Goal: Task Accomplishment & Management: Manage account settings

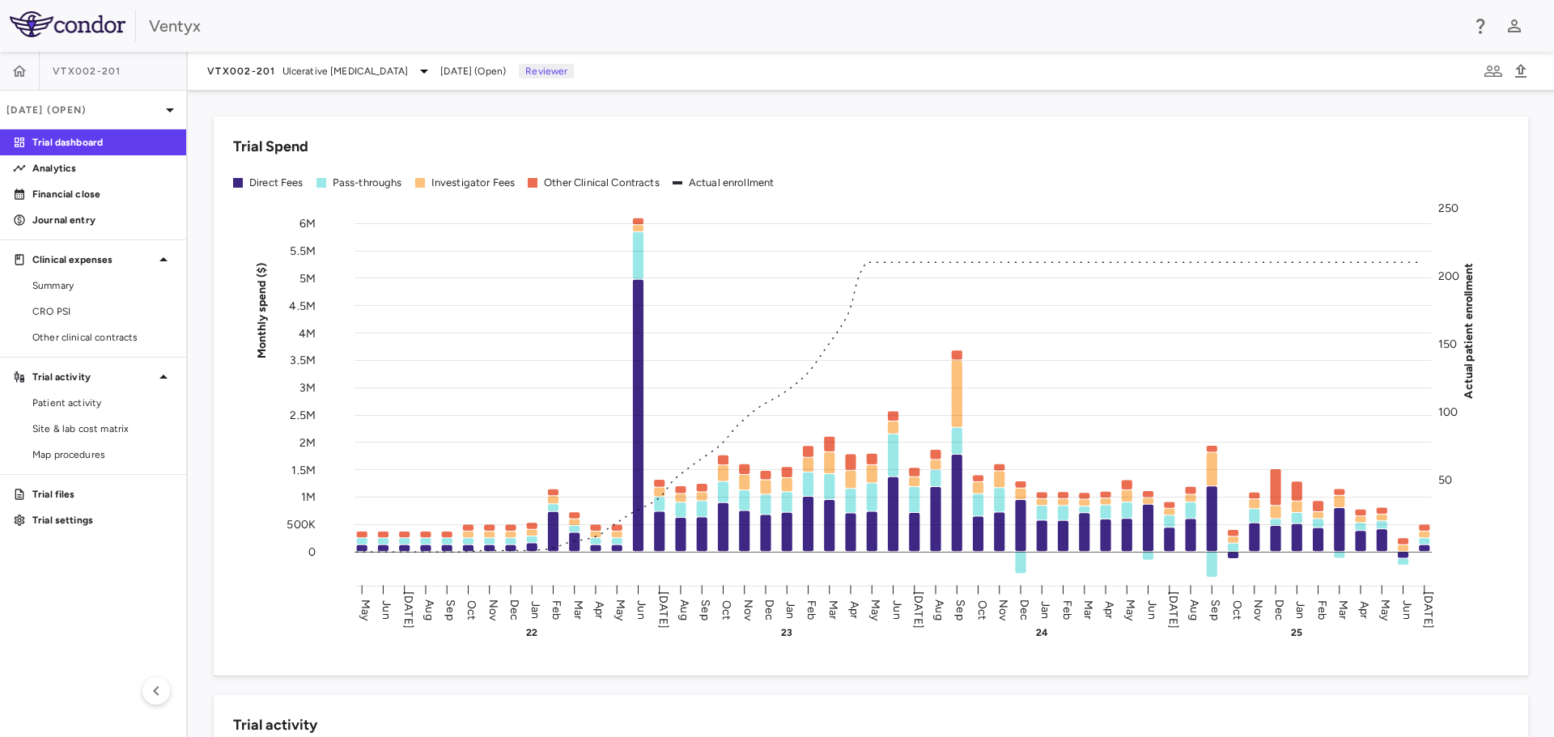
click at [1164, 81] on div "VTX002-201 Ulcerative Colitis Jul 2025 (Open) Reviewer" at bounding box center [871, 71] width 1366 height 39
click at [78, 197] on p "Financial close" at bounding box center [102, 194] width 141 height 15
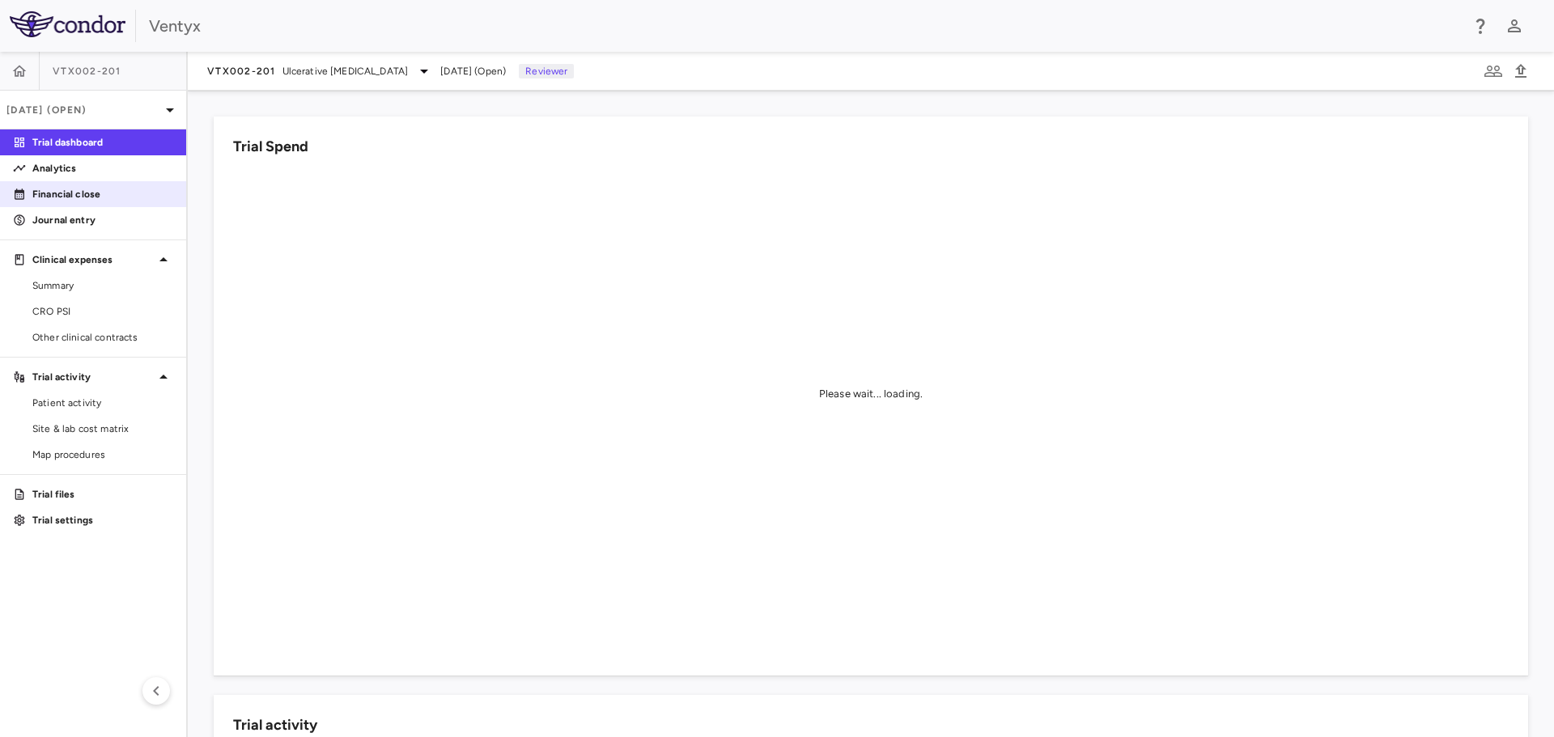
click at [64, 195] on p "Financial close" at bounding box center [102, 194] width 141 height 15
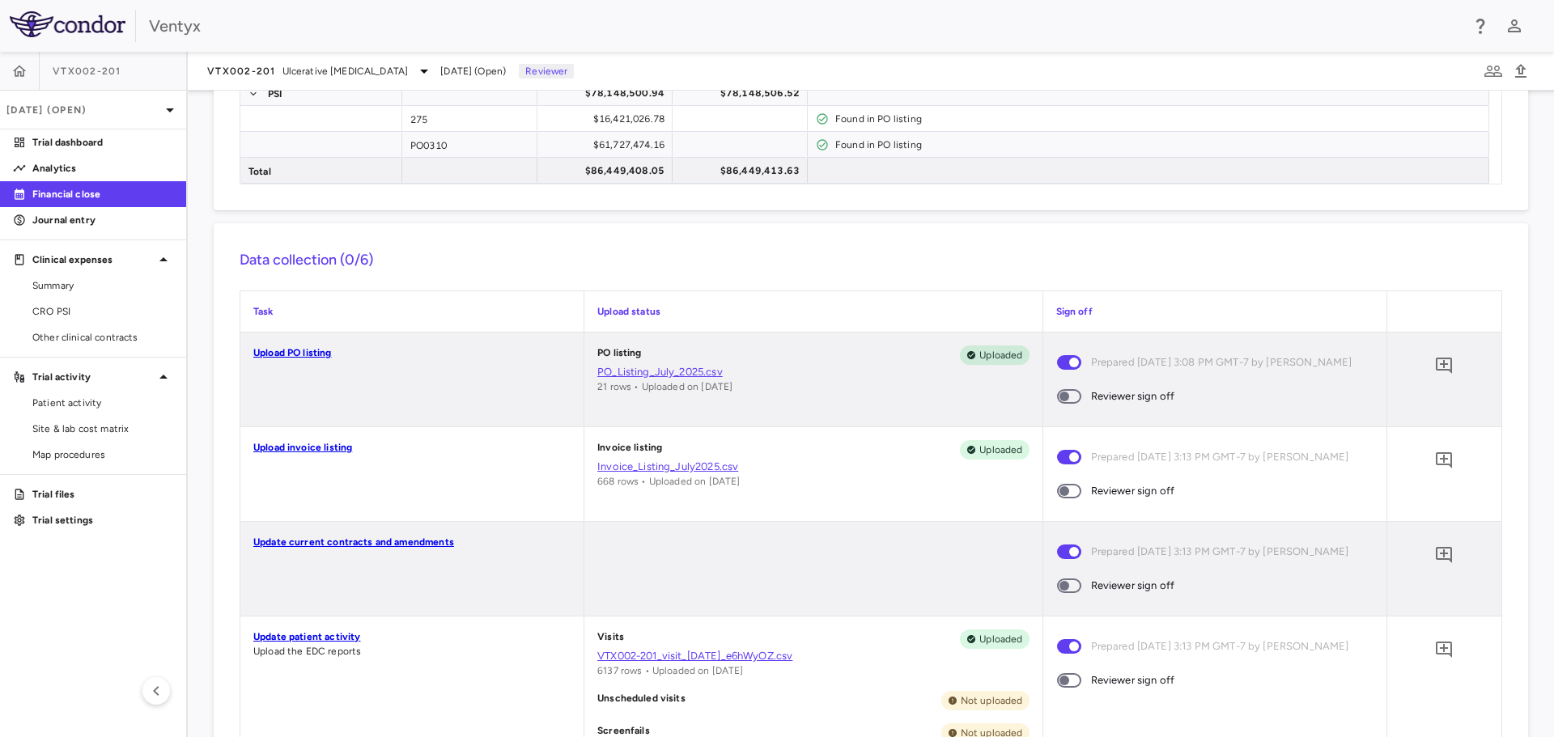
scroll to position [324, 0]
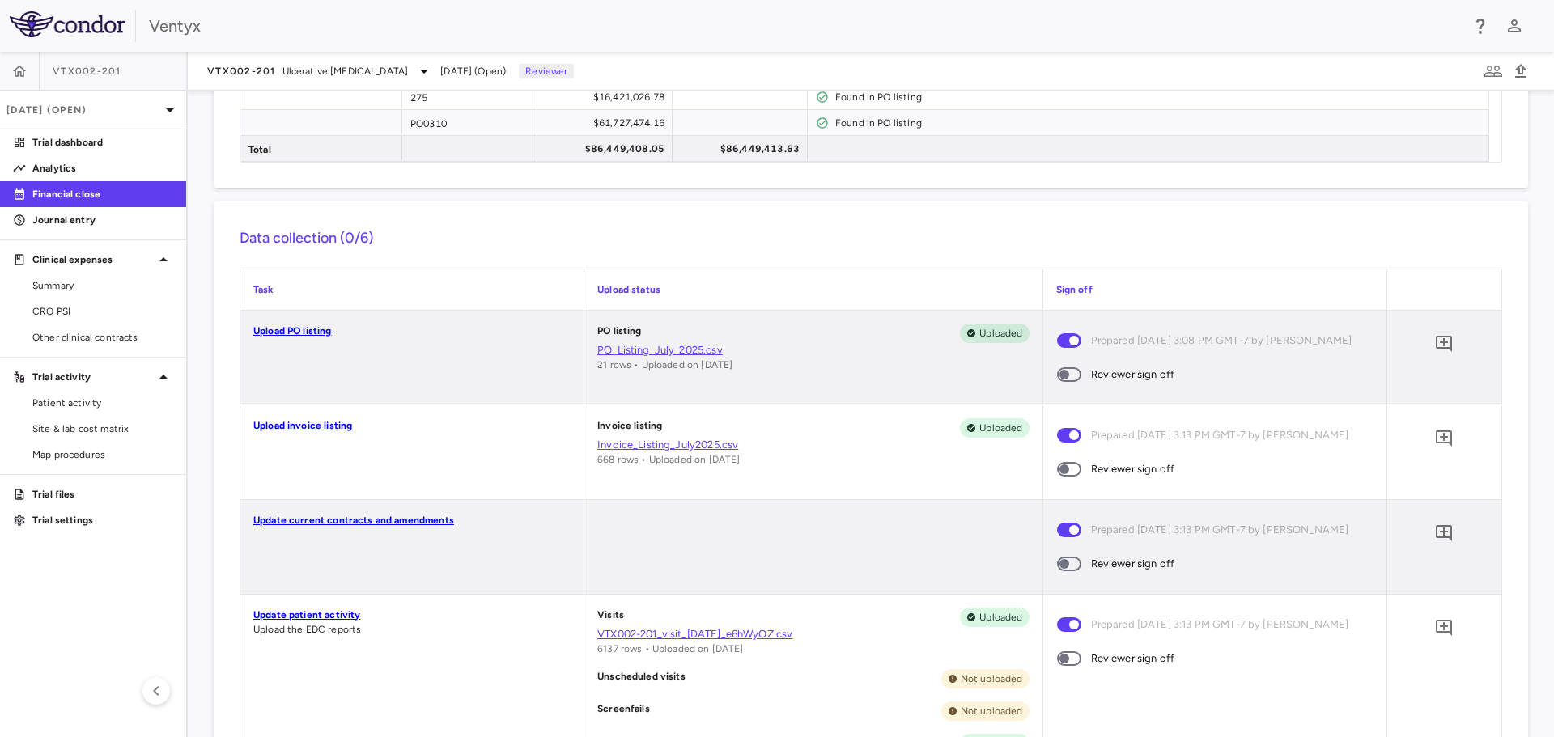
click at [636, 351] on link "PO_Listing_July_2025.csv" at bounding box center [812, 350] width 431 height 15
click at [1434, 341] on icon "Add comment" at bounding box center [1443, 343] width 19 height 19
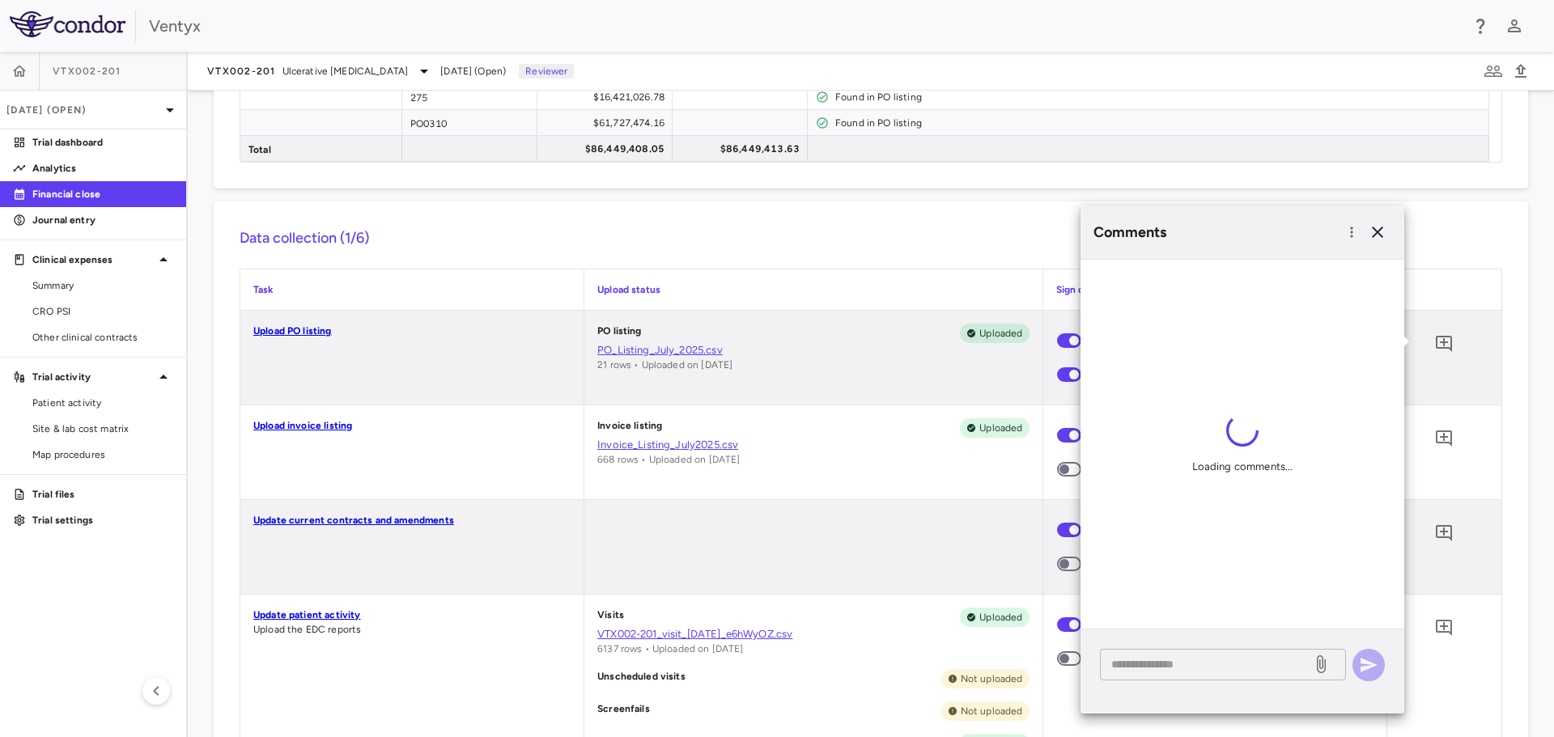
click at [1126, 668] on textarea at bounding box center [1205, 664] width 189 height 18
drag, startPoint x: 1283, startPoint y: 662, endPoint x: 1291, endPoint y: 658, distance: 9.0
click at [1283, 662] on textarea "**********" at bounding box center [1205, 664] width 189 height 18
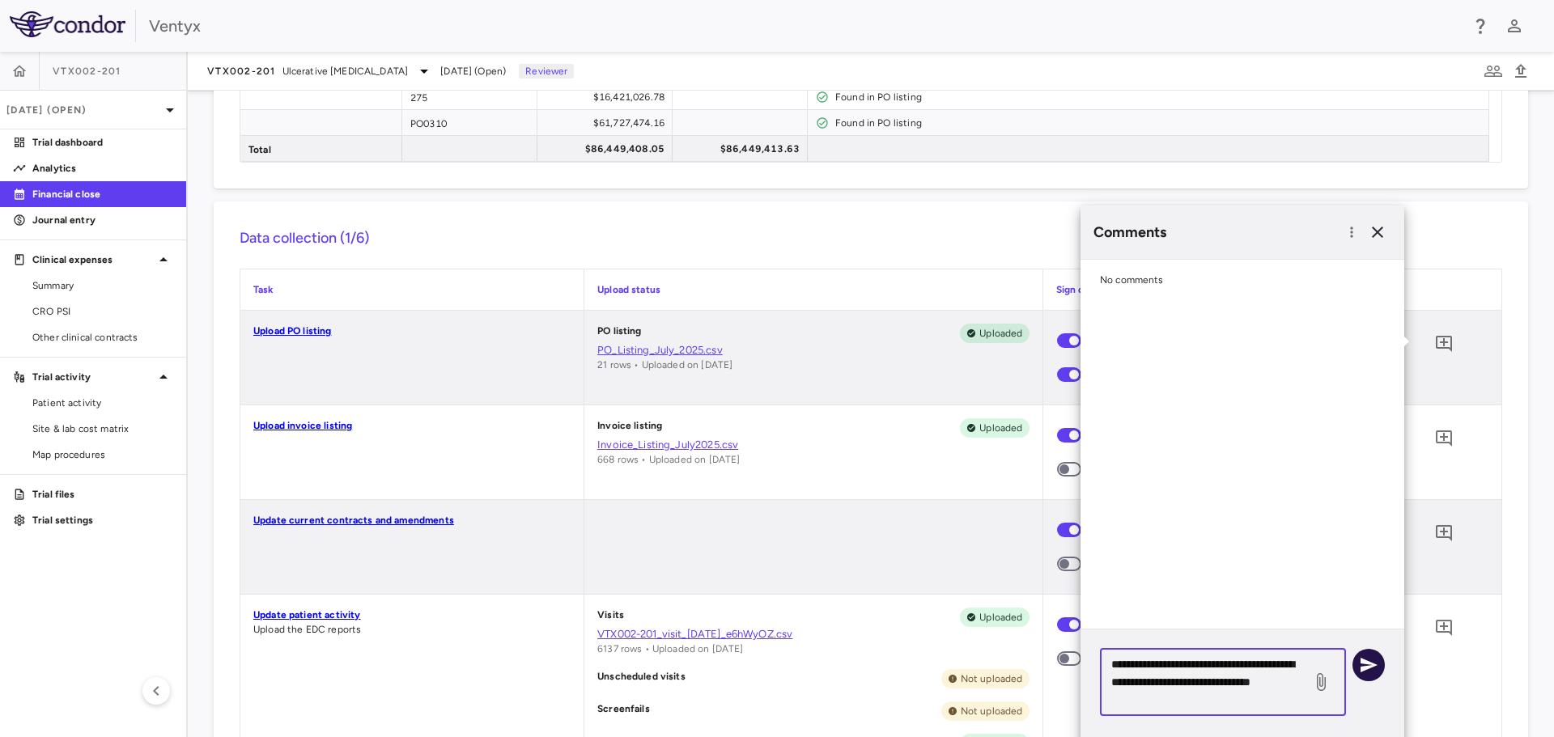
type textarea "**********"
click at [1373, 667] on icon "button" at bounding box center [1368, 664] width 19 height 19
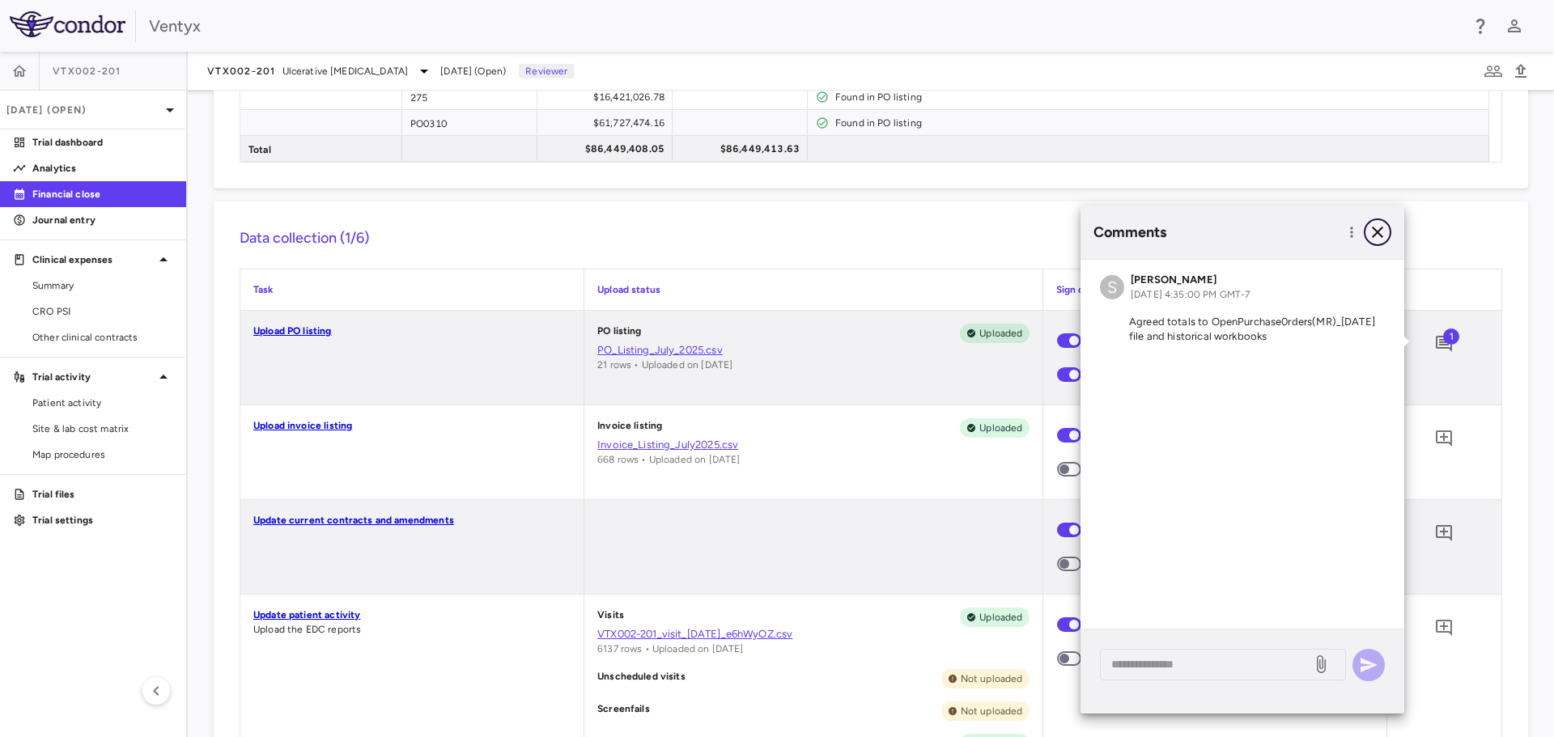
click at [1377, 230] on icon "button" at bounding box center [1376, 232] width 19 height 19
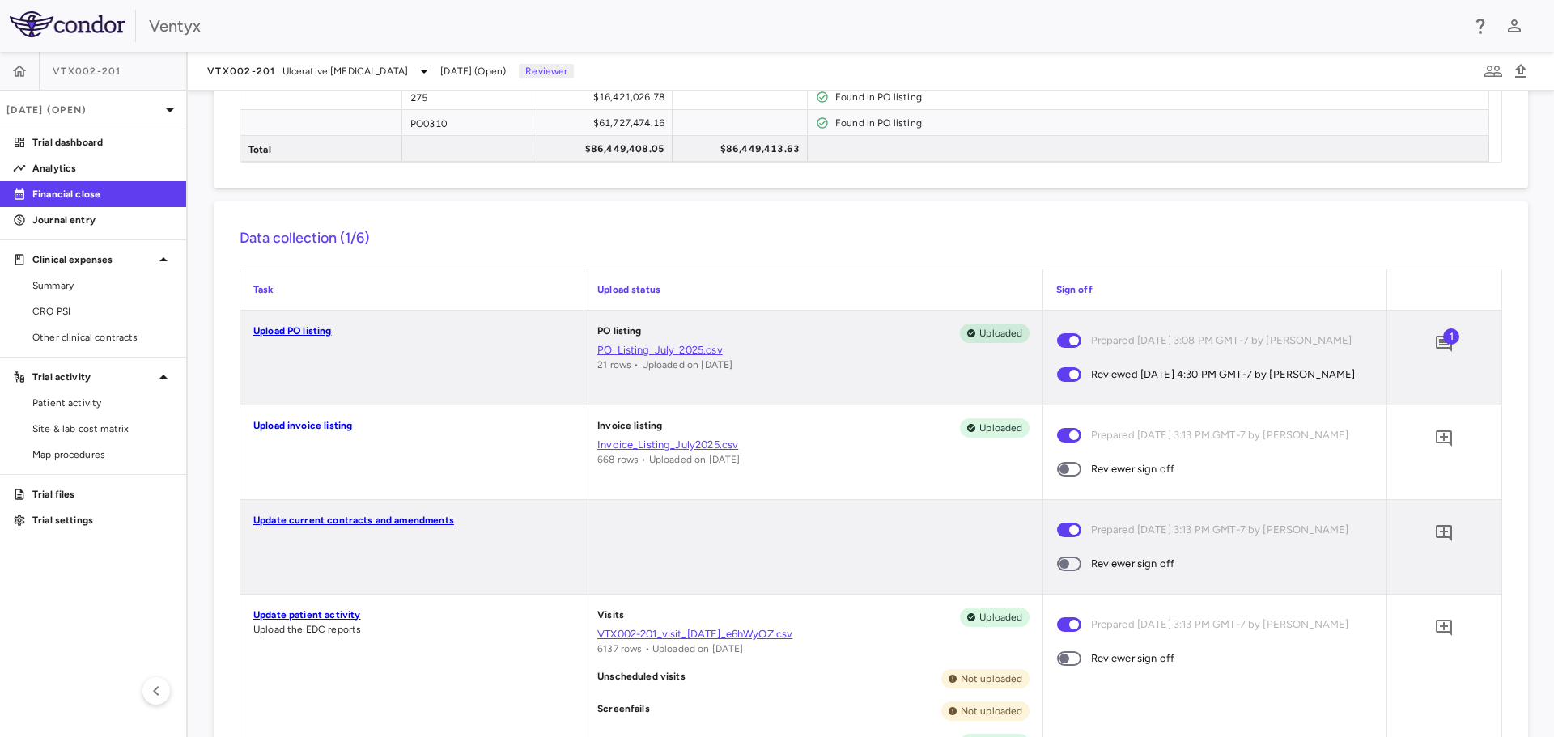
click at [642, 452] on link "Invoice_Listing_July2025.csv" at bounding box center [812, 445] width 431 height 15
click at [1435, 447] on icon "Add comment" at bounding box center [1443, 438] width 16 height 16
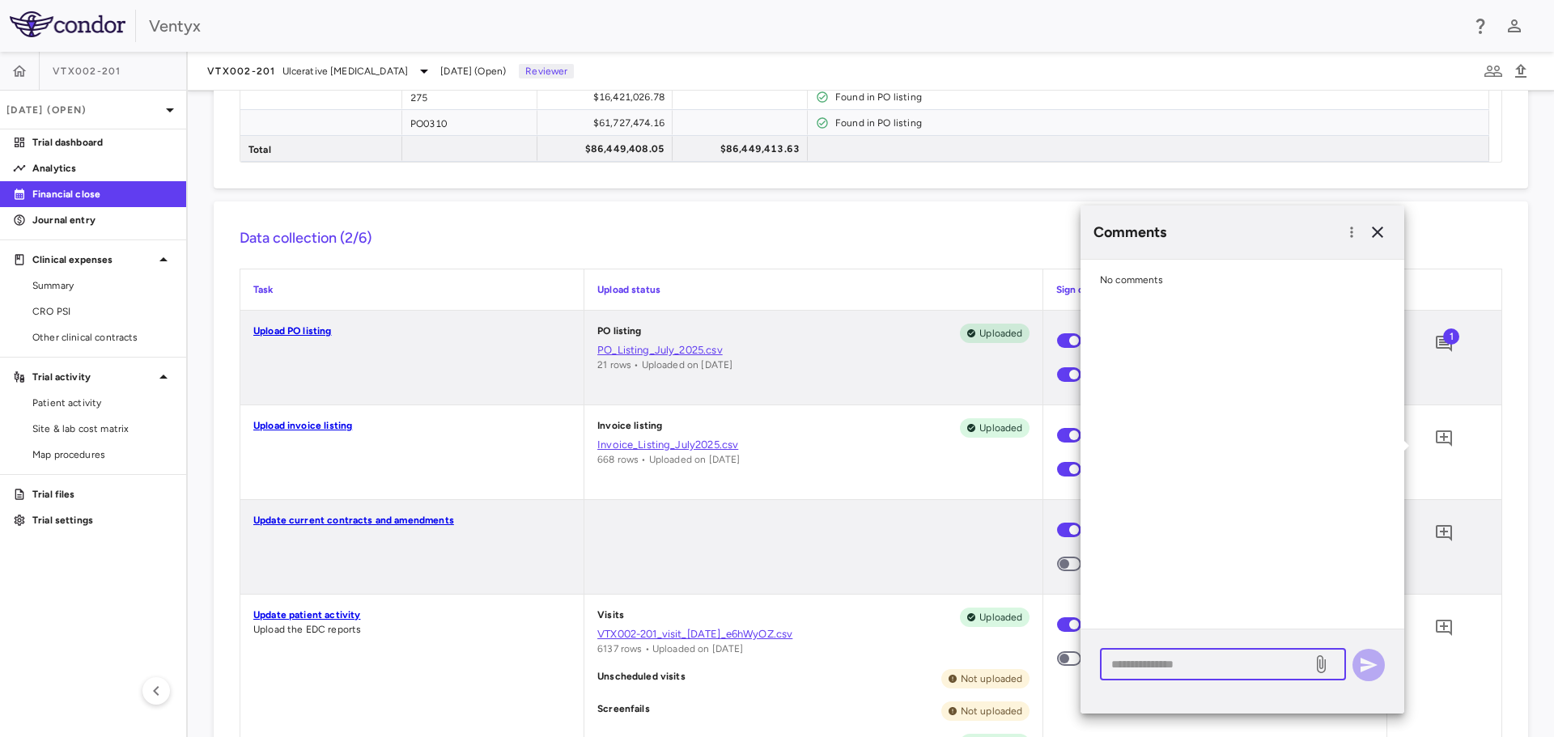
click at [1122, 665] on textarea at bounding box center [1205, 664] width 189 height 18
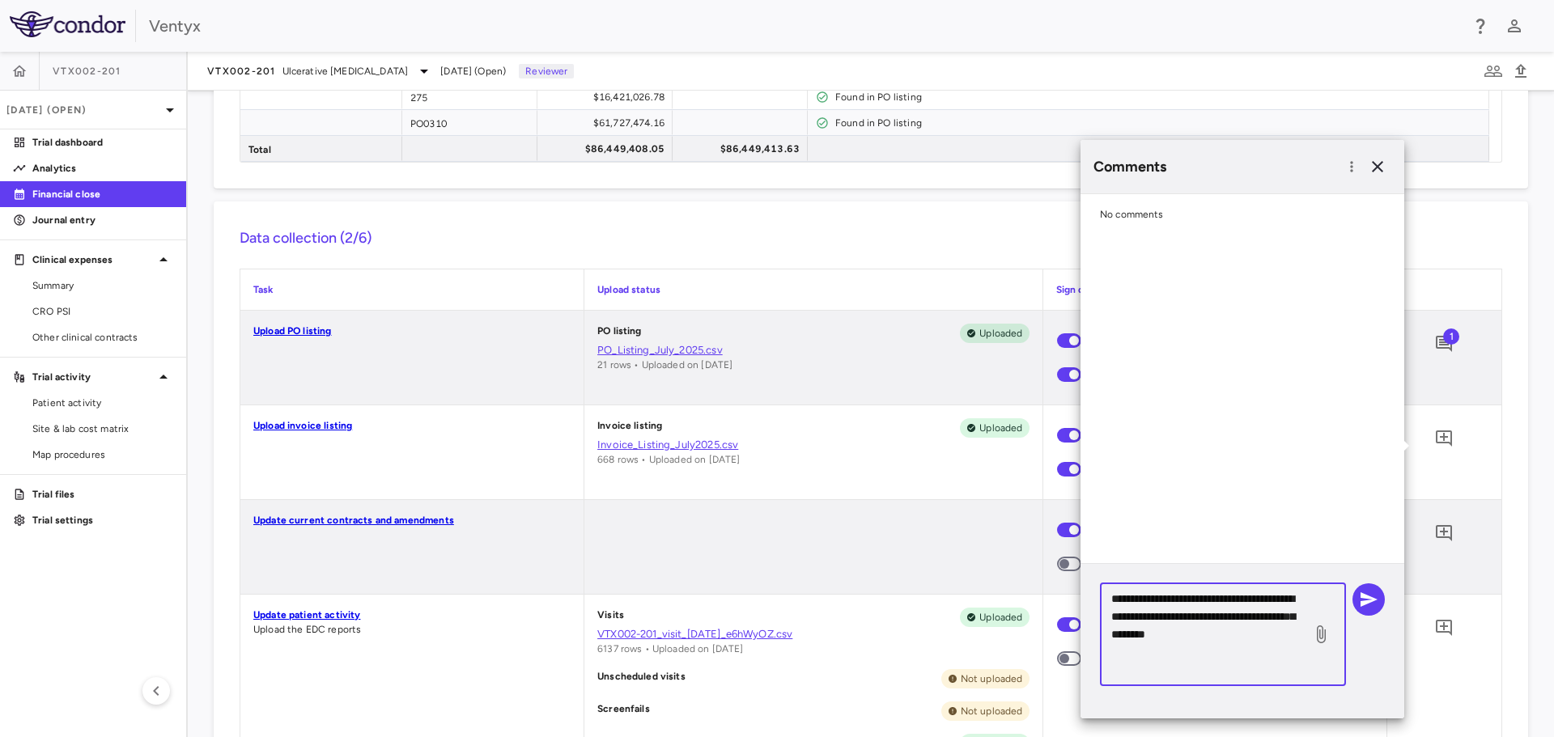
scroll to position [5, 0]
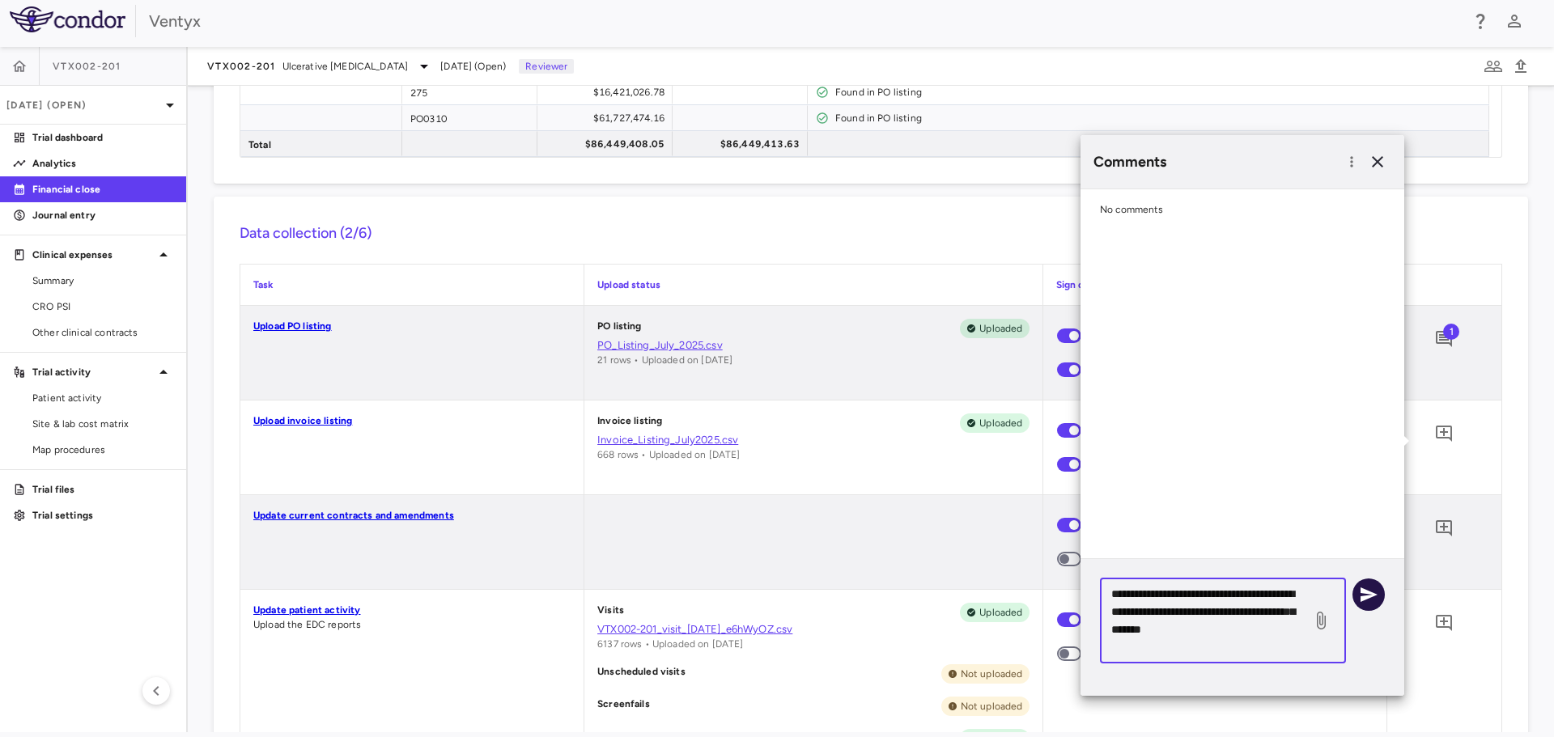
type textarea "**********"
click at [1372, 594] on icon "button" at bounding box center [1368, 594] width 17 height 15
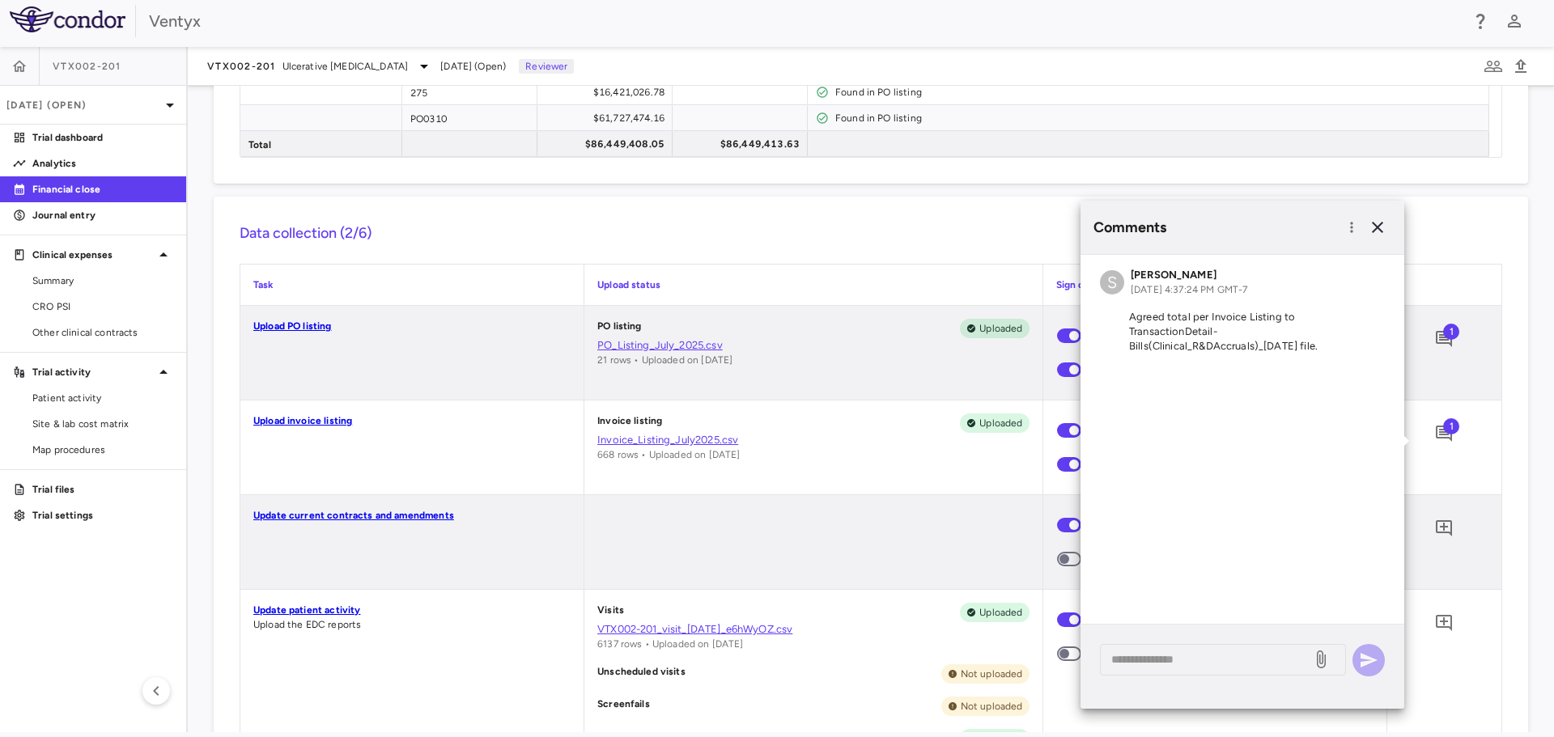
scroll to position [0, 0]
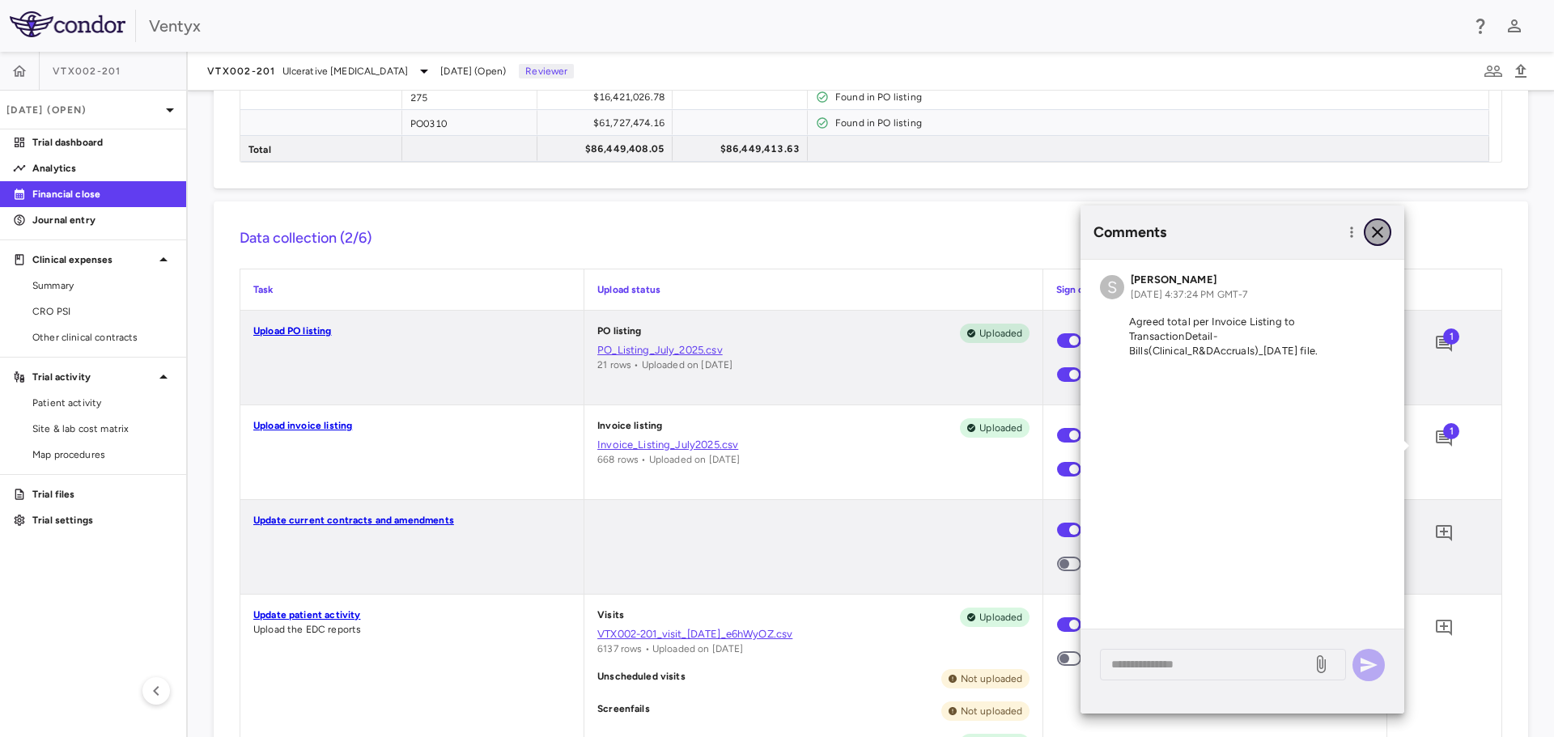
click at [1382, 231] on icon "button" at bounding box center [1376, 232] width 19 height 19
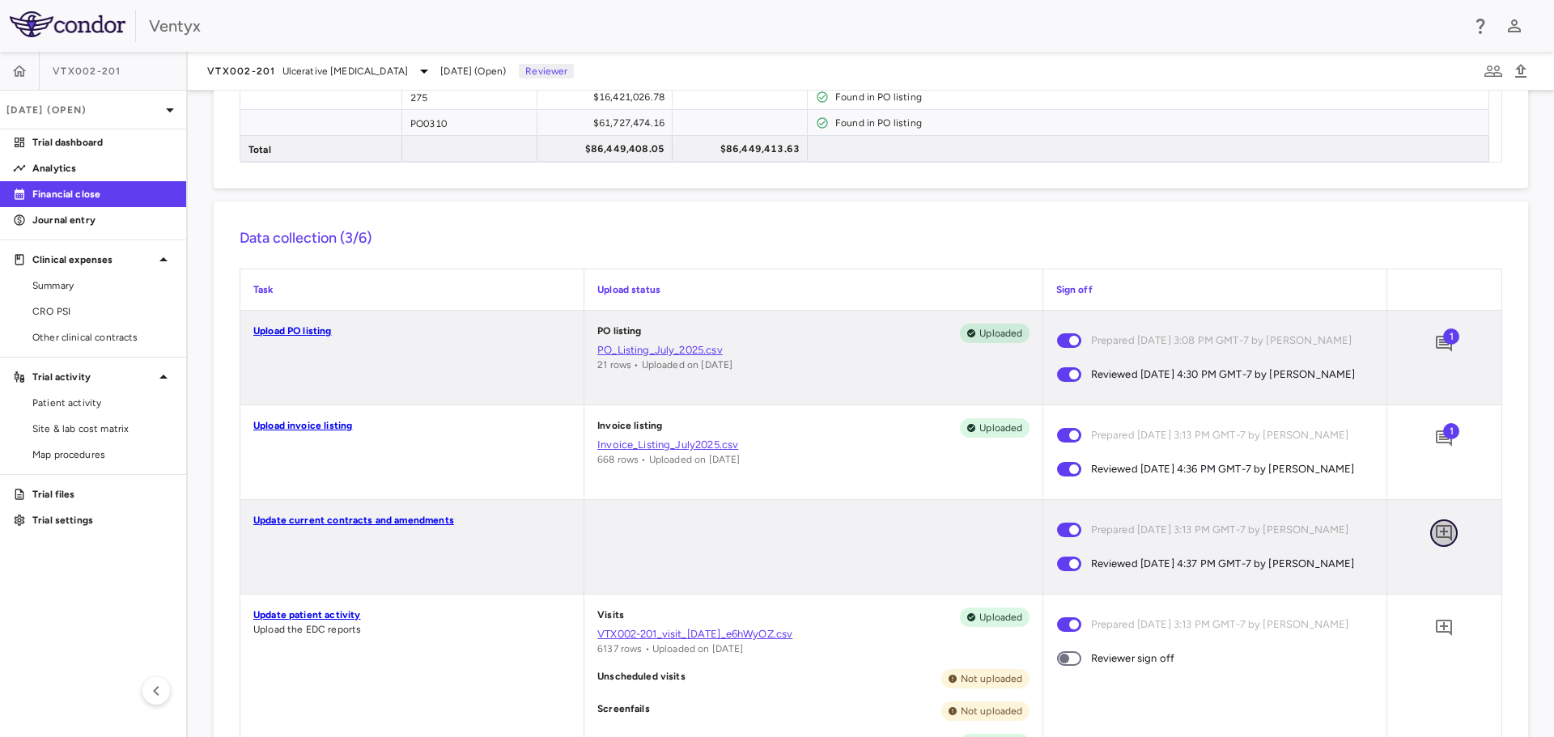
click at [1435, 541] on icon "Add comment" at bounding box center [1443, 533] width 16 height 16
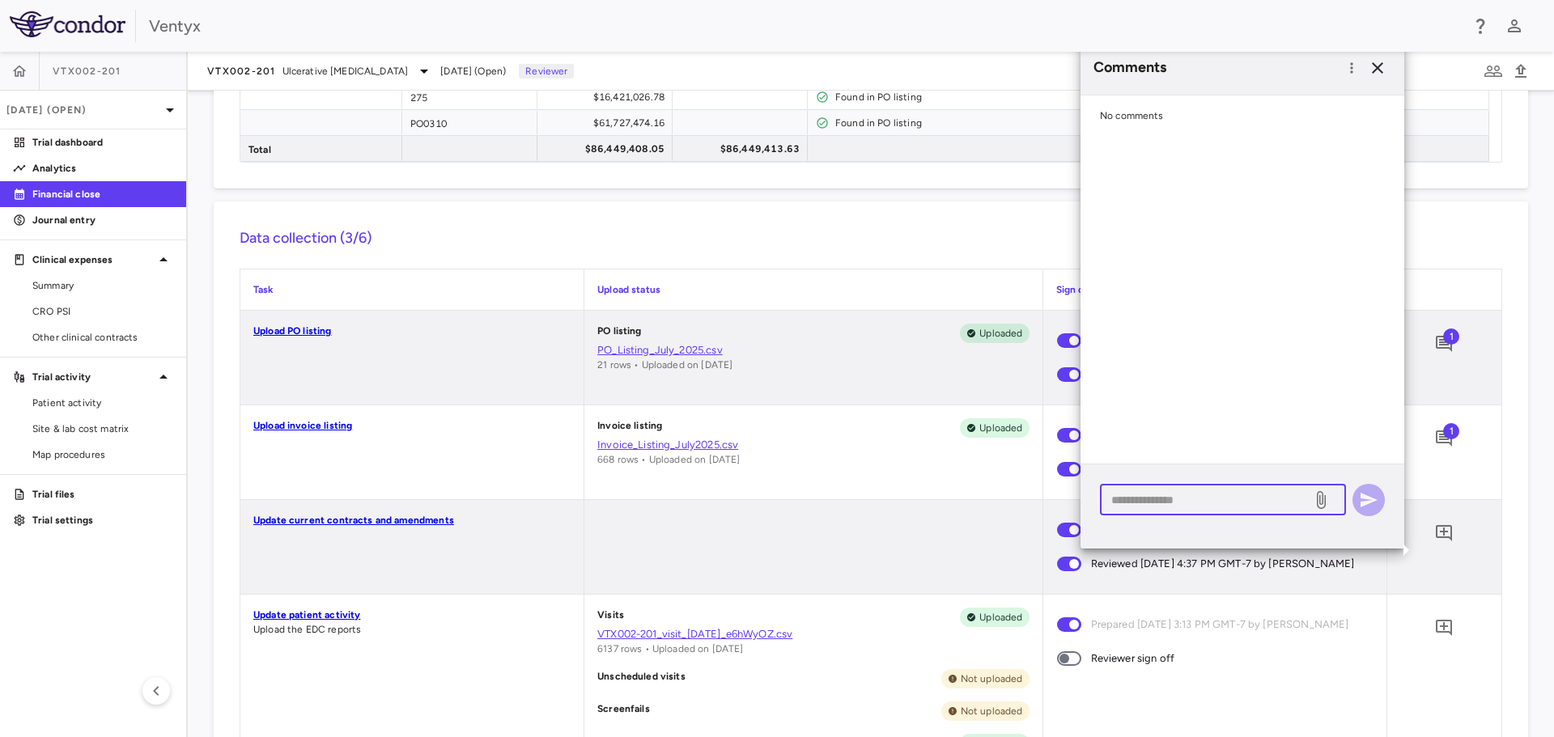
click at [1154, 500] on textarea at bounding box center [1205, 500] width 189 height 18
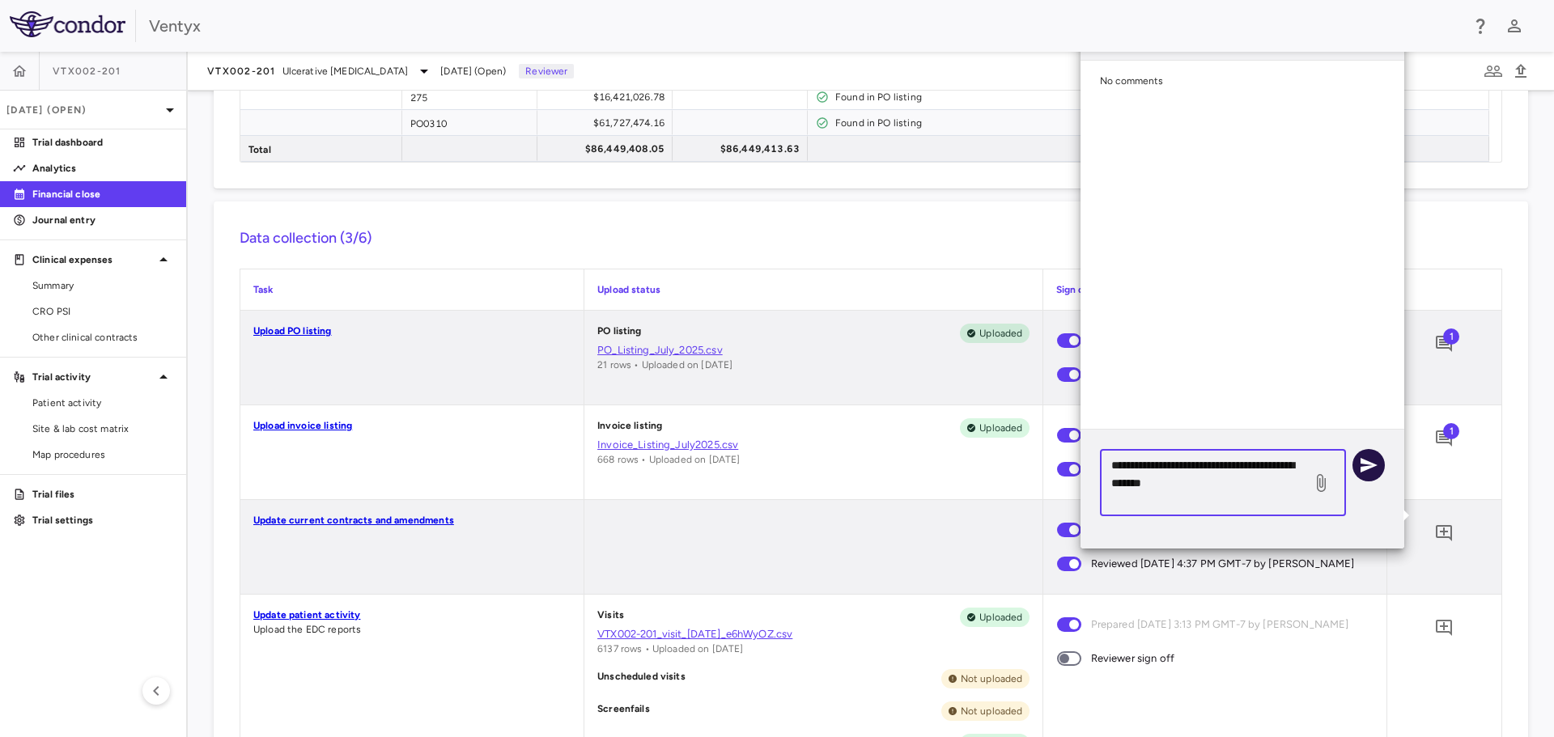
type textarea "**********"
click at [1366, 465] on icon "button" at bounding box center [1368, 465] width 19 height 19
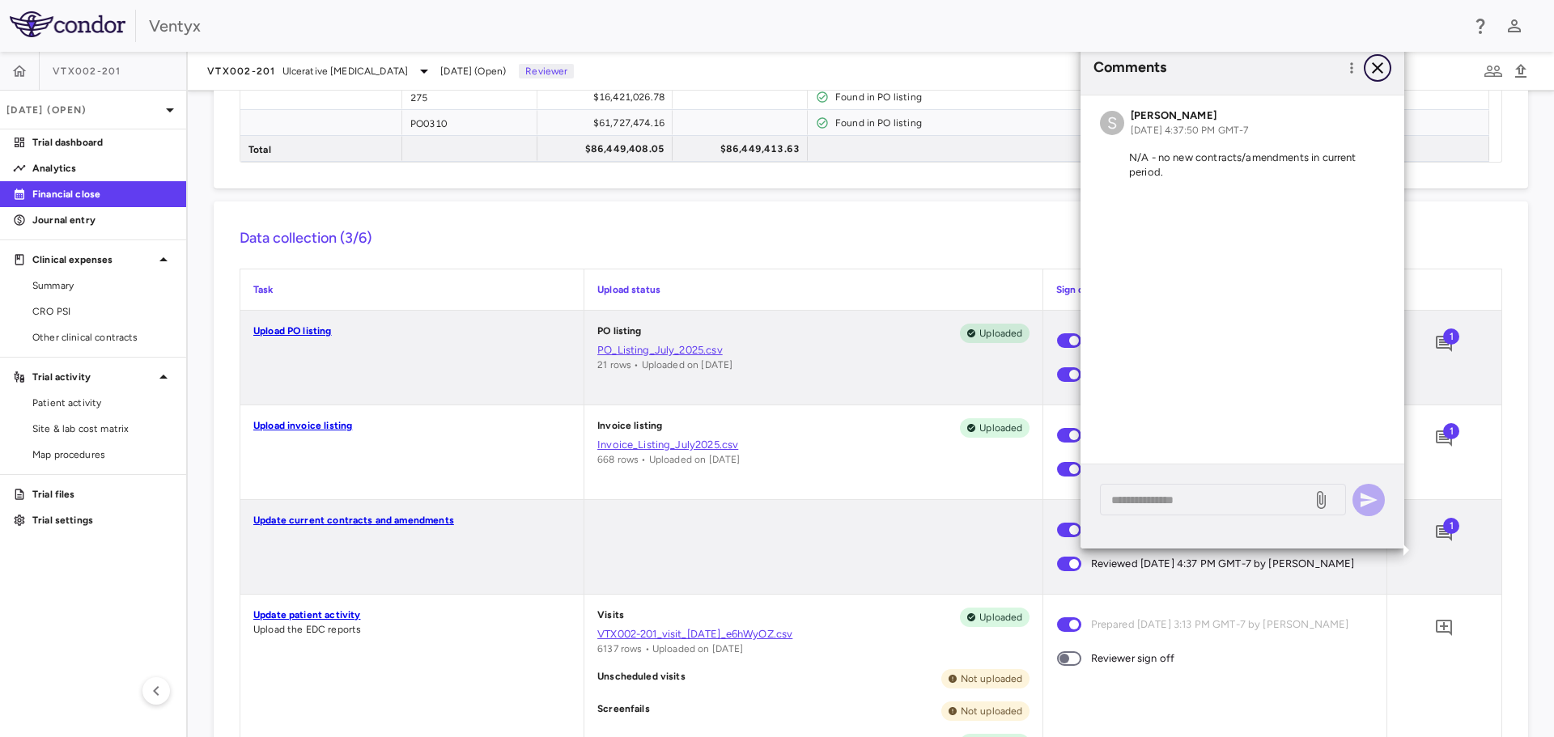
click at [1379, 69] on icon "button" at bounding box center [1376, 67] width 11 height 11
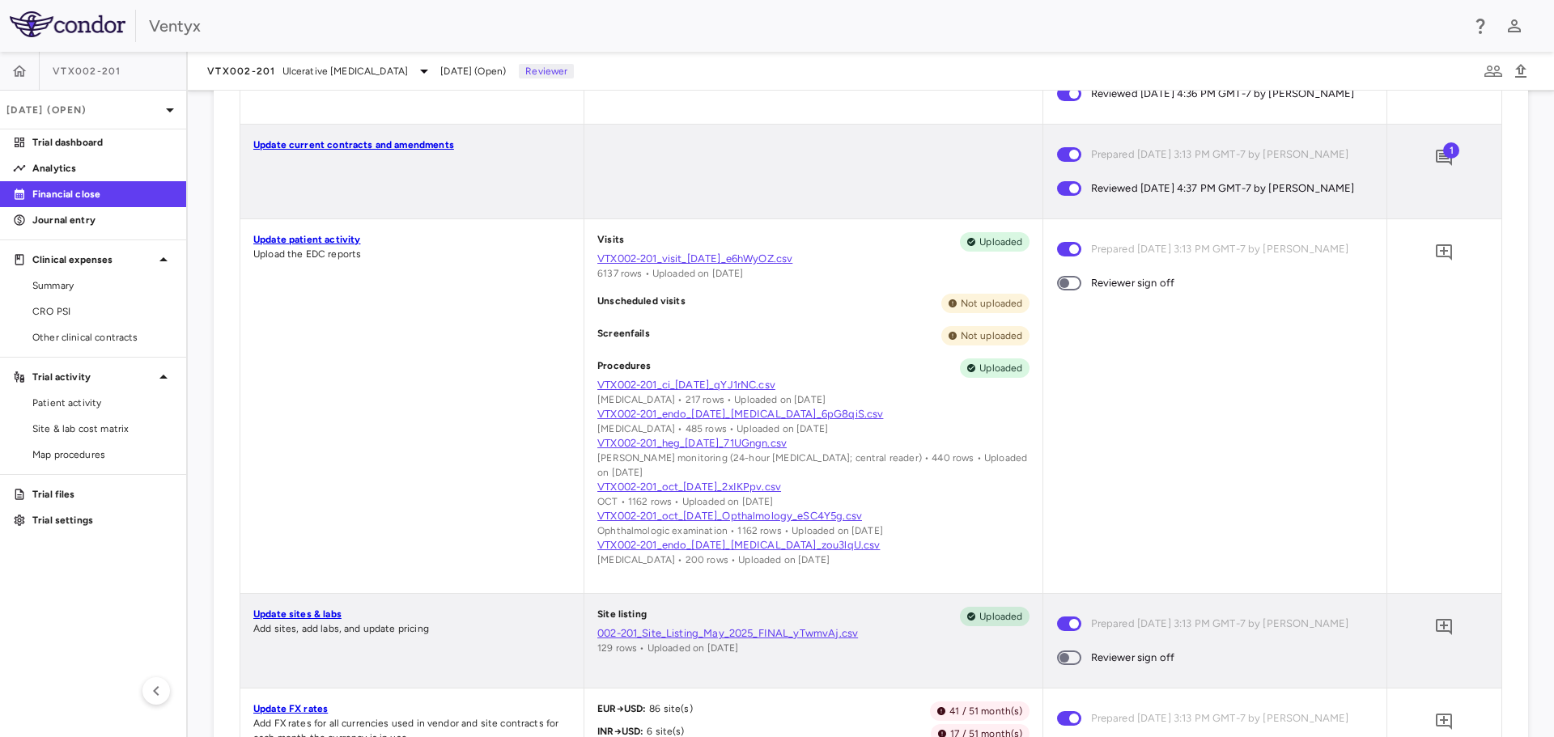
scroll to position [728, 0]
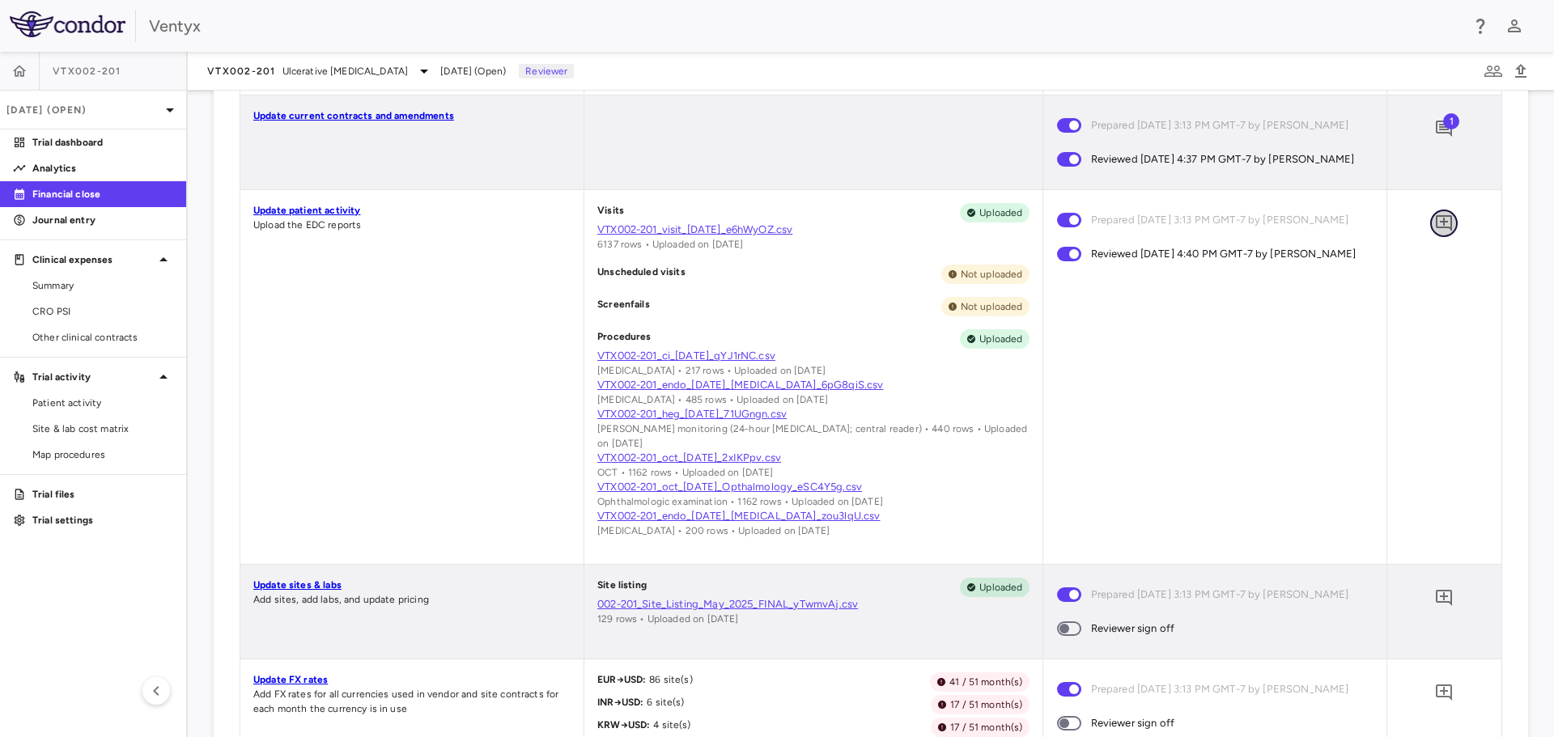
click at [1435, 233] on icon "Add comment" at bounding box center [1443, 223] width 19 height 19
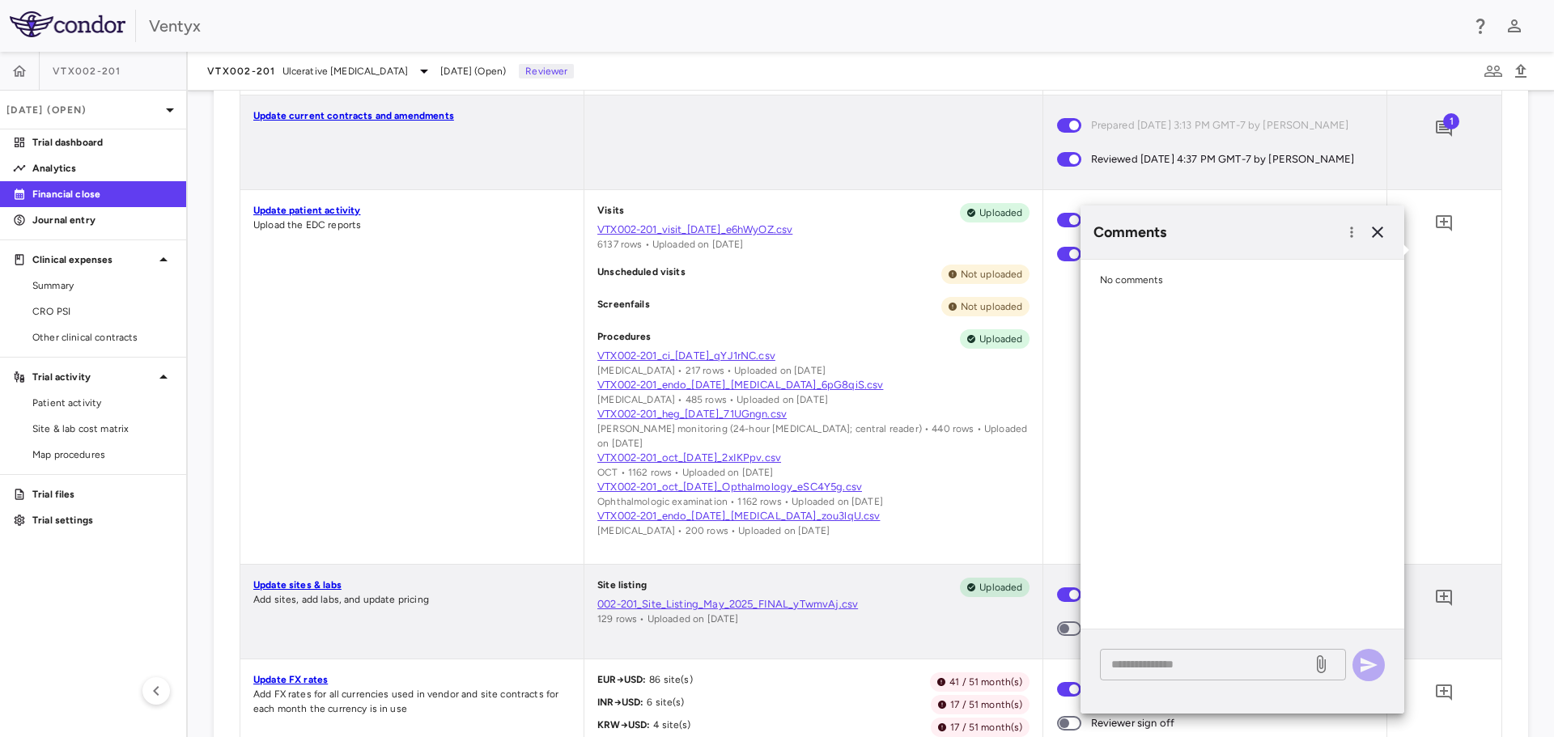
click at [1132, 666] on textarea at bounding box center [1205, 664] width 189 height 18
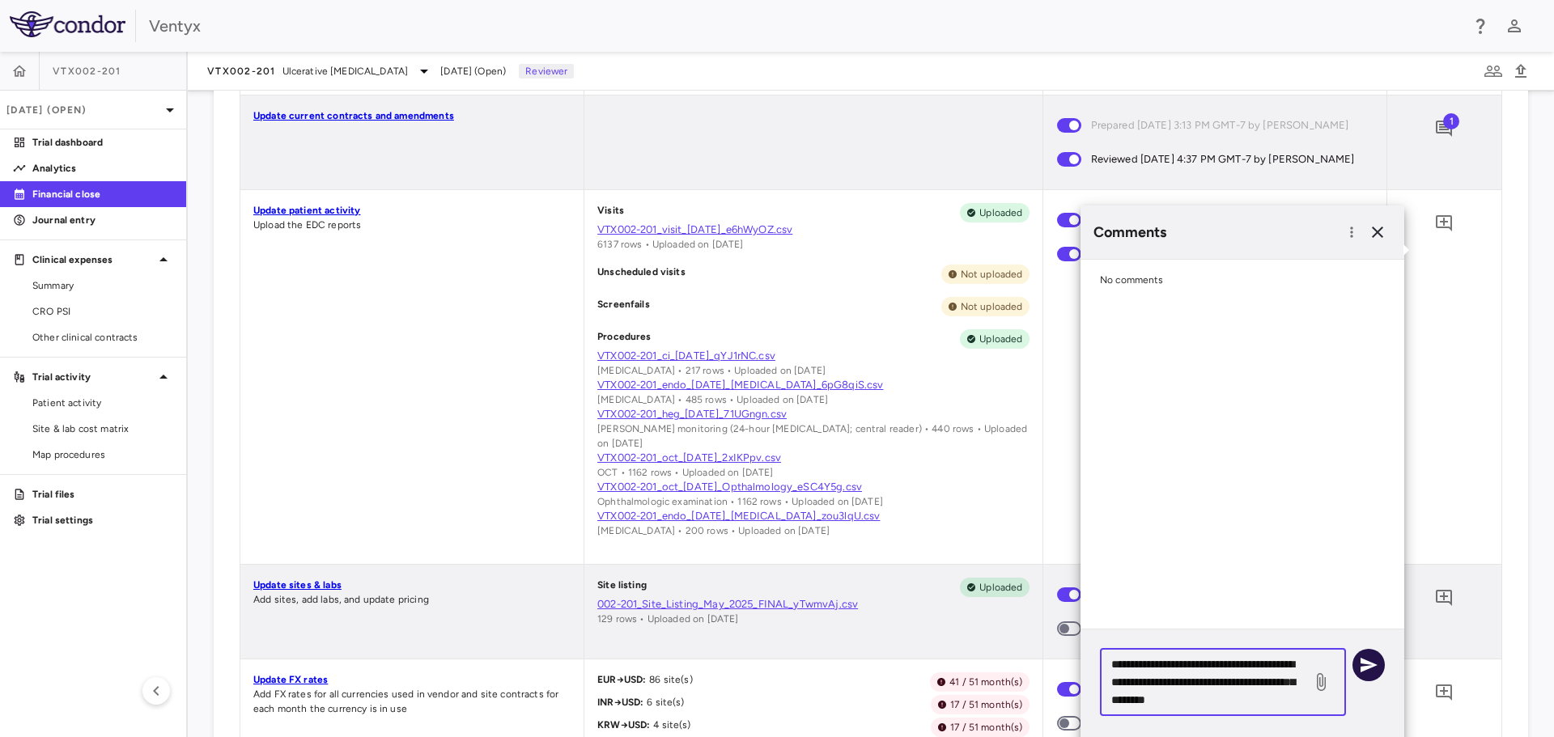
type textarea "**********"
click at [1372, 671] on icon "button" at bounding box center [1368, 664] width 19 height 19
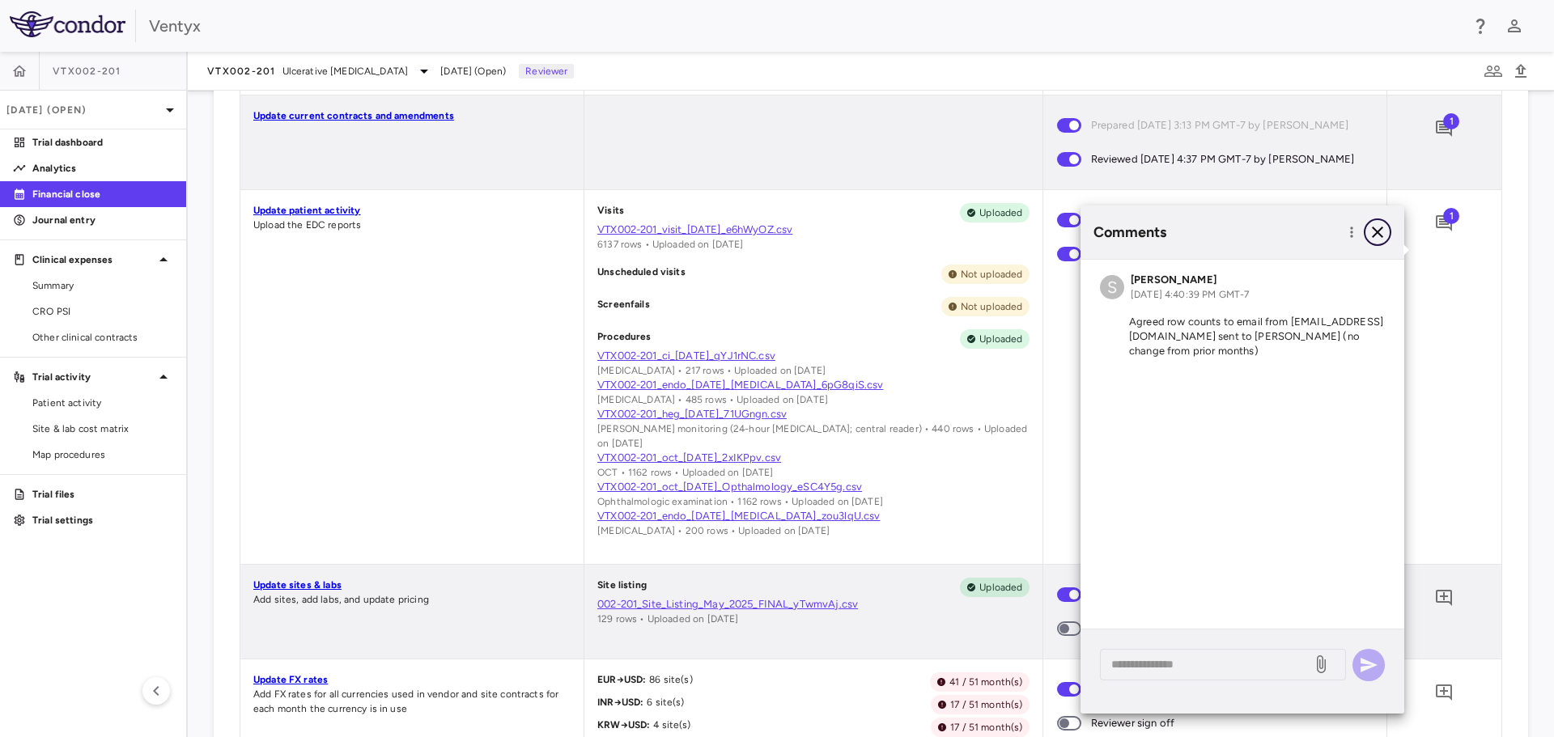
click at [1380, 231] on icon "button" at bounding box center [1376, 232] width 19 height 19
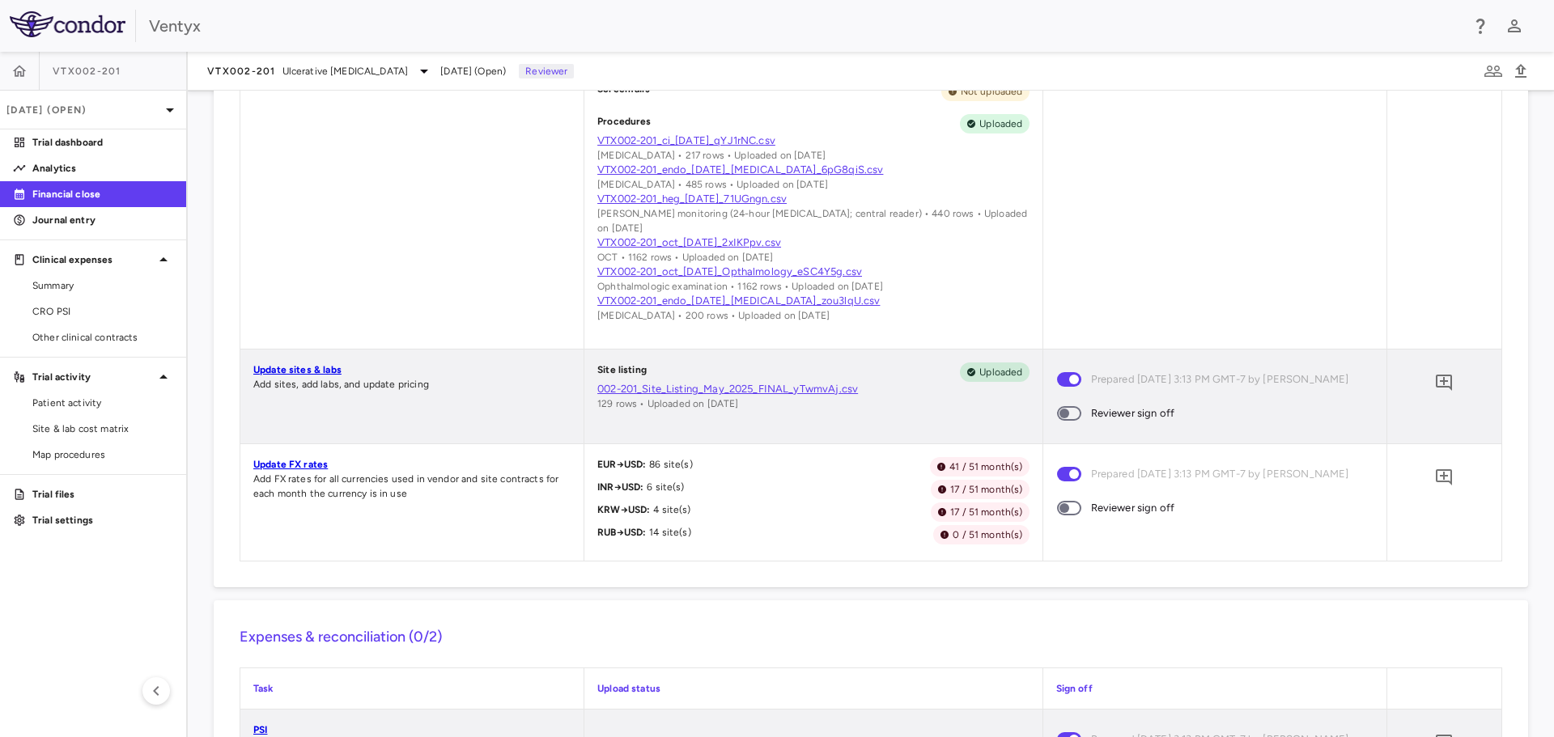
scroll to position [971, 0]
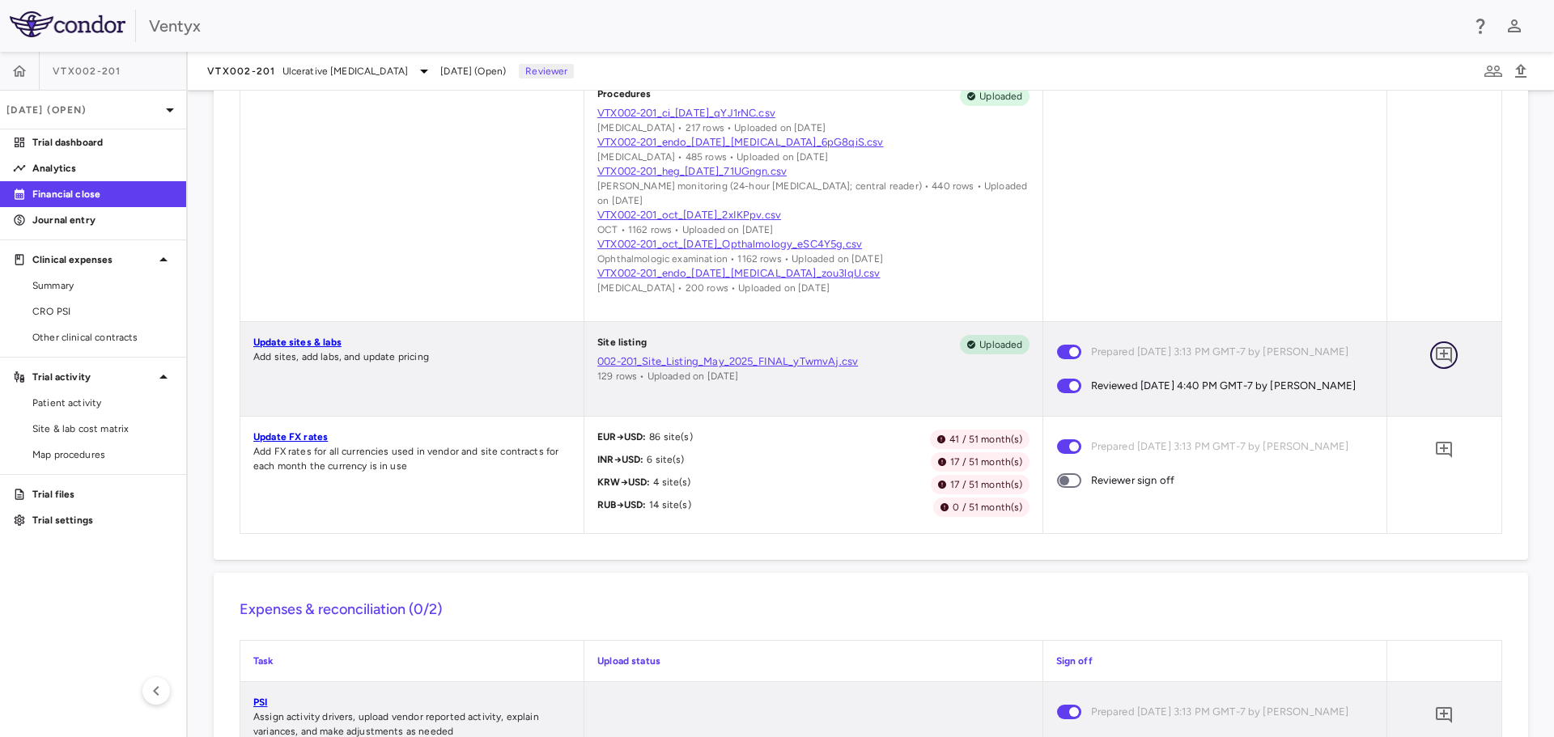
click at [1435, 363] on icon "Add comment" at bounding box center [1443, 355] width 16 height 16
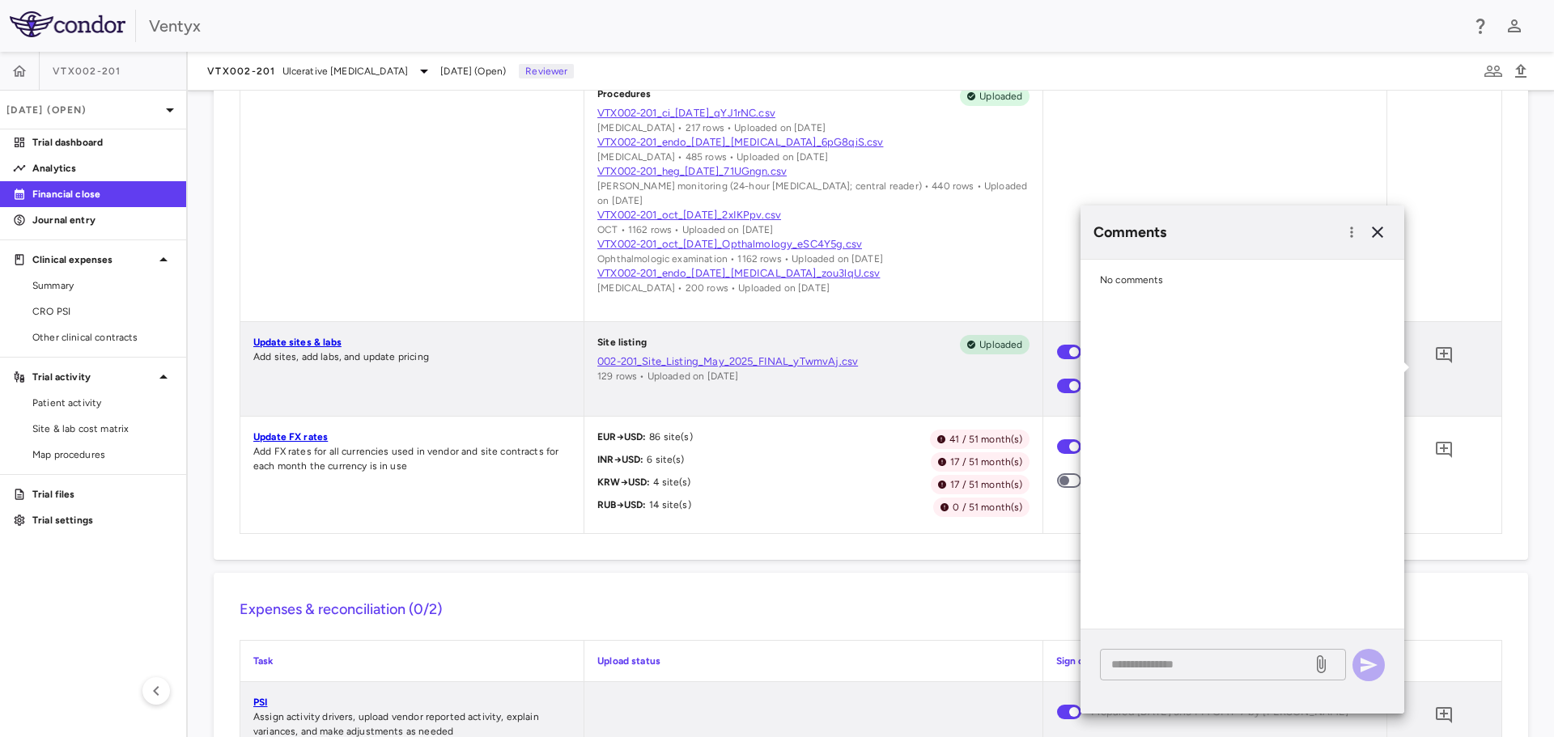
click at [1165, 670] on textarea at bounding box center [1205, 664] width 189 height 18
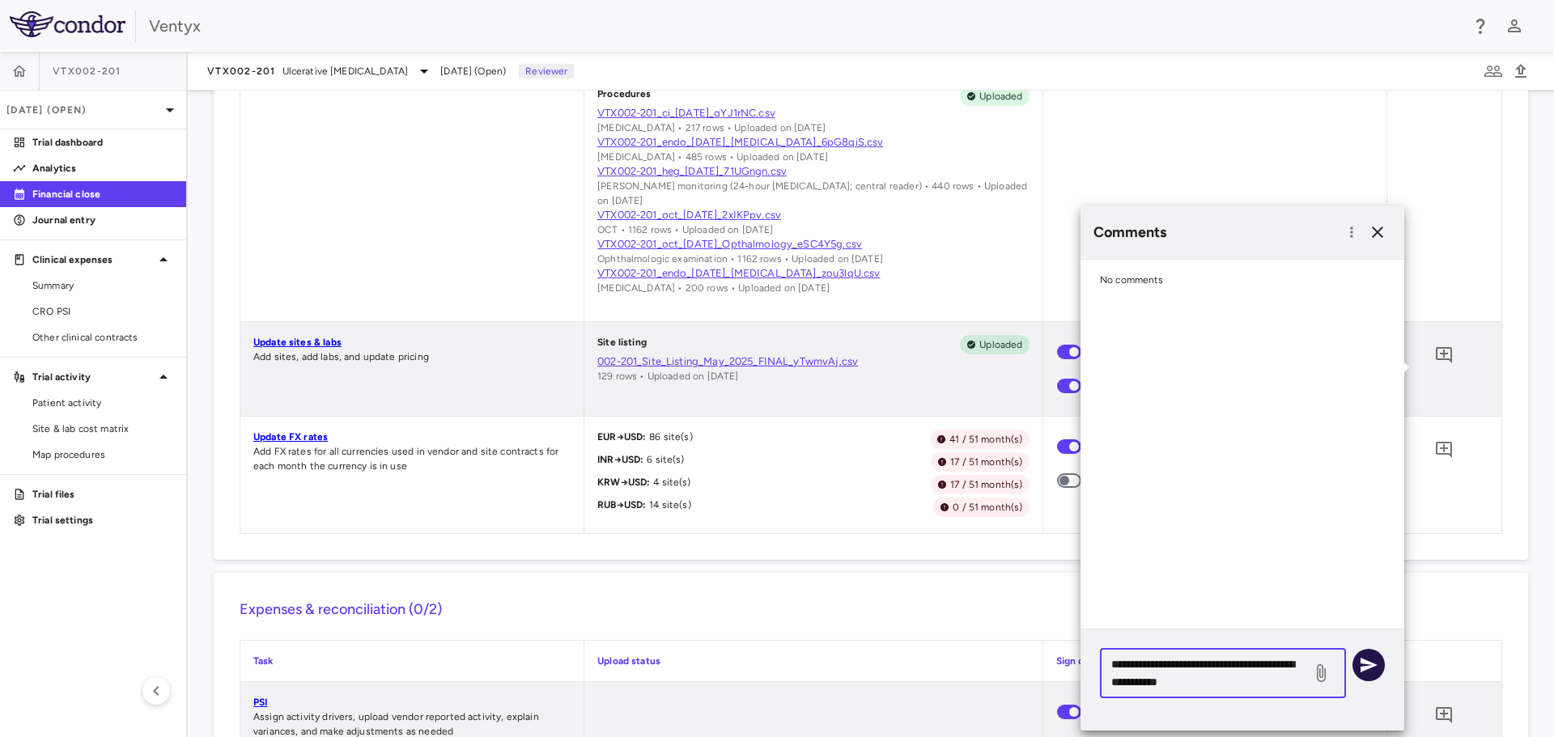
type textarea "**********"
click at [1368, 659] on icon "button" at bounding box center [1368, 664] width 19 height 19
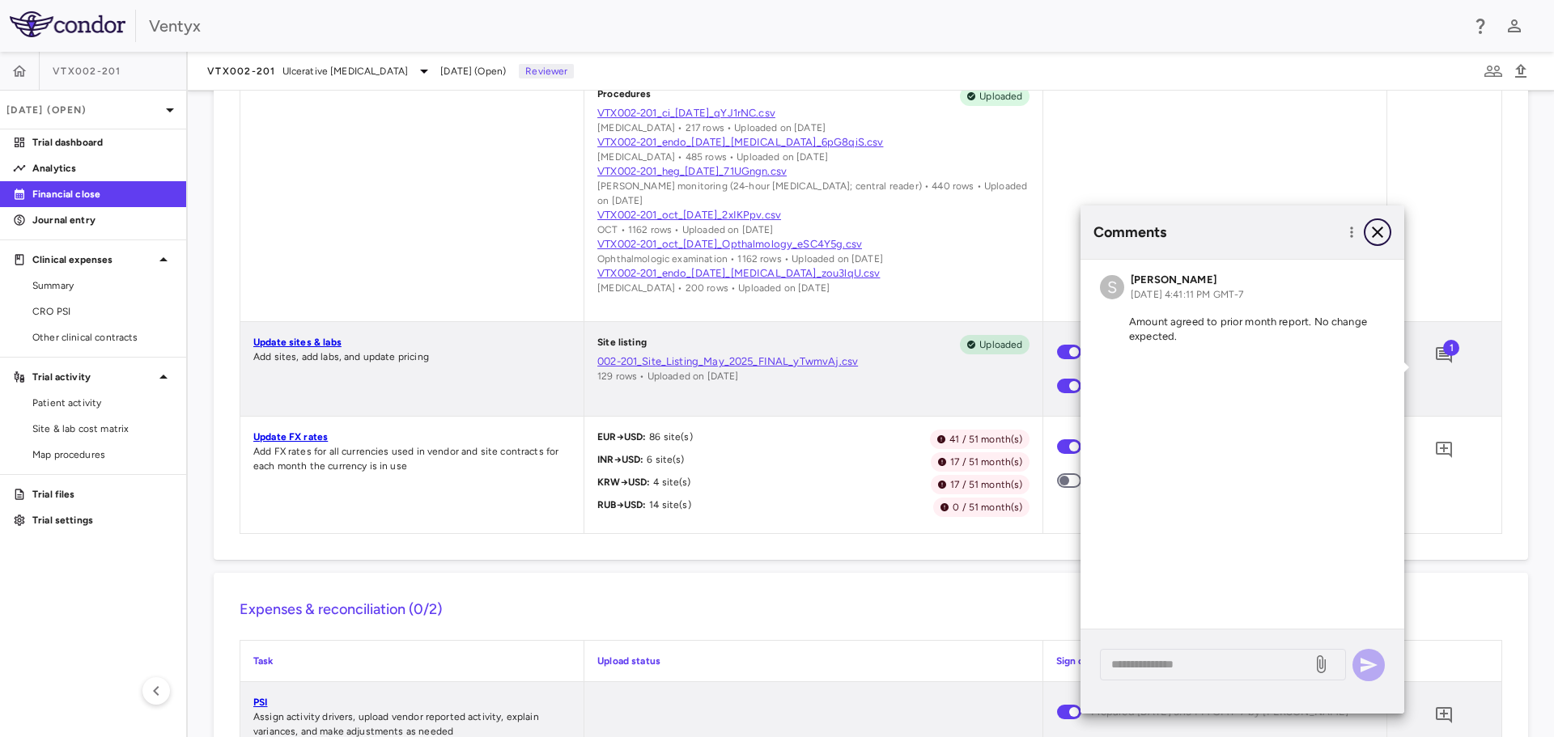
click at [1379, 232] on icon "button" at bounding box center [1376, 232] width 19 height 19
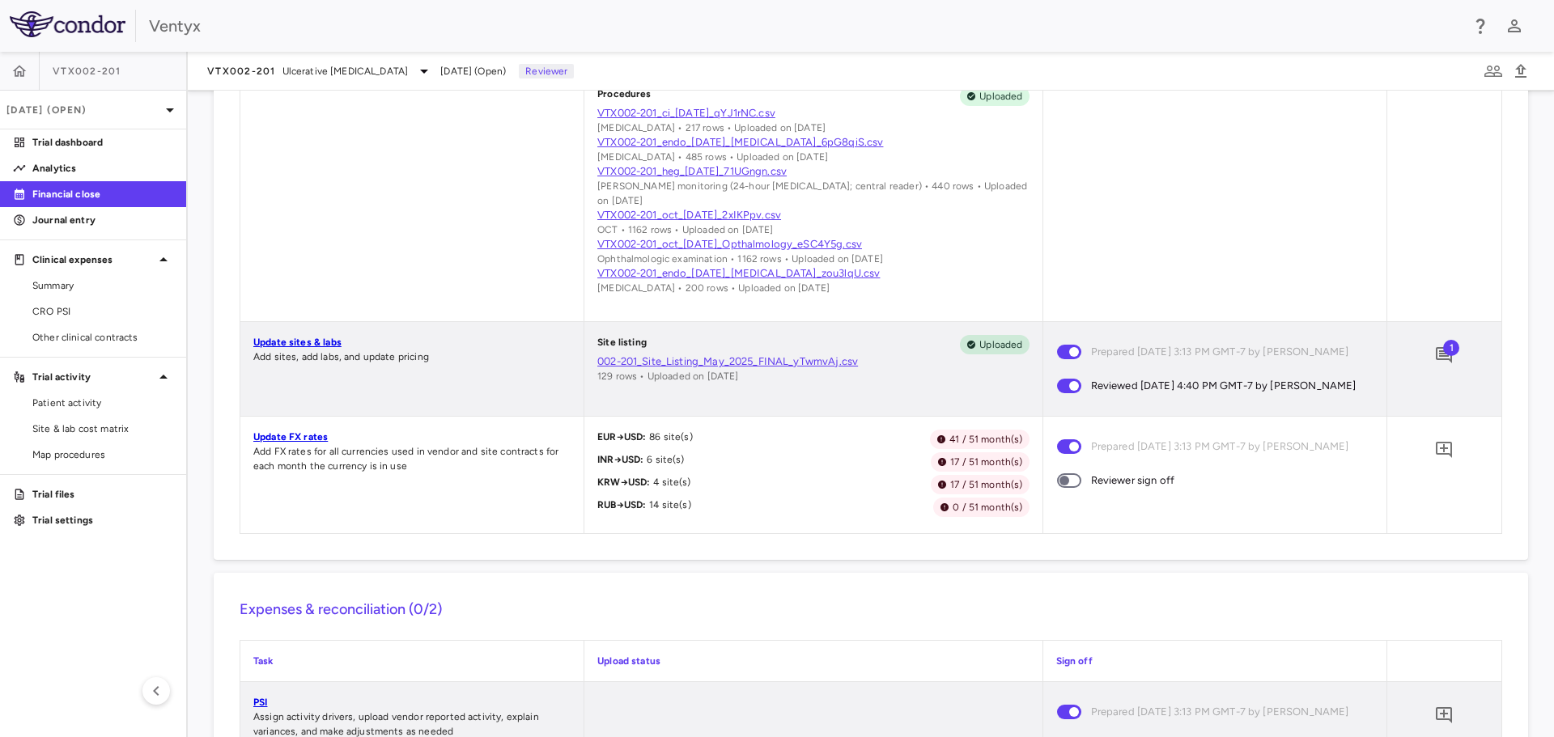
click at [305, 443] on link "Update FX rates" at bounding box center [290, 436] width 74 height 11
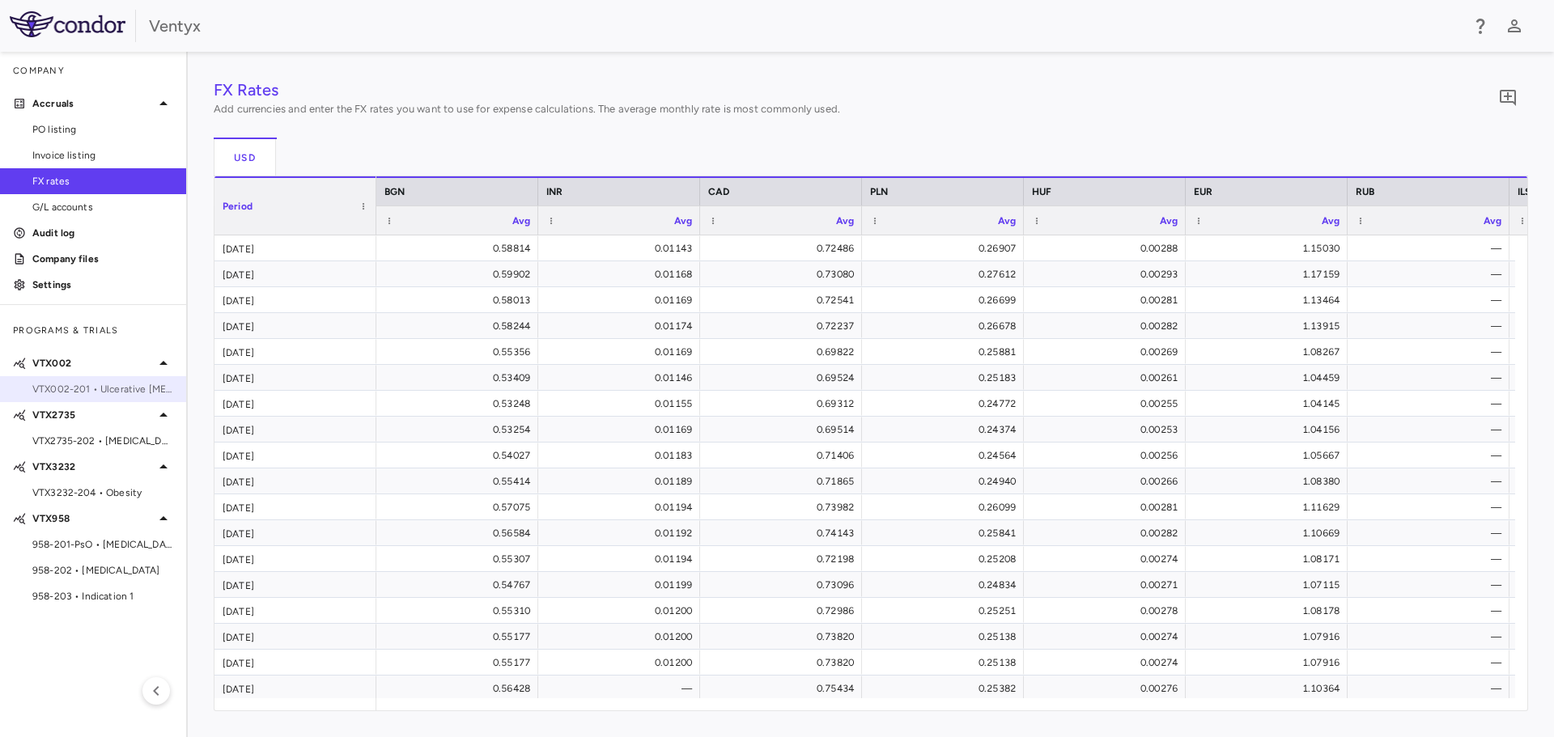
click at [74, 389] on span "VTX002-201 • Ulcerative [MEDICAL_DATA]" at bounding box center [102, 389] width 141 height 15
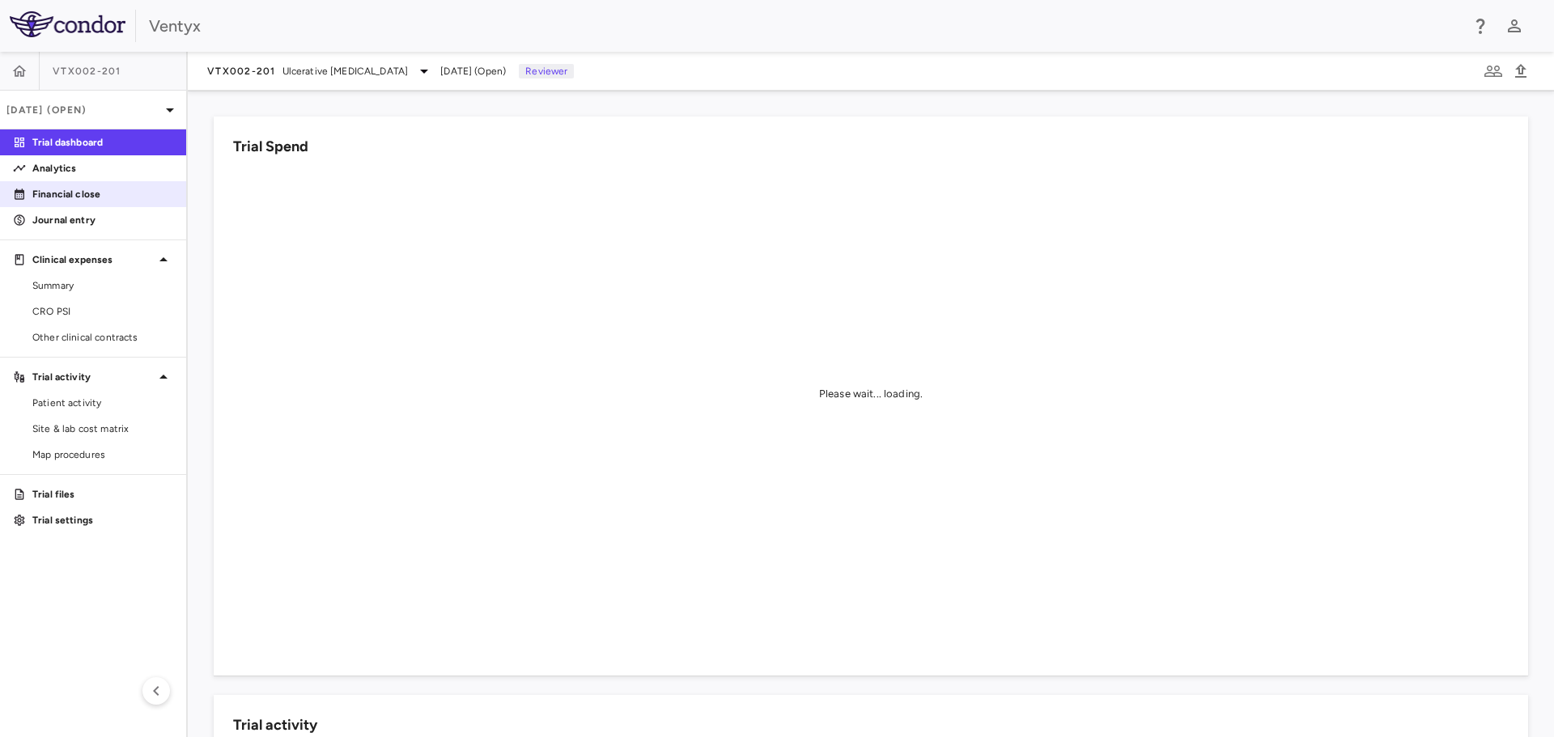
click at [80, 198] on p "Financial close" at bounding box center [102, 194] width 141 height 15
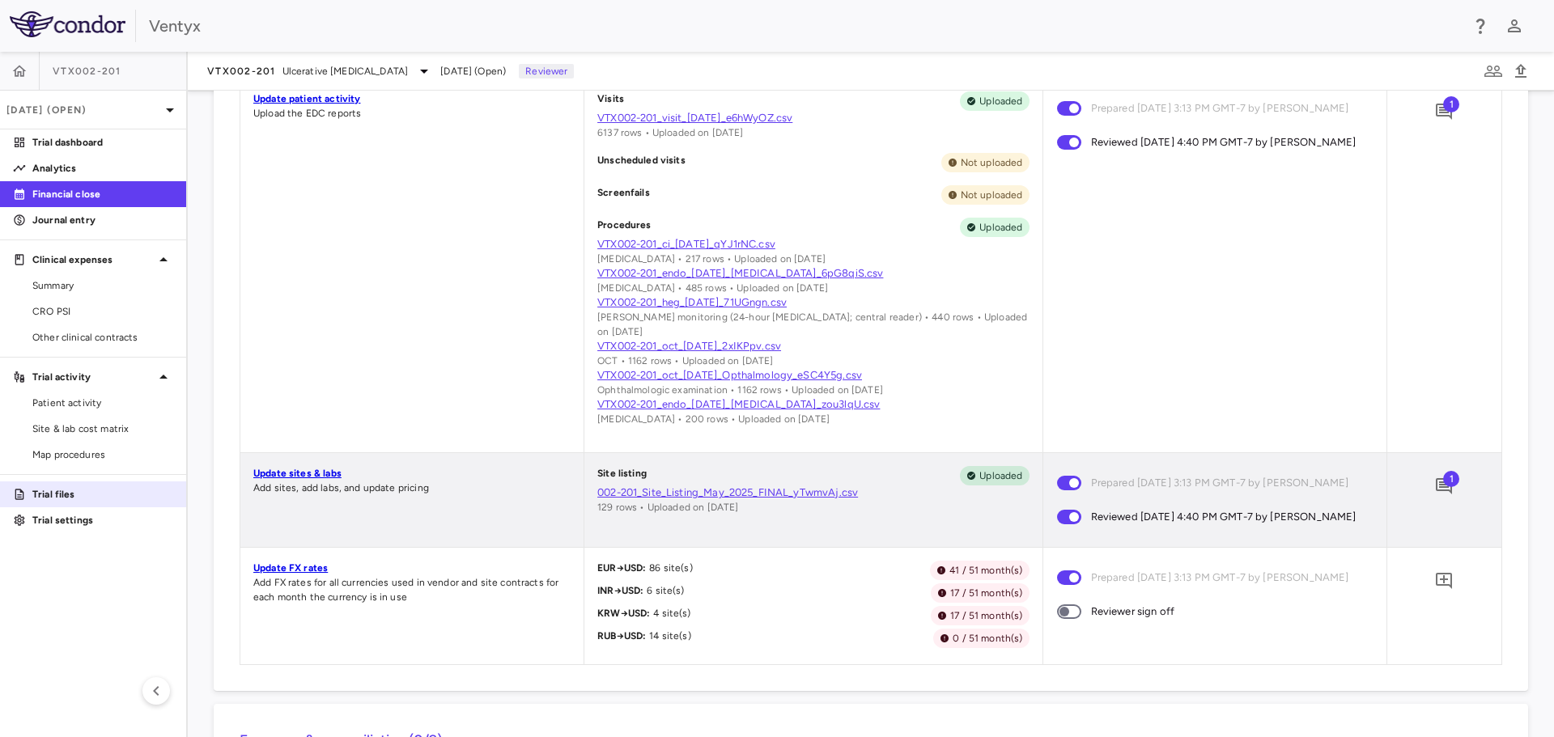
scroll to position [840, 0]
click at [1435, 591] on icon "Add comment" at bounding box center [1443, 580] width 19 height 19
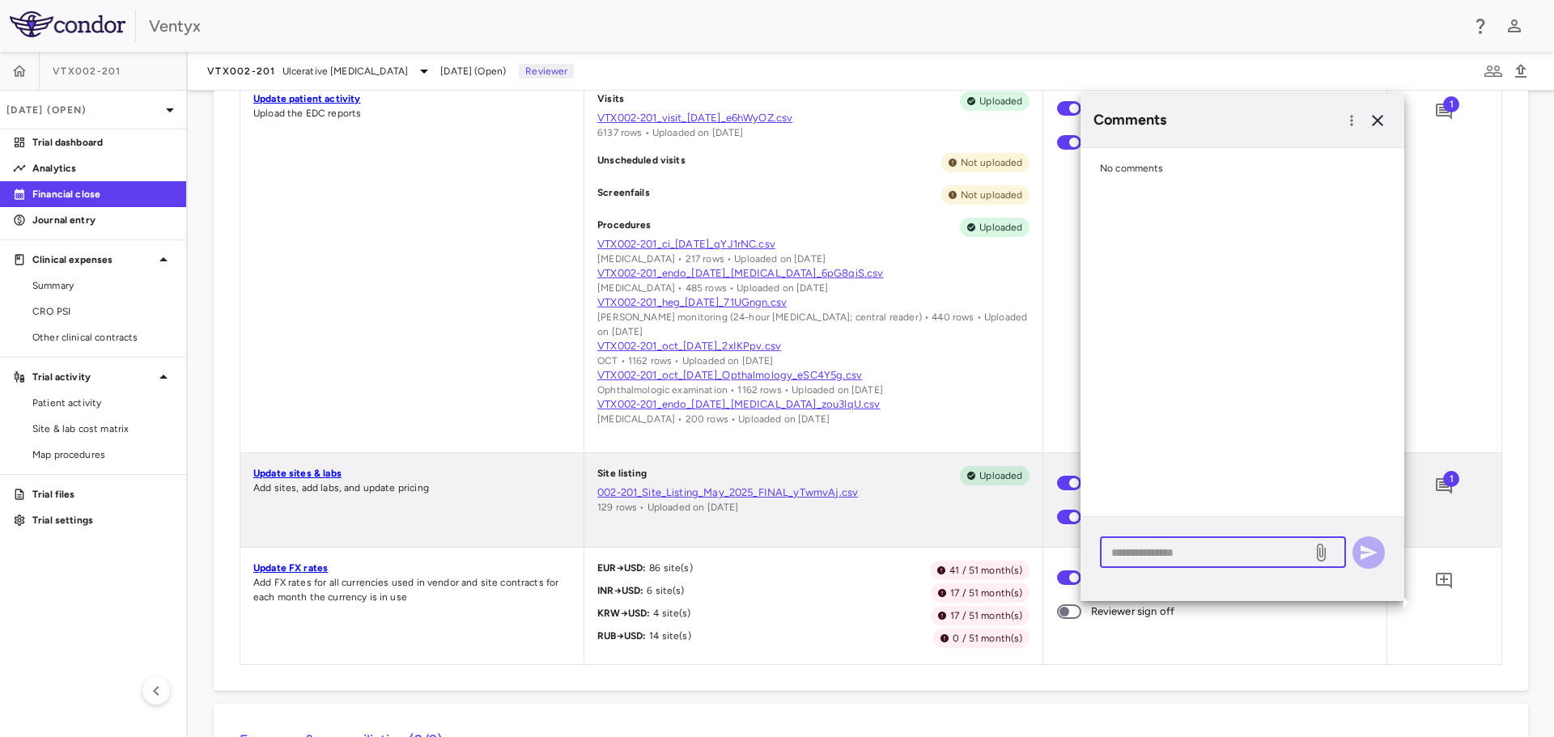
click at [1153, 547] on textarea at bounding box center [1205, 553] width 189 height 18
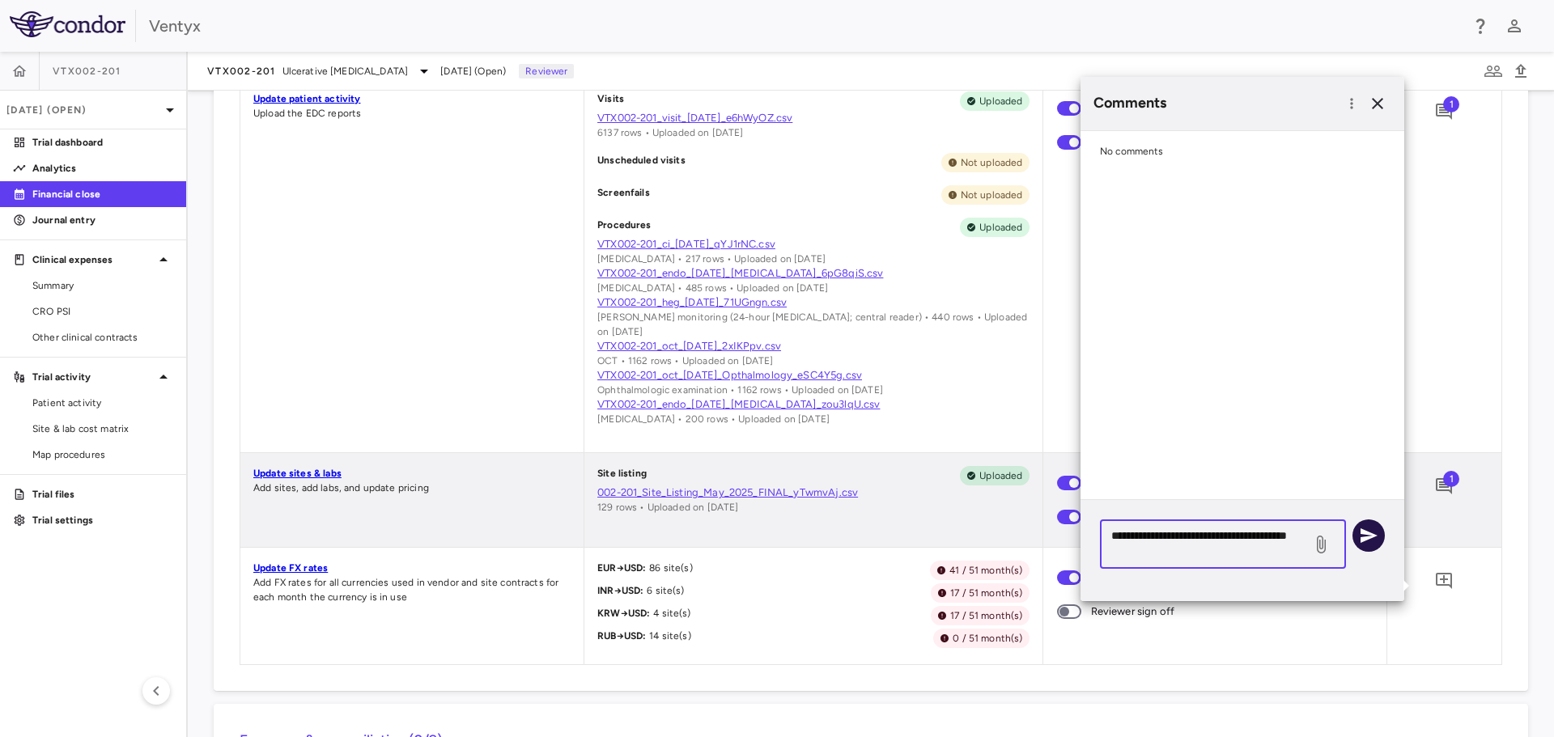
type textarea "**********"
click at [1373, 531] on icon "button" at bounding box center [1368, 535] width 19 height 19
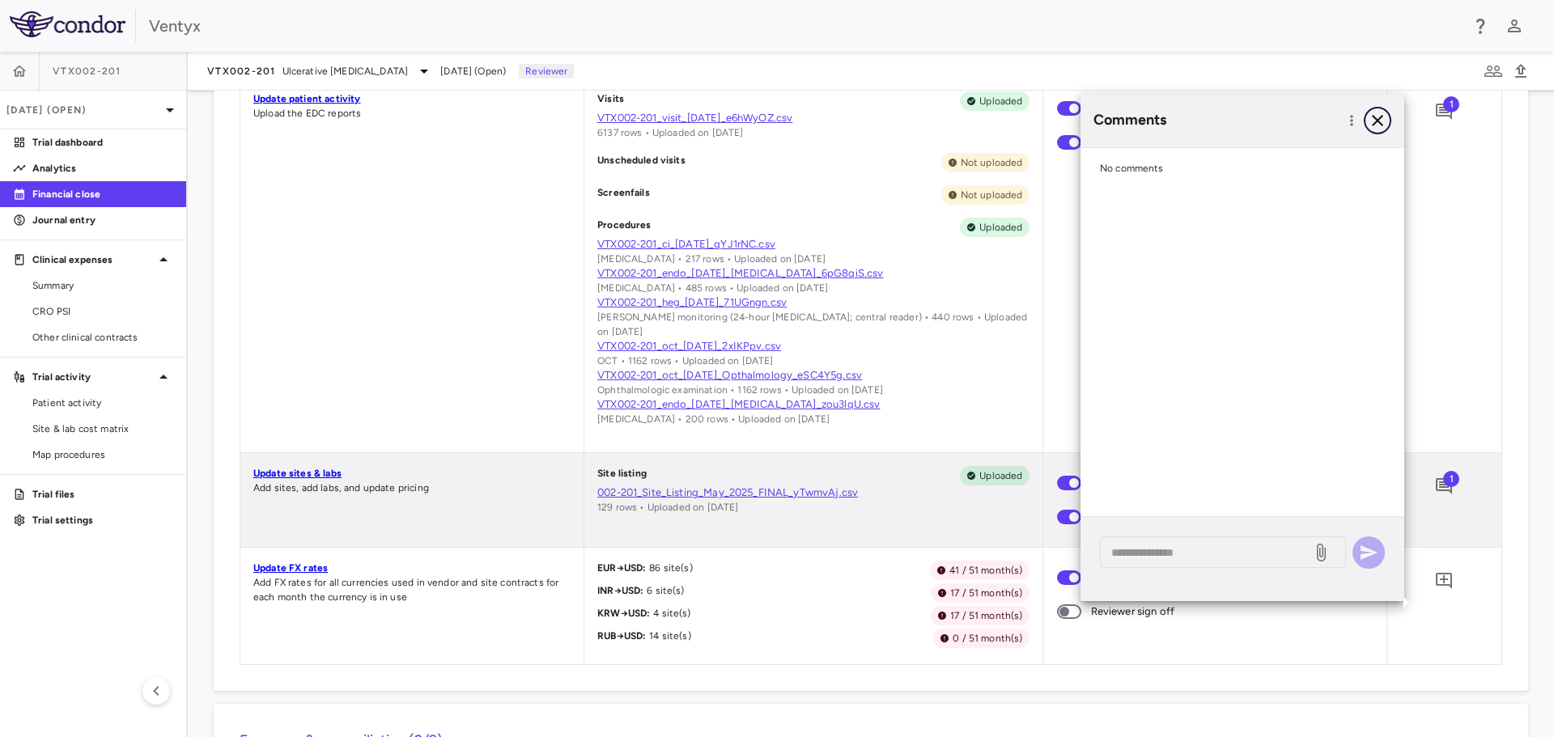
click at [1380, 119] on icon "button" at bounding box center [1376, 120] width 19 height 19
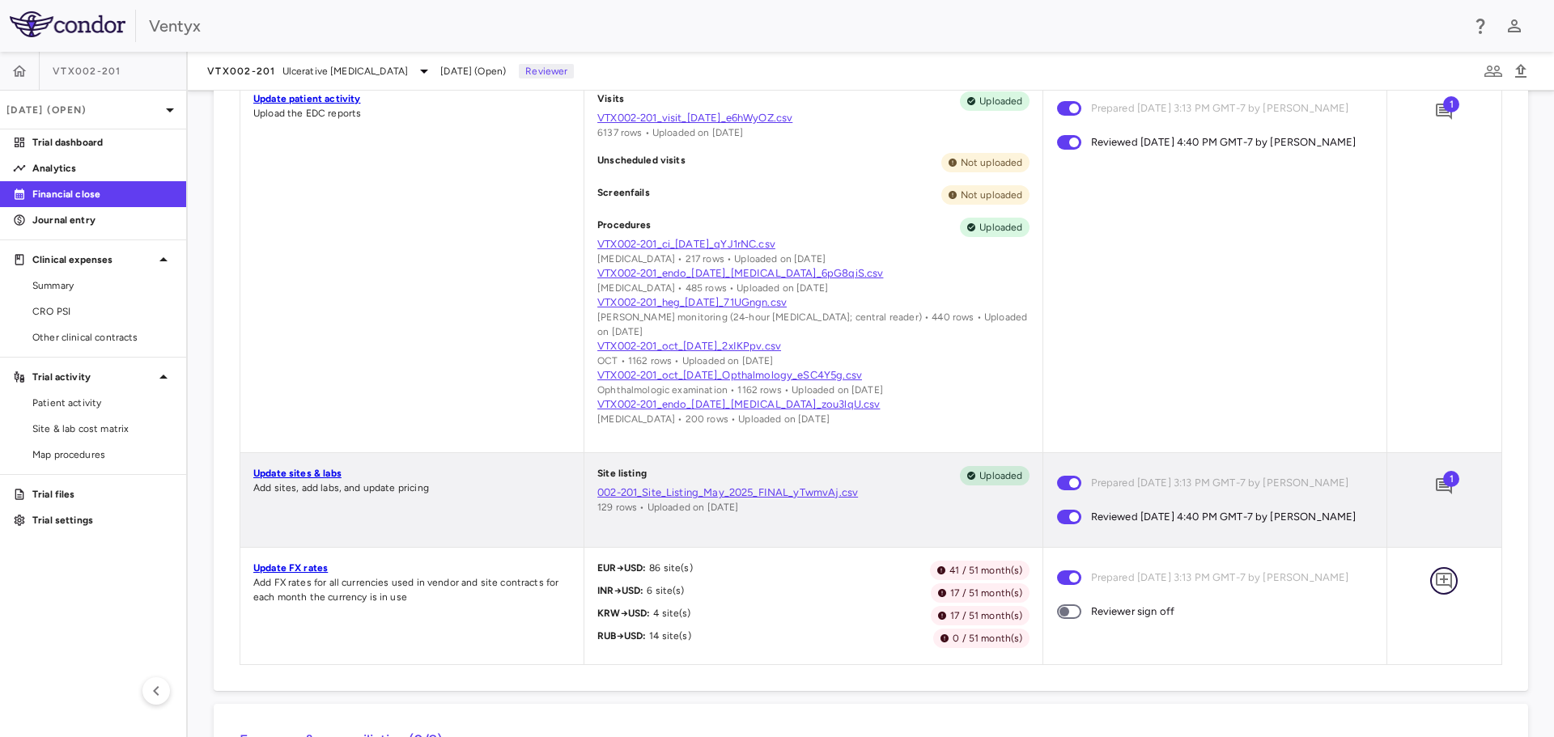
click at [1436, 591] on icon "Add comment" at bounding box center [1443, 580] width 19 height 19
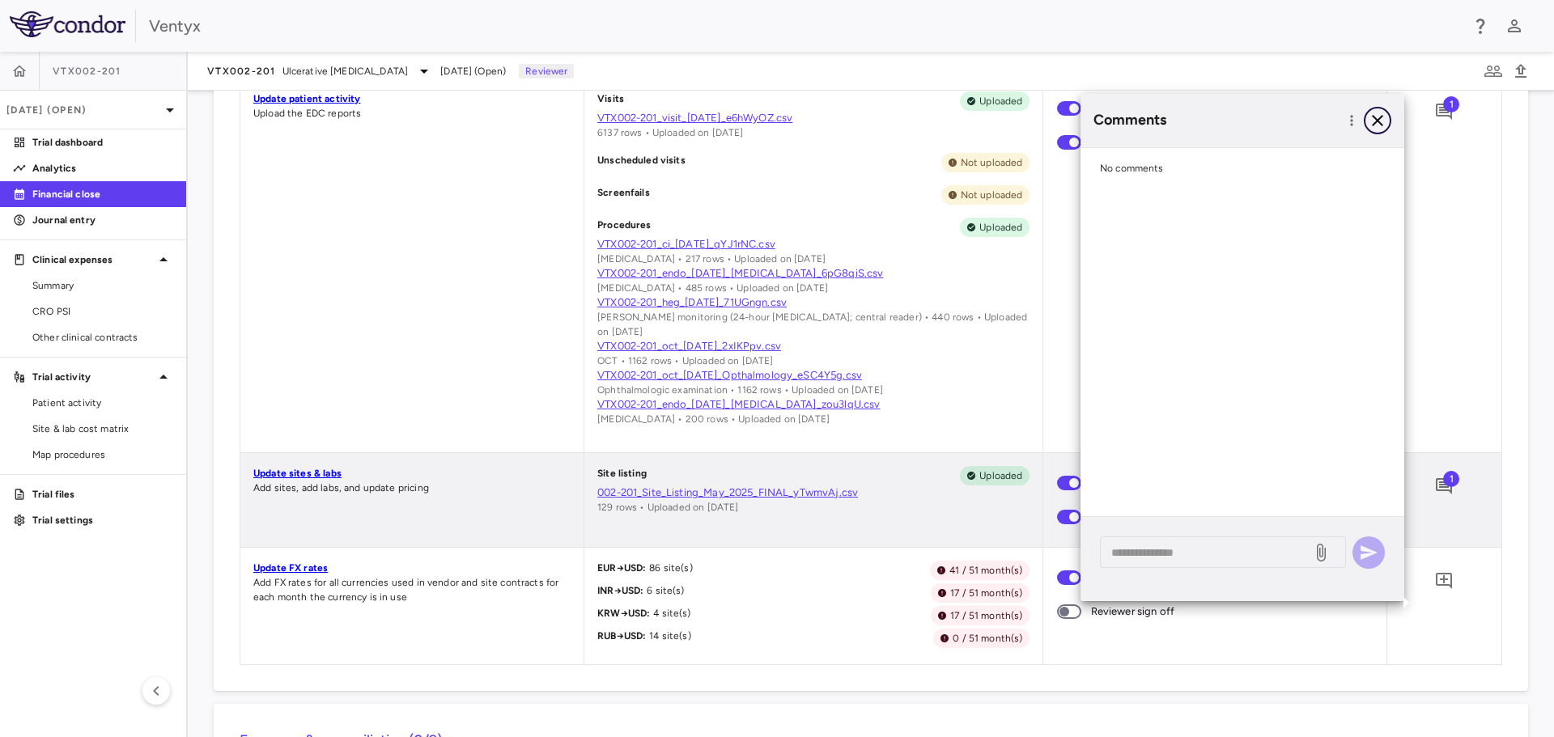
click at [1377, 117] on icon "button" at bounding box center [1376, 120] width 19 height 19
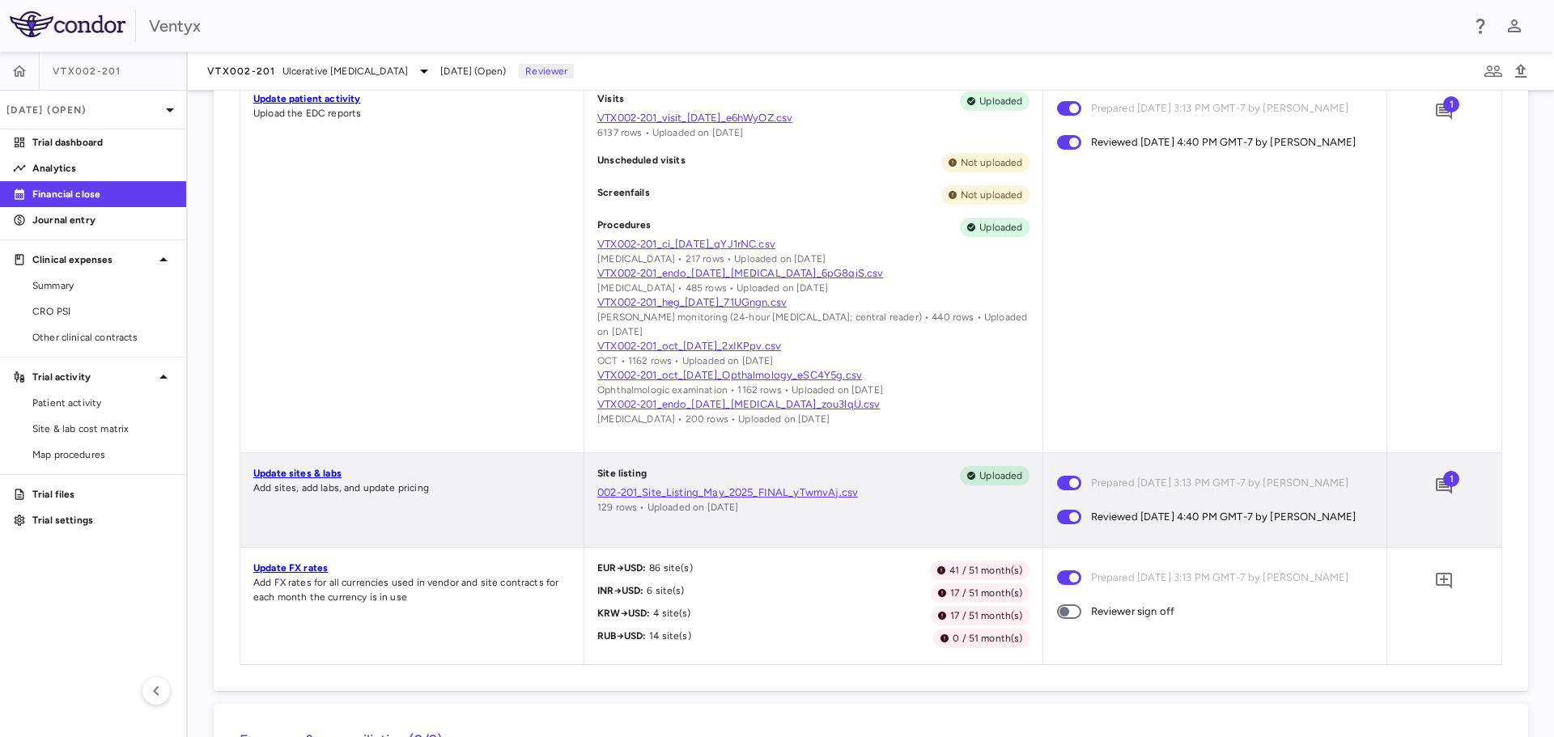
click at [1443, 487] on span "1" at bounding box center [1451, 479] width 16 height 16
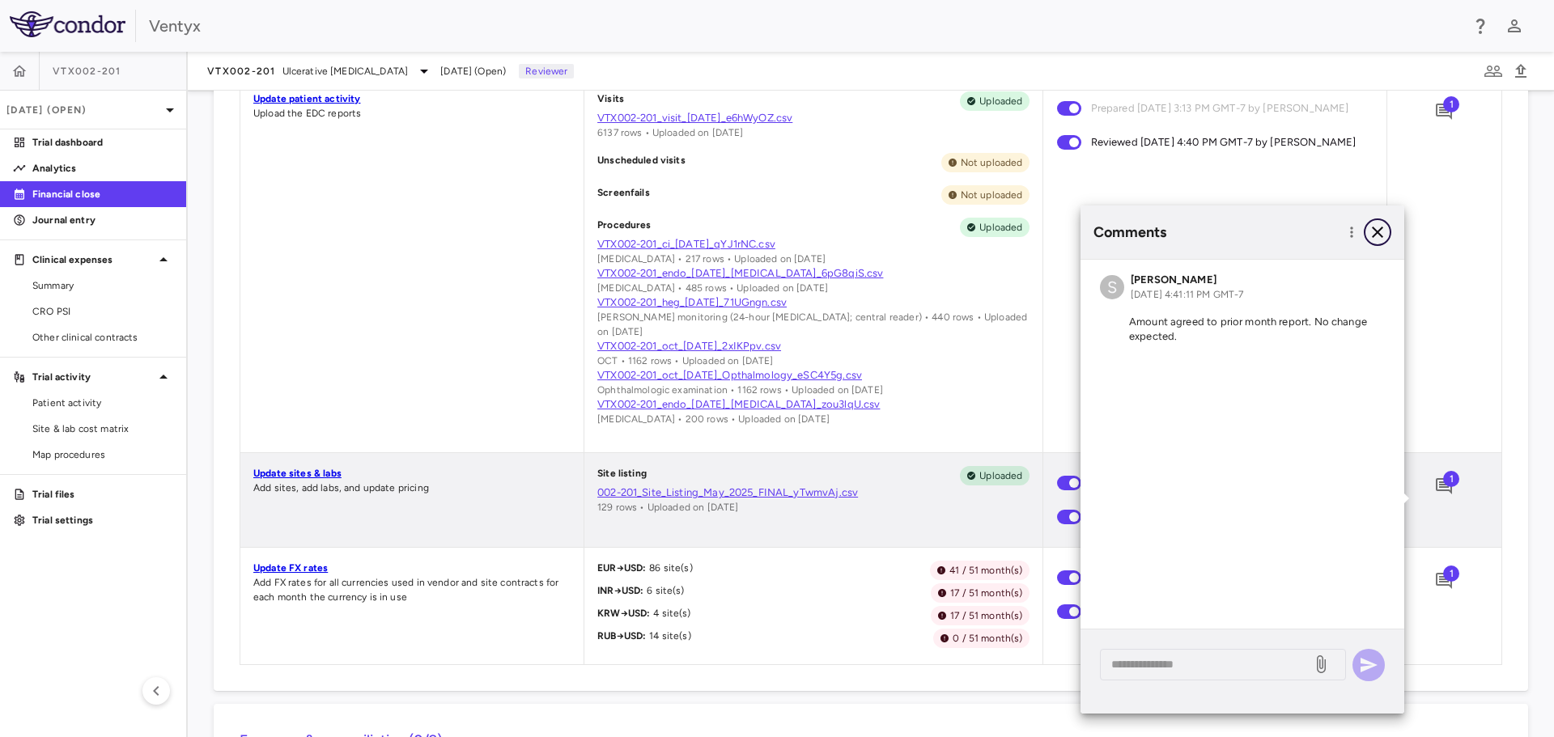
click at [1371, 228] on icon "button" at bounding box center [1376, 232] width 19 height 19
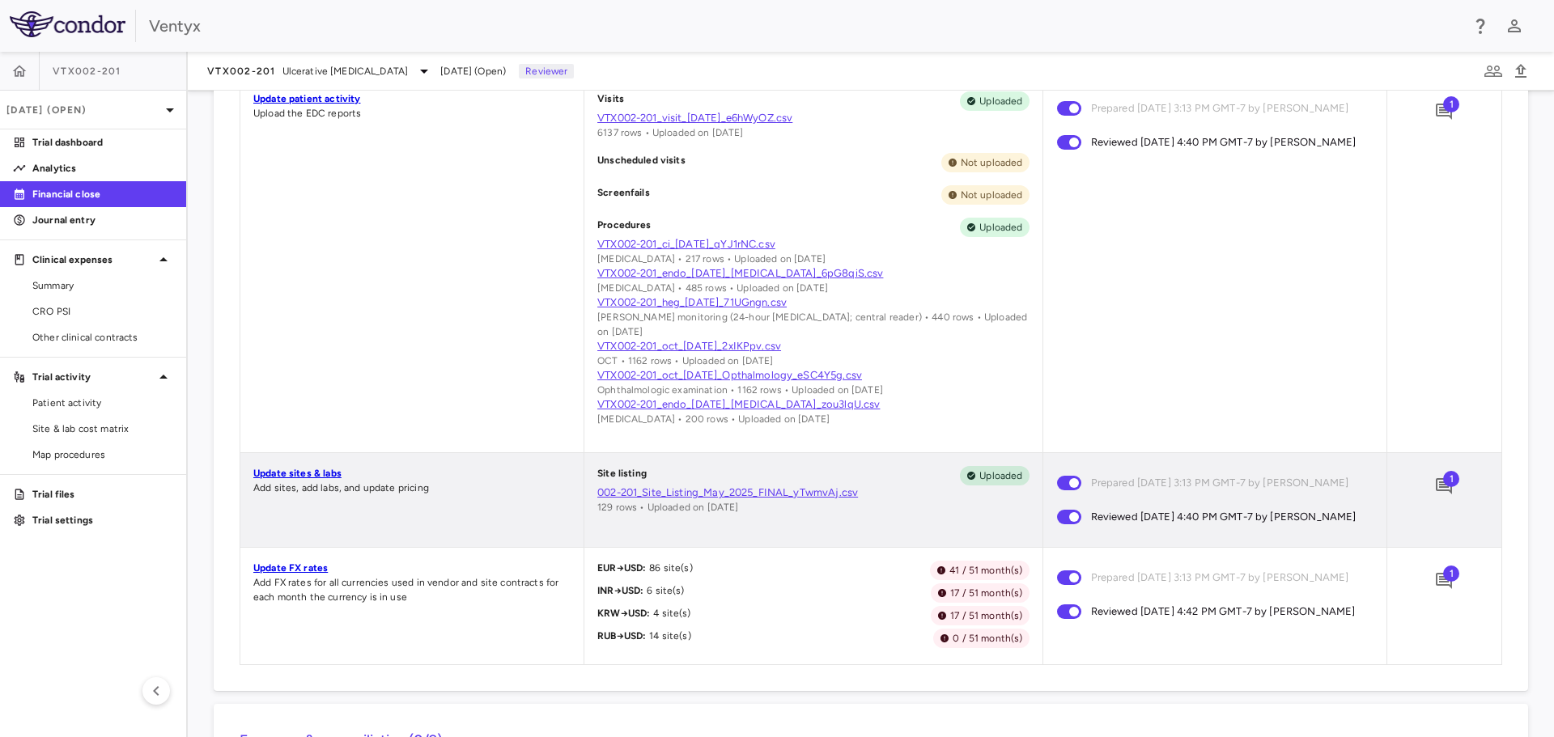
click at [1443, 582] on span "1" at bounding box center [1451, 574] width 16 height 16
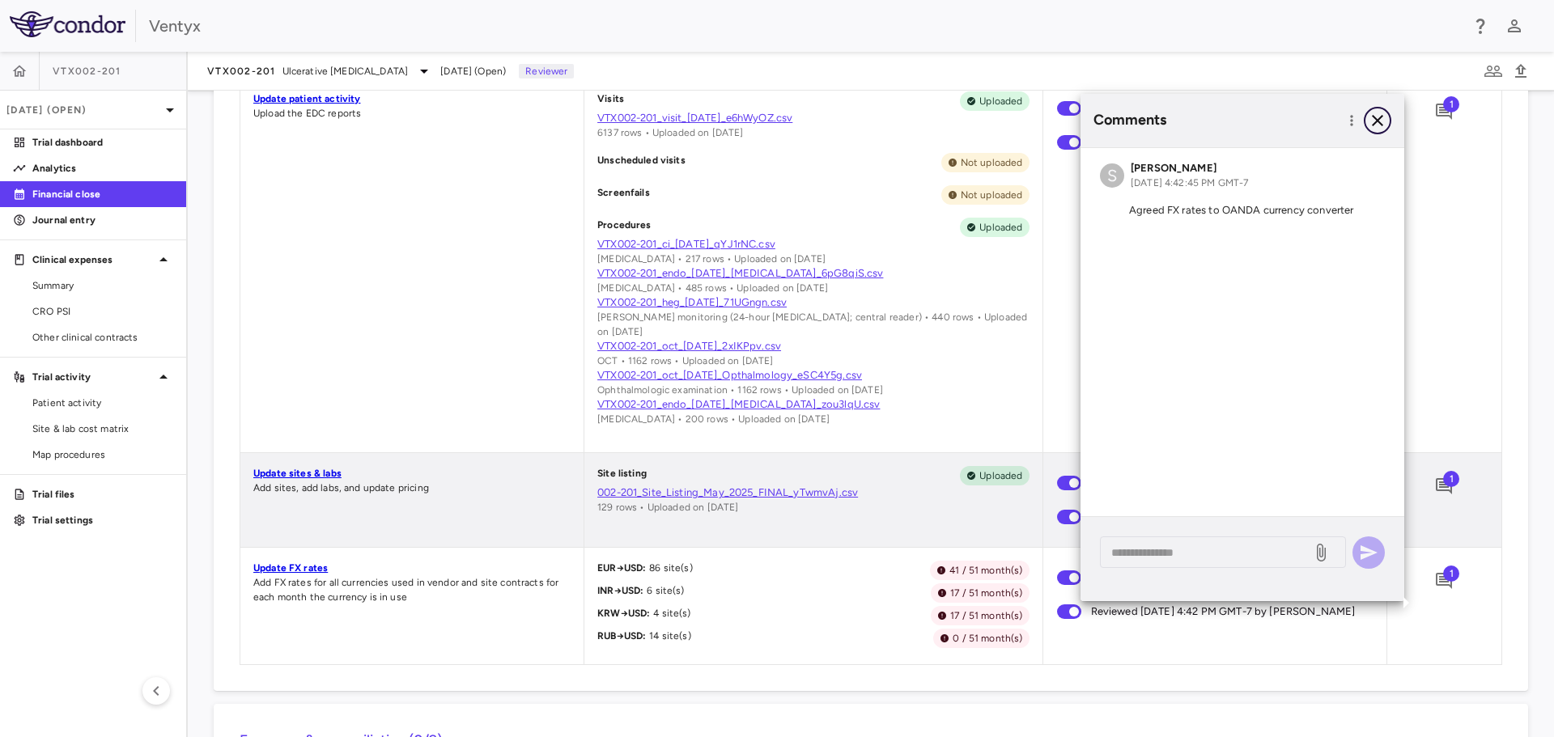
click at [1376, 118] on icon "button" at bounding box center [1376, 120] width 19 height 19
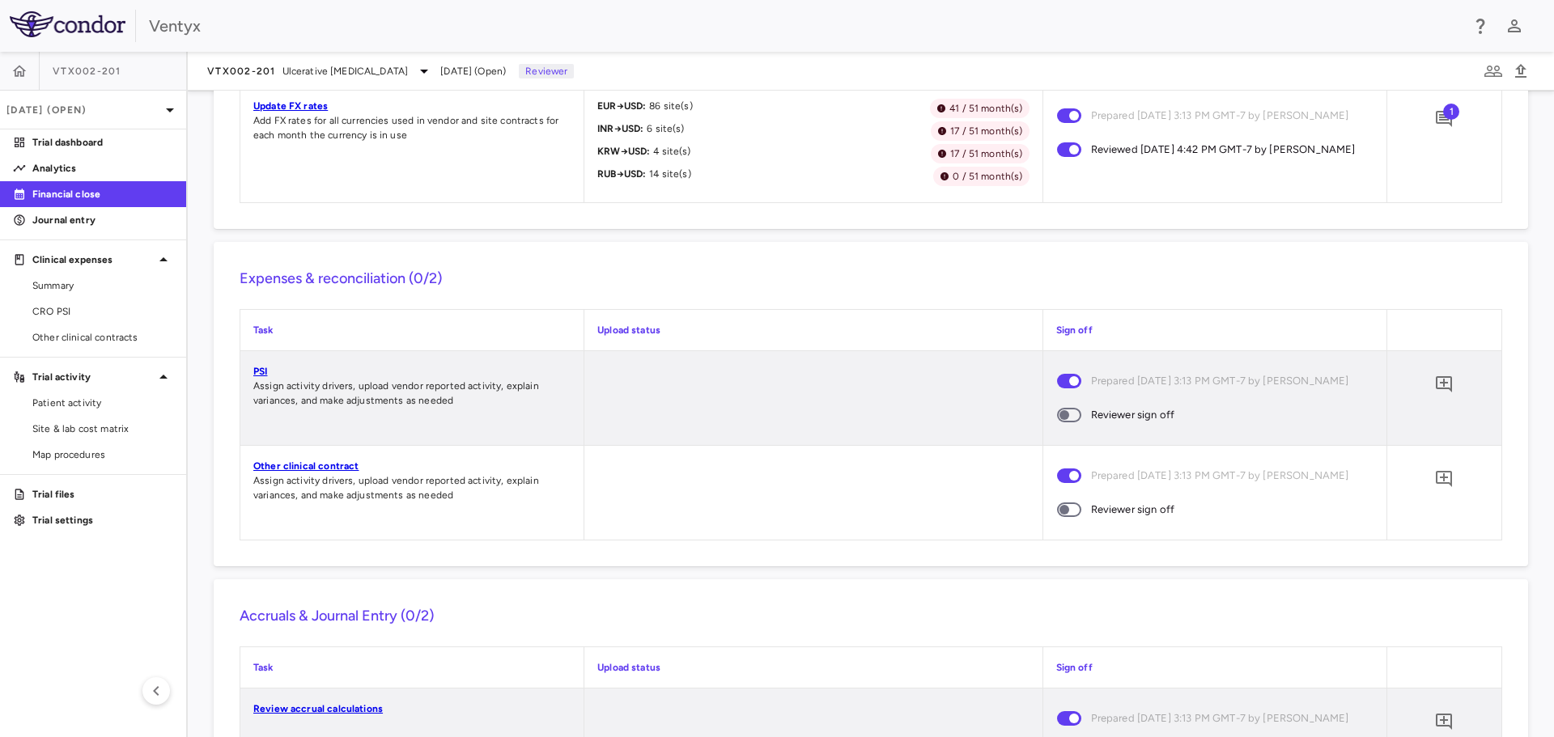
scroll to position [1325, 0]
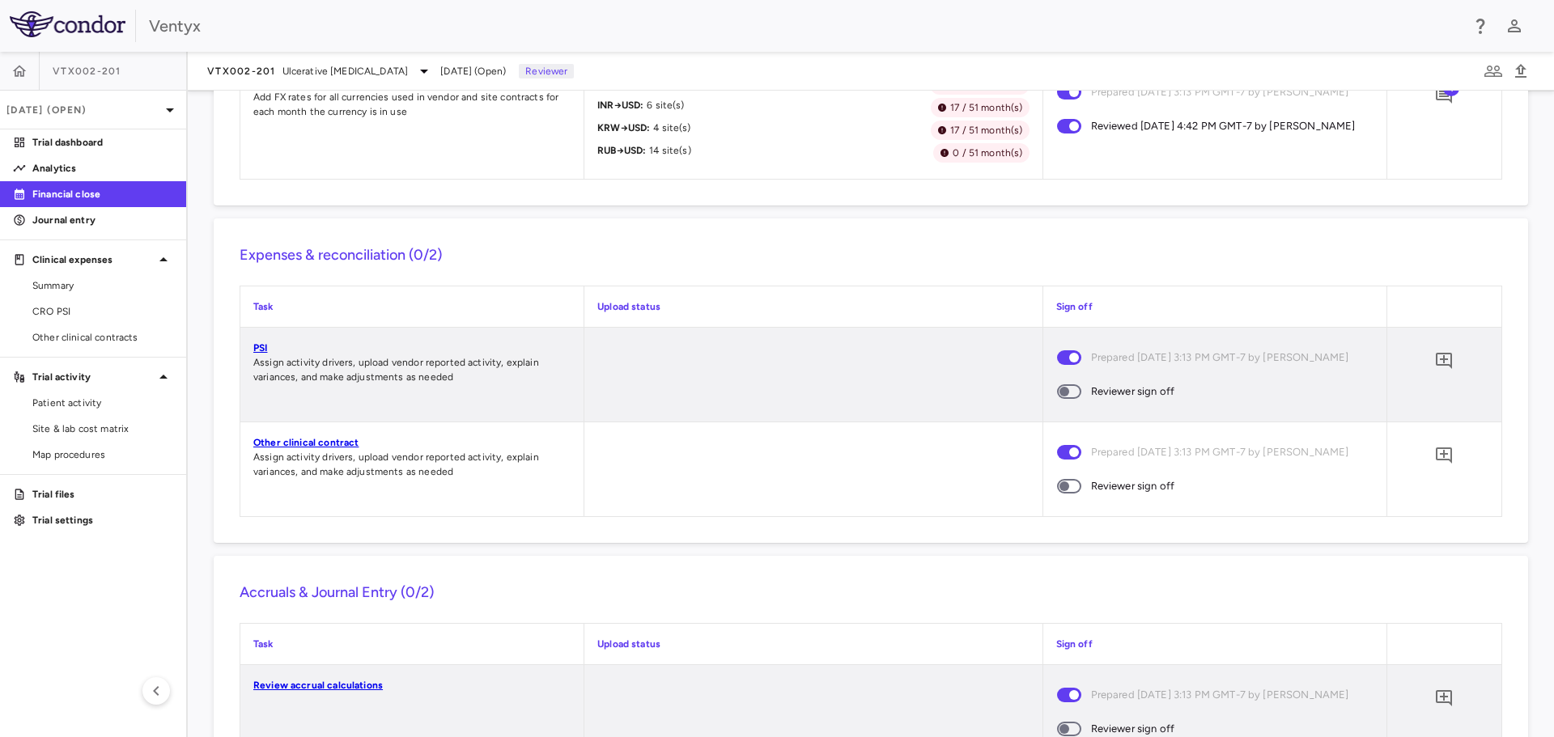
click at [260, 354] on link "PSI" at bounding box center [260, 347] width 14 height 11
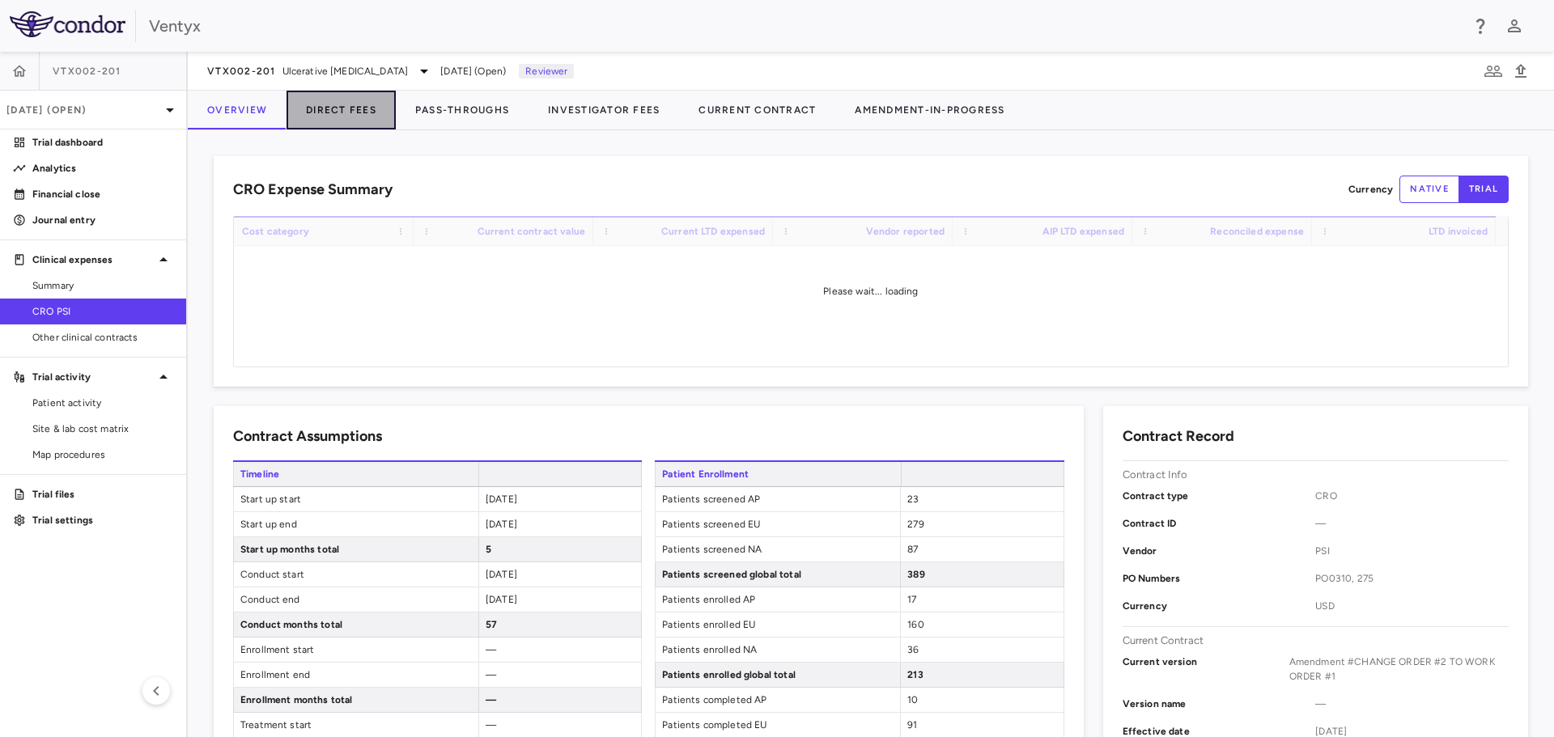
click at [337, 111] on button "Direct Fees" at bounding box center [340, 110] width 109 height 39
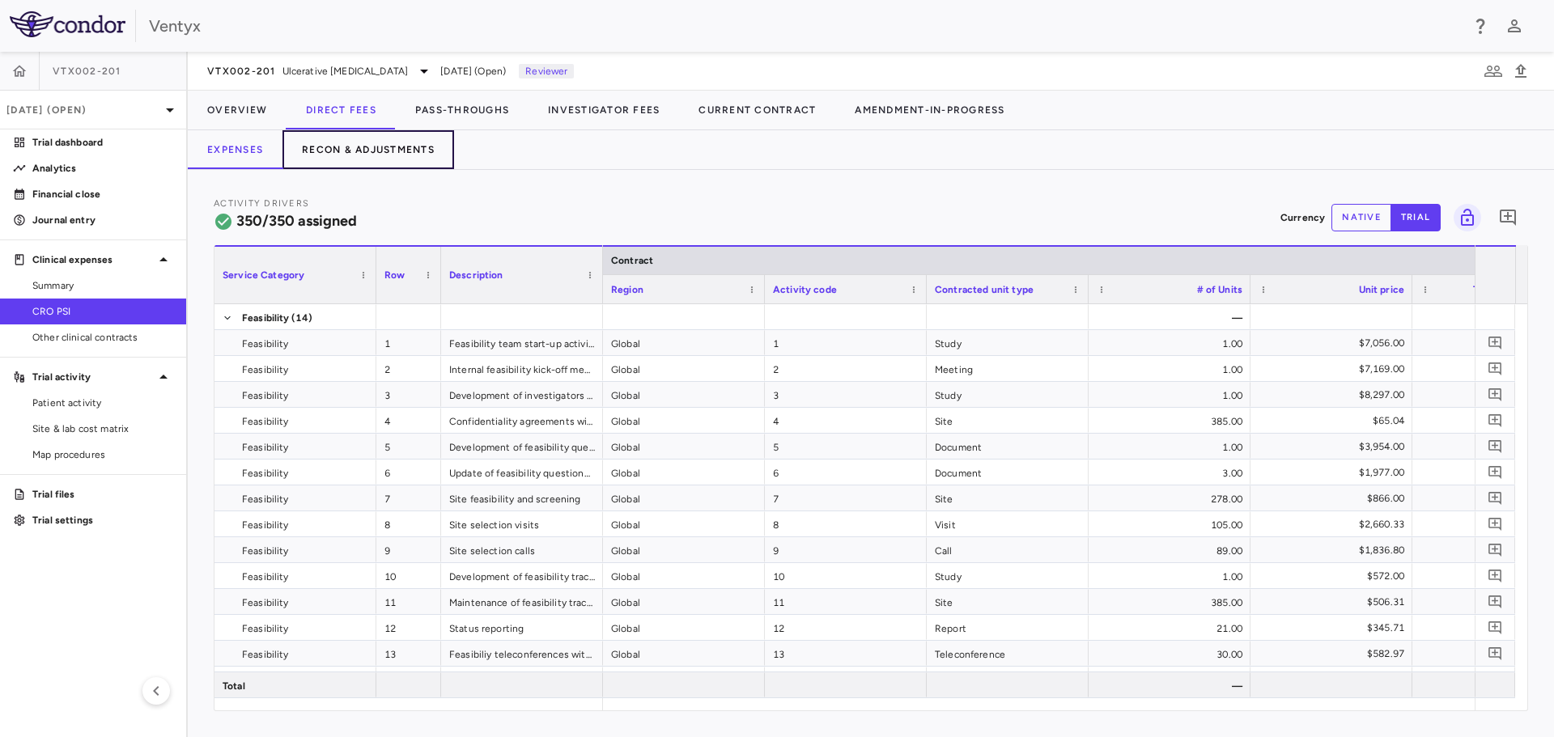
click at [355, 151] on button "Recon & Adjustments" at bounding box center [368, 149] width 172 height 39
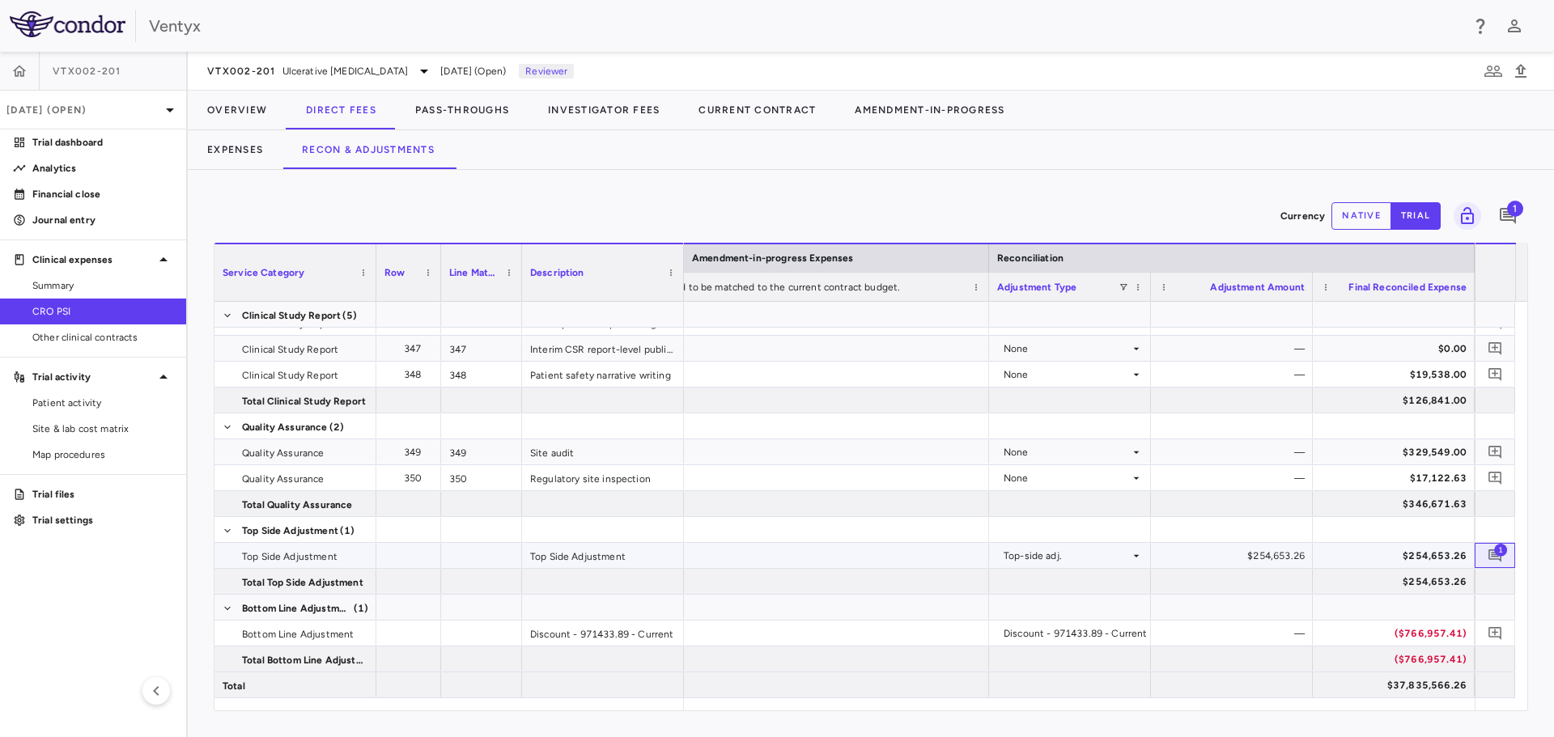
click at [1496, 551] on span "1" at bounding box center [1500, 549] width 13 height 13
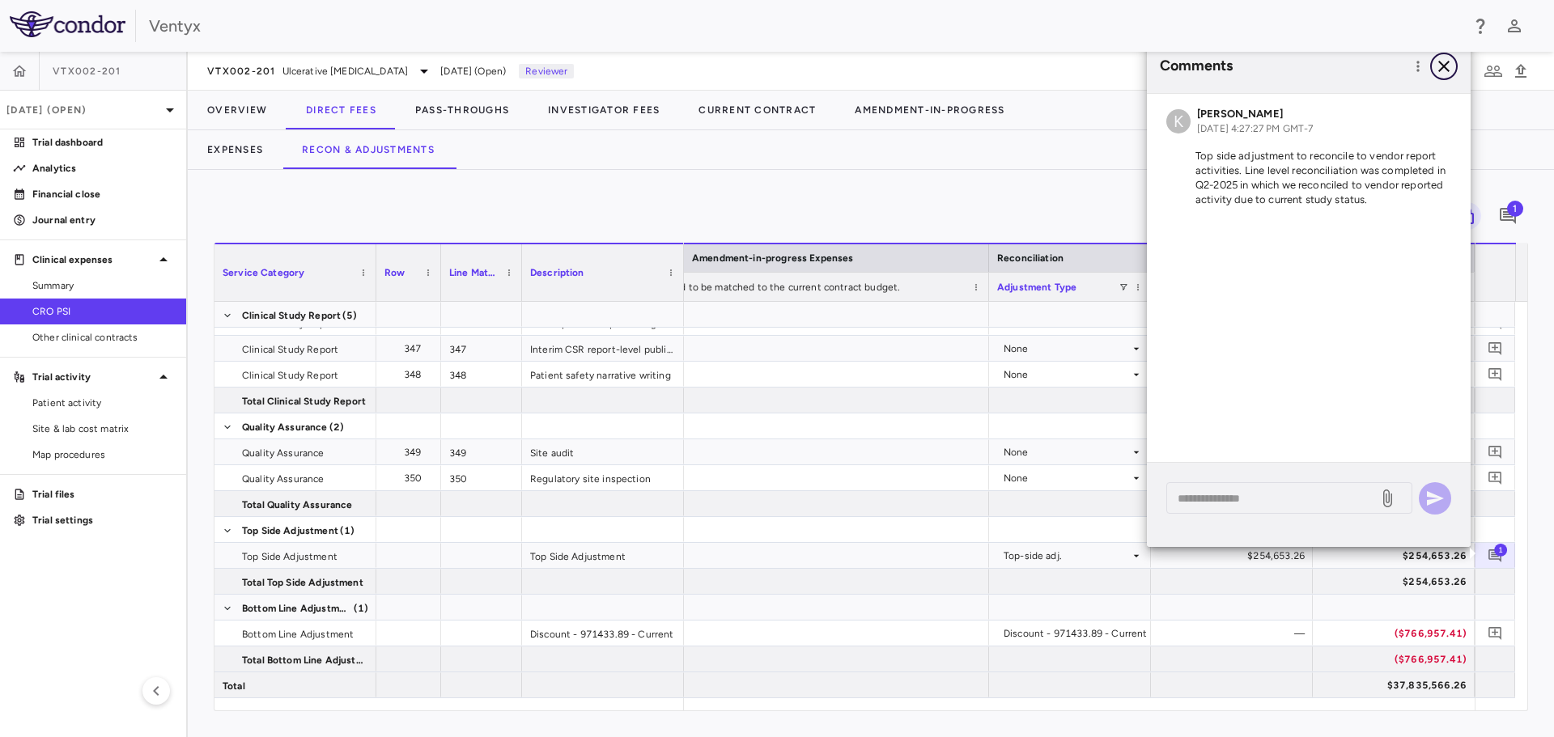
click at [1443, 63] on icon "button" at bounding box center [1443, 66] width 19 height 19
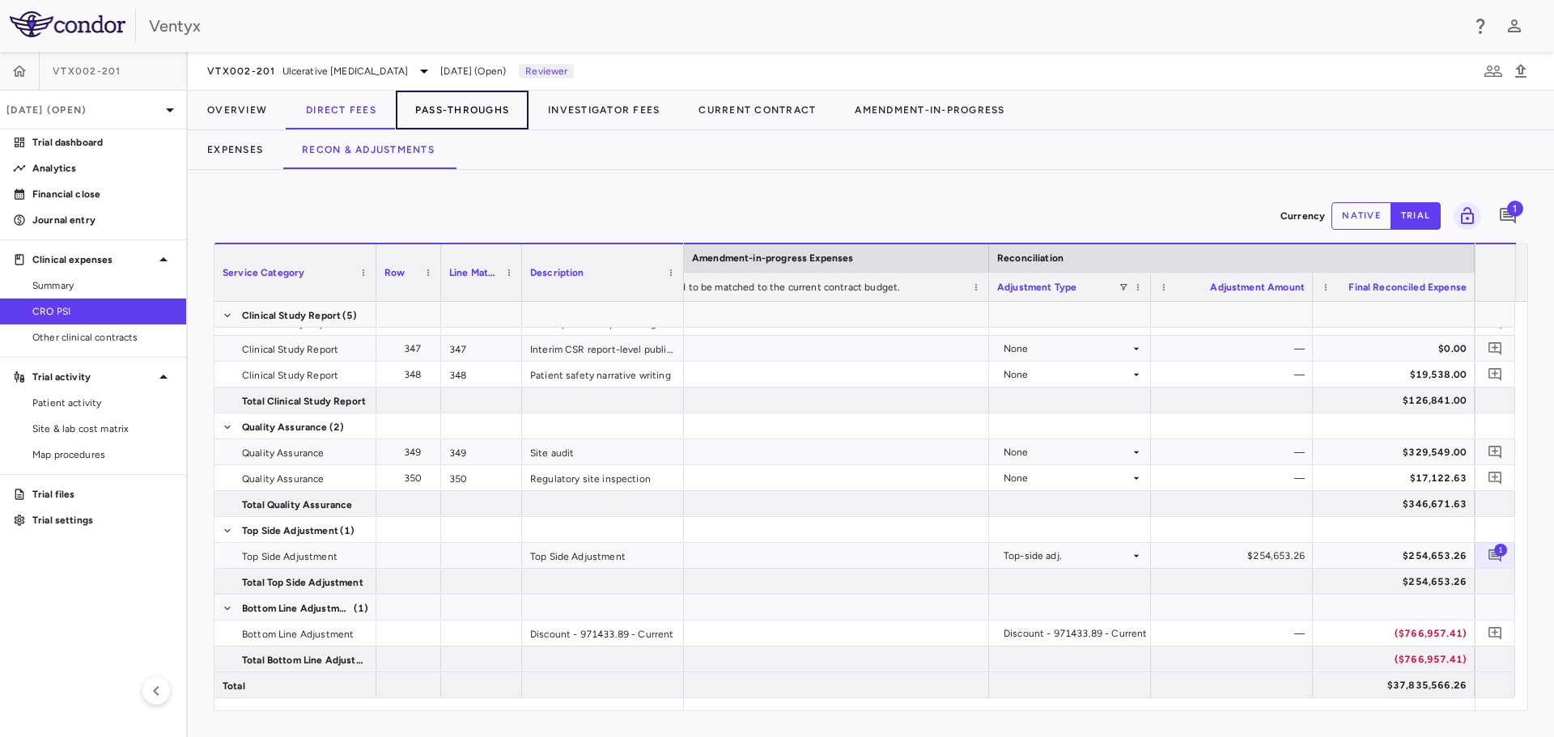
click at [445, 107] on button "Pass-Throughs" at bounding box center [462, 110] width 133 height 39
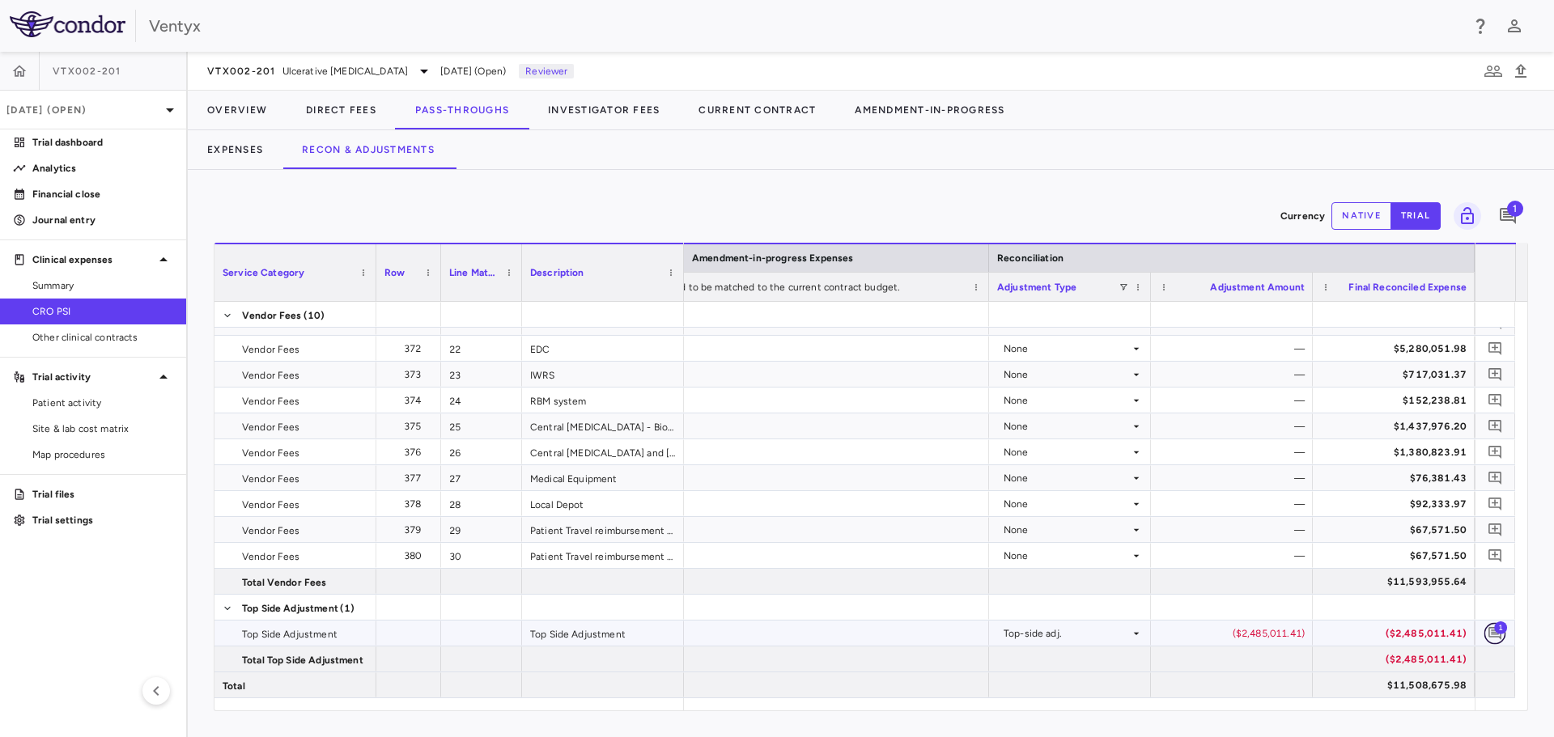
click at [1494, 632] on icon "Add comment" at bounding box center [1494, 633] width 13 height 13
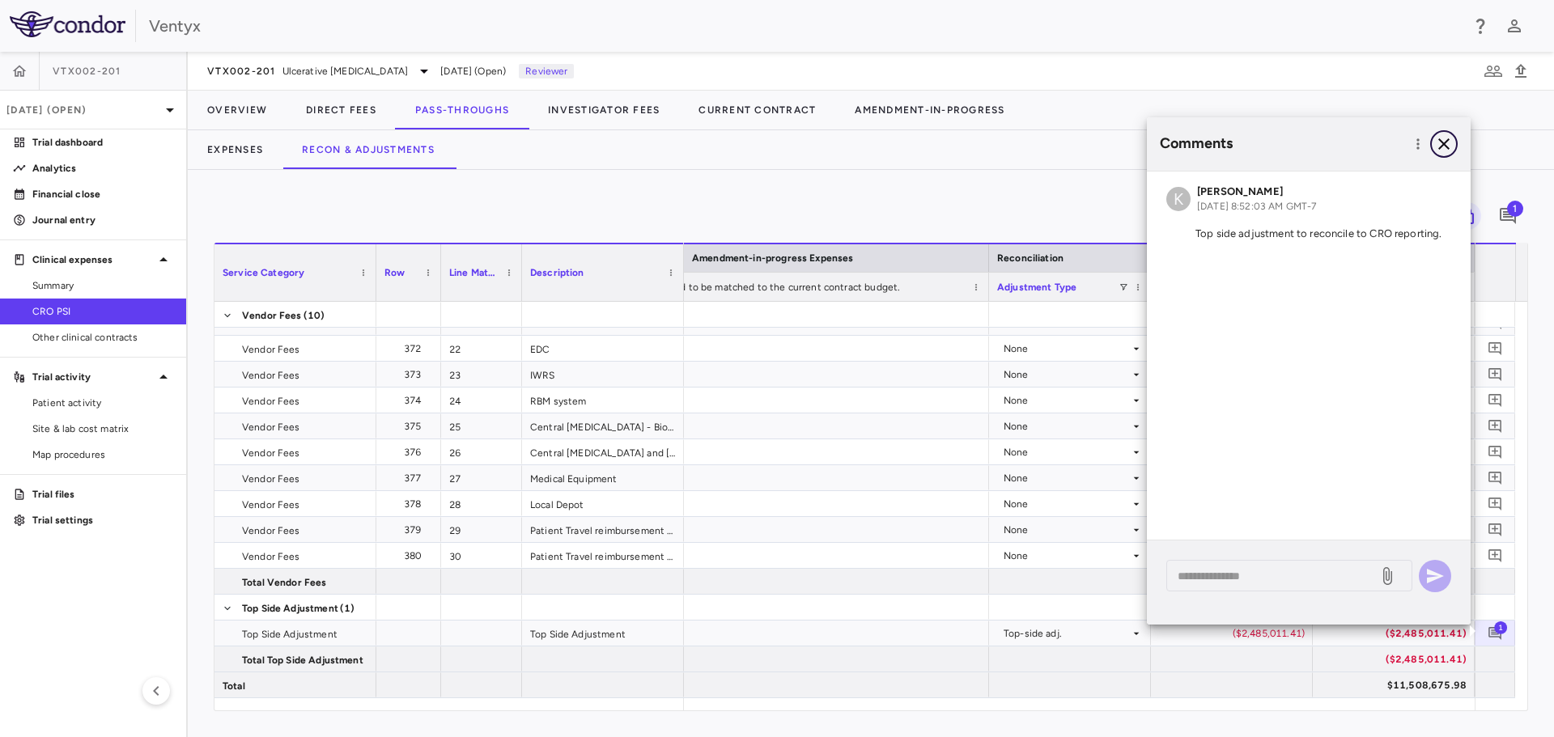
click at [1448, 142] on icon "button" at bounding box center [1443, 143] width 19 height 19
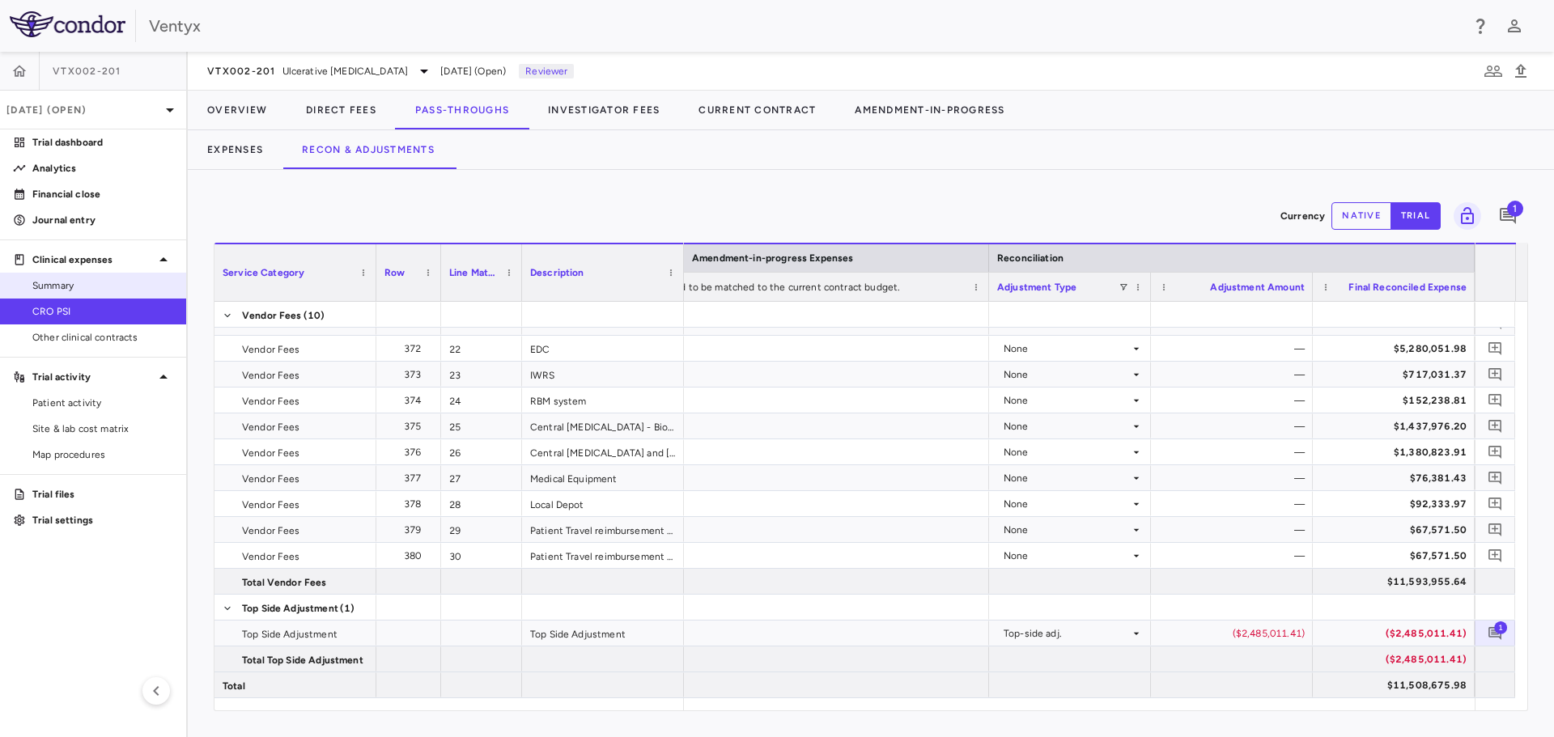
click at [52, 286] on span "Summary" at bounding box center [102, 285] width 141 height 15
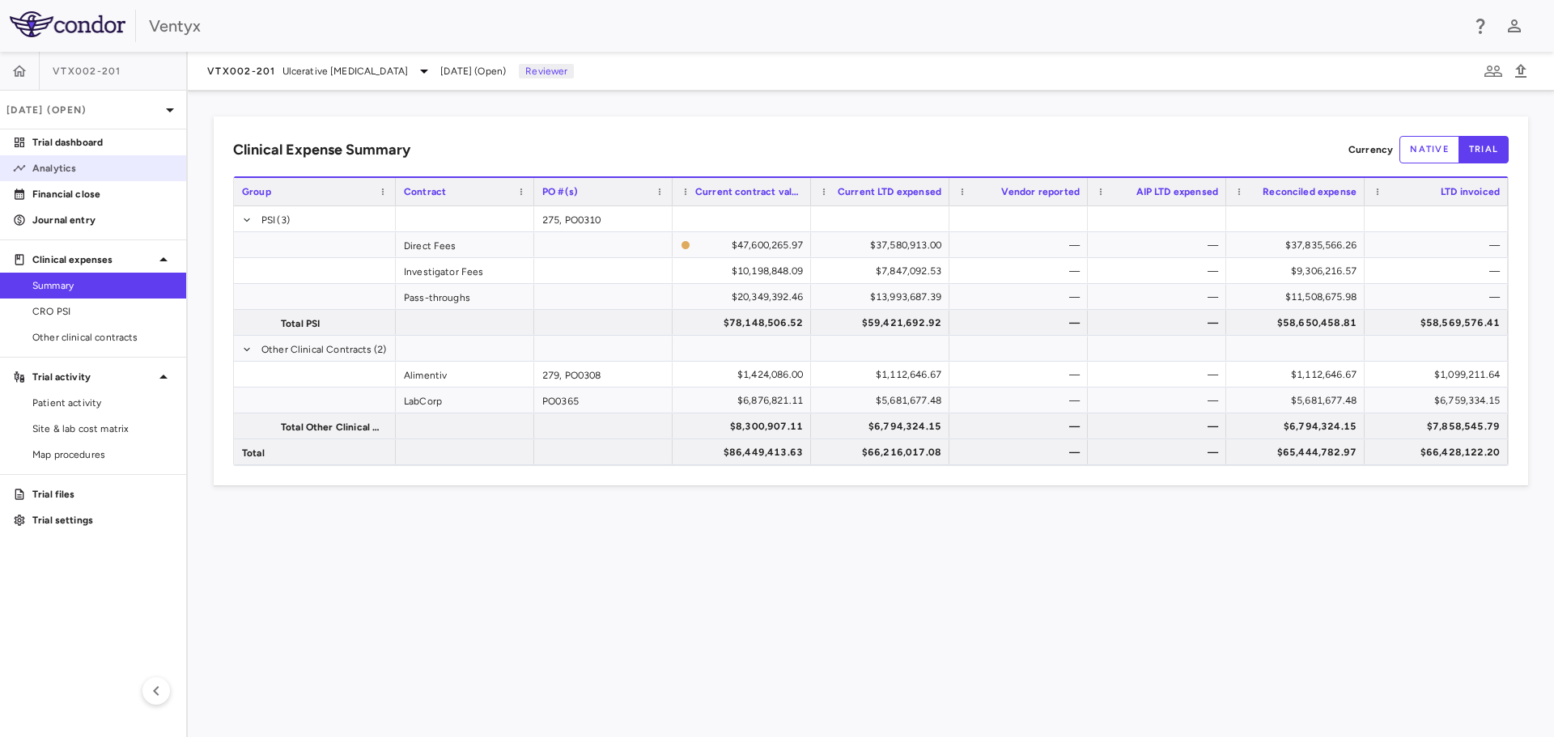
click at [78, 167] on p "Analytics" at bounding box center [102, 168] width 141 height 15
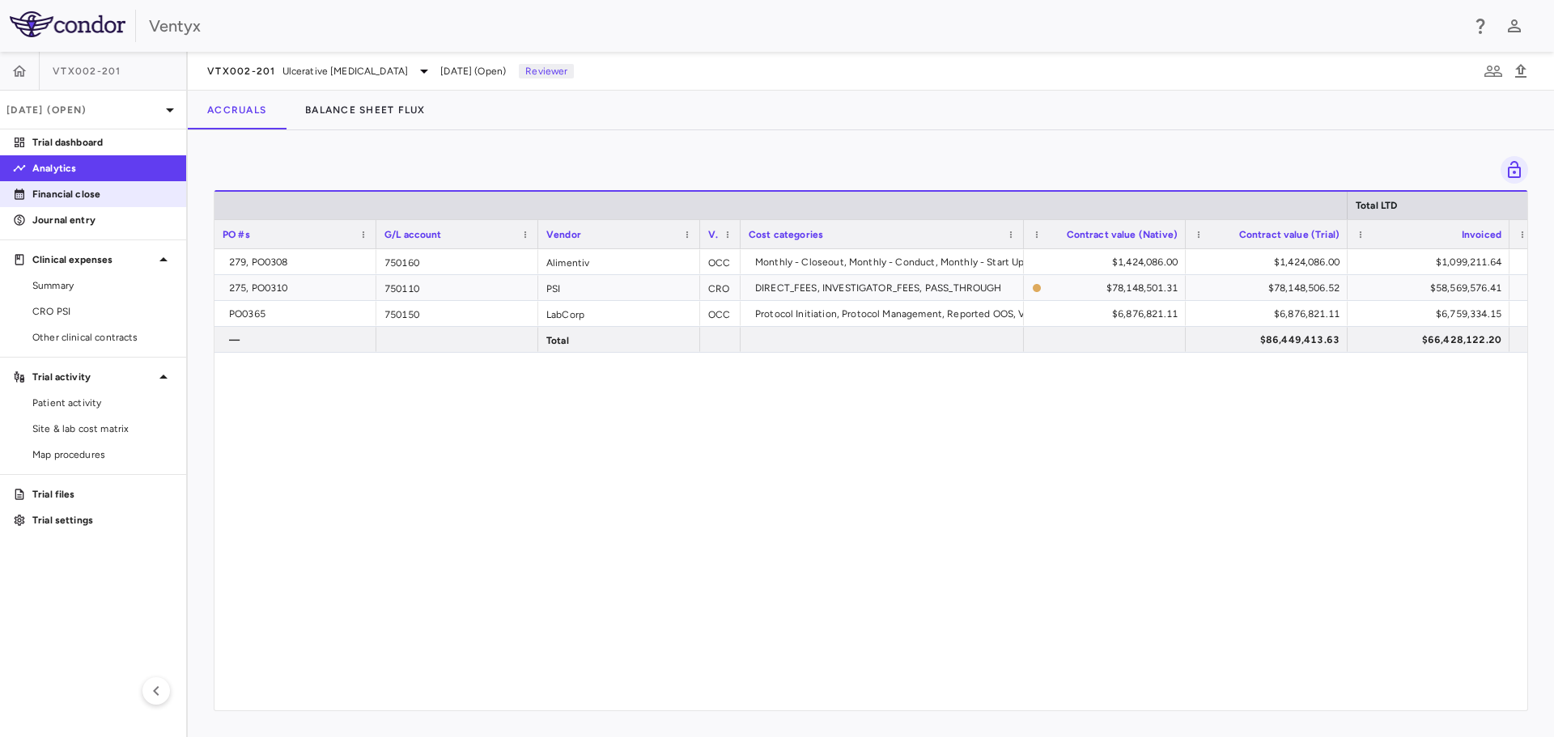
click at [61, 193] on p "Financial close" at bounding box center [102, 194] width 141 height 15
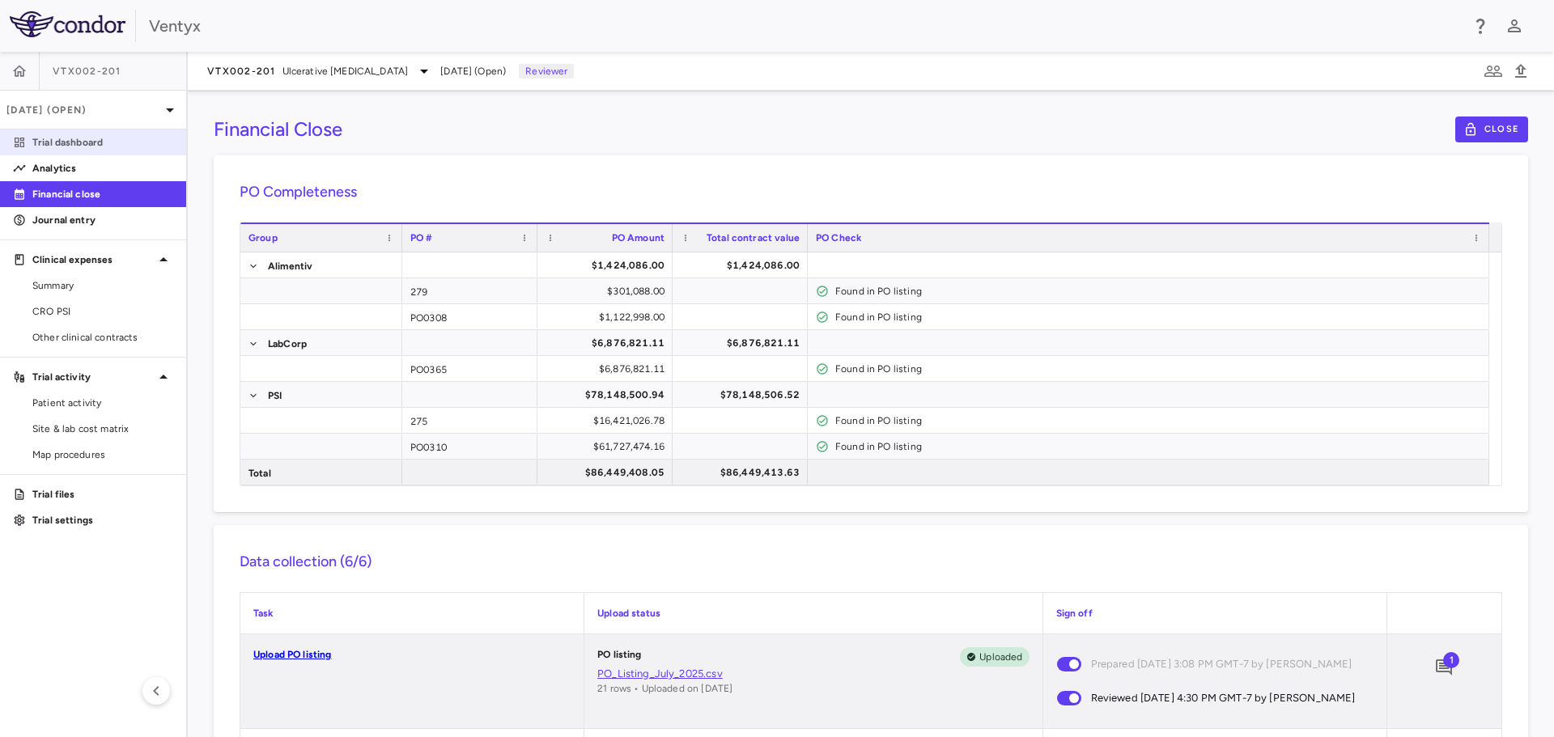
click at [66, 144] on p "Trial dashboard" at bounding box center [102, 142] width 141 height 15
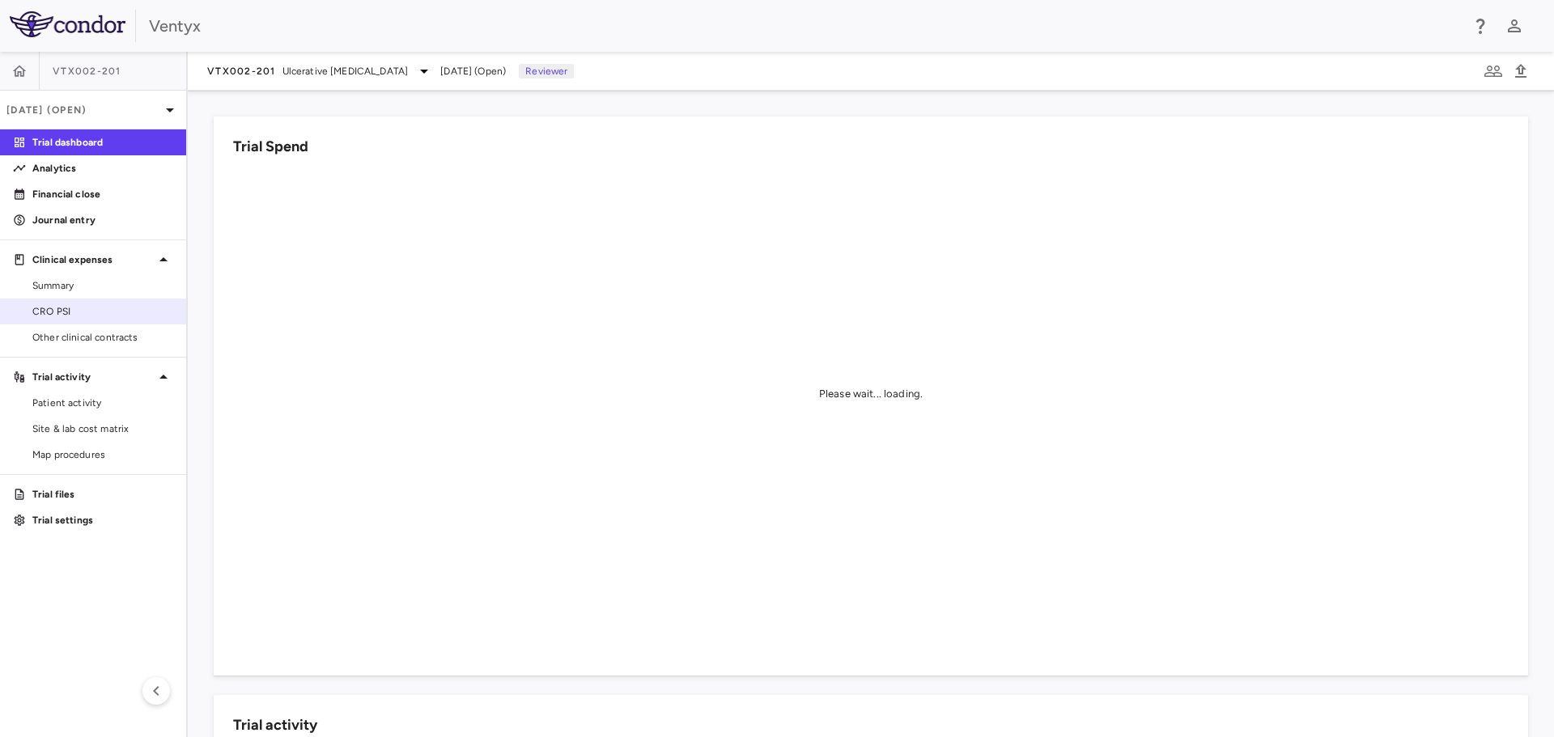
click at [62, 311] on span "CRO PSI" at bounding box center [102, 311] width 141 height 15
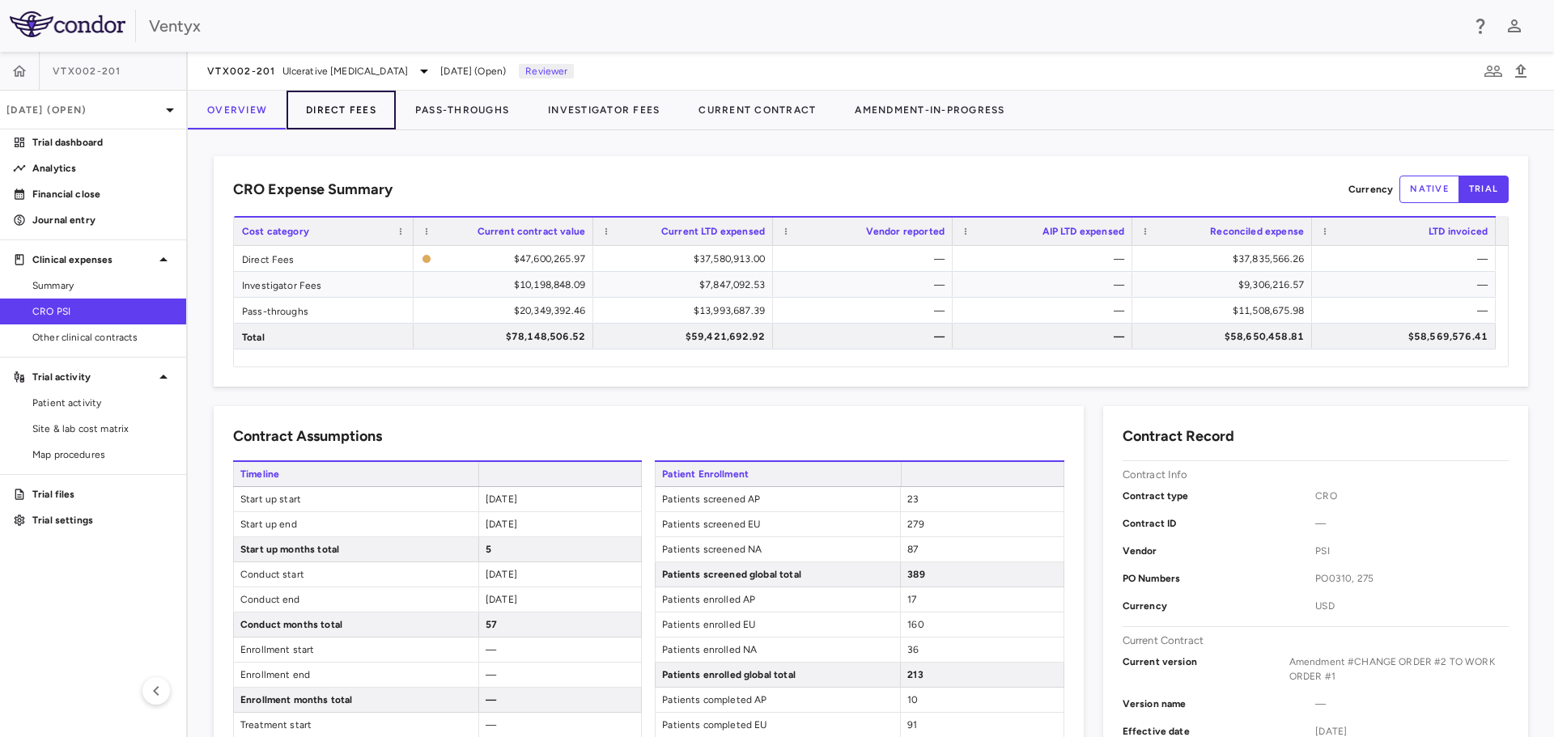
click at [333, 107] on button "Direct Fees" at bounding box center [340, 110] width 109 height 39
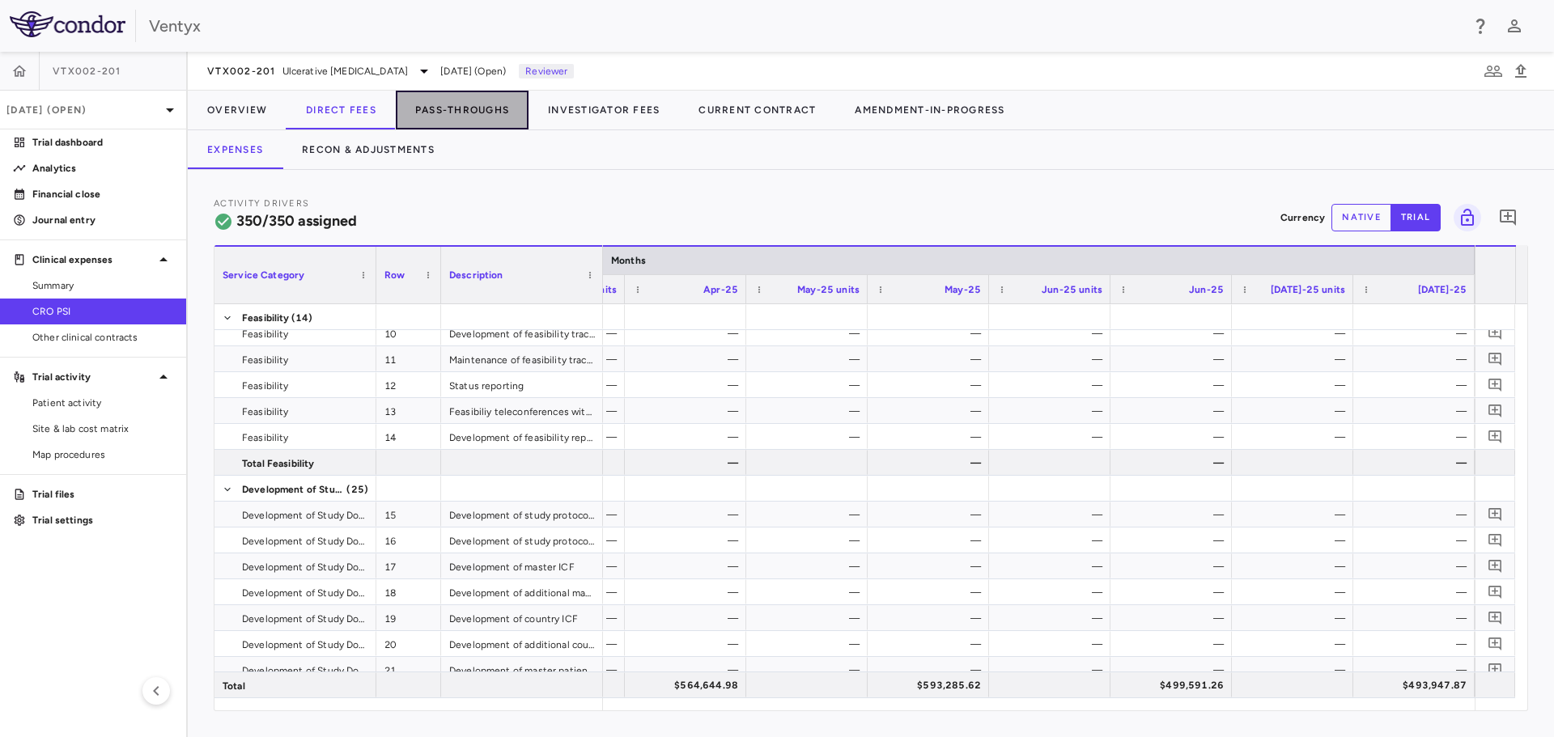
click at [451, 110] on button "Pass-Throughs" at bounding box center [462, 110] width 133 height 39
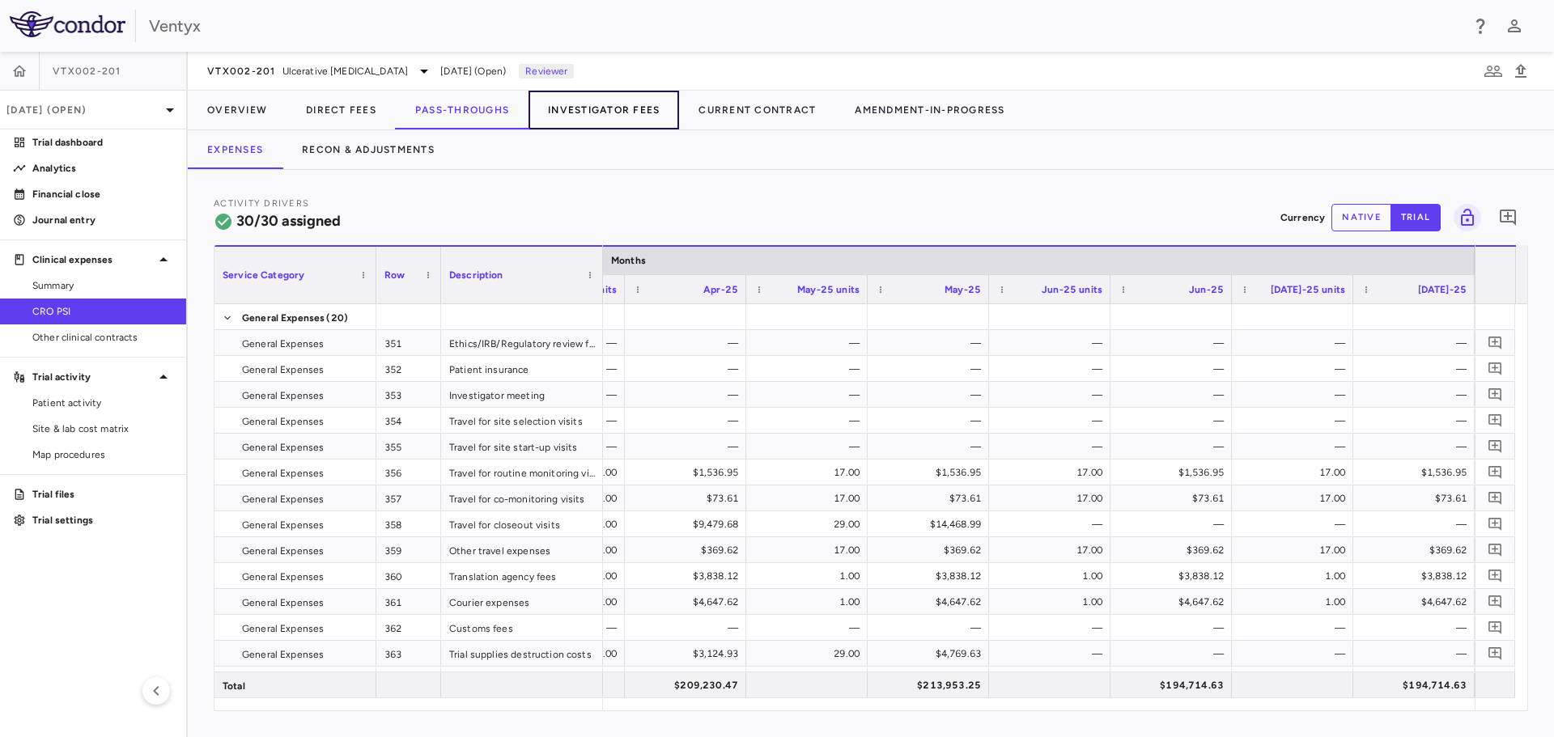
click at [604, 108] on button "Investigator Fees" at bounding box center [603, 110] width 150 height 39
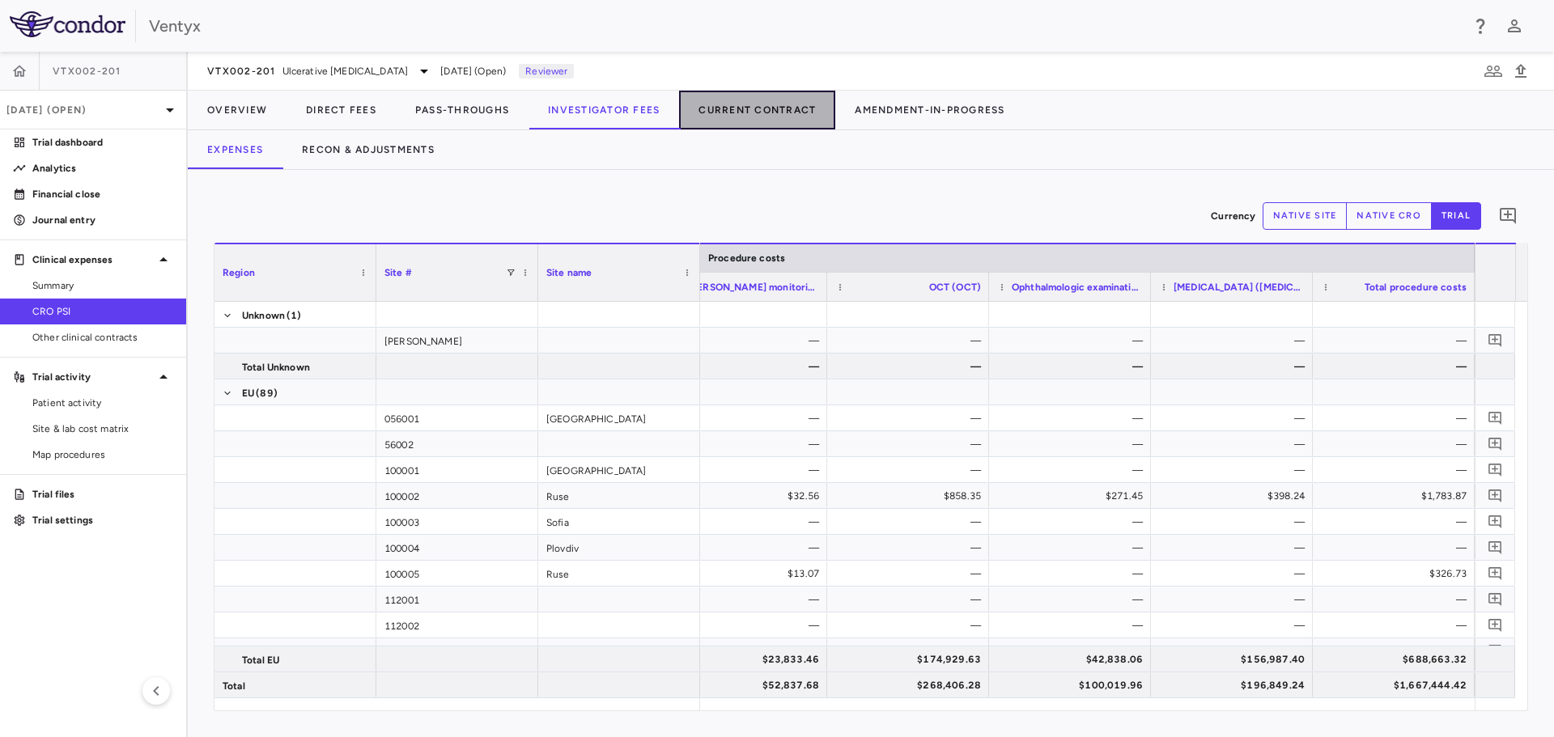
click at [733, 110] on button "Current Contract" at bounding box center [757, 110] width 156 height 39
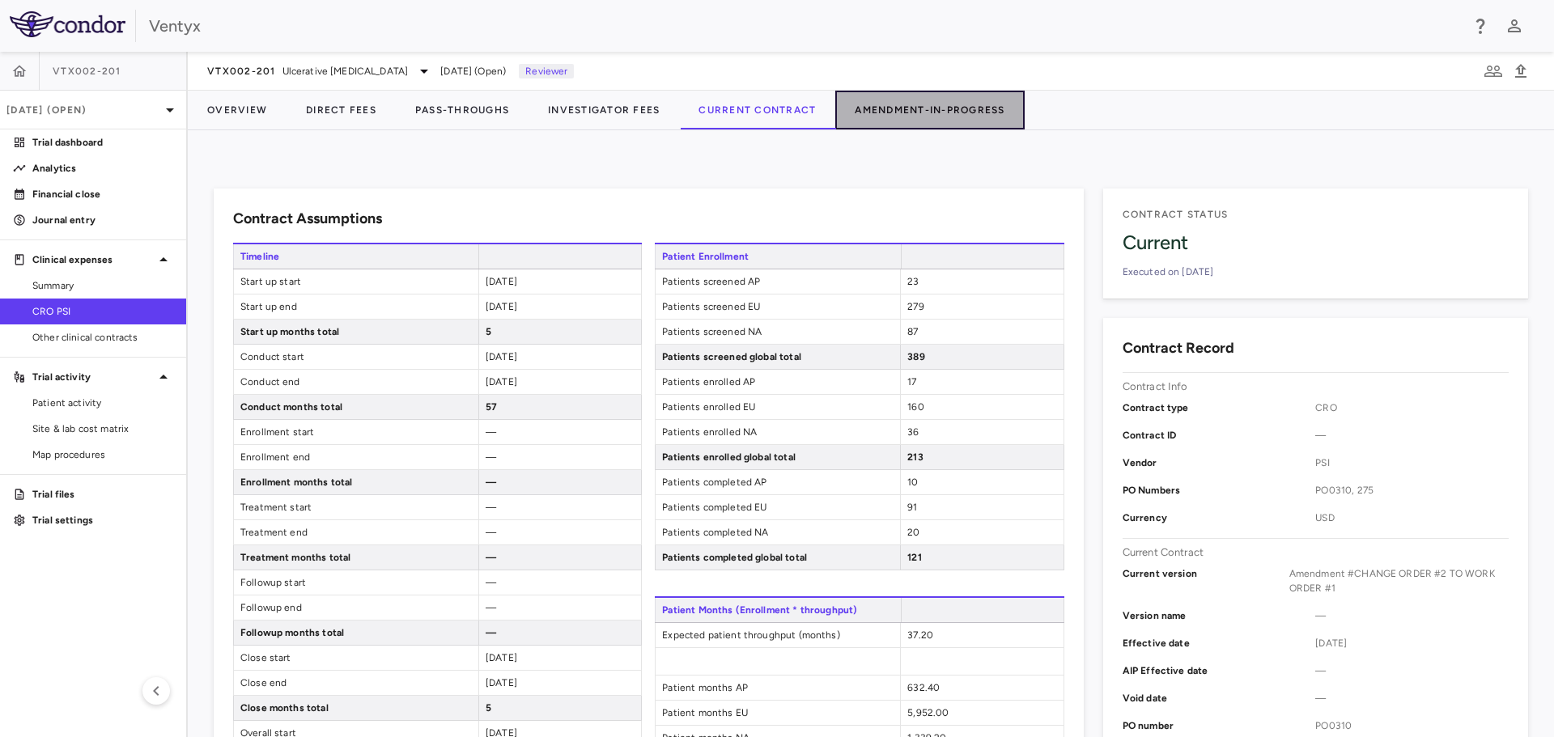
click at [940, 113] on button "Amendment-In-Progress" at bounding box center [929, 110] width 189 height 39
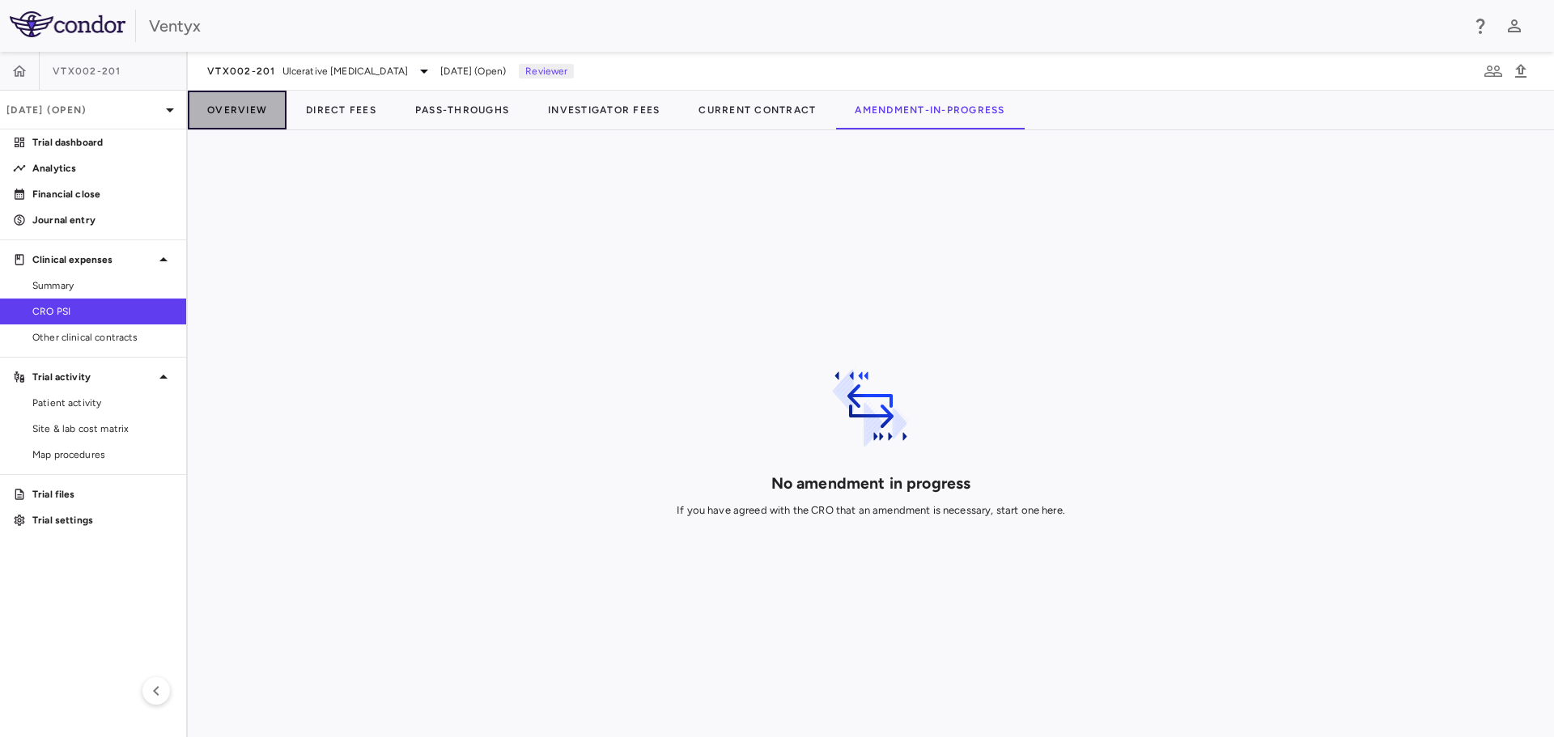
click at [243, 113] on button "Overview" at bounding box center [237, 110] width 99 height 39
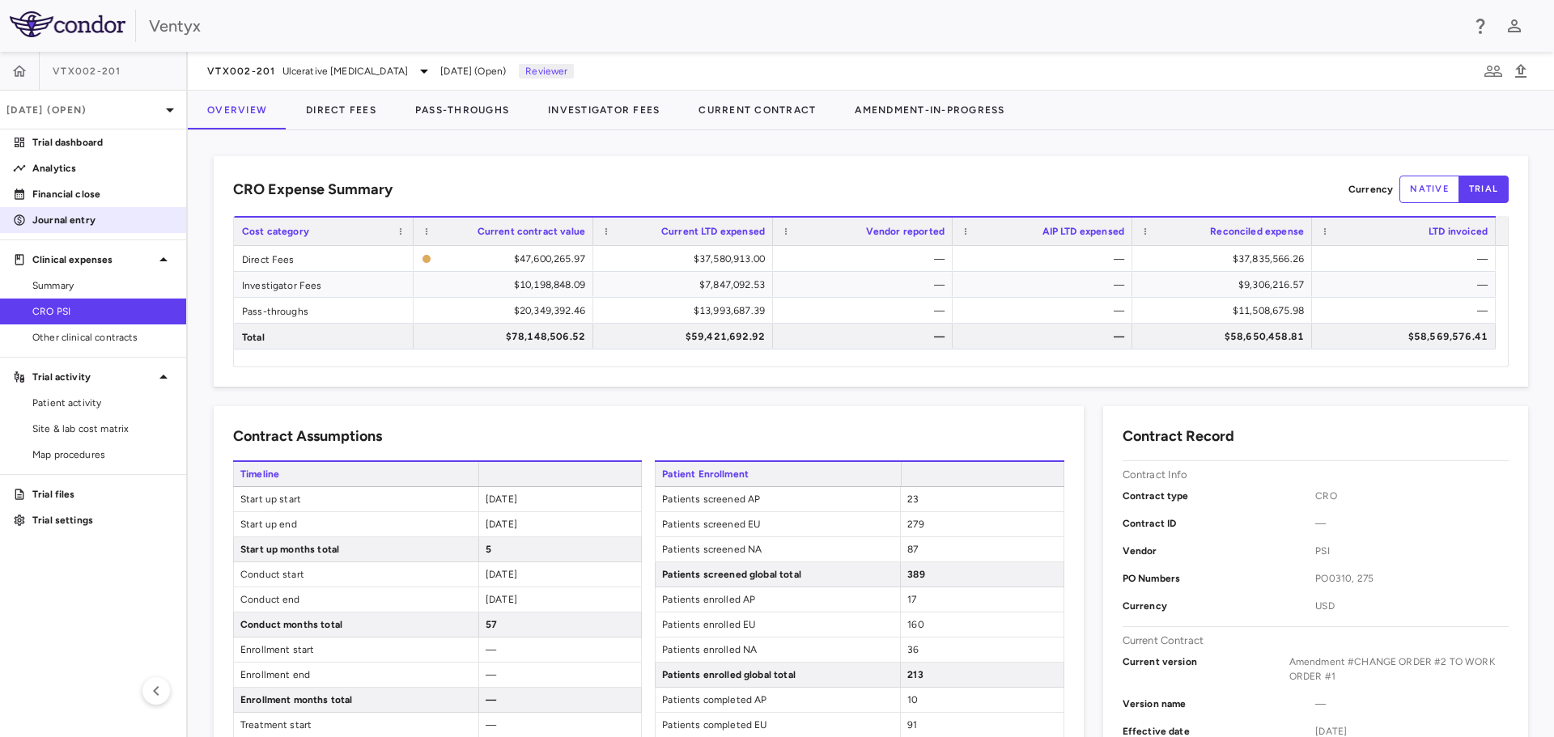
drag, startPoint x: 73, startPoint y: 196, endPoint x: 36, endPoint y: 212, distance: 40.6
click at [73, 196] on p "Financial close" at bounding box center [102, 194] width 141 height 15
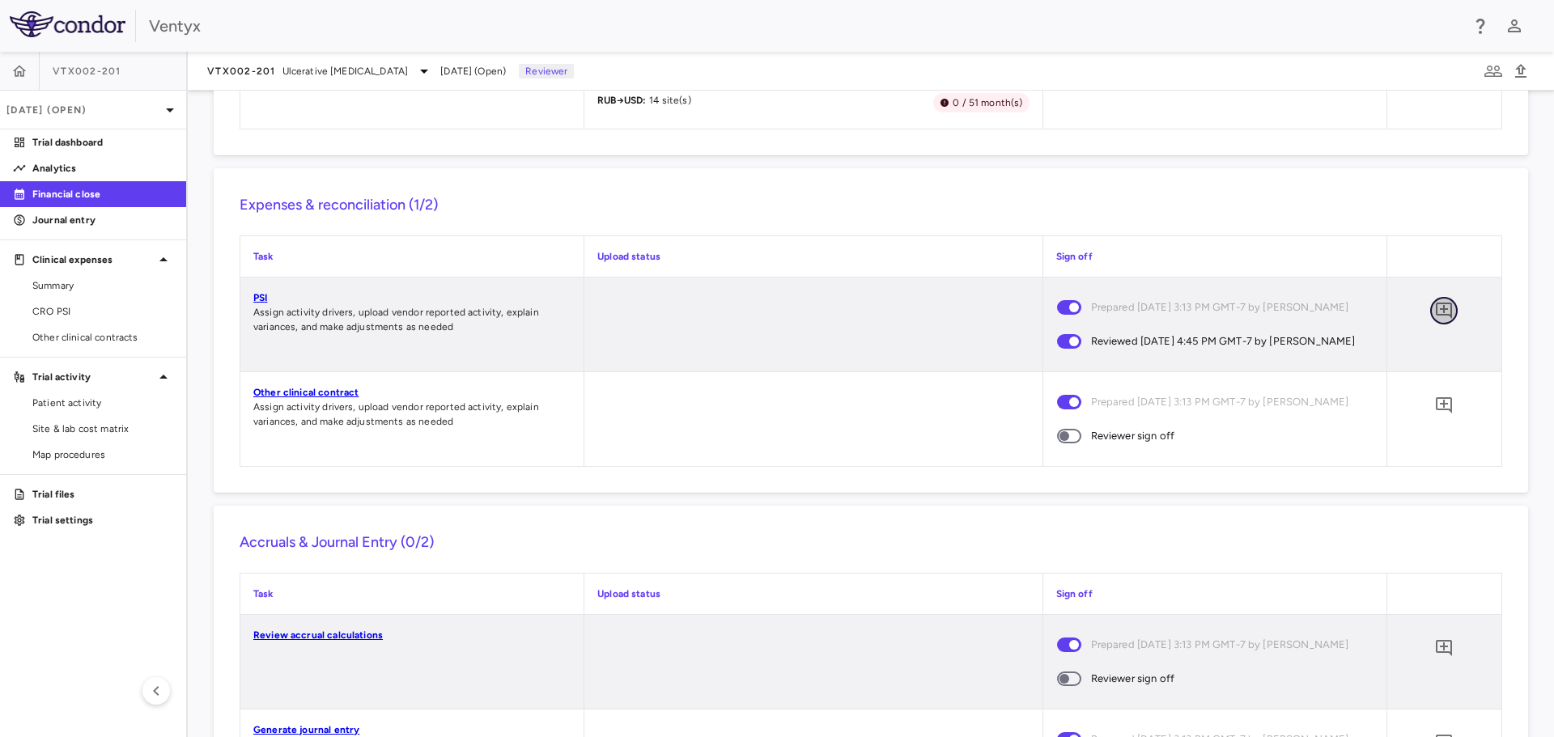
click at [1435, 319] on icon "Add comment" at bounding box center [1443, 311] width 16 height 16
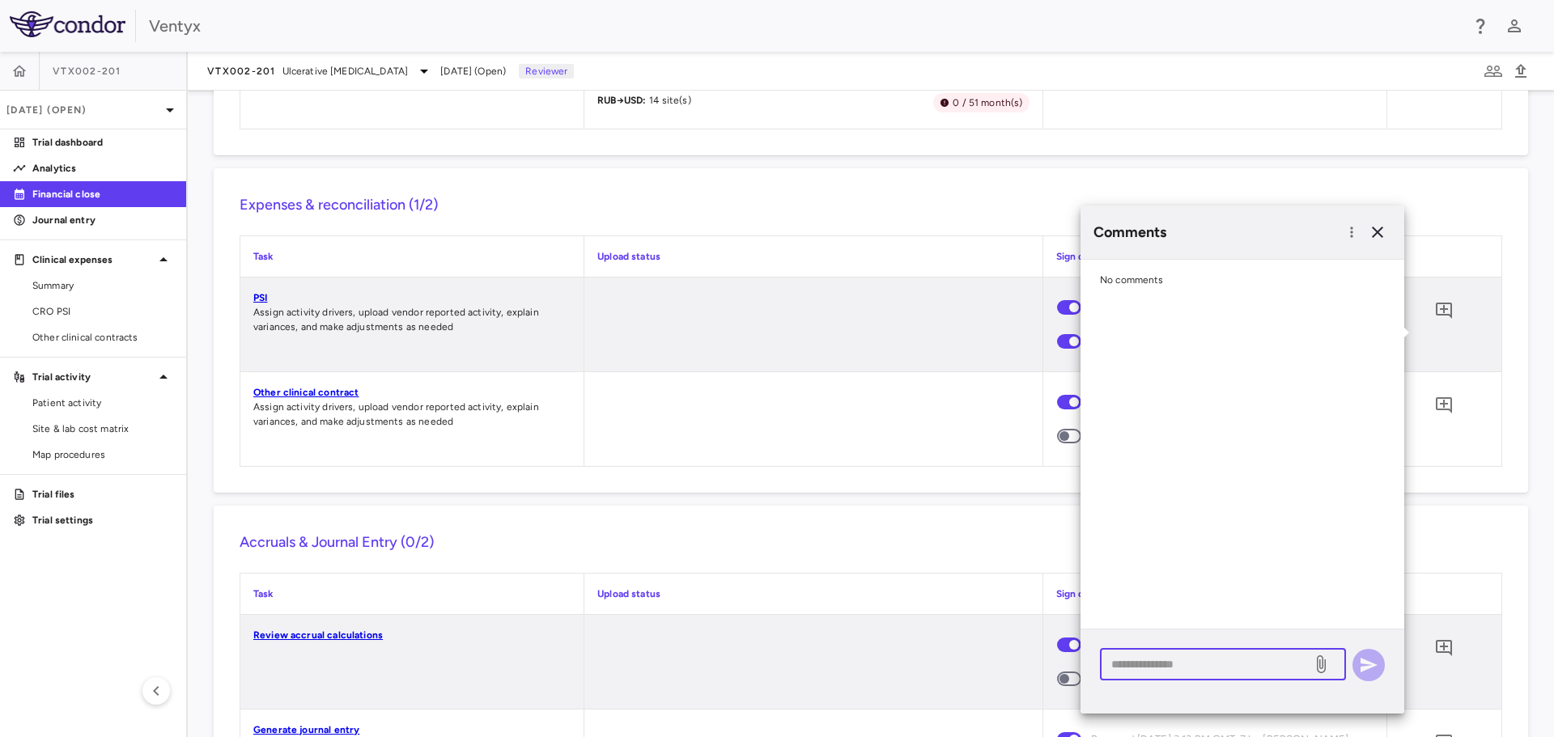
click at [1139, 668] on textarea at bounding box center [1205, 664] width 189 height 18
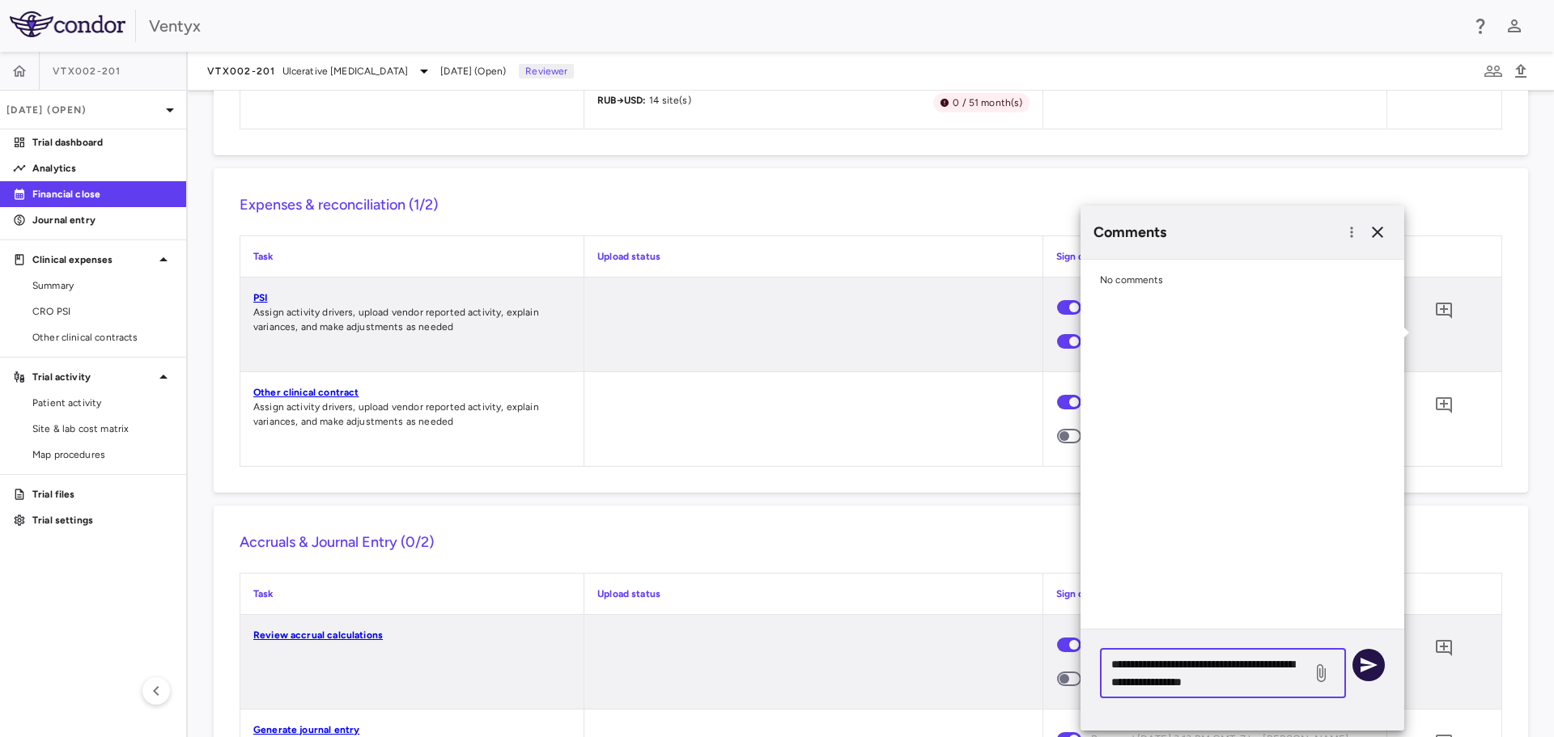
type textarea "**********"
click at [1367, 665] on icon "button" at bounding box center [1368, 664] width 19 height 19
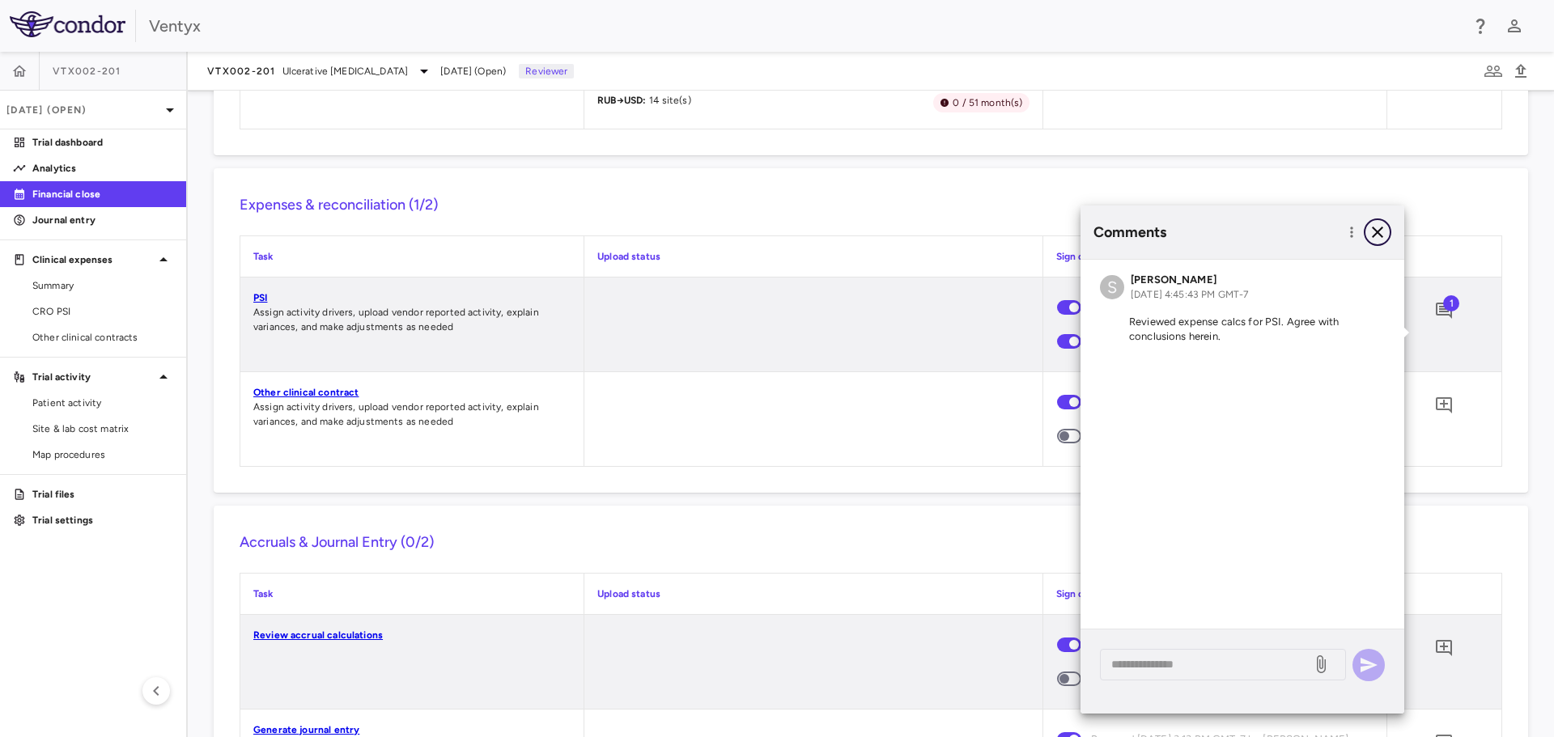
click at [1381, 231] on icon "button" at bounding box center [1376, 232] width 19 height 19
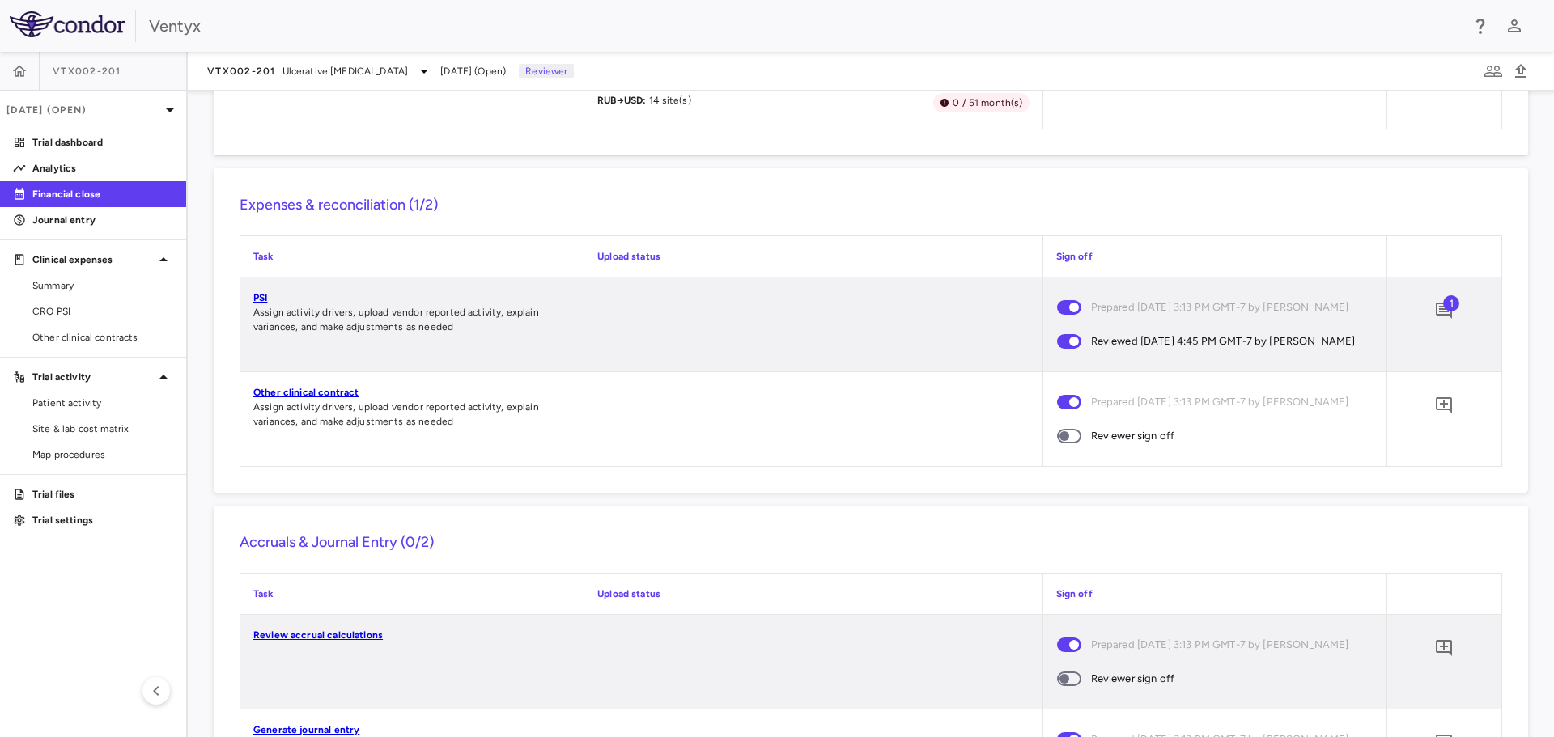
click at [295, 398] on link "Other clinical contract" at bounding box center [305, 392] width 105 height 11
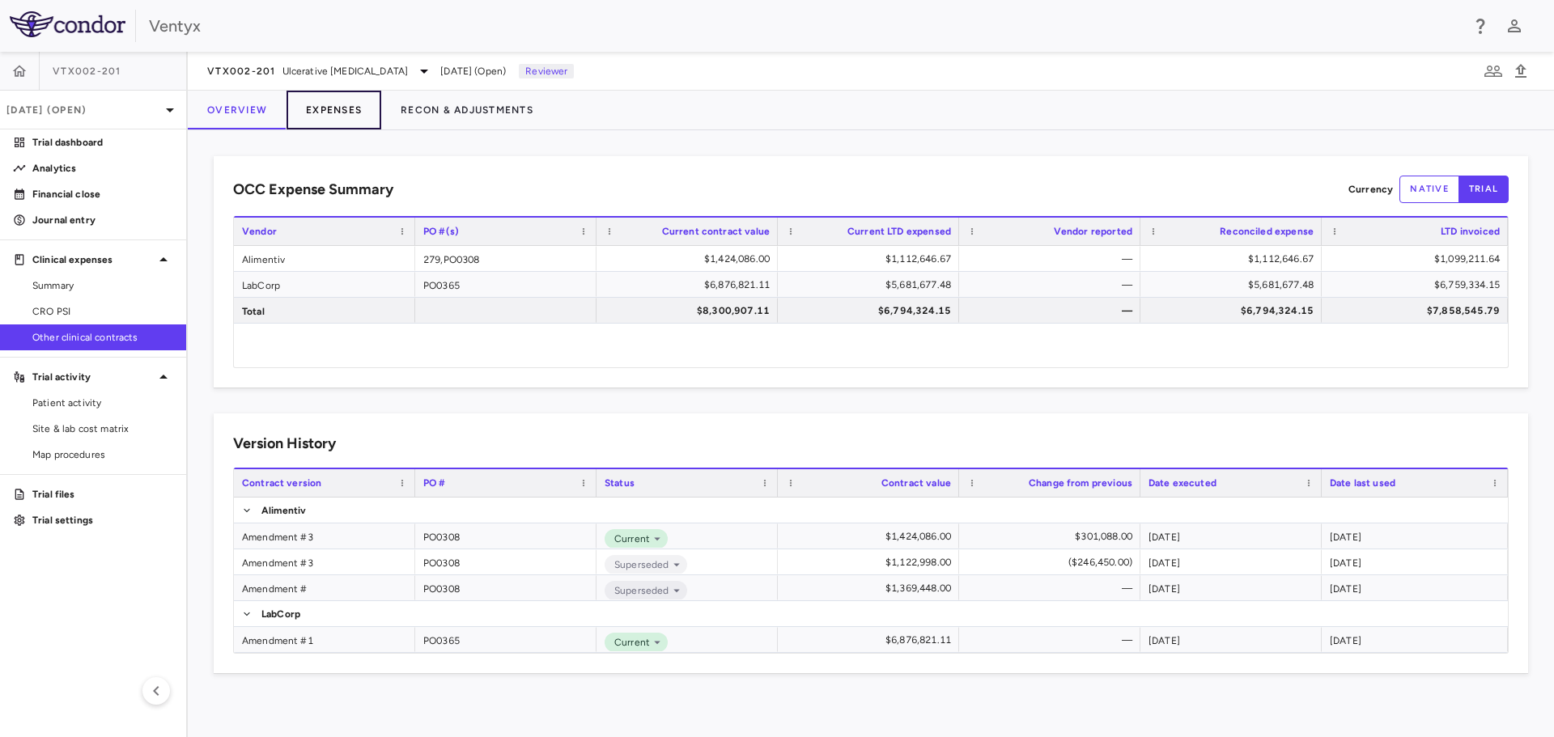
click at [336, 107] on button "Expenses" at bounding box center [333, 110] width 95 height 39
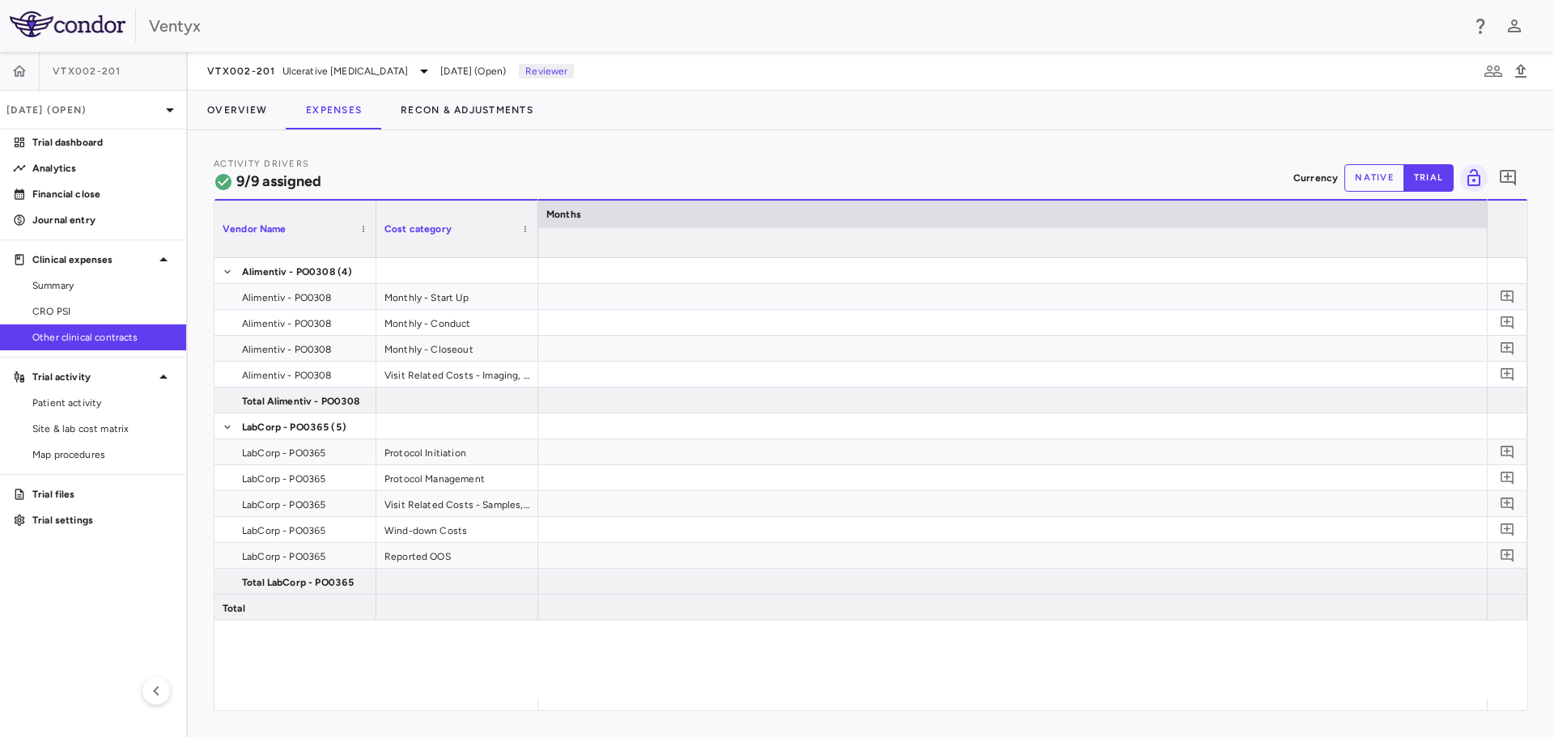
scroll to position [0, 13939]
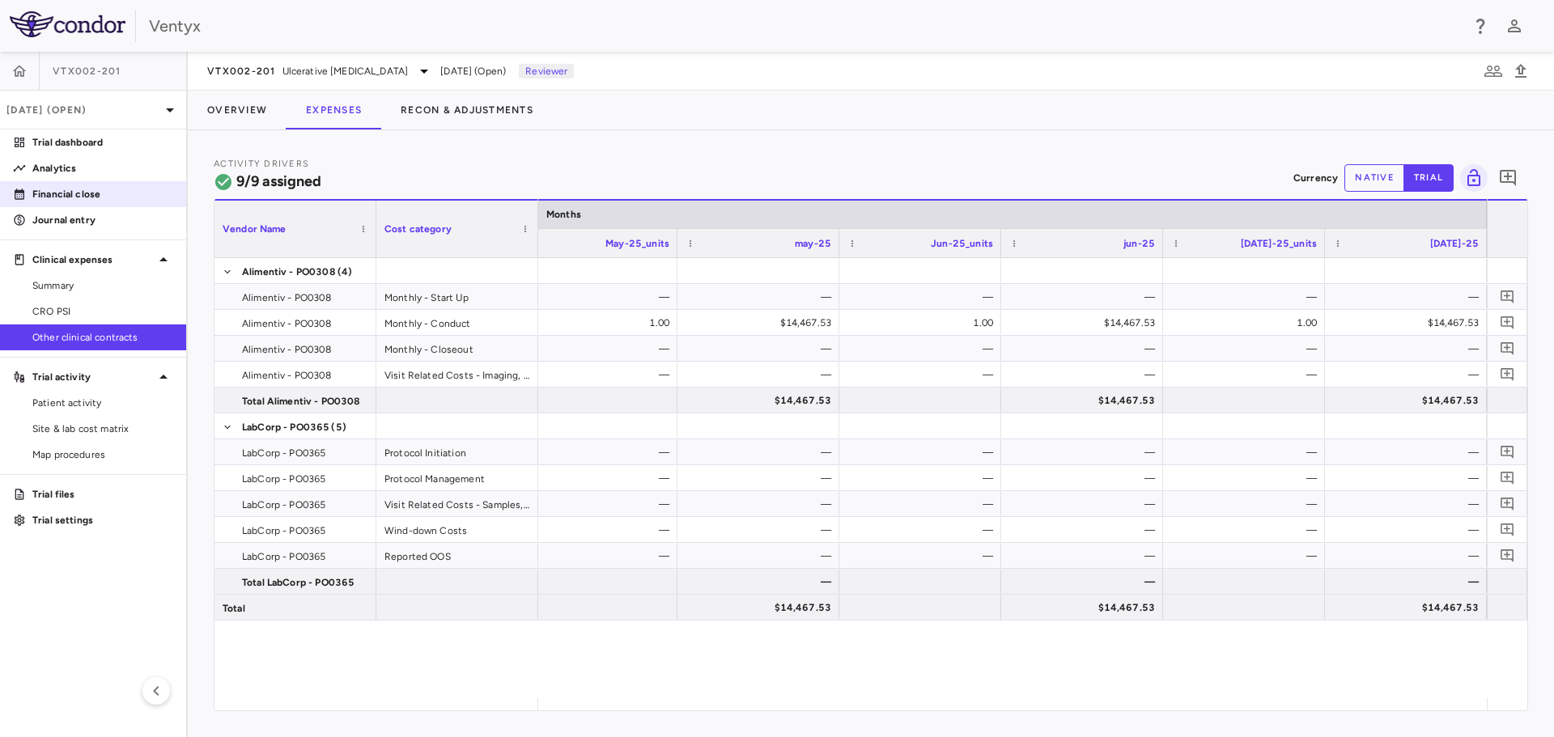
drag, startPoint x: 64, startPoint y: 195, endPoint x: 88, endPoint y: 199, distance: 24.6
click at [64, 195] on p "Financial close" at bounding box center [102, 194] width 141 height 15
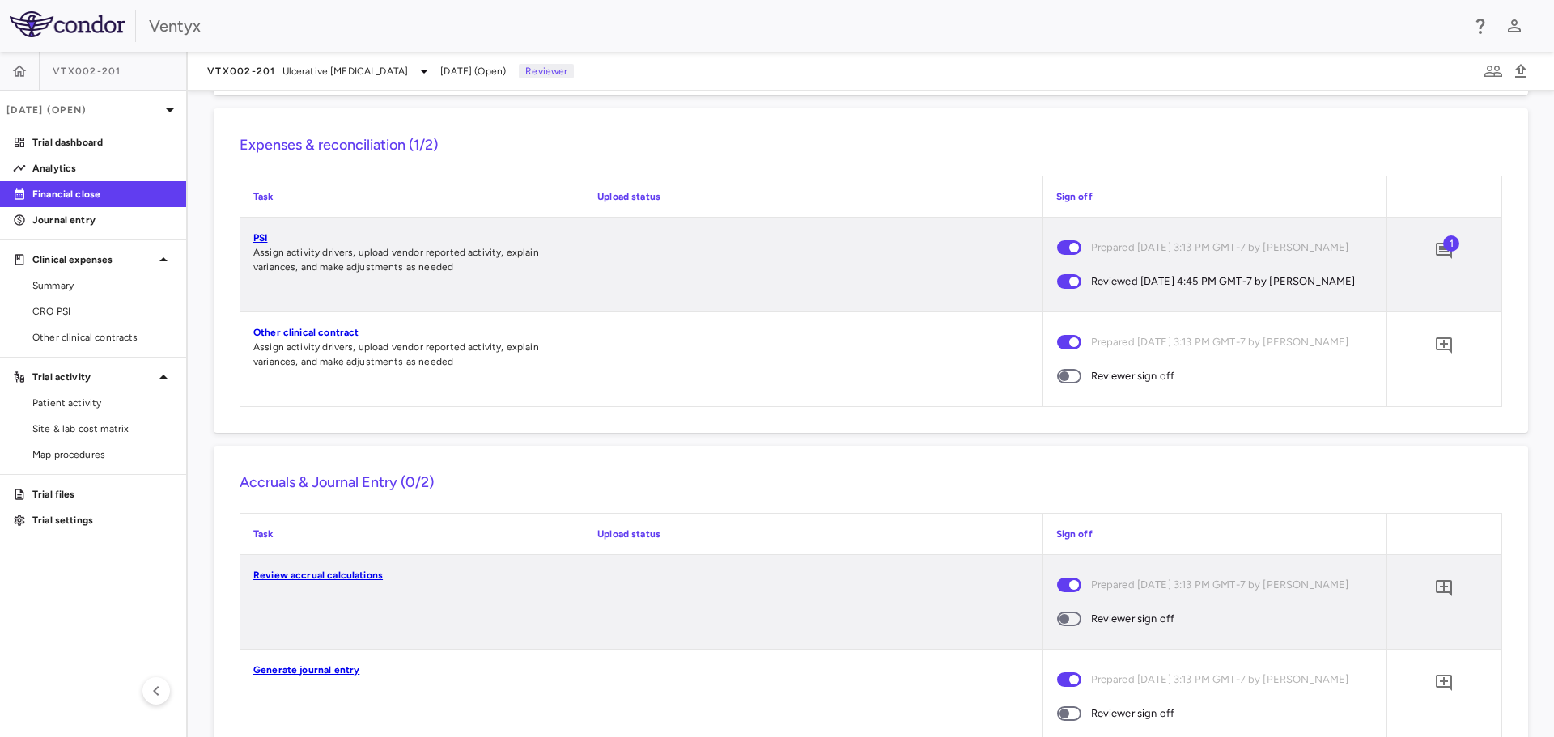
scroll to position [1456, 0]
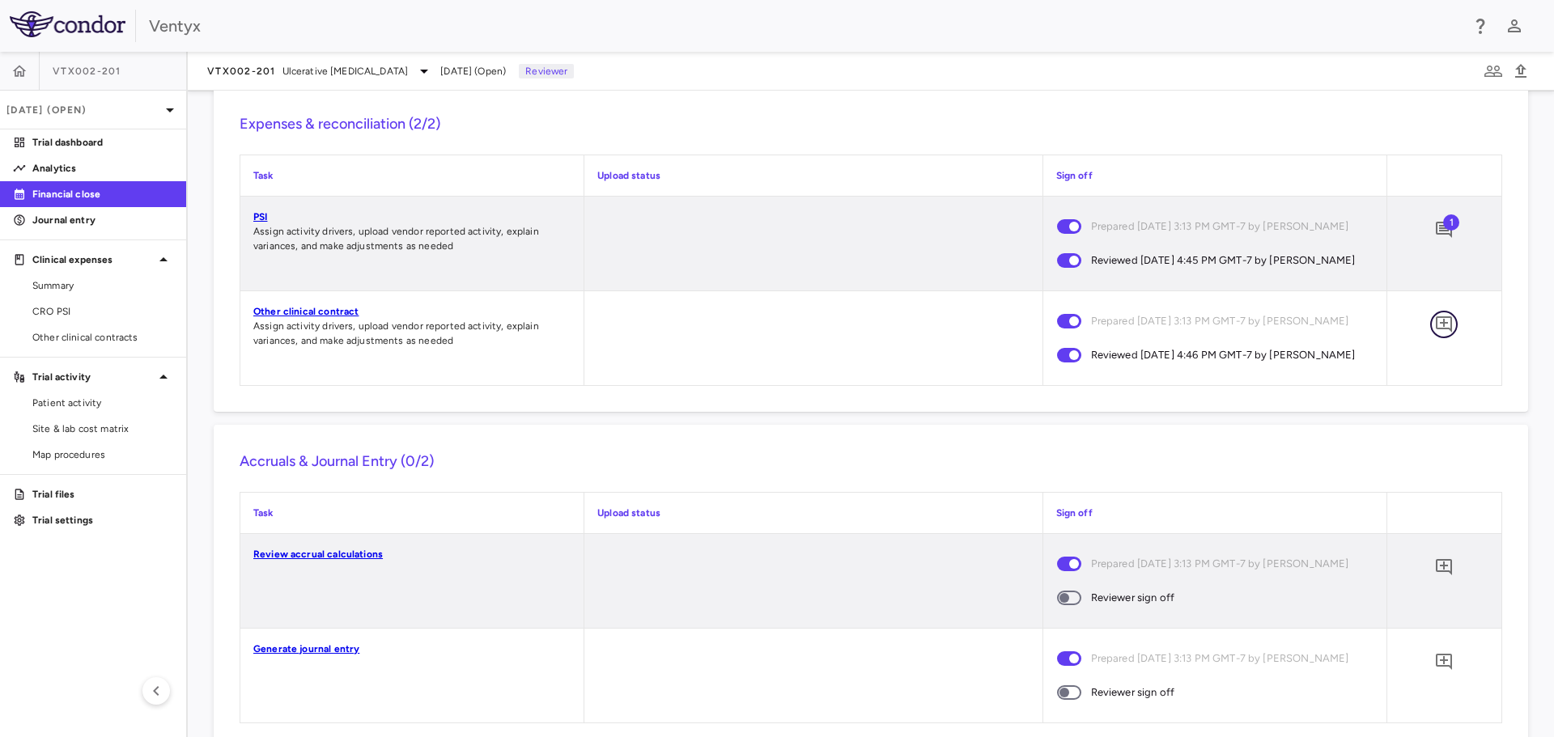
click at [1435, 333] on icon "Add comment" at bounding box center [1443, 324] width 16 height 16
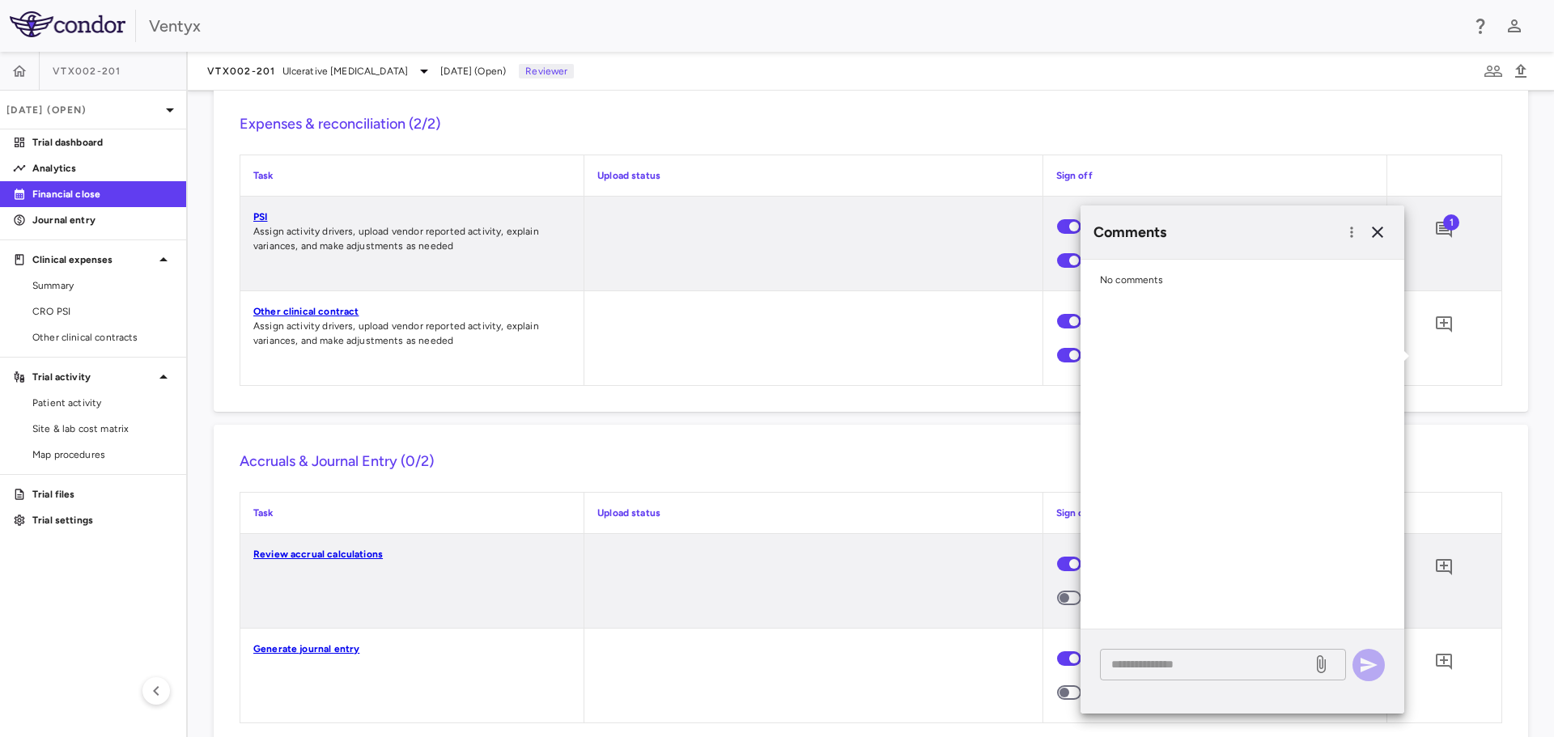
drag, startPoint x: 1144, startPoint y: 662, endPoint x: 1131, endPoint y: 664, distance: 13.2
click at [1143, 662] on textarea at bounding box center [1205, 664] width 189 height 18
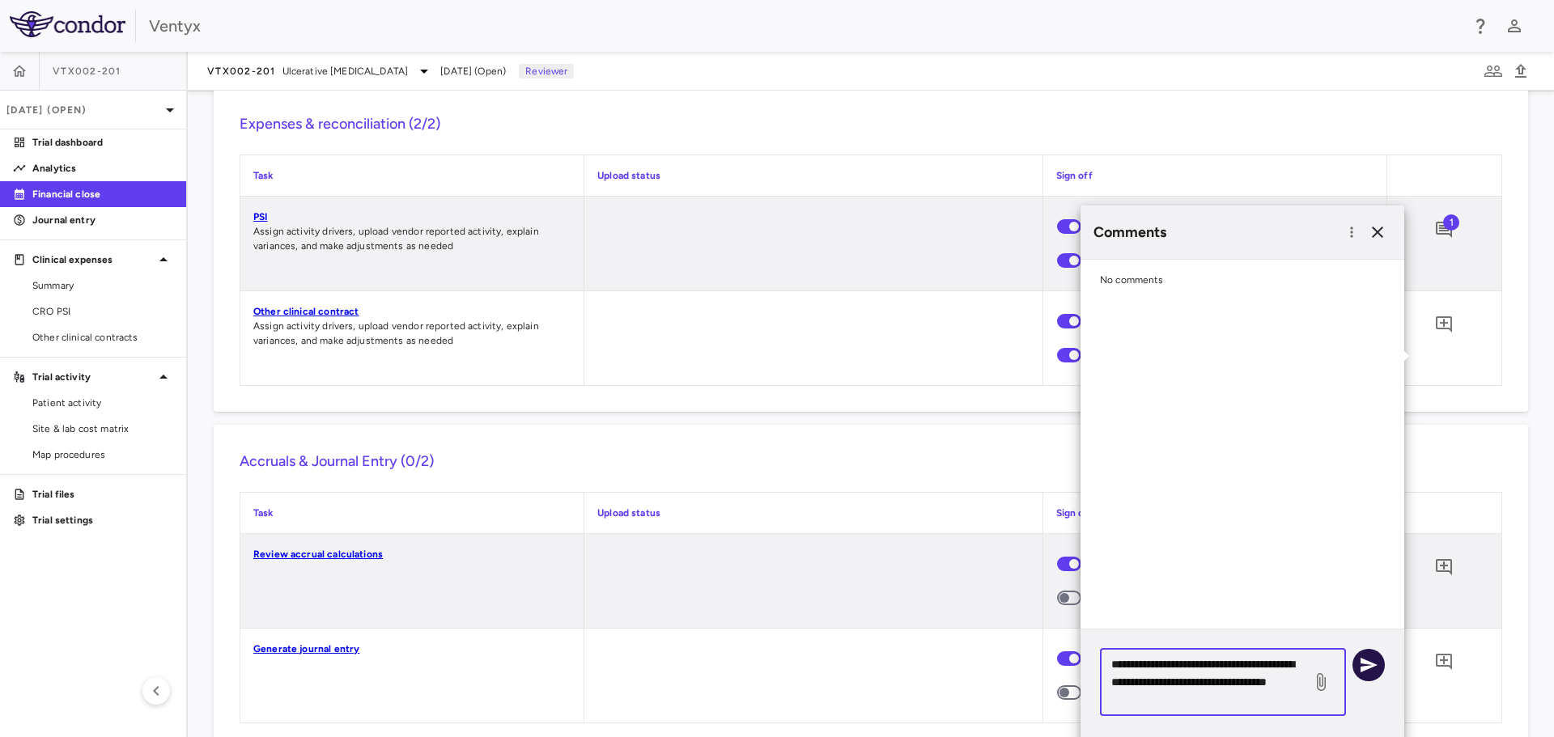
type textarea "**********"
click at [1358, 666] on button "button" at bounding box center [1368, 665] width 32 height 32
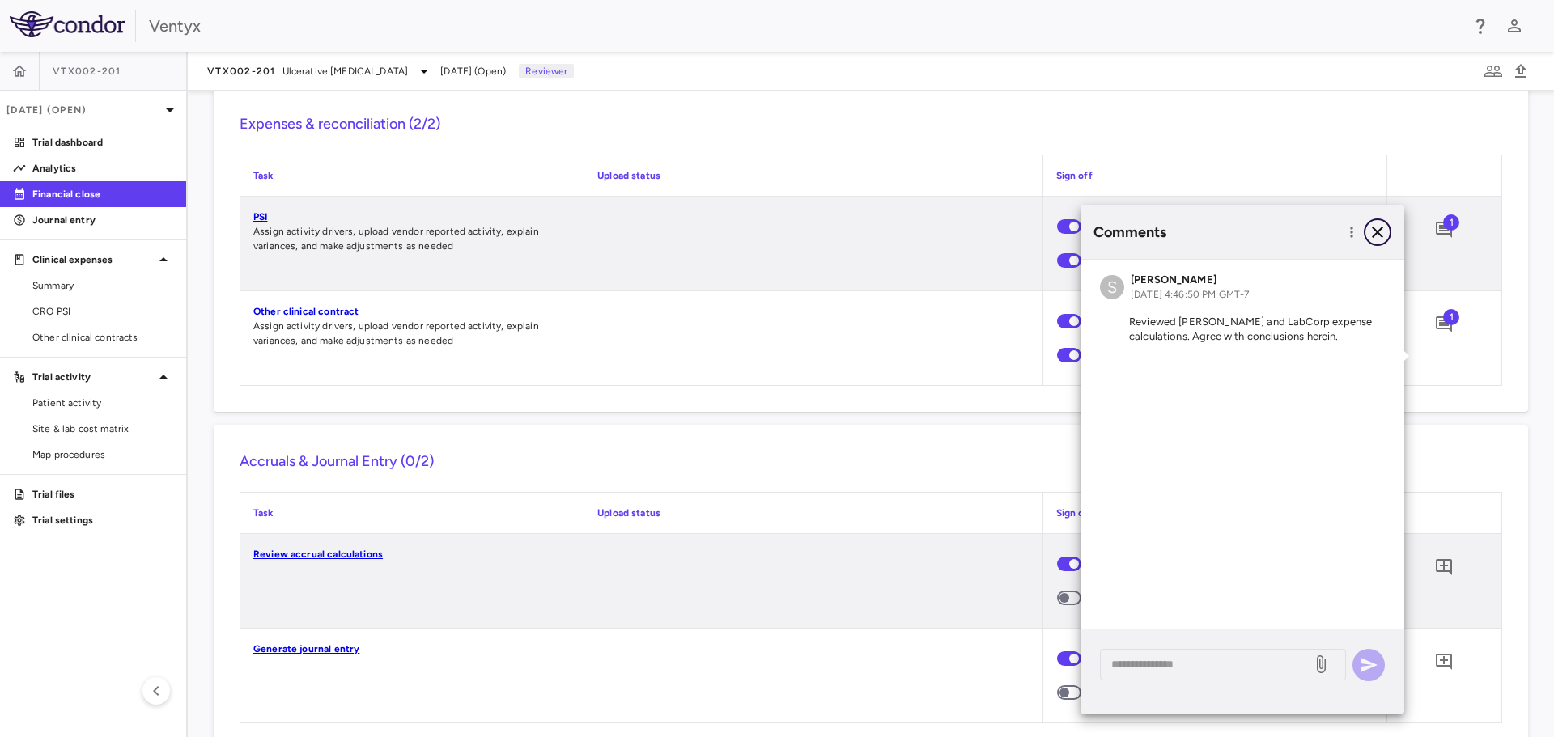
click at [1380, 231] on icon "button" at bounding box center [1376, 232] width 19 height 19
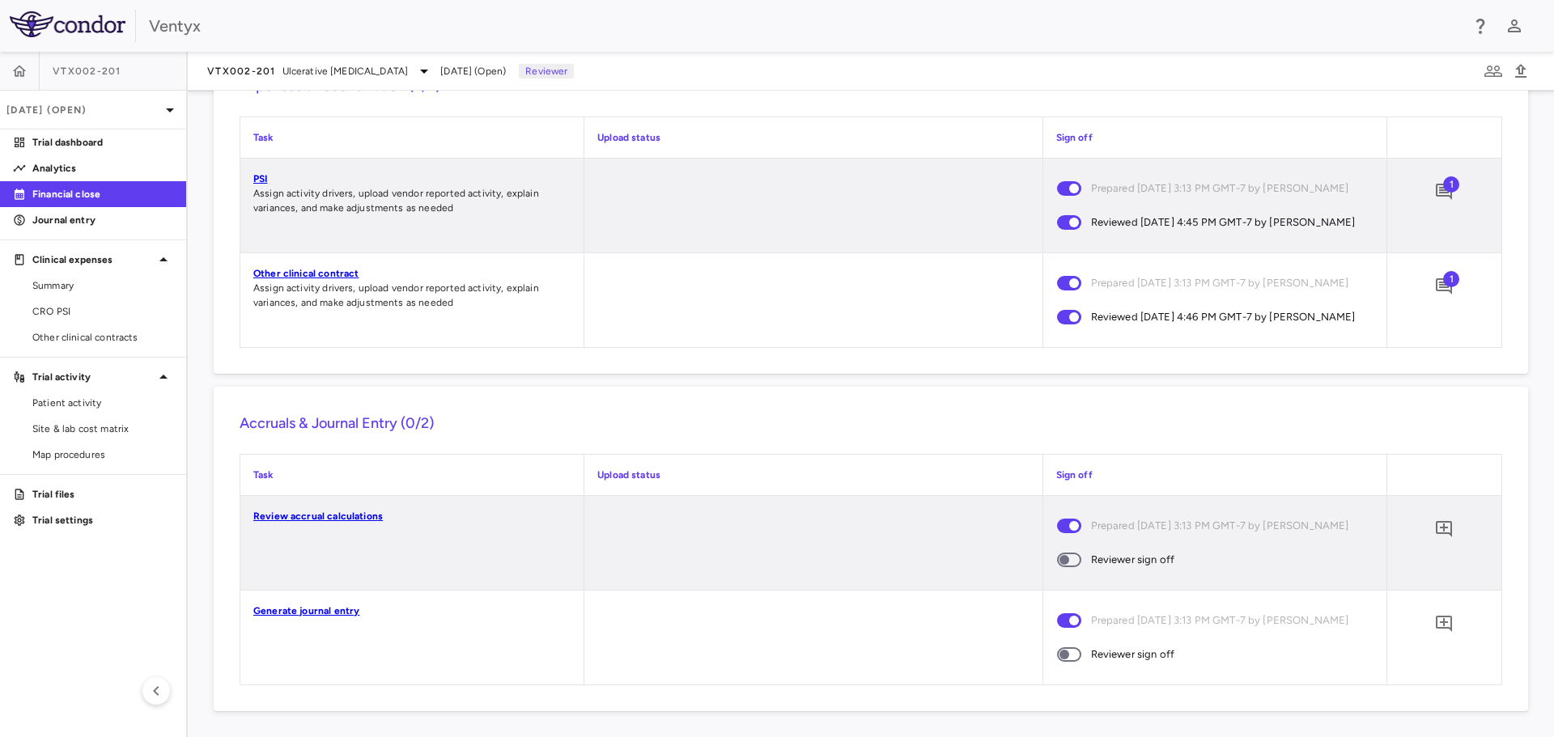
scroll to position [1538, 0]
click at [307, 515] on link "Review accrual calculations" at bounding box center [317, 516] width 129 height 11
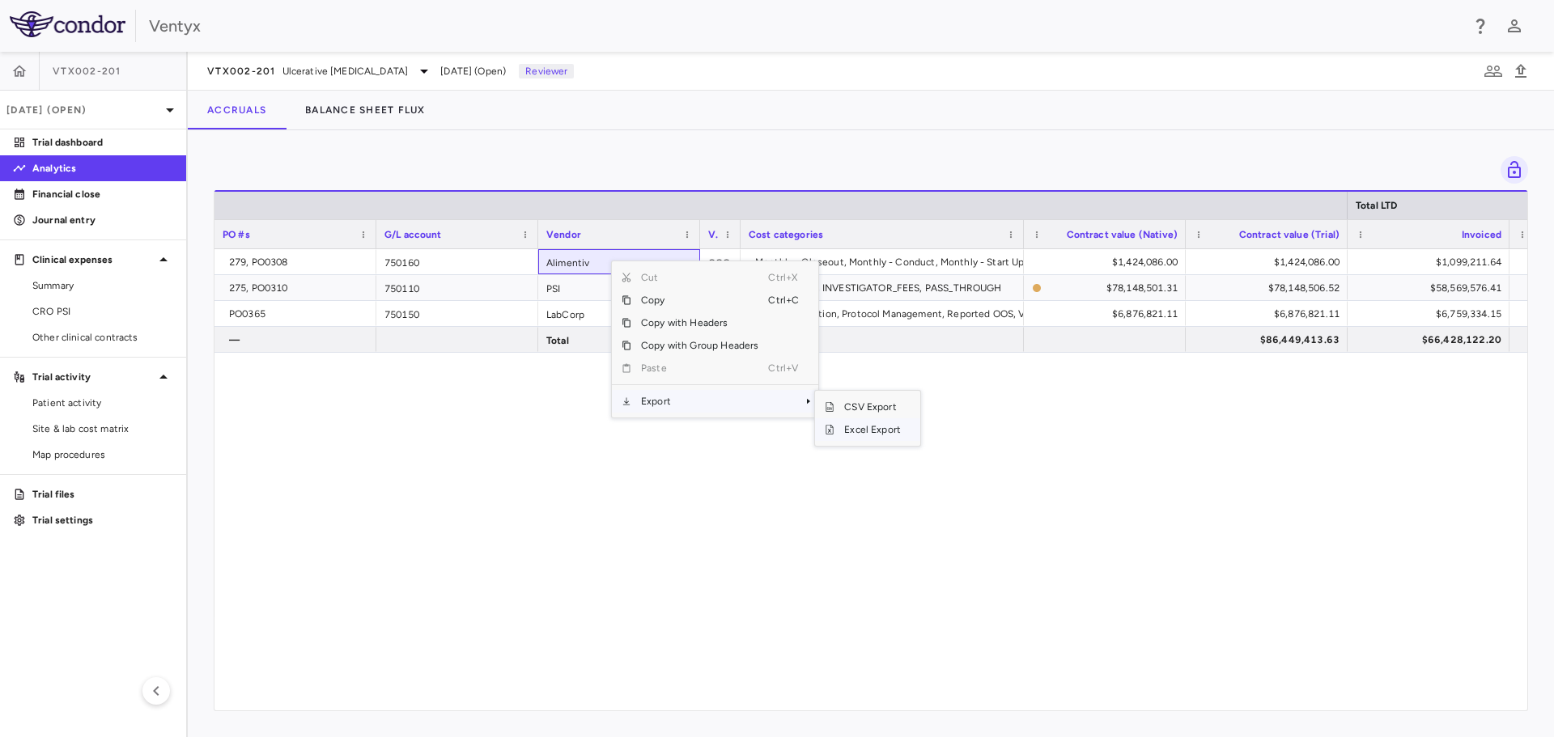
click at [858, 431] on span "Excel Export" at bounding box center [872, 429] width 76 height 23
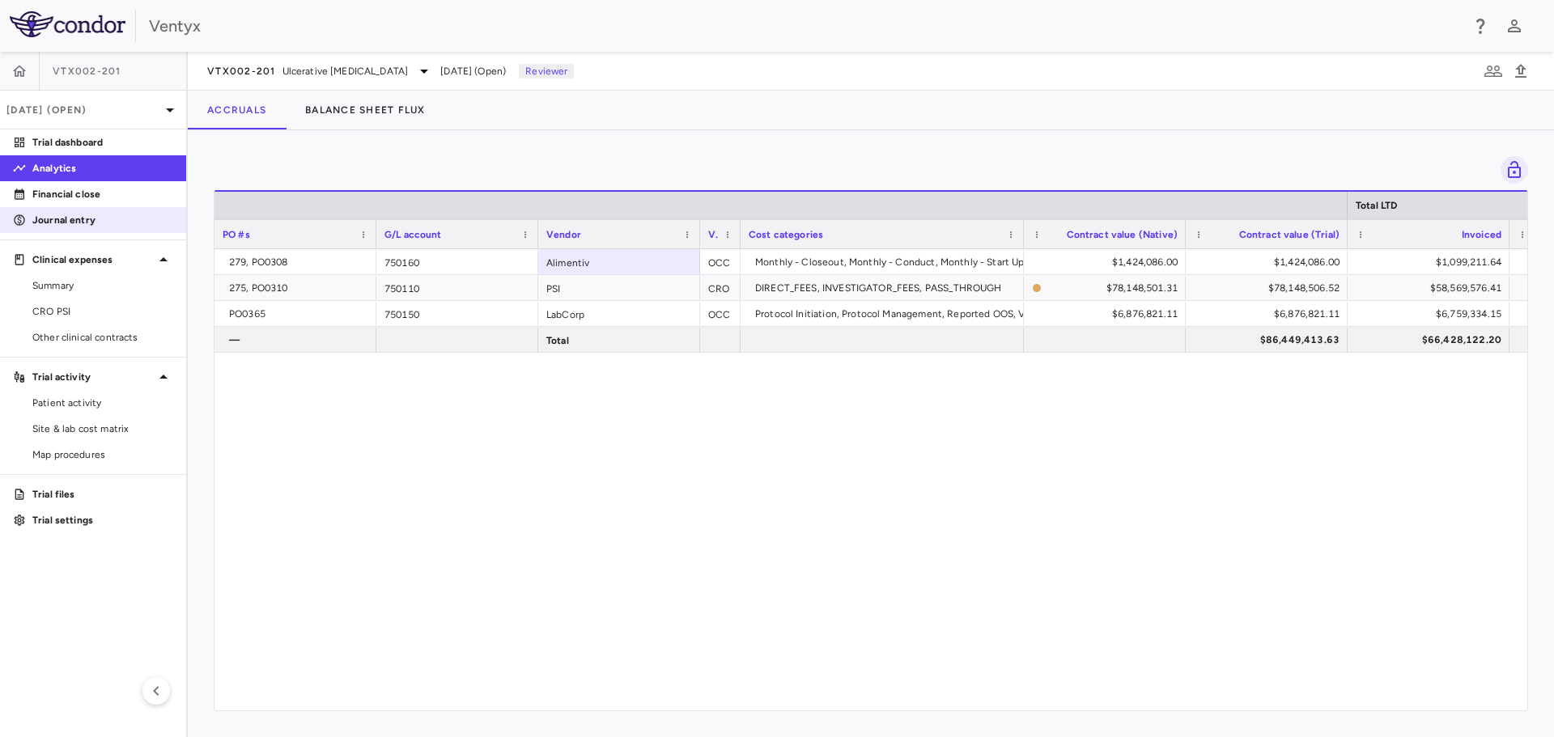
click at [91, 215] on p "Journal entry" at bounding box center [102, 220] width 141 height 15
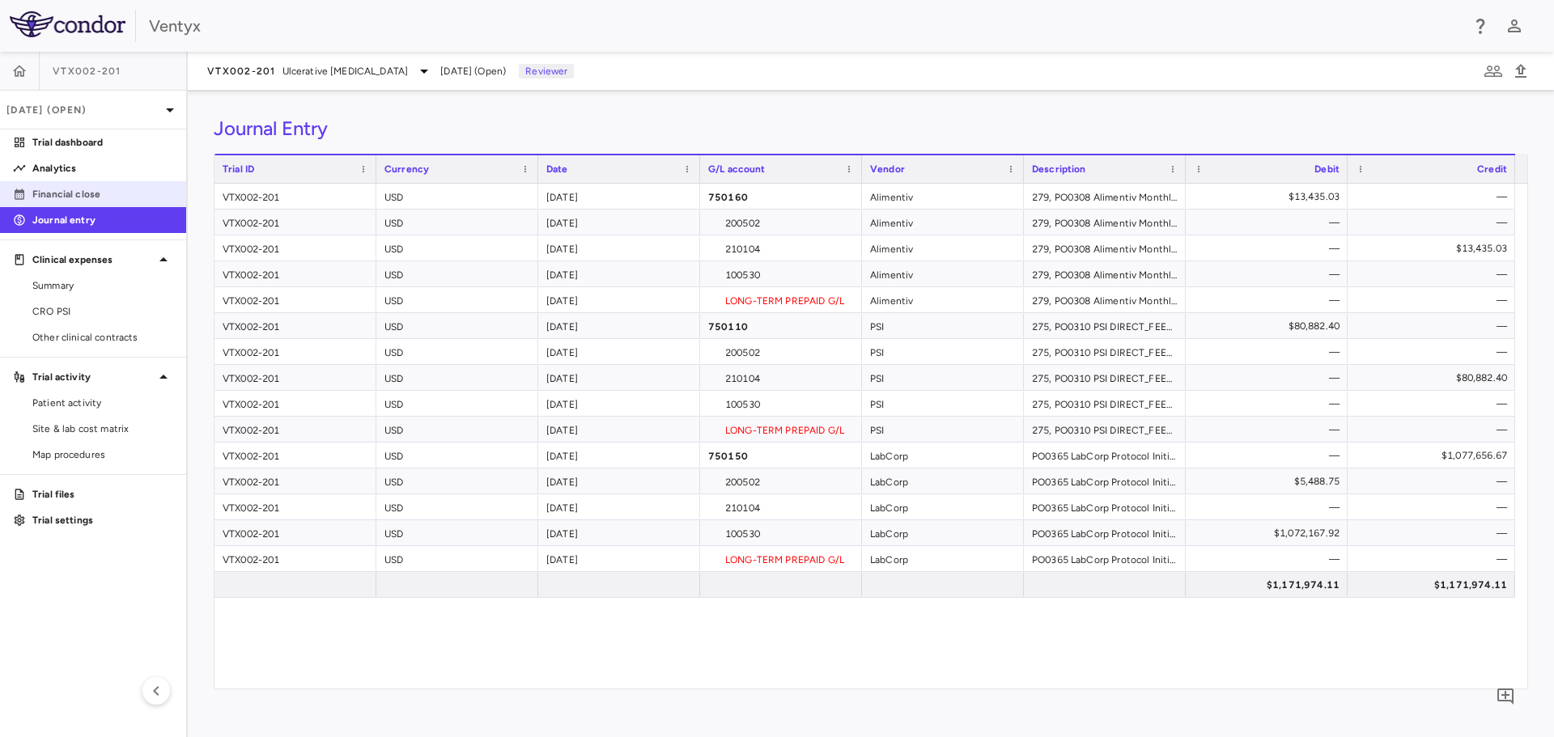
drag, startPoint x: 82, startPoint y: 189, endPoint x: 99, endPoint y: 195, distance: 17.9
click at [82, 189] on p "Financial close" at bounding box center [102, 194] width 141 height 15
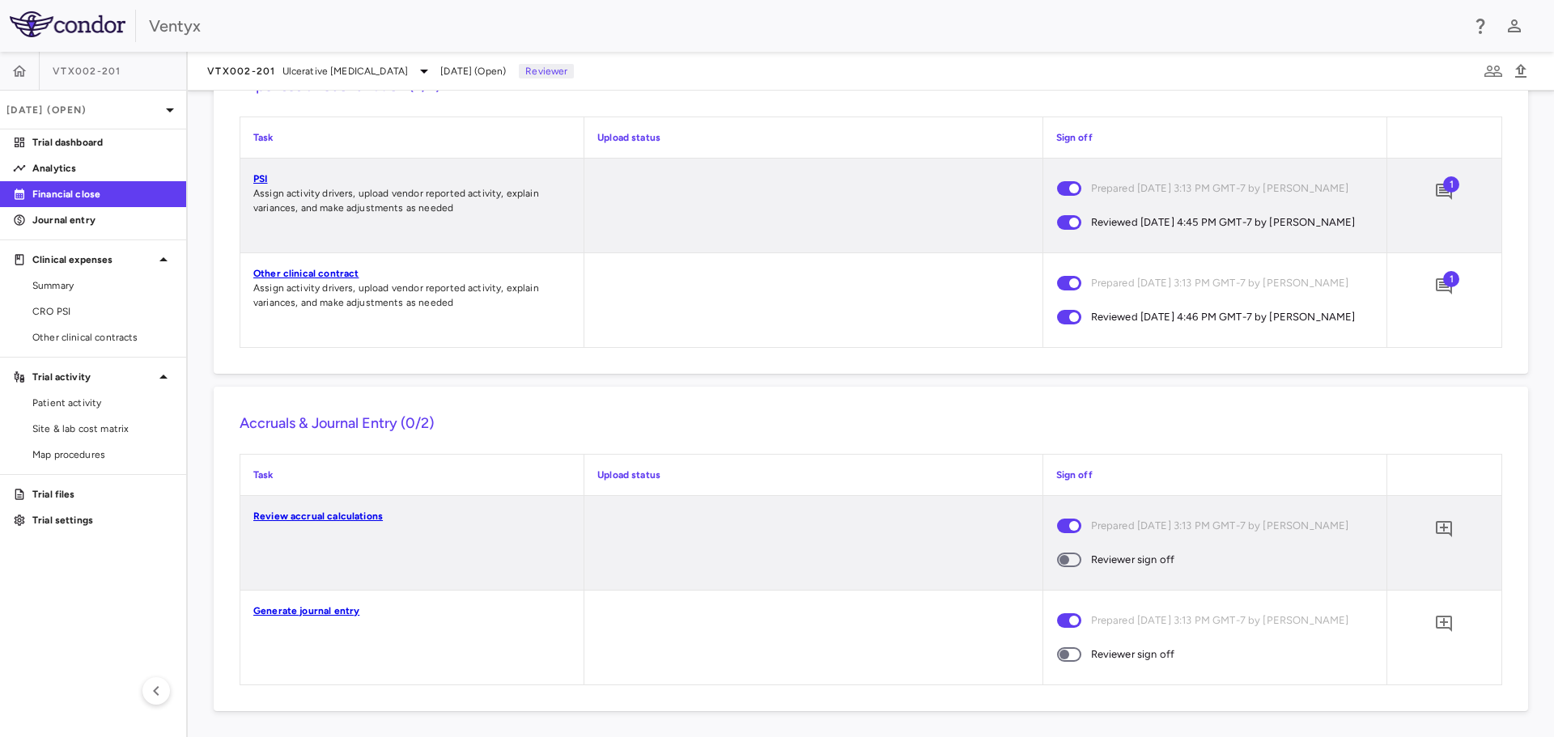
scroll to position [1538, 0]
click at [1435, 526] on icon "Add comment" at bounding box center [1443, 529] width 16 height 16
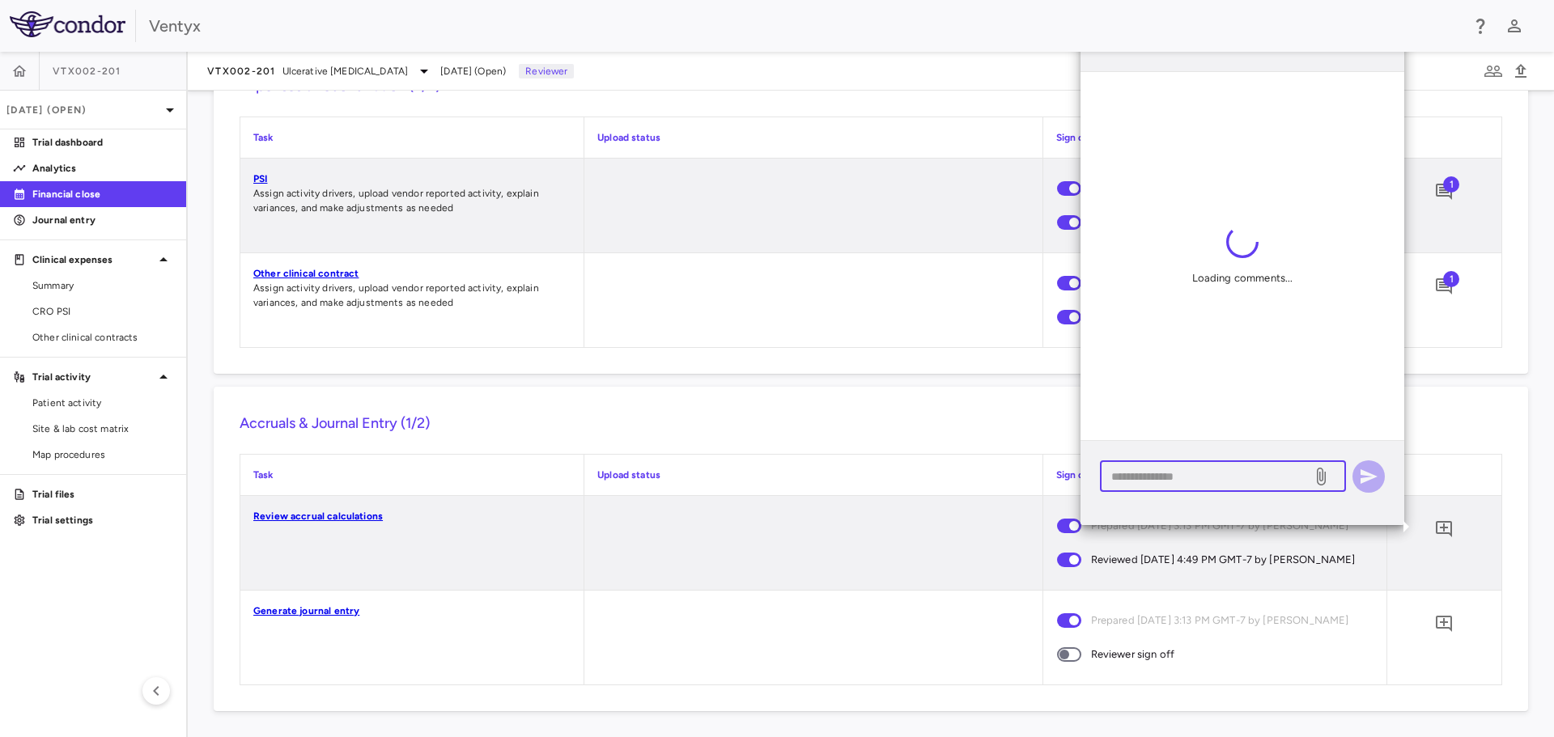
click at [1143, 482] on textarea at bounding box center [1205, 477] width 189 height 18
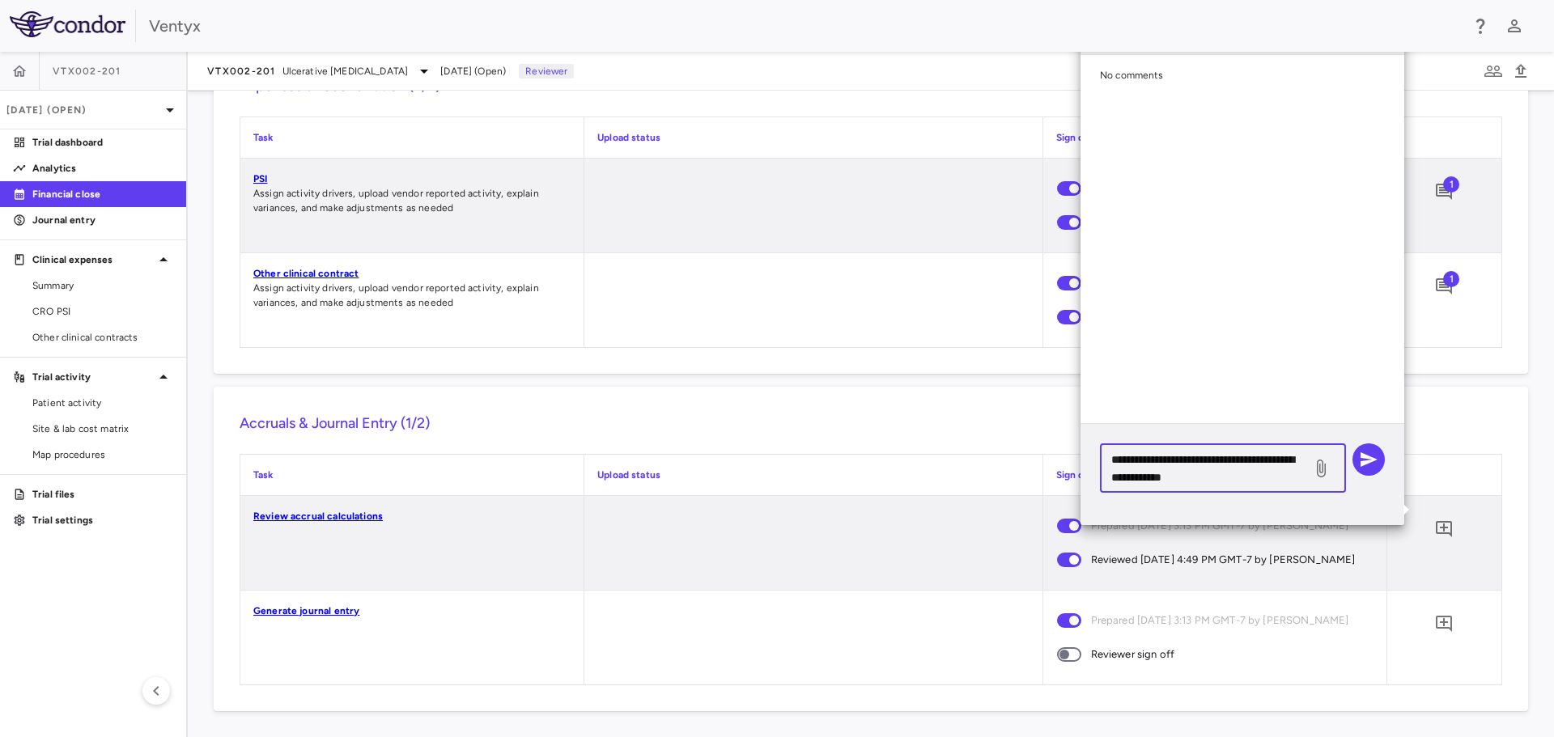
type textarea "**********"
click at [1351, 451] on div "**********" at bounding box center [1242, 467] width 285 height 49
click at [1369, 456] on icon "button" at bounding box center [1368, 459] width 19 height 19
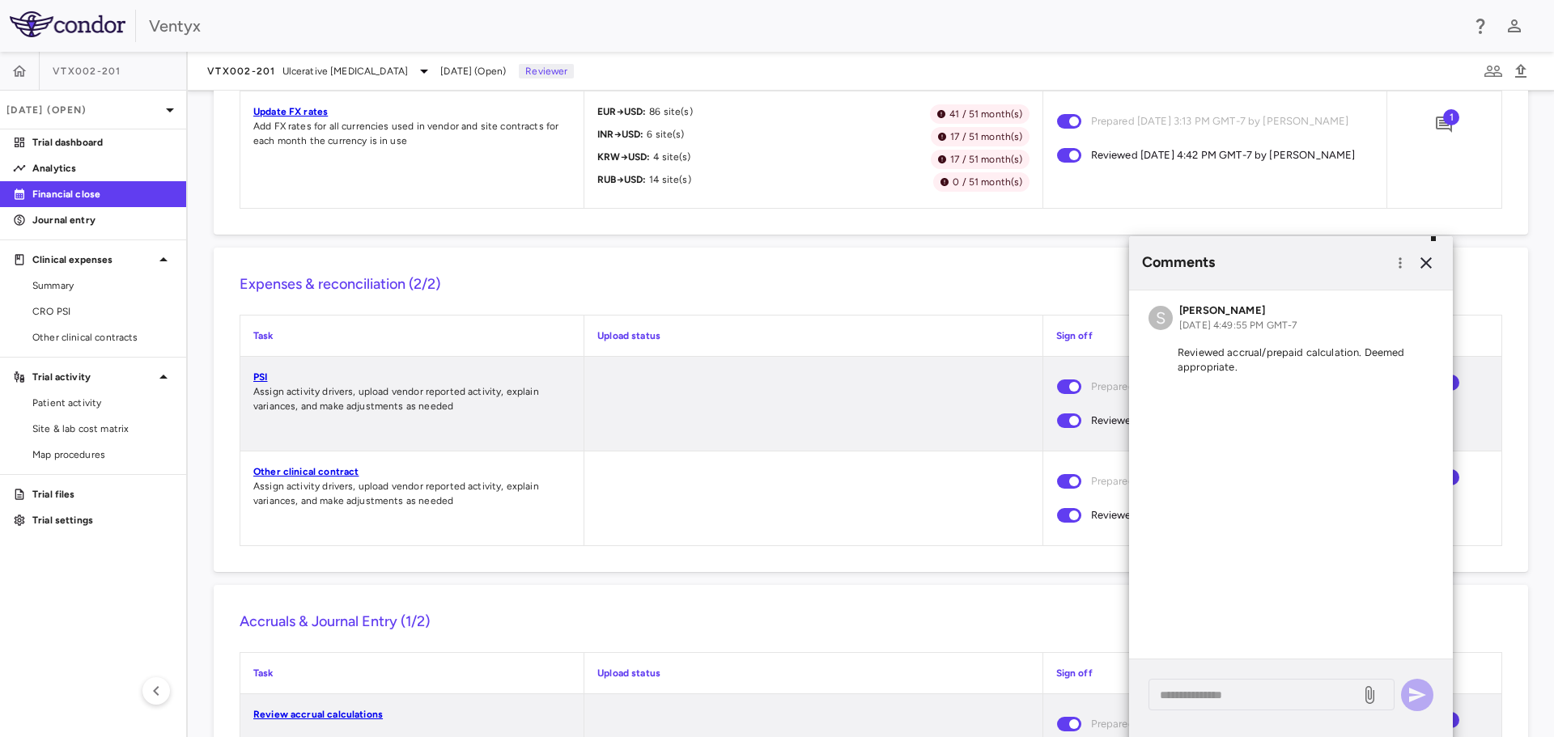
scroll to position [1295, 0]
click at [1427, 264] on icon "button" at bounding box center [1425, 262] width 11 height 11
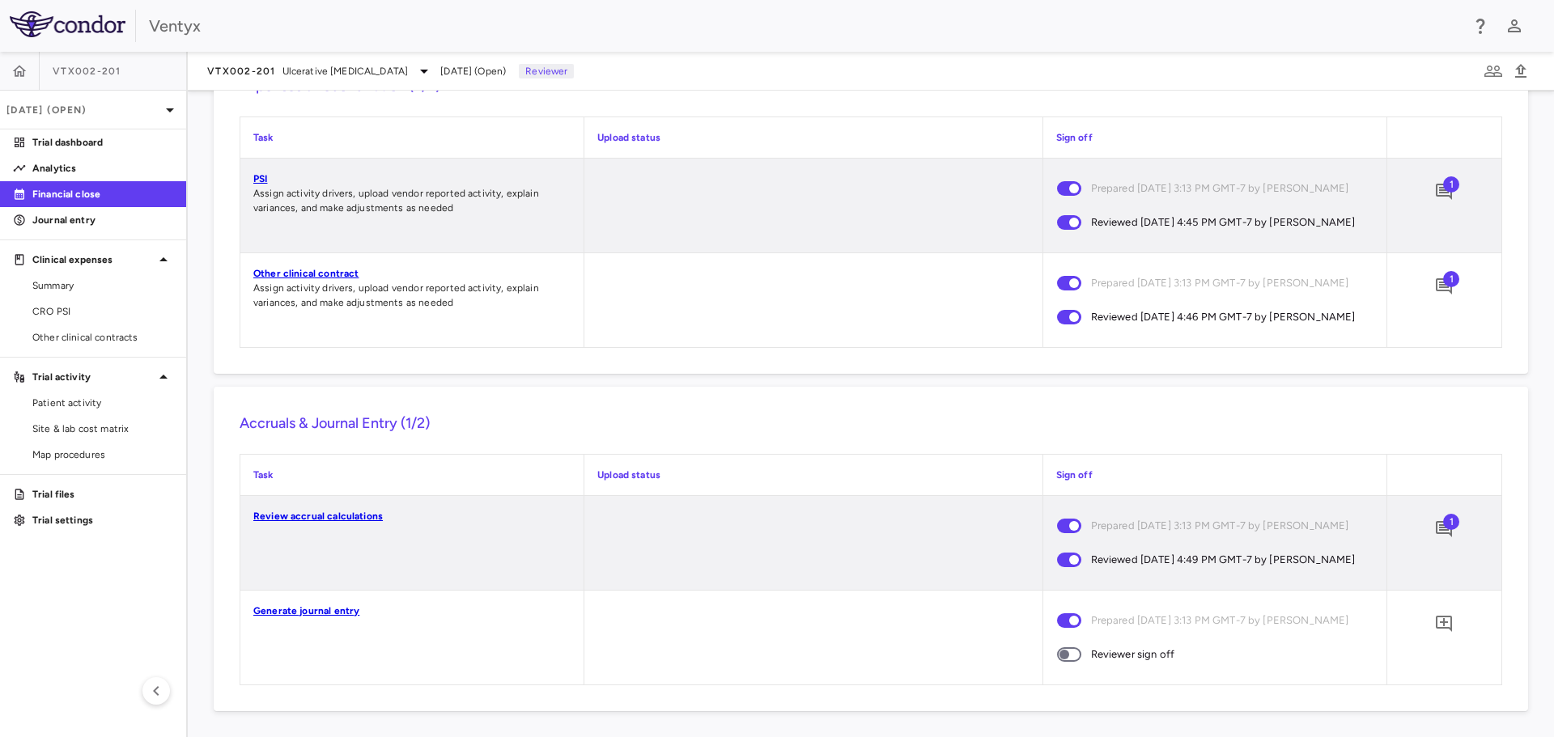
scroll to position [1548, 0]
click at [1434, 624] on icon "Add comment" at bounding box center [1443, 623] width 19 height 19
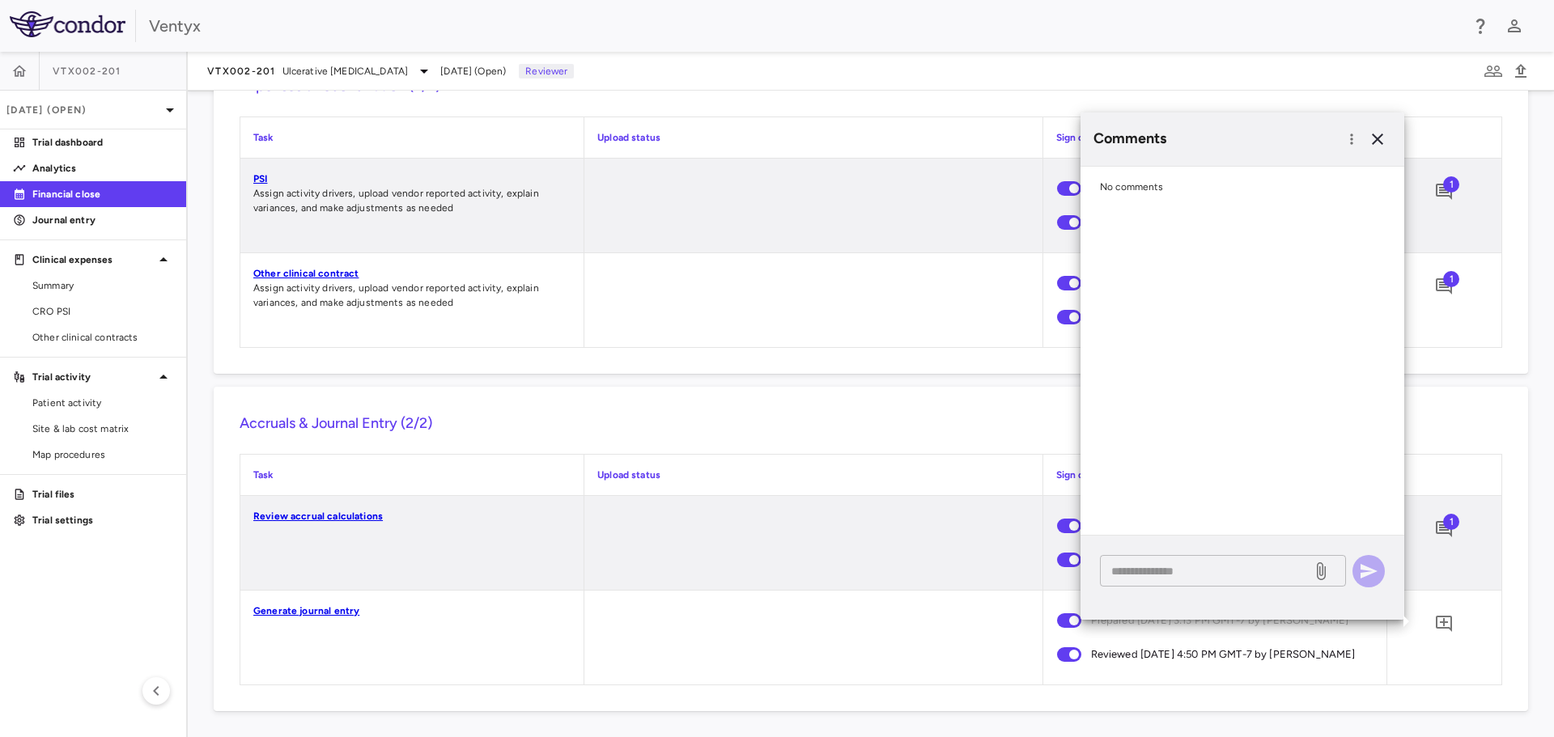
click at [1162, 565] on textarea at bounding box center [1205, 571] width 189 height 18
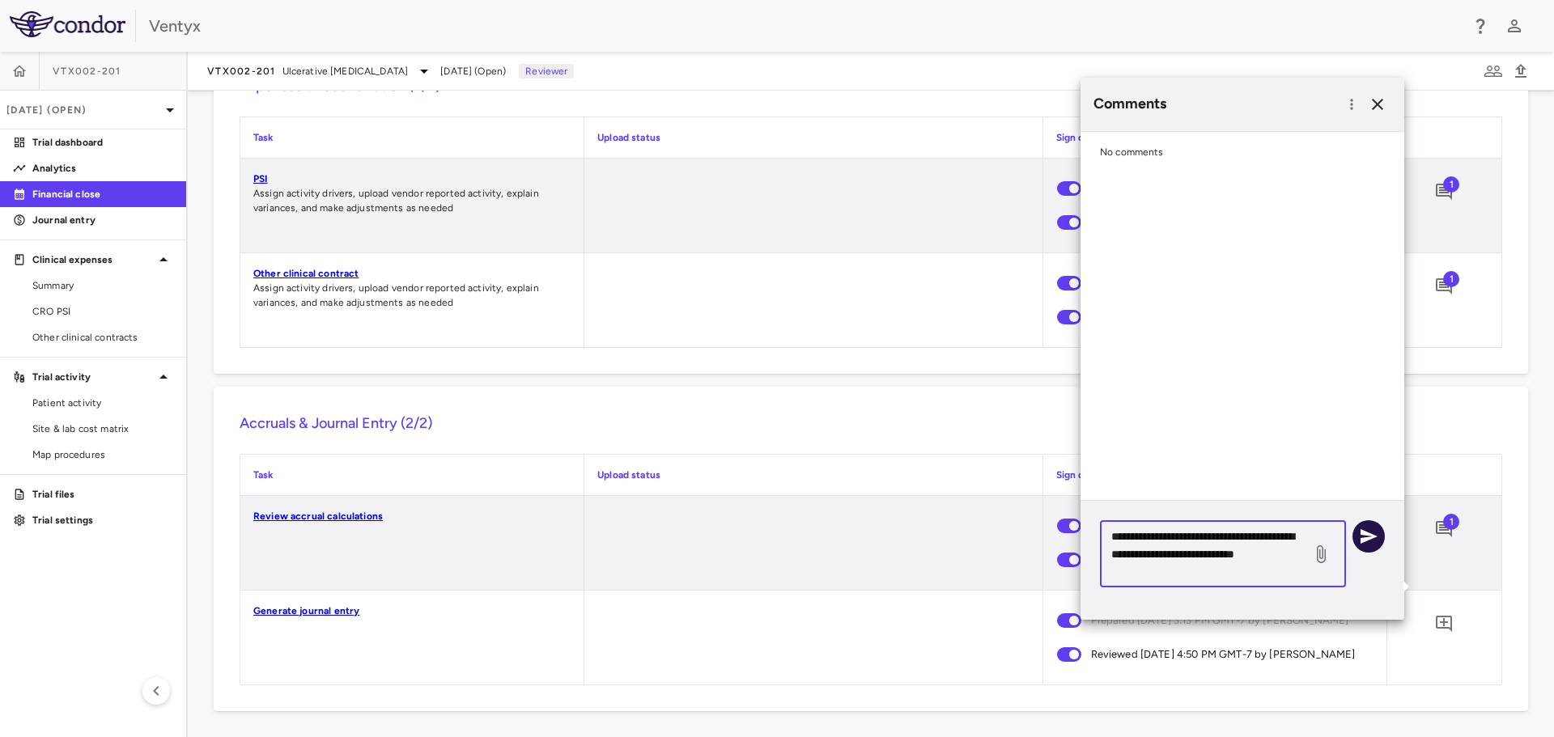
type textarea "**********"
click at [1367, 539] on icon "button" at bounding box center [1368, 536] width 17 height 15
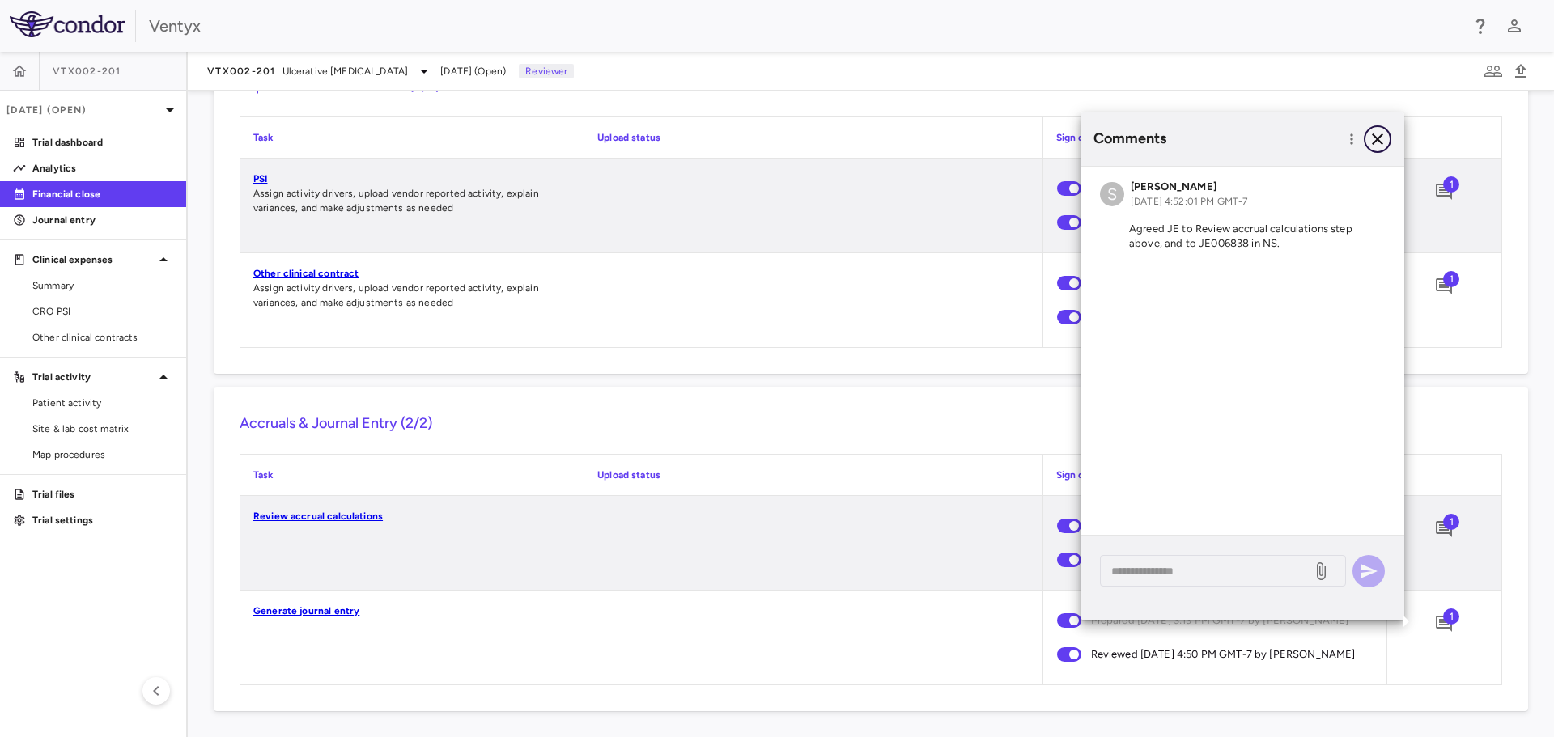
click at [1380, 142] on icon "button" at bounding box center [1376, 139] width 11 height 11
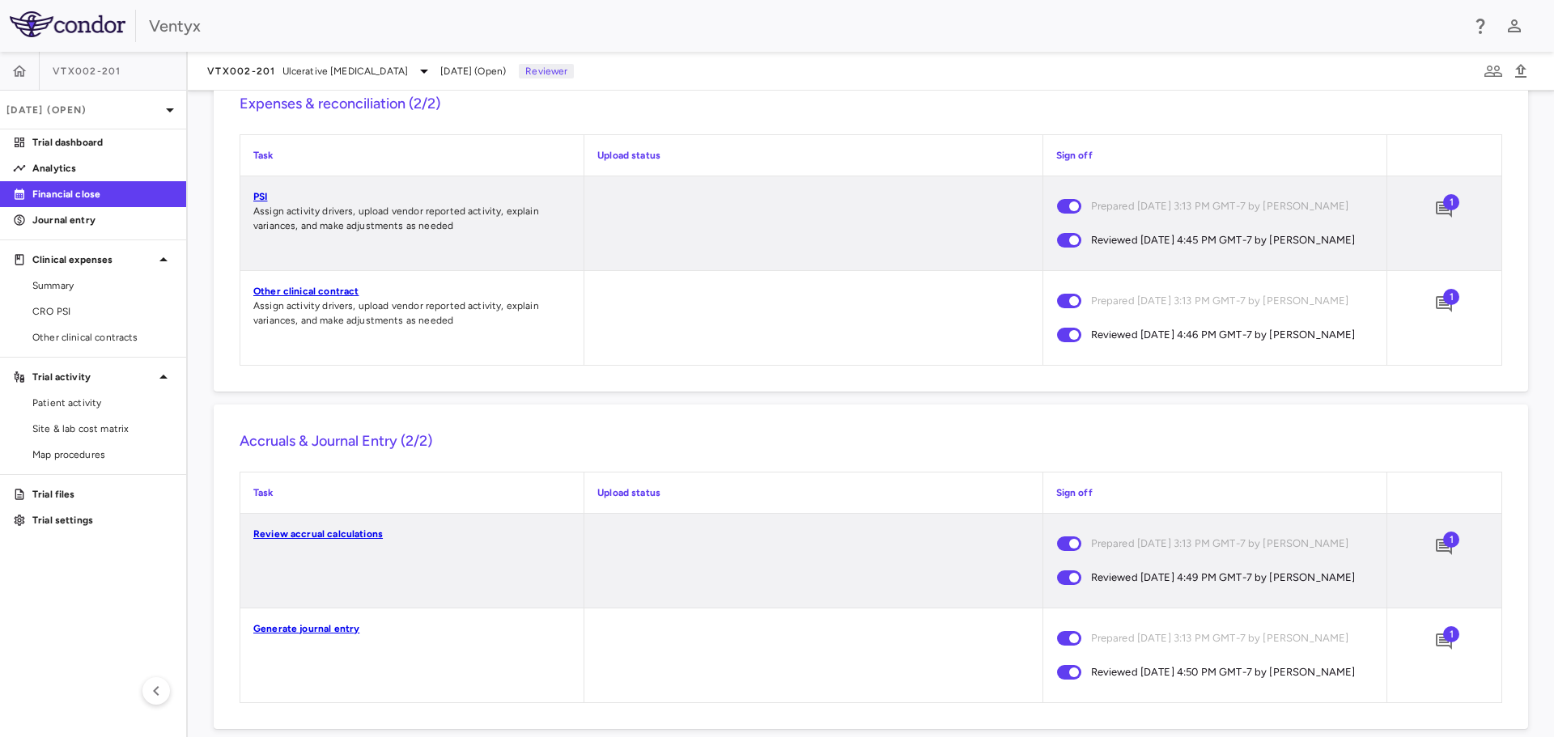
scroll to position [1558, 0]
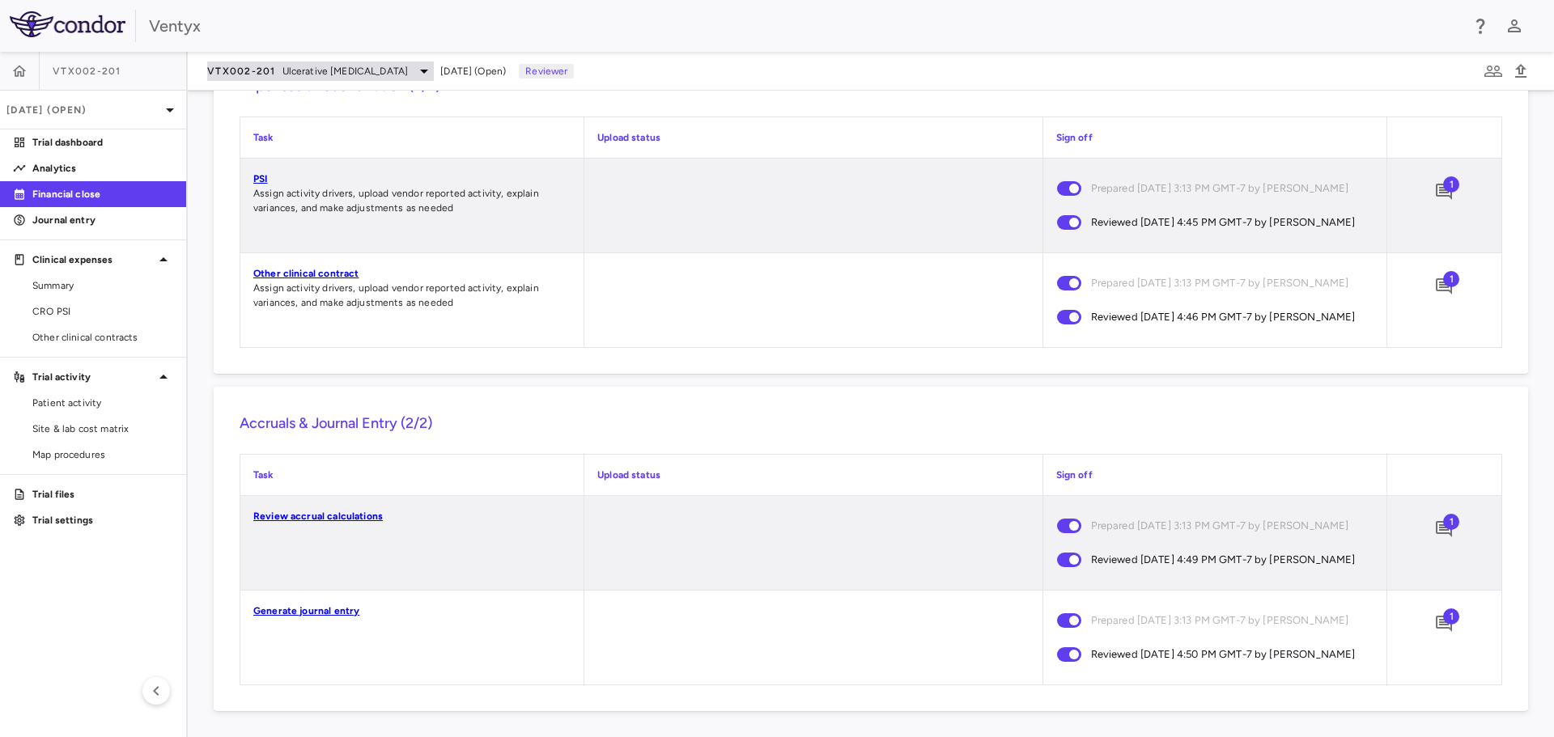
click at [414, 70] on icon at bounding box center [423, 70] width 19 height 19
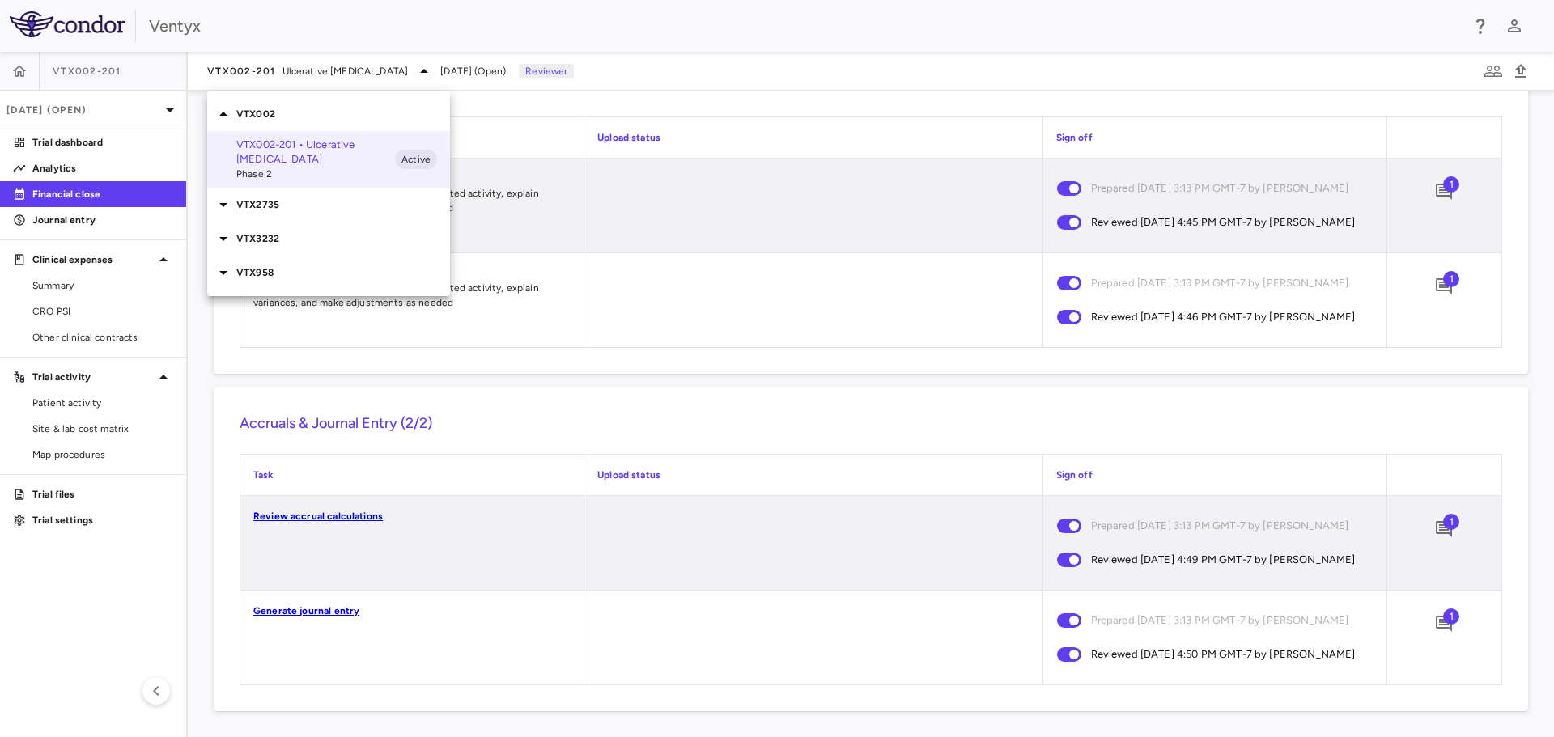
click at [222, 271] on icon at bounding box center [223, 273] width 8 height 4
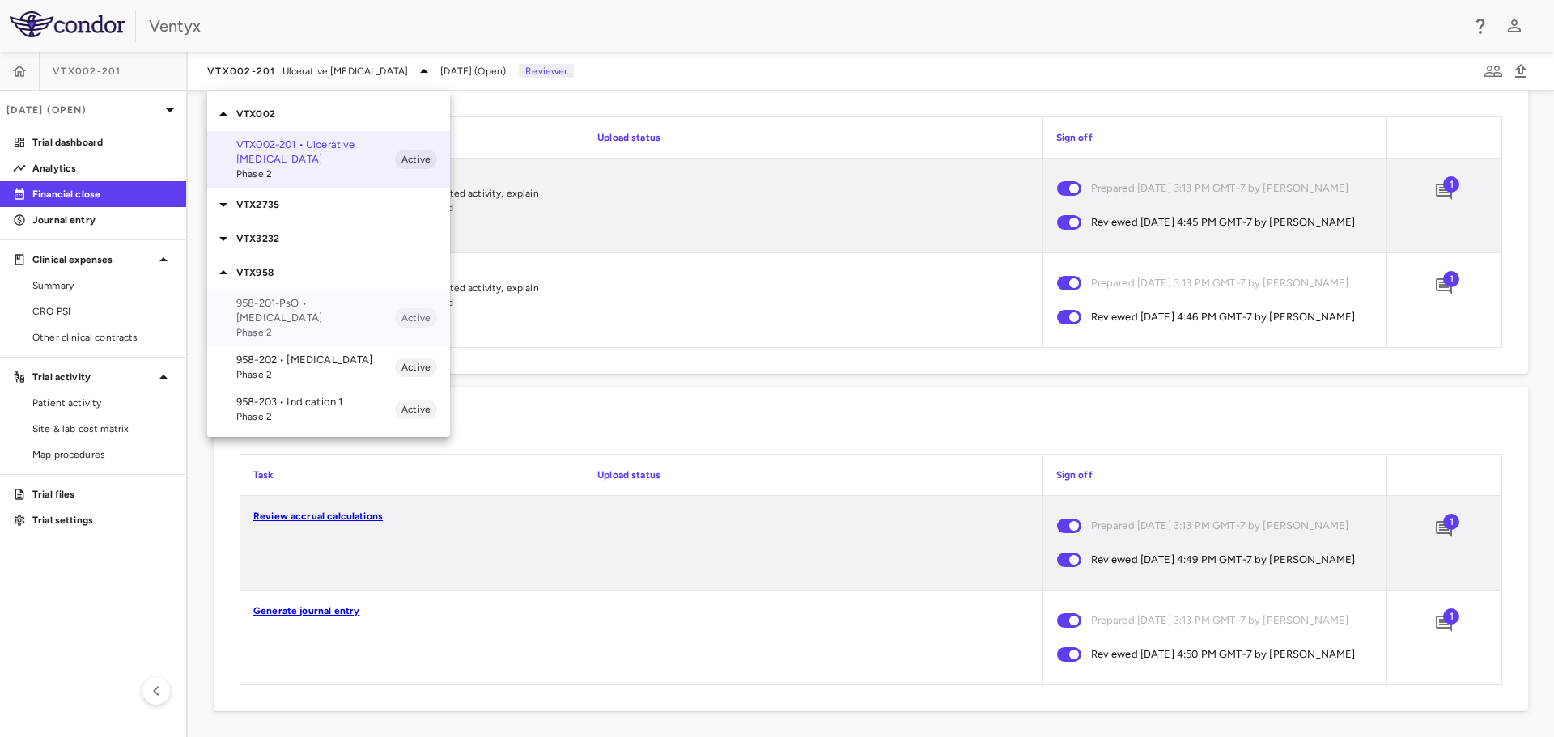
click at [291, 296] on p "958-201-PsO • [MEDICAL_DATA]" at bounding box center [315, 310] width 159 height 29
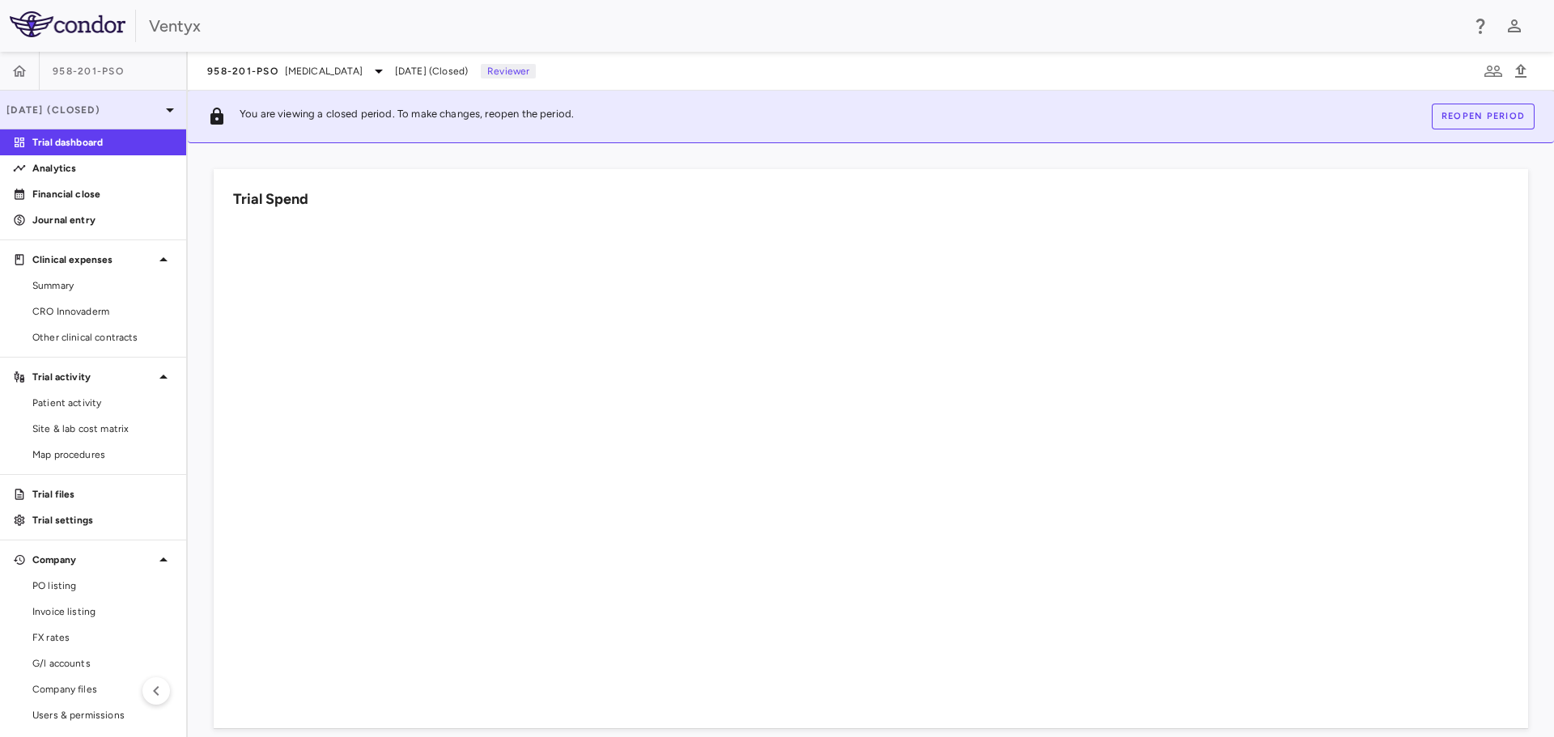
click at [160, 111] on icon at bounding box center [169, 109] width 19 height 19
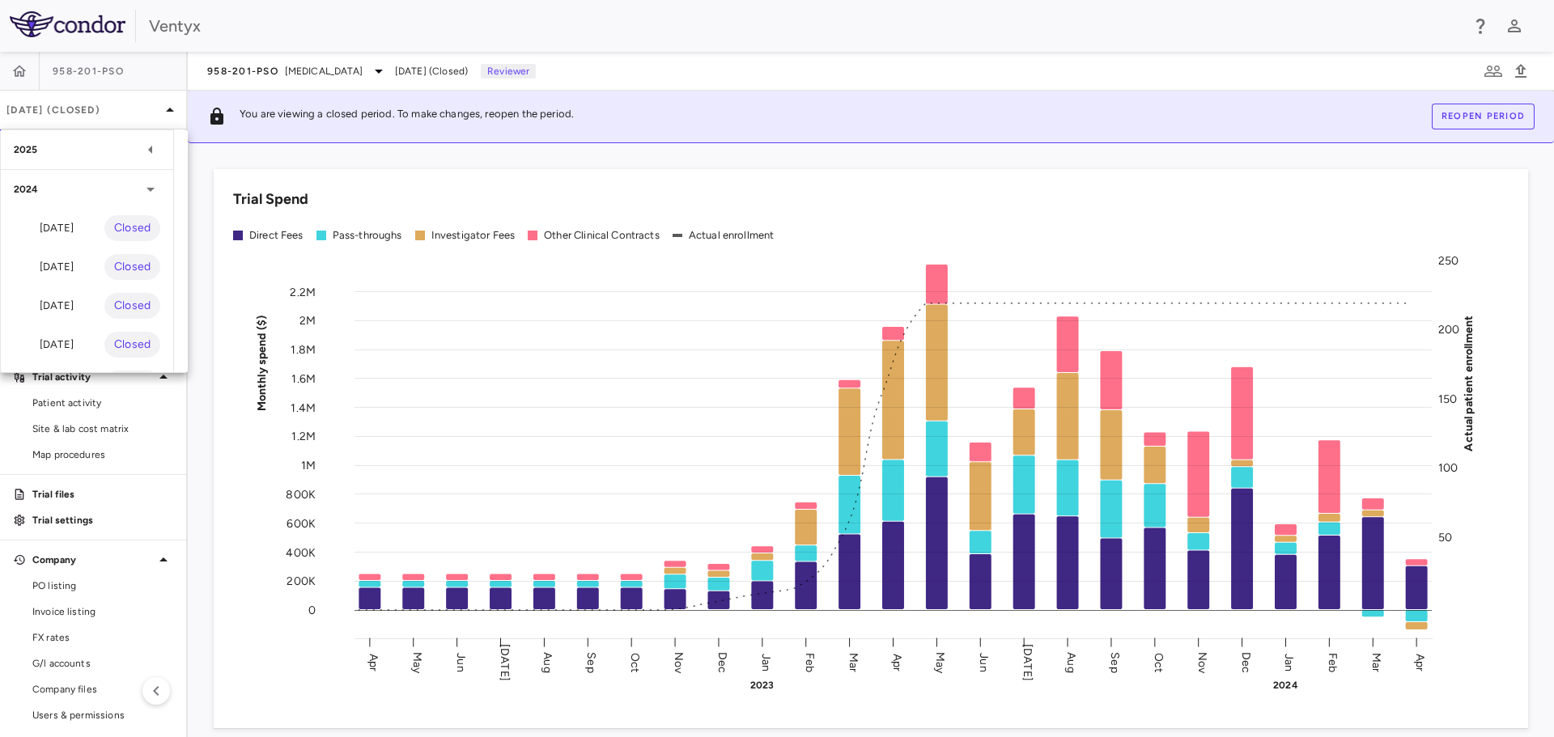
click at [155, 153] on icon at bounding box center [150, 149] width 19 height 19
click at [343, 73] on div at bounding box center [777, 368] width 1554 height 737
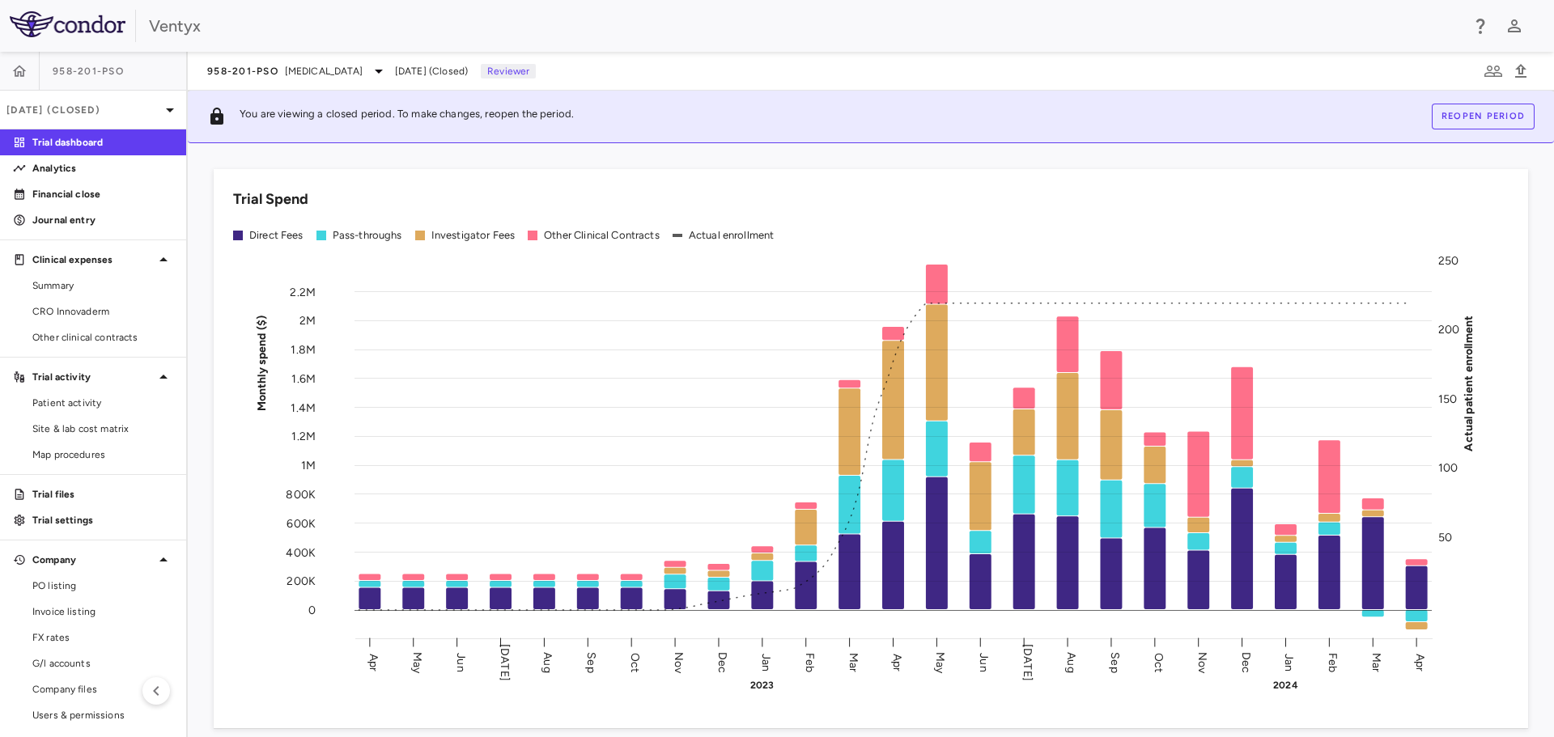
click at [369, 70] on icon at bounding box center [378, 70] width 19 height 19
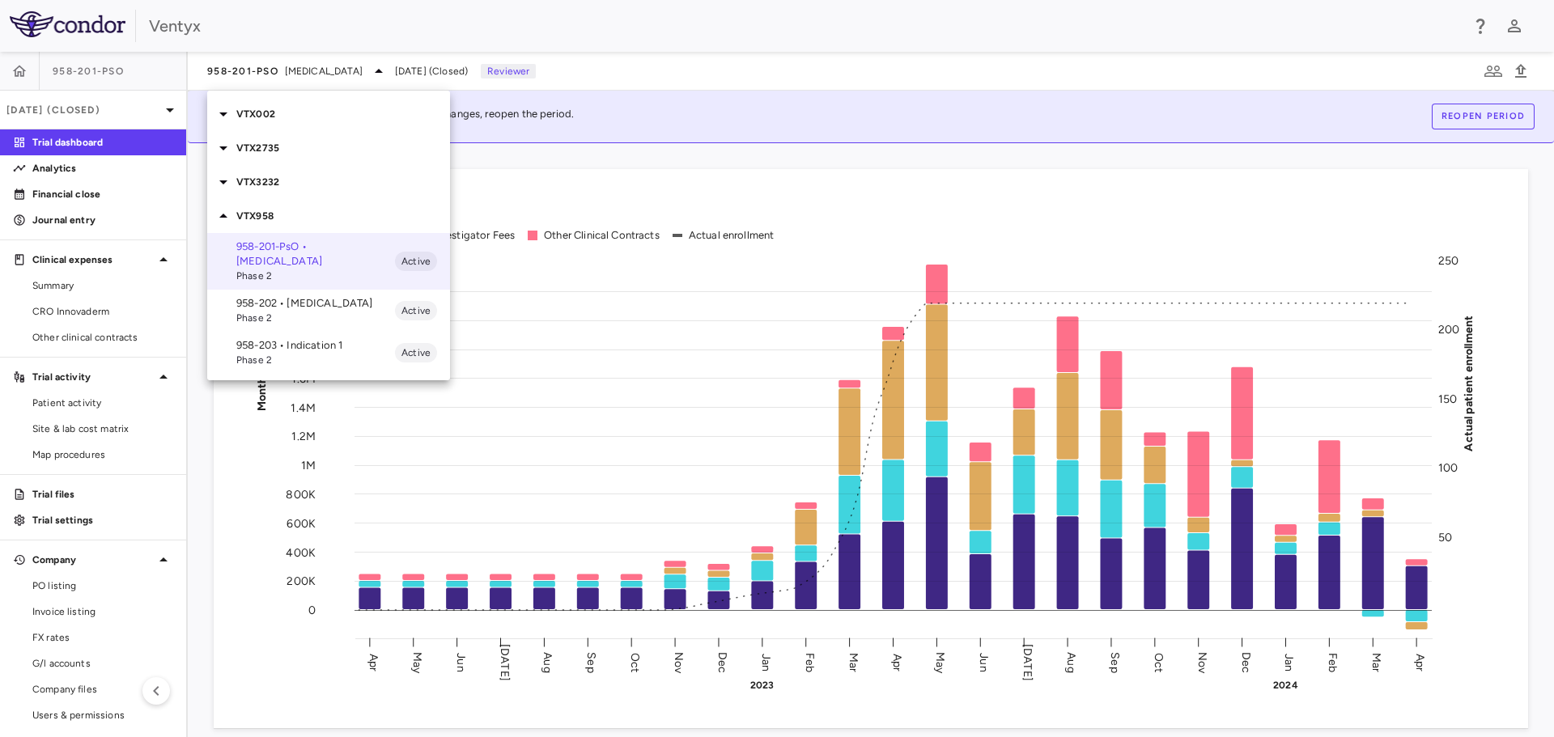
click at [270, 311] on span "Phase 2" at bounding box center [315, 318] width 159 height 15
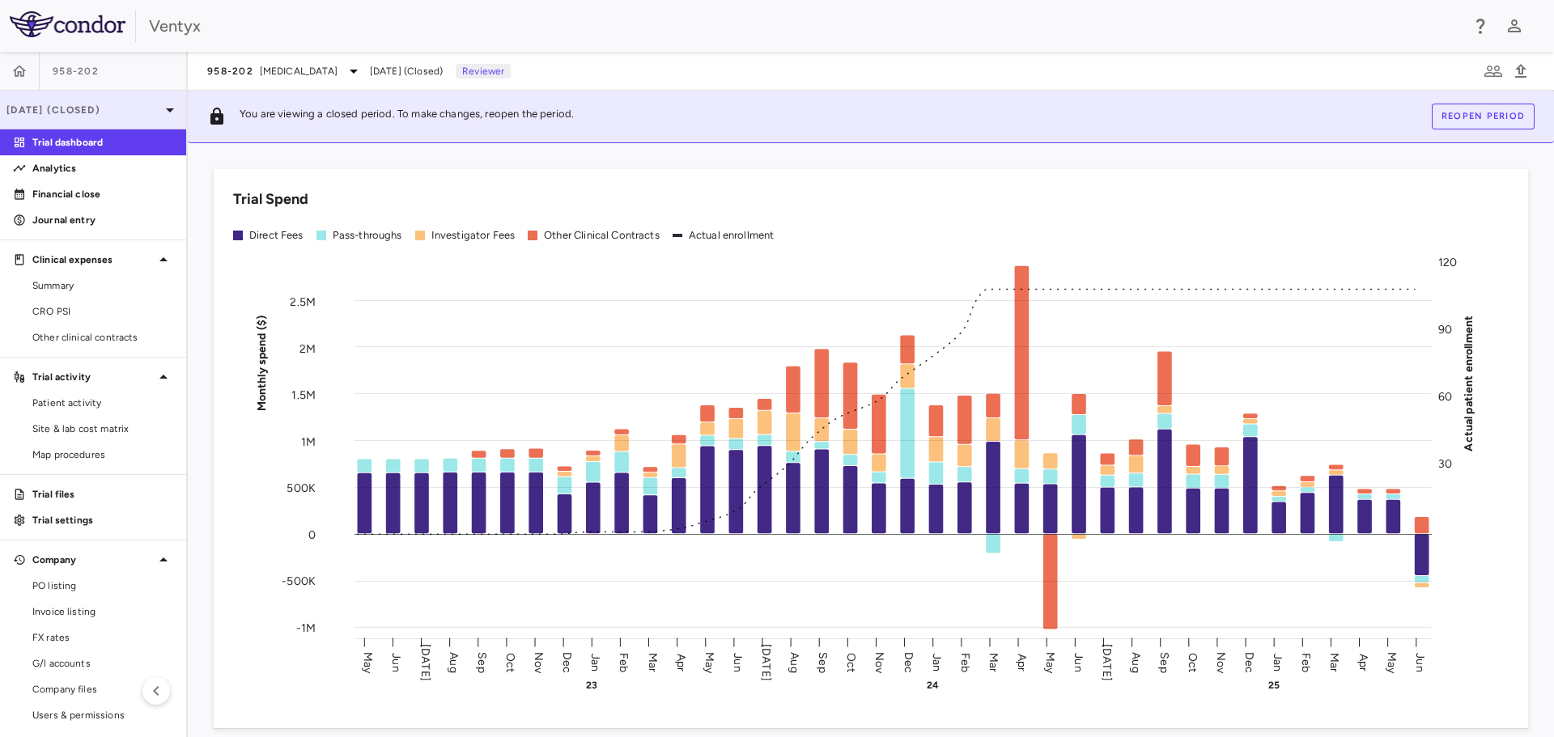
click at [160, 108] on icon at bounding box center [169, 109] width 19 height 19
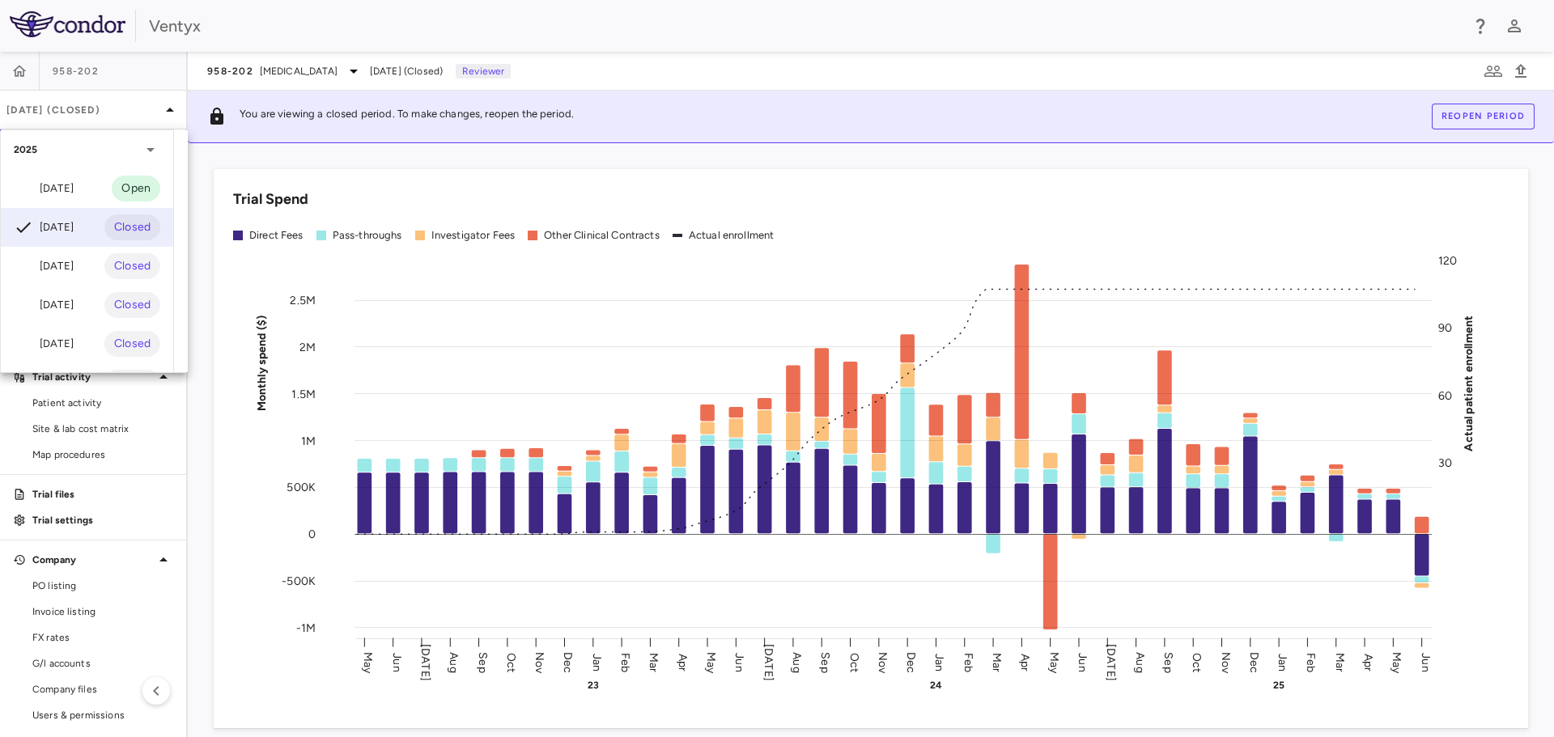
click at [327, 73] on div at bounding box center [777, 368] width 1554 height 737
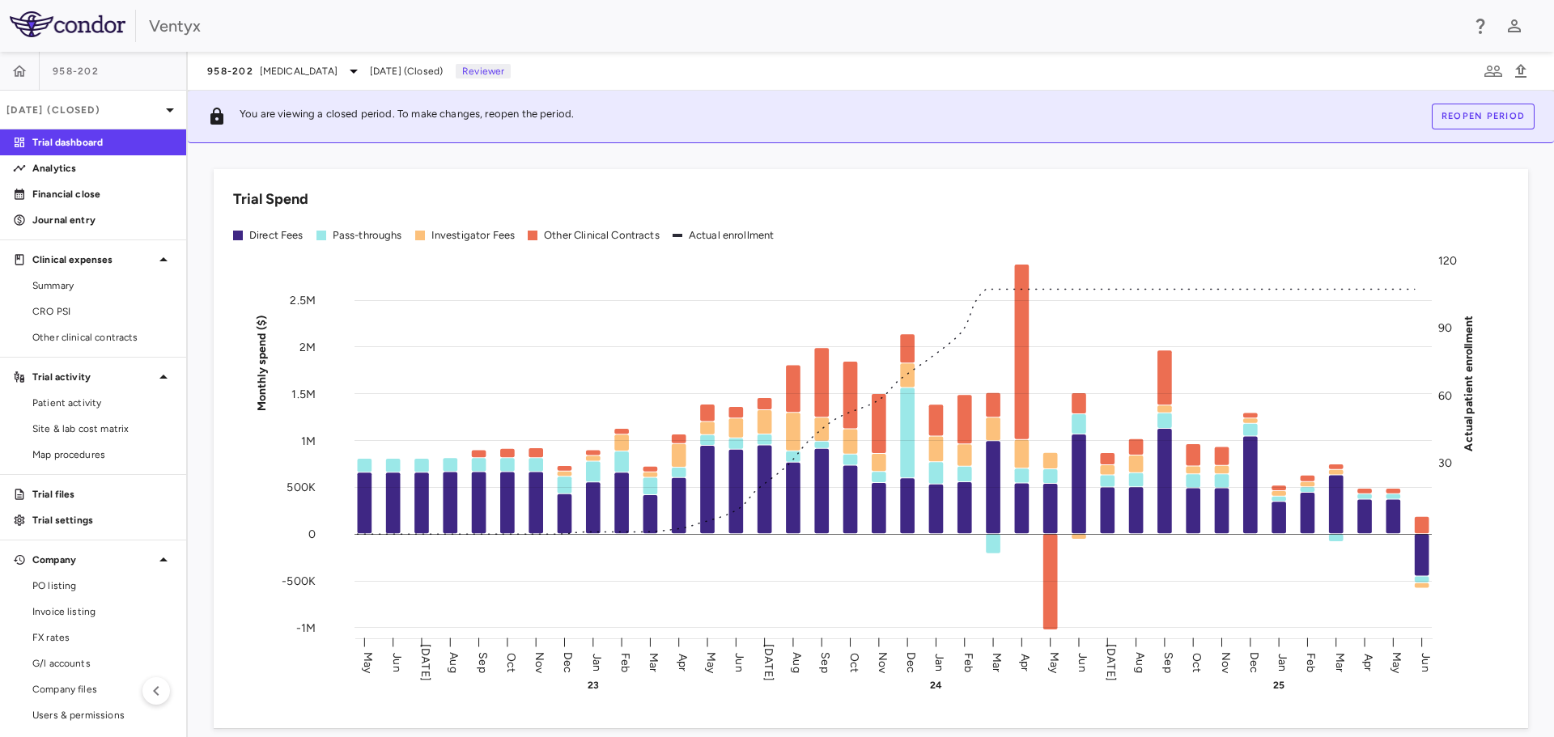
click at [344, 70] on icon at bounding box center [353, 70] width 19 height 19
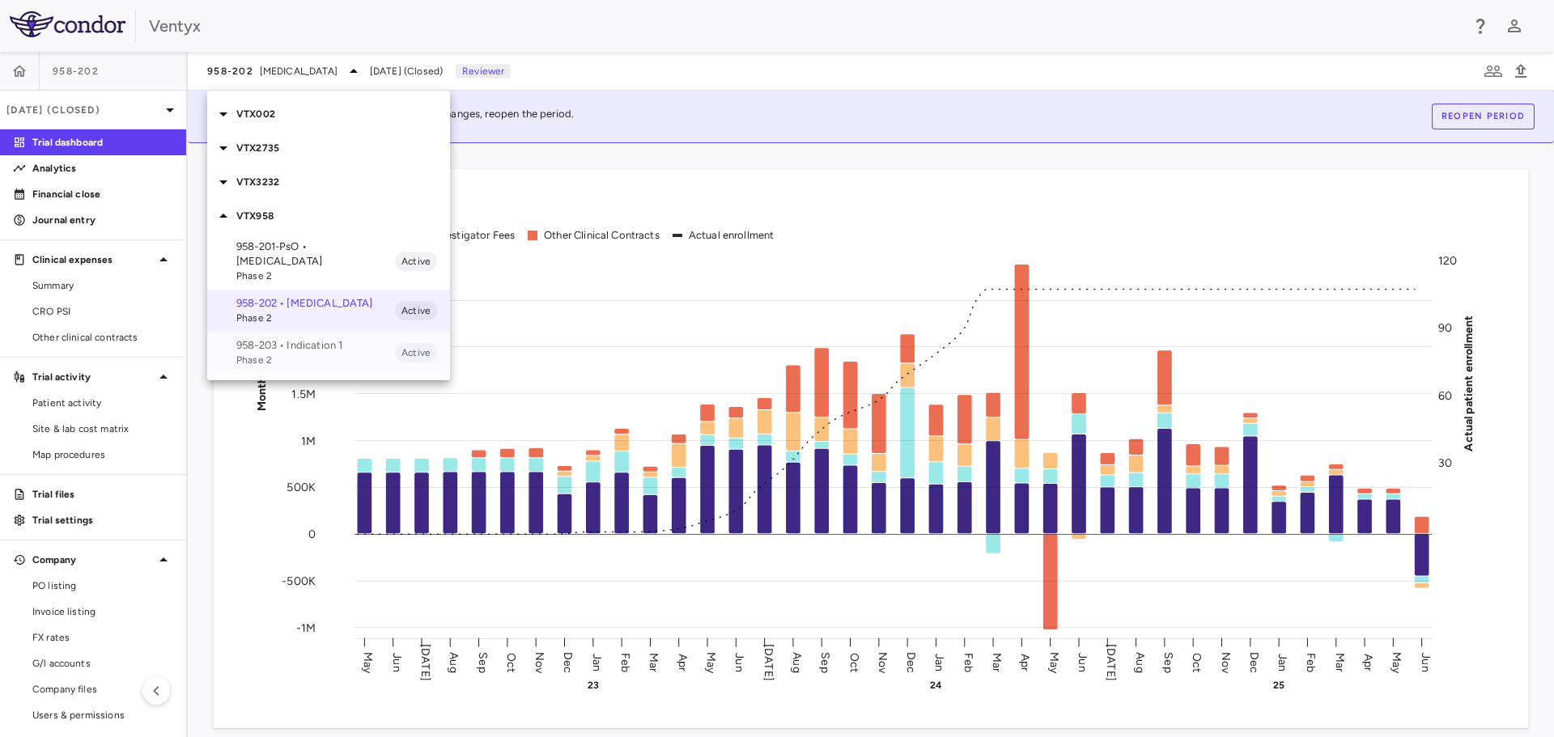
click at [286, 338] on p "958-203 • Indication 1" at bounding box center [315, 345] width 159 height 15
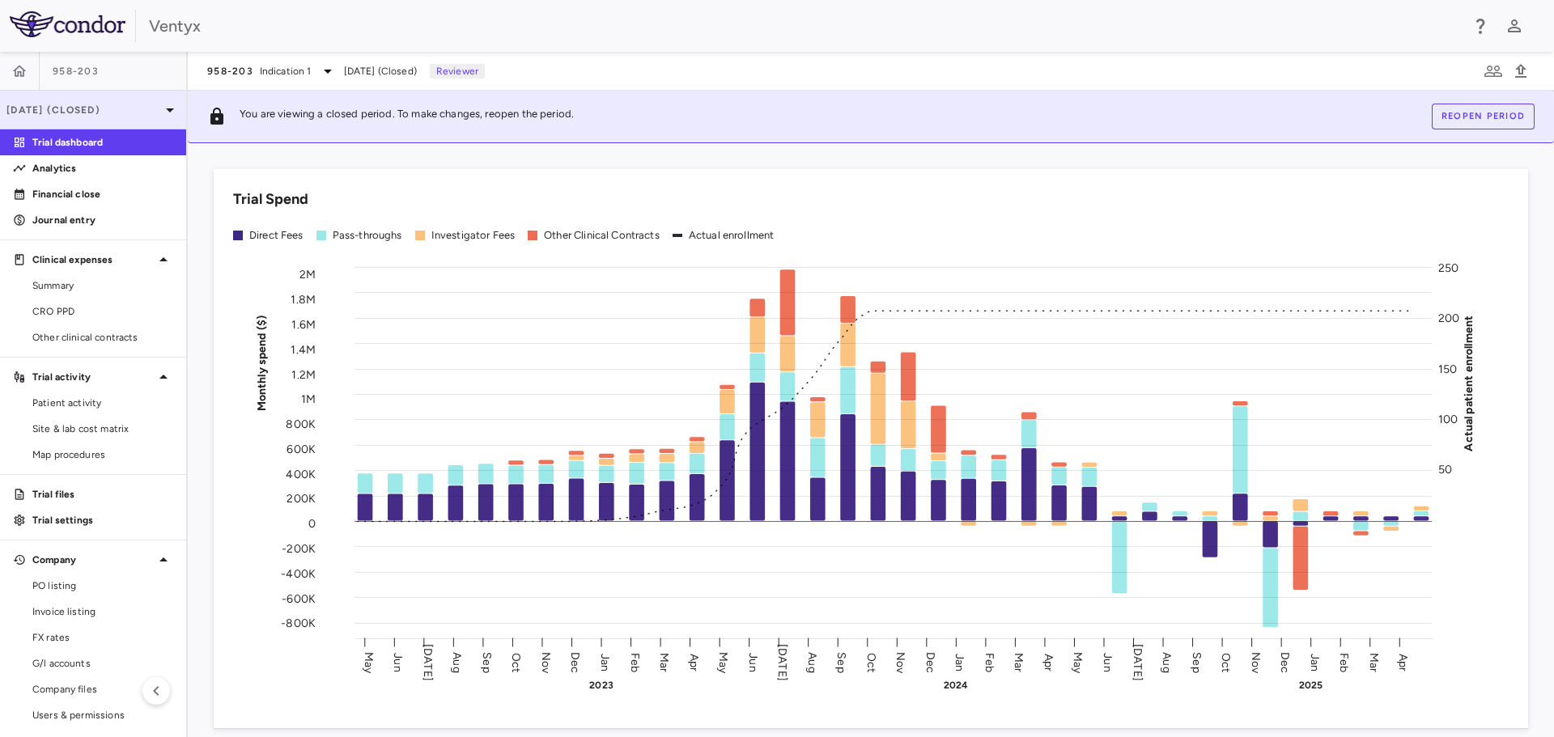
click at [160, 106] on icon at bounding box center [169, 109] width 19 height 19
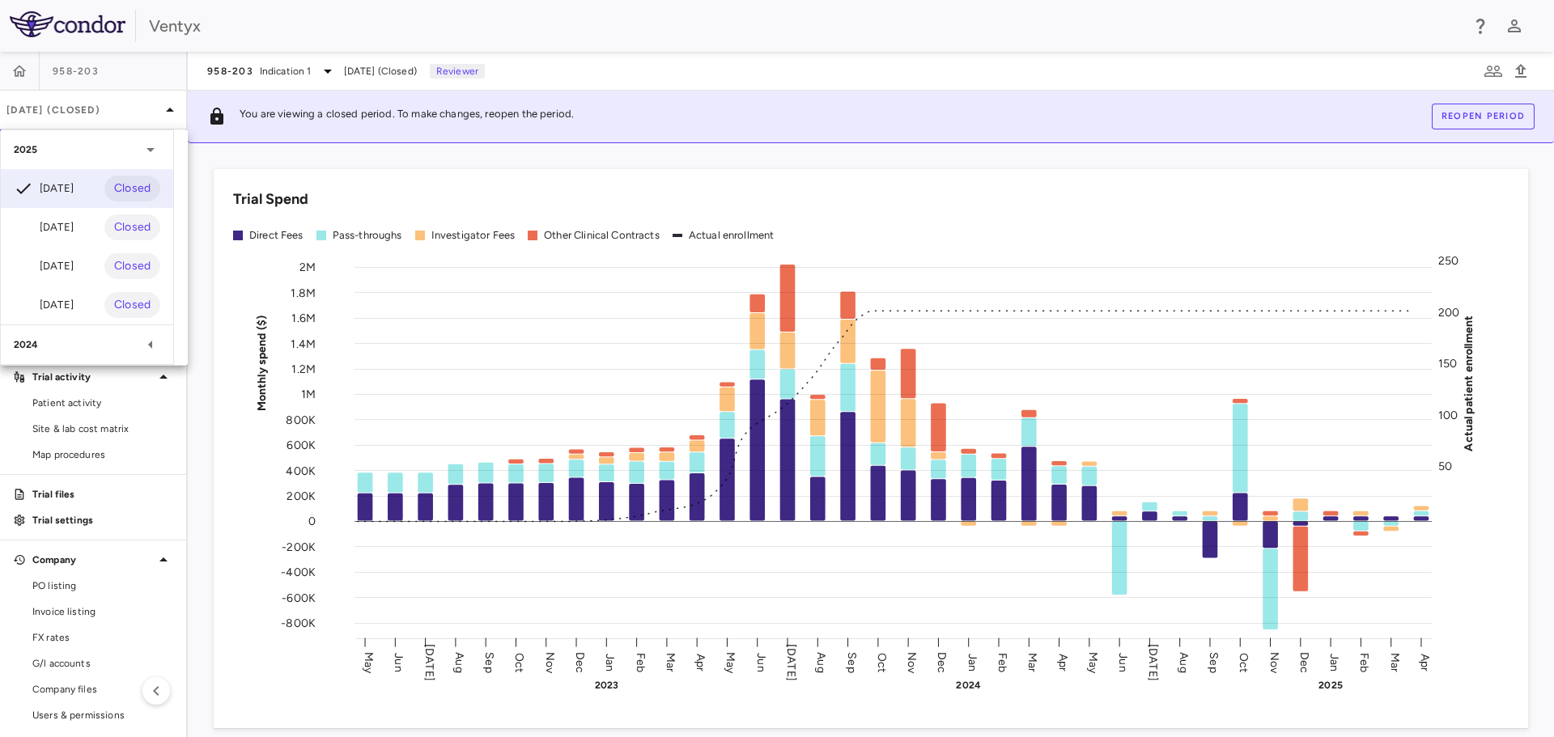
click at [323, 72] on div at bounding box center [777, 368] width 1554 height 737
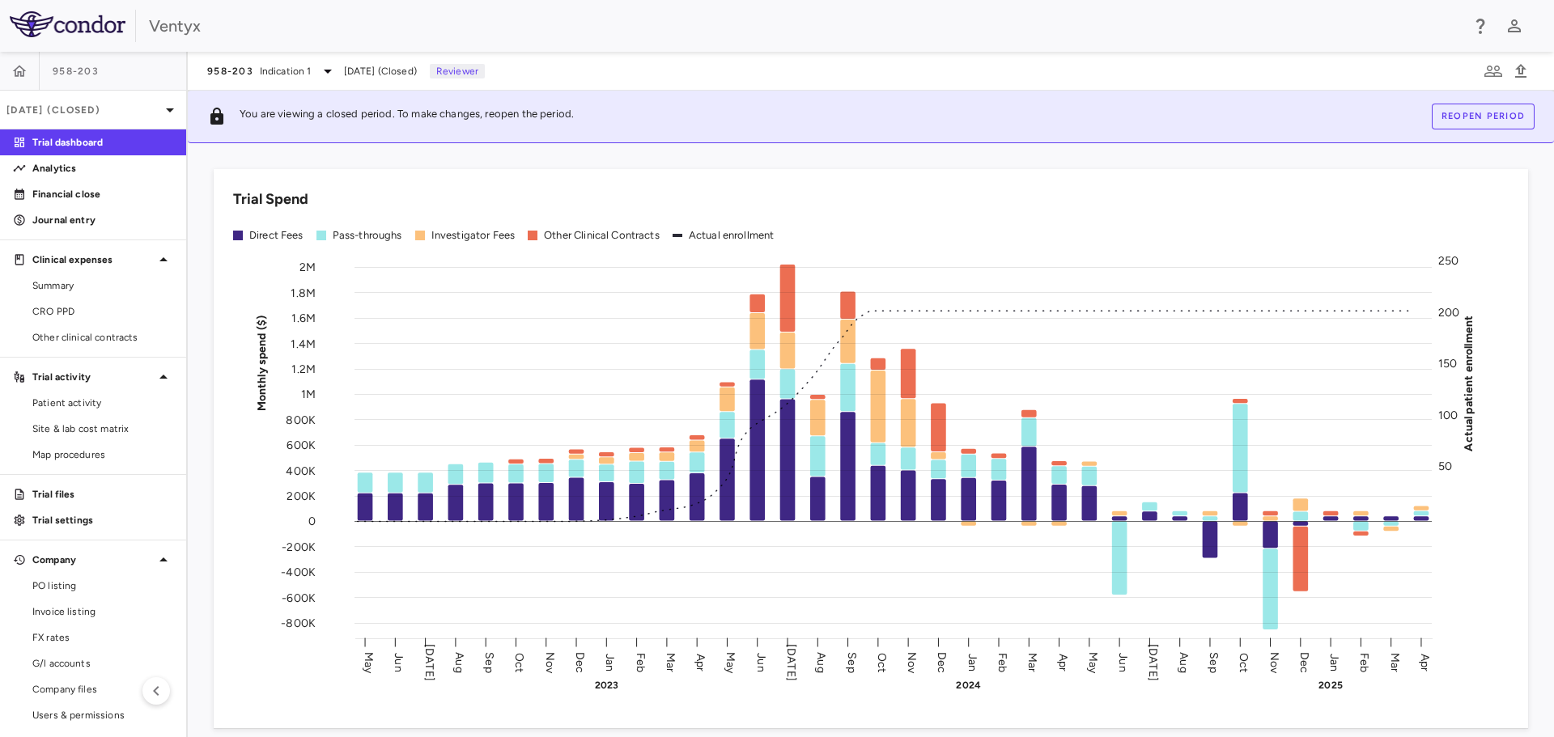
click at [323, 70] on icon at bounding box center [327, 70] width 19 height 19
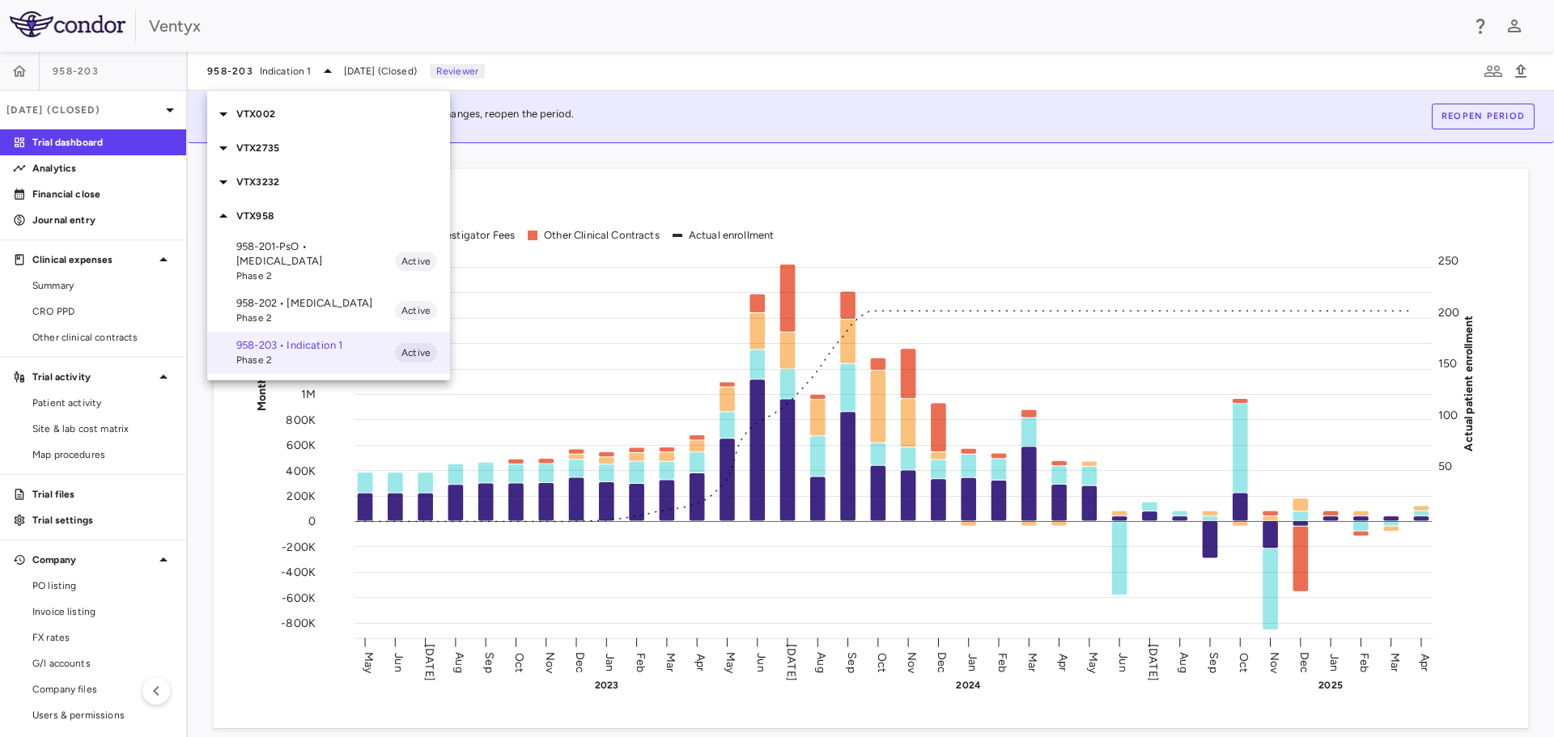
click at [286, 311] on span "Phase 2" at bounding box center [315, 318] width 159 height 15
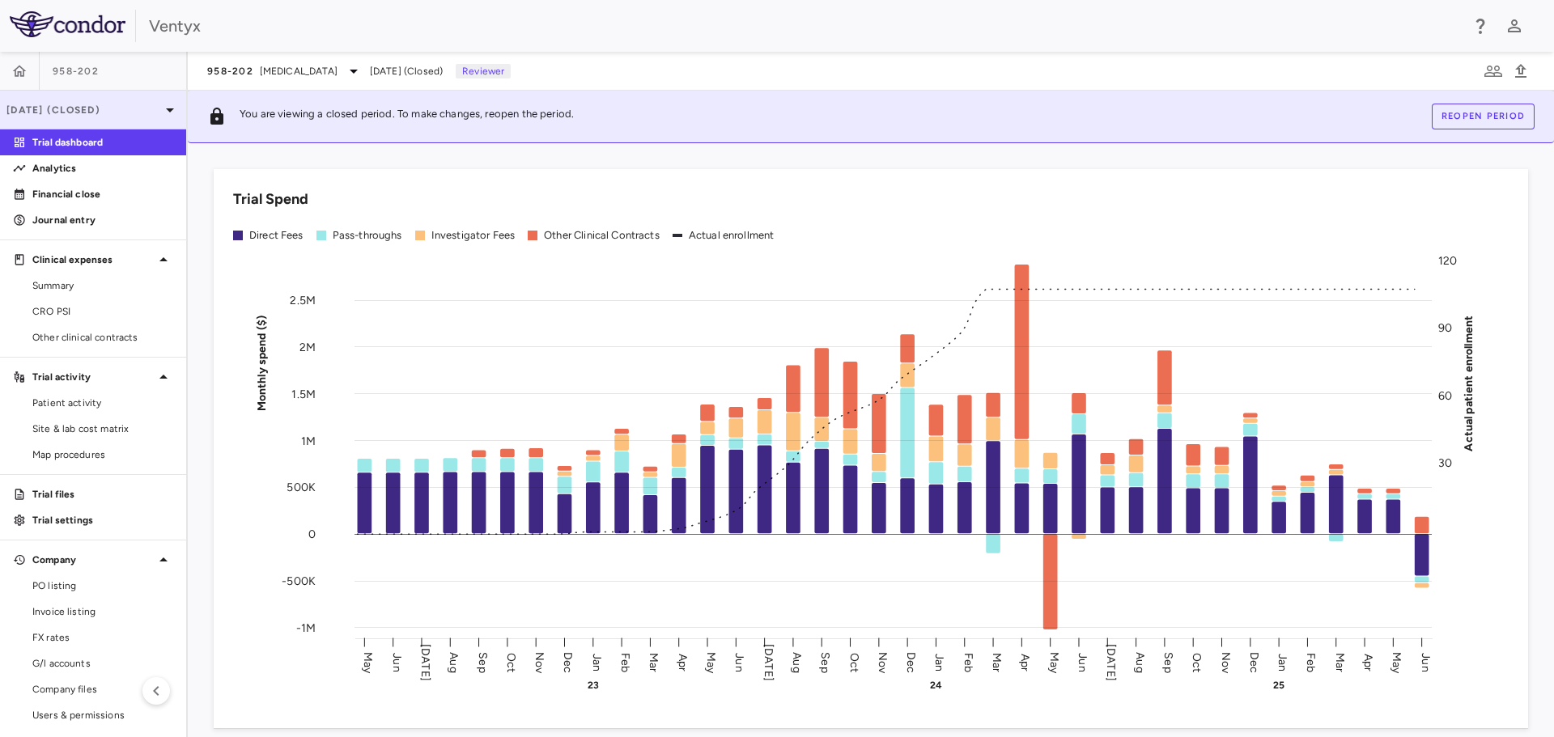
click at [160, 104] on icon at bounding box center [169, 109] width 19 height 19
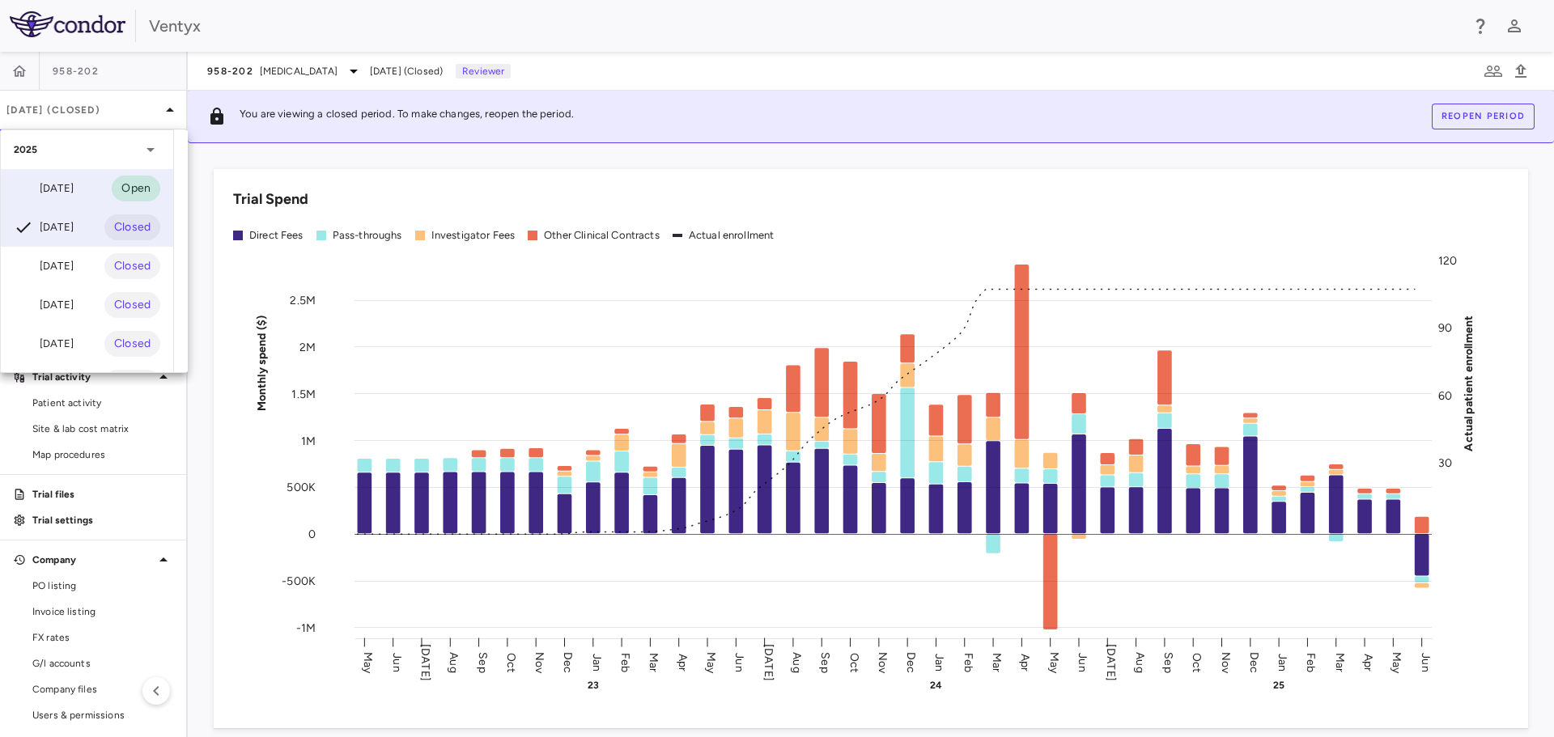
click at [70, 189] on div "[DATE]" at bounding box center [44, 188] width 60 height 19
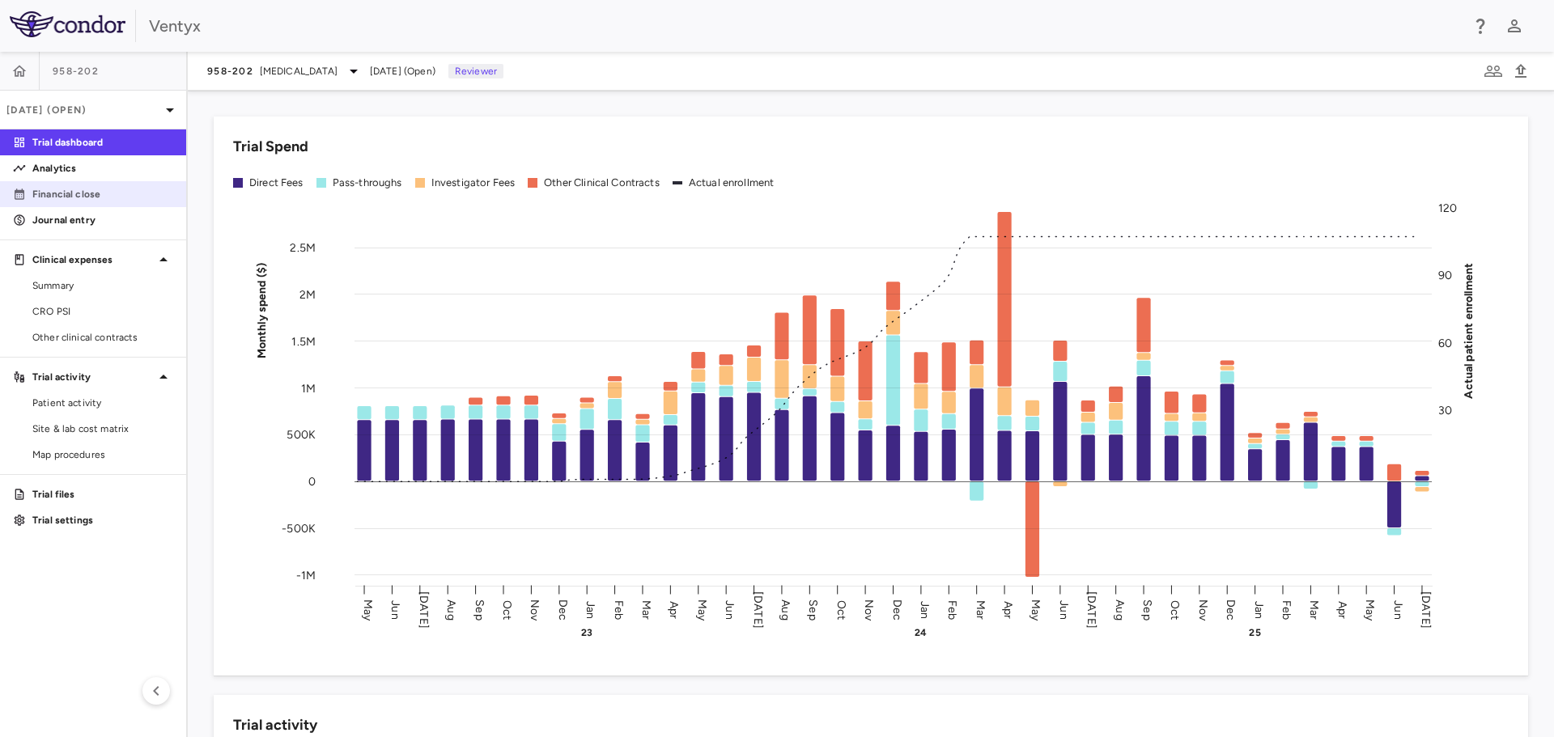
click at [100, 196] on p "Financial close" at bounding box center [102, 194] width 141 height 15
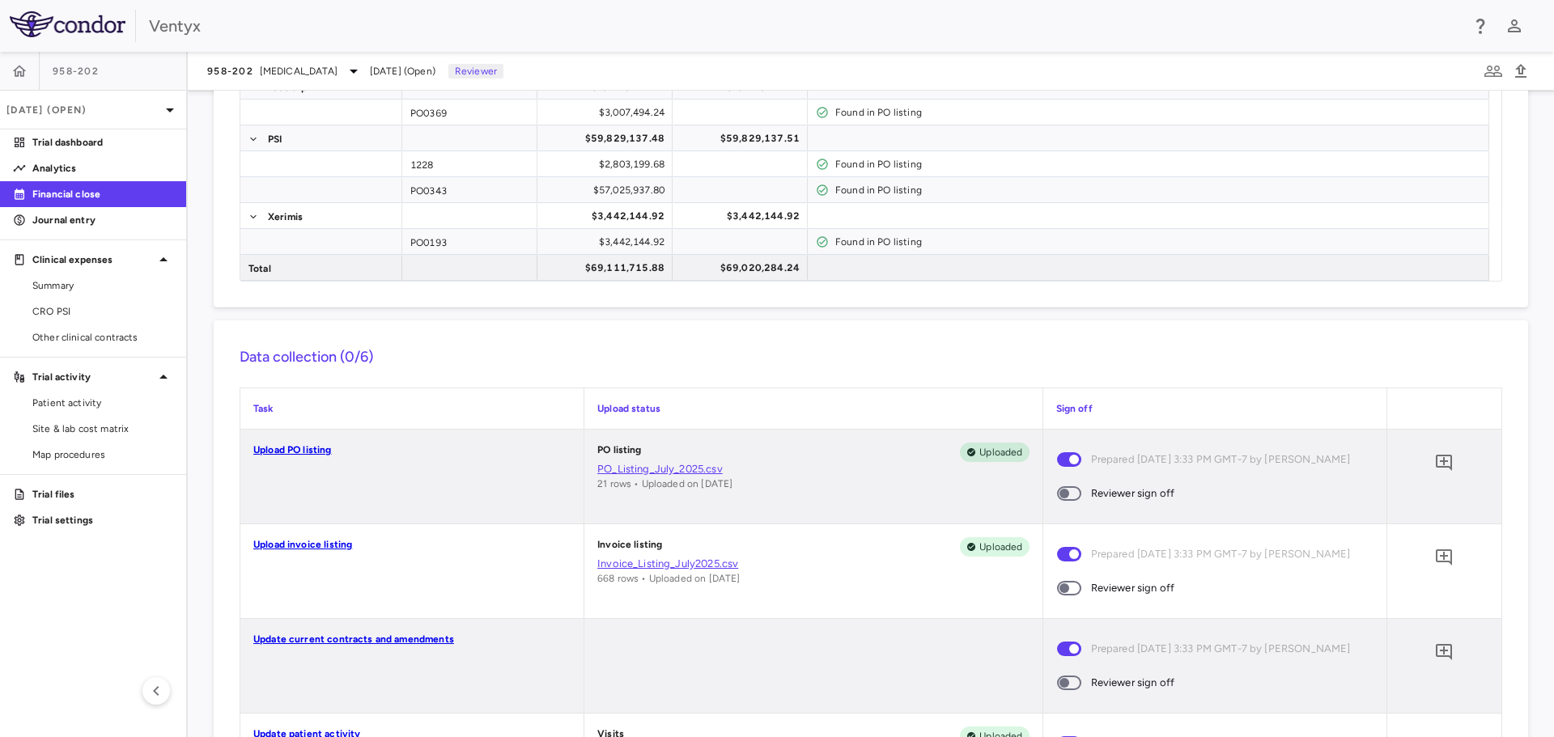
scroll to position [324, 0]
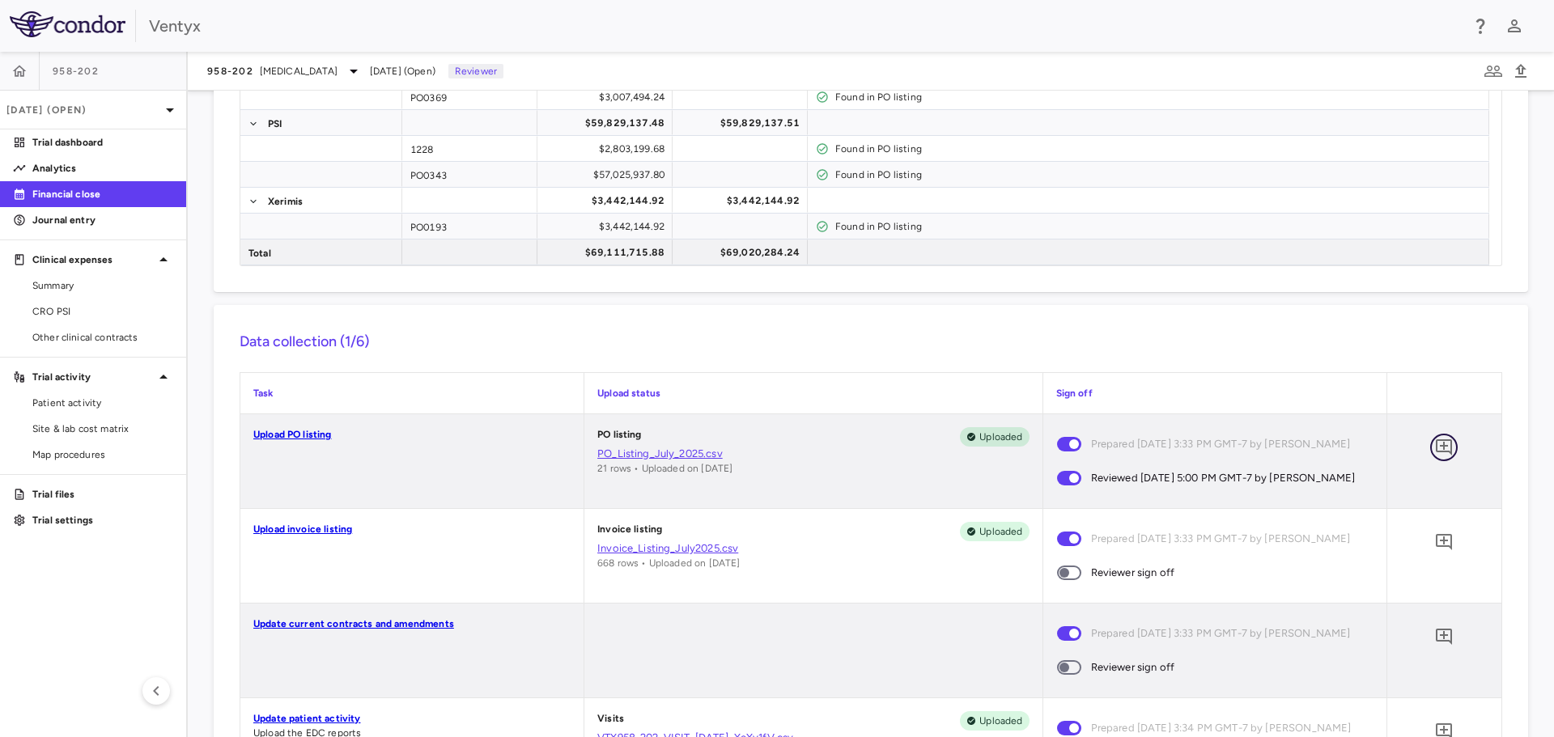
click at [1434, 443] on icon "Add comment" at bounding box center [1443, 447] width 19 height 19
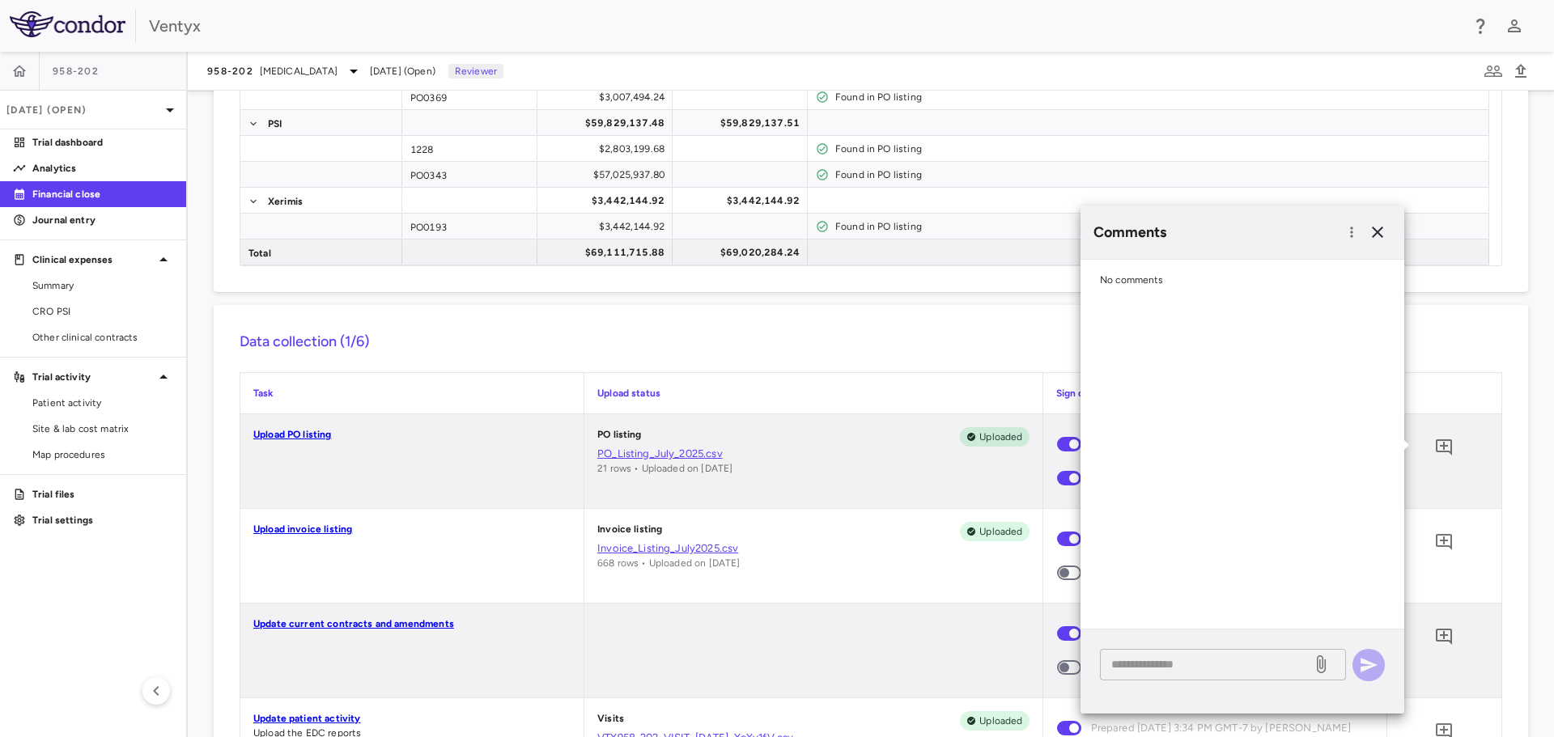
click at [1129, 663] on textarea at bounding box center [1205, 664] width 189 height 18
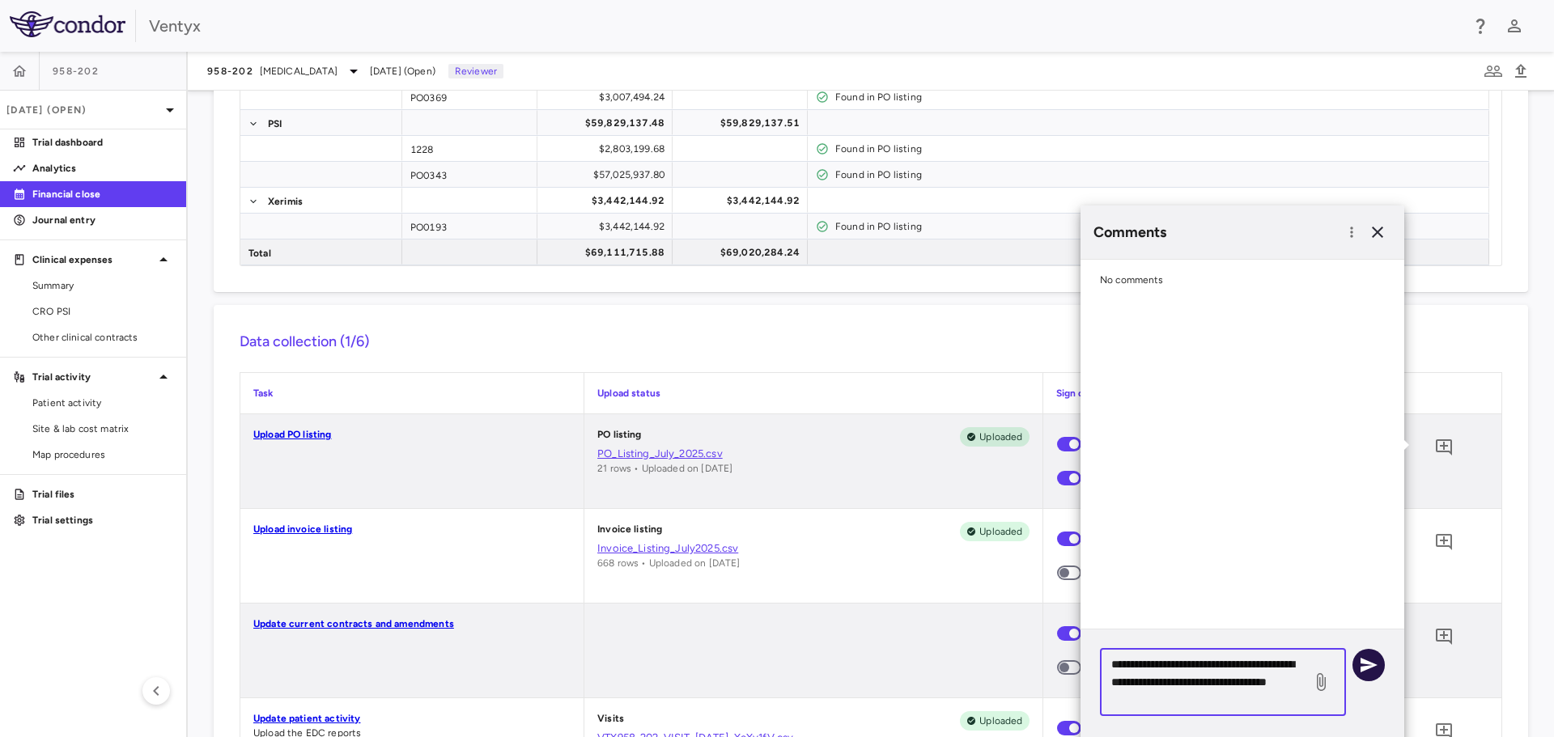
type textarea "**********"
click at [1371, 665] on icon "button" at bounding box center [1368, 665] width 17 height 15
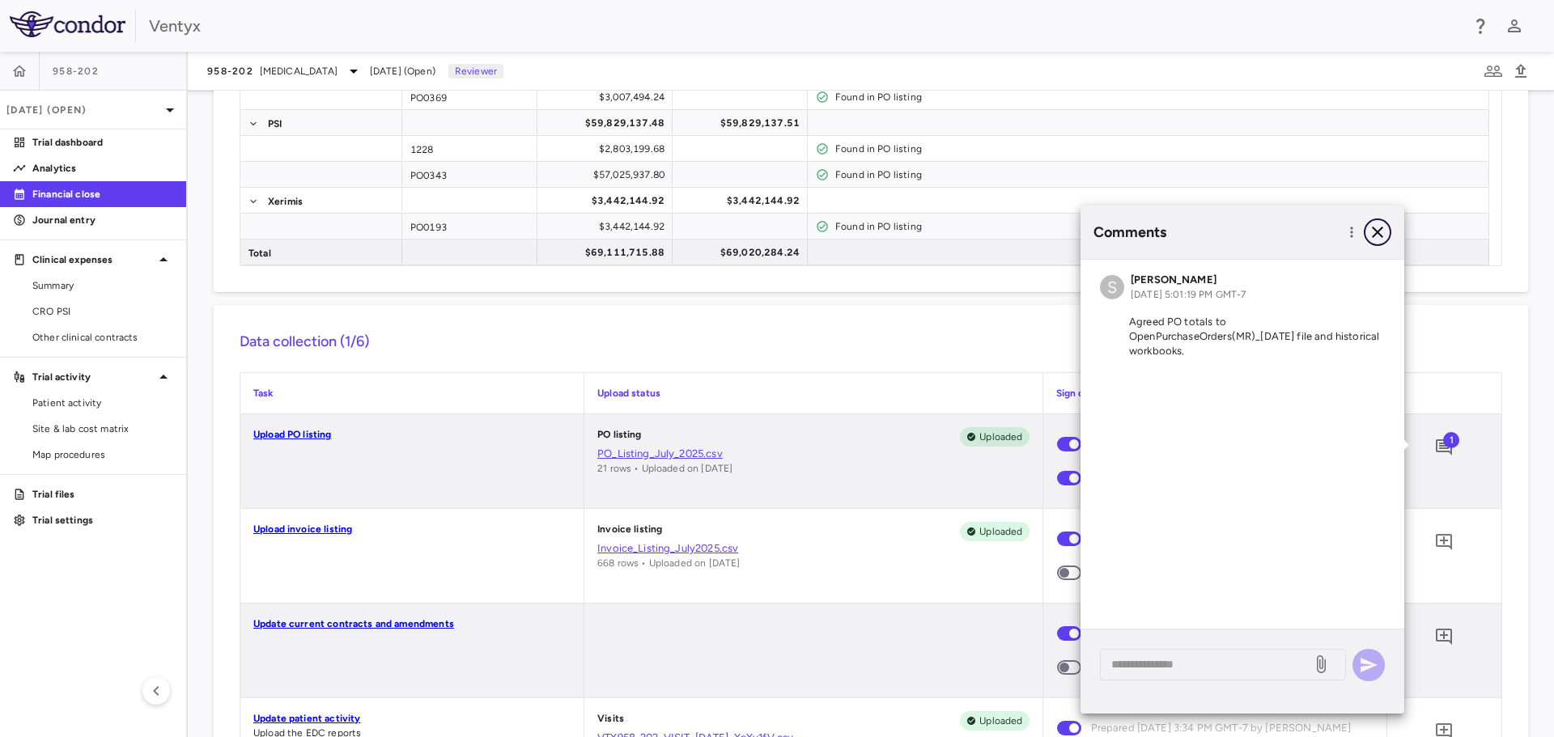
click at [1373, 229] on icon "button" at bounding box center [1376, 232] width 11 height 11
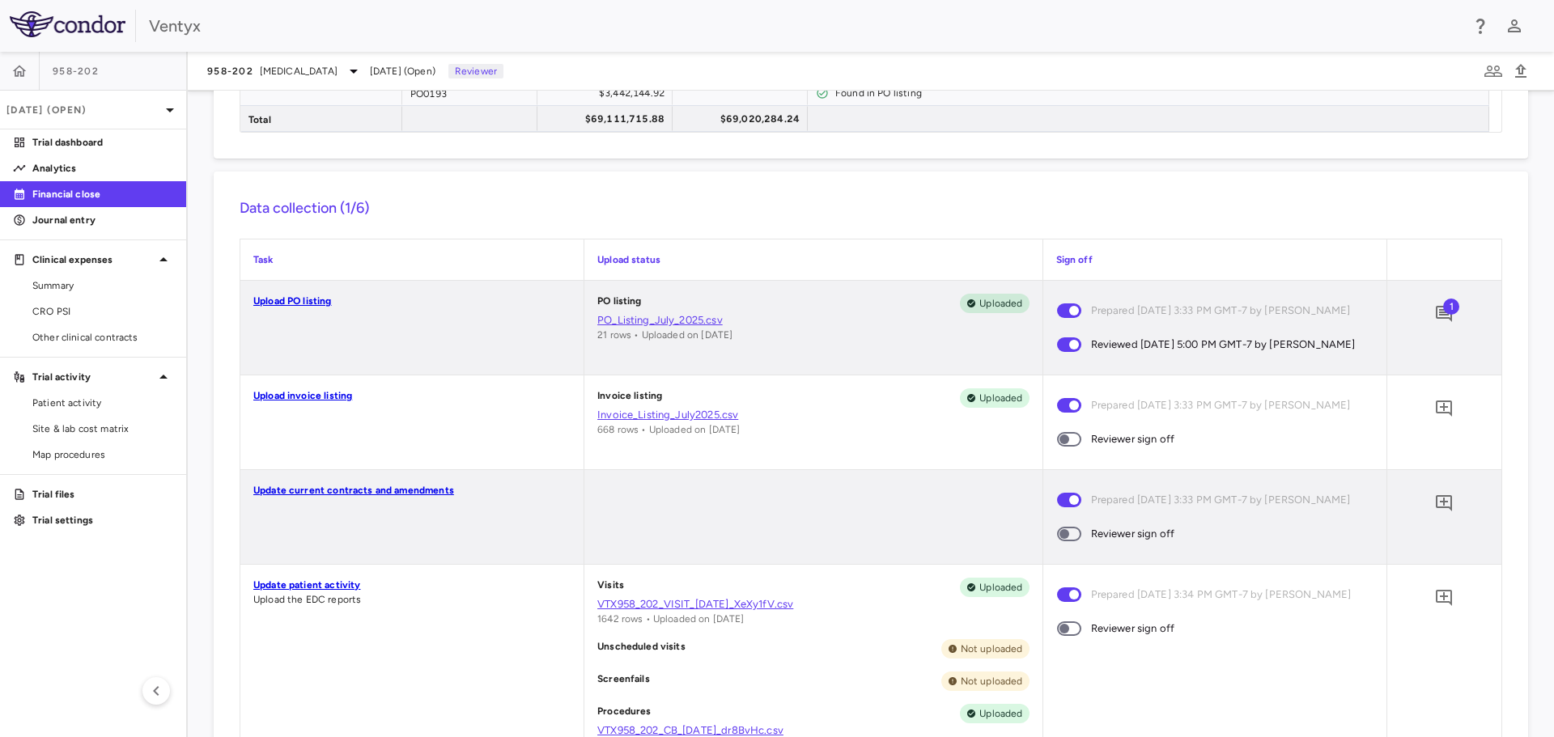
scroll to position [485, 0]
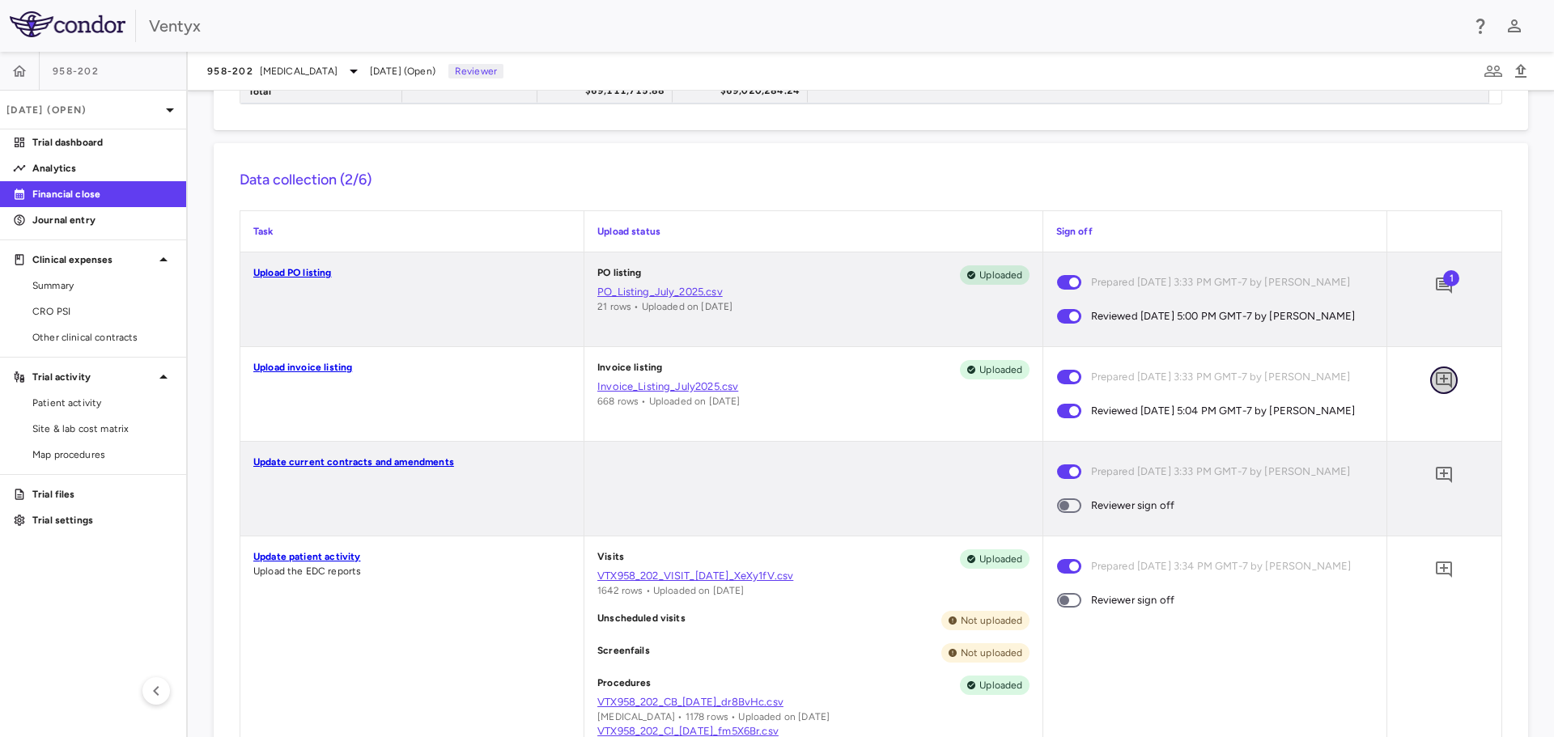
click at [1435, 388] on icon "Add comment" at bounding box center [1443, 380] width 16 height 16
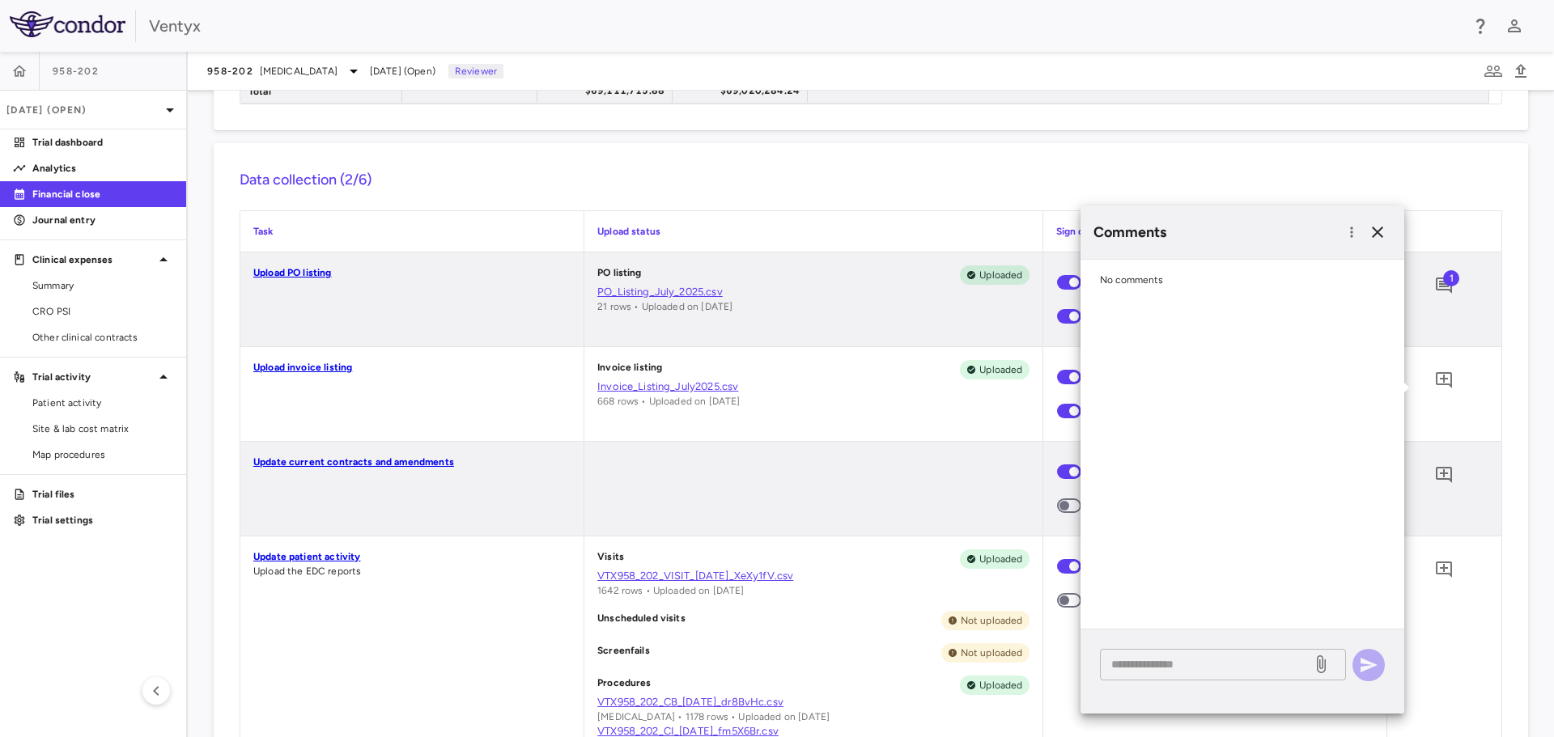
click at [1134, 664] on textarea at bounding box center [1205, 664] width 189 height 18
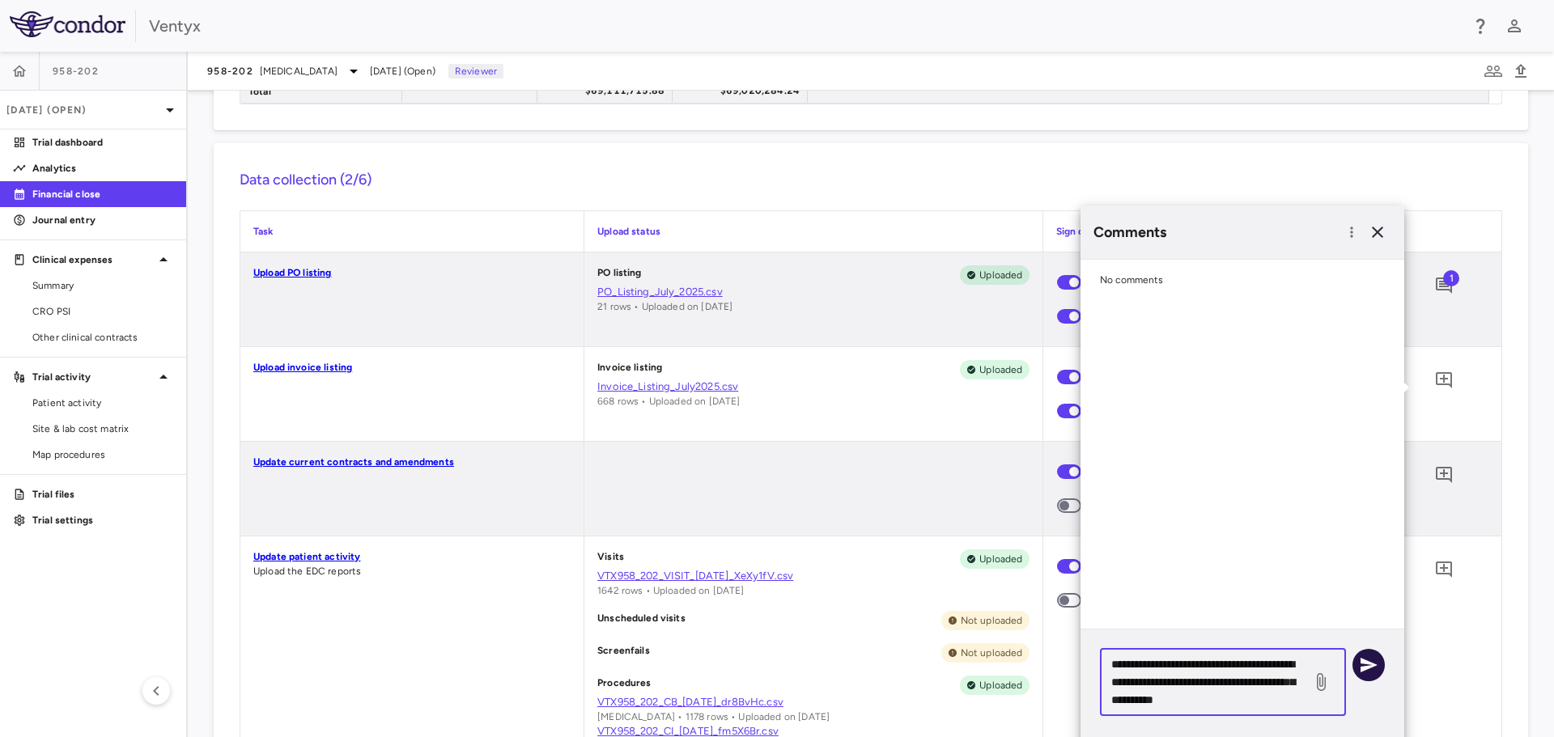
type textarea "**********"
click at [1368, 665] on icon "button" at bounding box center [1368, 664] width 19 height 19
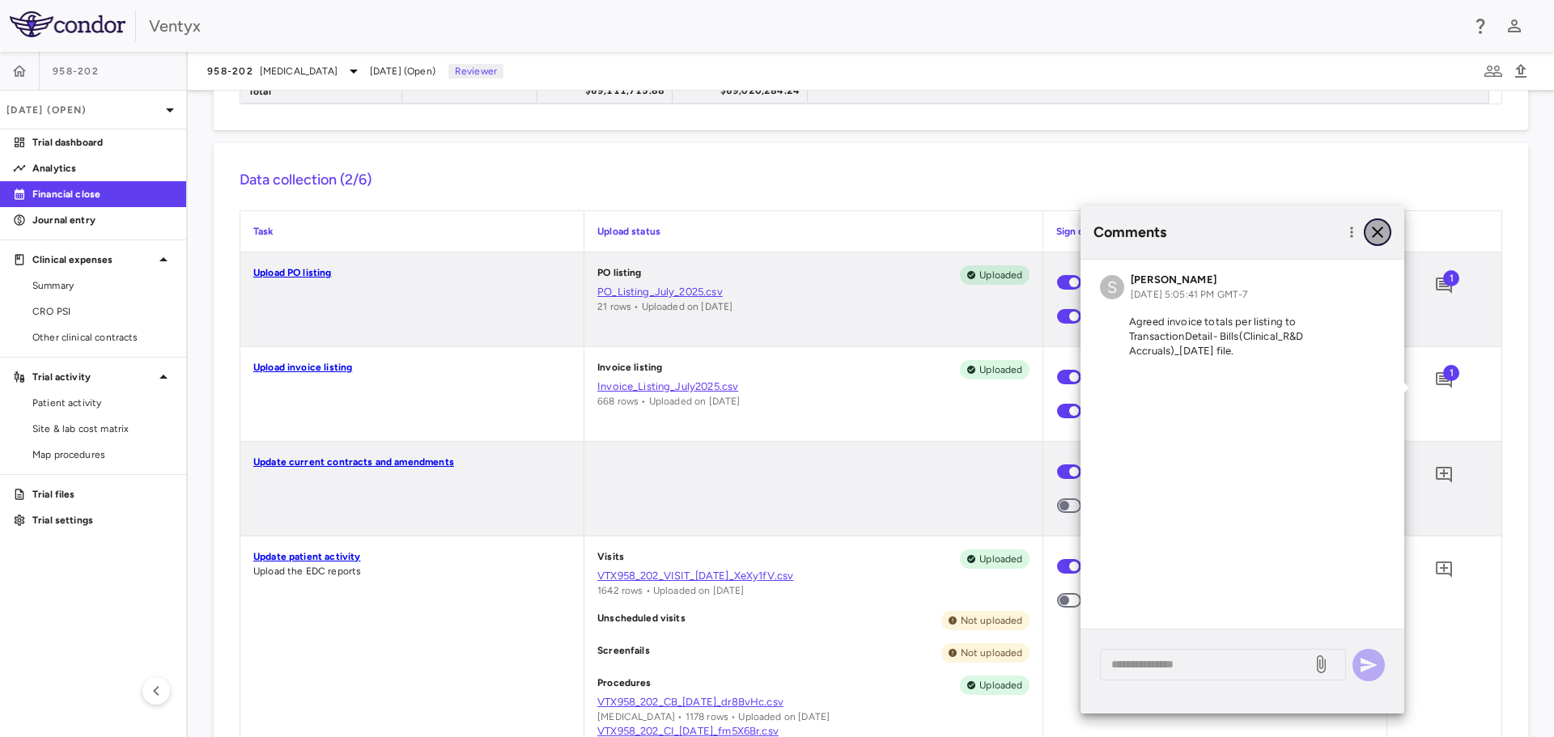
click at [1383, 234] on icon "button" at bounding box center [1376, 232] width 19 height 19
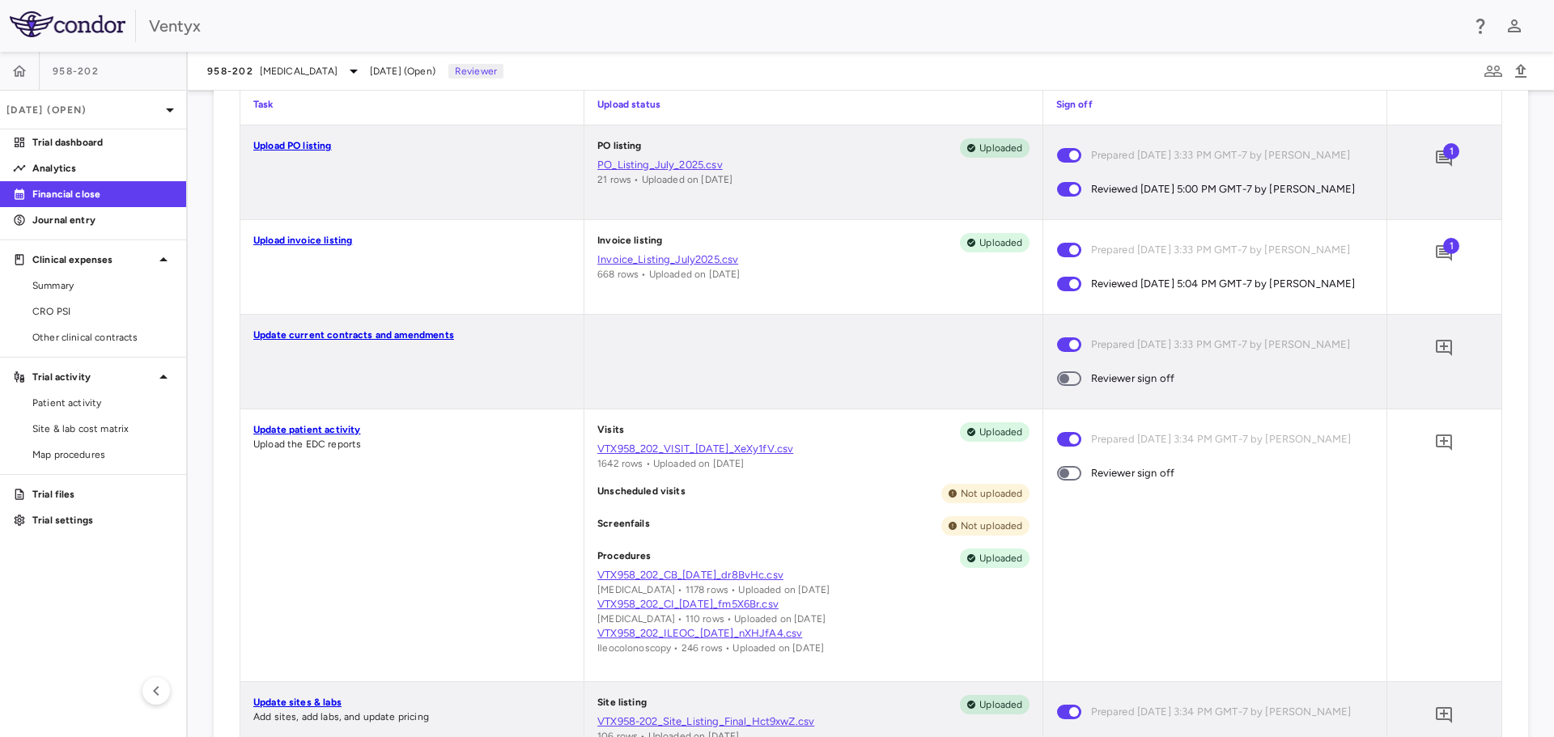
scroll to position [647, 0]
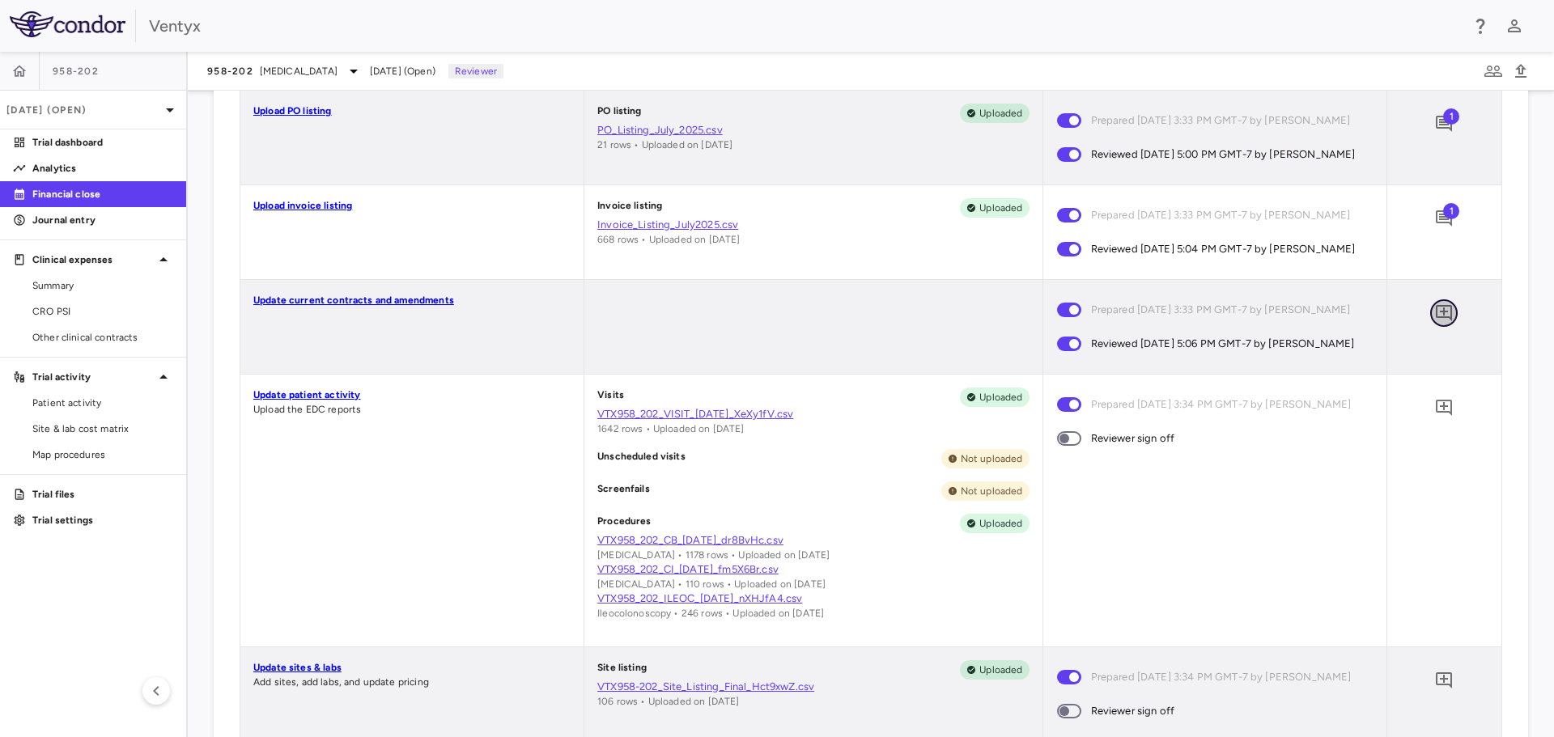
click at [1435, 321] on icon "Add comment" at bounding box center [1443, 313] width 16 height 16
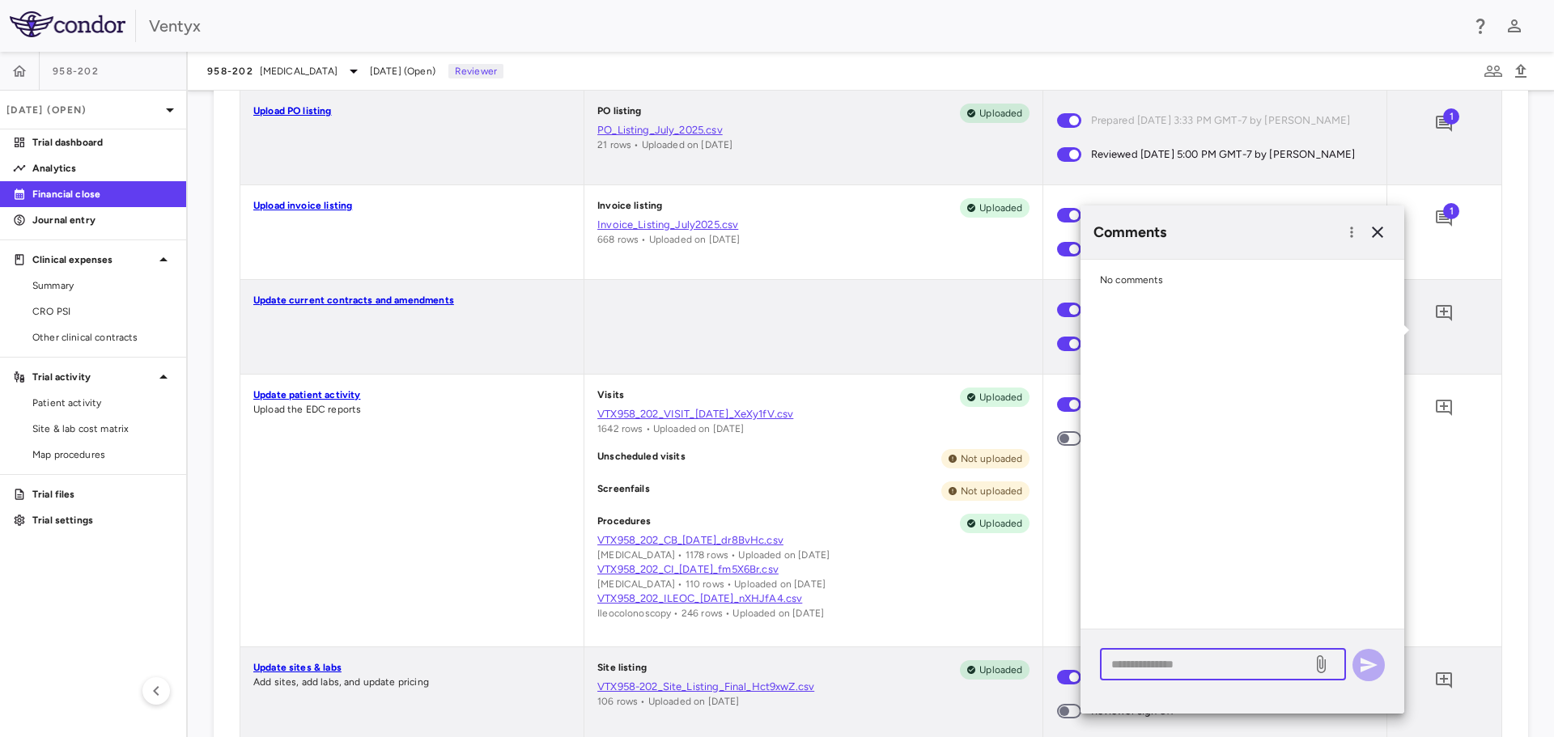
click at [1152, 664] on textarea at bounding box center [1205, 664] width 189 height 18
type textarea "**********"
click at [1371, 666] on icon "button" at bounding box center [1368, 665] width 17 height 15
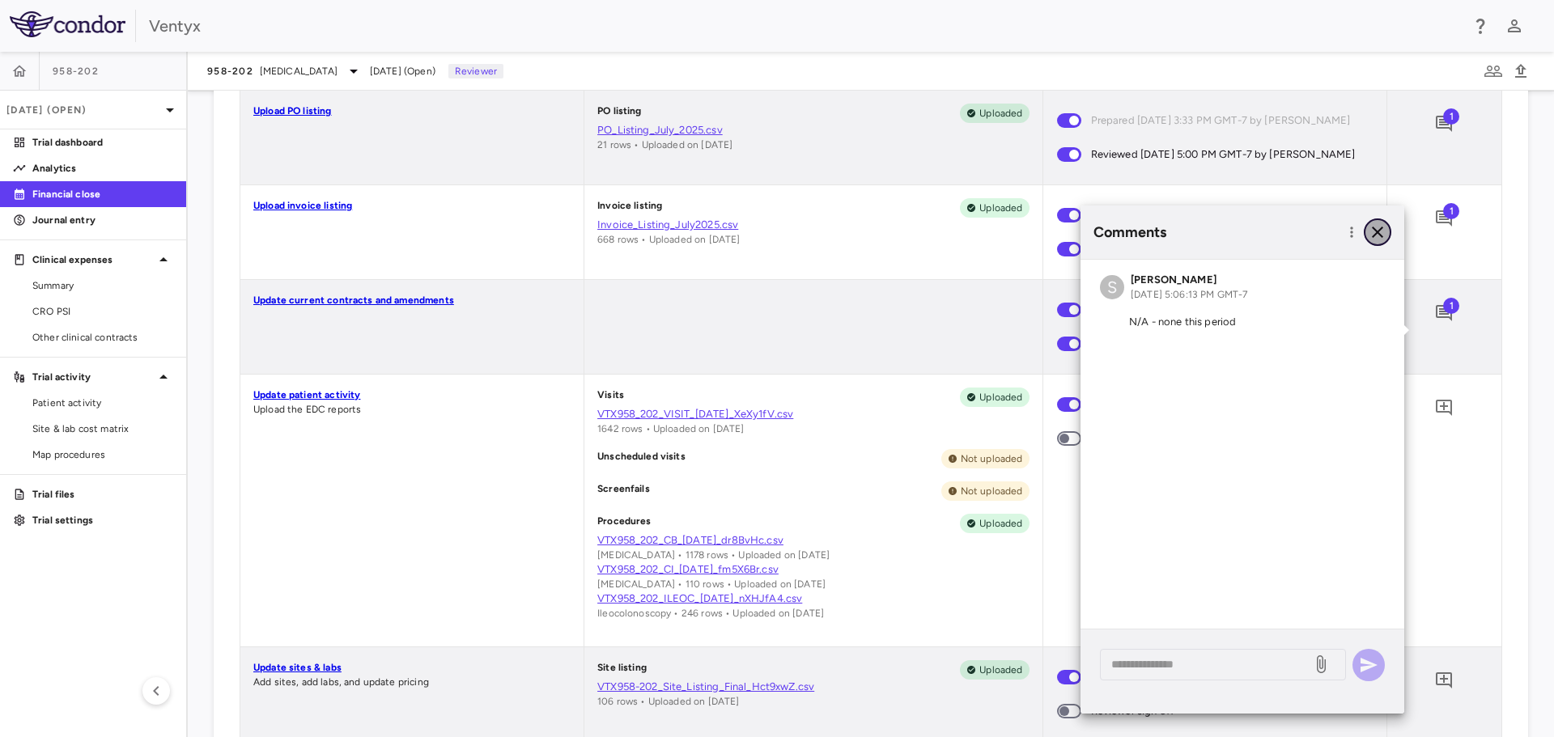
click at [1376, 229] on icon "button" at bounding box center [1376, 232] width 19 height 19
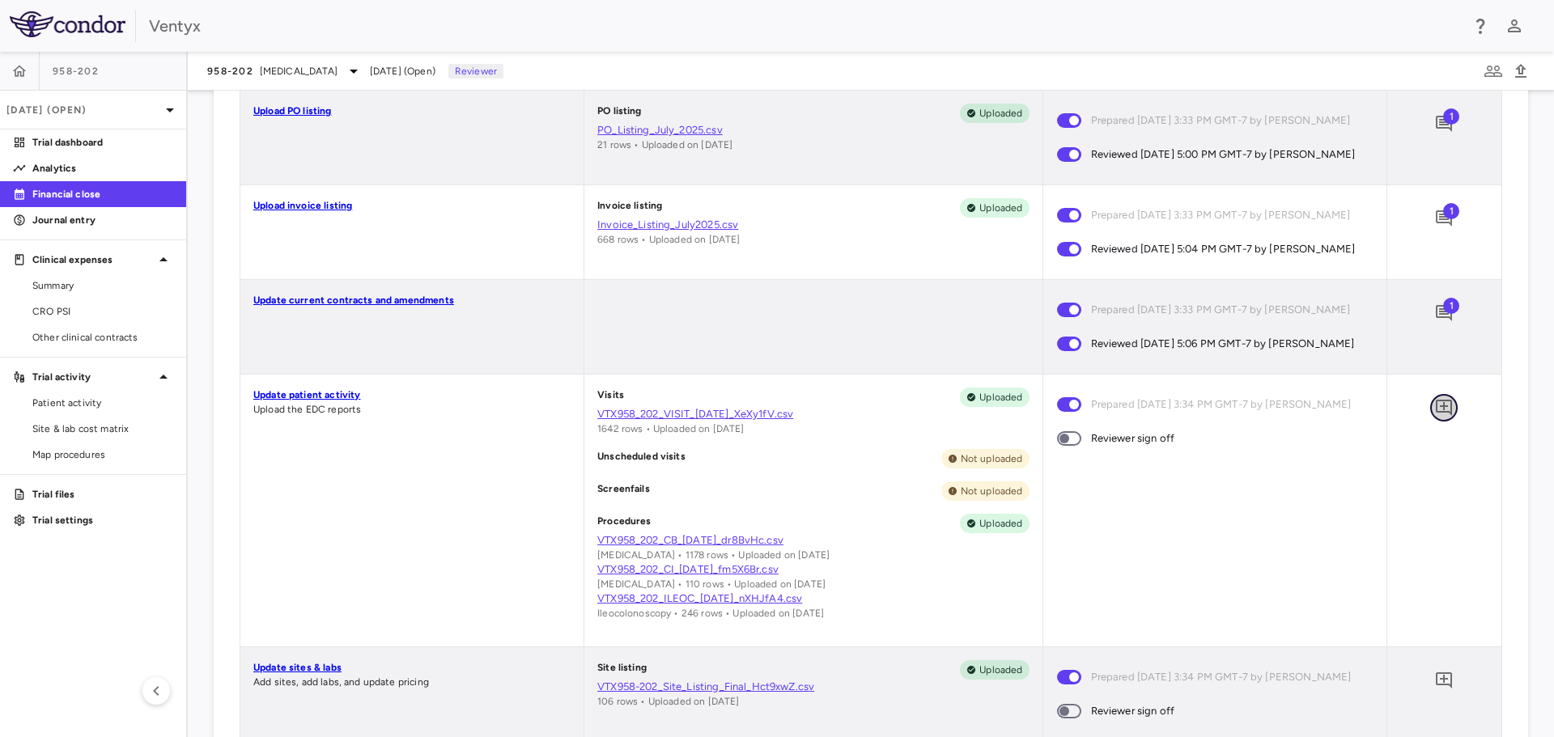
click at [1435, 416] on icon "Add comment" at bounding box center [1443, 408] width 16 height 16
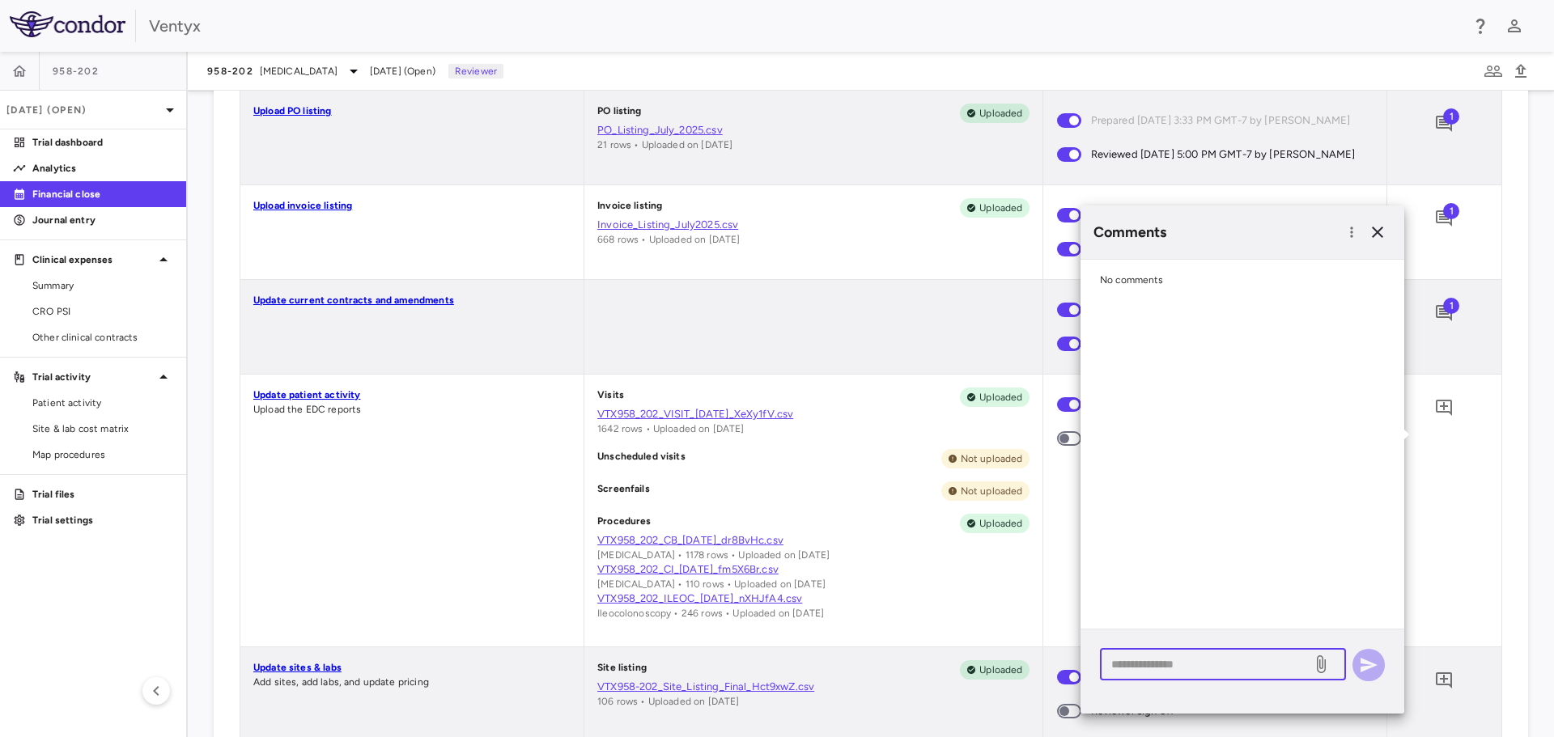
click at [1147, 666] on textarea at bounding box center [1205, 664] width 189 height 18
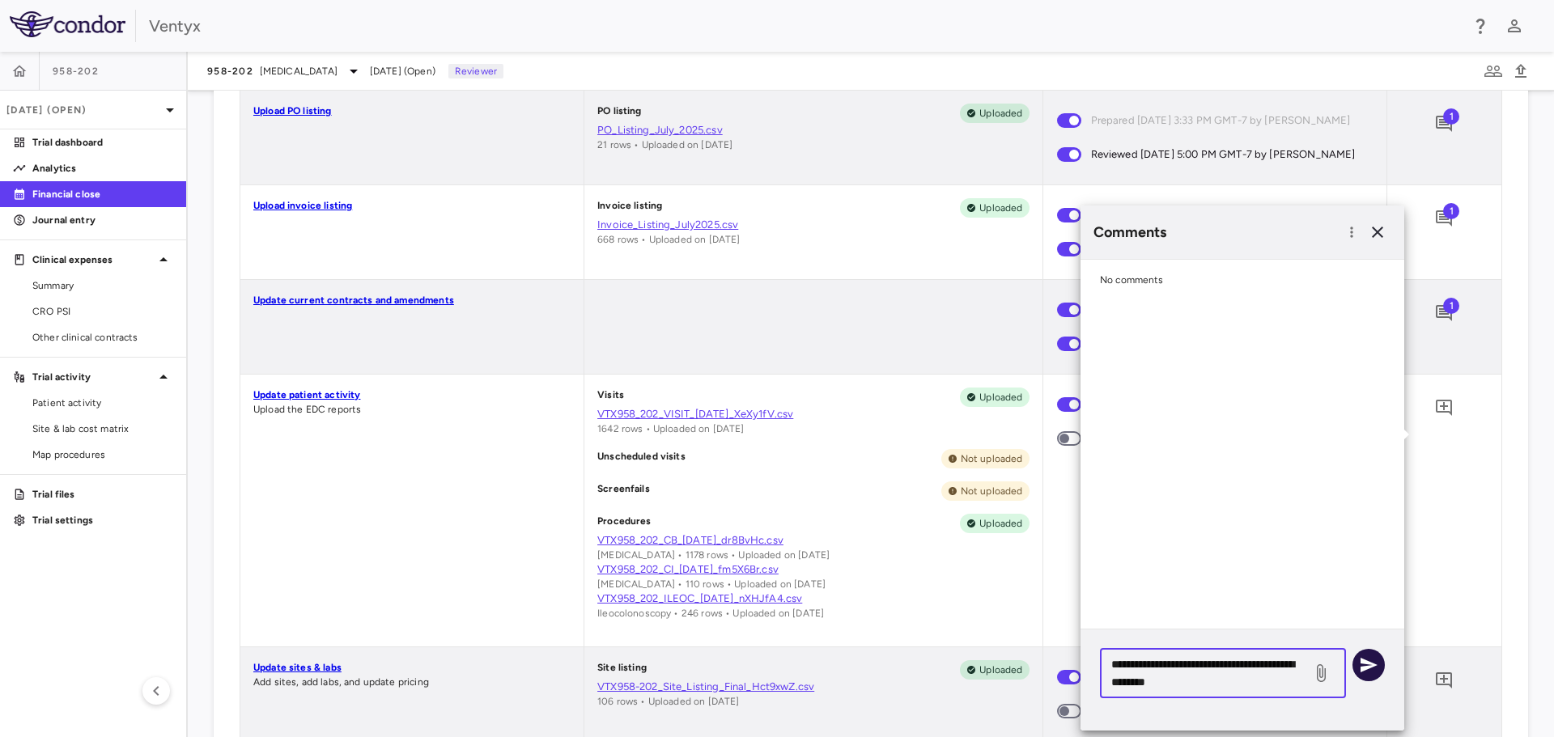
type textarea "**********"
click at [1370, 663] on icon "button" at bounding box center [1368, 665] width 17 height 15
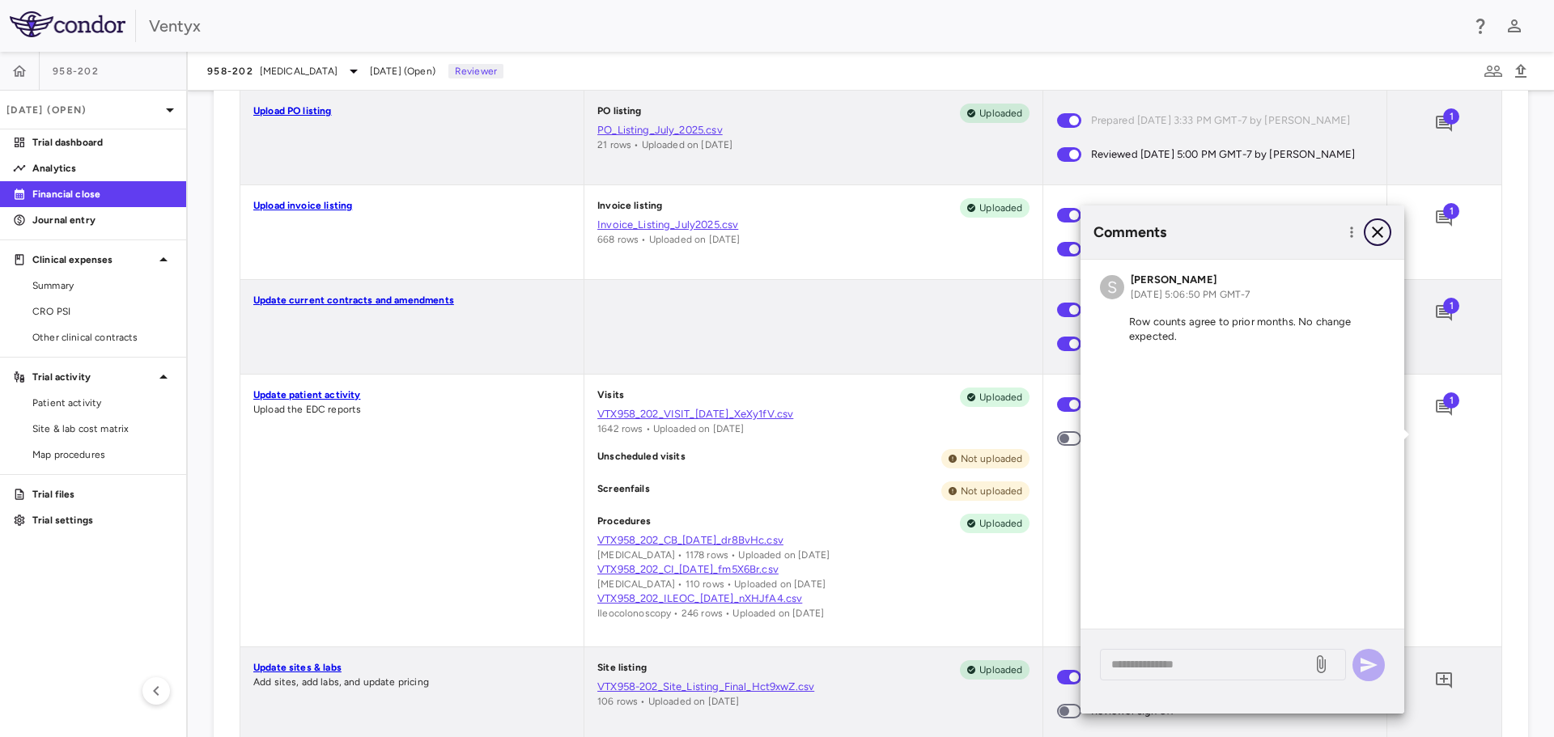
click at [1380, 231] on icon "button" at bounding box center [1376, 232] width 19 height 19
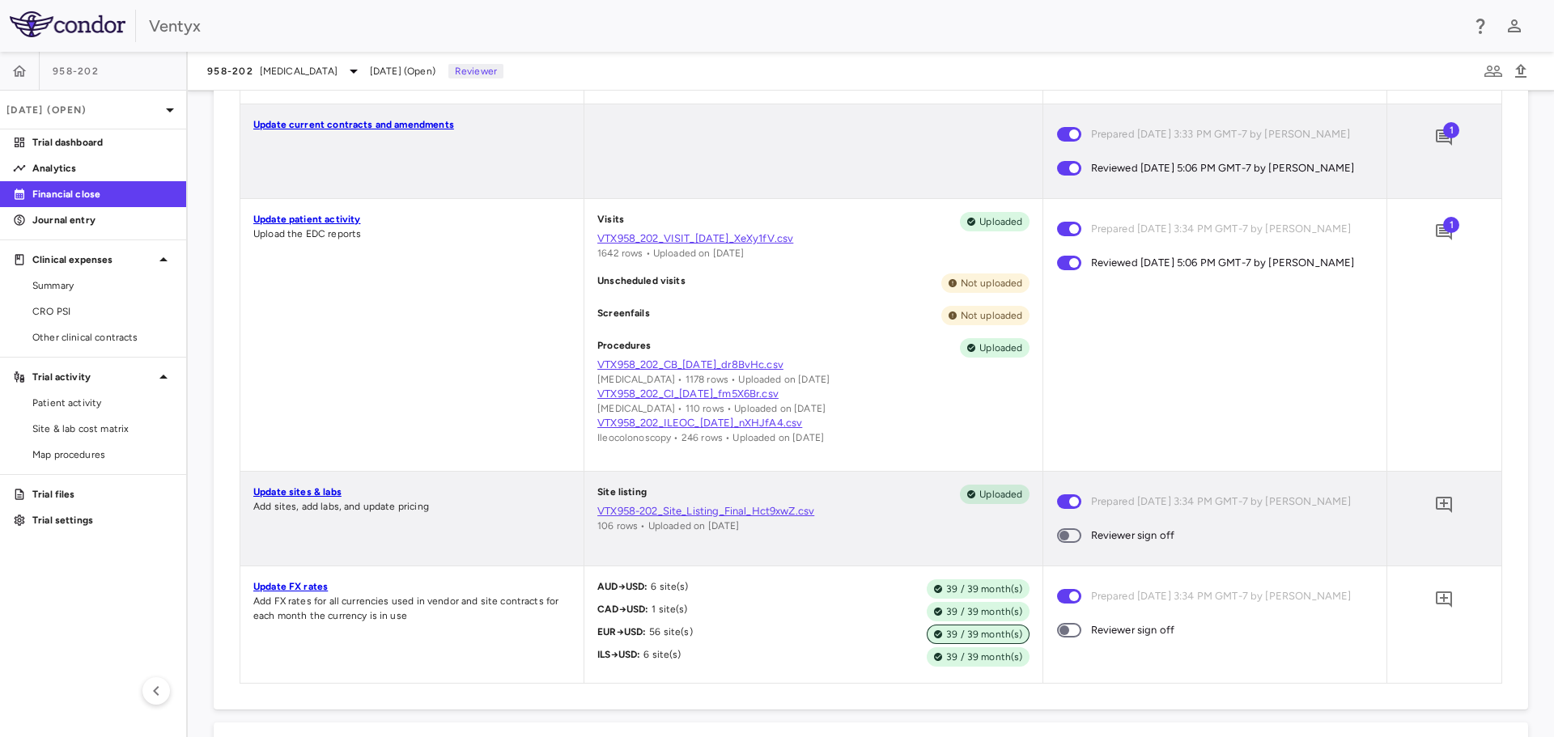
scroll to position [971, 0]
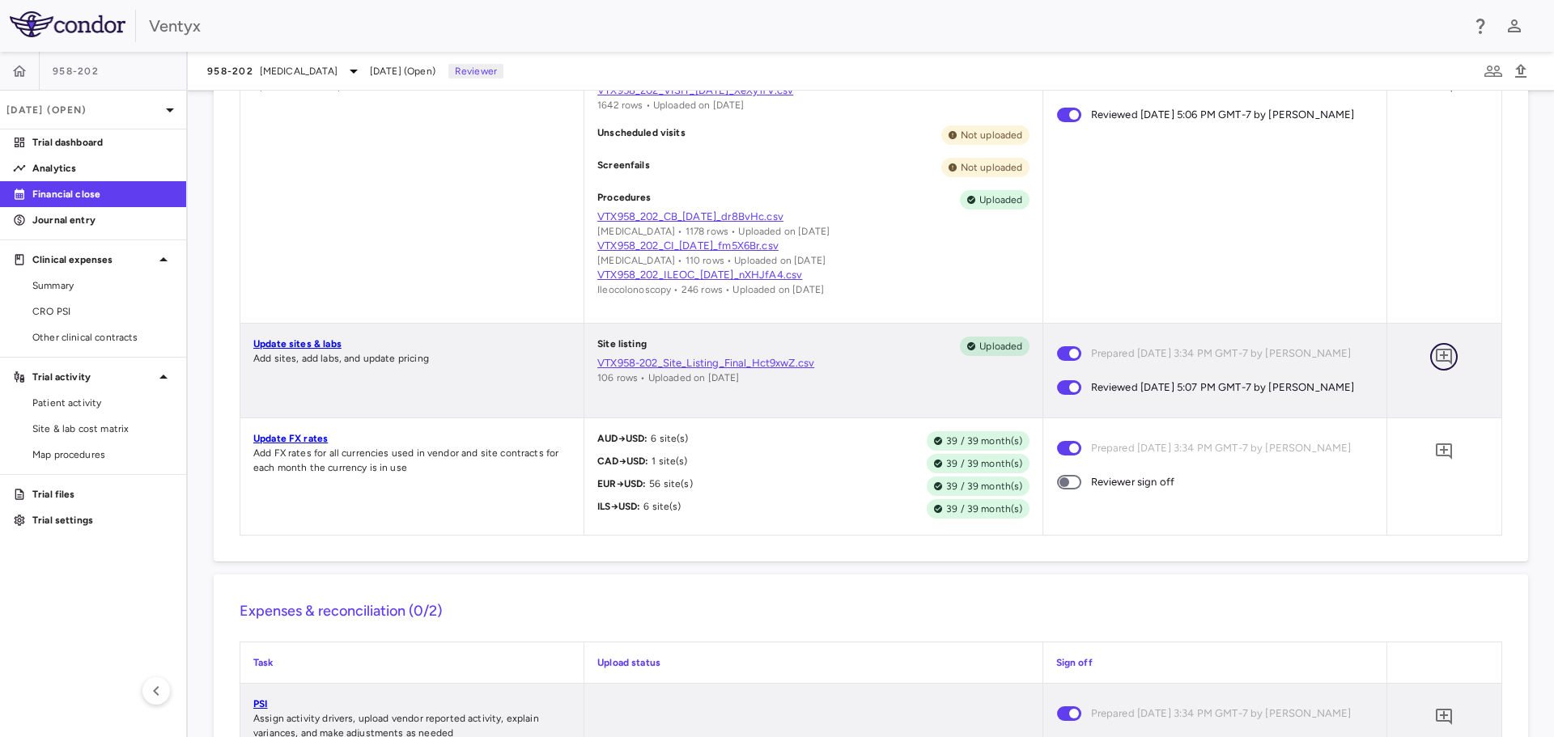
click at [1436, 367] on icon "Add comment" at bounding box center [1443, 356] width 19 height 19
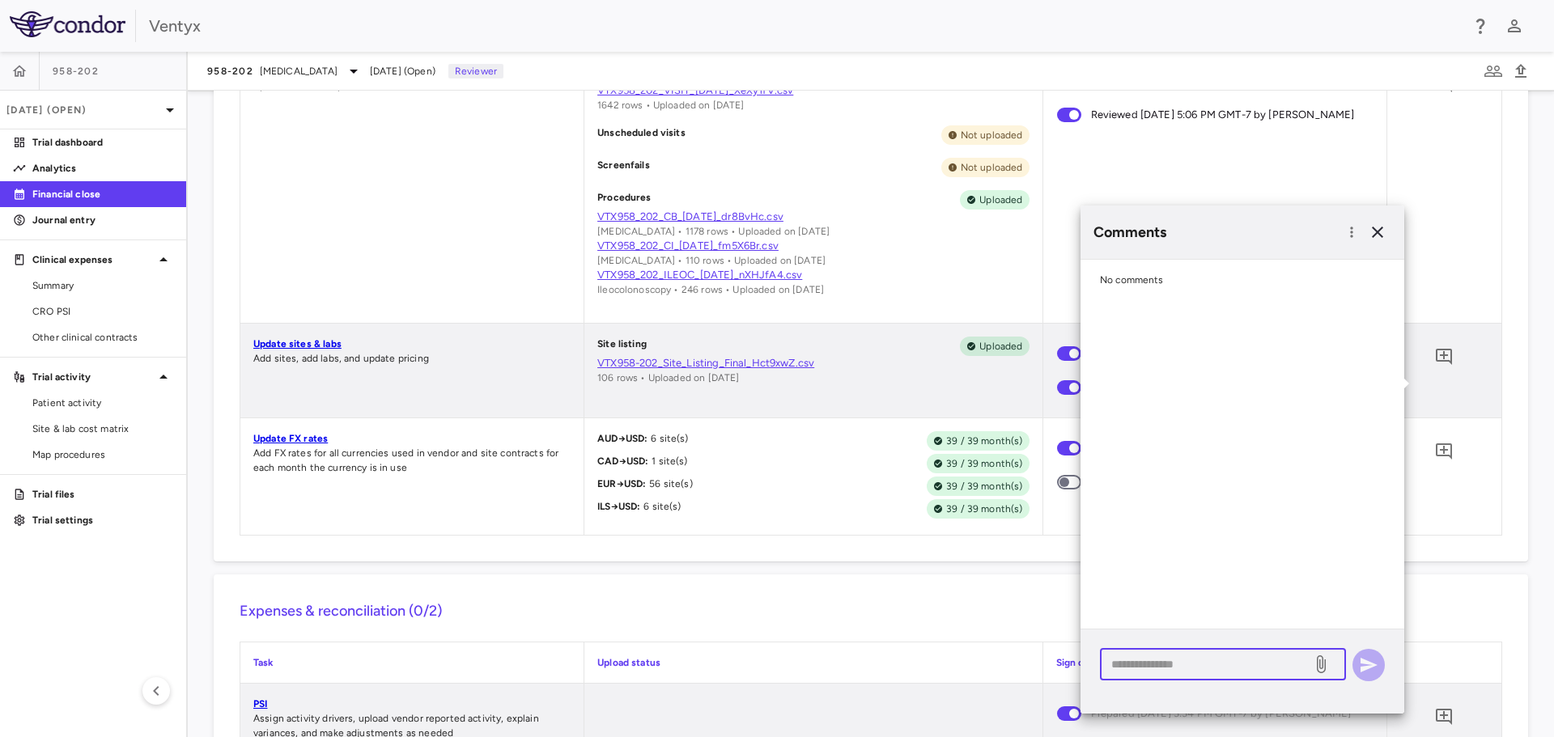
click at [1151, 657] on textarea at bounding box center [1205, 664] width 189 height 18
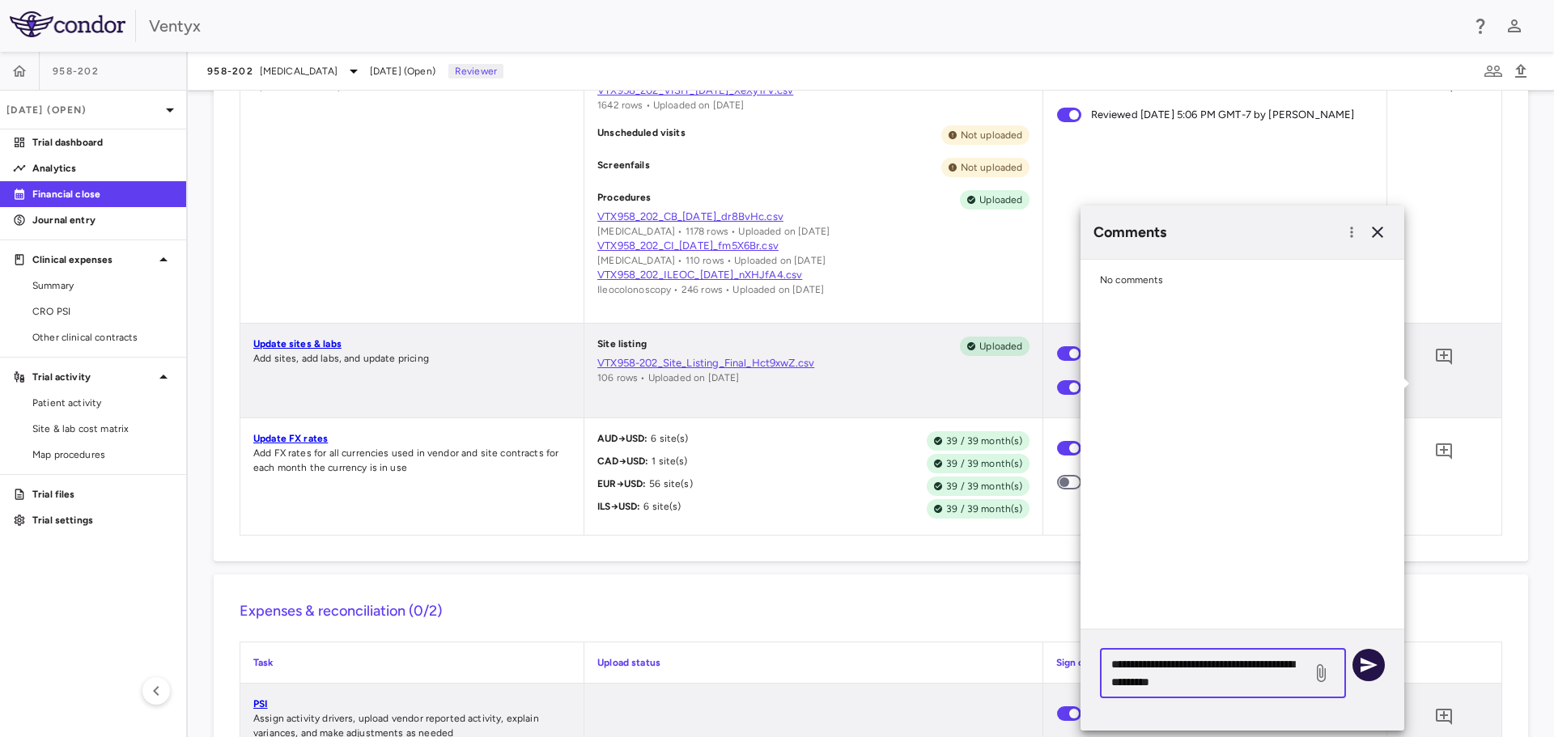
type textarea "**********"
click at [1367, 663] on icon "button" at bounding box center [1368, 665] width 17 height 15
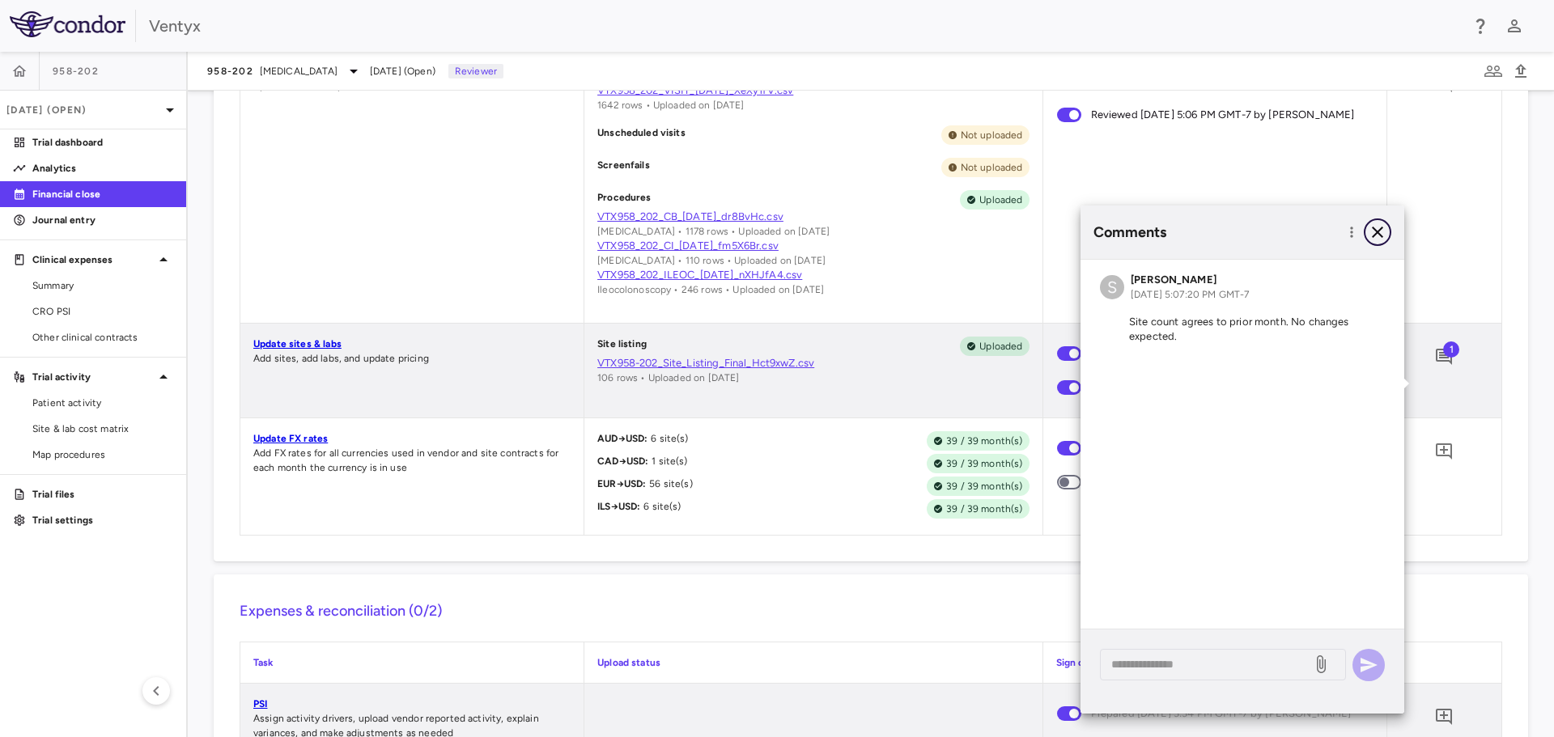
click at [1376, 234] on icon "button" at bounding box center [1376, 232] width 11 height 11
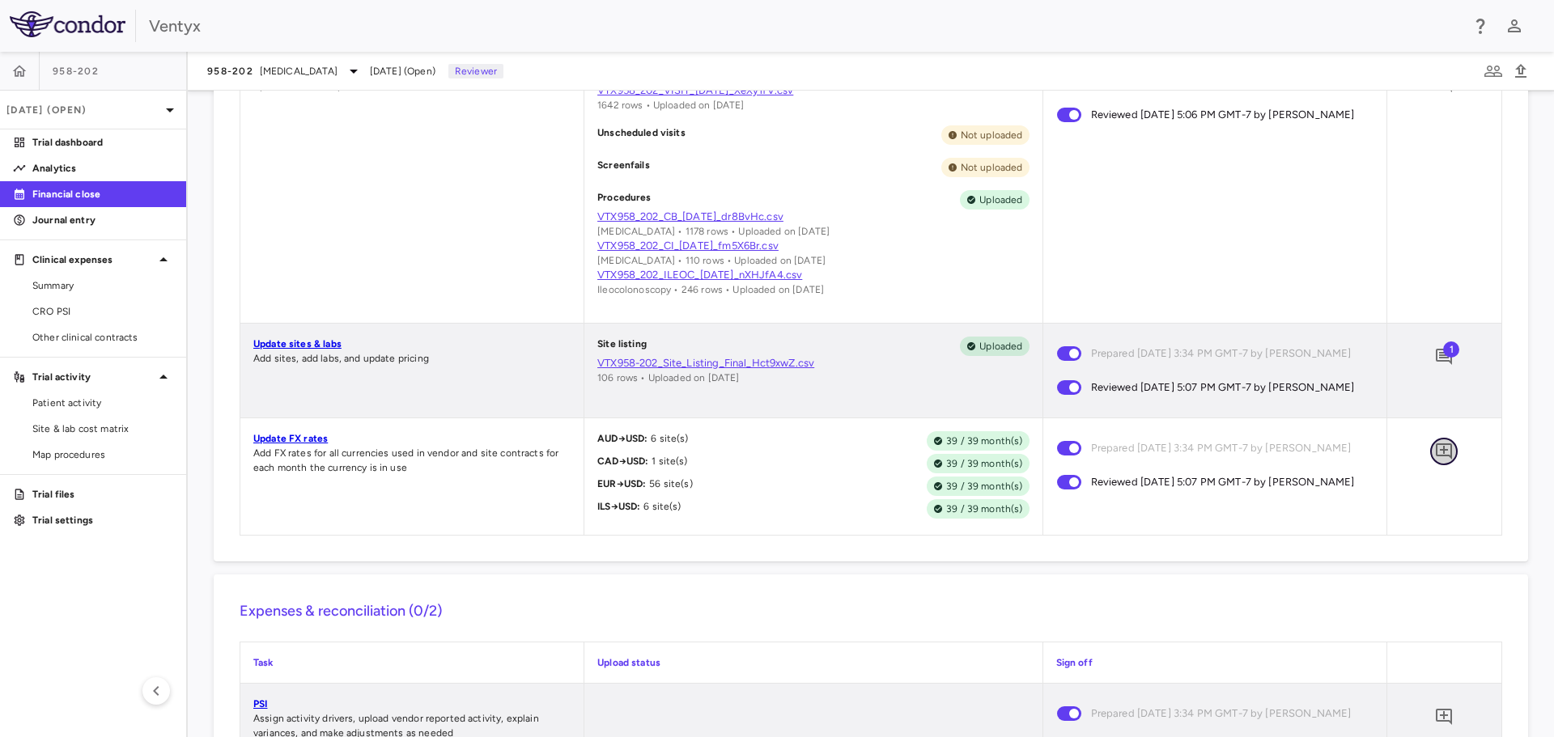
click at [1434, 461] on icon "Add comment" at bounding box center [1443, 451] width 19 height 19
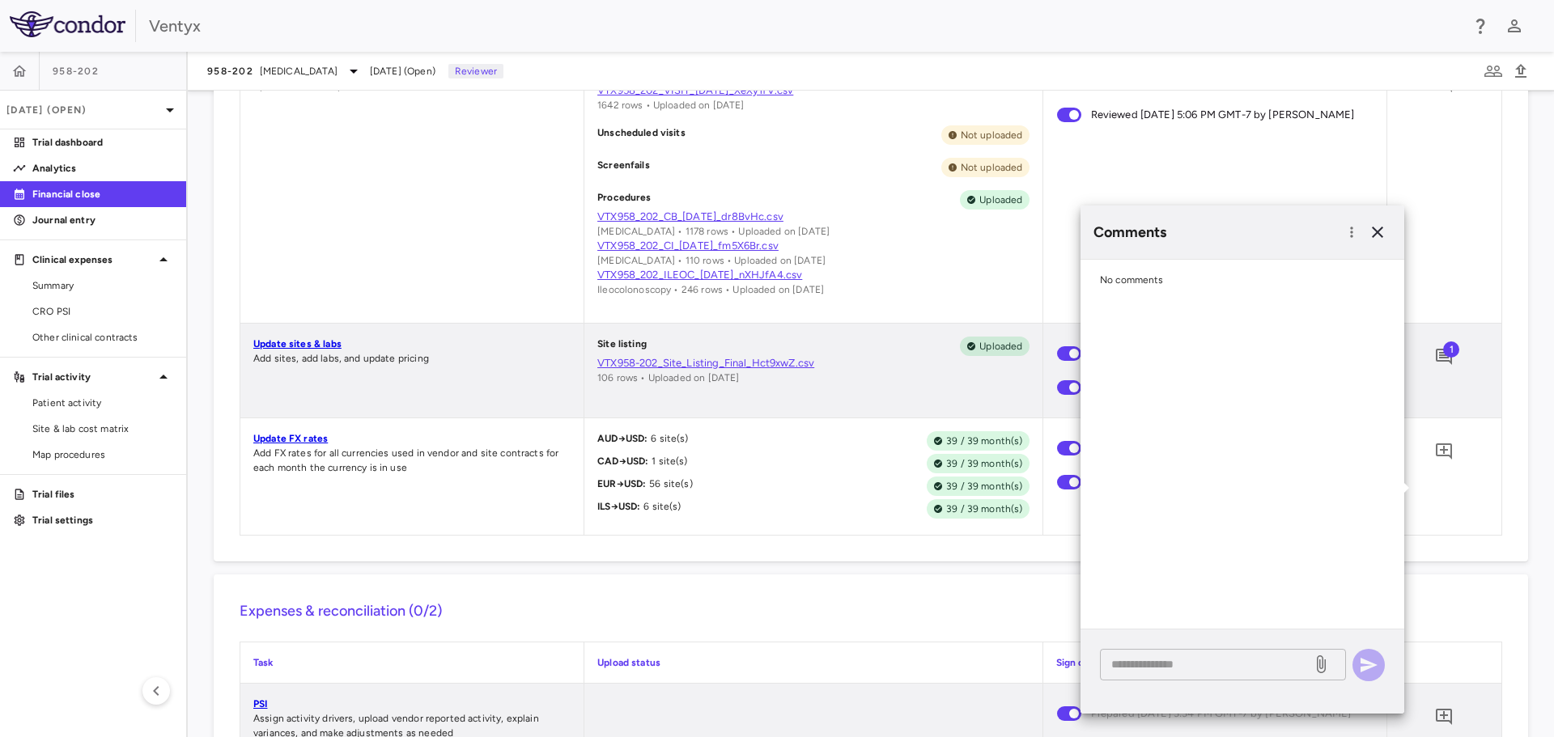
click at [1183, 664] on textarea at bounding box center [1205, 664] width 189 height 18
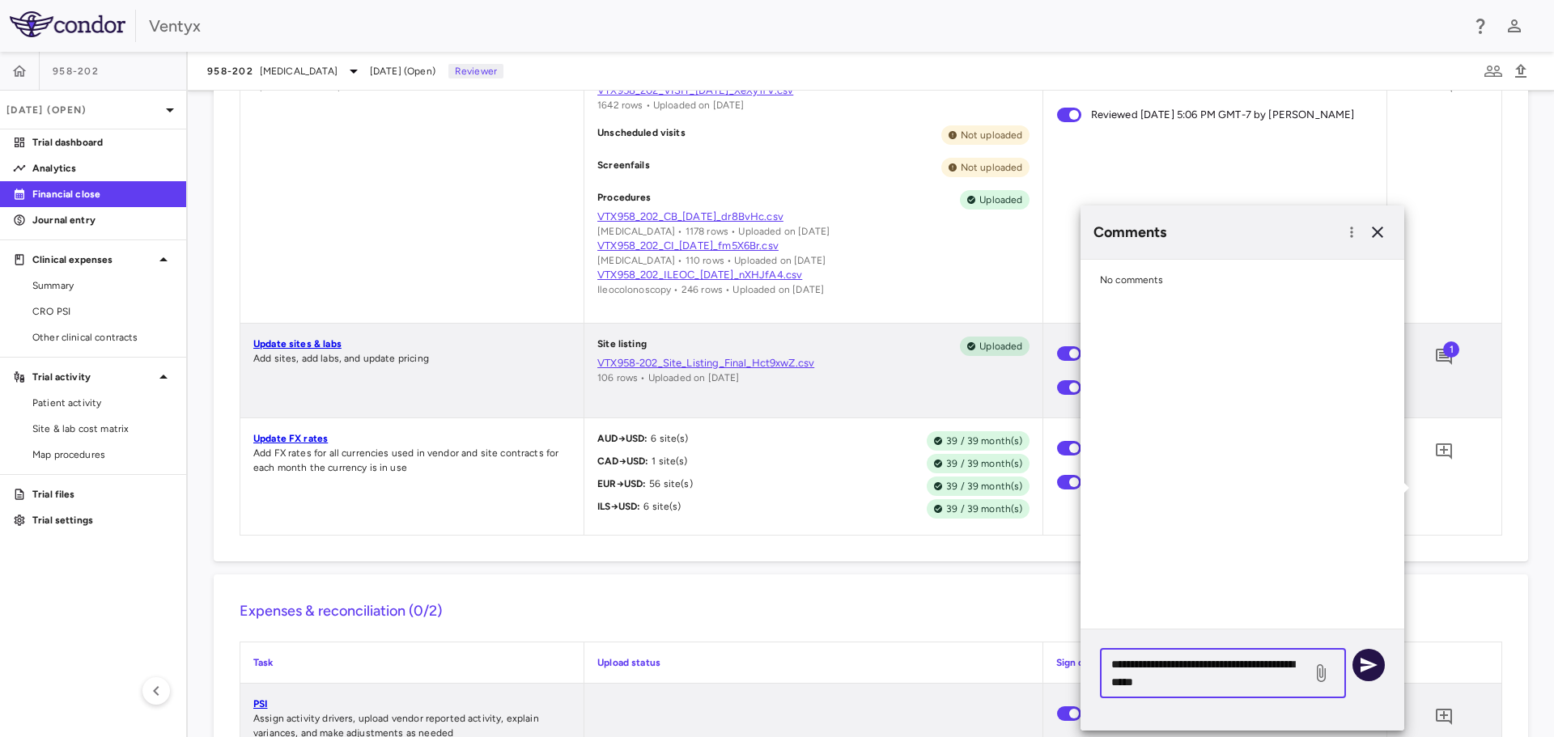
type textarea "**********"
click at [1374, 668] on icon "button" at bounding box center [1368, 664] width 19 height 19
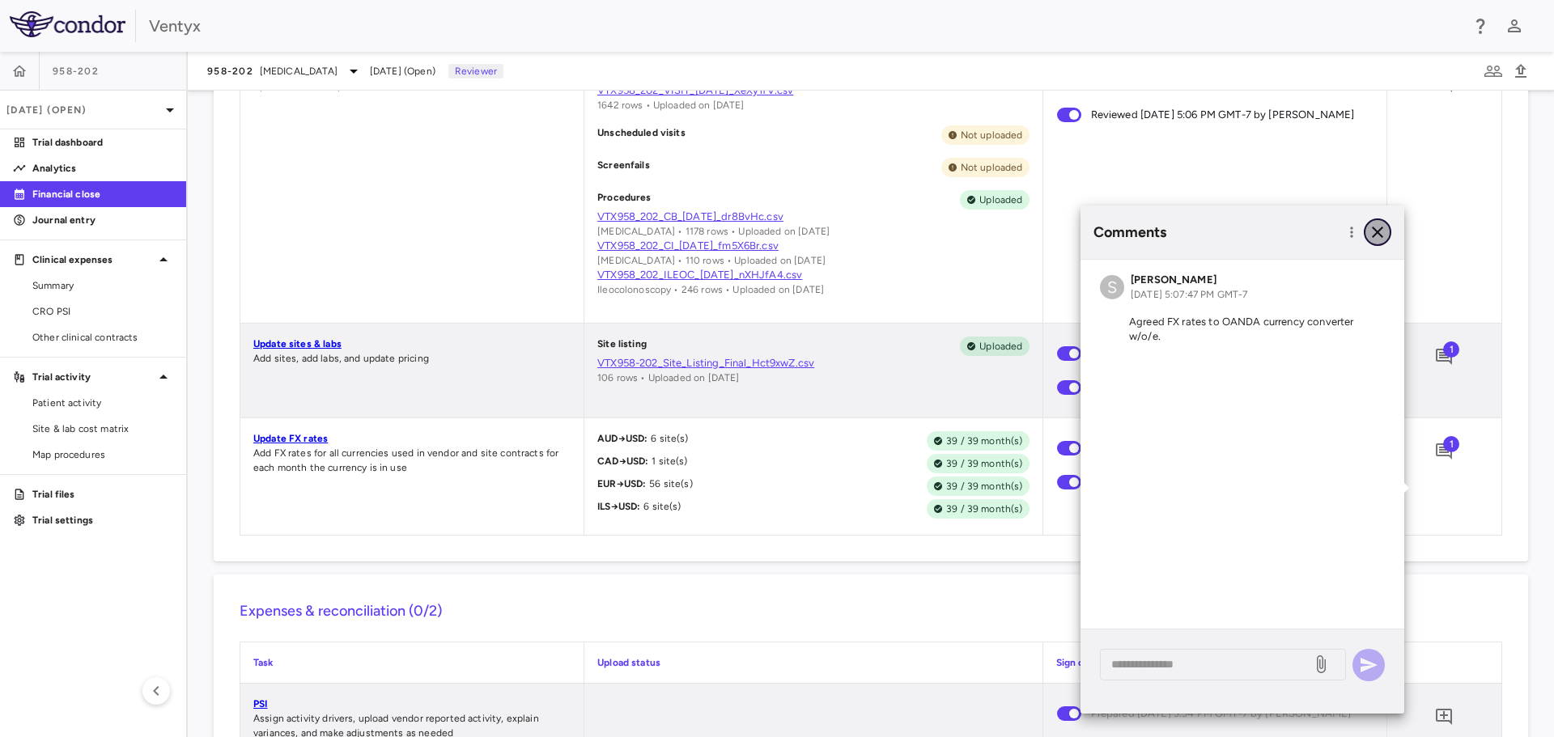
click at [1376, 234] on icon "button" at bounding box center [1376, 232] width 11 height 11
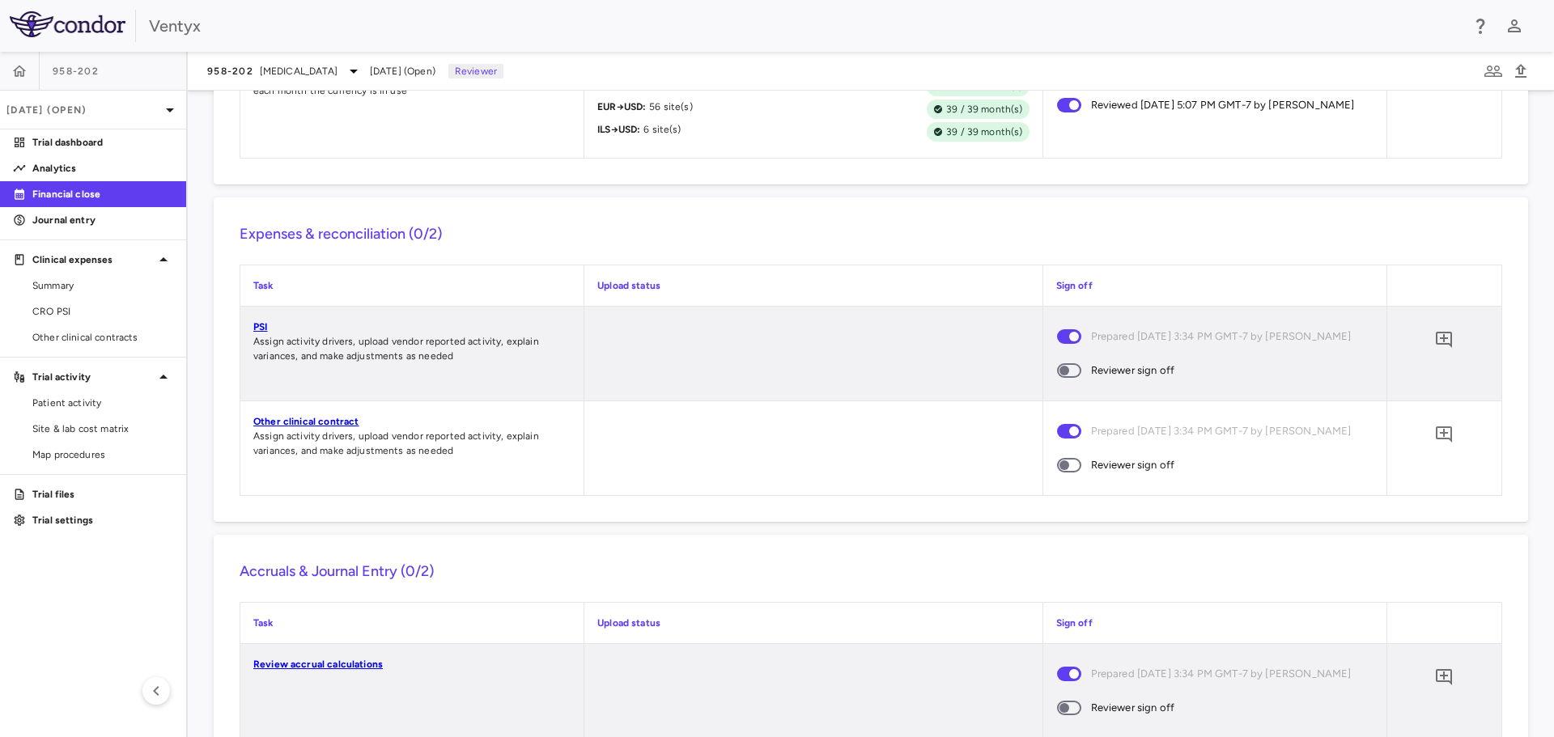
scroll to position [1376, 0]
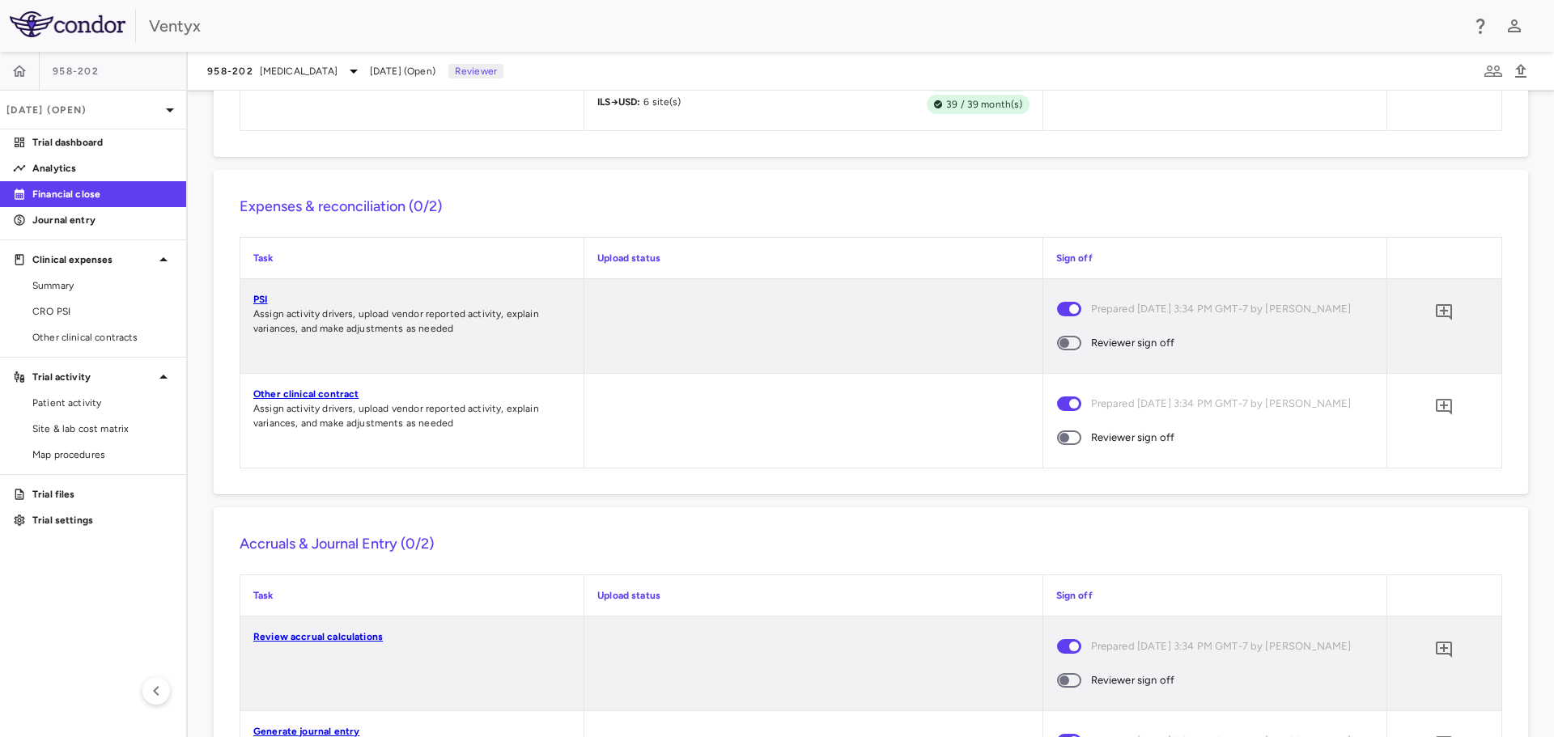
click at [261, 305] on link "PSI" at bounding box center [260, 299] width 14 height 11
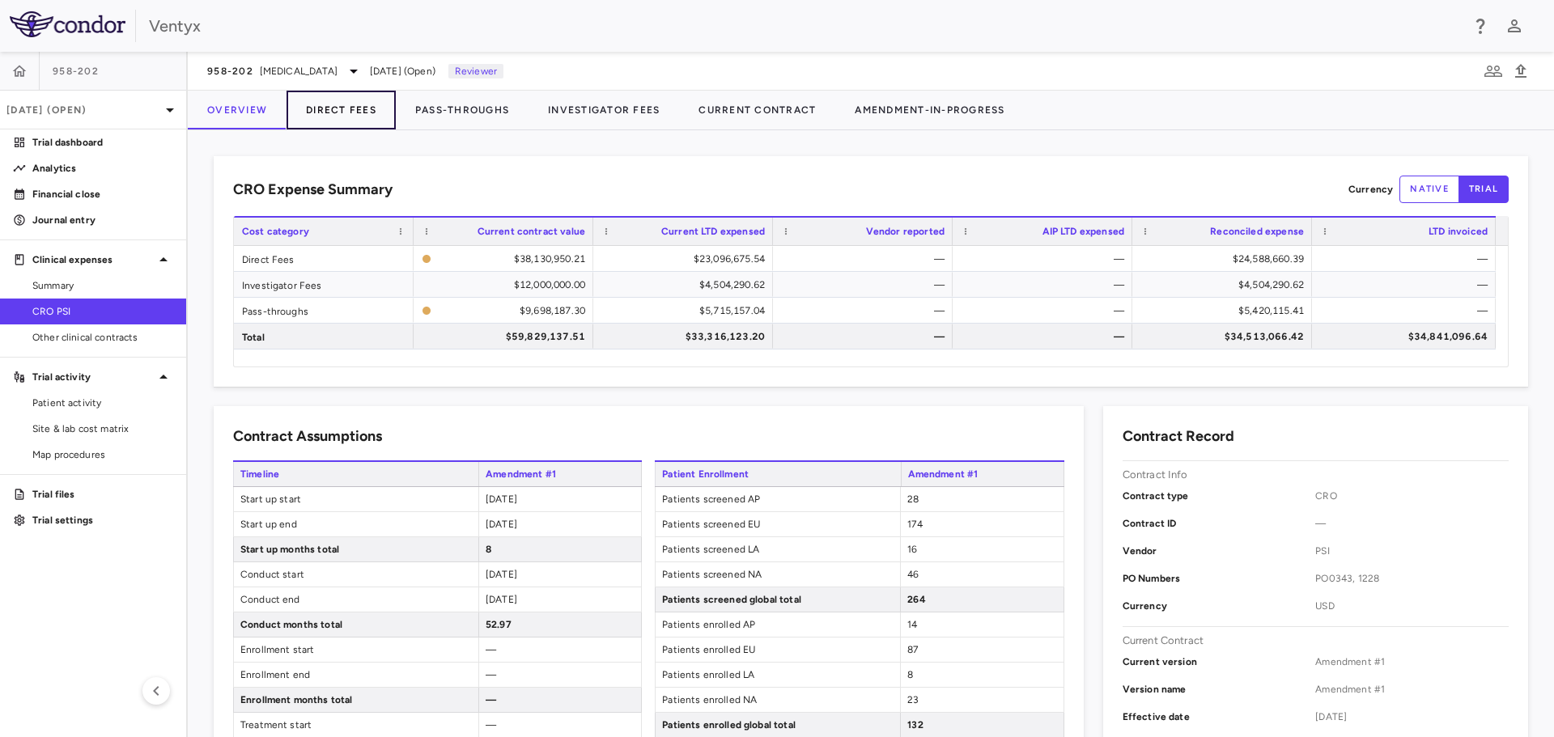
click at [337, 115] on button "Direct Fees" at bounding box center [340, 110] width 109 height 39
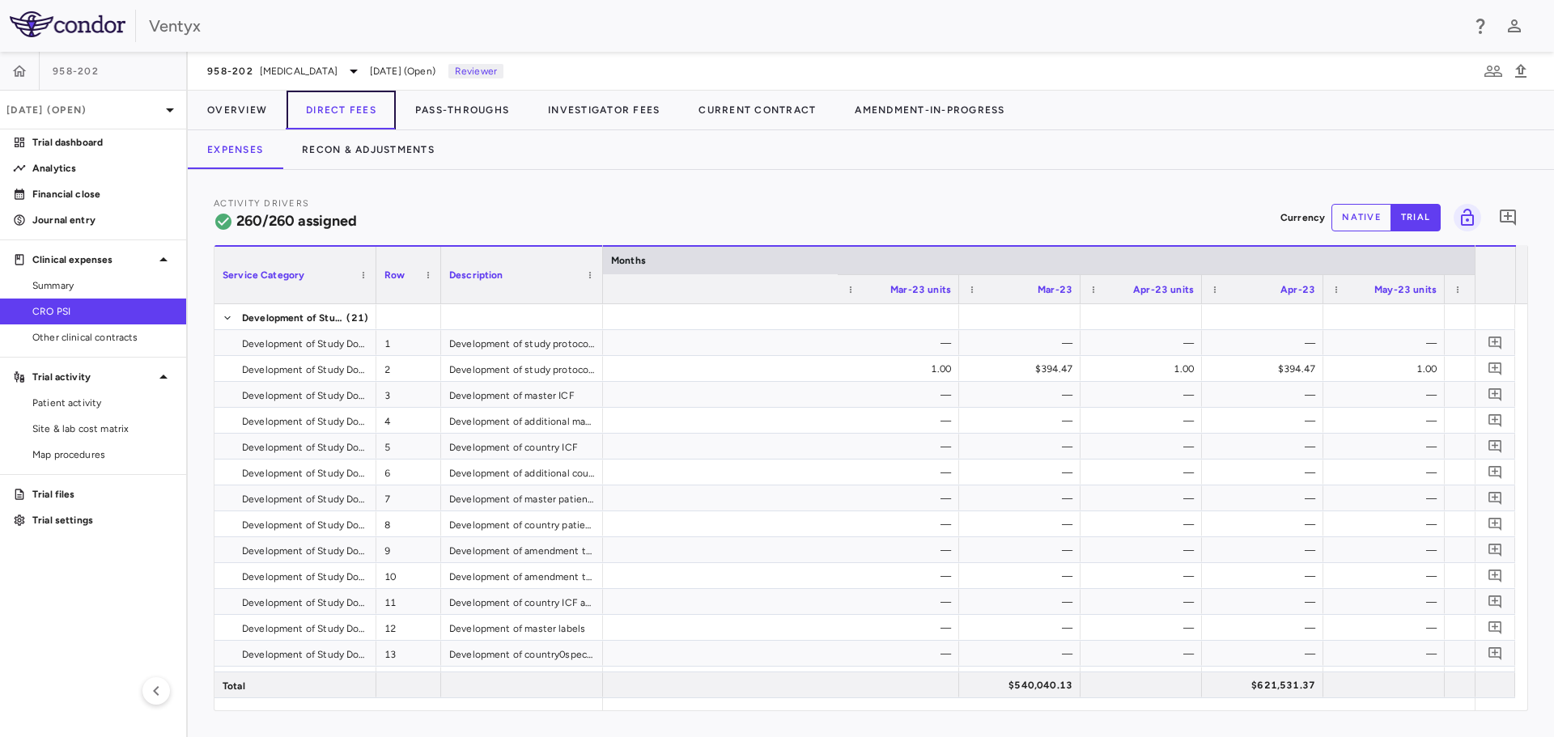
scroll to position [0, 6642]
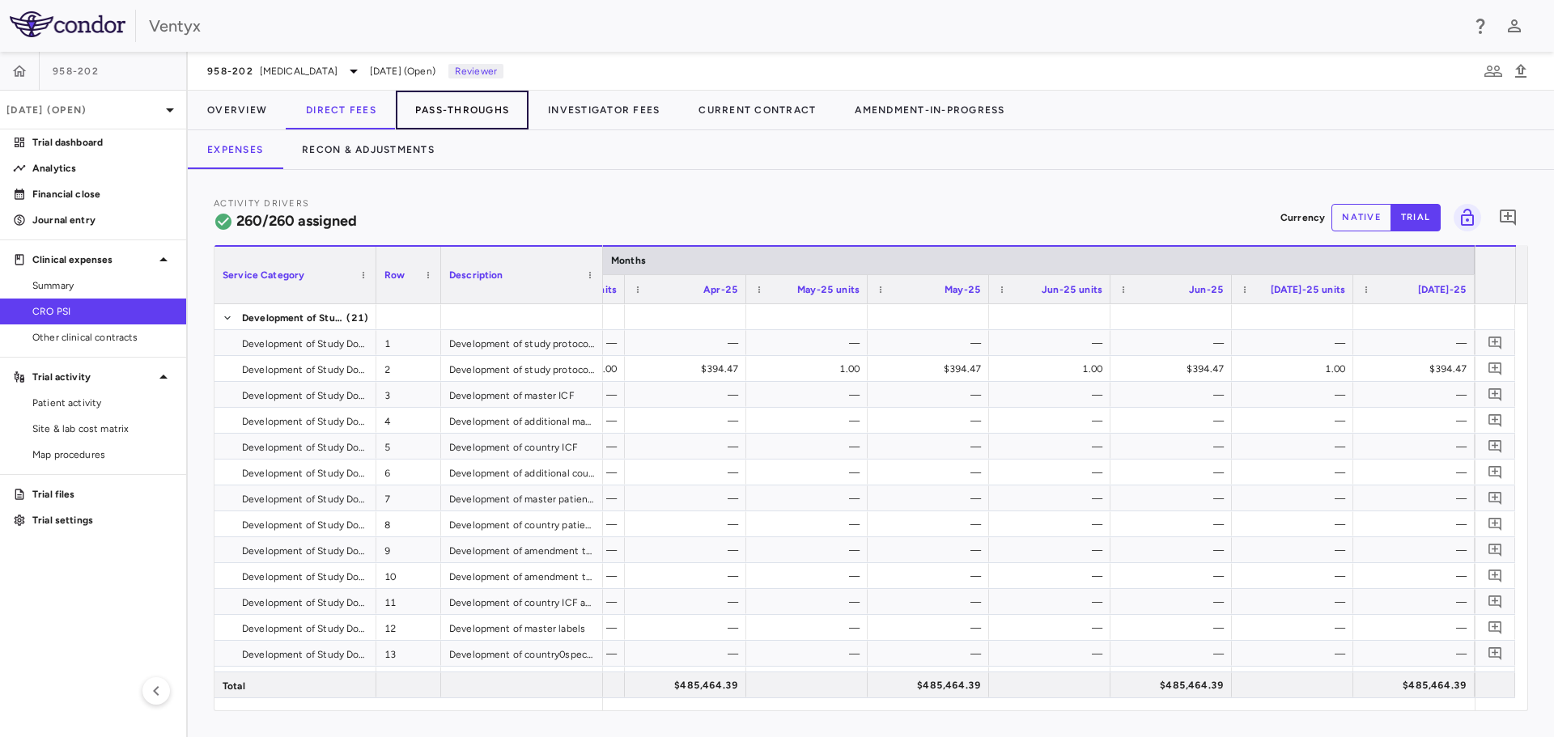
click at [451, 108] on button "Pass-Throughs" at bounding box center [462, 110] width 133 height 39
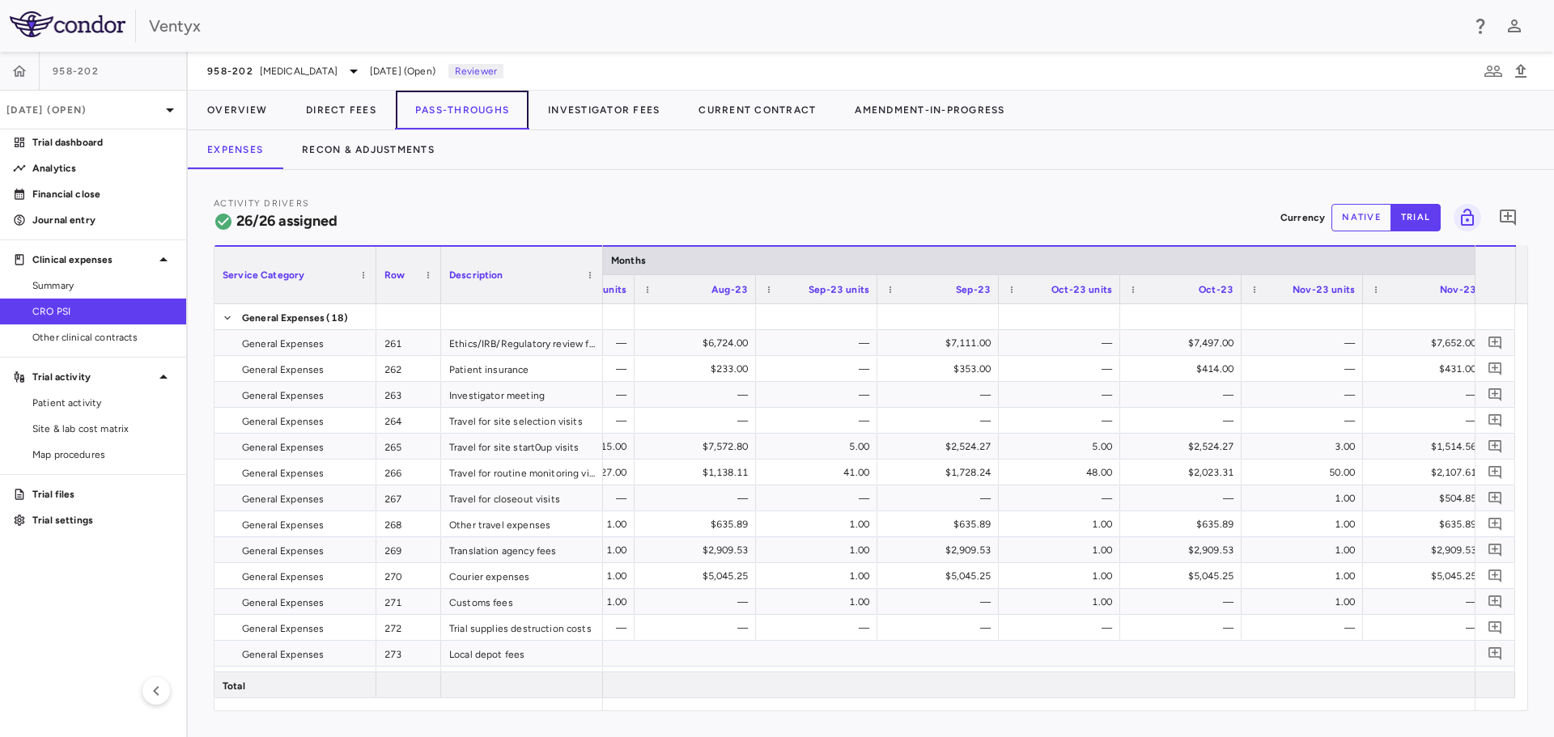
scroll to position [0, 10709]
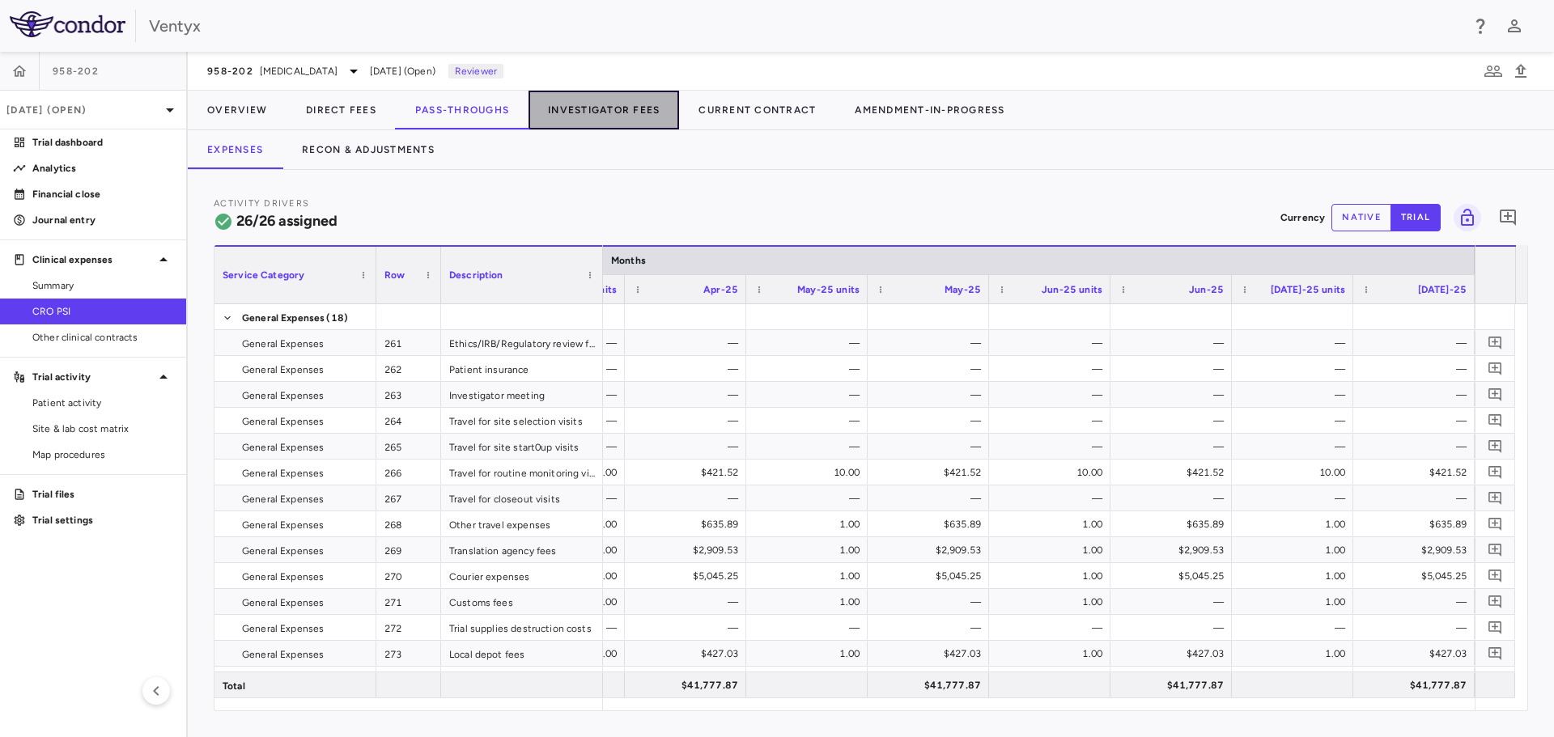
click at [580, 104] on button "Investigator Fees" at bounding box center [603, 110] width 150 height 39
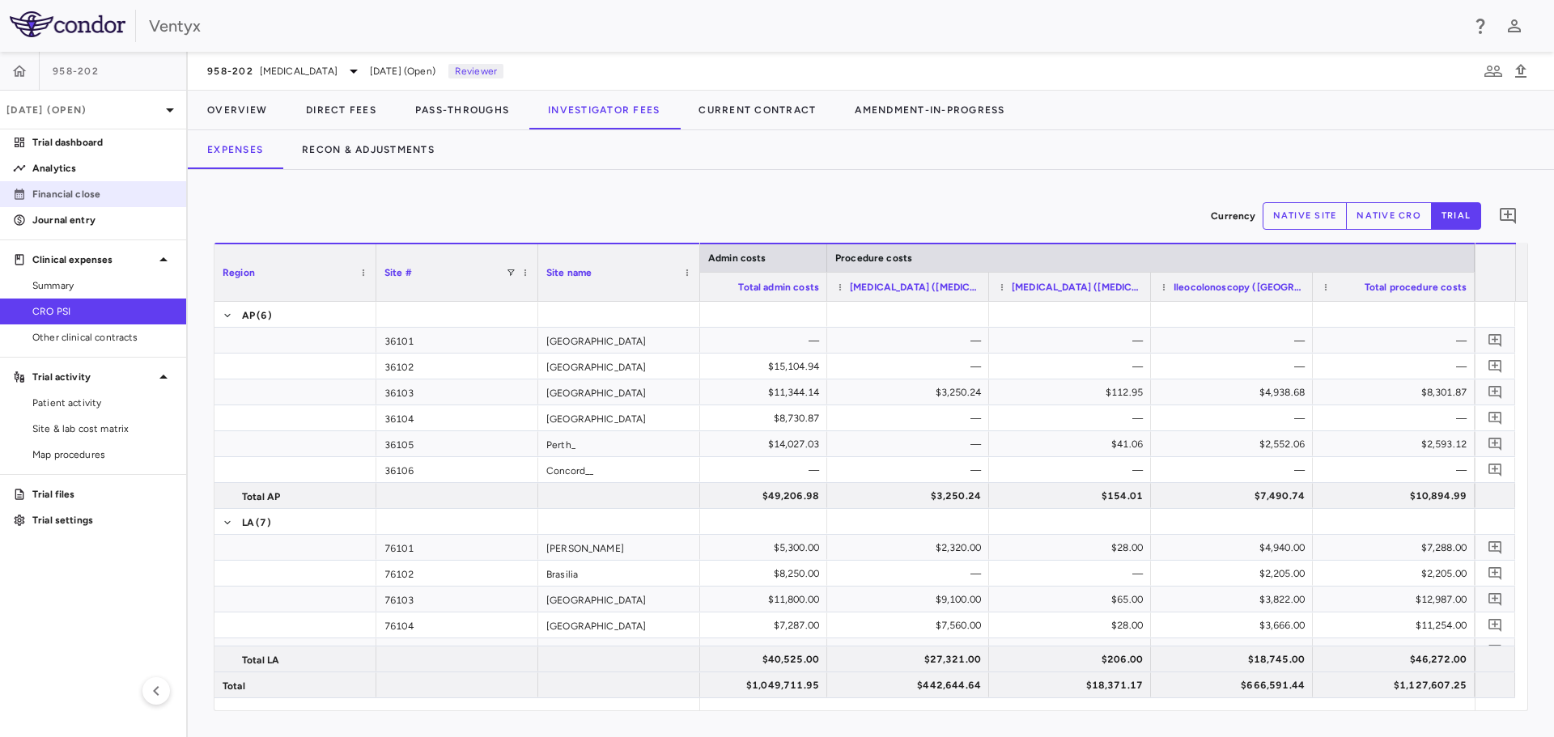
click at [75, 193] on p "Financial close" at bounding box center [102, 194] width 141 height 15
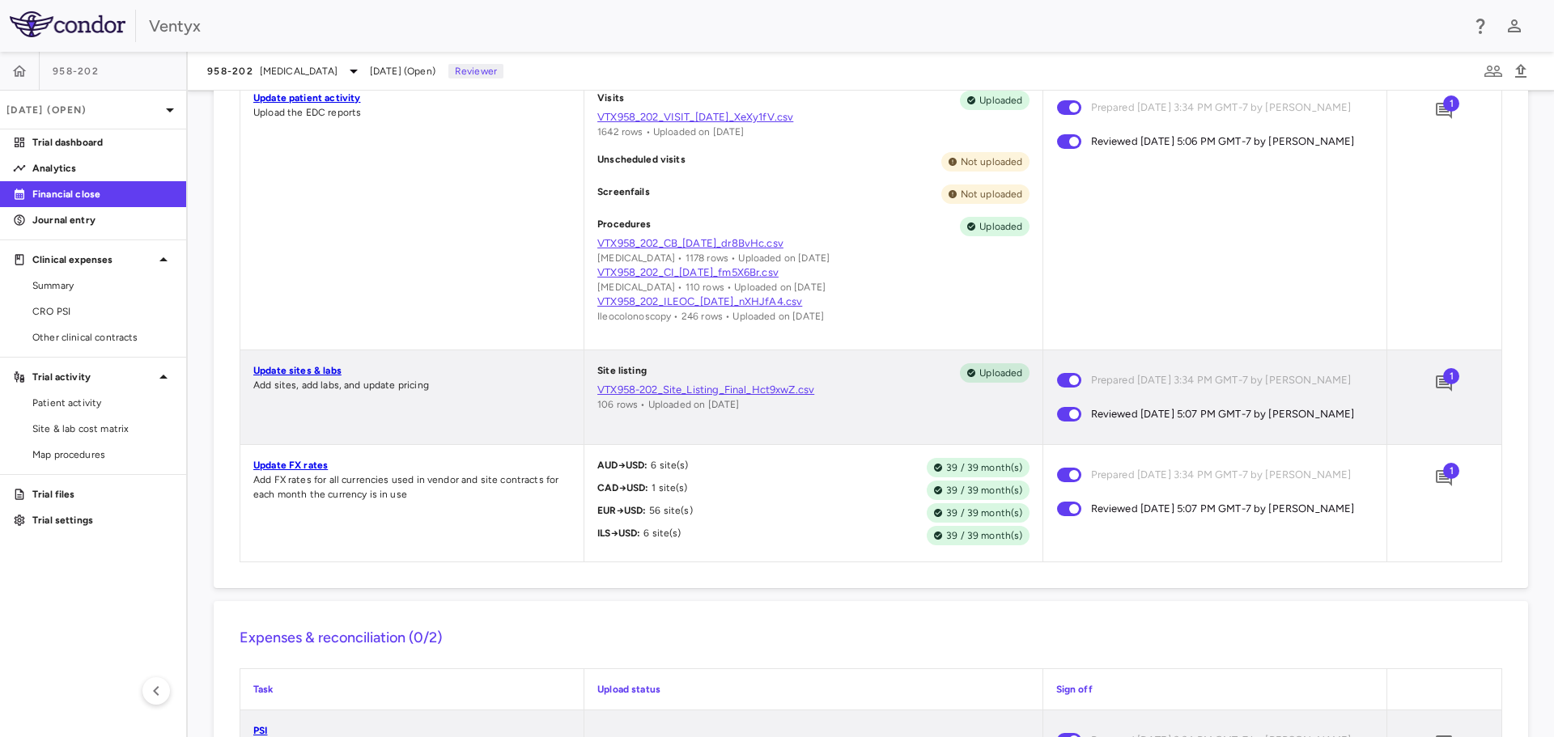
scroll to position [971, 0]
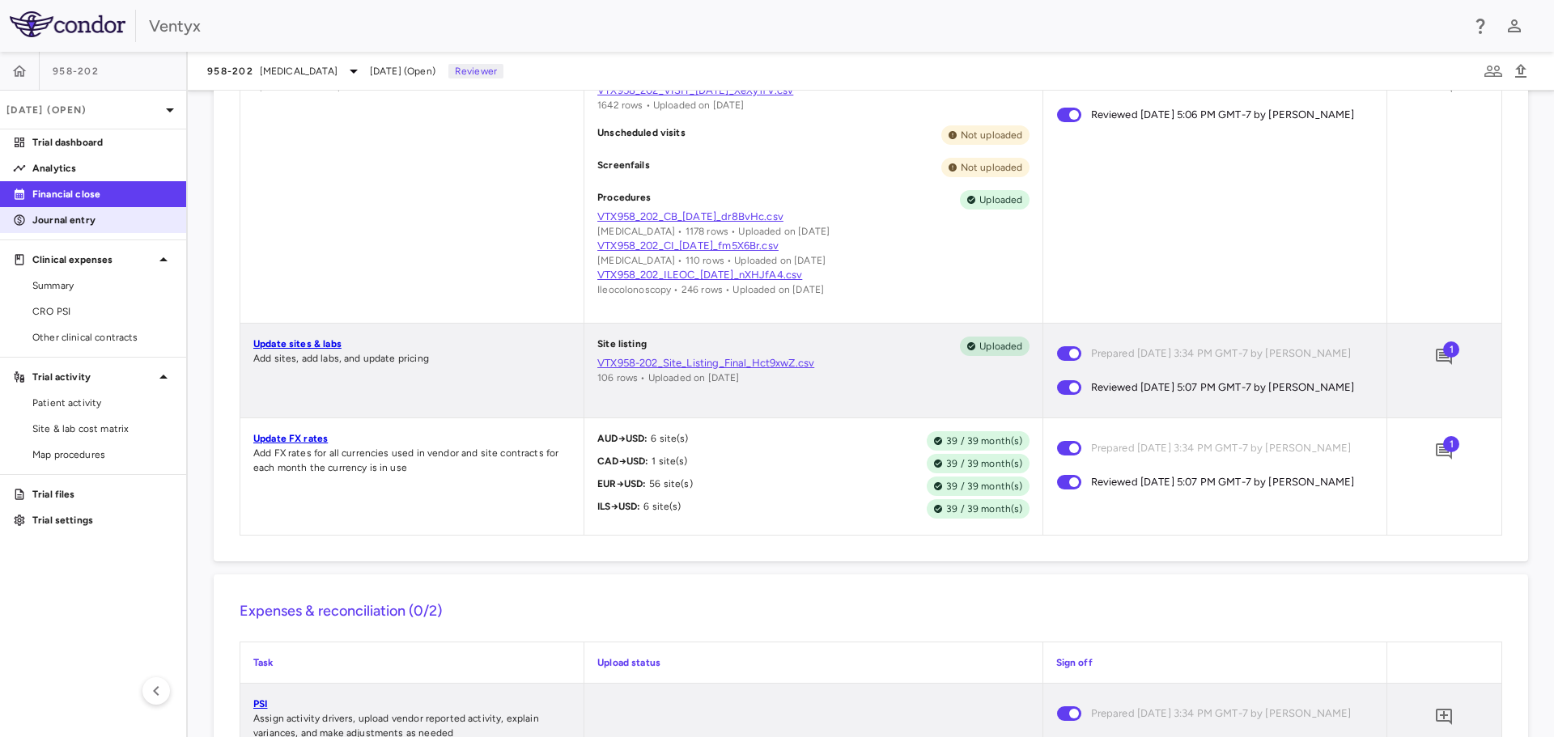
click at [78, 224] on p "Journal entry" at bounding box center [102, 220] width 141 height 15
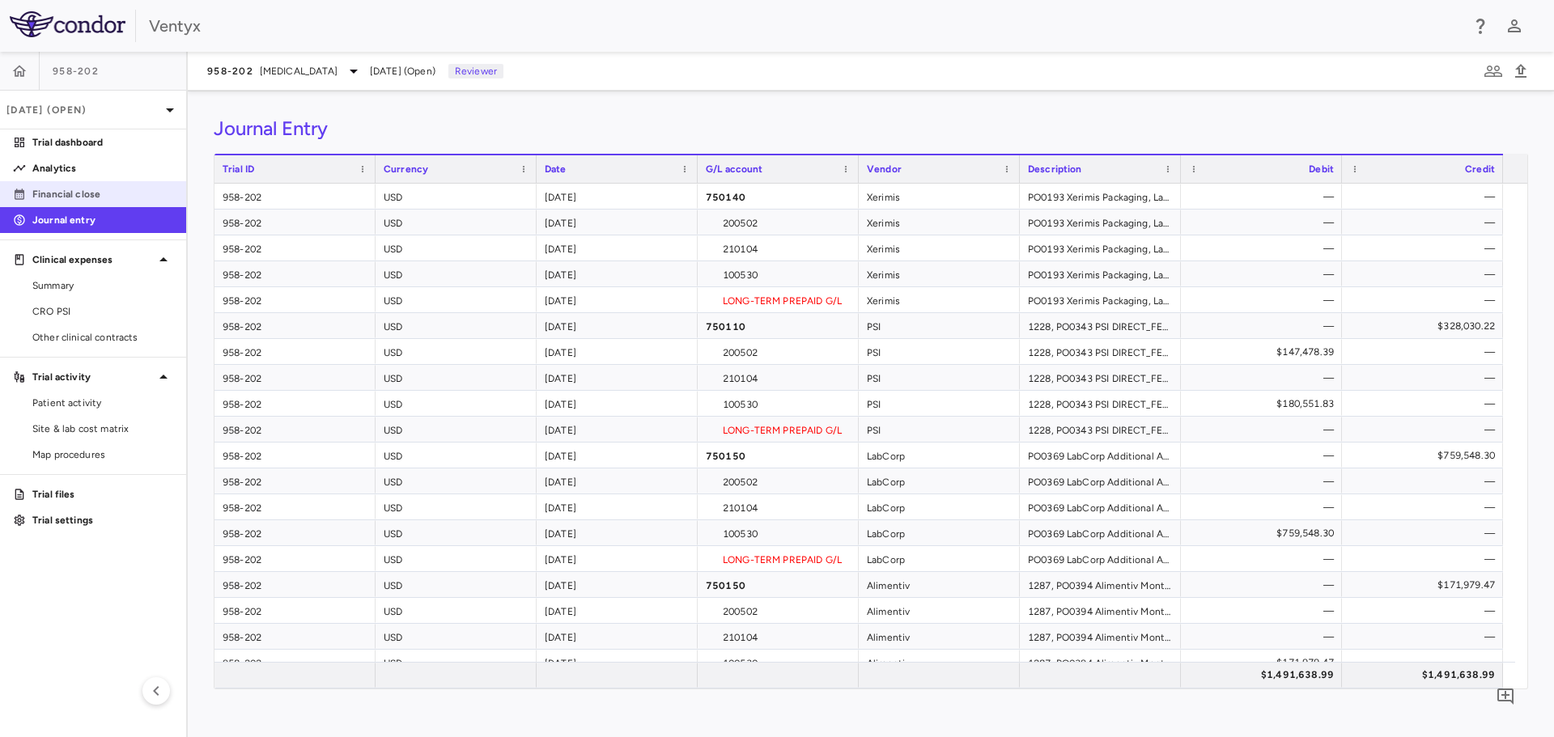
click at [94, 190] on p "Financial close" at bounding box center [102, 194] width 141 height 15
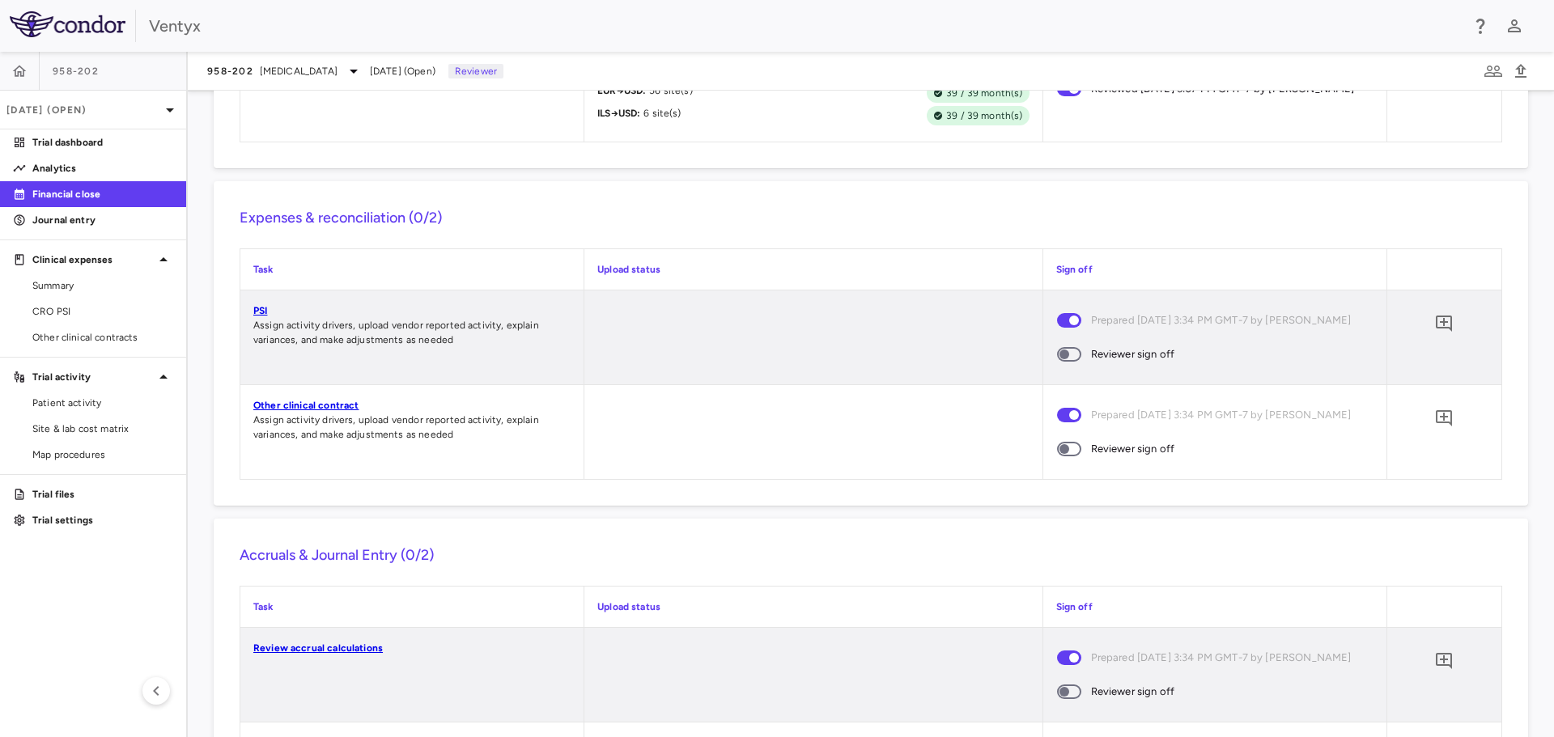
scroll to position [1376, 0]
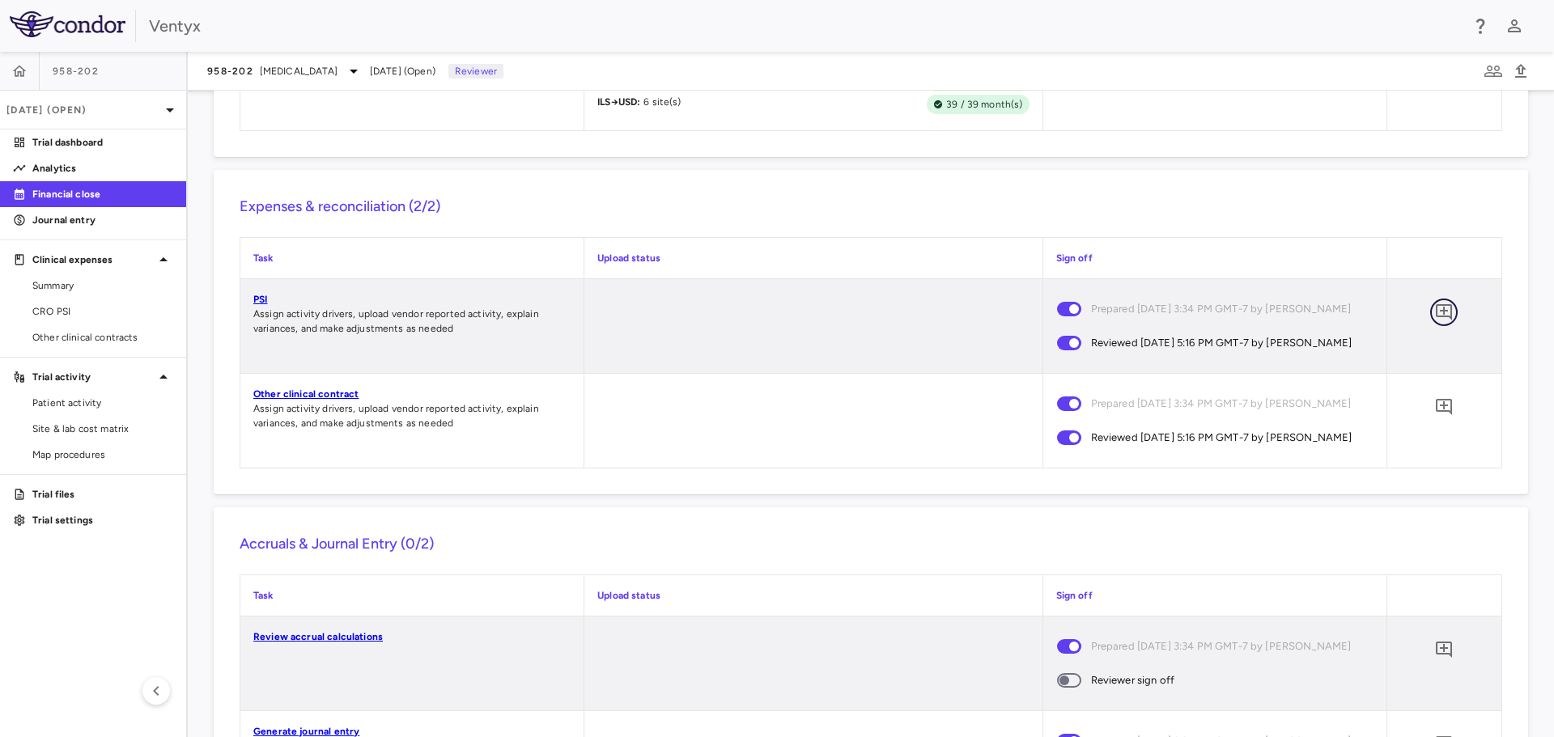
click at [1437, 322] on icon "Add comment" at bounding box center [1443, 312] width 19 height 19
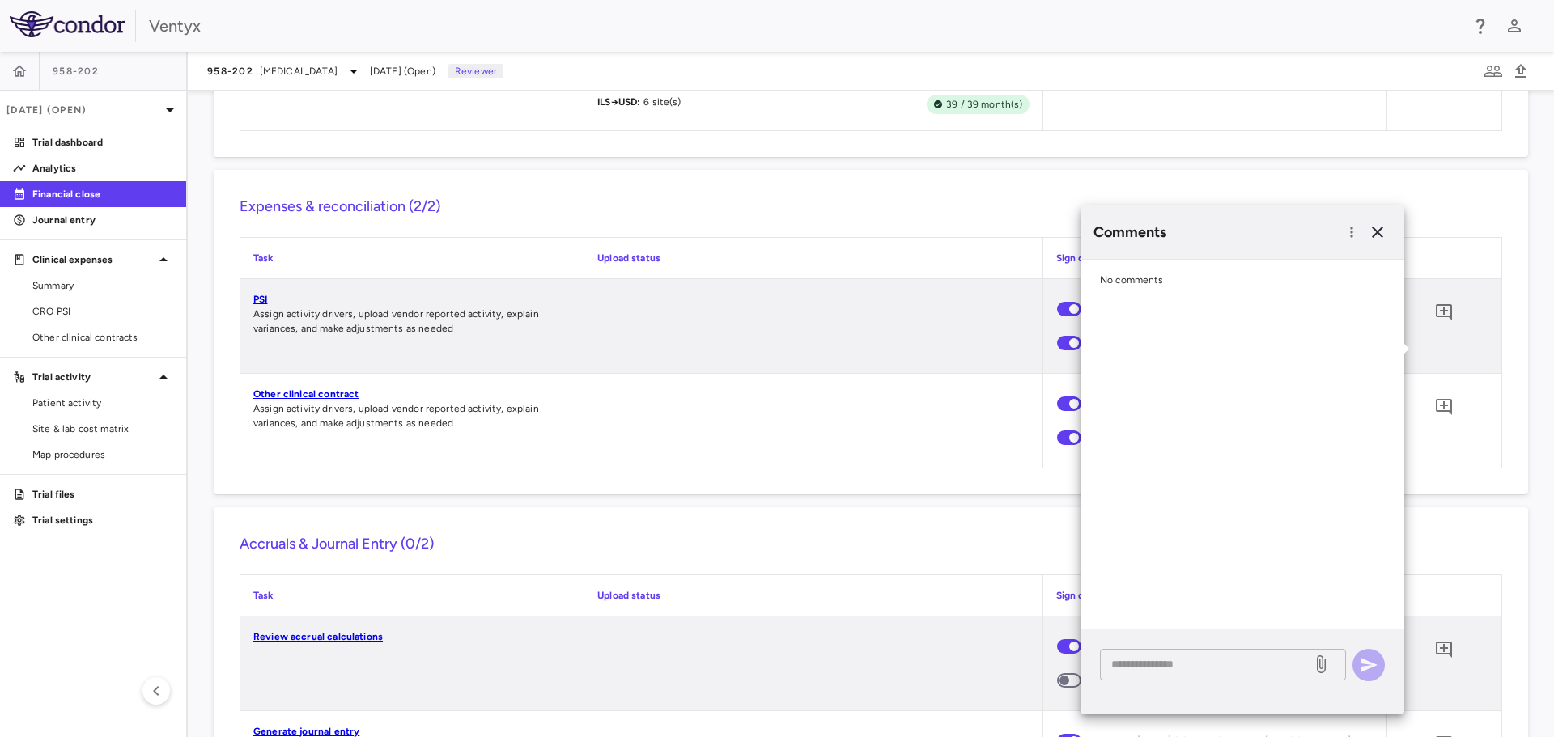
click at [1147, 652] on div "* ​" at bounding box center [1223, 665] width 246 height 32
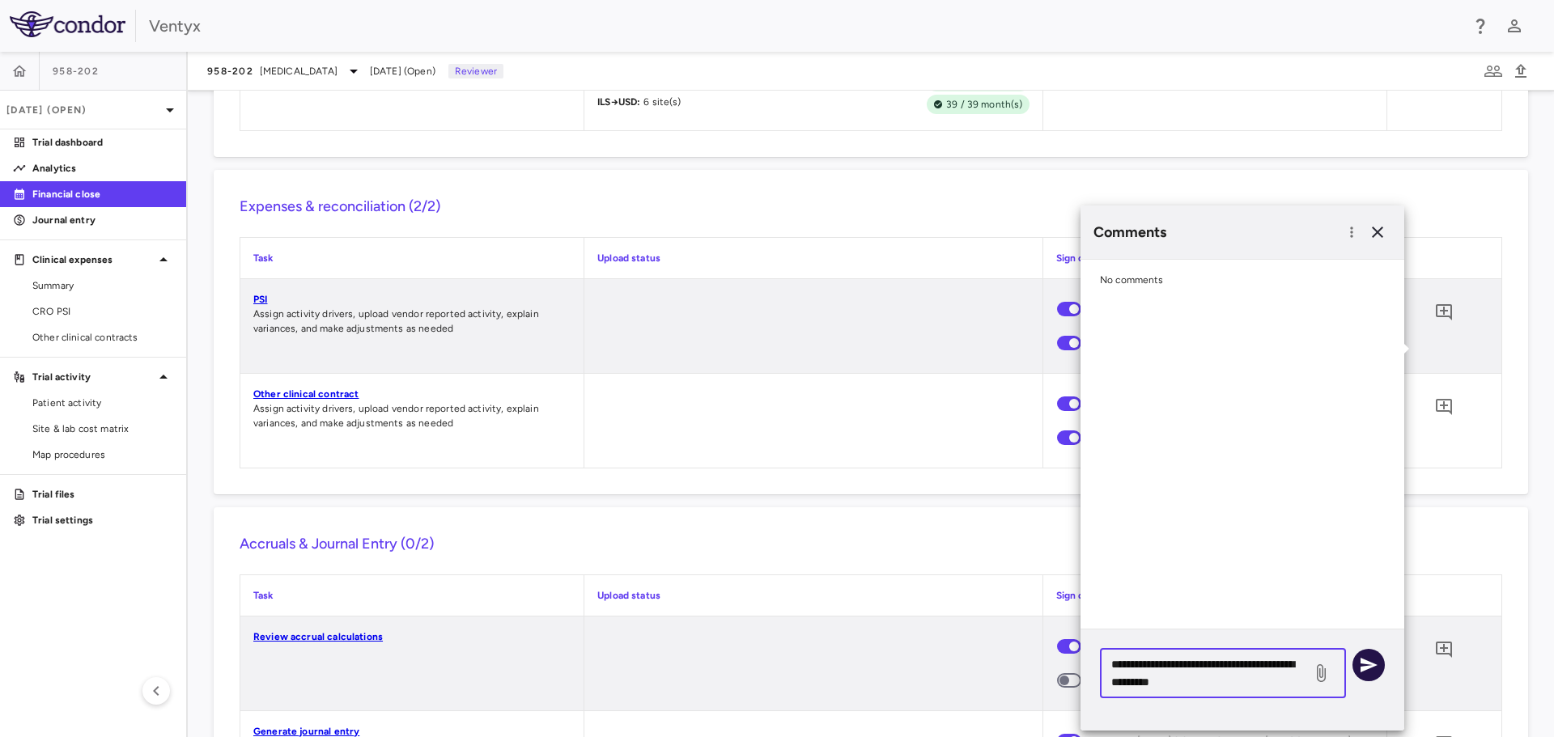
type textarea "**********"
click at [1368, 655] on button "button" at bounding box center [1368, 665] width 32 height 32
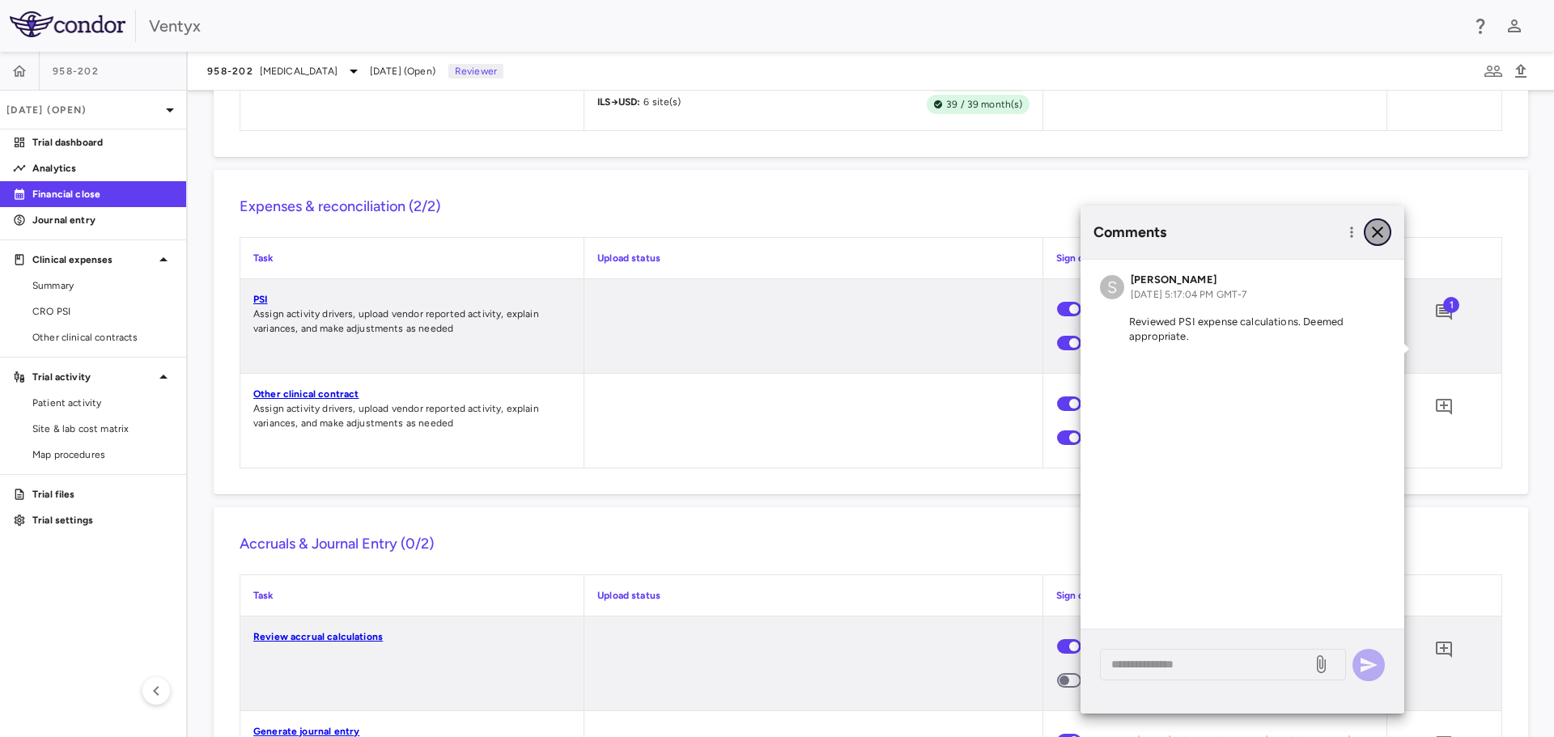
click at [1377, 235] on icon "button" at bounding box center [1376, 232] width 19 height 19
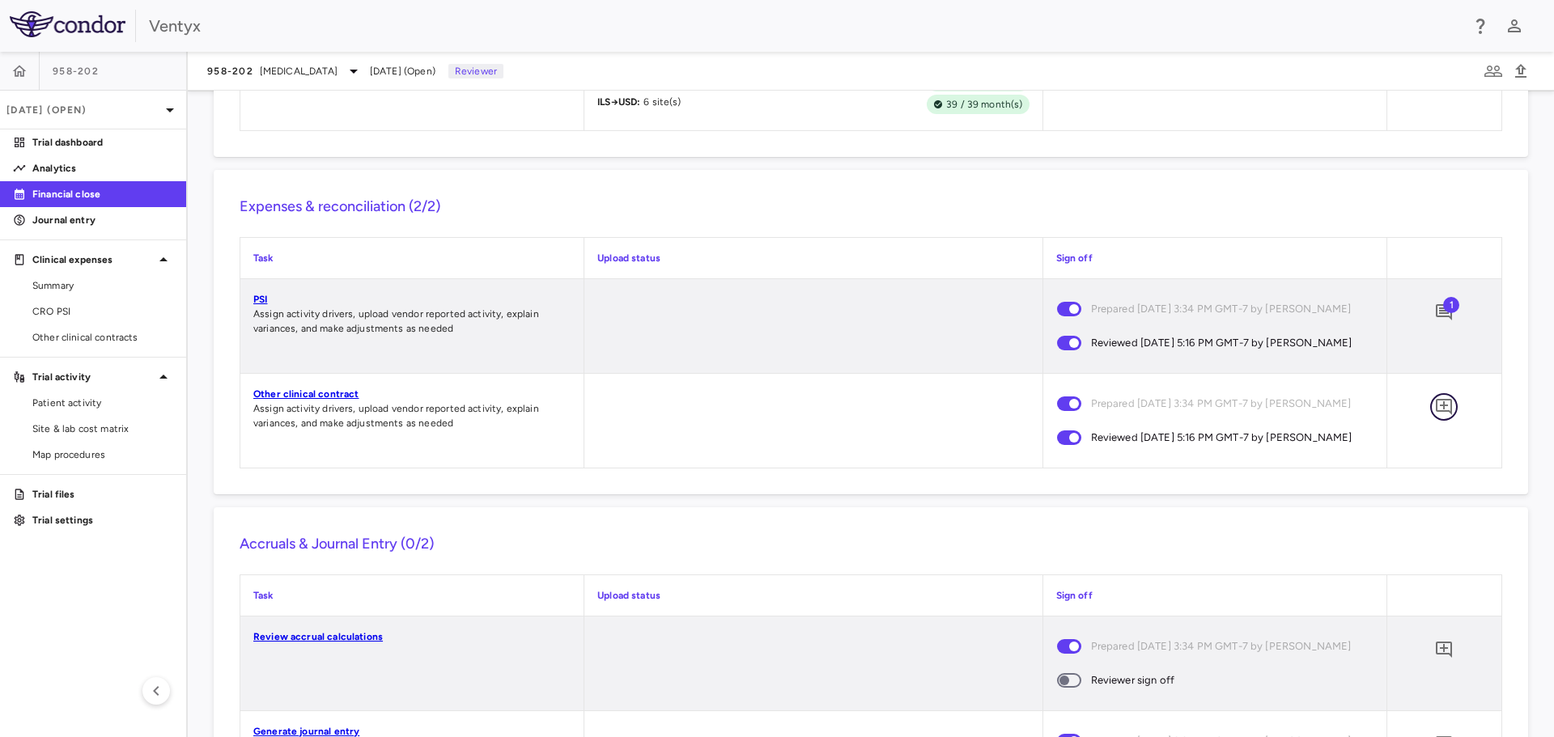
click at [1435, 415] on icon "Add comment" at bounding box center [1443, 407] width 16 height 16
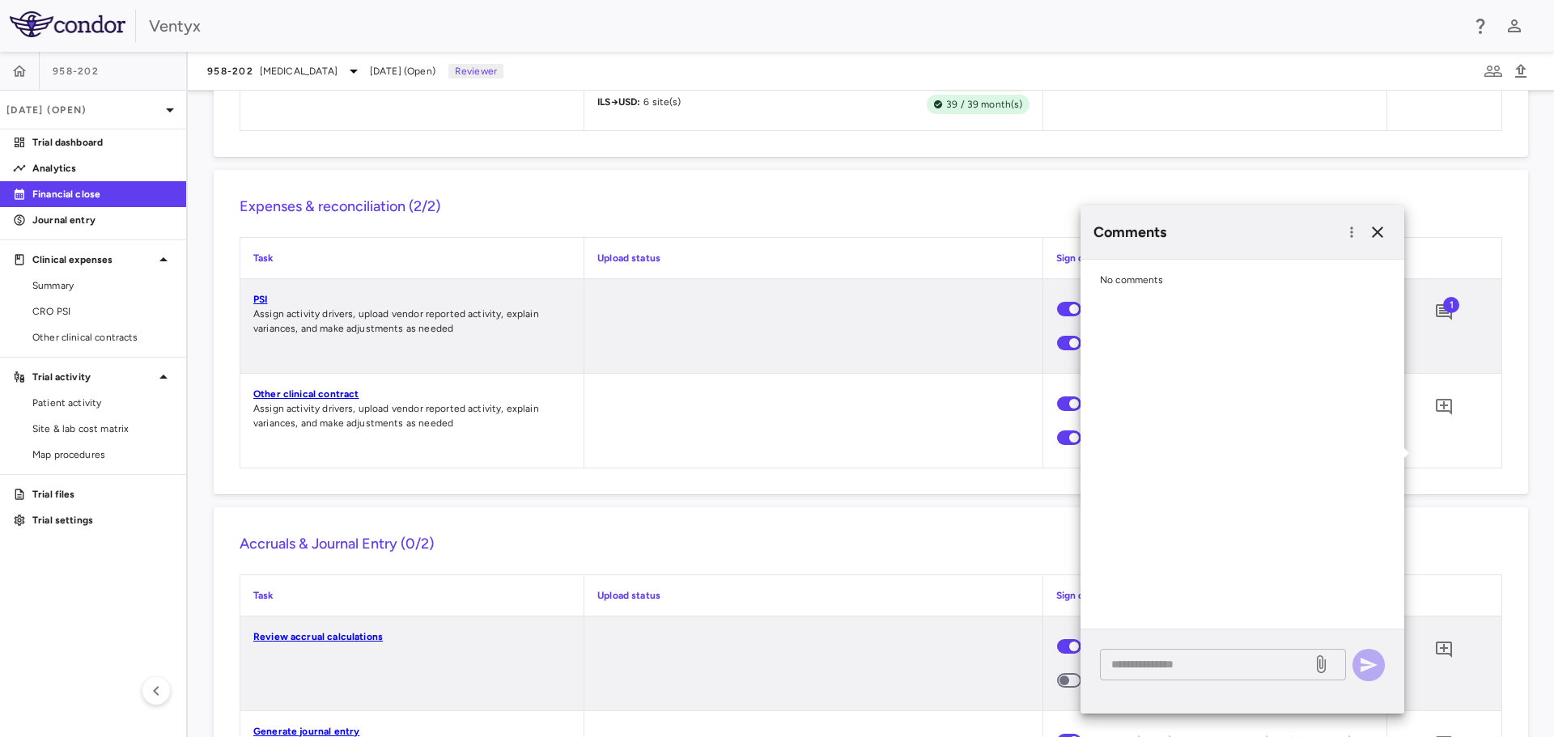
click at [1133, 659] on textarea at bounding box center [1205, 664] width 189 height 18
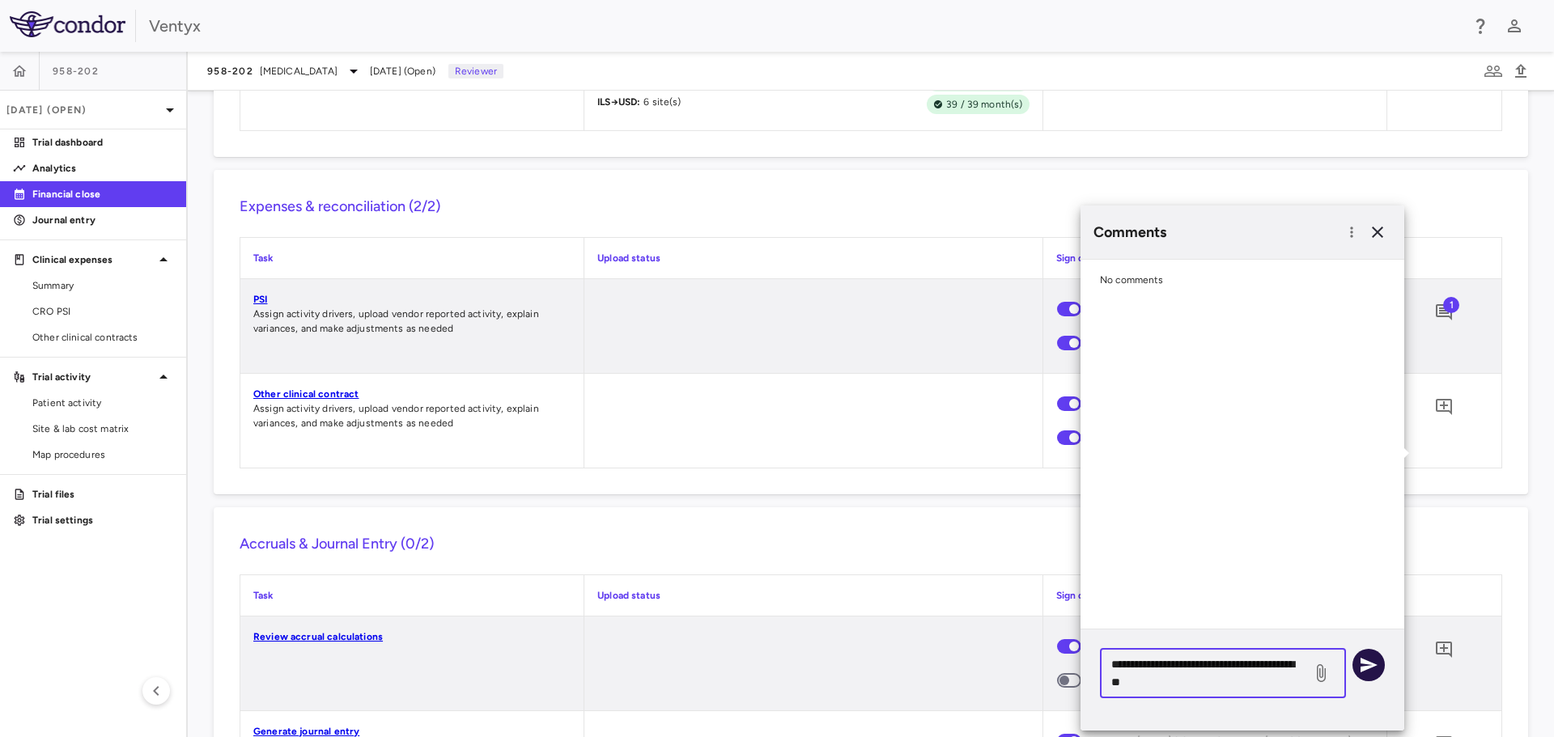
type textarea "**********"
click at [1366, 659] on icon "button" at bounding box center [1368, 664] width 19 height 19
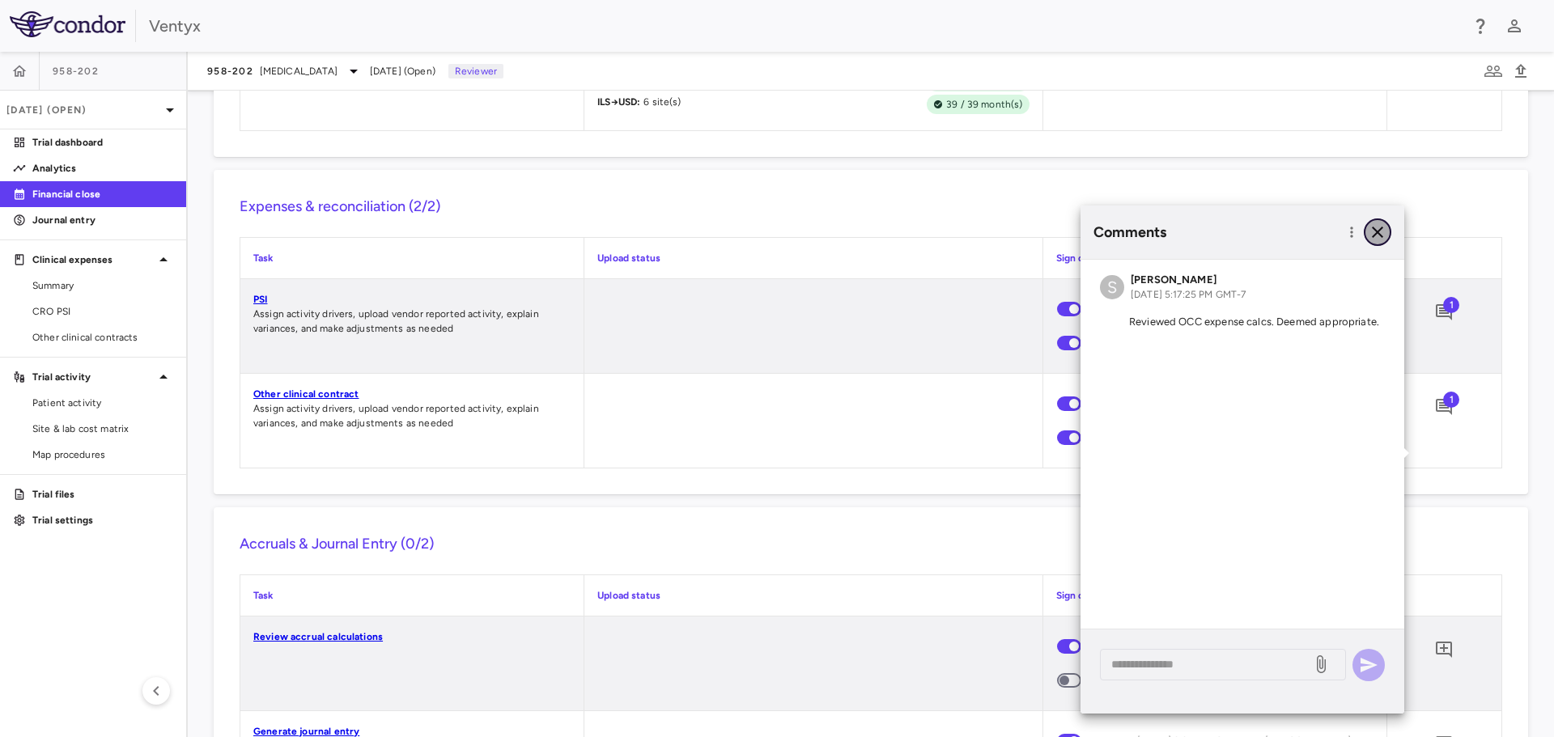
click at [1374, 229] on icon "button" at bounding box center [1376, 232] width 11 height 11
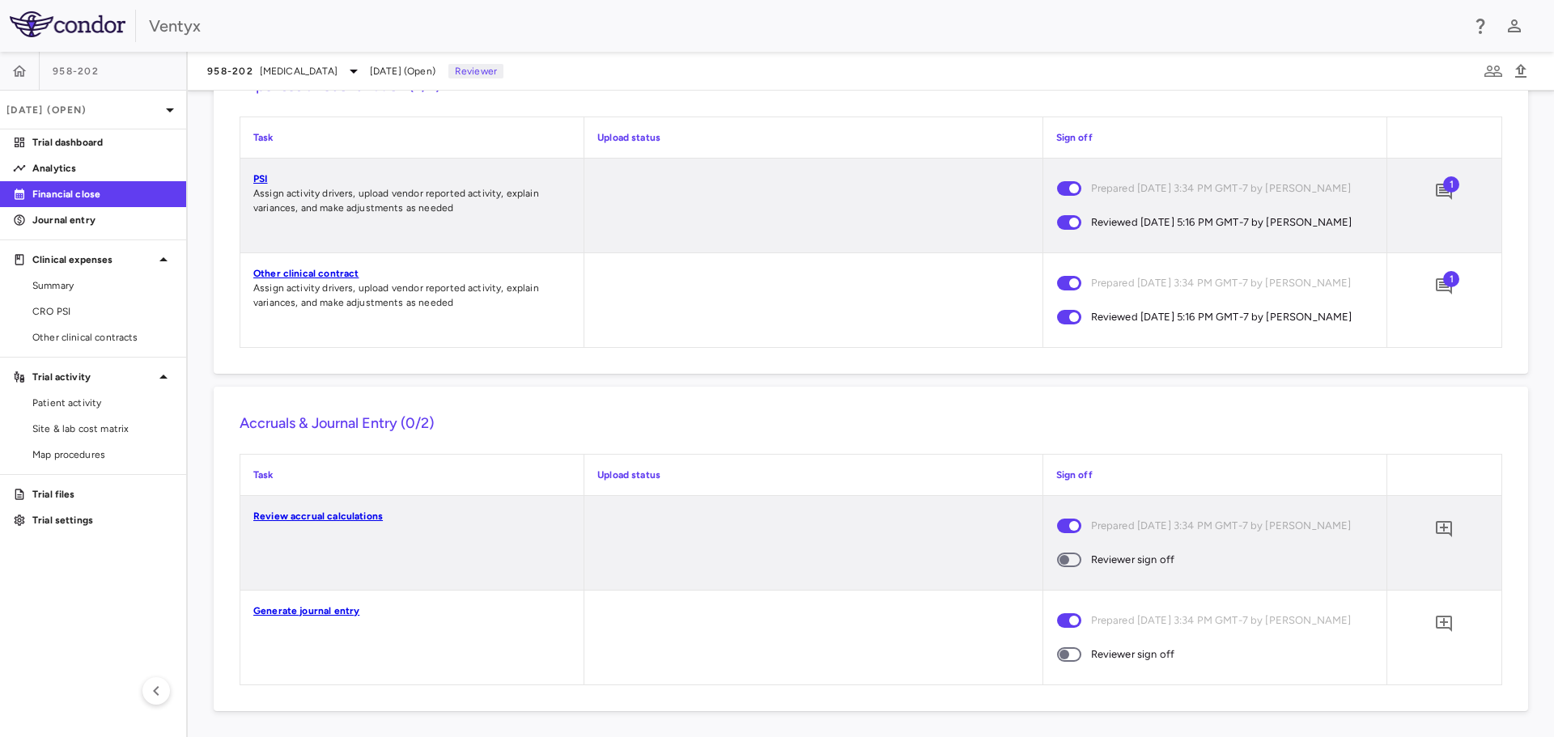
scroll to position [1554, 0]
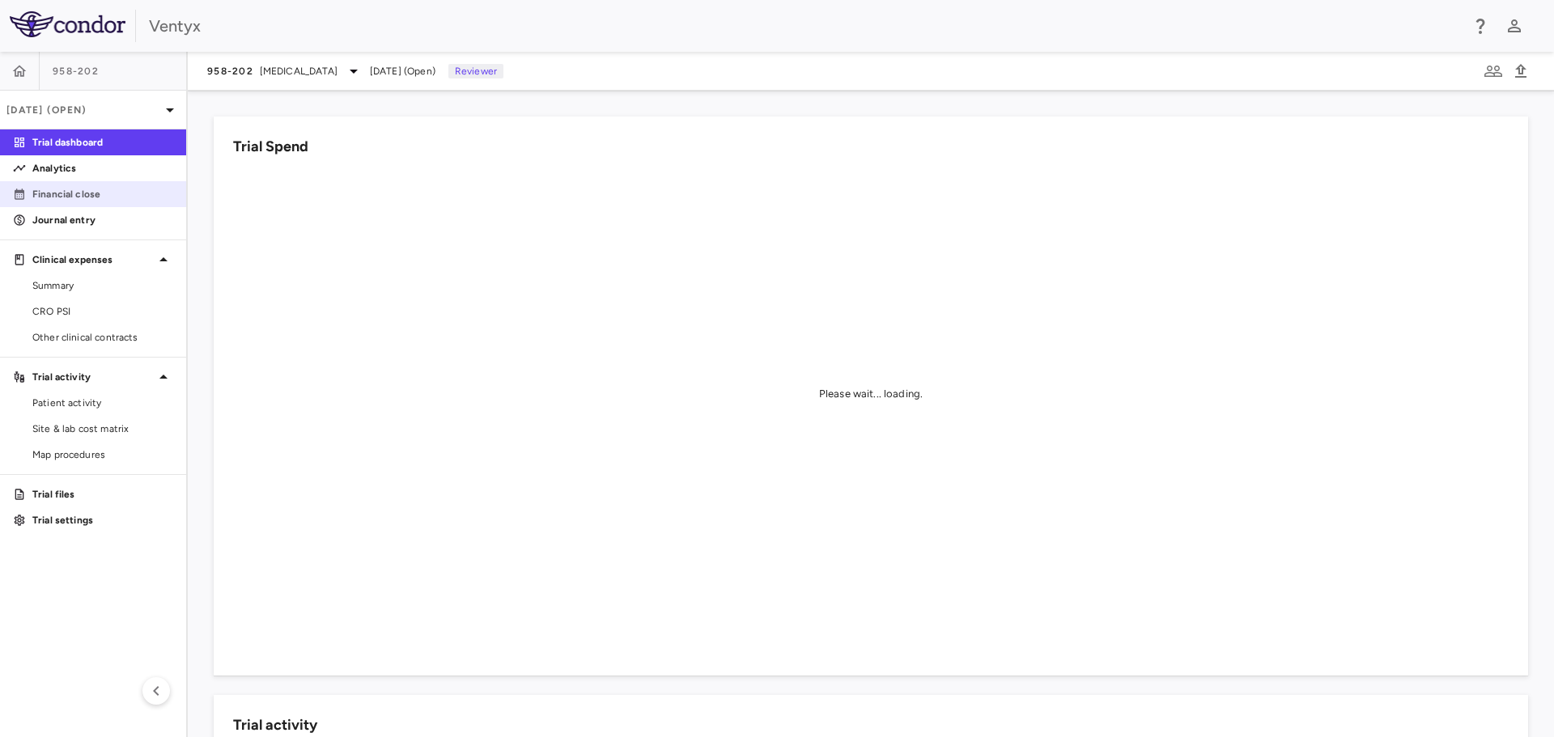
click at [49, 197] on p "Financial close" at bounding box center [102, 194] width 141 height 15
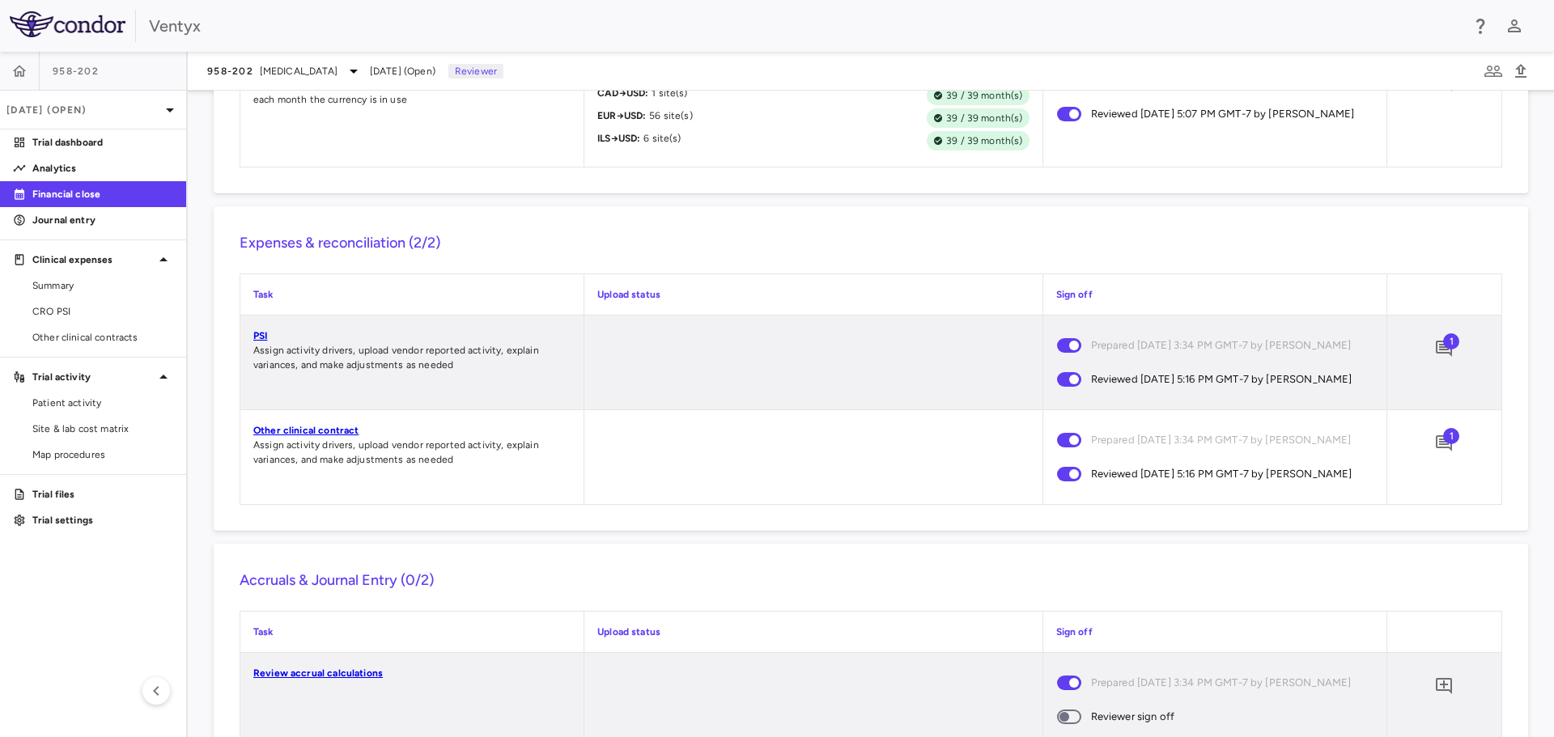
scroll to position [1554, 0]
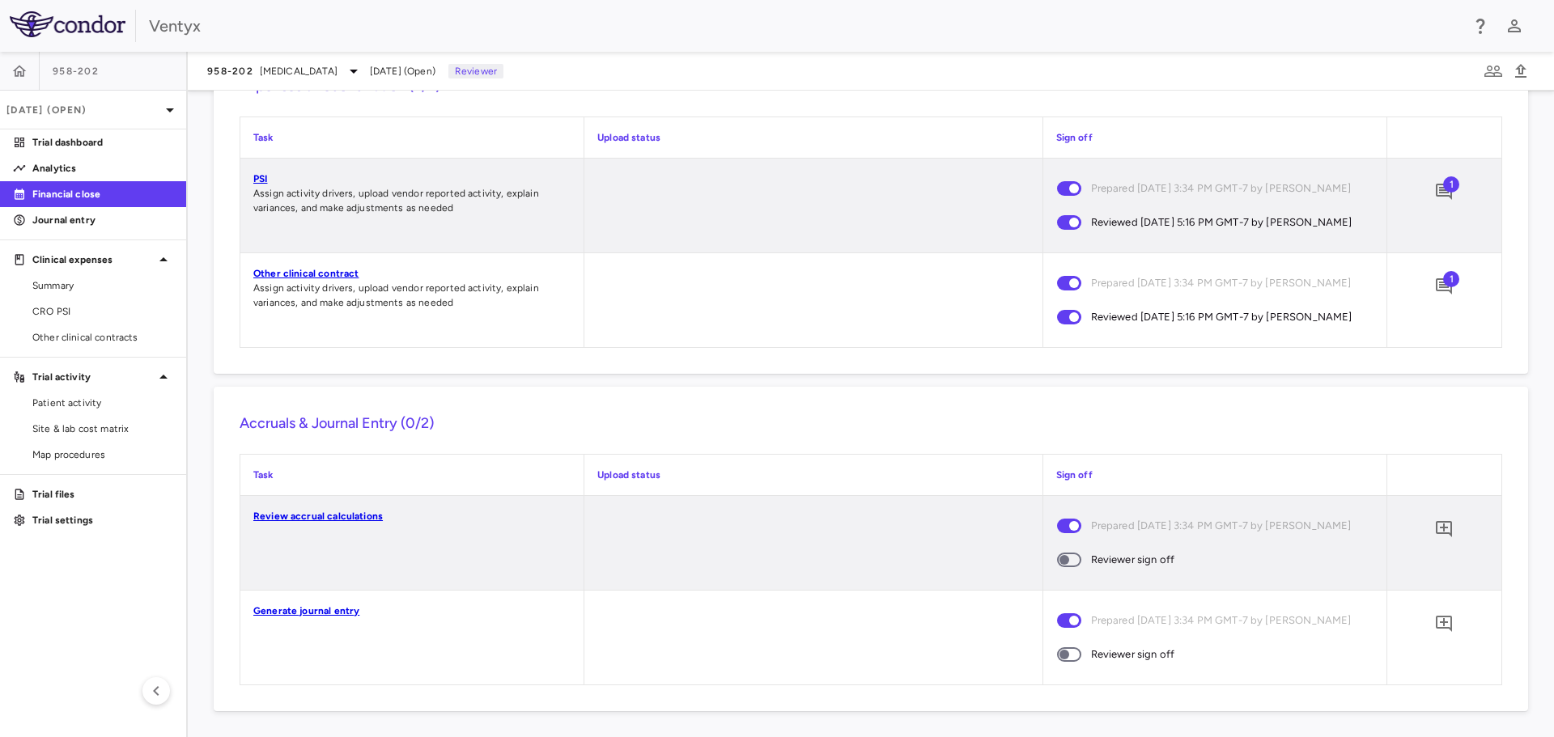
click at [331, 514] on link "Review accrual calculations" at bounding box center [317, 516] width 129 height 11
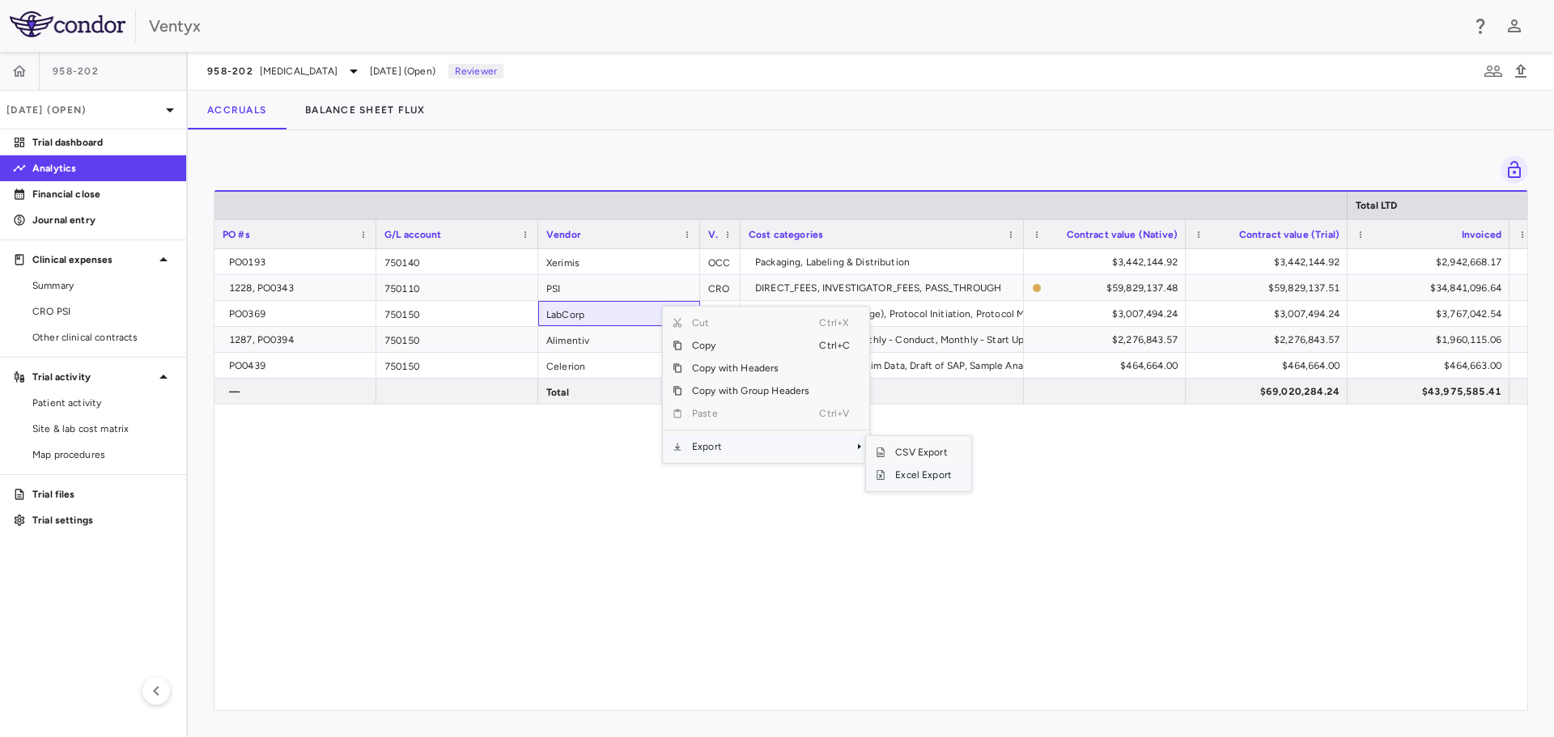
click at [915, 477] on span "Excel Export" at bounding box center [923, 475] width 76 height 23
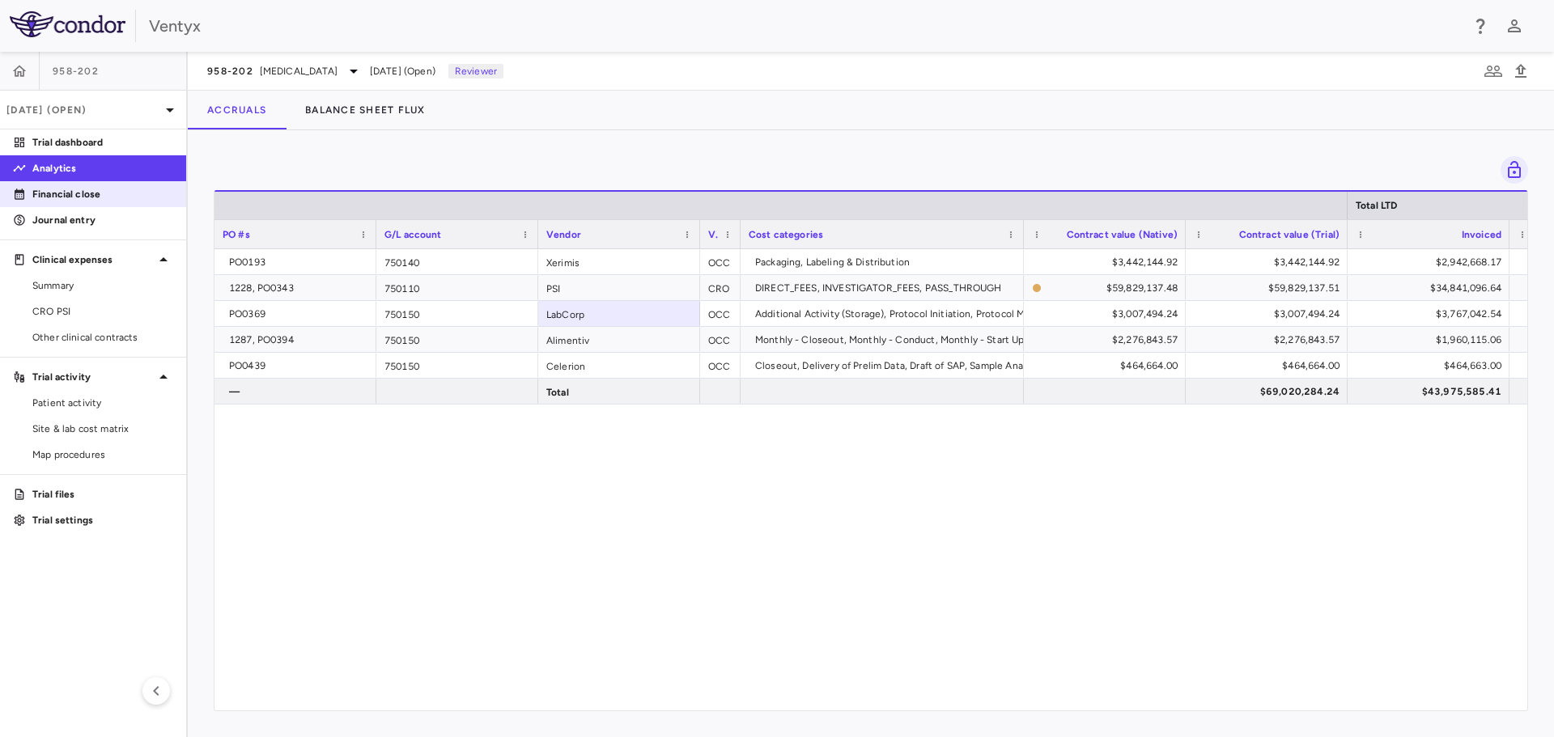
drag, startPoint x: 49, startPoint y: 196, endPoint x: 125, endPoint y: 197, distance: 76.9
click at [49, 196] on p "Financial close" at bounding box center [102, 194] width 141 height 15
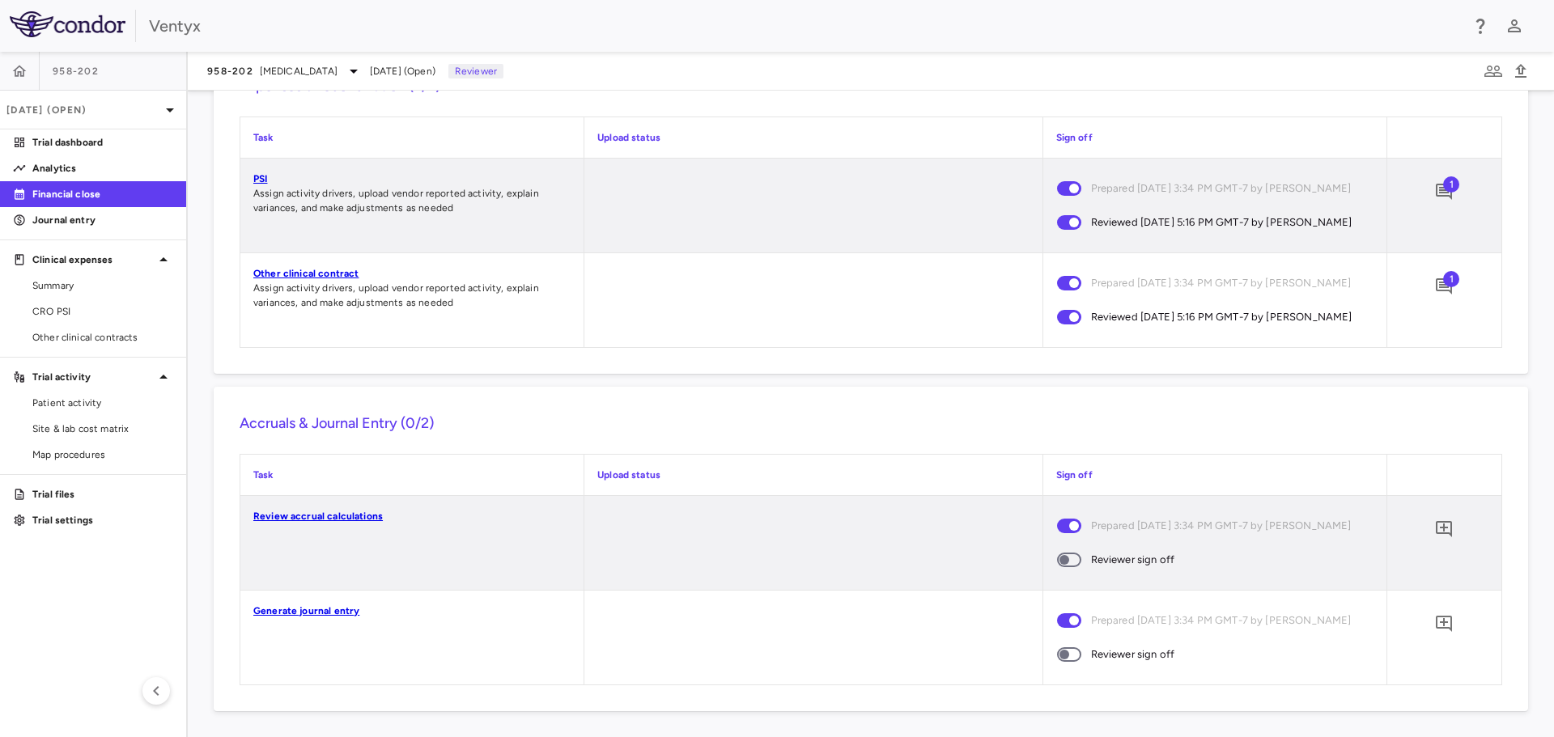
scroll to position [1554, 0]
click at [1435, 529] on icon "Add comment" at bounding box center [1443, 528] width 19 height 19
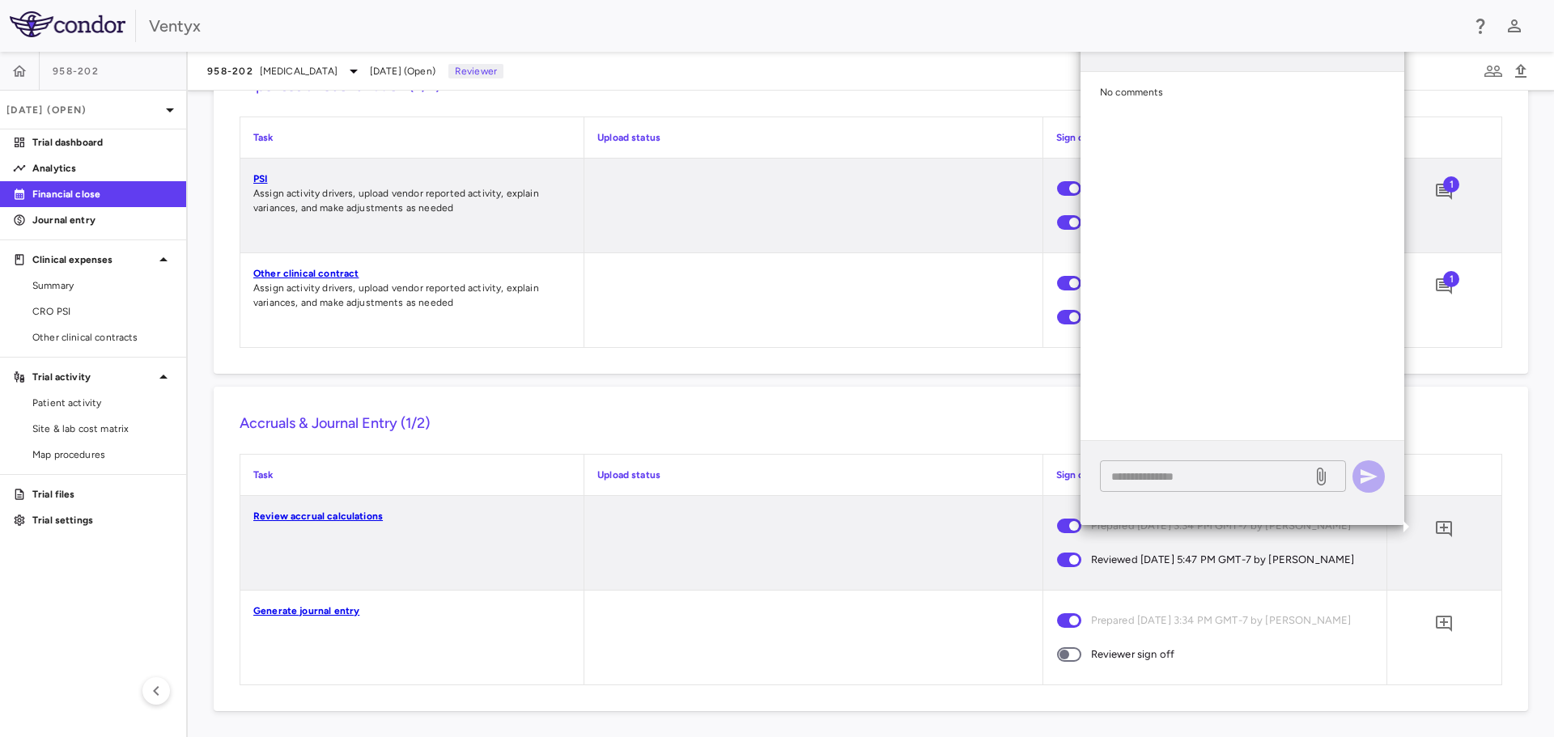
click at [1180, 485] on textarea at bounding box center [1205, 477] width 189 height 18
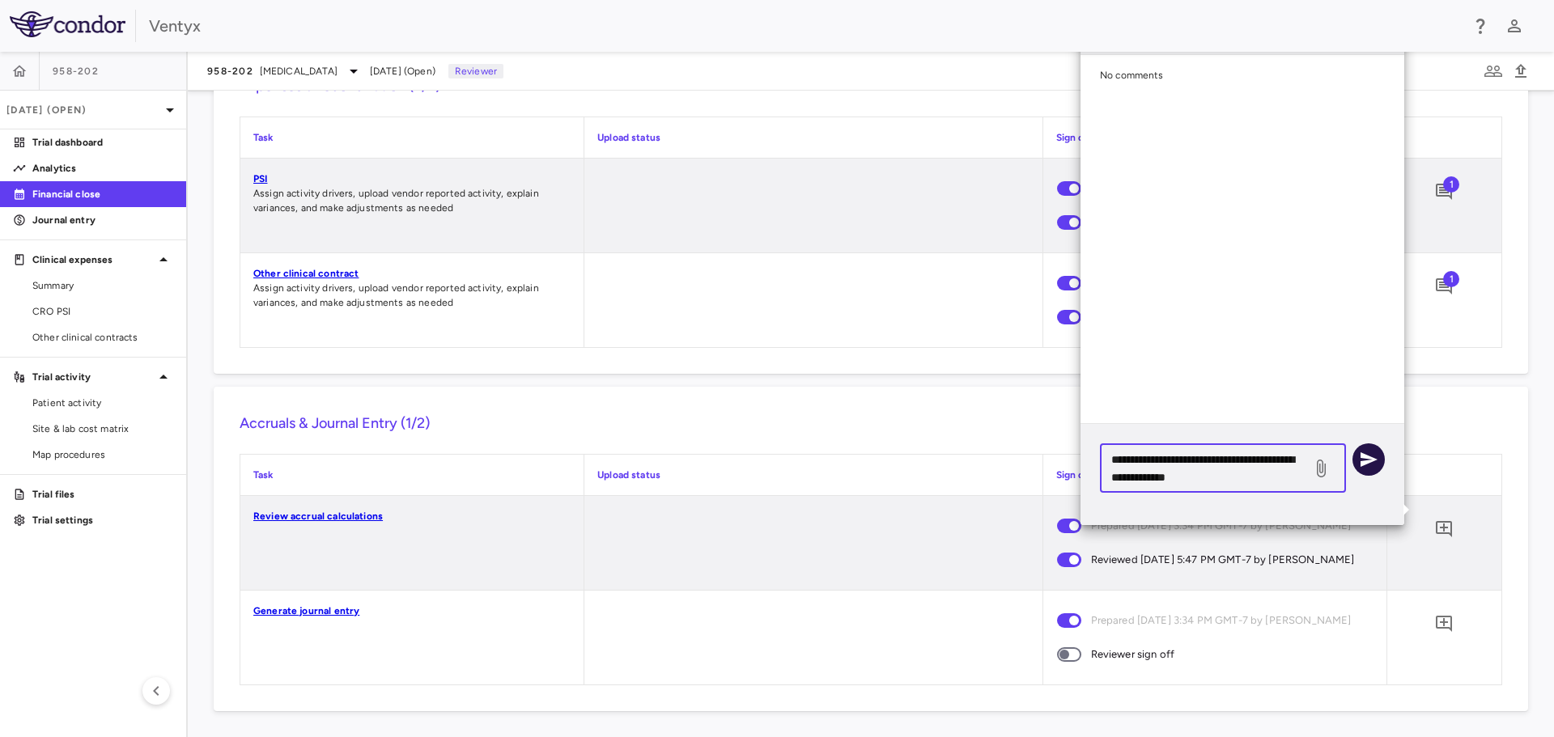
type textarea "**********"
click at [1371, 460] on icon "button" at bounding box center [1368, 459] width 19 height 19
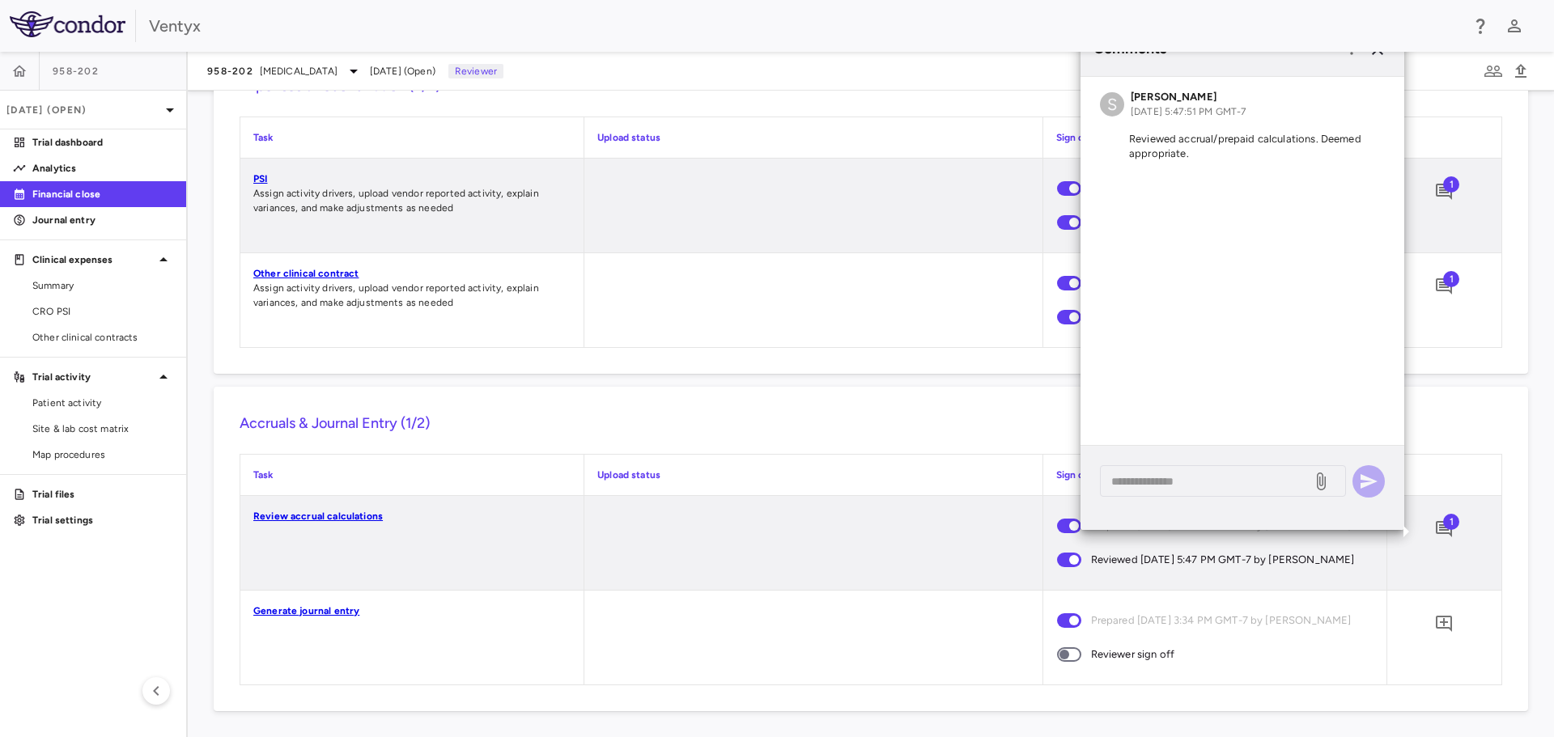
scroll to position [1473, 0]
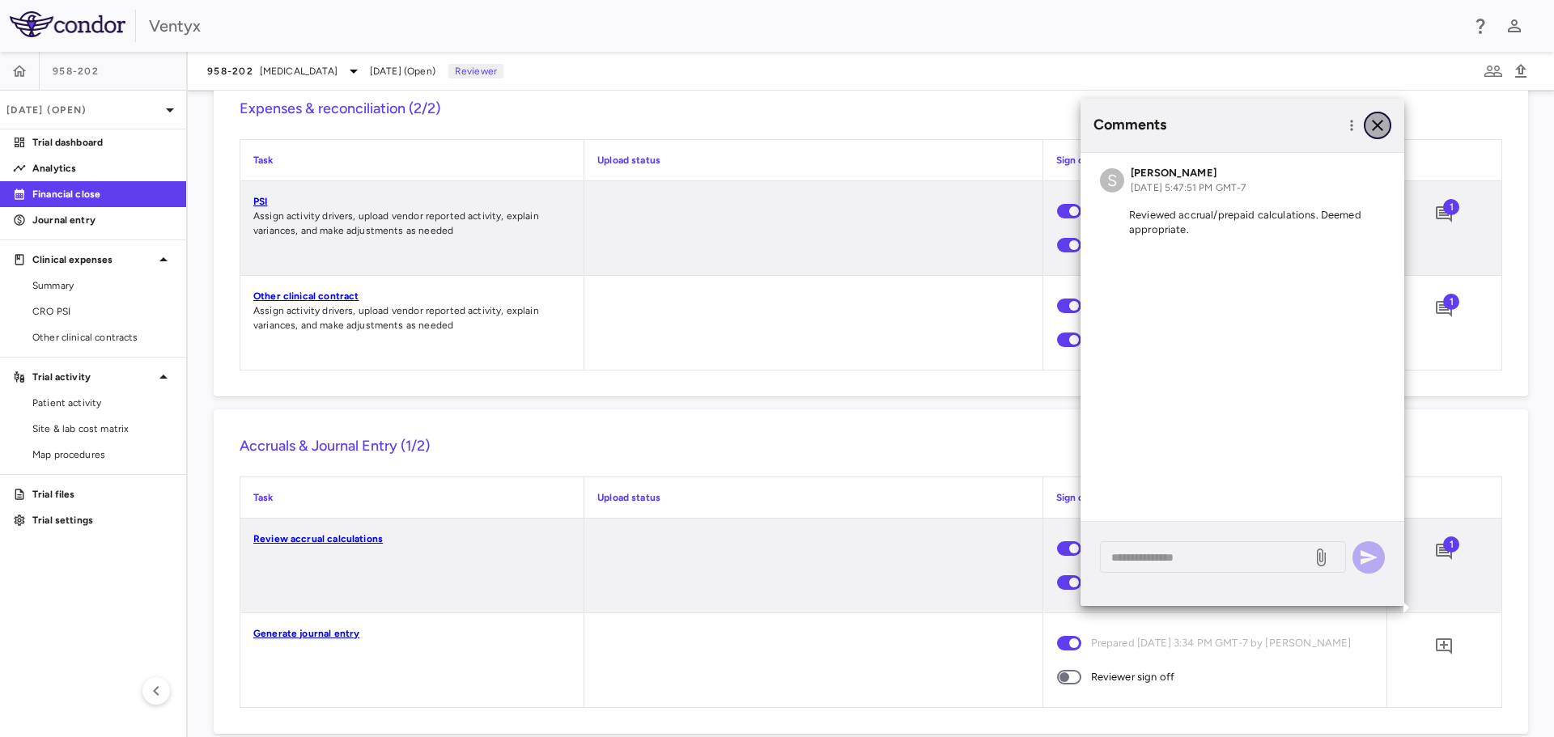
click at [1380, 123] on icon "button" at bounding box center [1376, 125] width 19 height 19
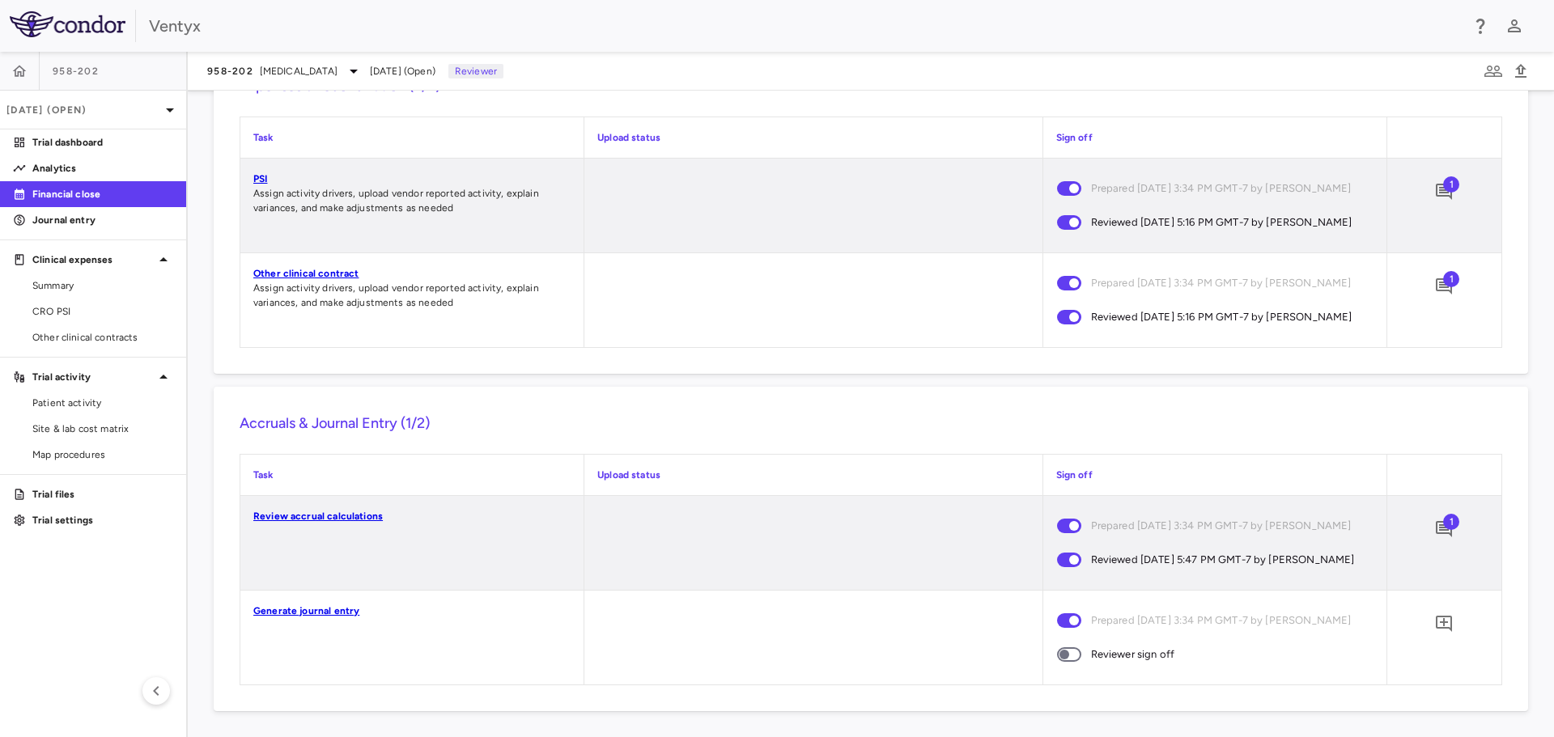
scroll to position [1564, 0]
click at [1435, 621] on icon "Add comment" at bounding box center [1443, 623] width 19 height 19
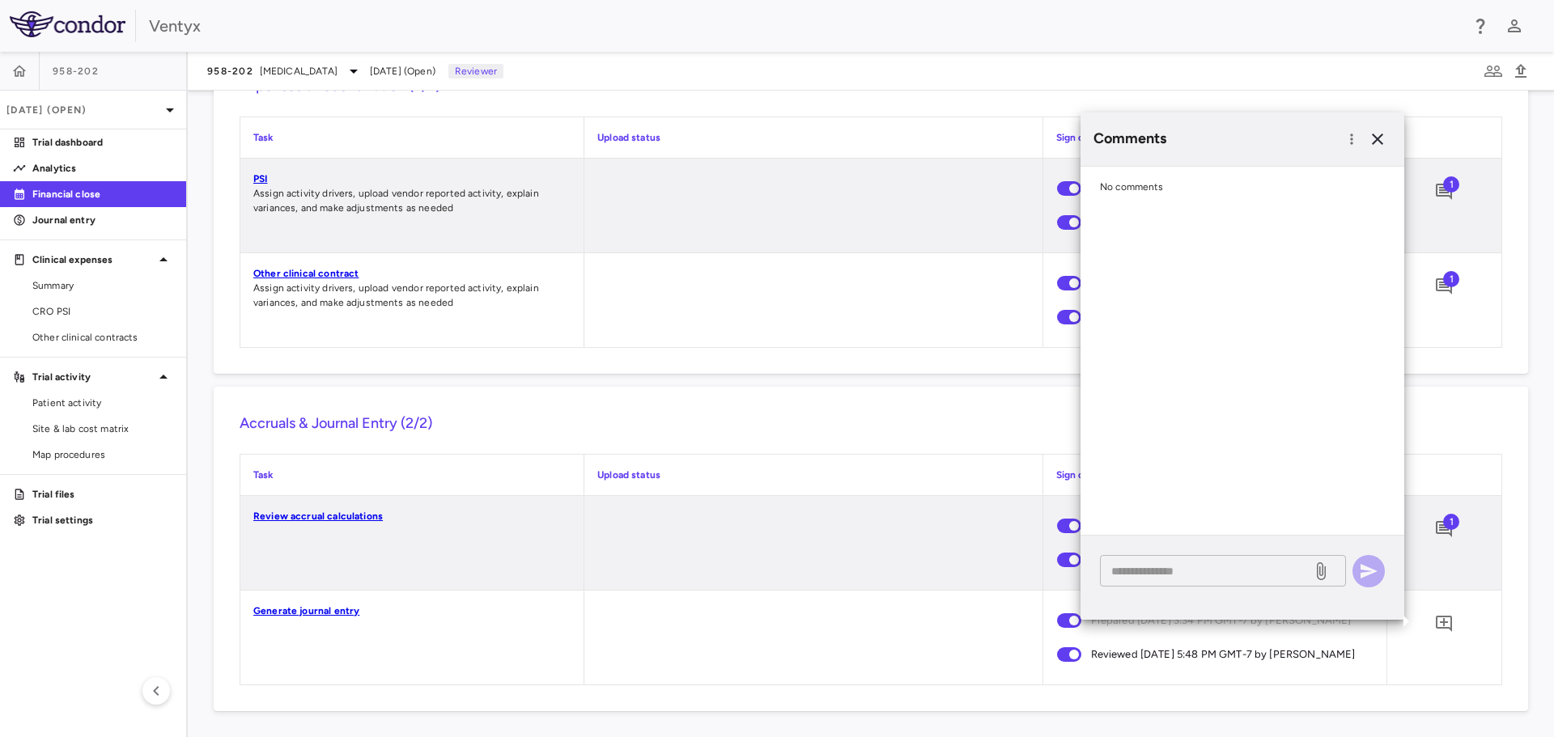
click at [1171, 576] on textarea at bounding box center [1205, 571] width 189 height 18
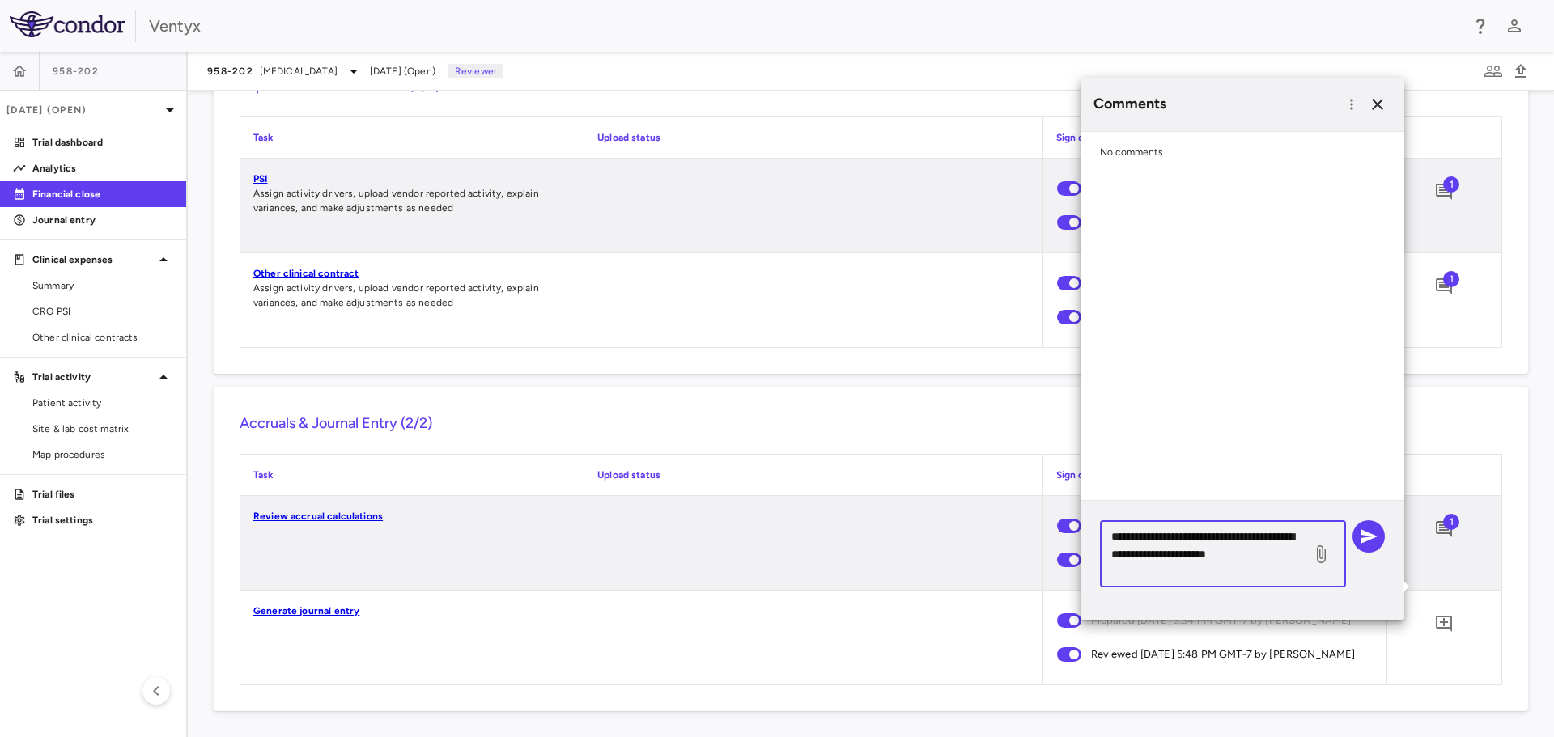
type textarea "**********"
click at [1371, 540] on icon "button" at bounding box center [1368, 536] width 19 height 19
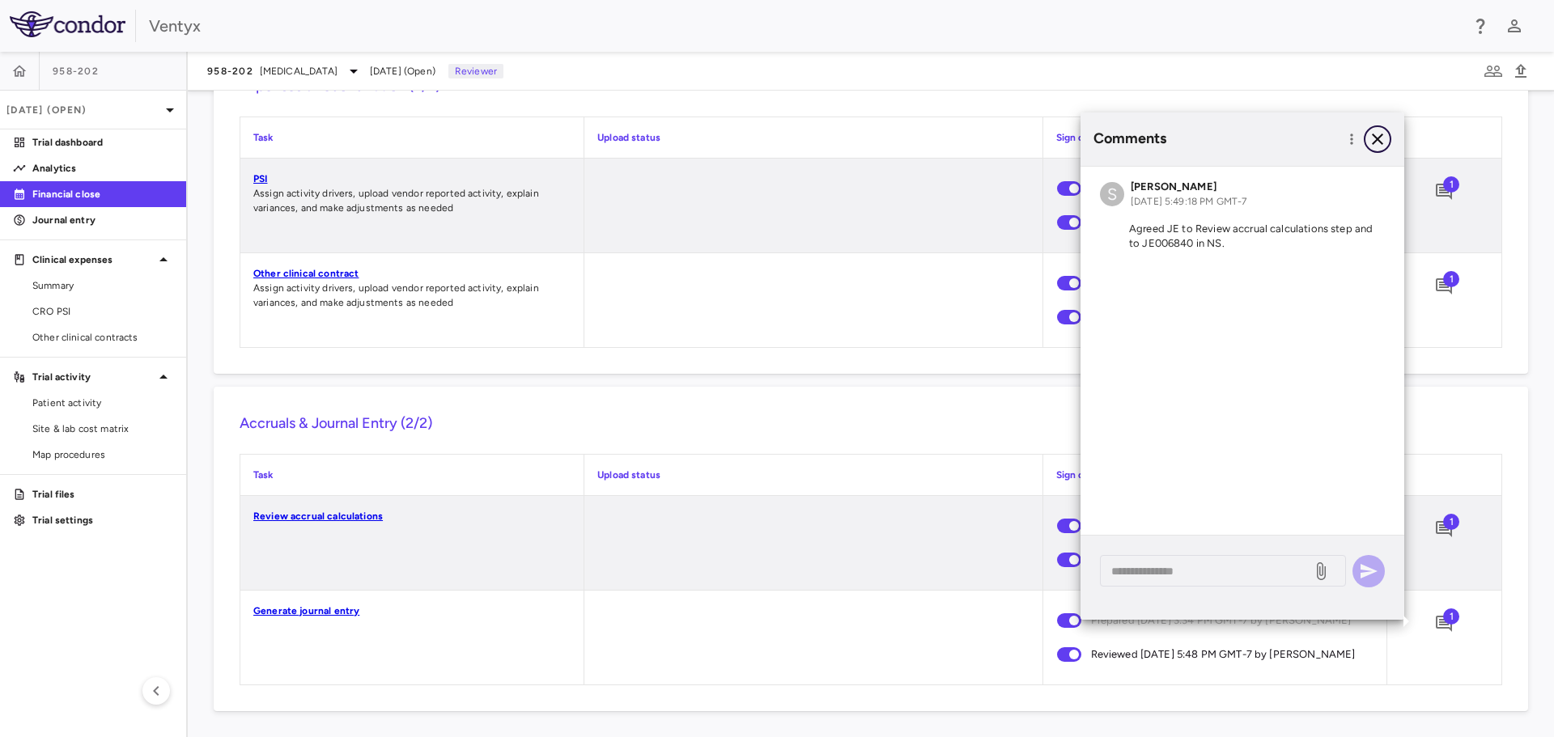
click at [1375, 137] on icon "button" at bounding box center [1376, 139] width 11 height 11
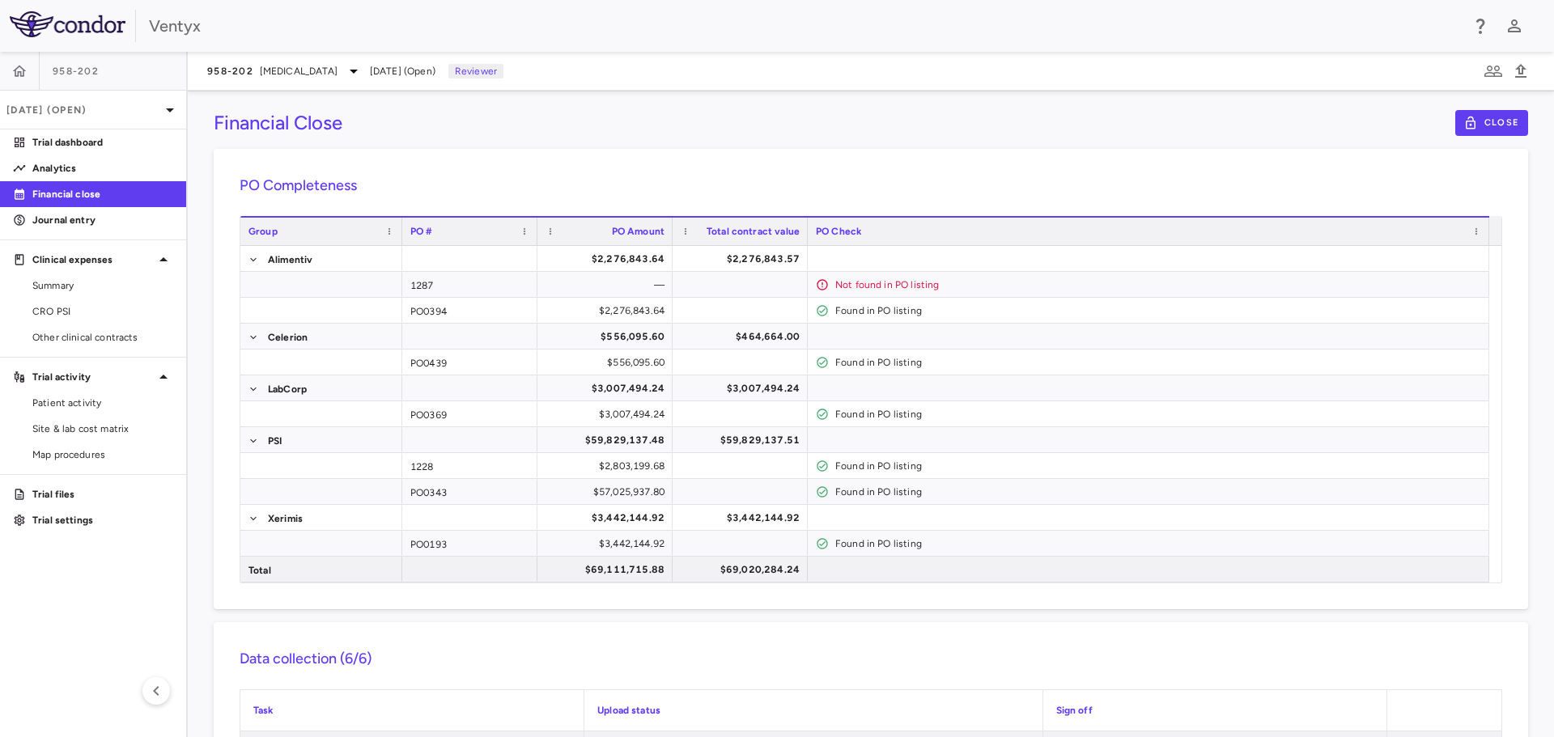
scroll to position [0, 0]
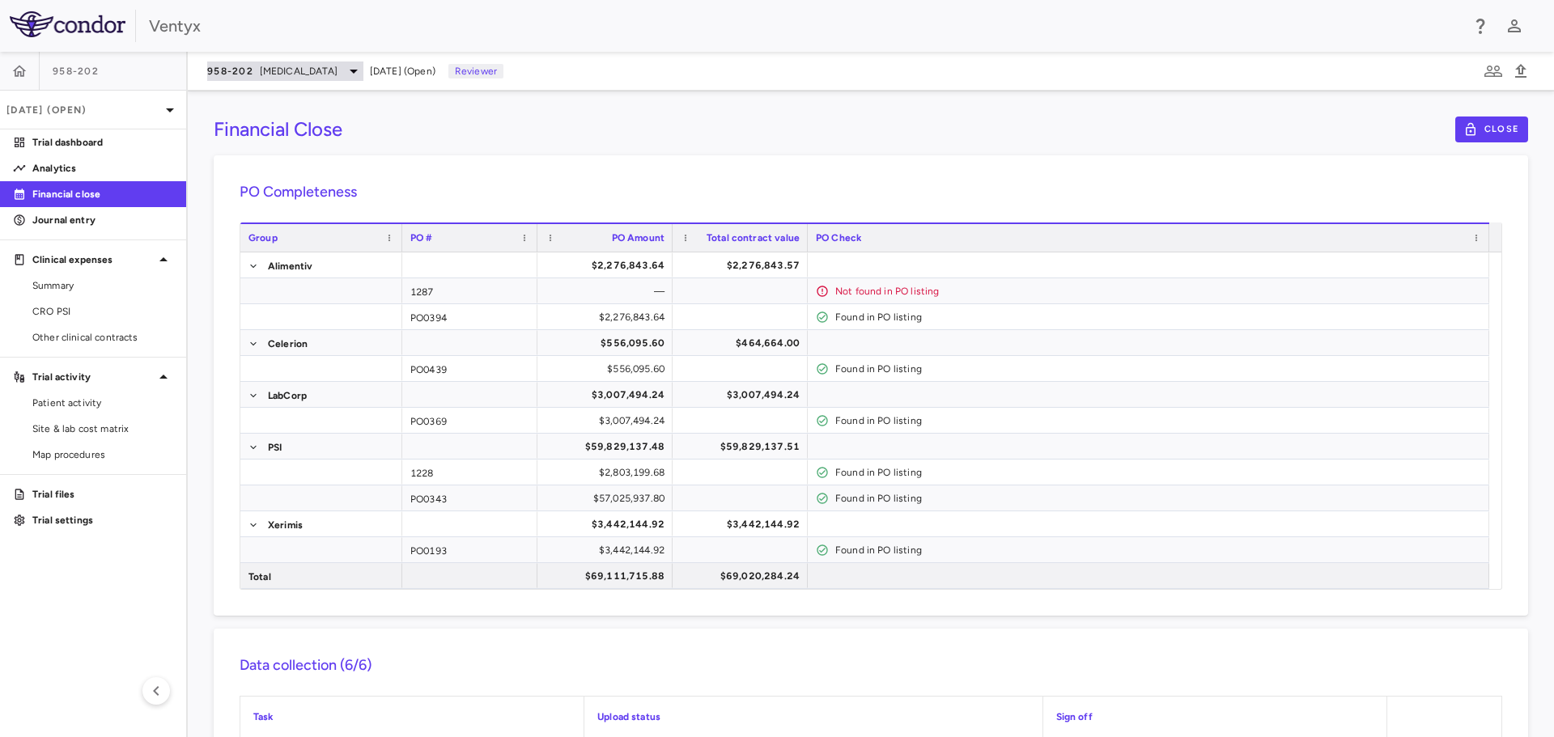
click at [344, 70] on icon at bounding box center [353, 70] width 19 height 19
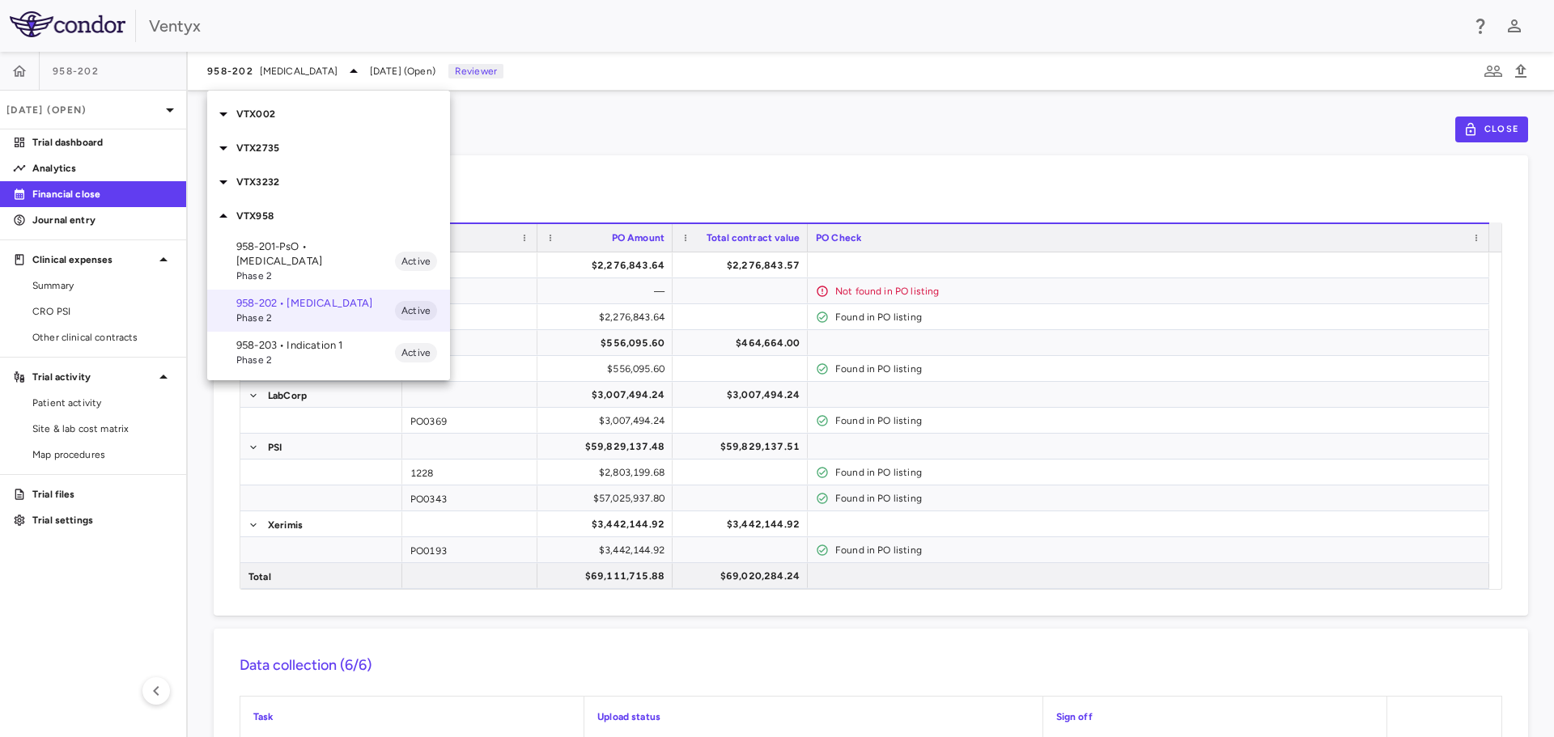
click at [220, 148] on icon at bounding box center [223, 147] width 19 height 19
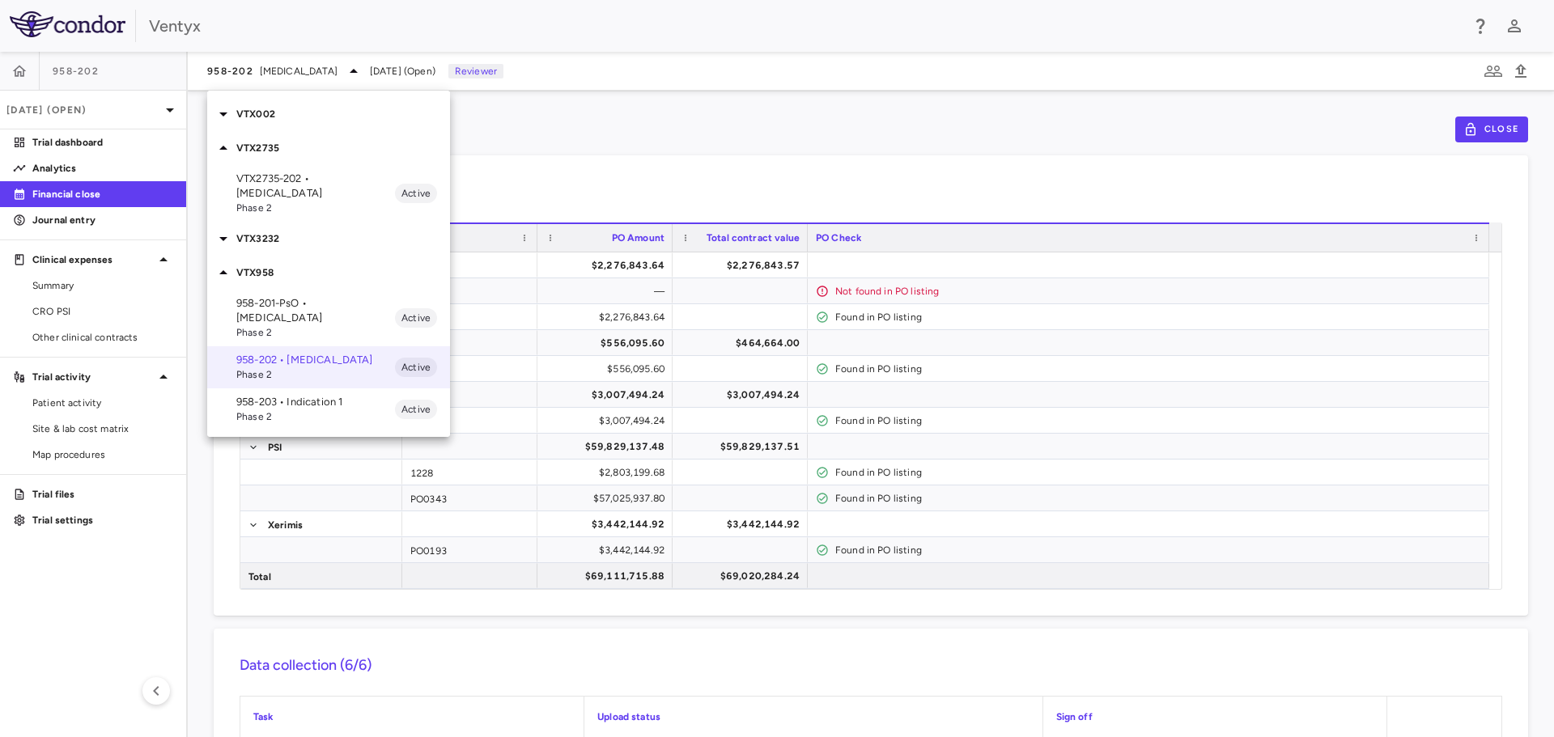
click at [299, 184] on p "VTX2735-202 • [MEDICAL_DATA]" at bounding box center [315, 186] width 159 height 29
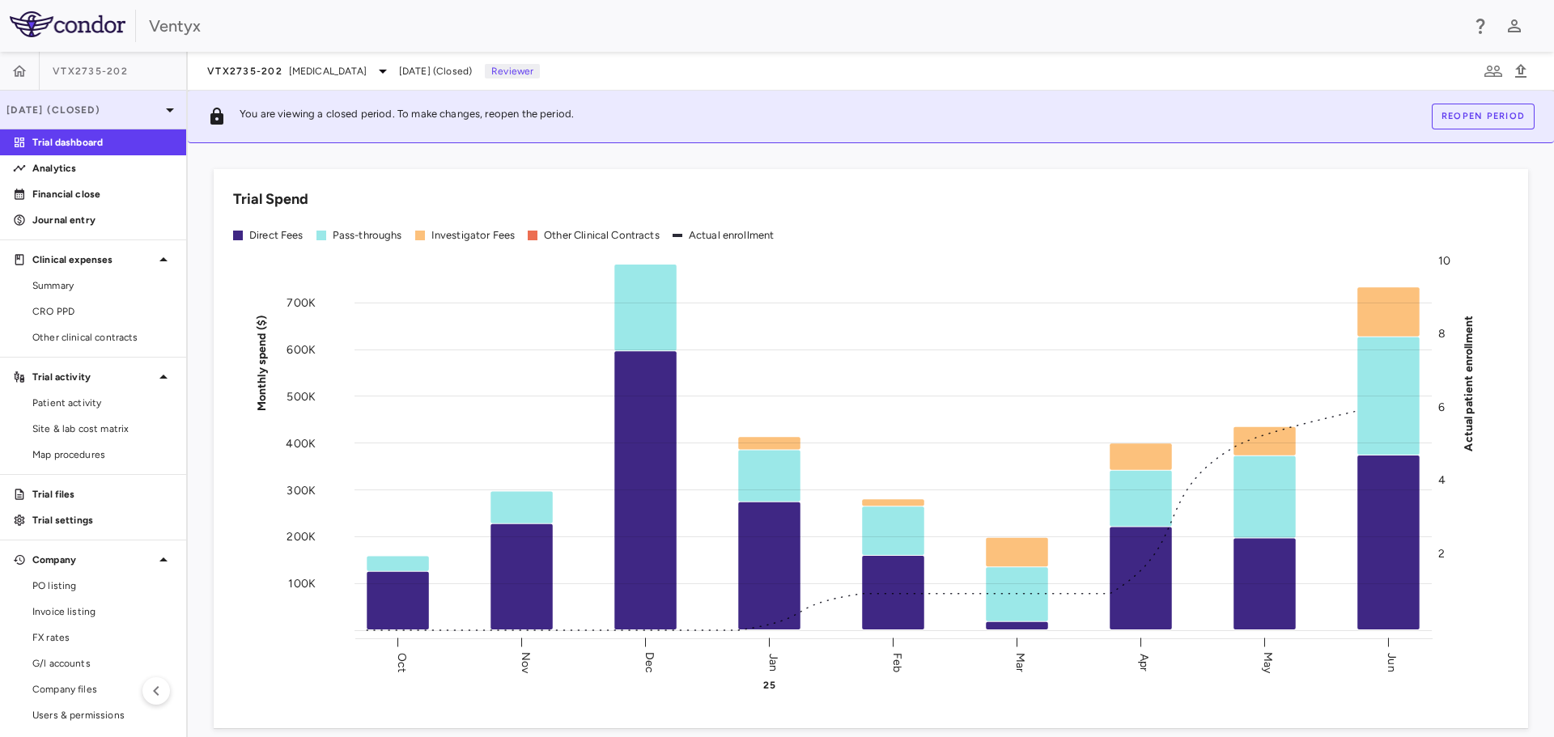
click at [163, 110] on icon at bounding box center [169, 109] width 19 height 19
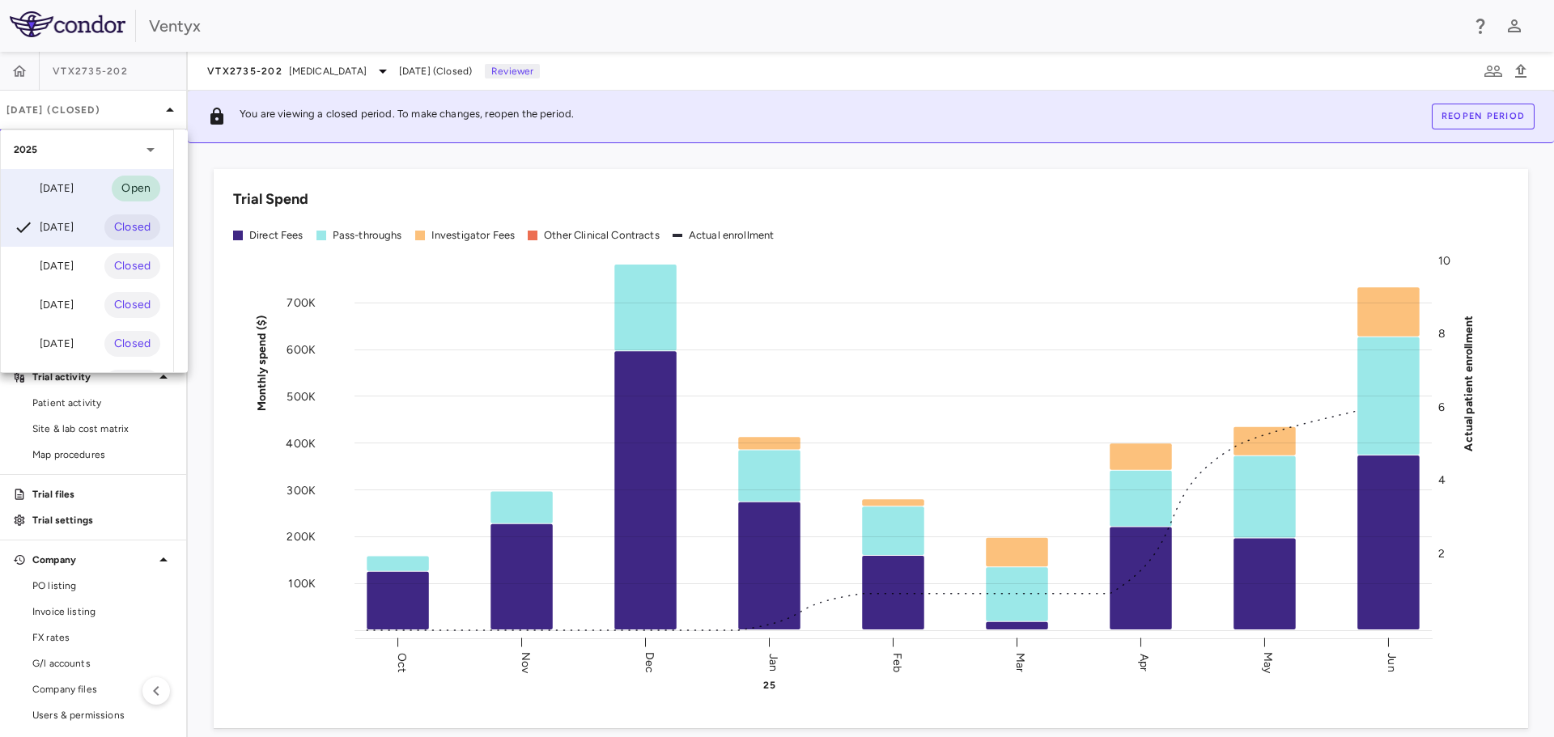
click at [70, 189] on div "[DATE]" at bounding box center [44, 188] width 60 height 19
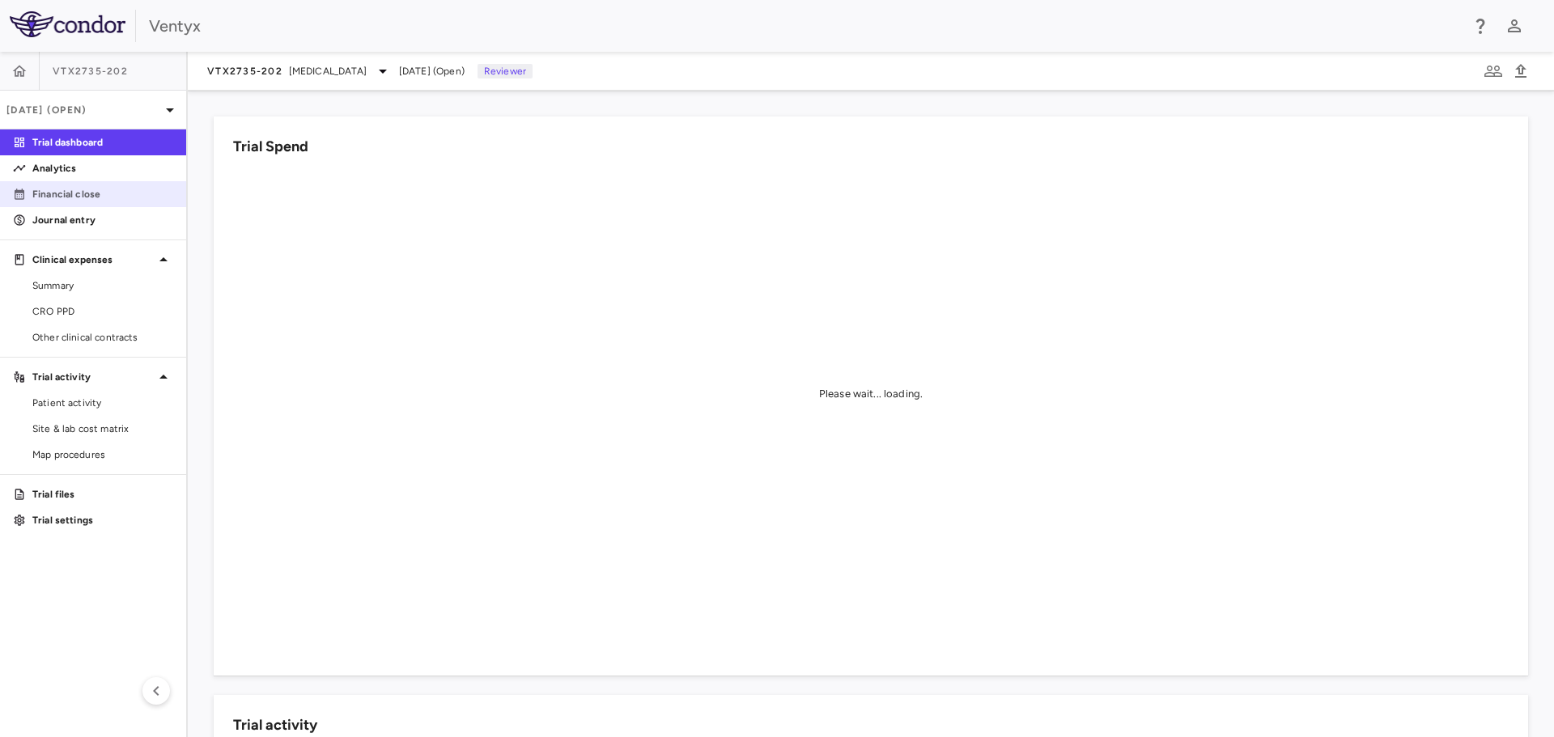
click at [75, 189] on p "Financial close" at bounding box center [102, 194] width 141 height 15
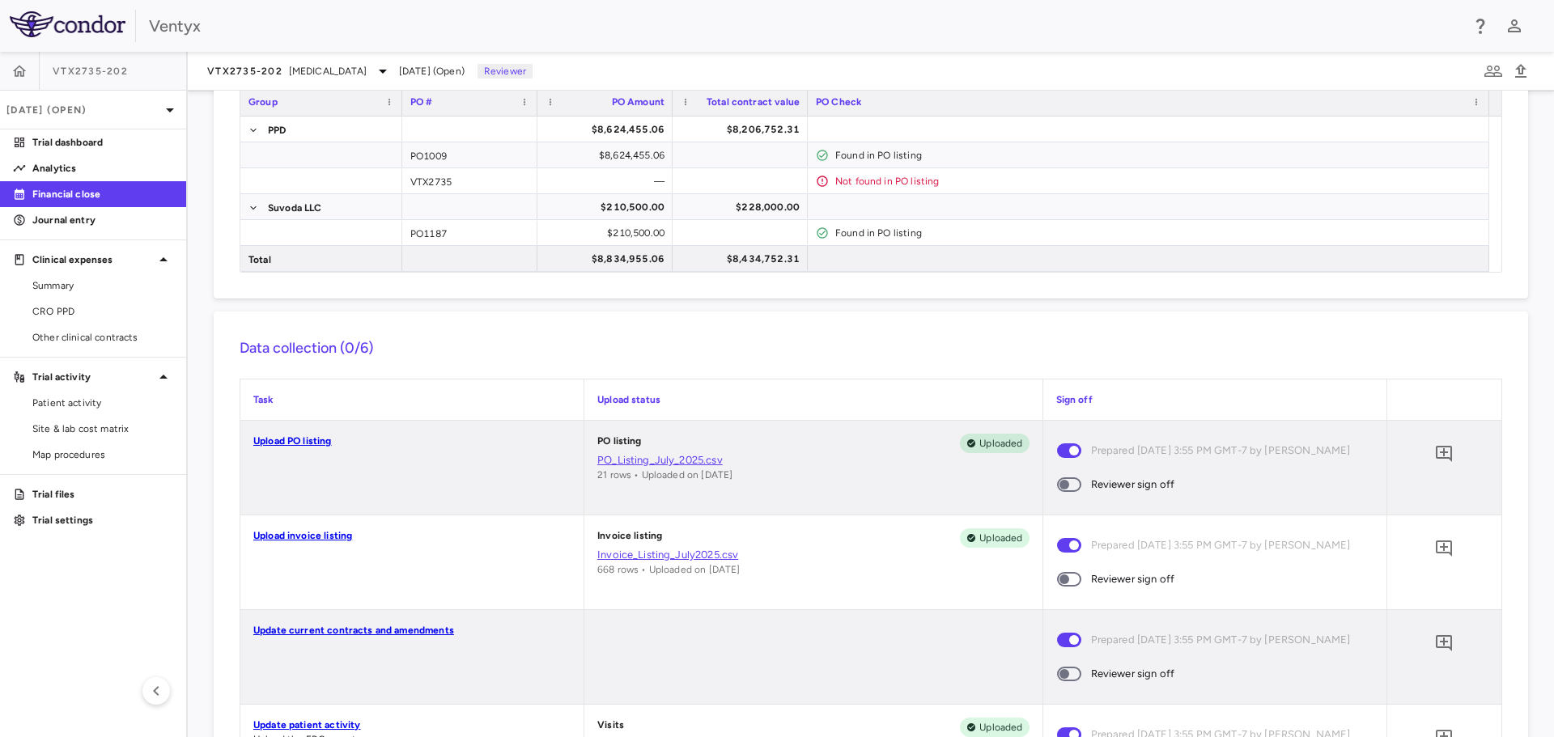
scroll to position [162, 0]
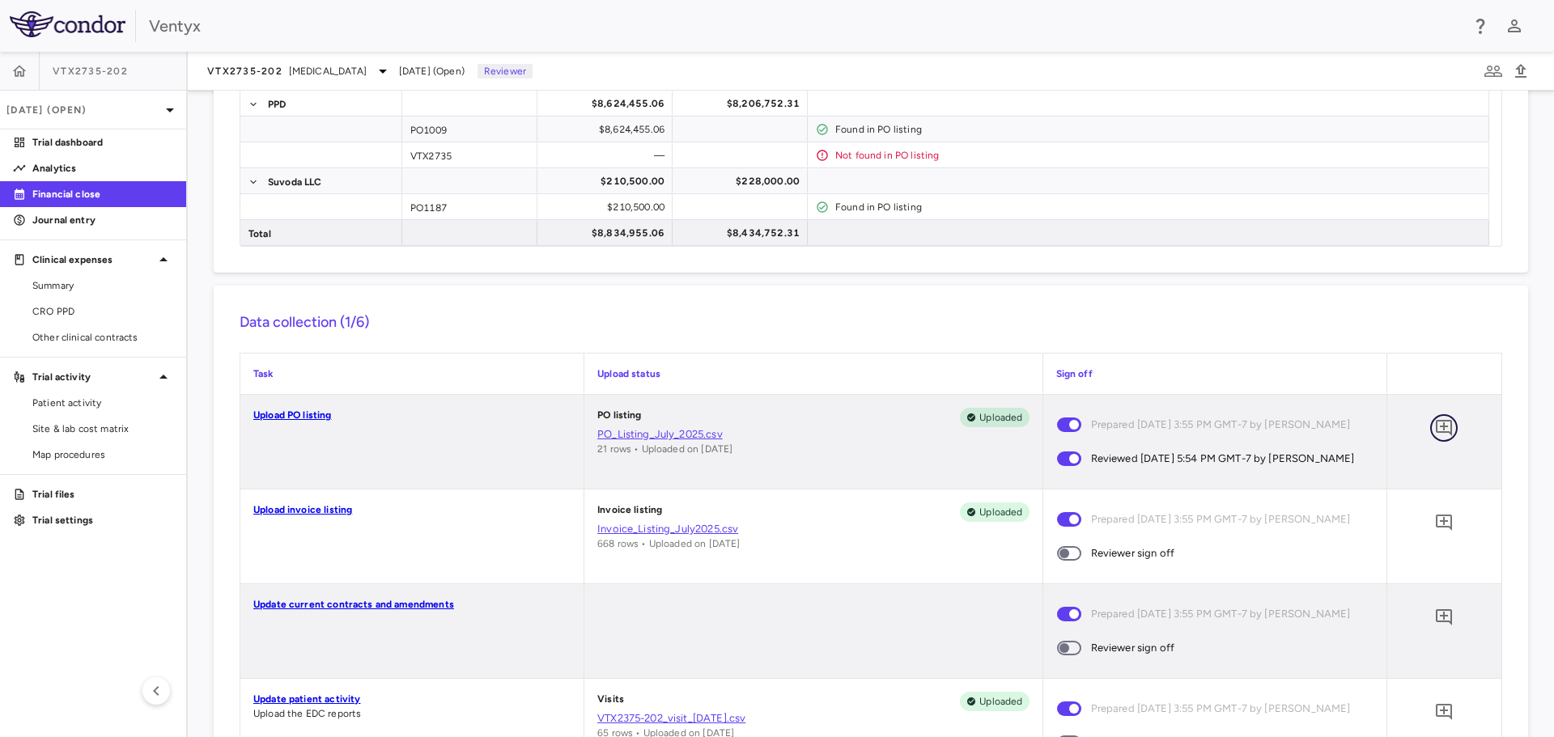
click at [1436, 430] on icon "Add comment" at bounding box center [1443, 427] width 19 height 19
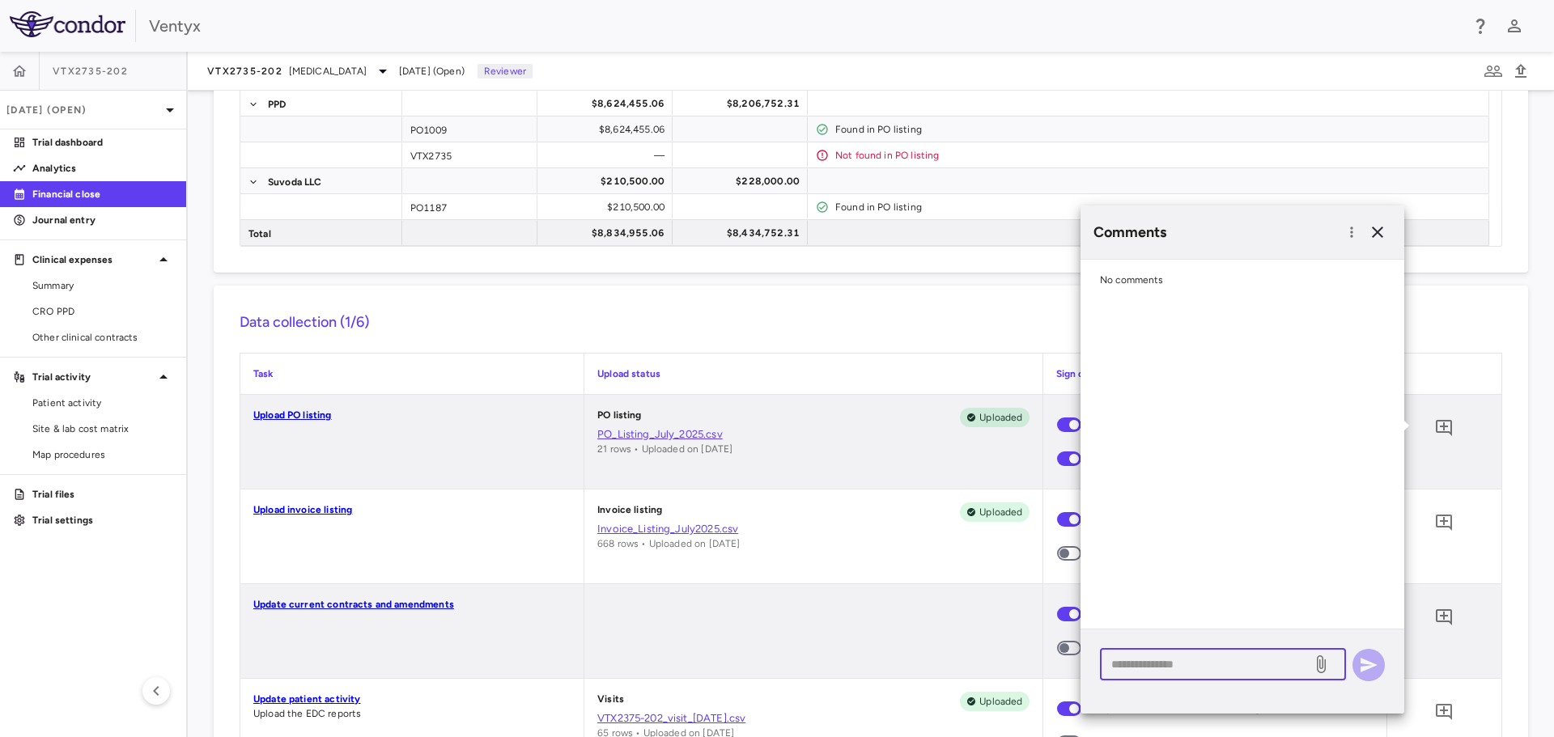
click at [1169, 671] on textarea at bounding box center [1205, 664] width 189 height 18
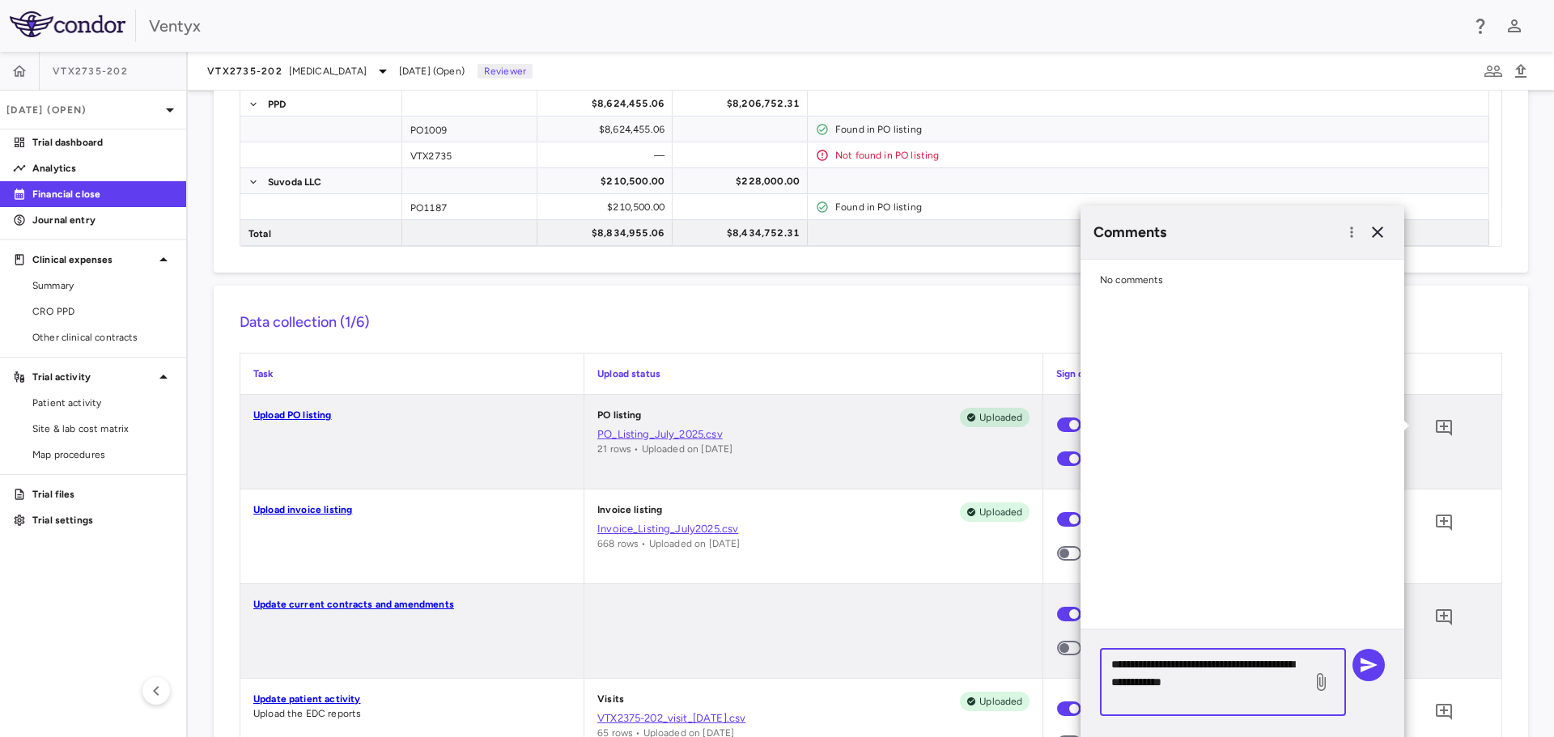
click at [1254, 678] on textarea "**********" at bounding box center [1205, 681] width 189 height 53
click at [1236, 659] on textarea "**********" at bounding box center [1205, 681] width 189 height 53
type textarea "**********"
click at [1360, 662] on icon "button" at bounding box center [1368, 664] width 19 height 19
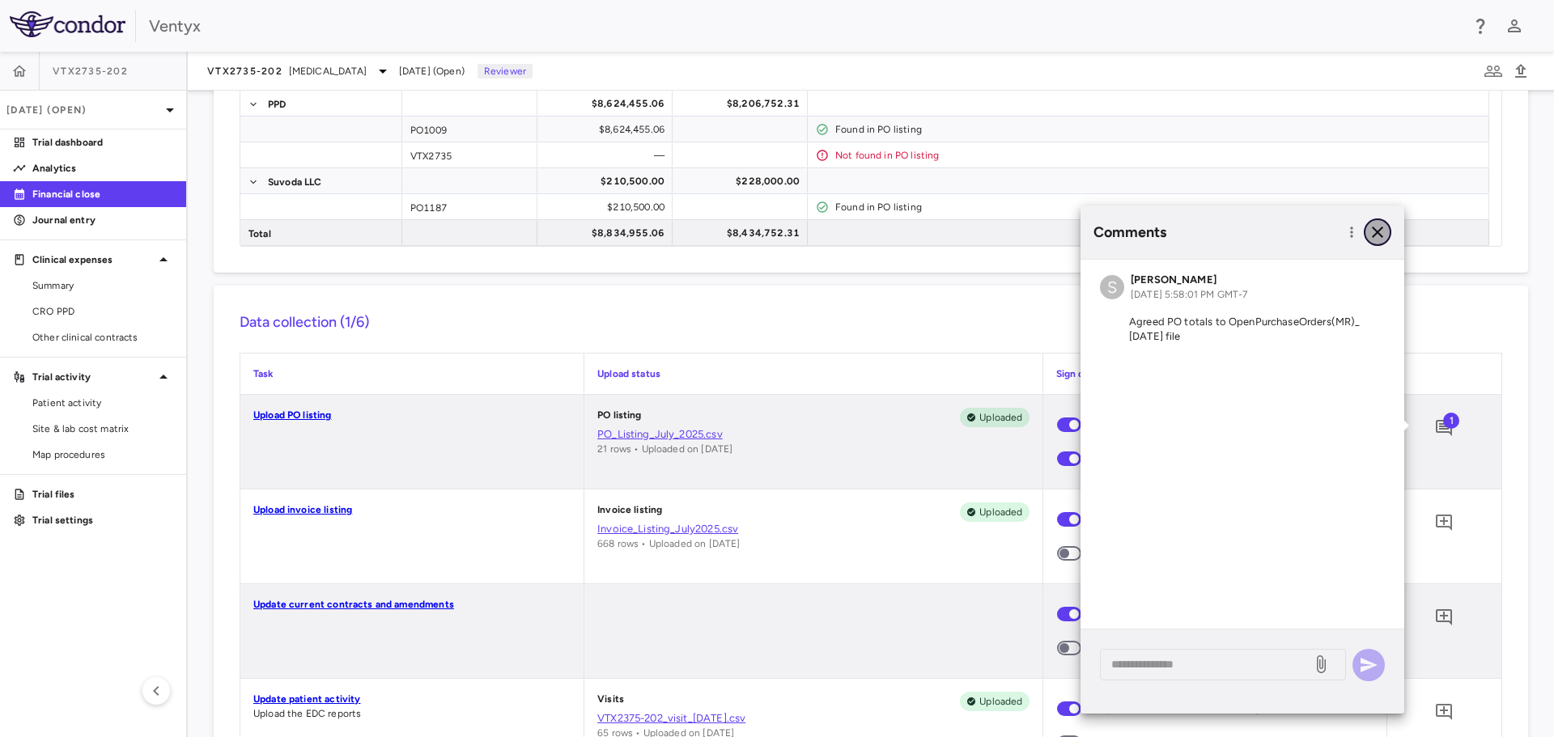
click at [1377, 235] on icon "button" at bounding box center [1376, 232] width 19 height 19
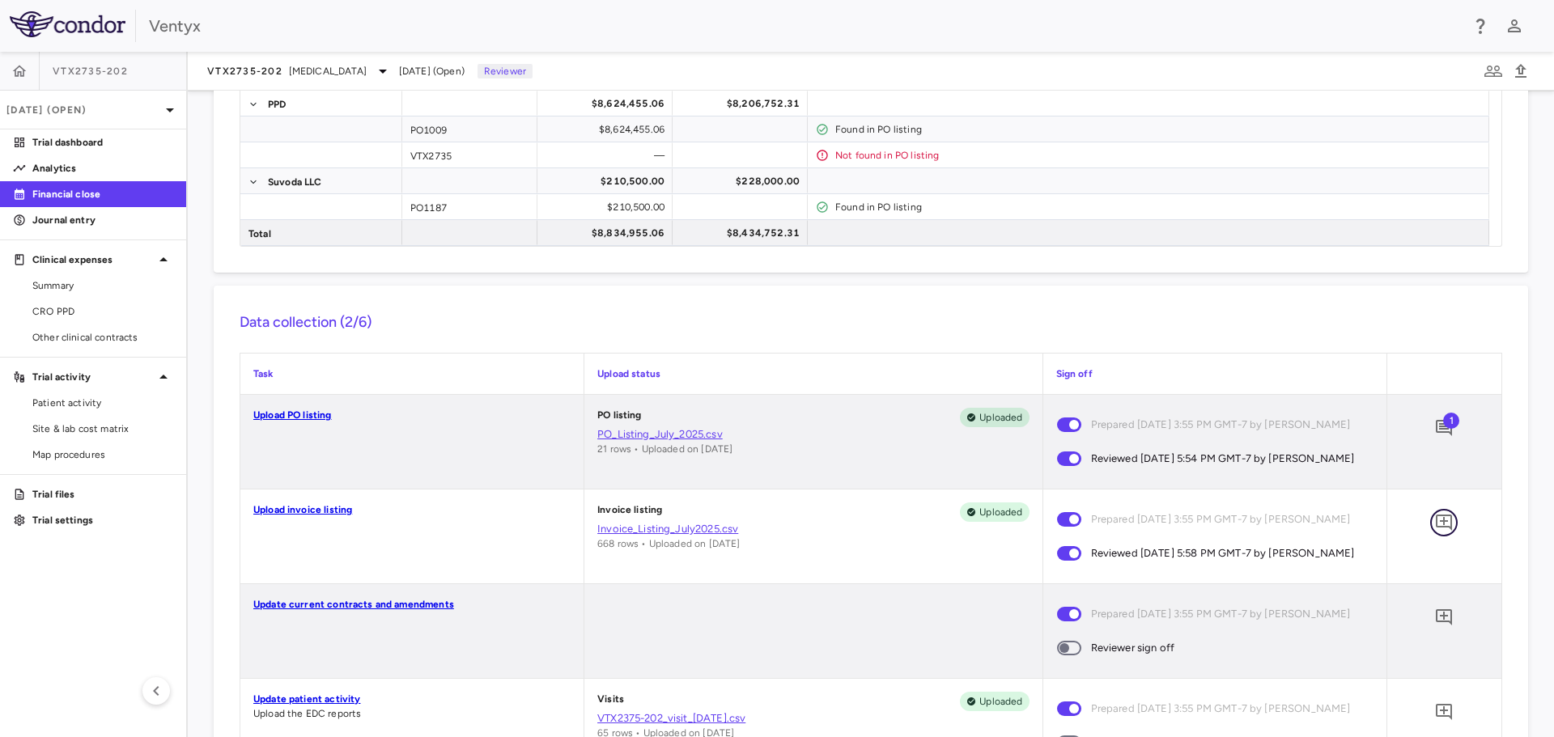
click at [1435, 532] on icon "Add comment" at bounding box center [1443, 522] width 19 height 19
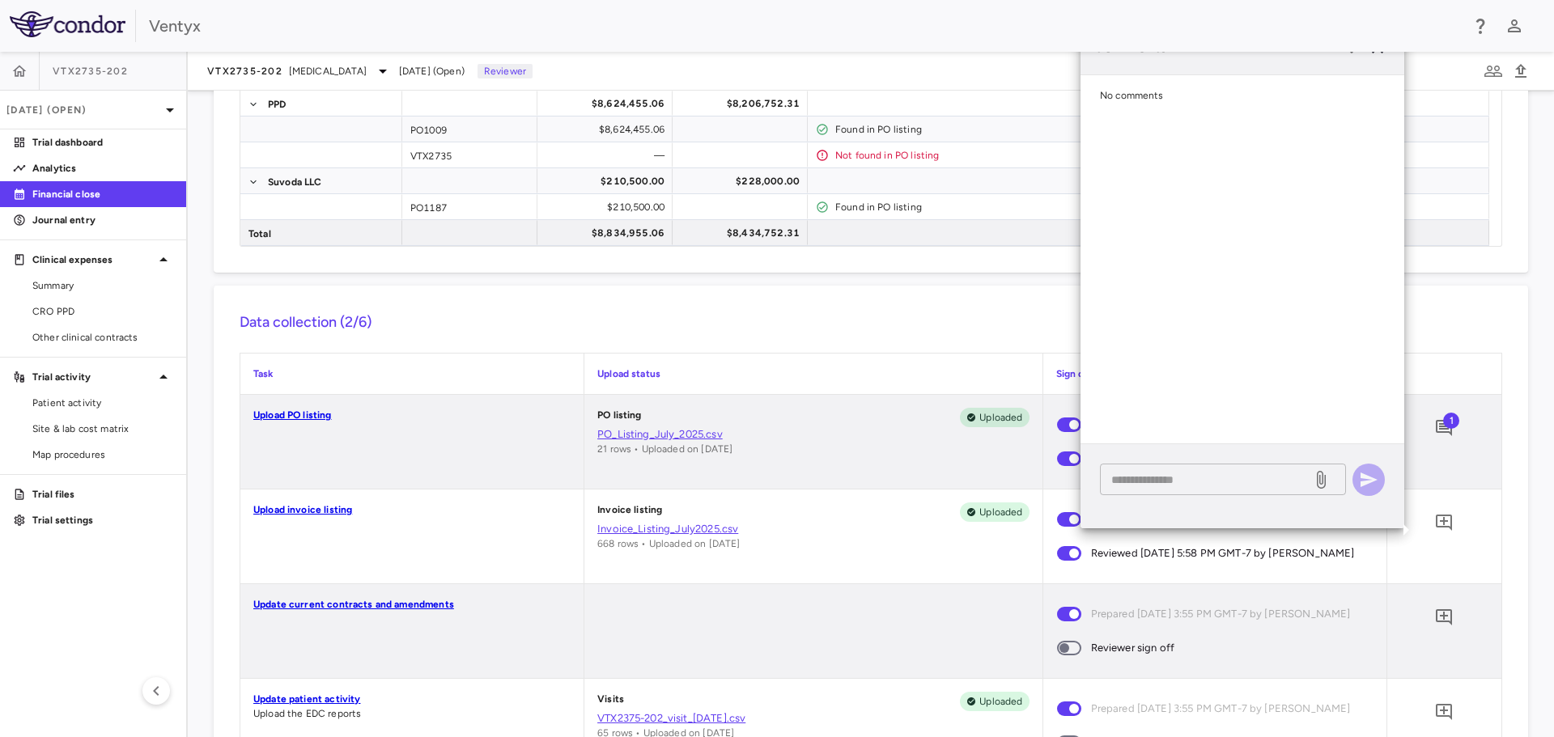
click at [1155, 473] on textarea at bounding box center [1205, 480] width 189 height 18
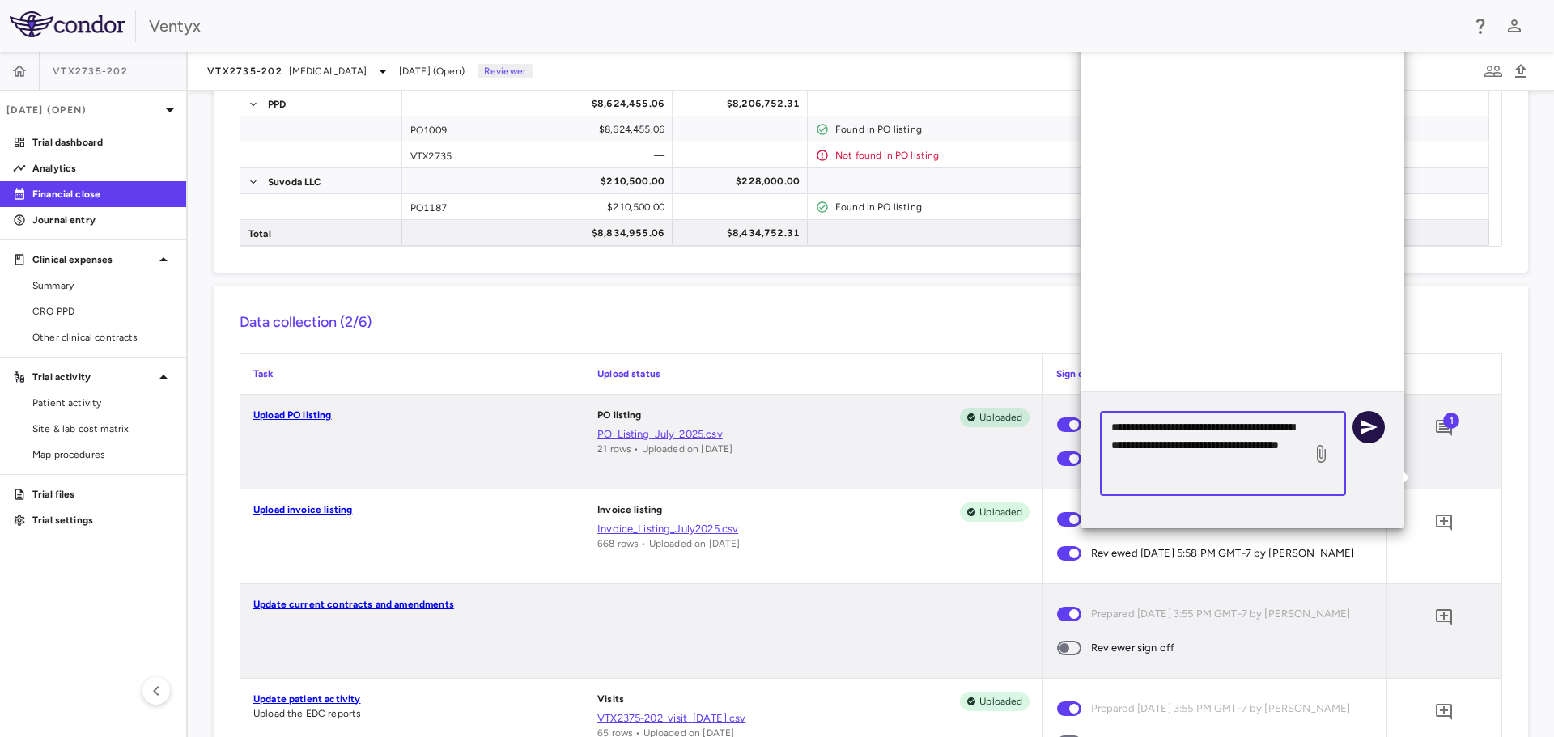
type textarea "**********"
click at [1368, 426] on icon "button" at bounding box center [1368, 427] width 17 height 15
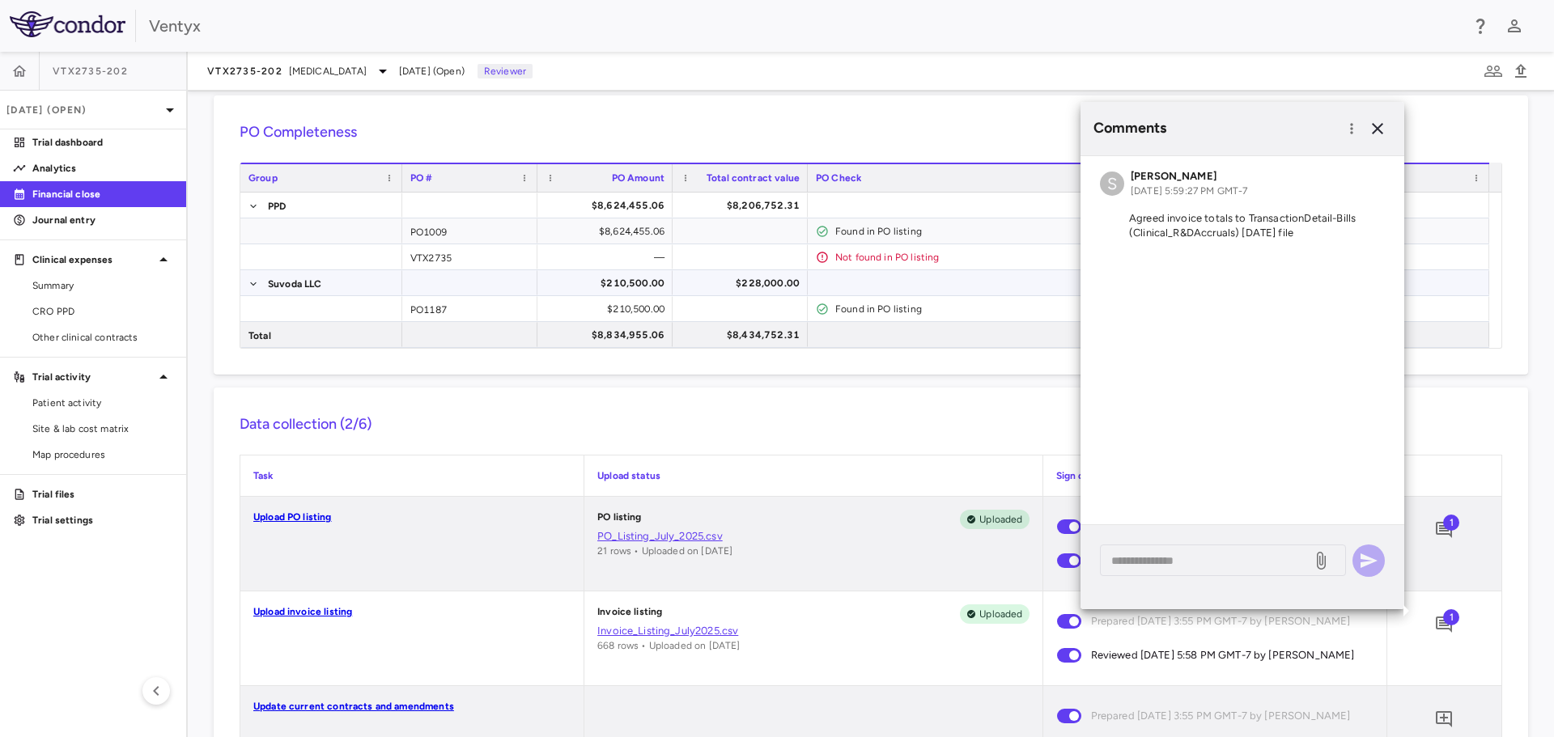
scroll to position [81, 0]
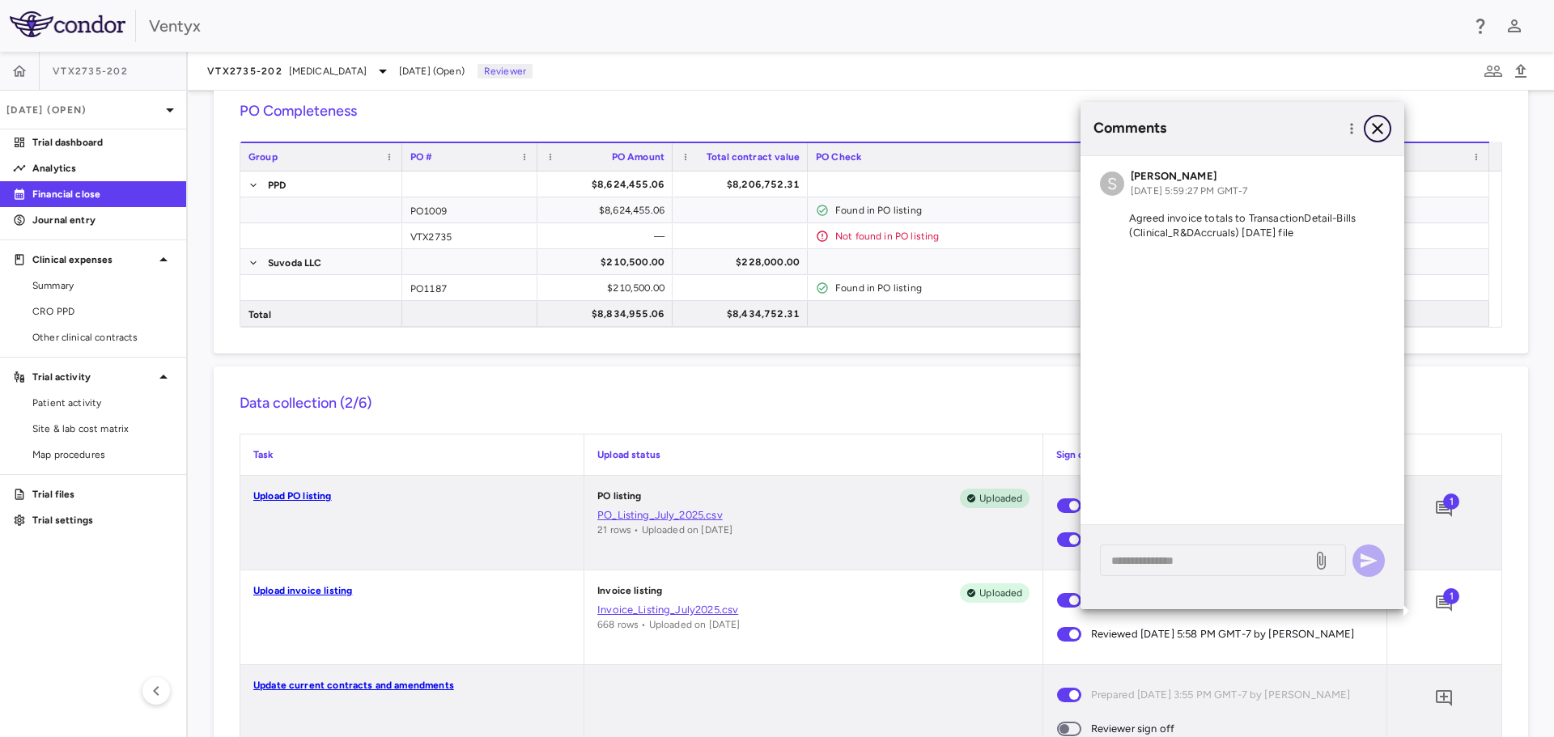
click at [1382, 130] on icon "button" at bounding box center [1376, 128] width 19 height 19
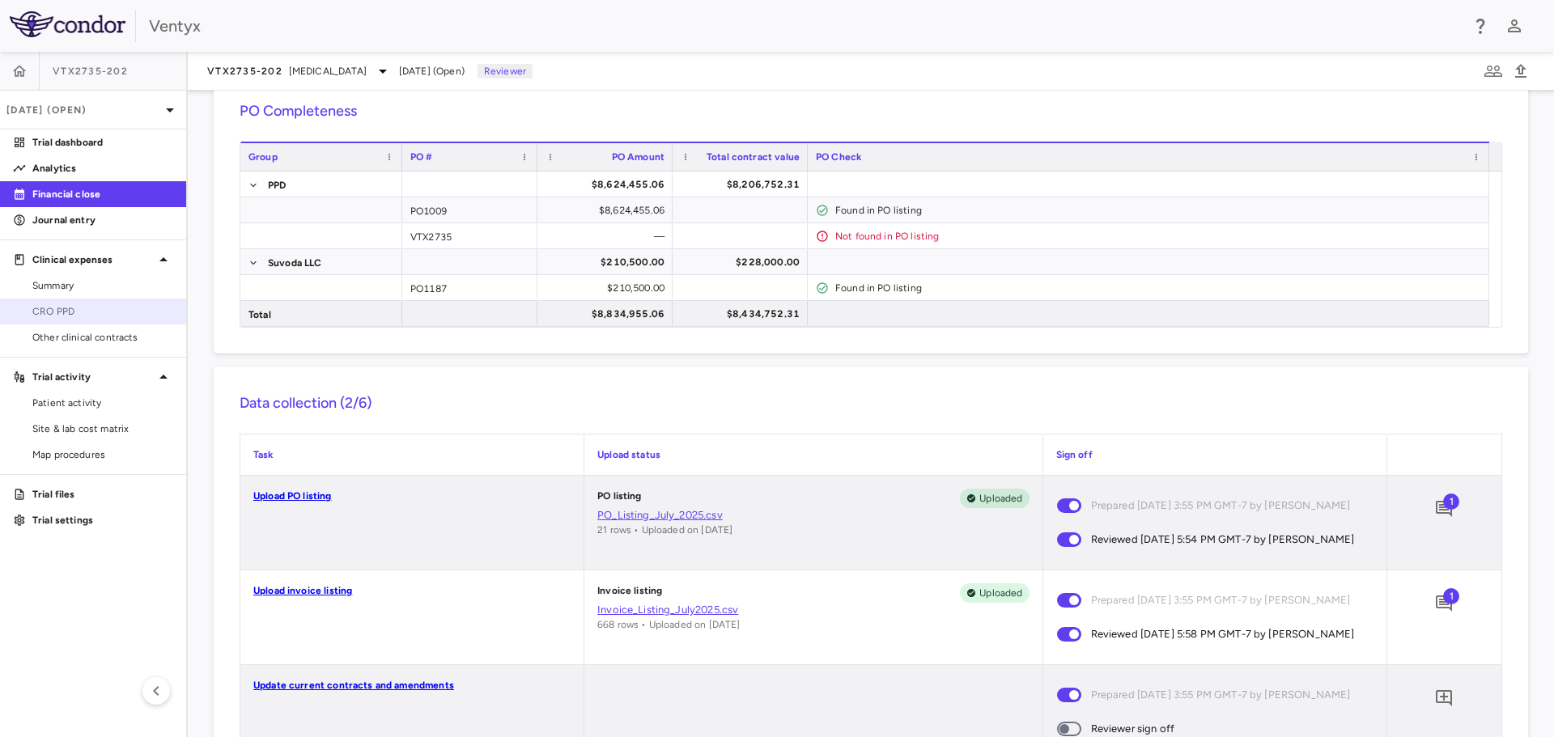
click at [105, 307] on span "CRO PPD" at bounding box center [102, 311] width 141 height 15
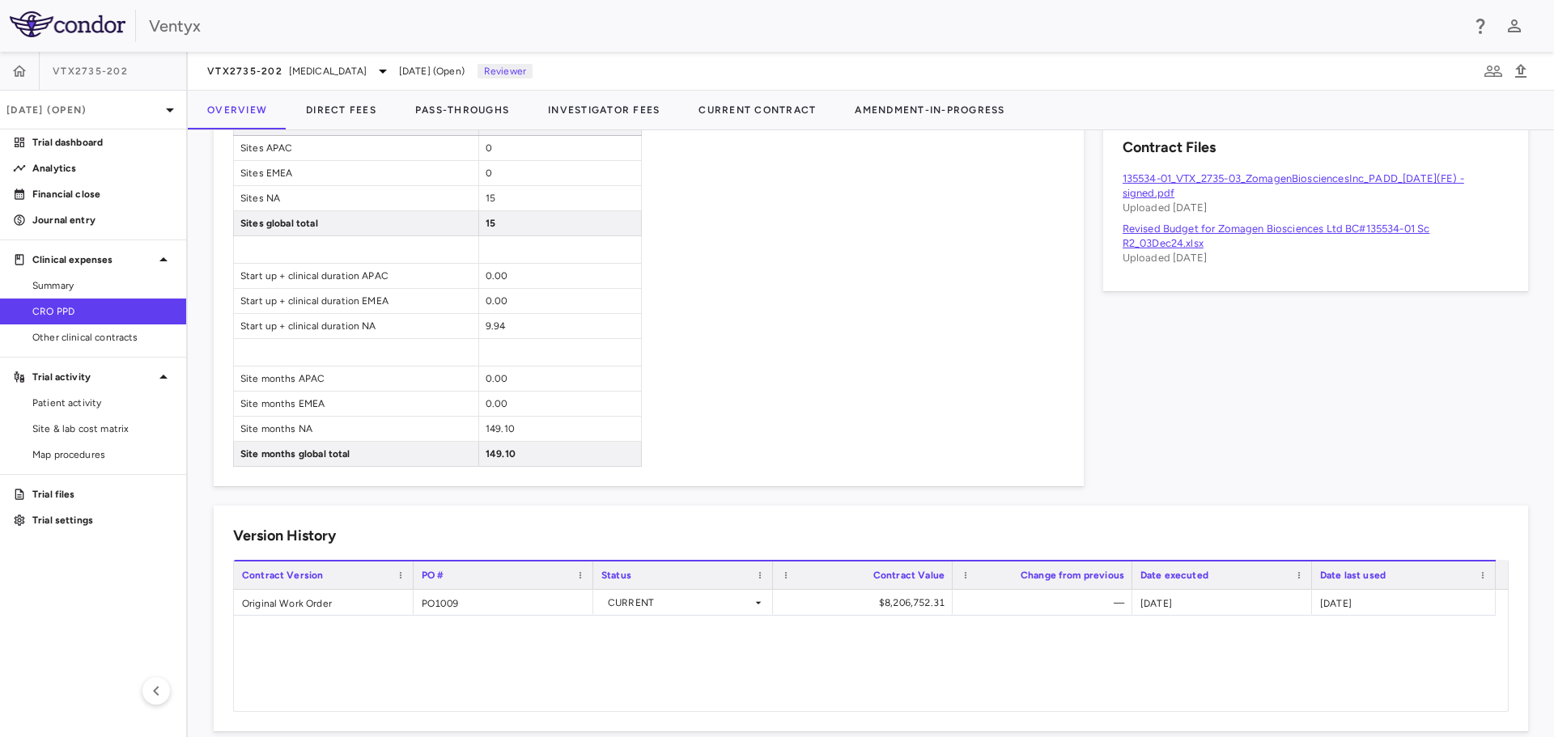
scroll to position [951, 0]
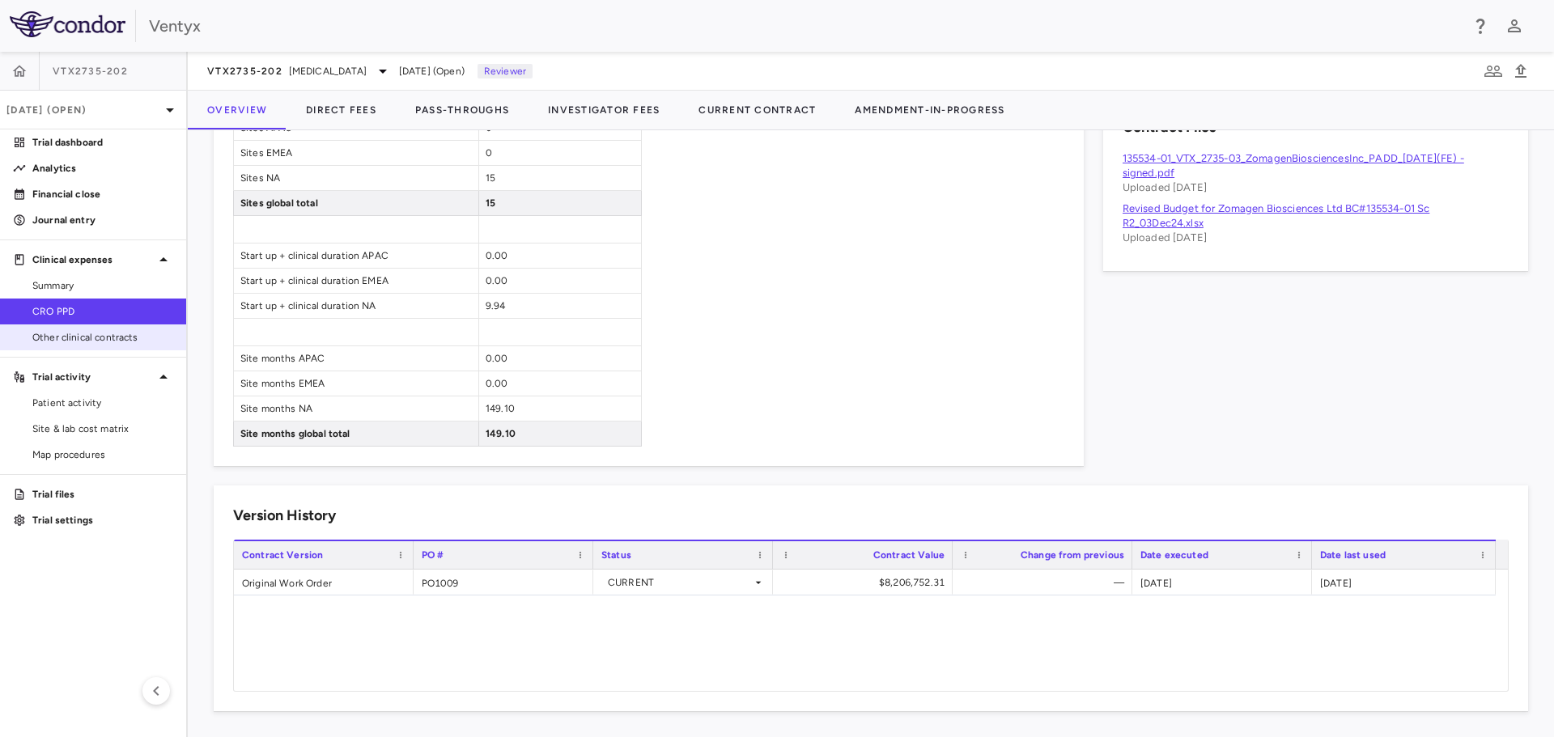
click at [78, 336] on span "Other clinical contracts" at bounding box center [102, 337] width 141 height 15
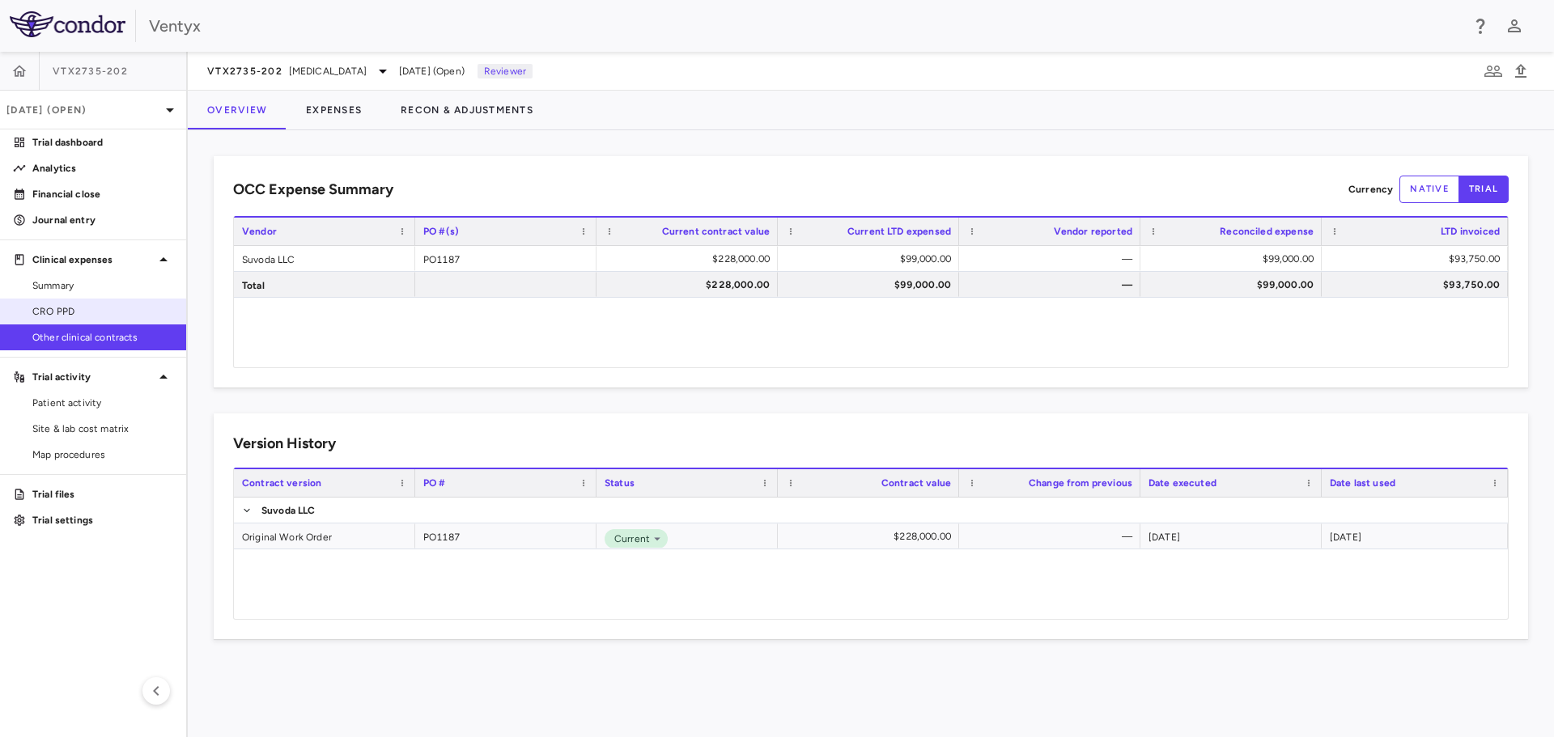
click at [73, 310] on span "CRO PPD" at bounding box center [102, 311] width 141 height 15
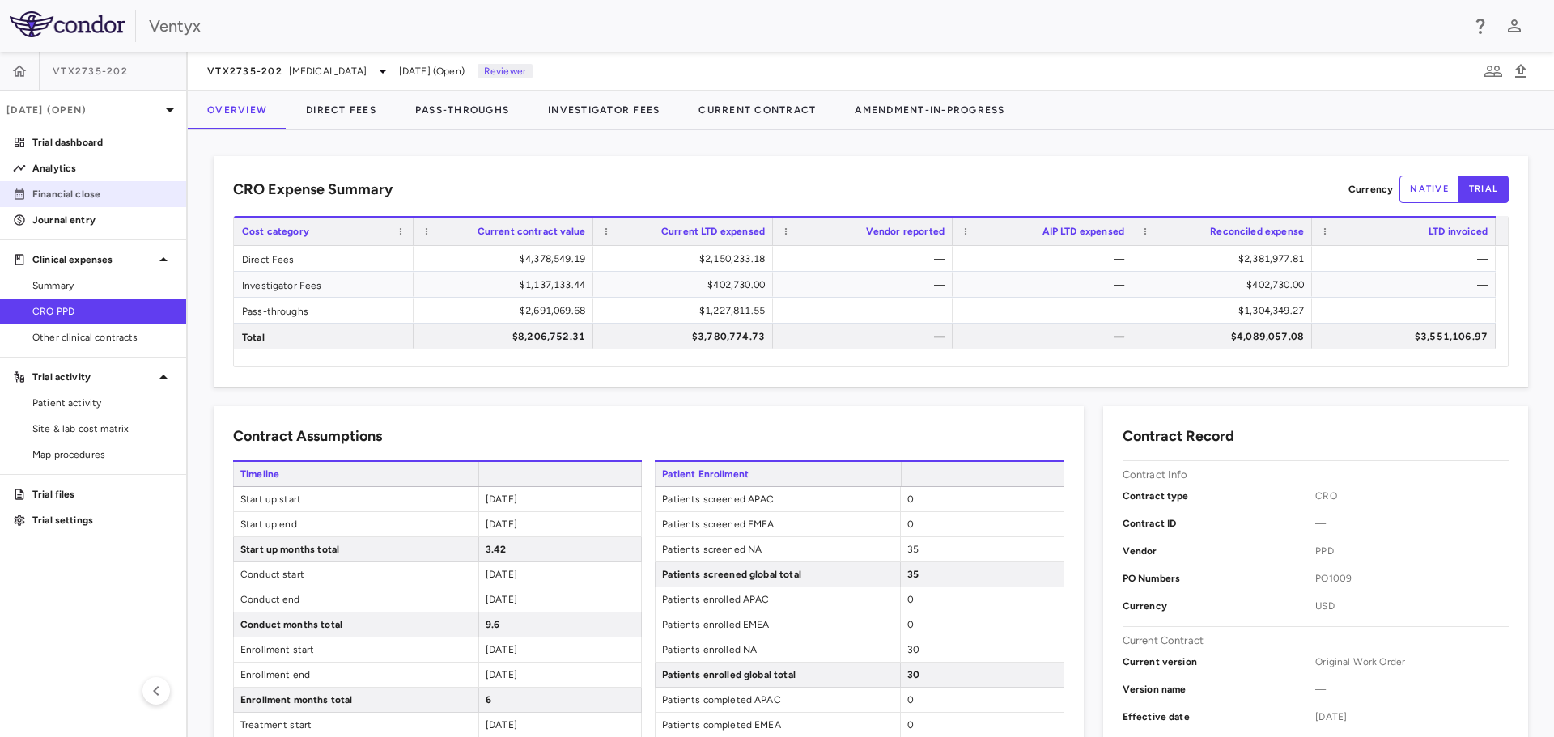
click at [92, 192] on p "Financial close" at bounding box center [102, 194] width 141 height 15
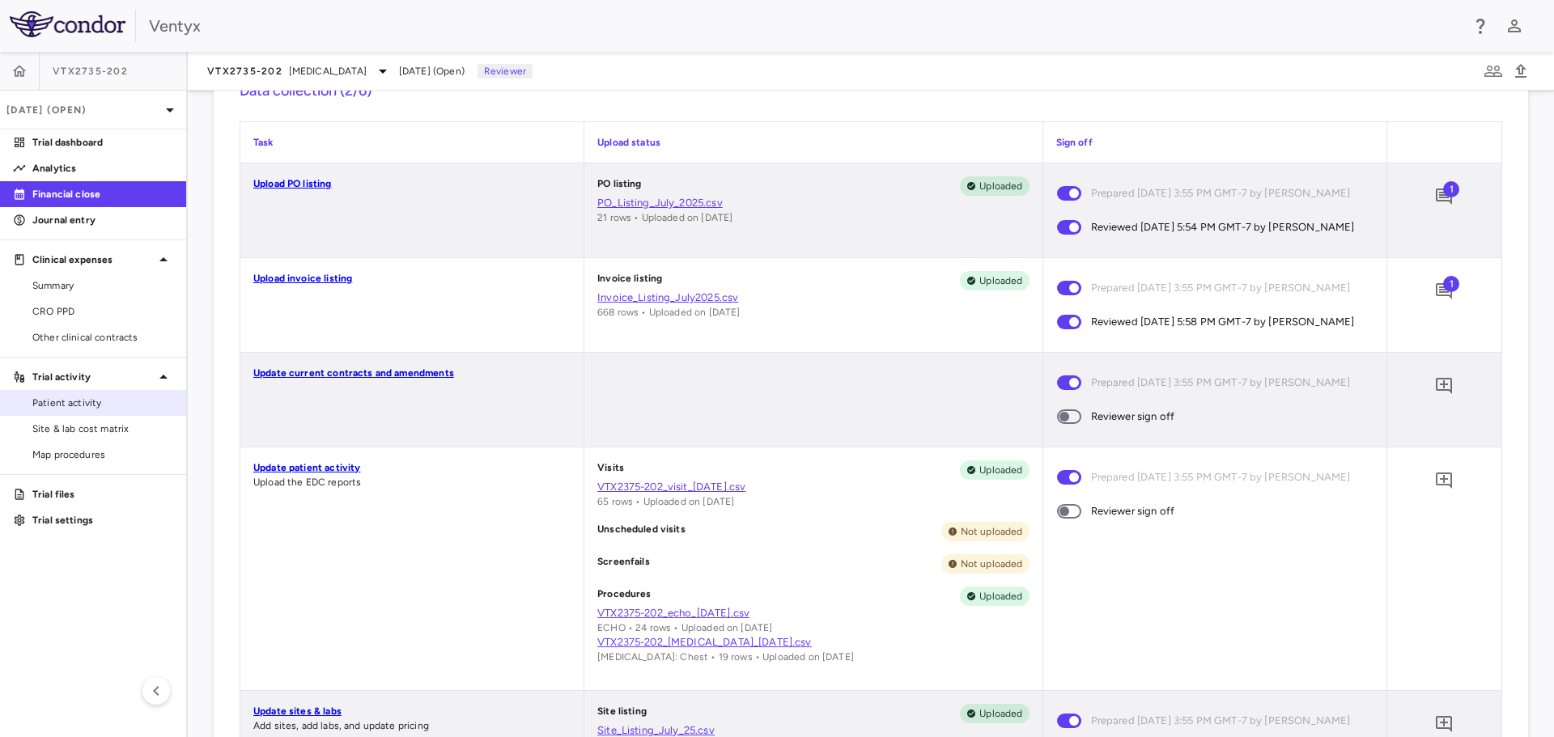
scroll to position [405, 0]
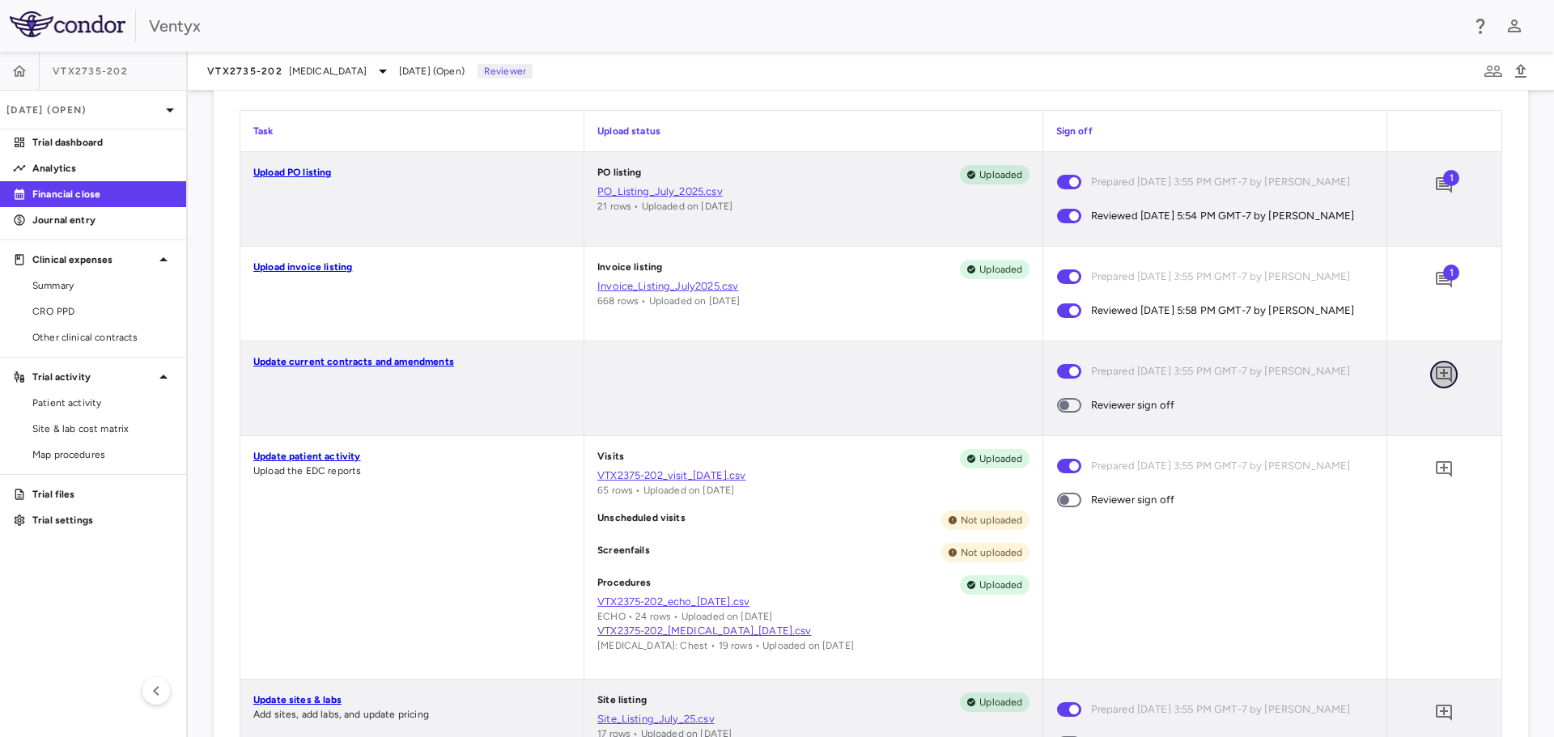
click at [1434, 384] on icon "Add comment" at bounding box center [1443, 374] width 19 height 19
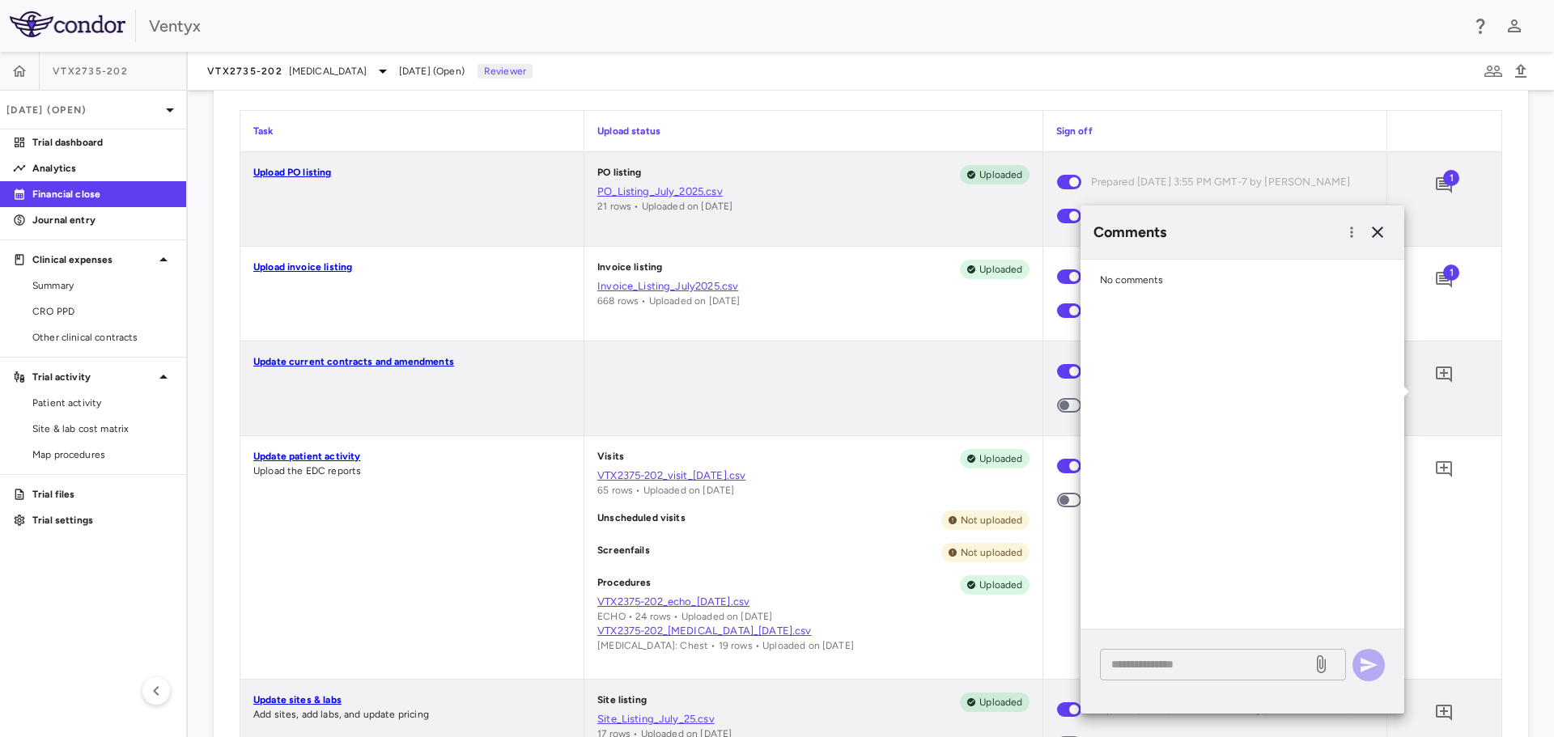
click at [1120, 665] on textarea at bounding box center [1205, 664] width 189 height 18
paste textarea "**********"
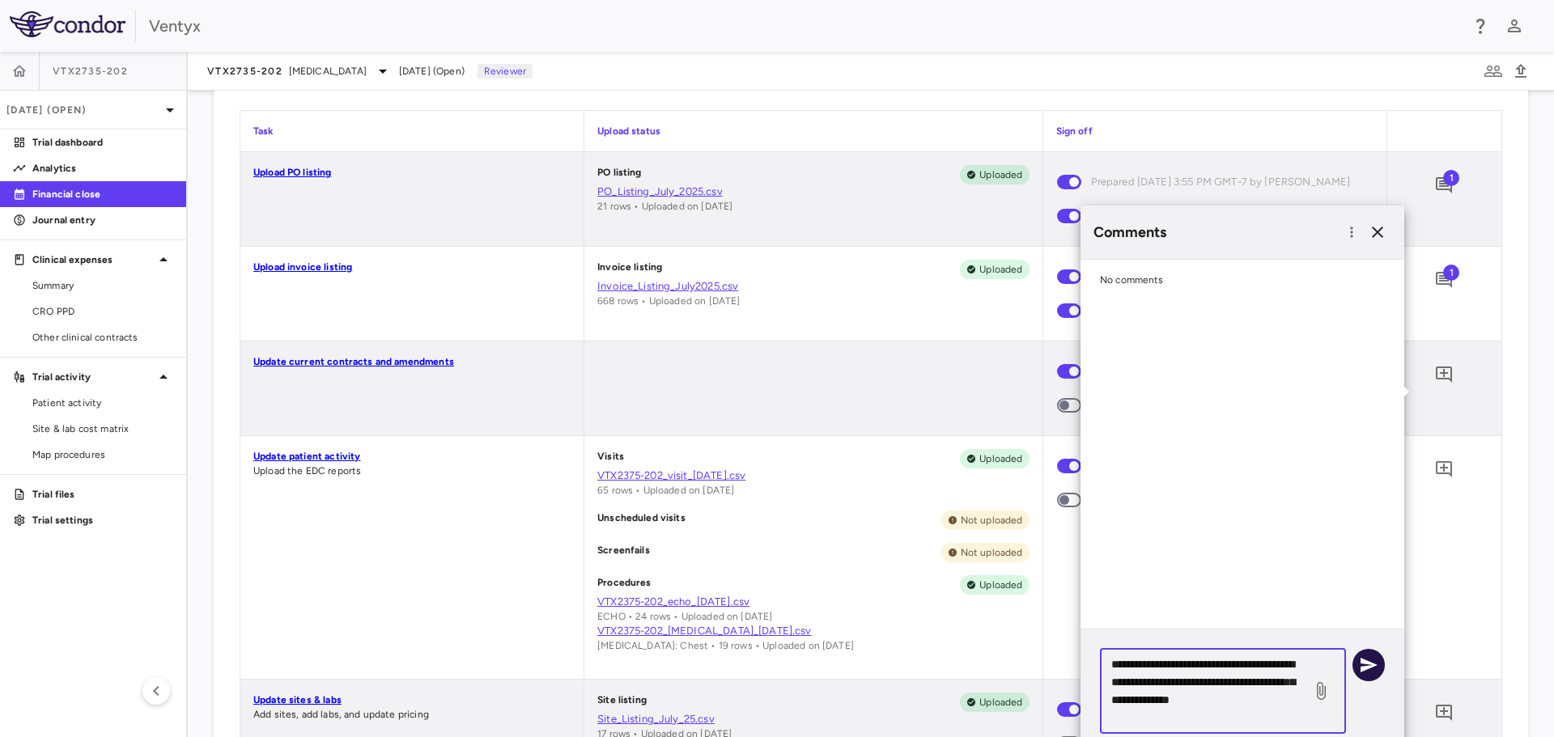
type textarea "**********"
click at [1373, 663] on icon "button" at bounding box center [1368, 664] width 19 height 19
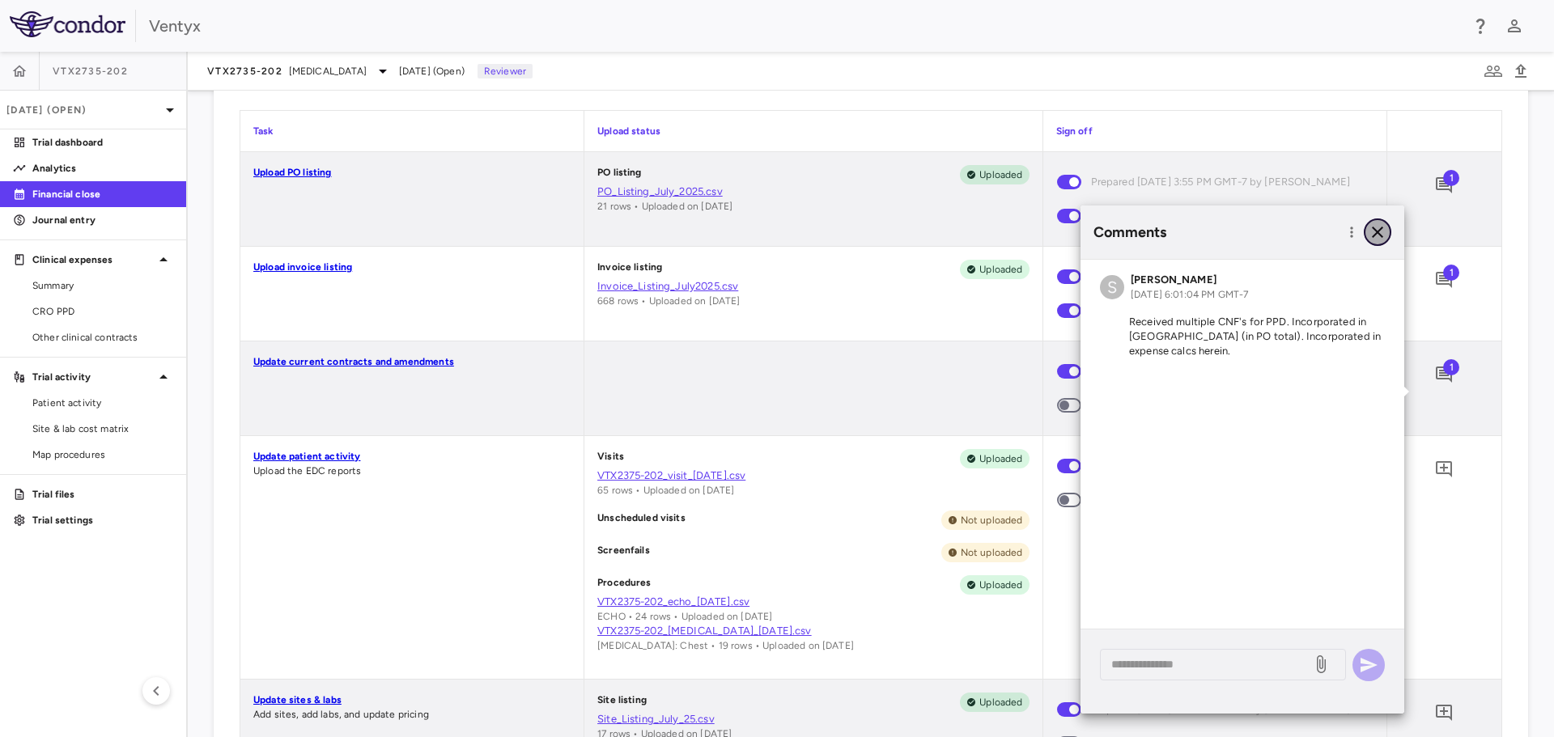
click at [1376, 228] on icon "button" at bounding box center [1376, 232] width 19 height 19
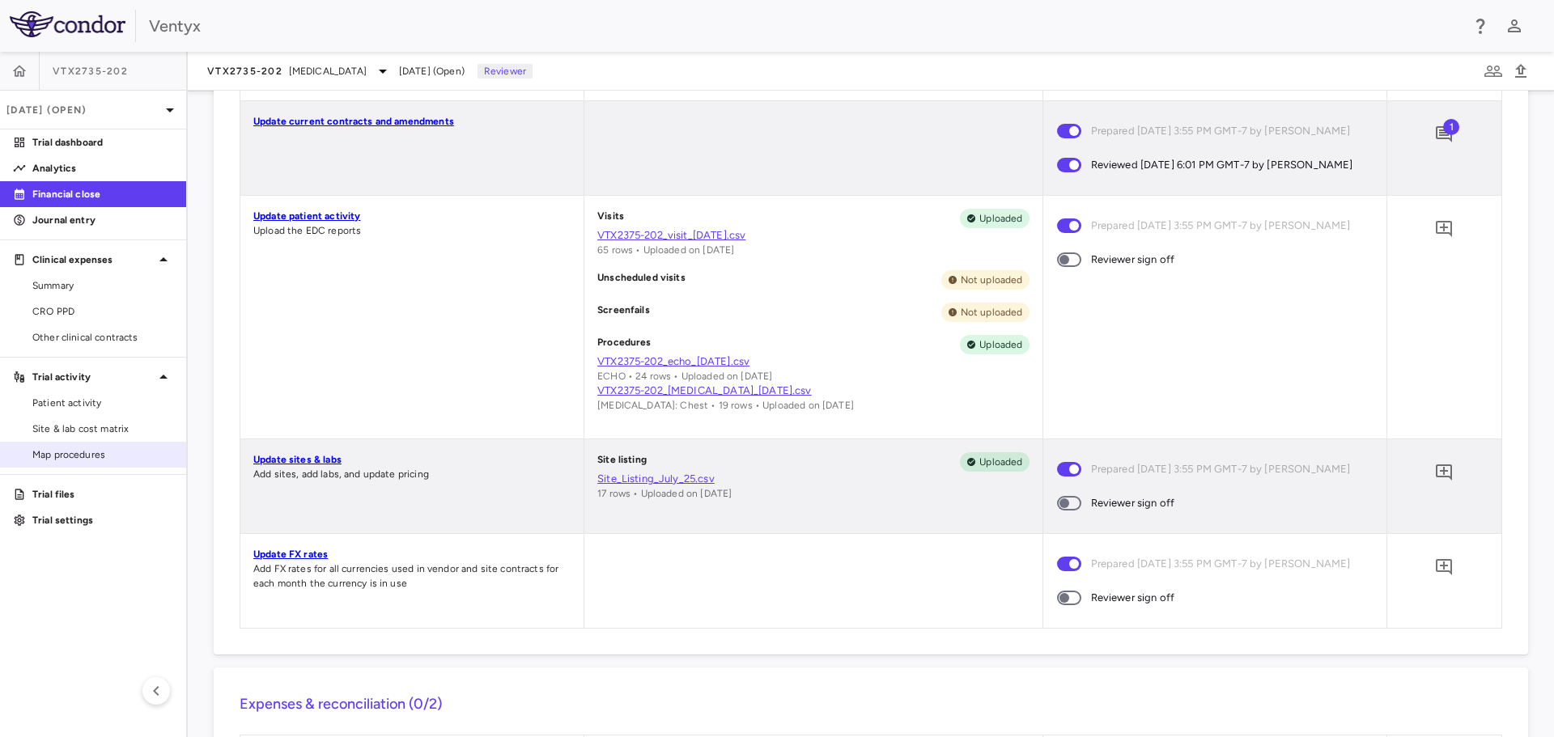
scroll to position [647, 0]
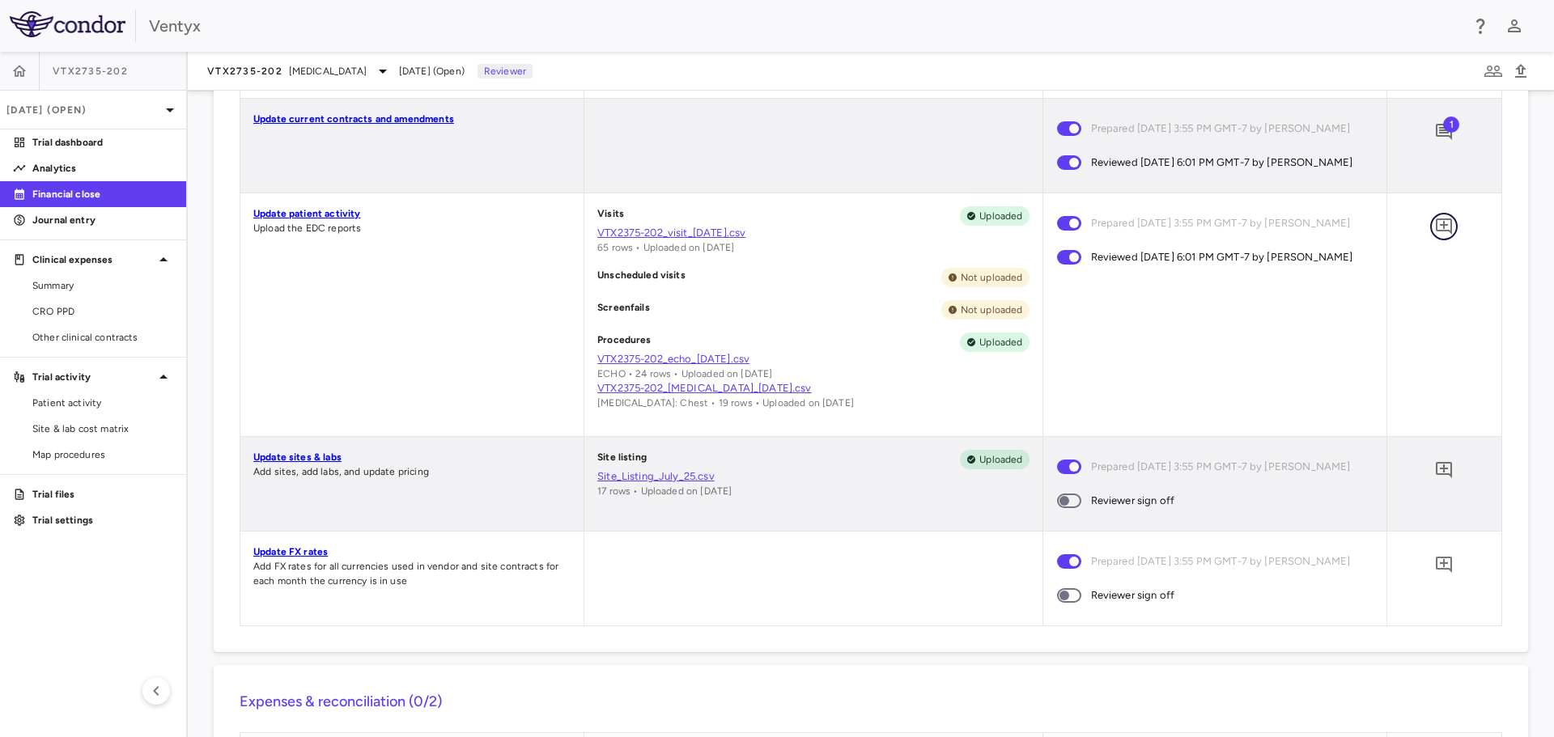
click at [1434, 236] on icon "Add comment" at bounding box center [1443, 226] width 19 height 19
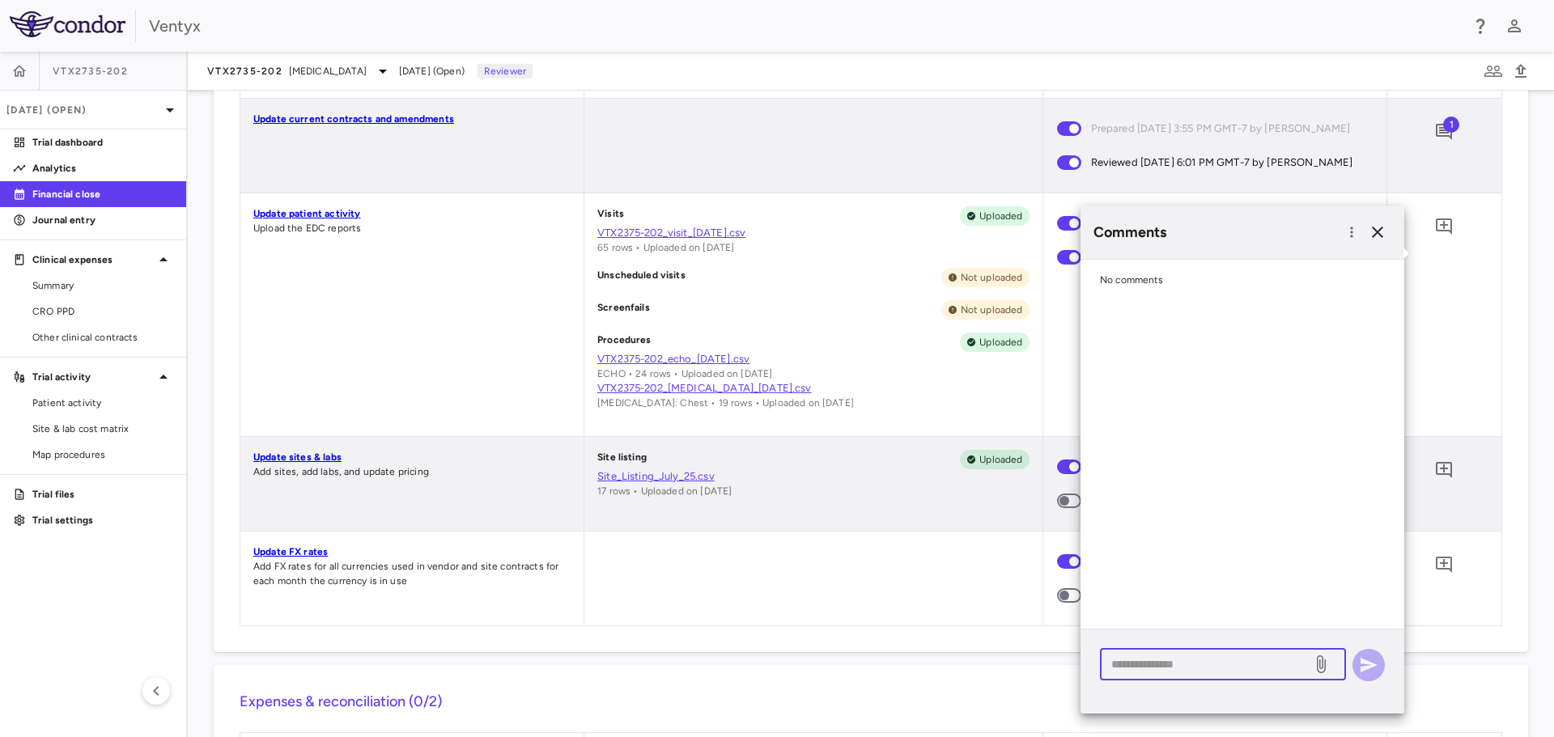
click at [1147, 661] on textarea at bounding box center [1205, 664] width 189 height 18
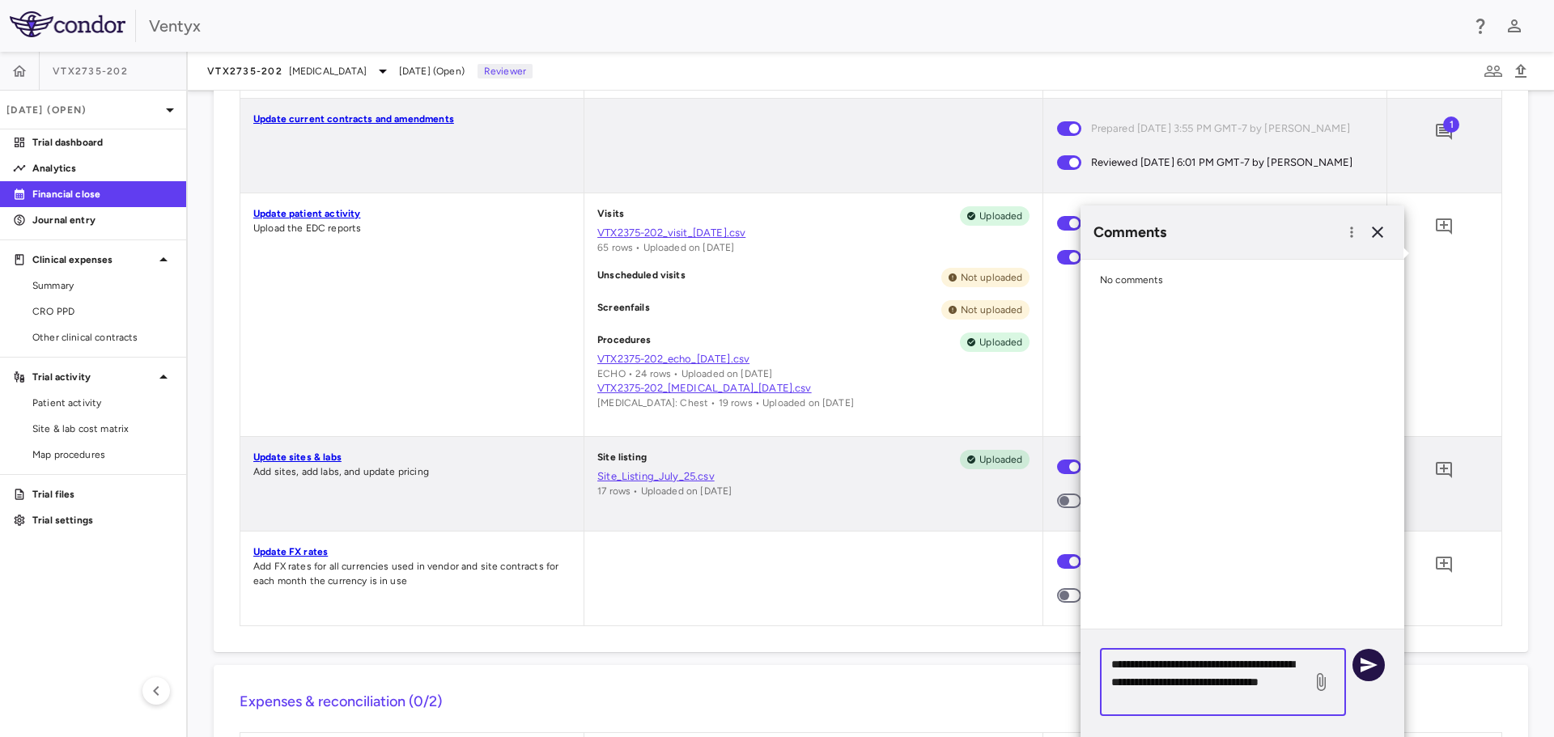
type textarea "**********"
click at [1364, 663] on icon "button" at bounding box center [1368, 665] width 17 height 15
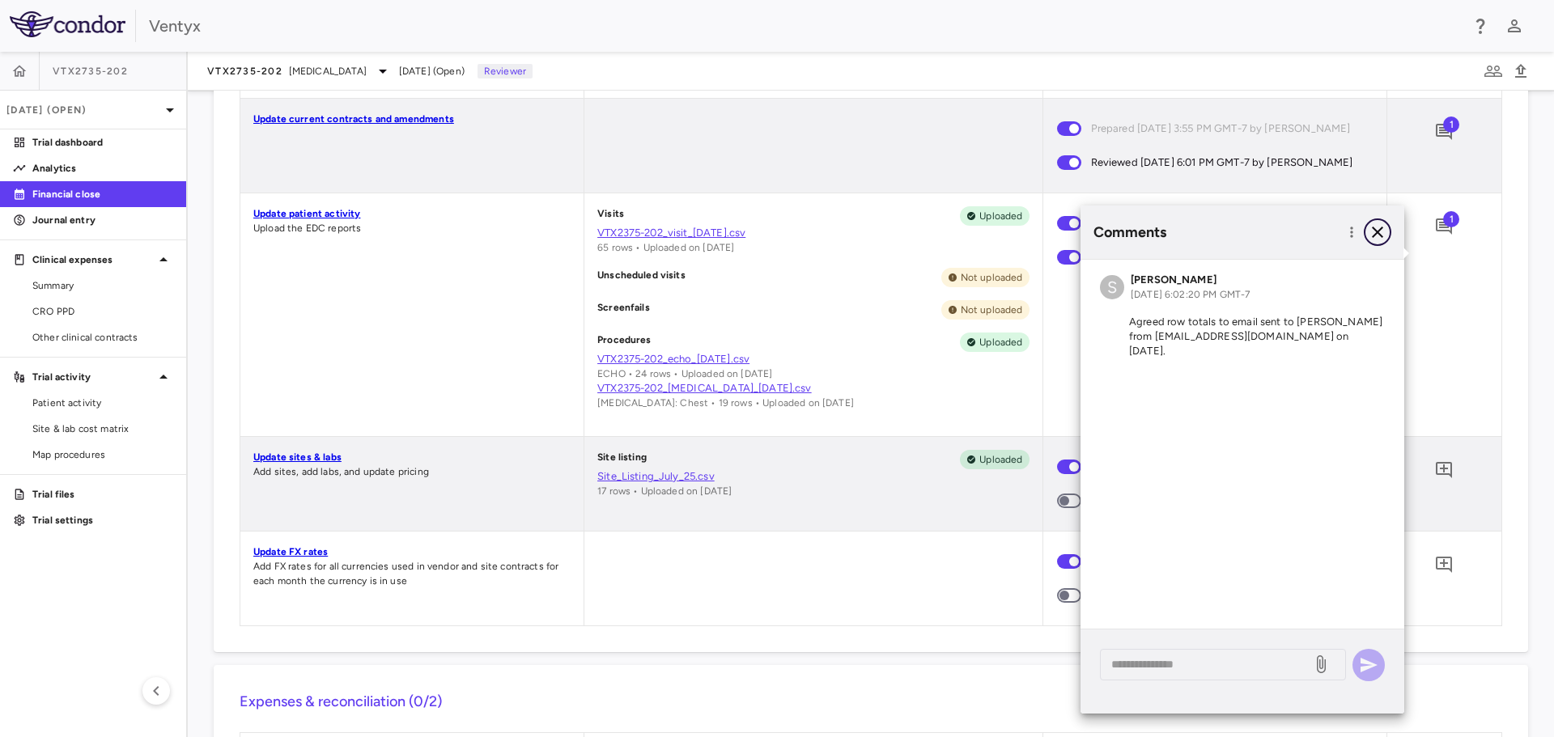
click at [1378, 228] on icon "button" at bounding box center [1376, 232] width 19 height 19
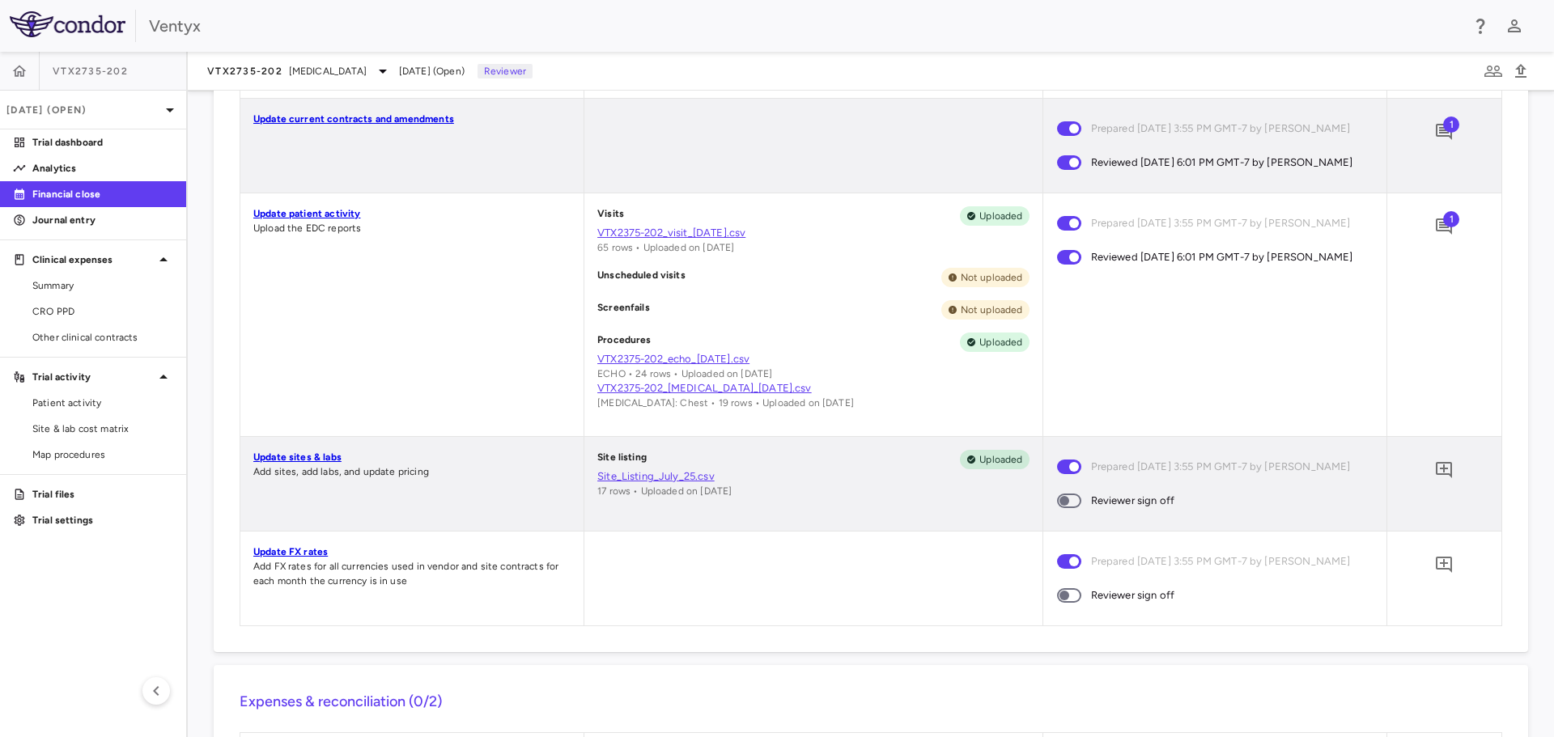
scroll to position [728, 0]
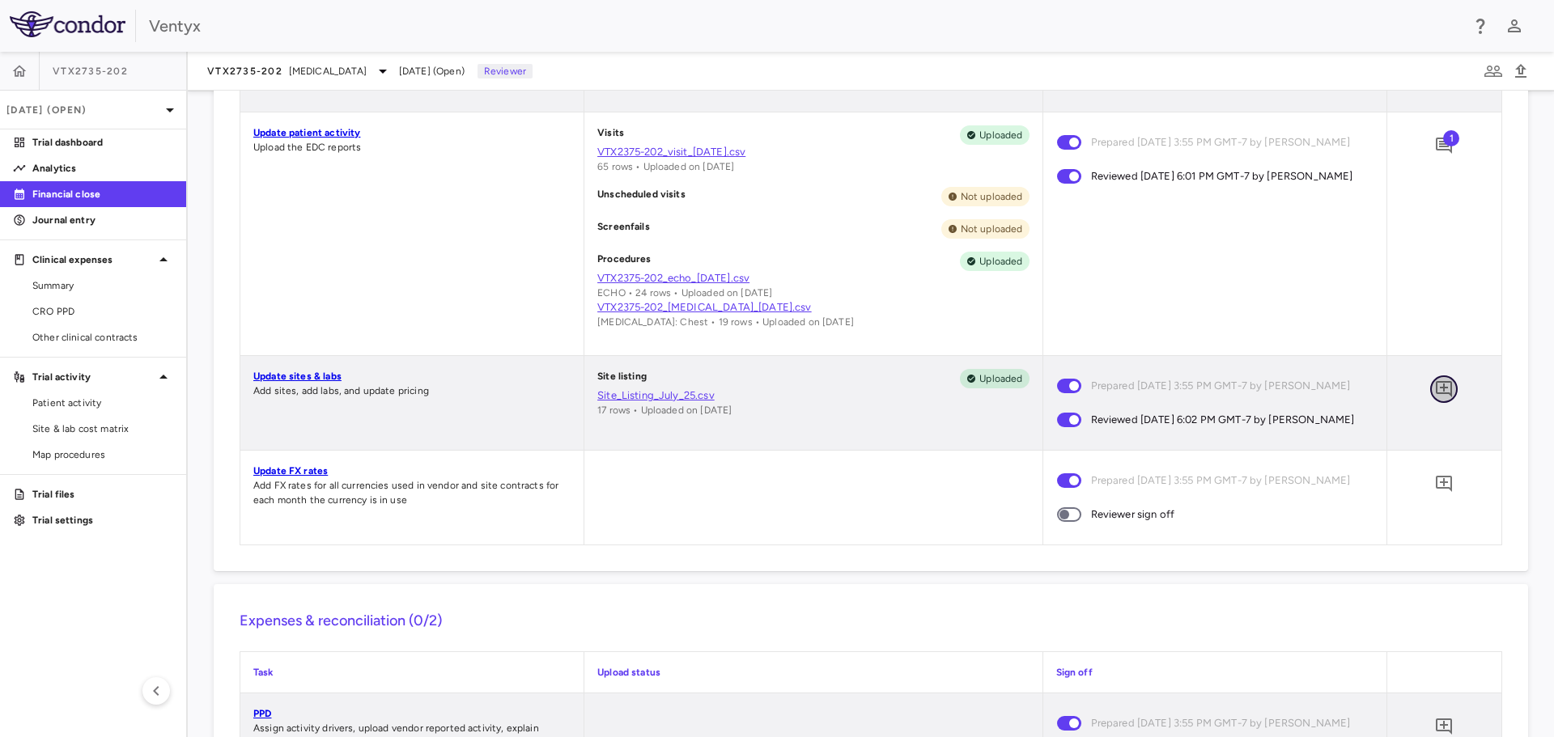
click at [1434, 399] on icon "Add comment" at bounding box center [1443, 388] width 19 height 19
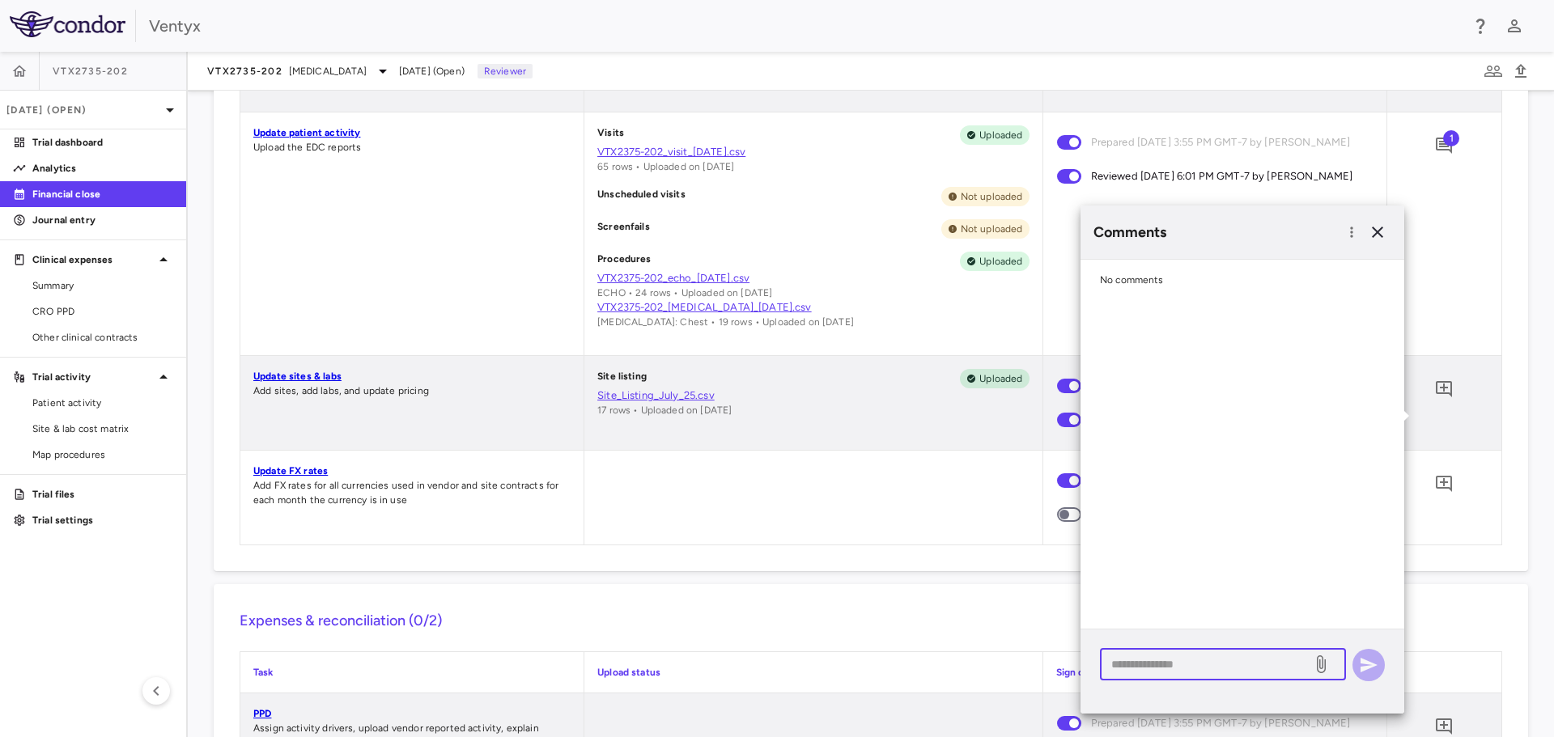
click at [1151, 667] on textarea at bounding box center [1205, 664] width 189 height 18
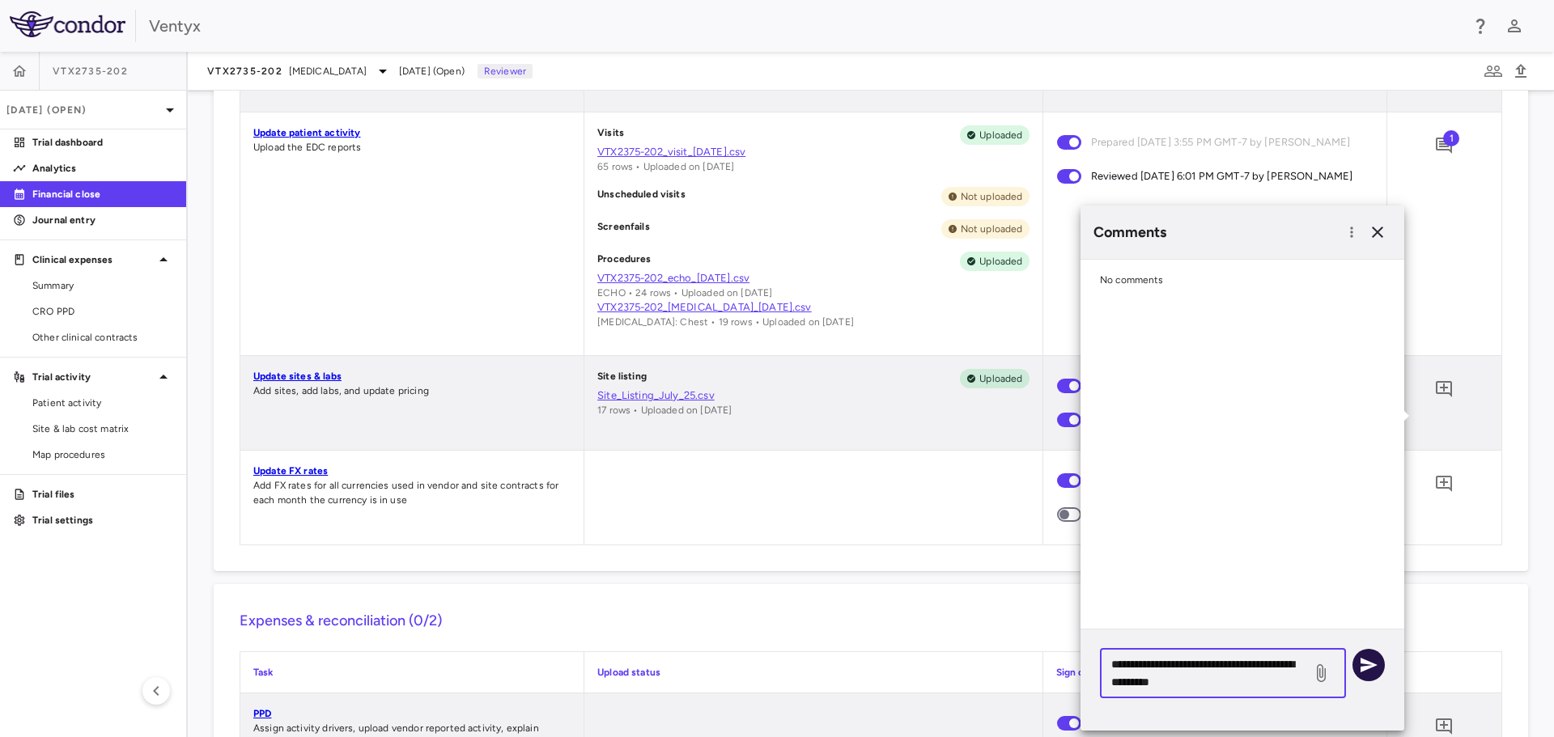
type textarea "**********"
click at [1374, 665] on icon "button" at bounding box center [1368, 665] width 17 height 15
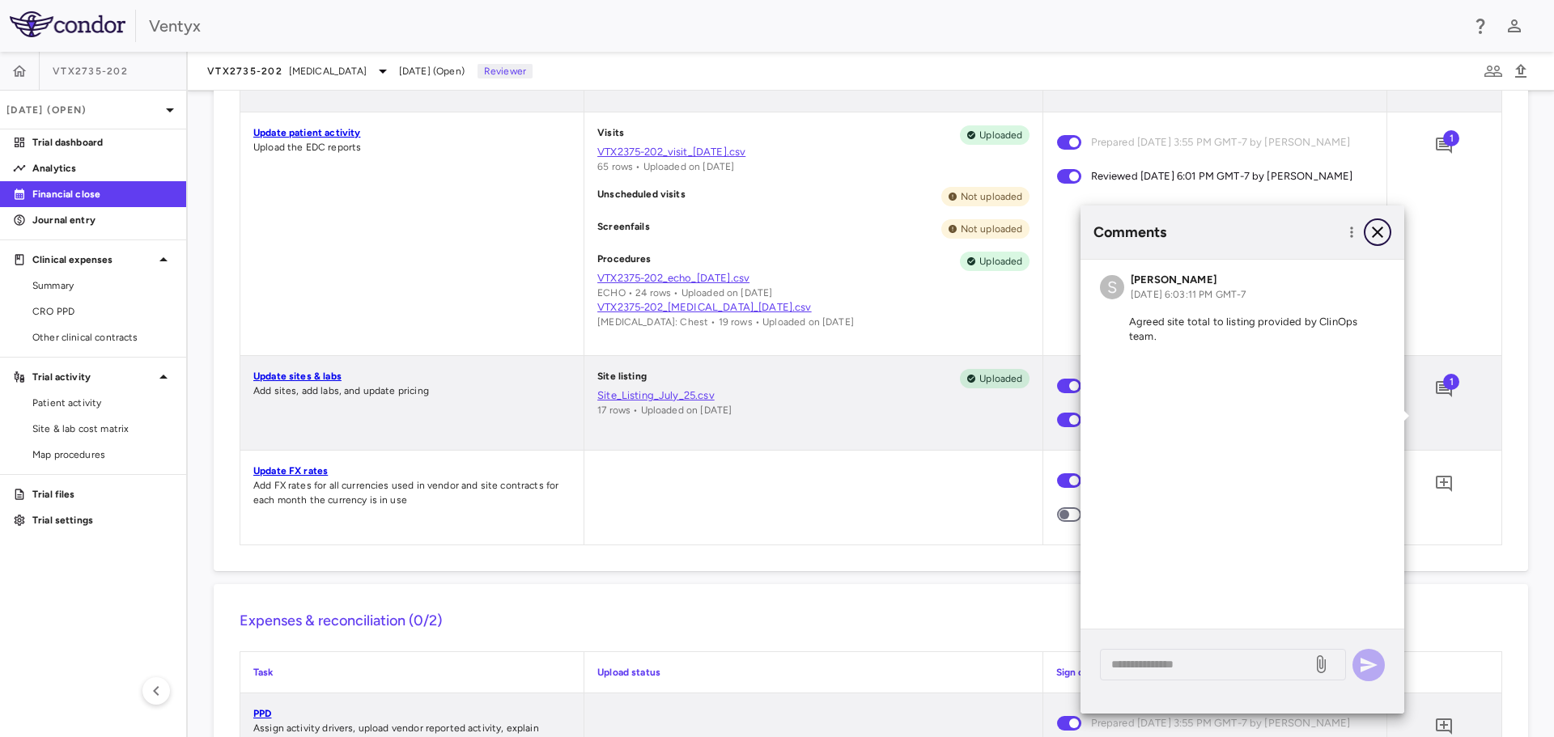
click at [1374, 231] on icon "button" at bounding box center [1376, 232] width 19 height 19
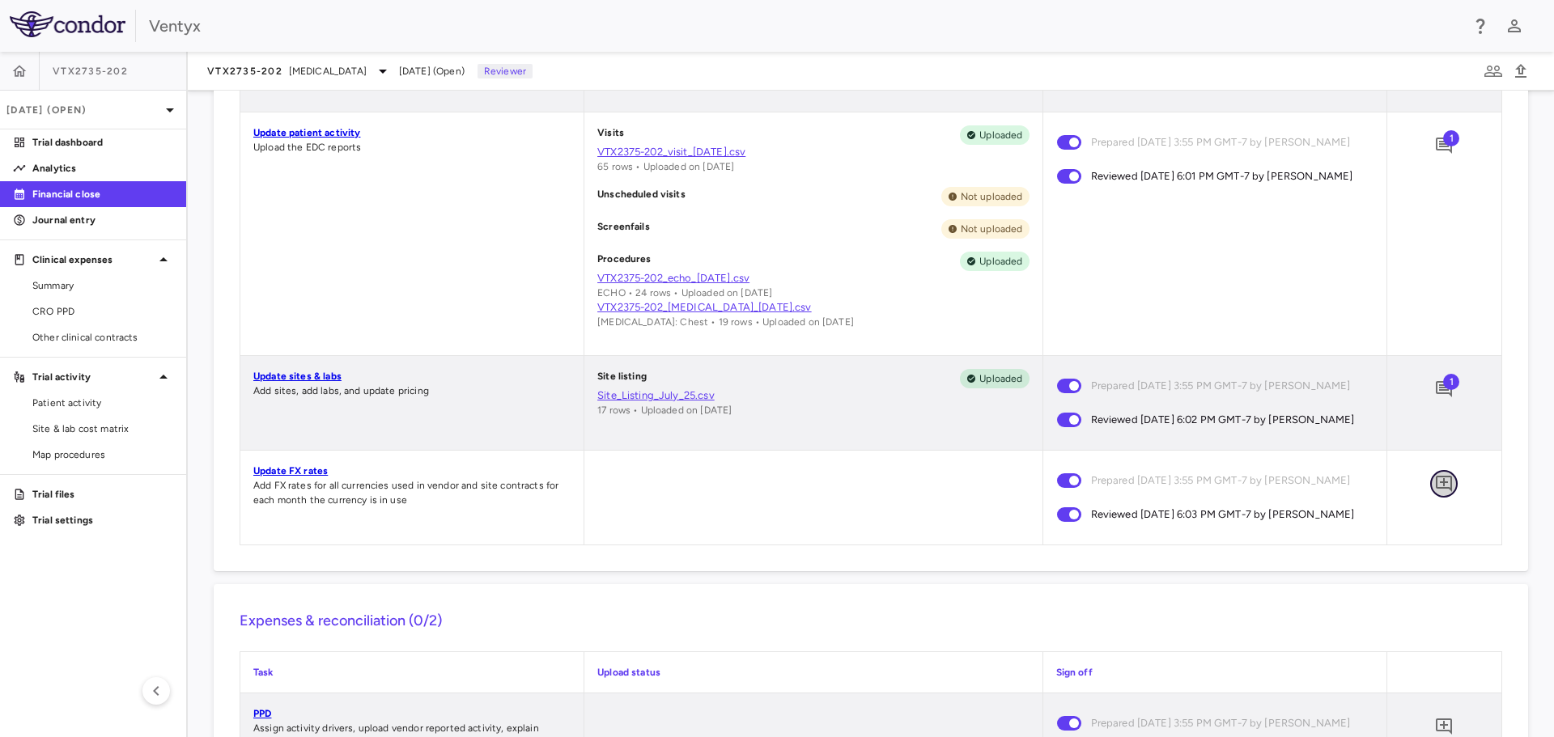
click at [1434, 494] on icon "Add comment" at bounding box center [1443, 483] width 19 height 19
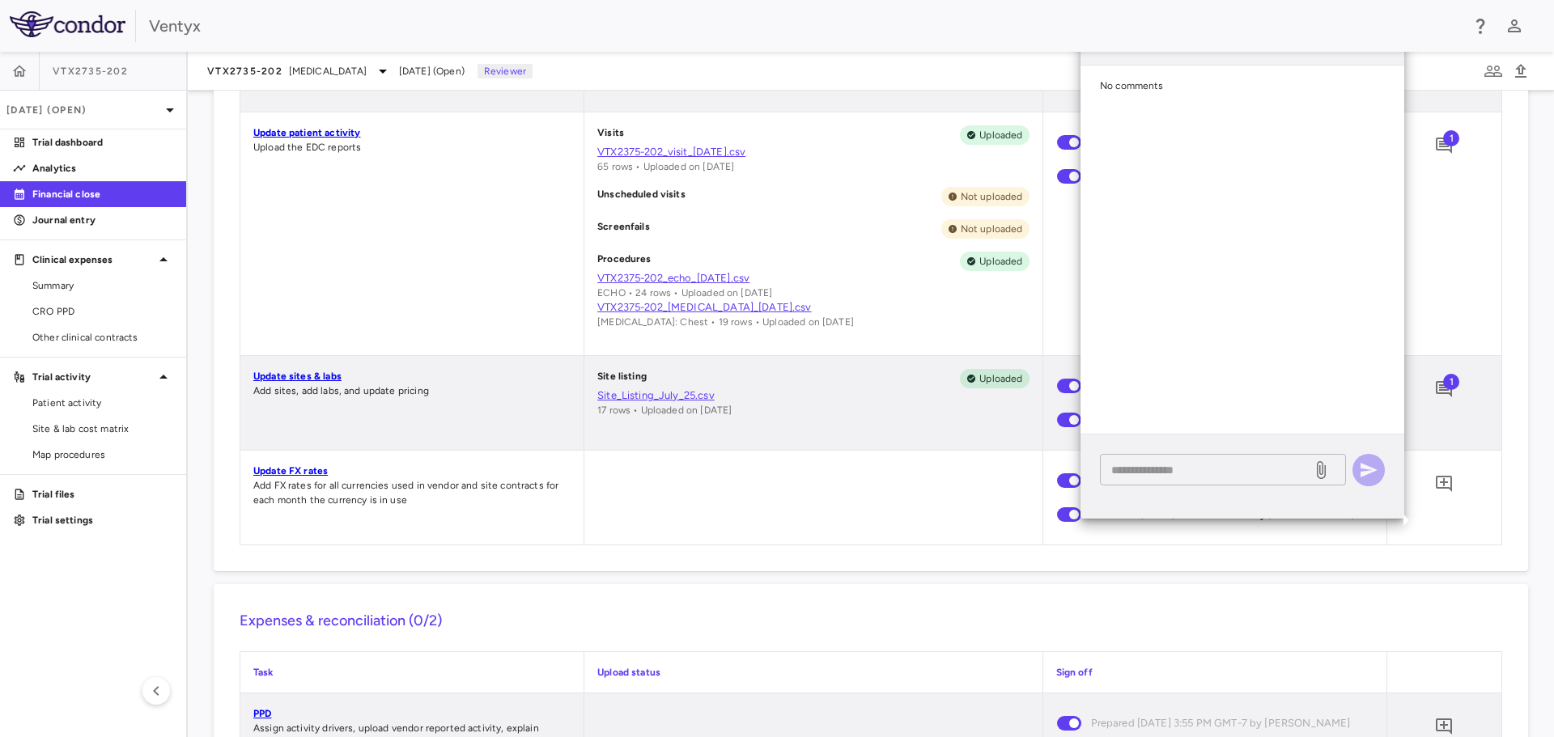
click at [1147, 467] on textarea at bounding box center [1205, 470] width 189 height 18
type textarea "**********"
click at [1366, 470] on icon "button" at bounding box center [1368, 469] width 19 height 19
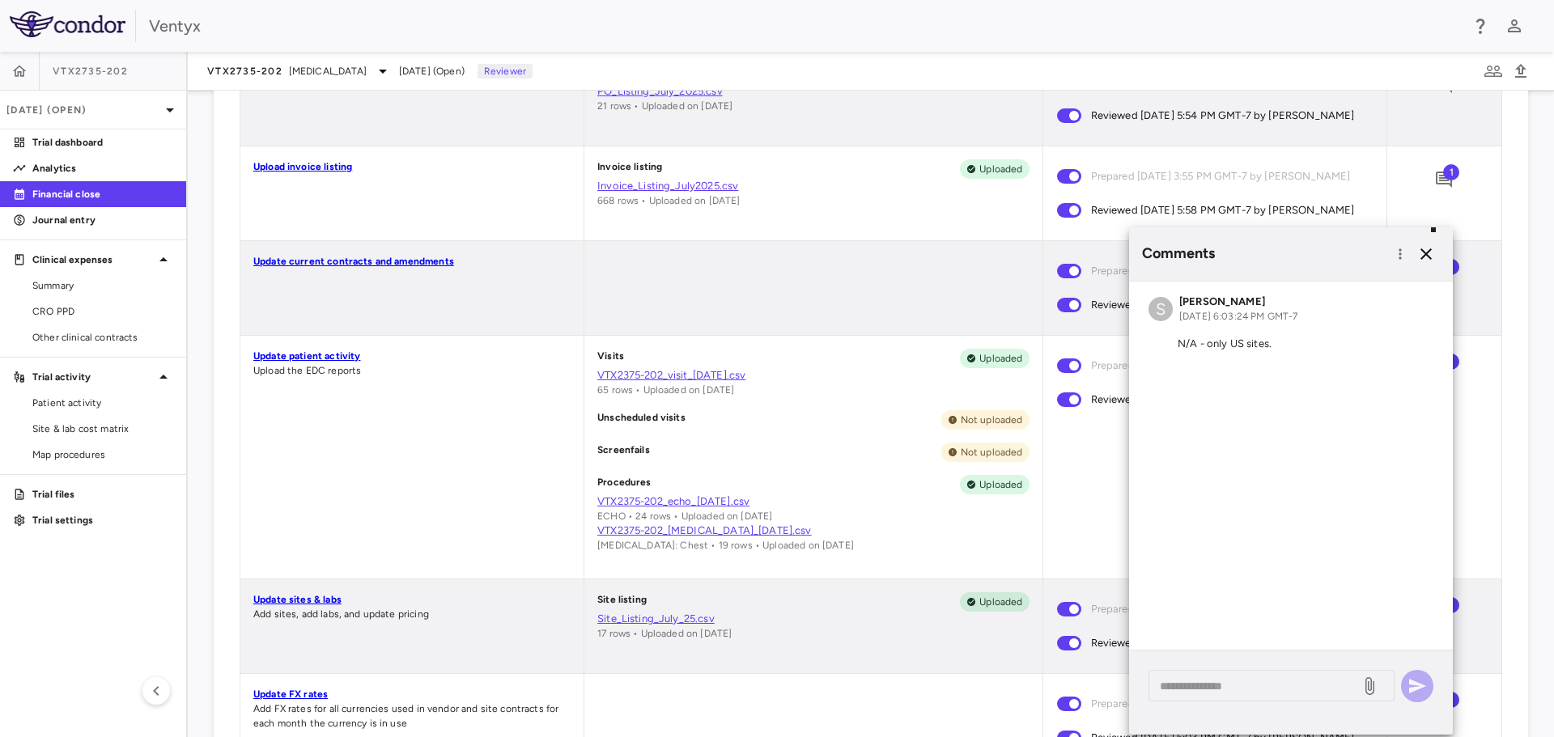
scroll to position [485, 0]
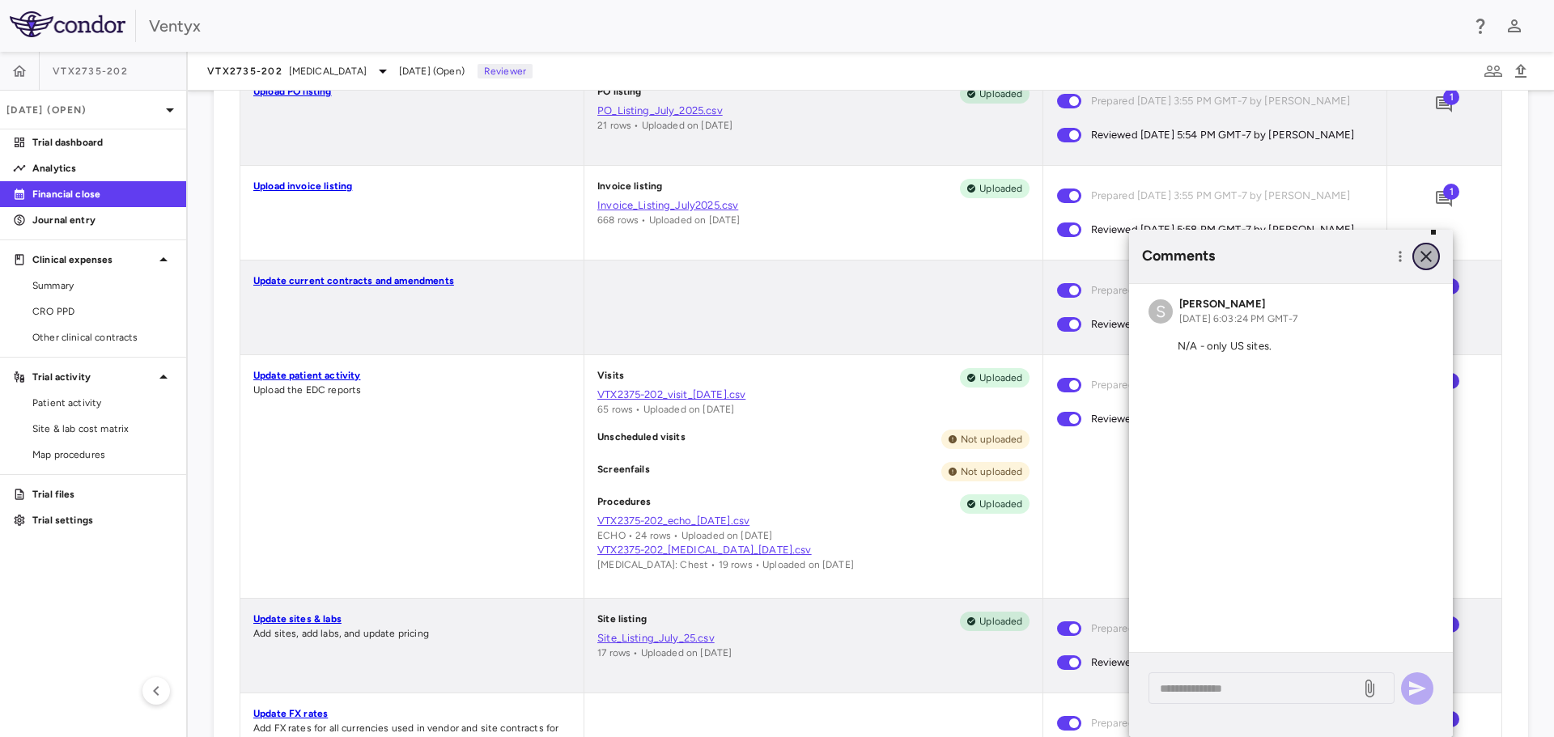
drag, startPoint x: 1430, startPoint y: 257, endPoint x: 1417, endPoint y: 264, distance: 14.5
click at [1430, 257] on icon "button" at bounding box center [1425, 256] width 19 height 19
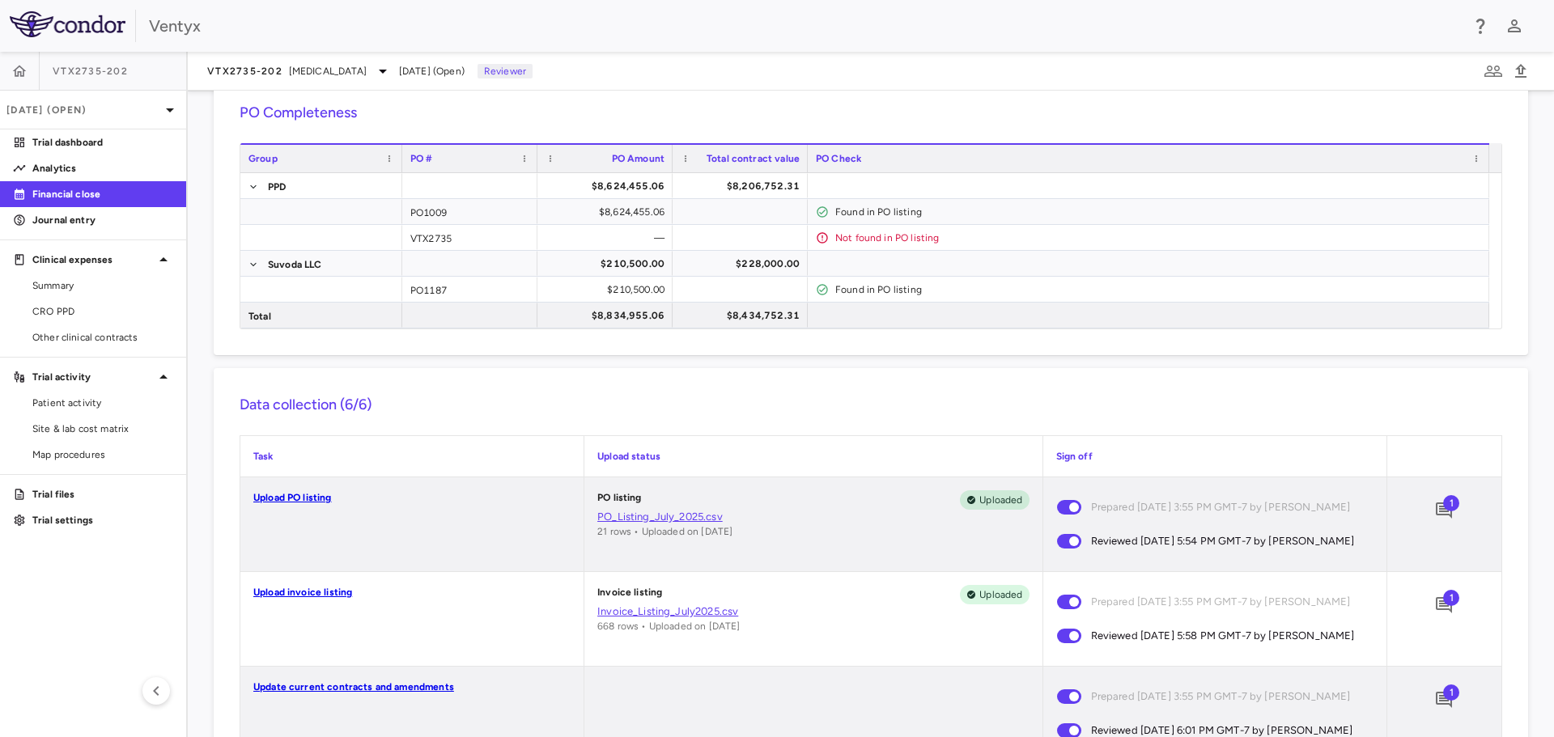
scroll to position [0, 0]
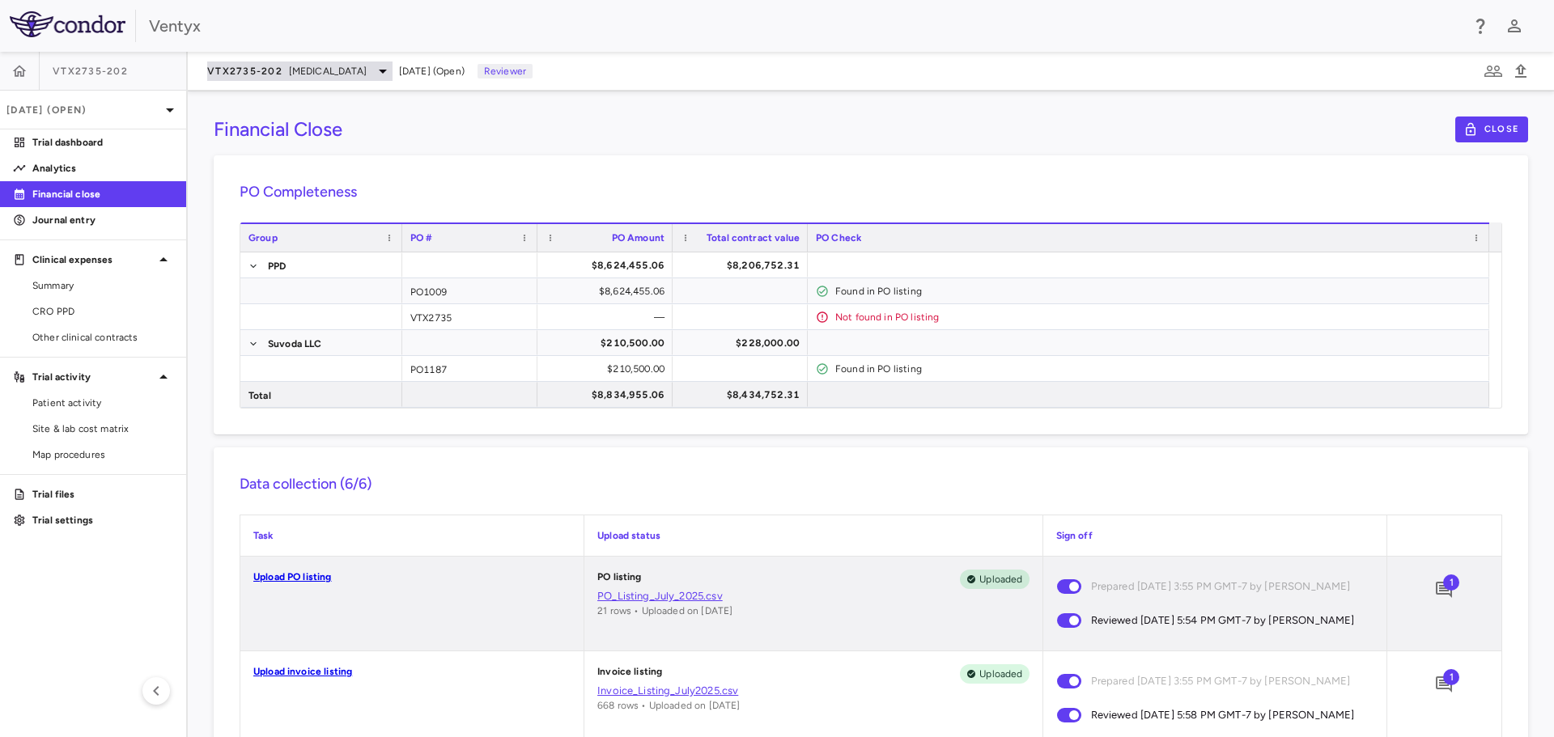
click at [391, 66] on icon at bounding box center [382, 70] width 19 height 19
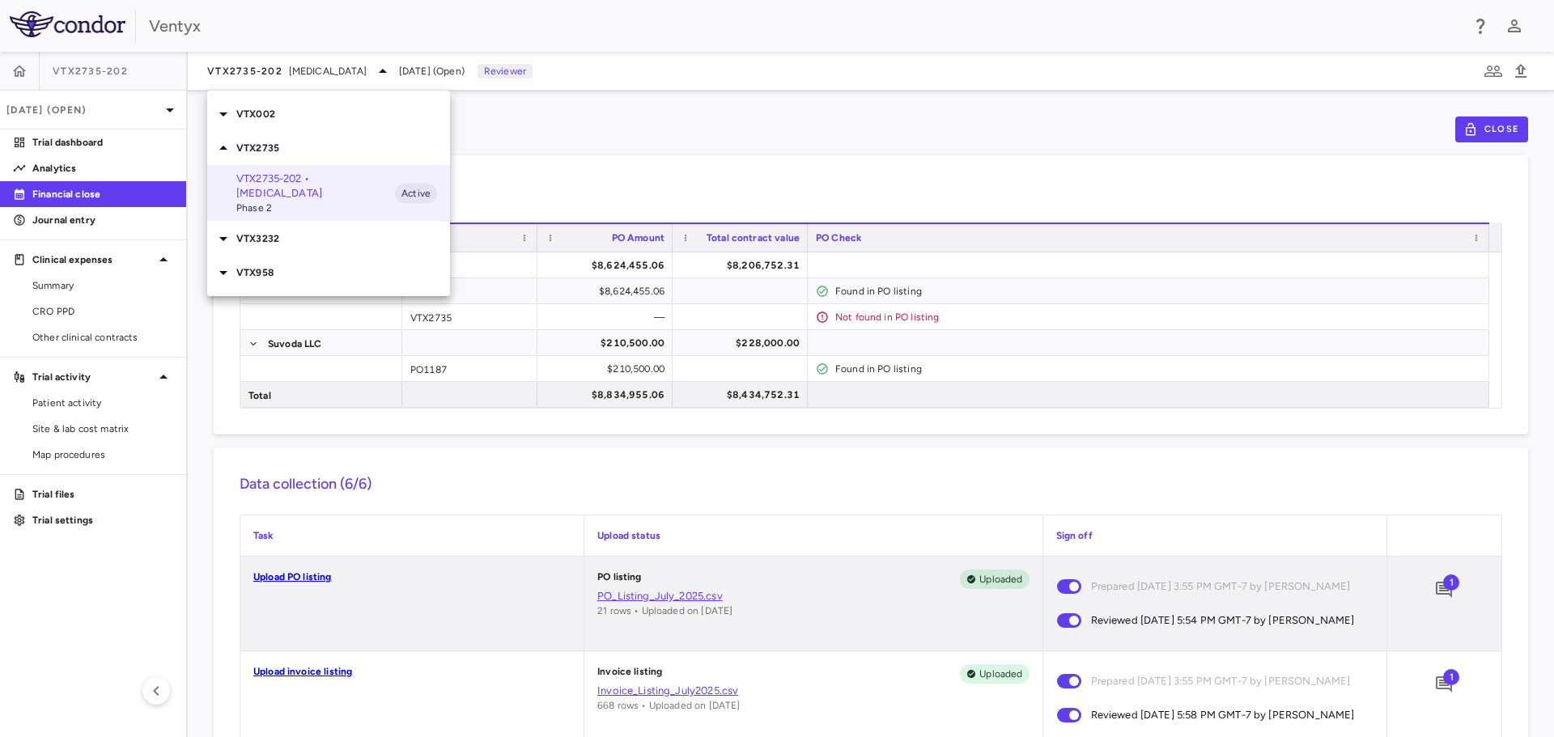
click at [218, 239] on icon at bounding box center [223, 238] width 19 height 19
click at [288, 272] on p "VTX3232-204 • Obesity" at bounding box center [315, 269] width 159 height 15
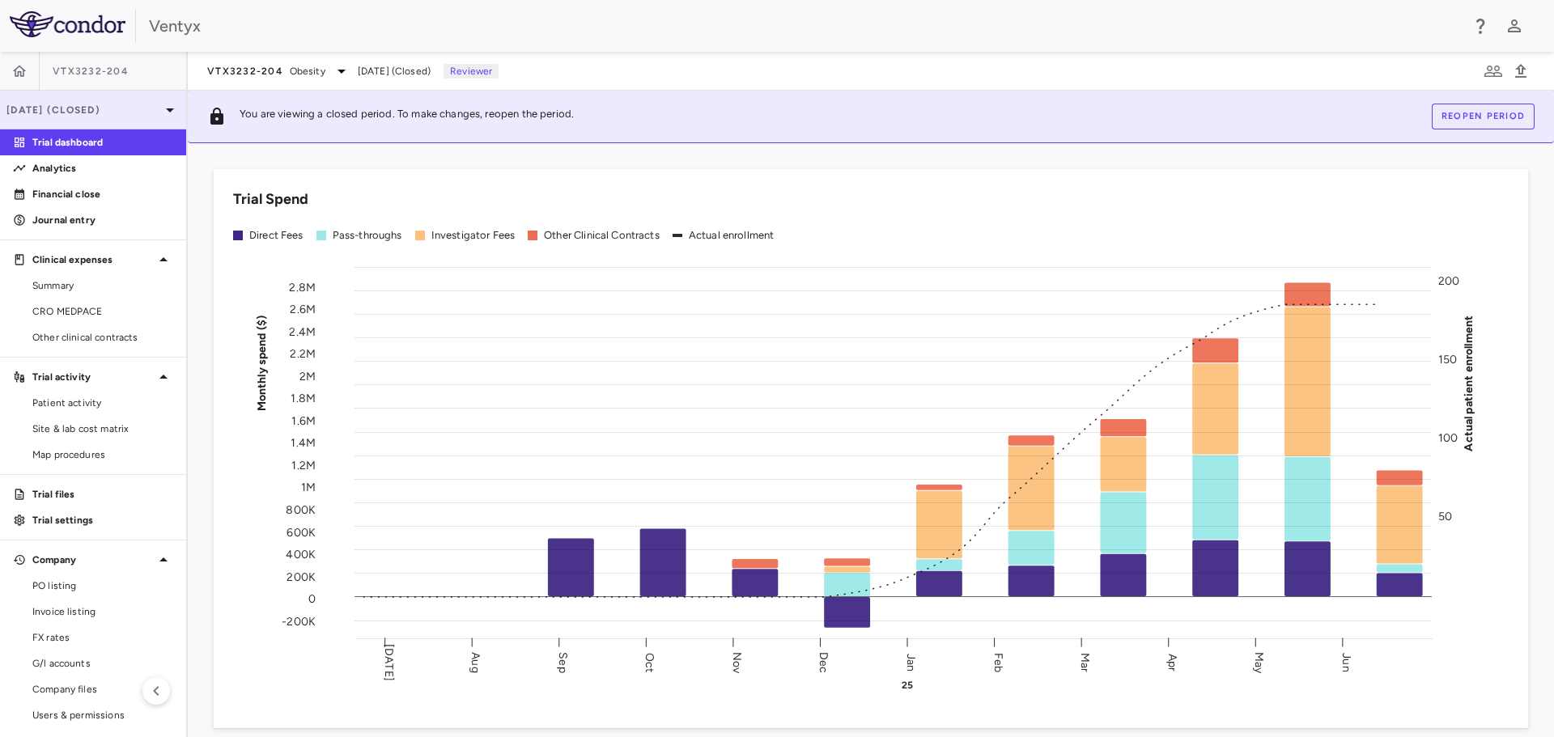
click at [166, 108] on icon at bounding box center [170, 110] width 8 height 4
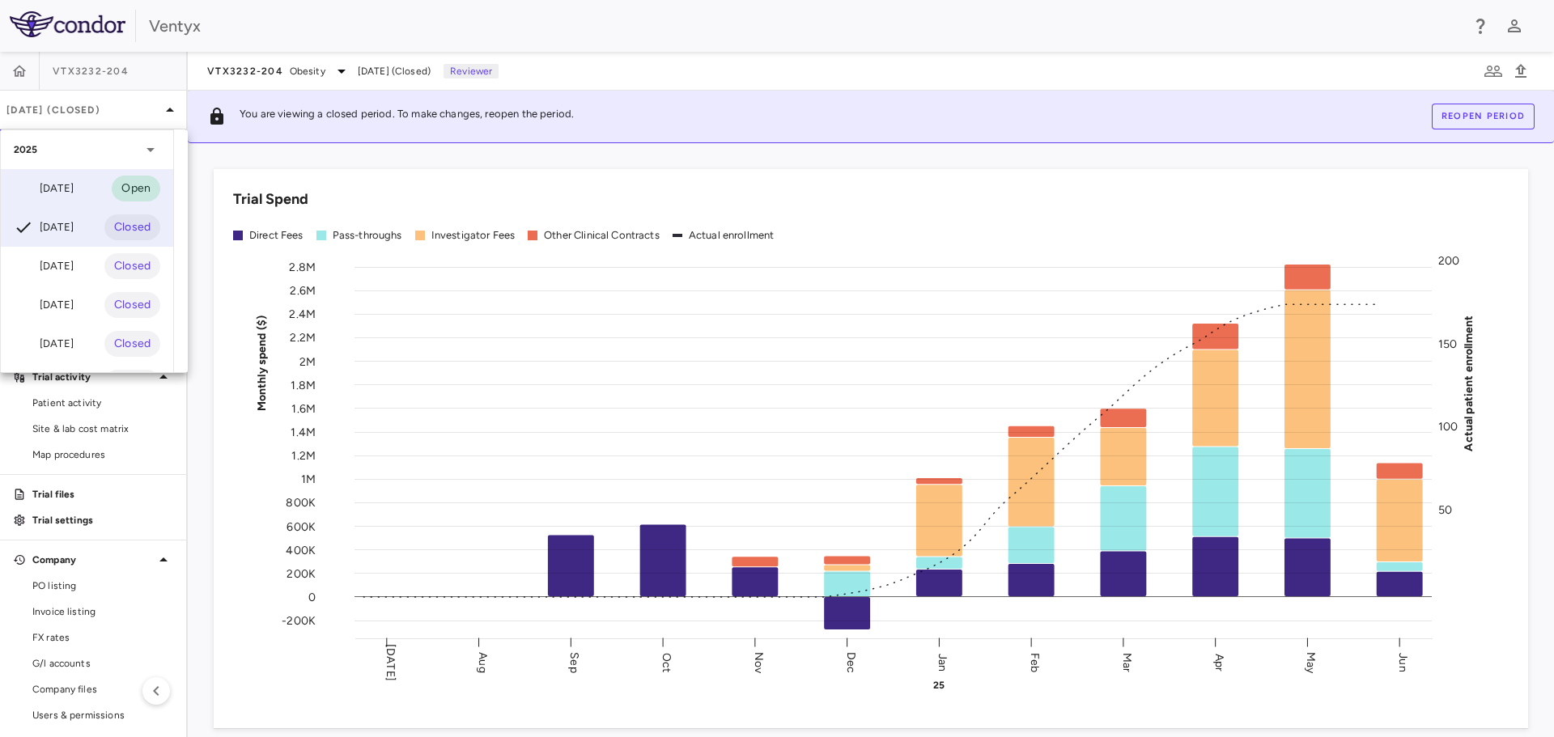
click at [70, 188] on div "[DATE]" at bounding box center [44, 188] width 60 height 19
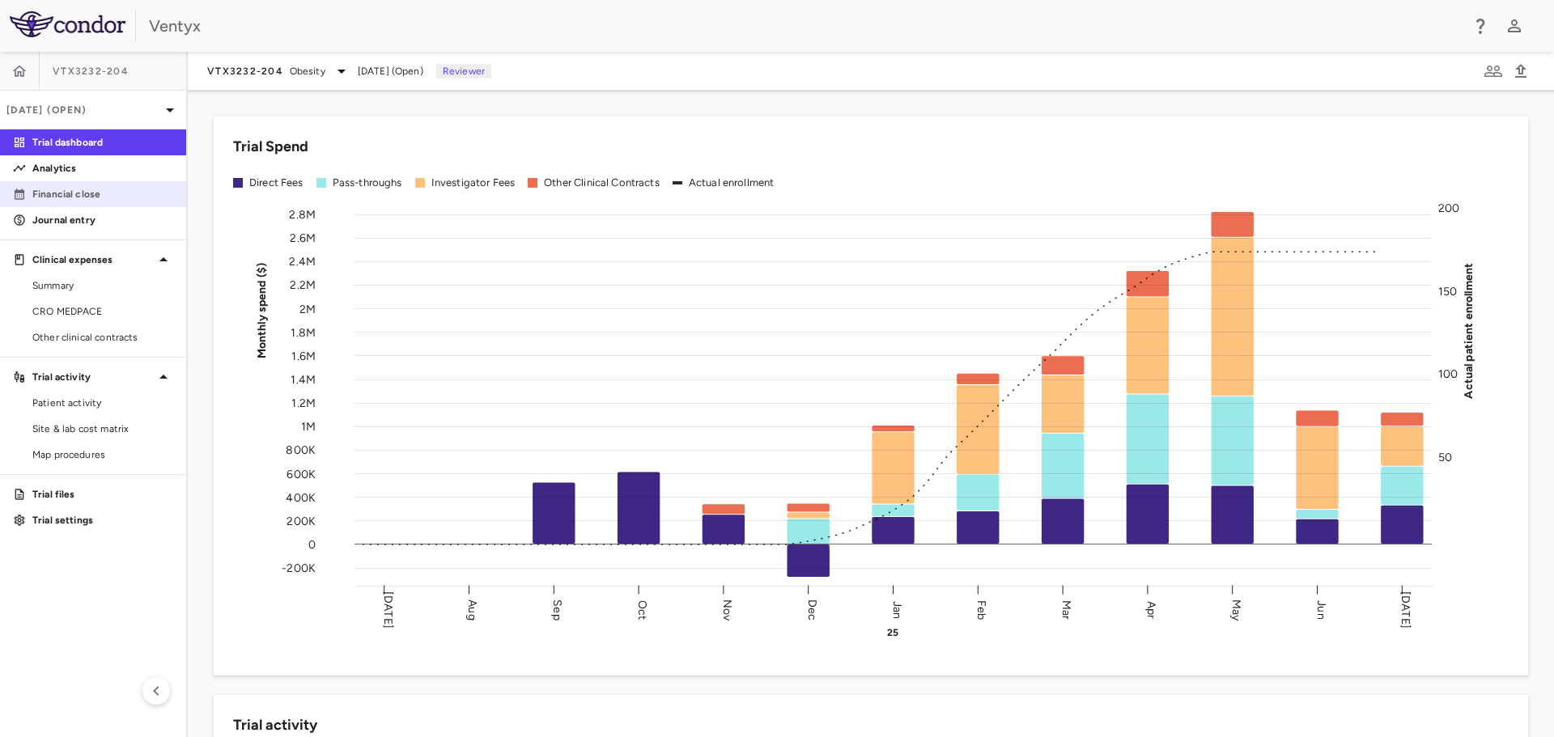
click at [98, 197] on p "Financial close" at bounding box center [102, 194] width 141 height 15
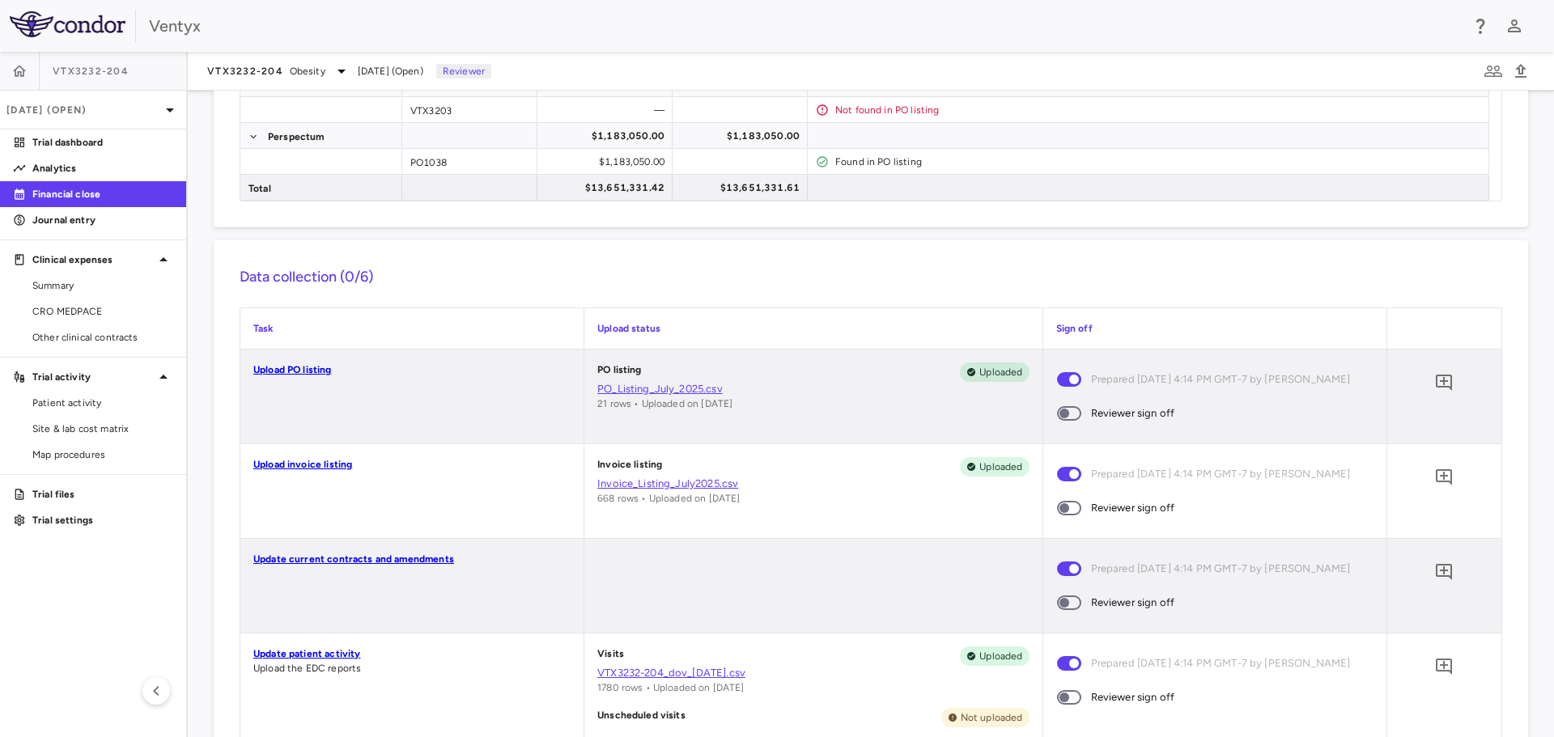
scroll to position [324, 0]
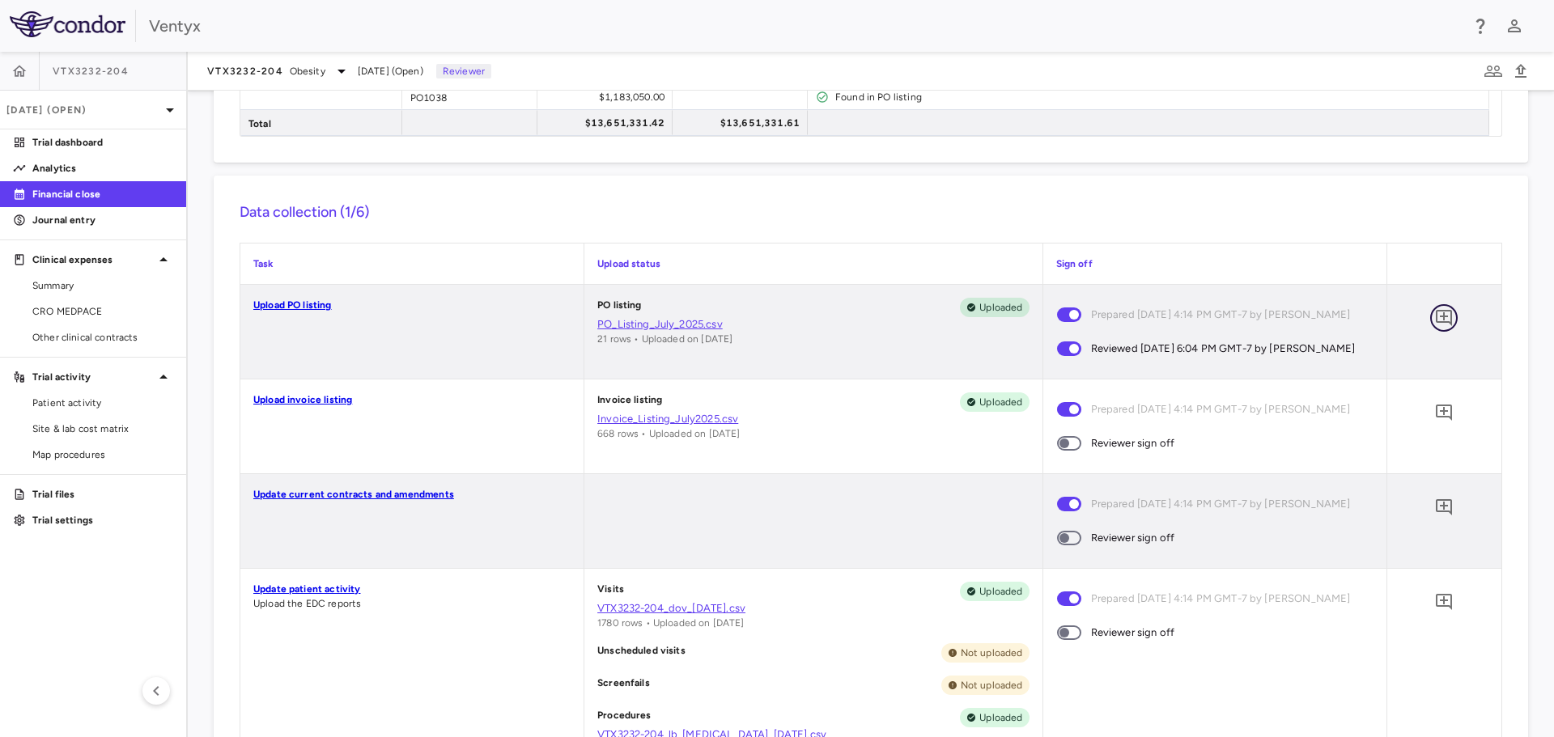
click at [1437, 316] on icon "Add comment" at bounding box center [1443, 317] width 19 height 19
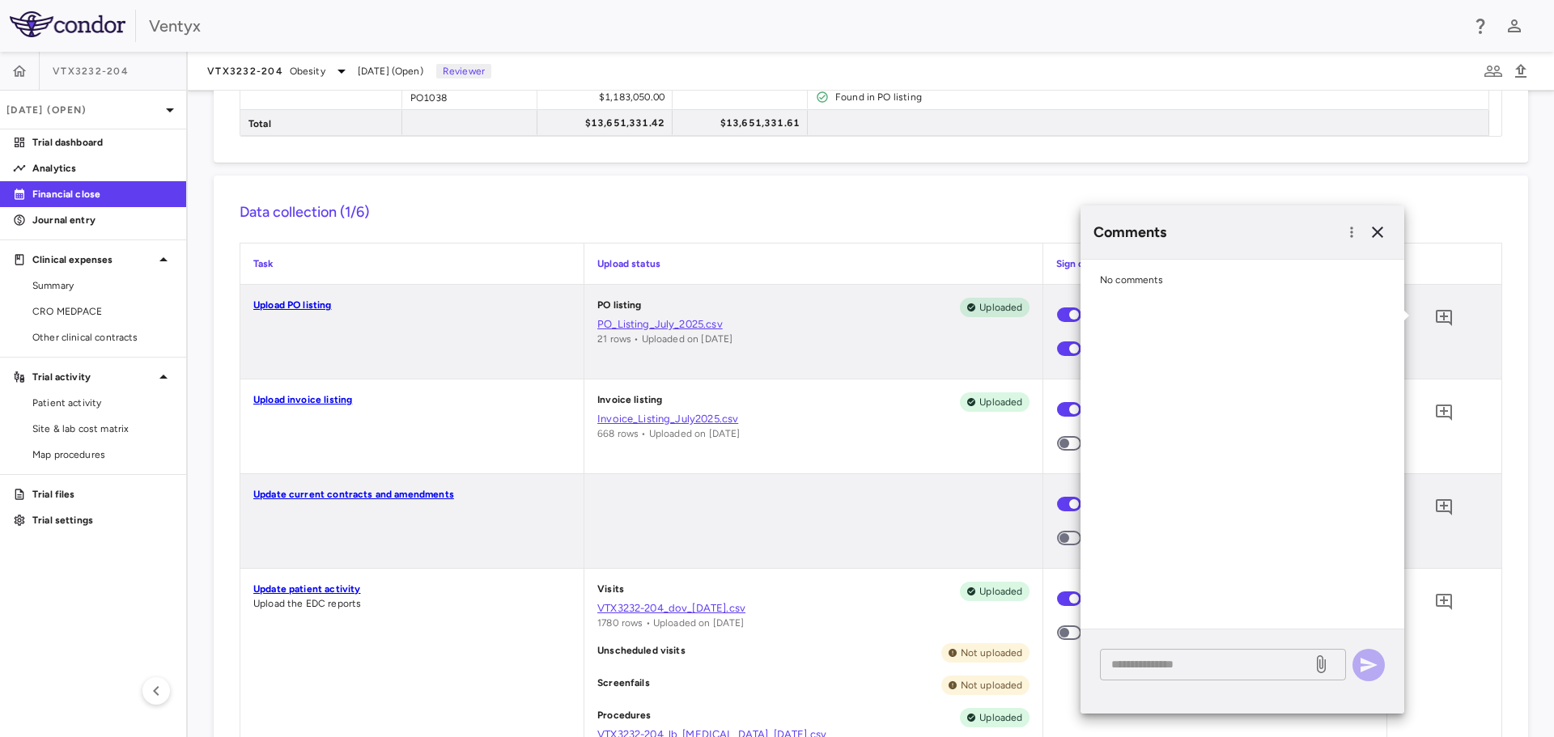
click at [1147, 661] on textarea at bounding box center [1205, 664] width 189 height 18
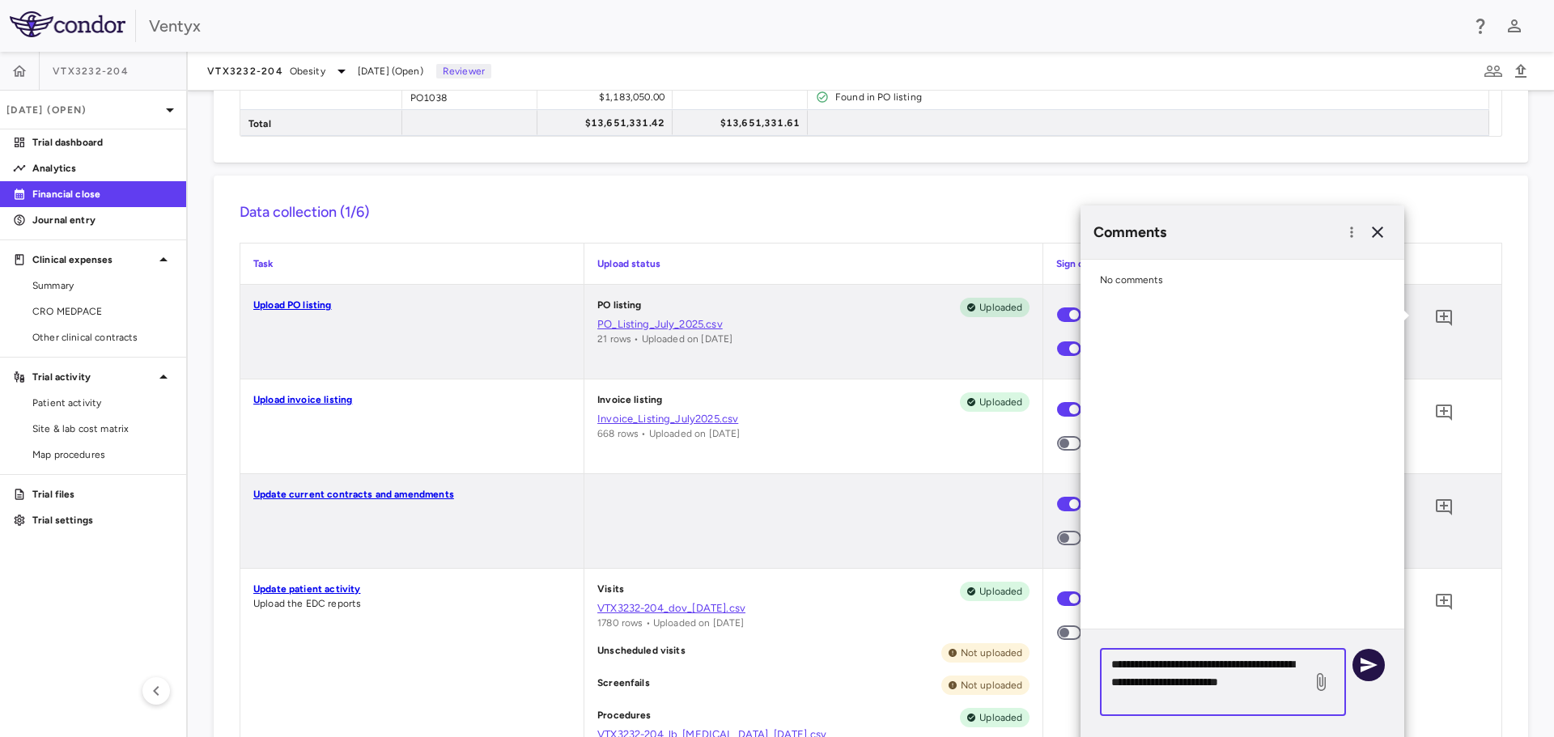
type textarea "**********"
click at [1374, 668] on icon "button" at bounding box center [1368, 664] width 19 height 19
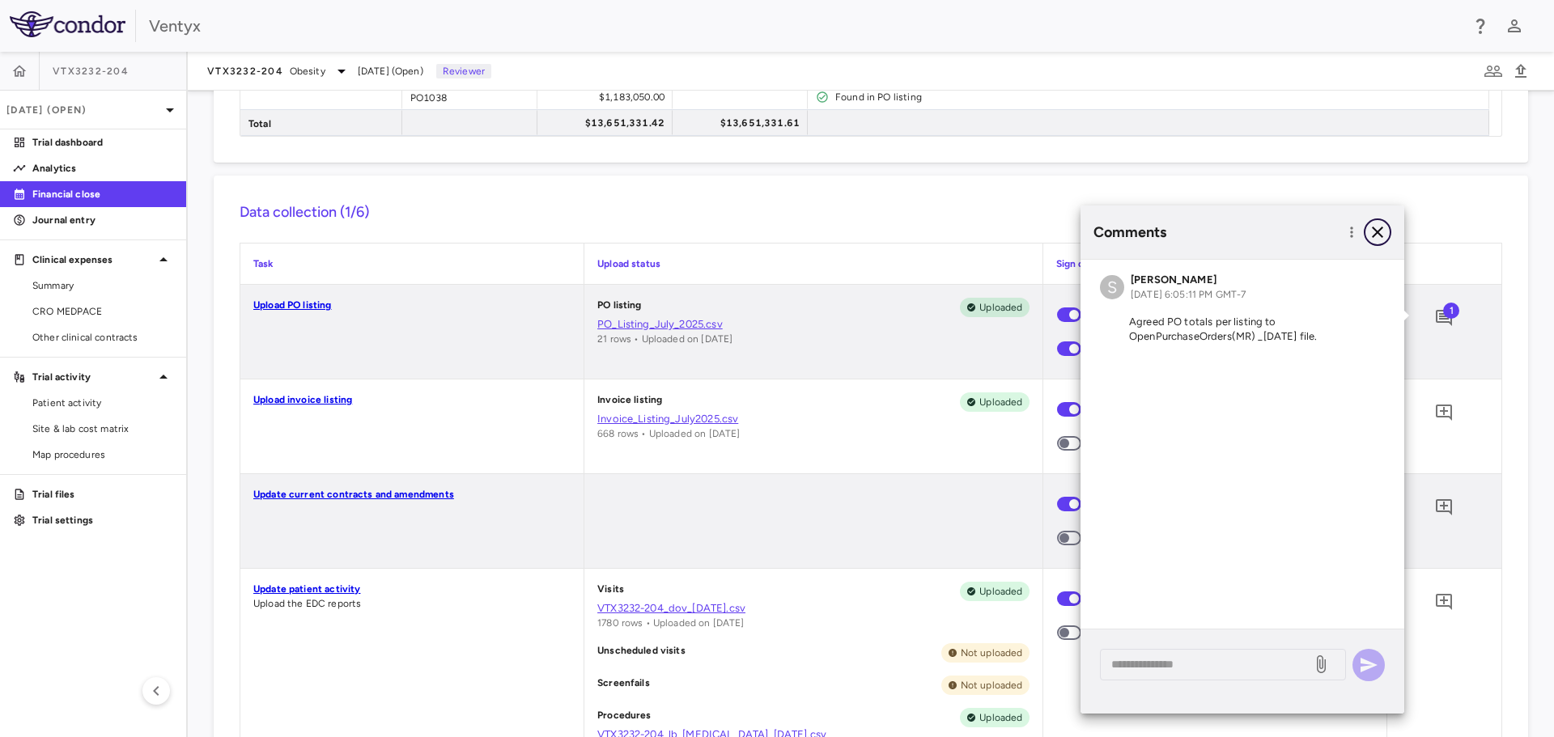
click at [1381, 225] on icon "button" at bounding box center [1376, 232] width 19 height 19
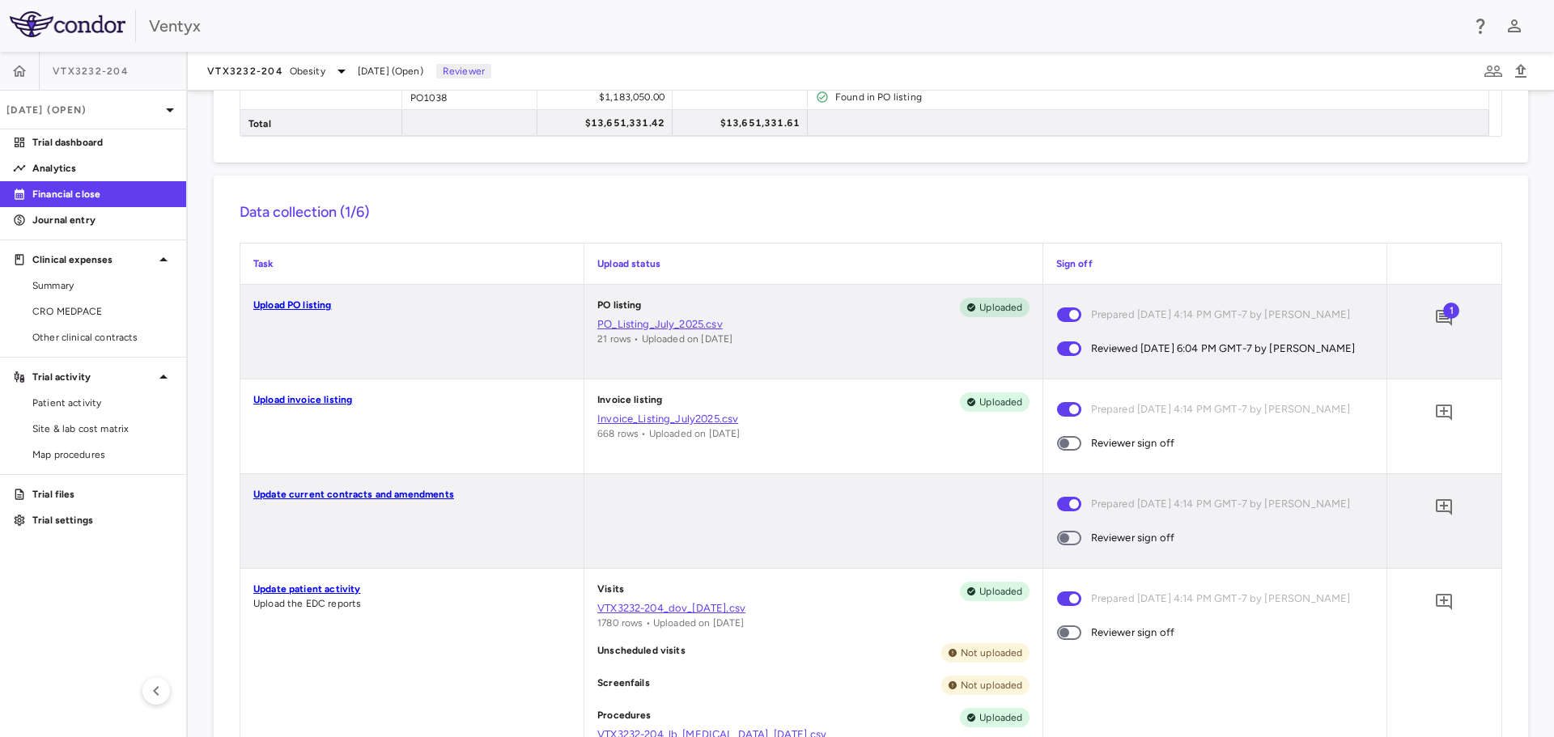
click at [1070, 450] on span at bounding box center [1069, 443] width 24 height 15
click at [1436, 419] on icon "Add comment" at bounding box center [1443, 412] width 19 height 19
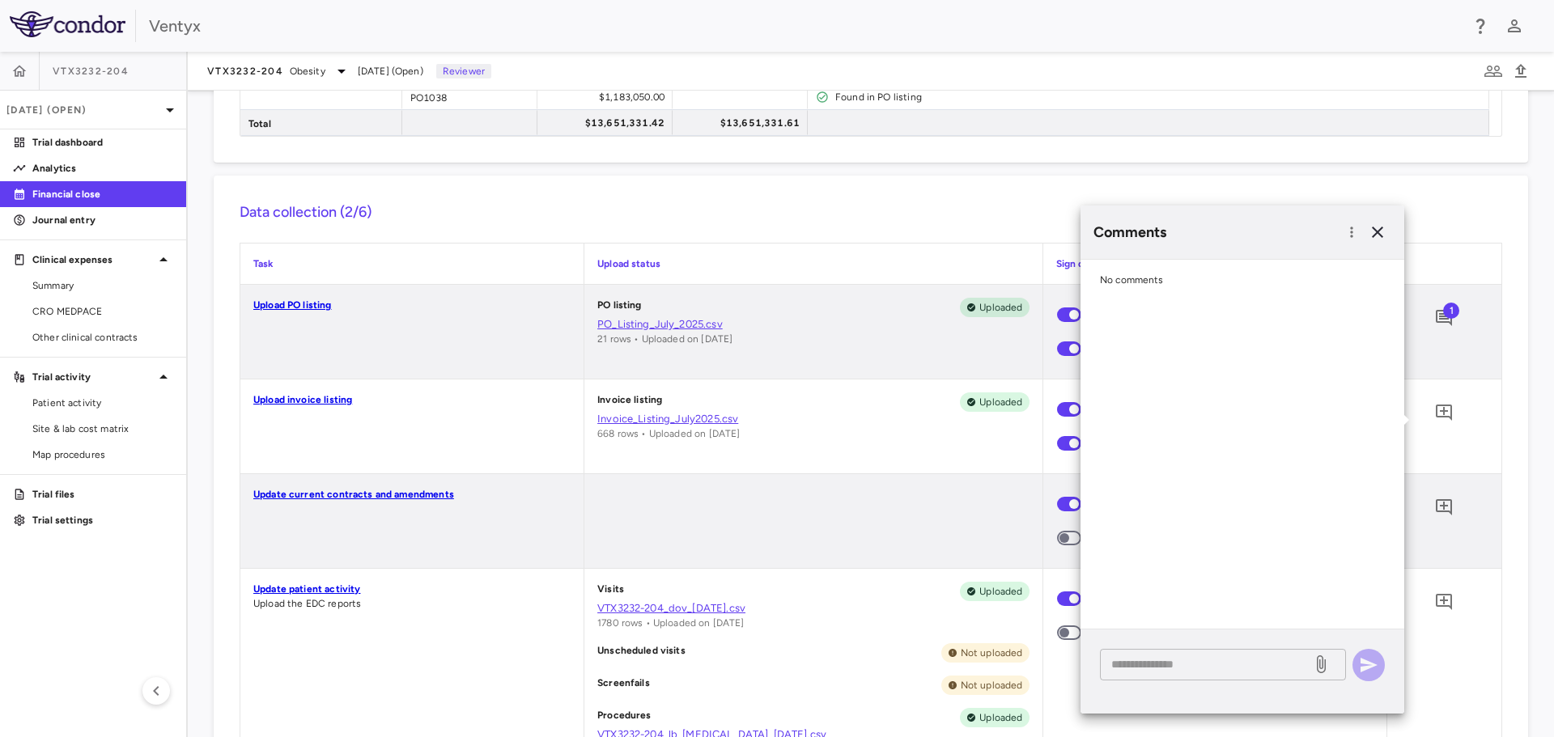
click at [1130, 668] on textarea at bounding box center [1205, 664] width 189 height 18
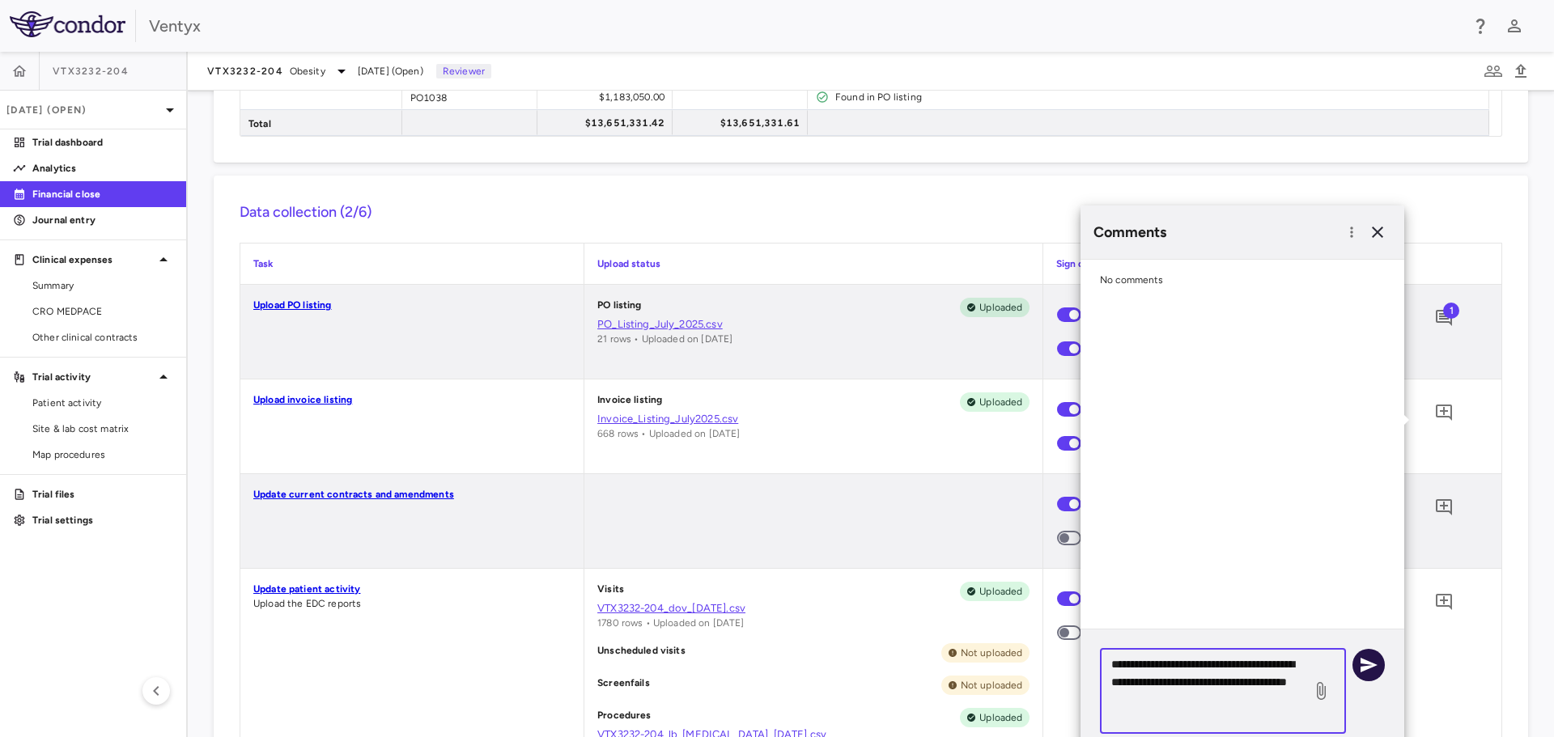
type textarea "**********"
click at [1362, 662] on icon "button" at bounding box center [1368, 665] width 17 height 15
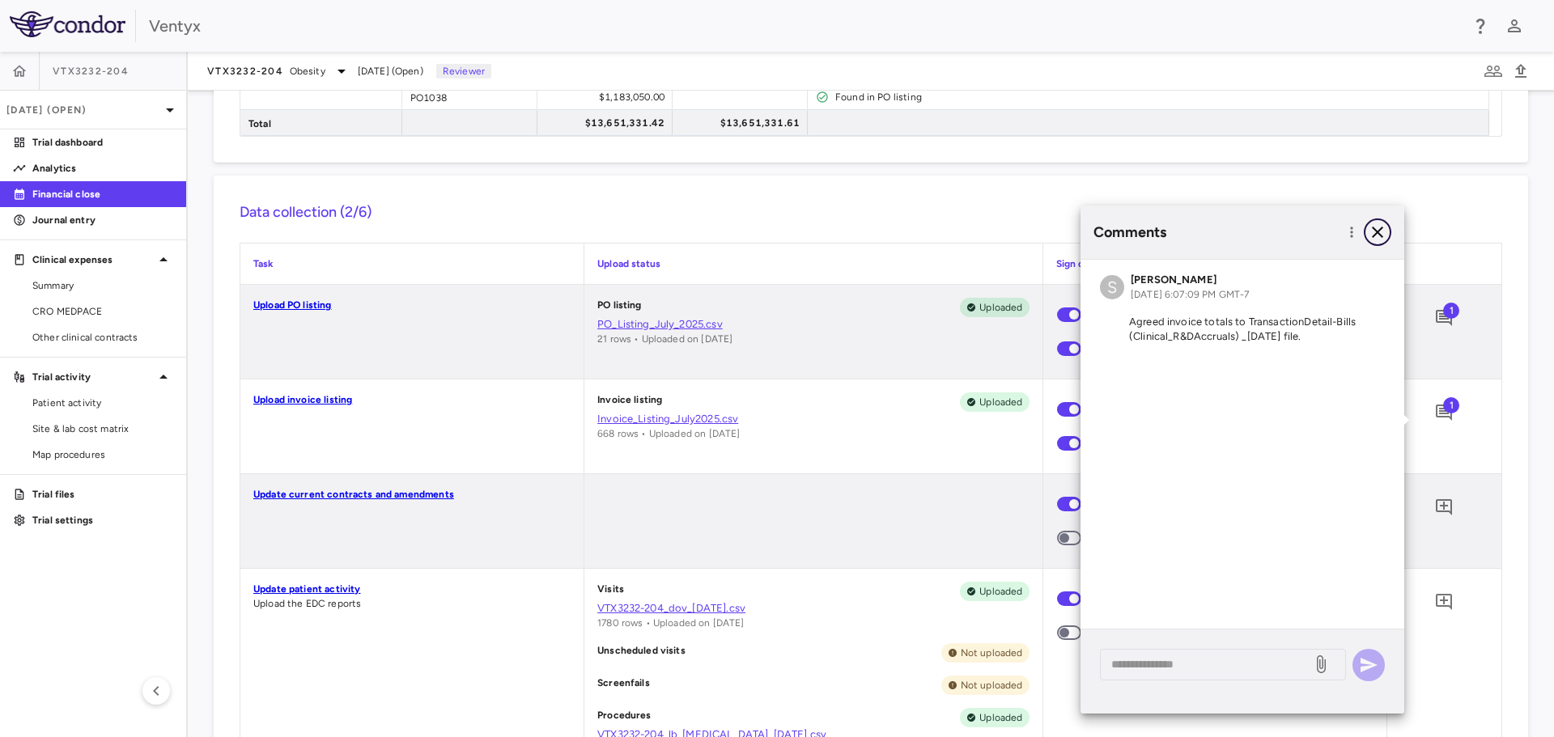
click at [1379, 231] on icon "button" at bounding box center [1376, 232] width 11 height 11
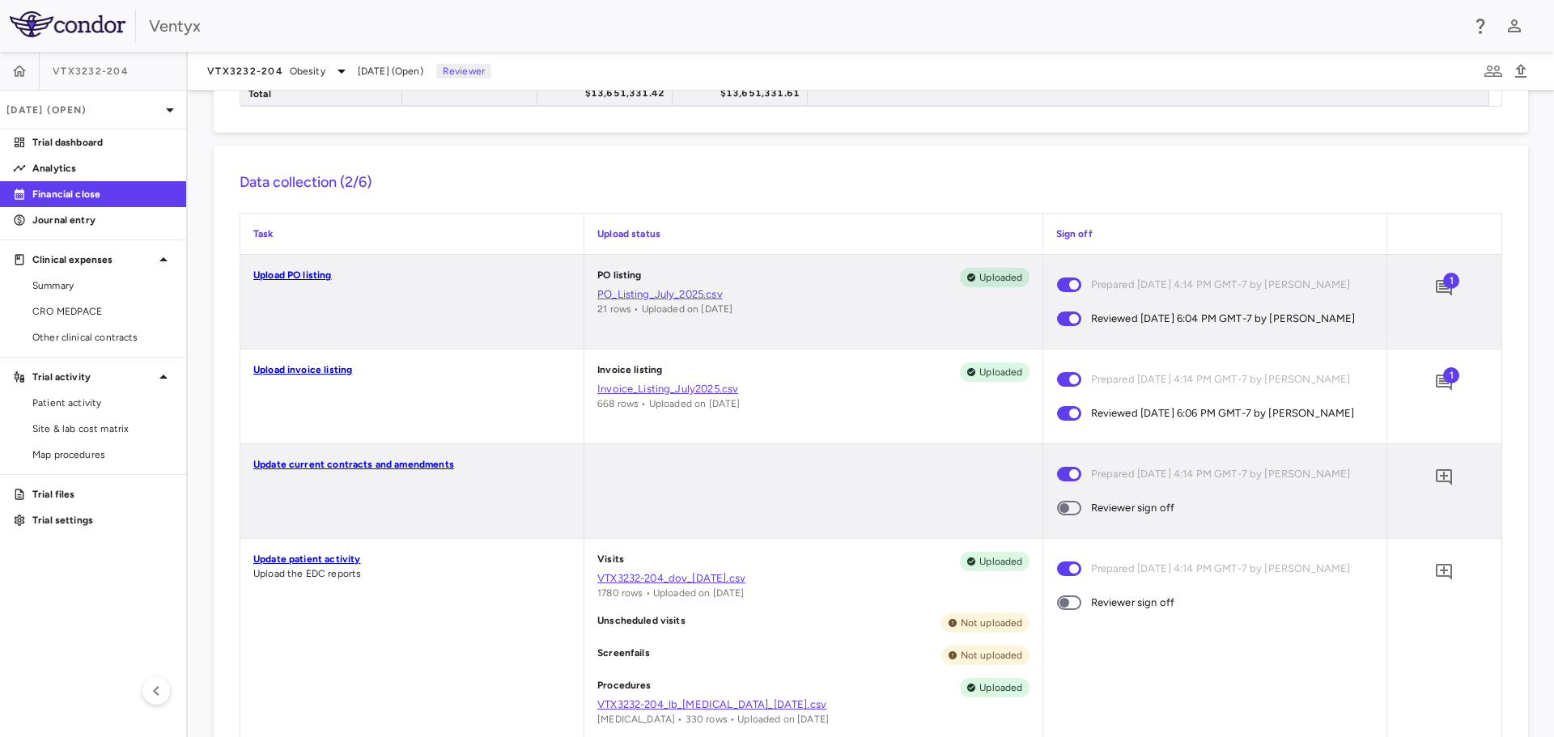
scroll to position [485, 0]
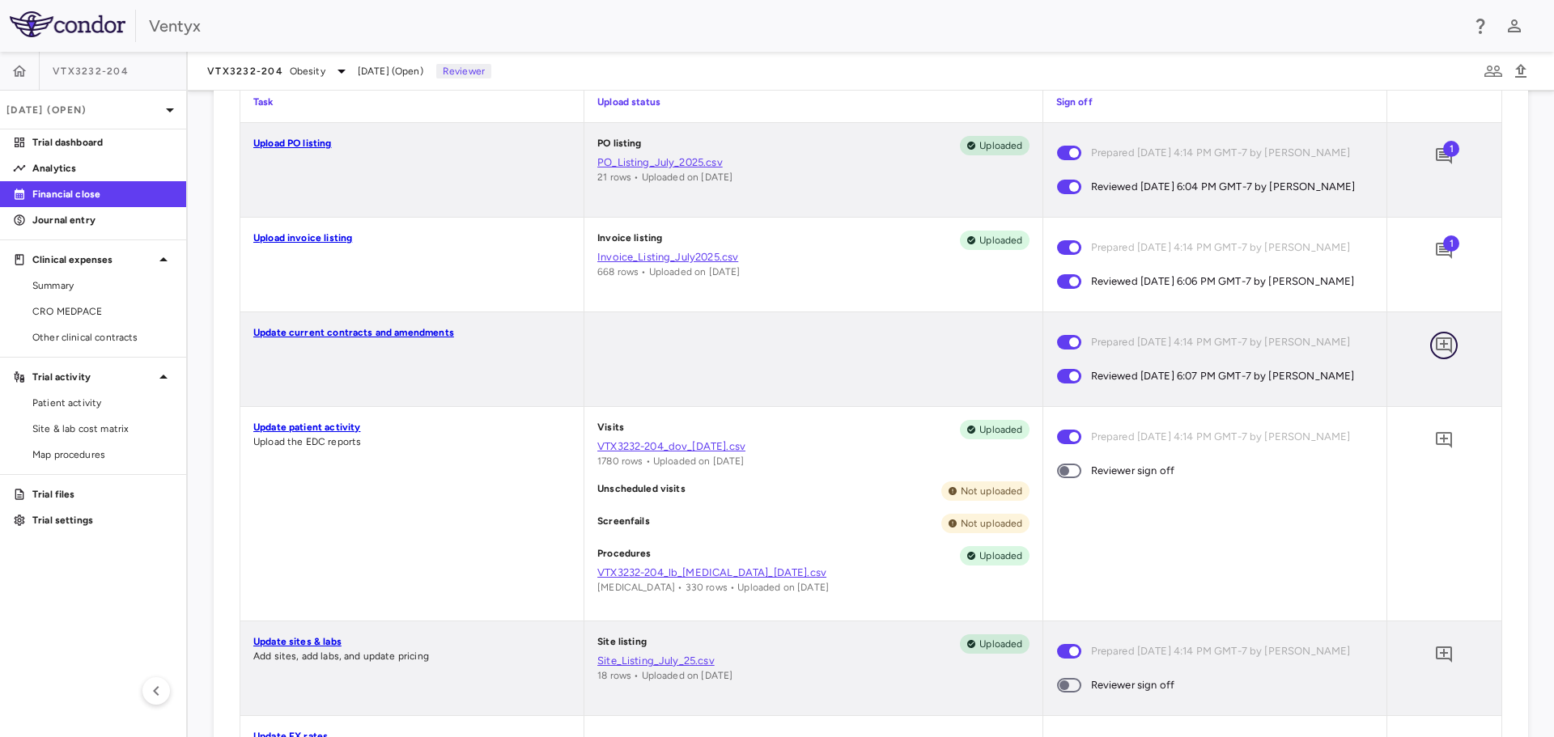
click at [1435, 355] on icon "Add comment" at bounding box center [1443, 345] width 19 height 19
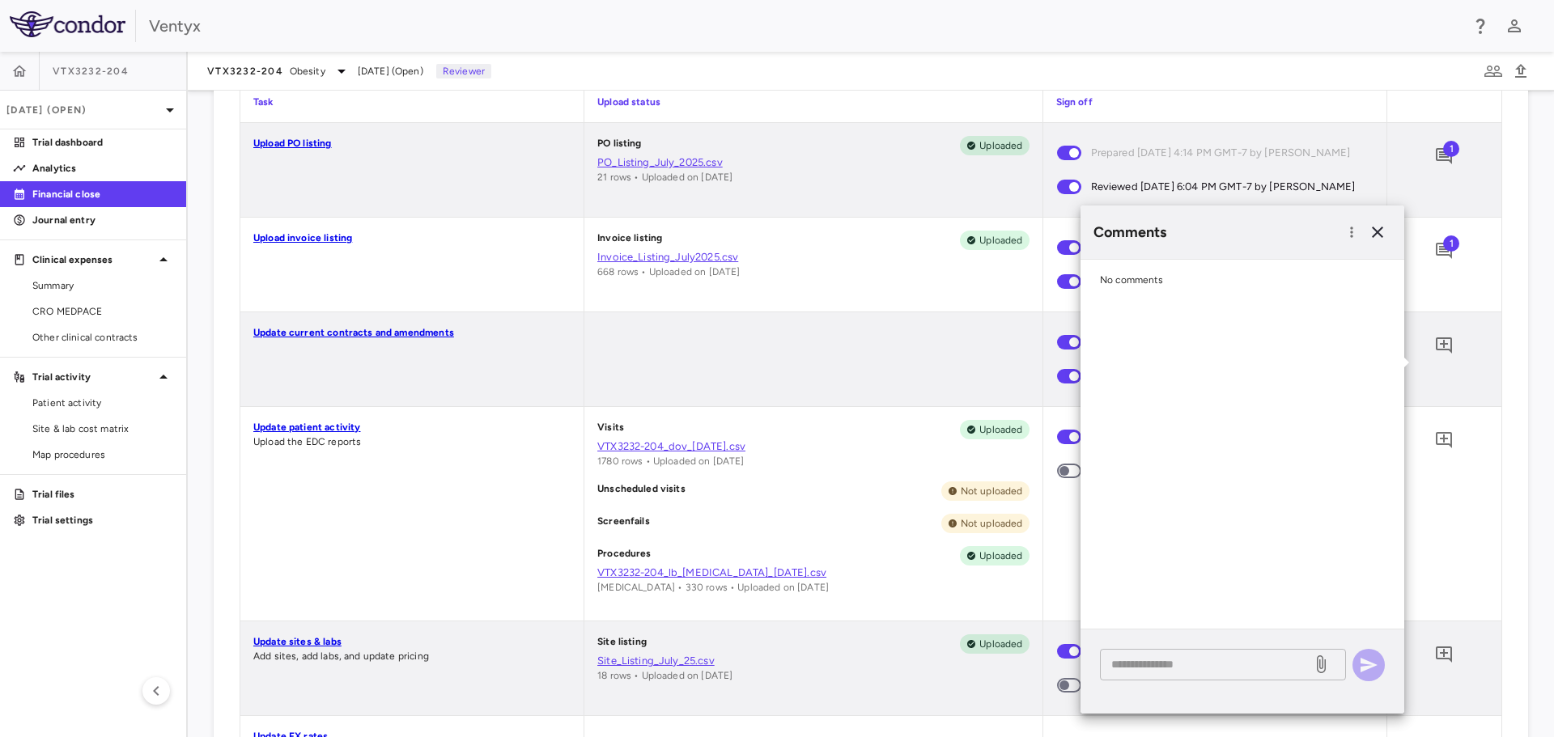
click at [1138, 667] on textarea at bounding box center [1205, 664] width 189 height 18
type textarea "**********"
click at [1367, 667] on icon "button" at bounding box center [1368, 665] width 17 height 15
click at [1380, 231] on icon "button" at bounding box center [1376, 232] width 19 height 19
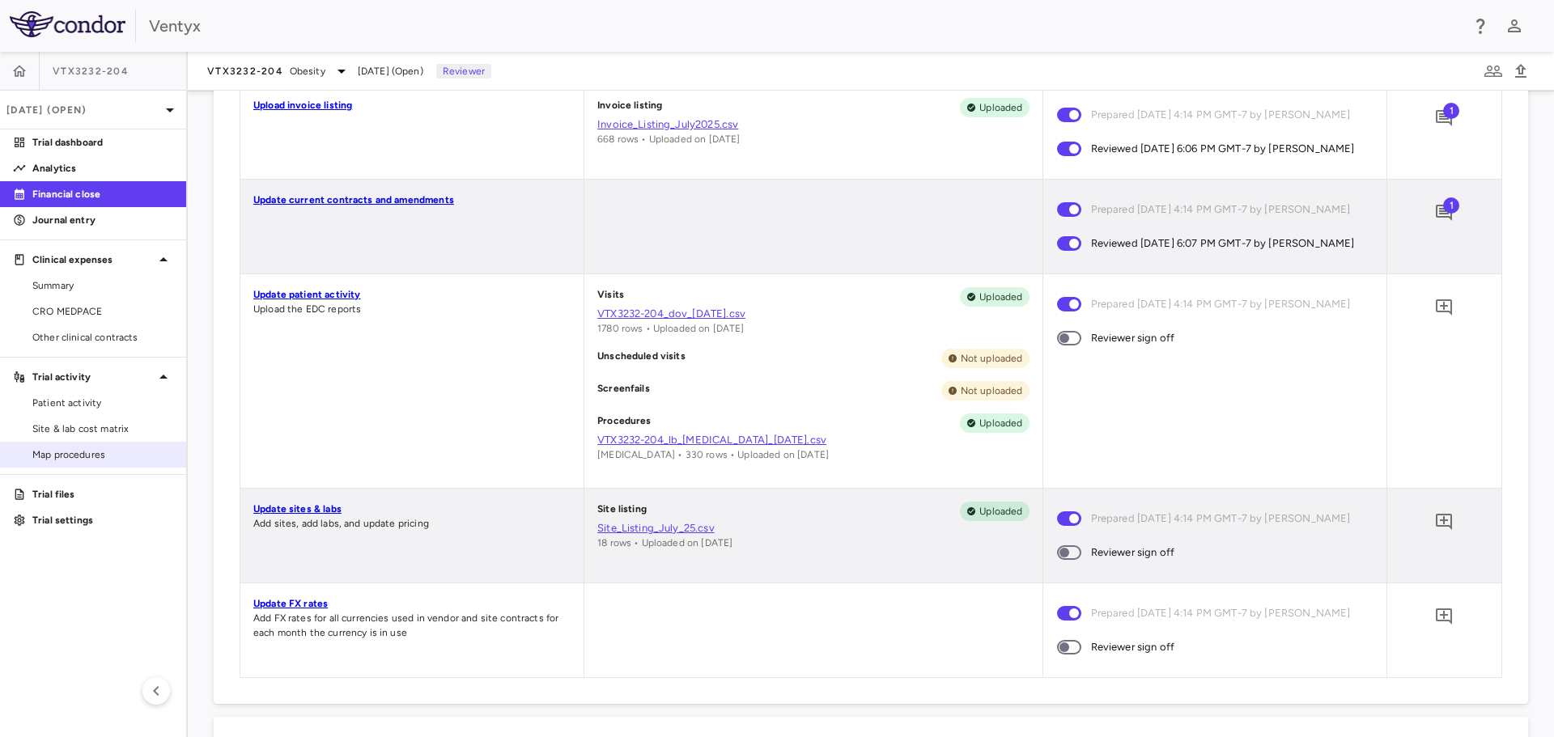
scroll to position [647, 0]
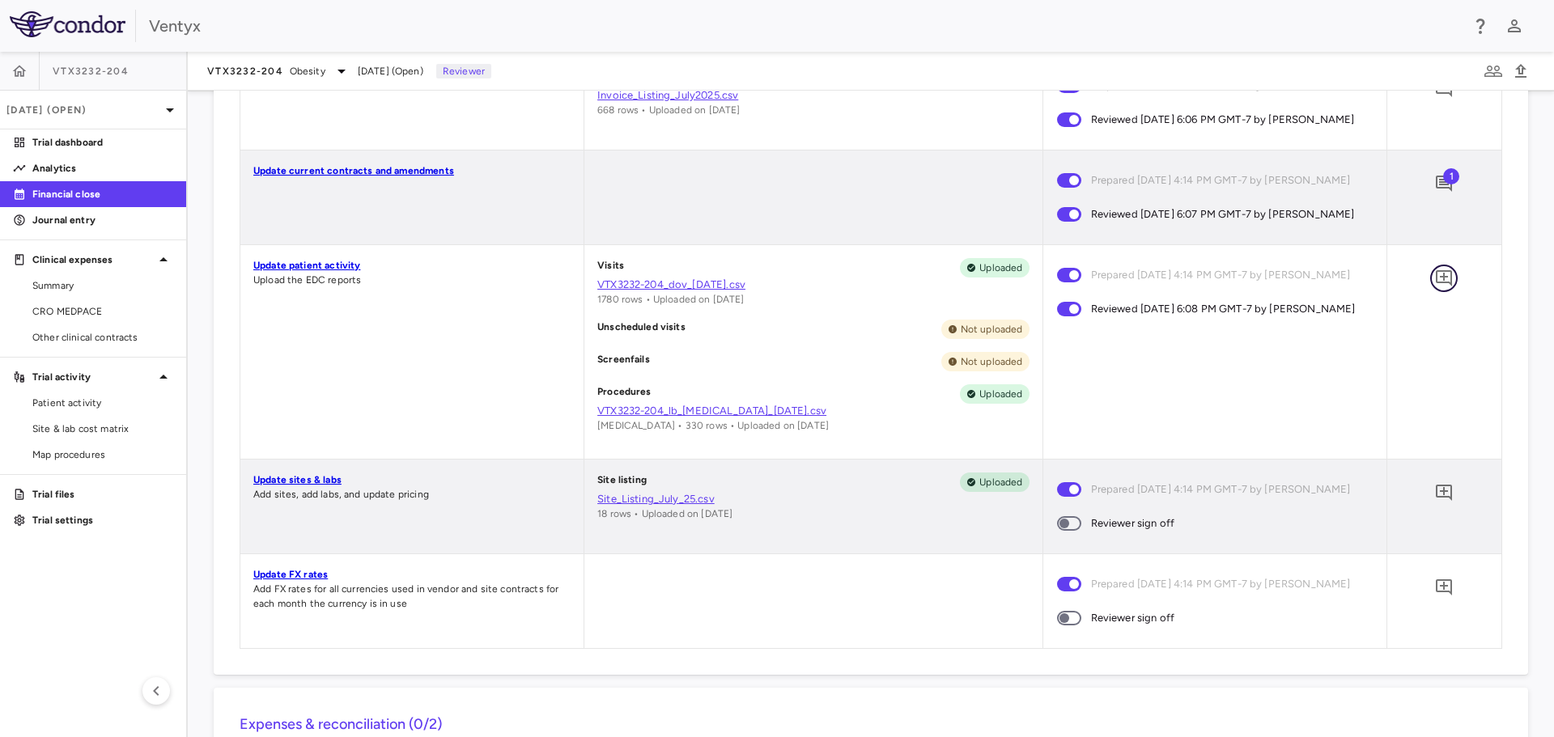
click at [1435, 286] on icon "Add comment" at bounding box center [1443, 278] width 16 height 16
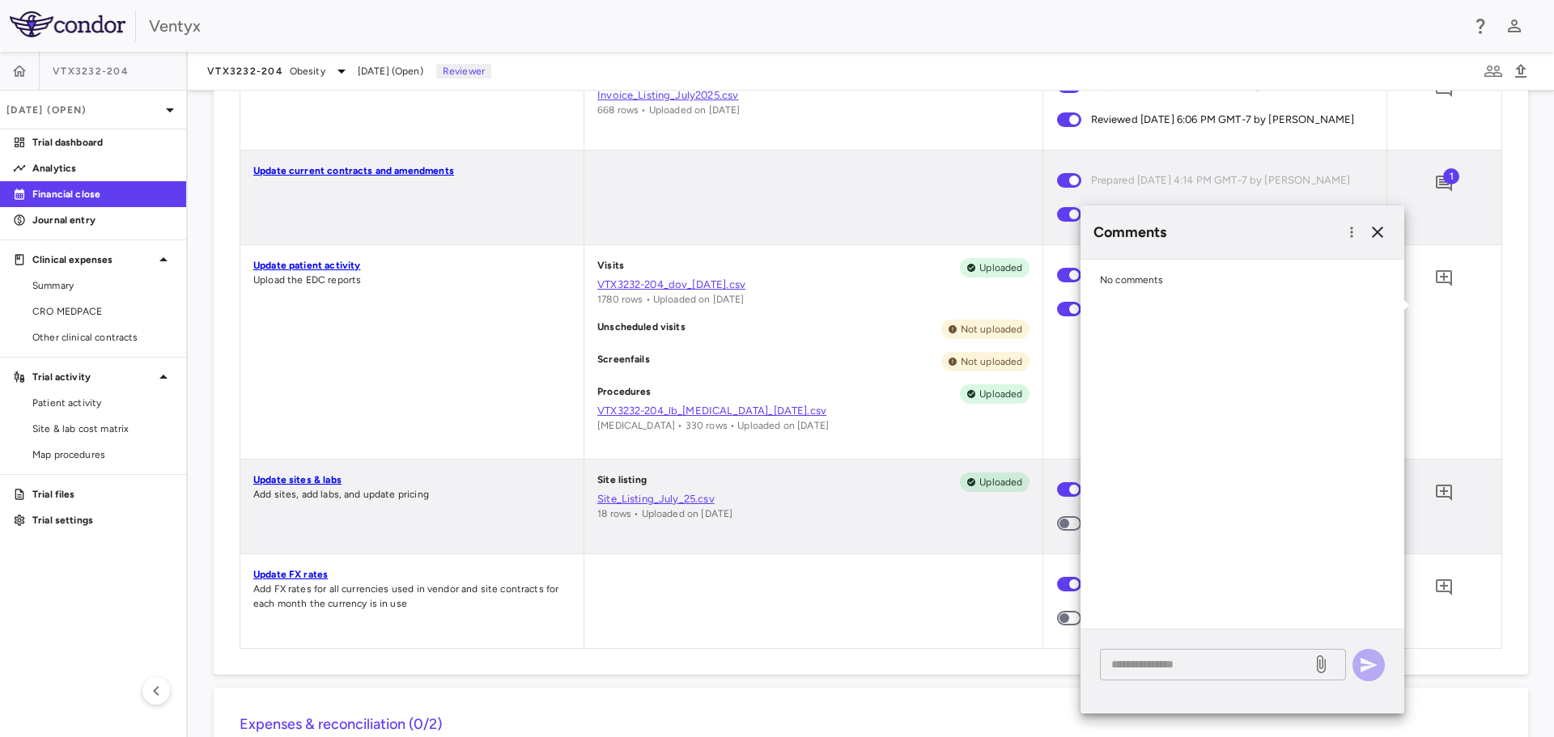
click at [1135, 668] on textarea at bounding box center [1205, 664] width 189 height 18
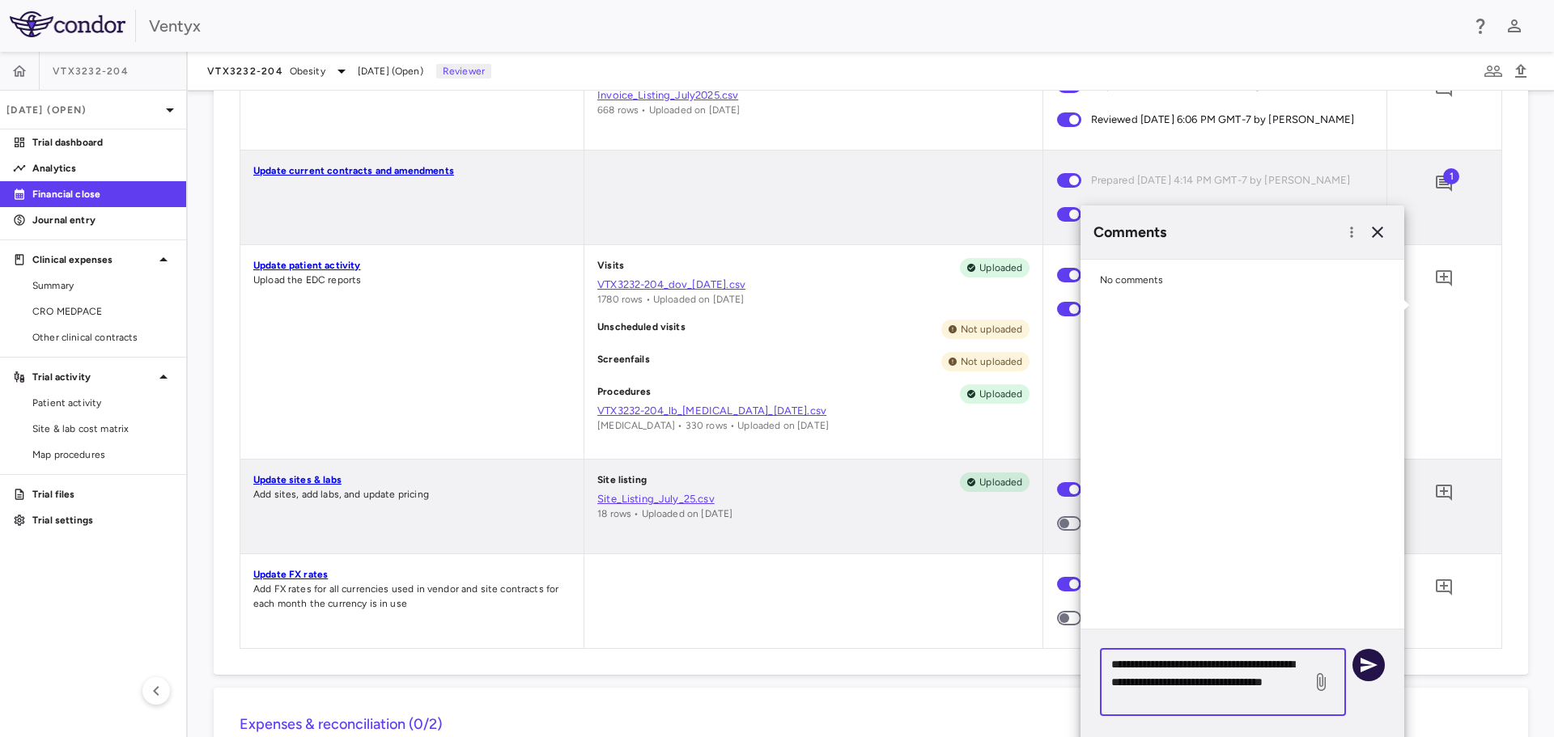
type textarea "**********"
click at [1360, 659] on icon "button" at bounding box center [1368, 664] width 19 height 19
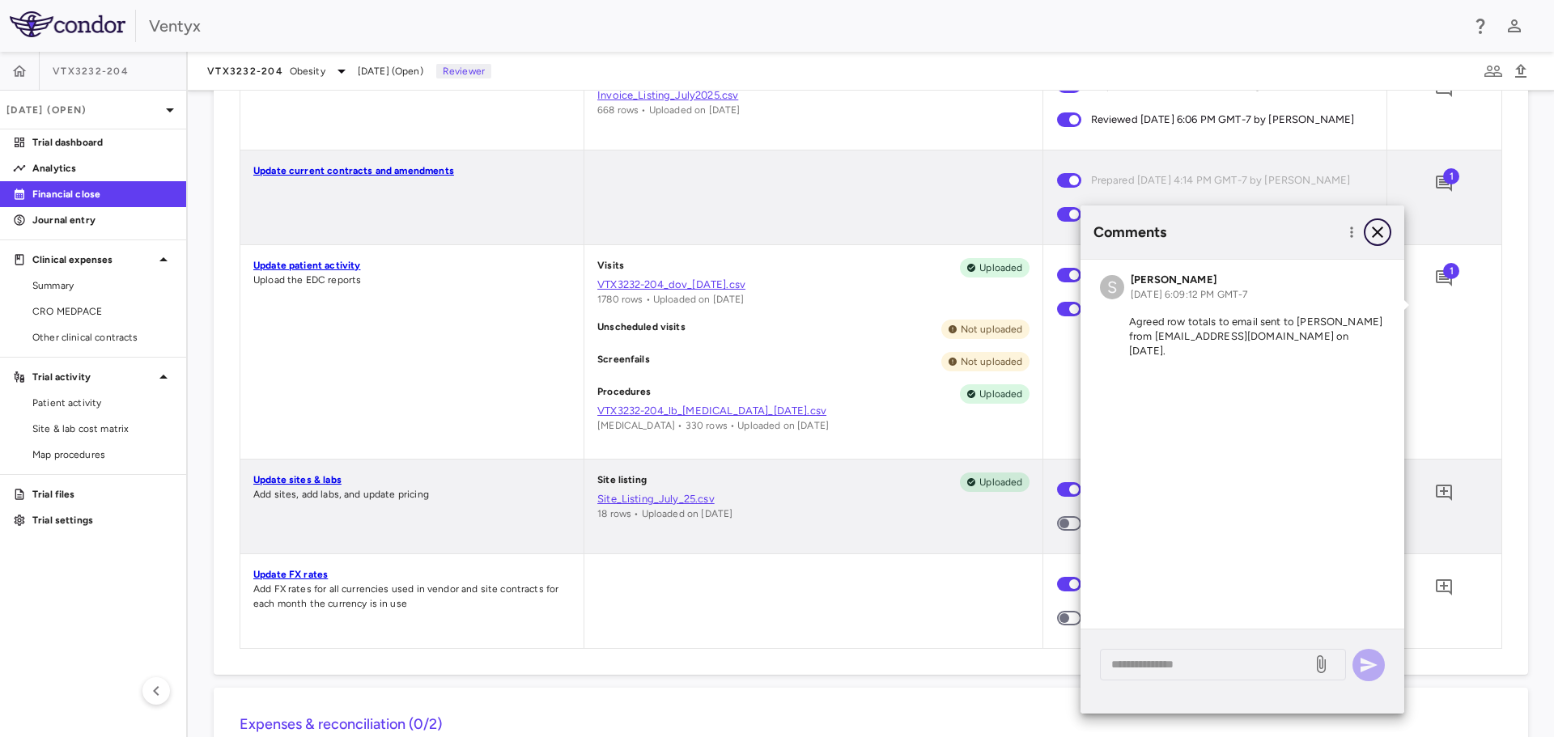
click at [1373, 231] on icon "button" at bounding box center [1376, 232] width 19 height 19
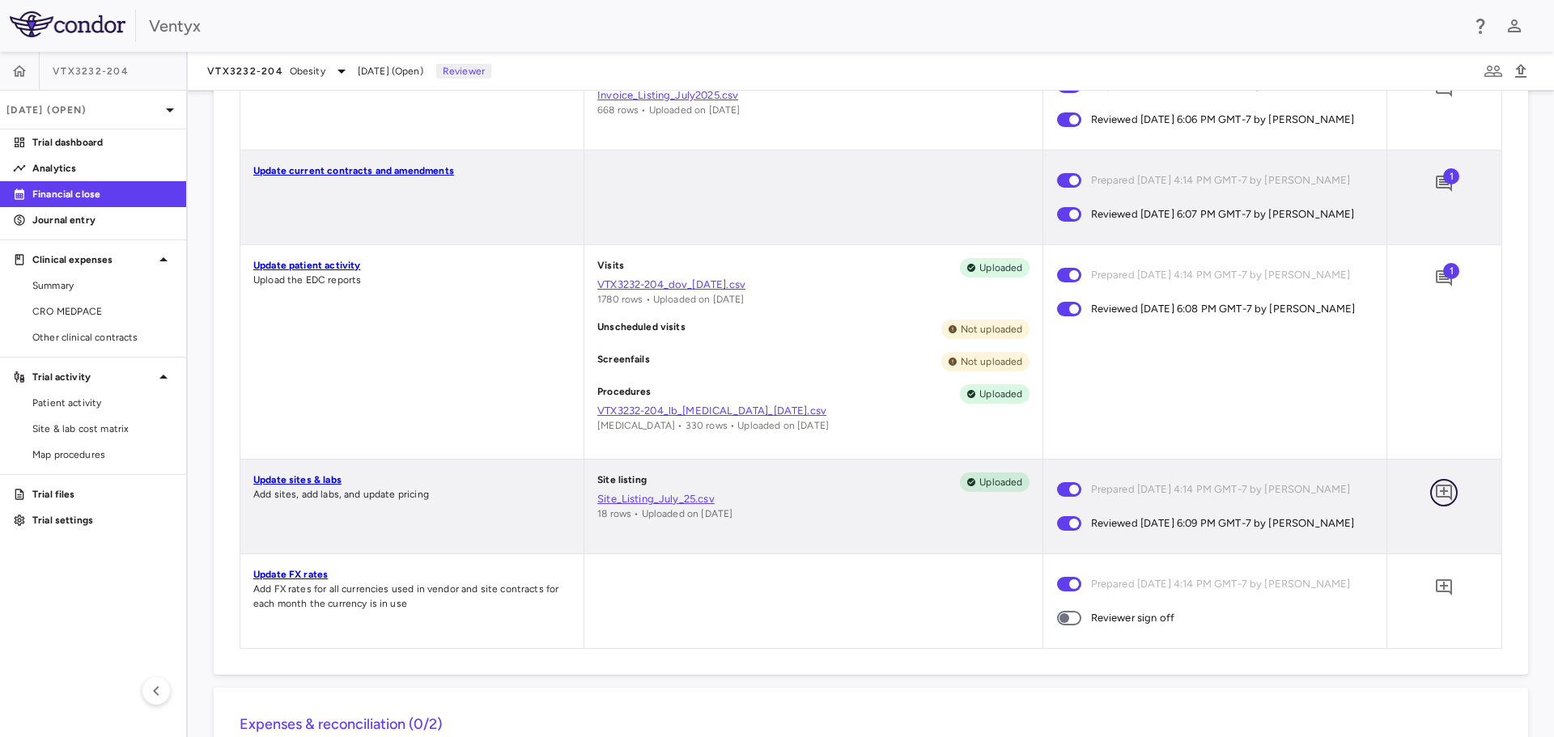
click at [1435, 501] on icon "Add comment" at bounding box center [1443, 493] width 16 height 16
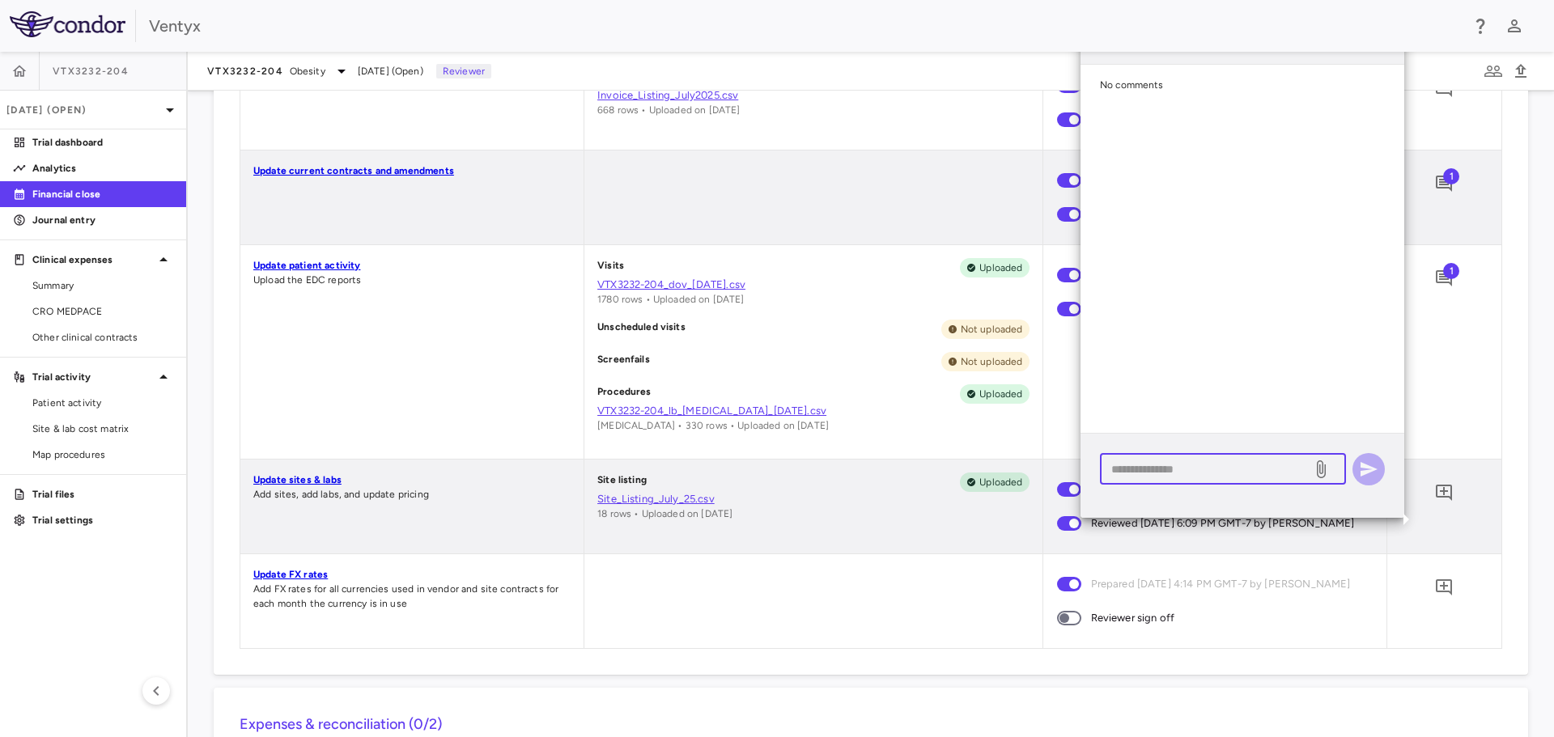
click at [1147, 464] on textarea at bounding box center [1205, 469] width 189 height 18
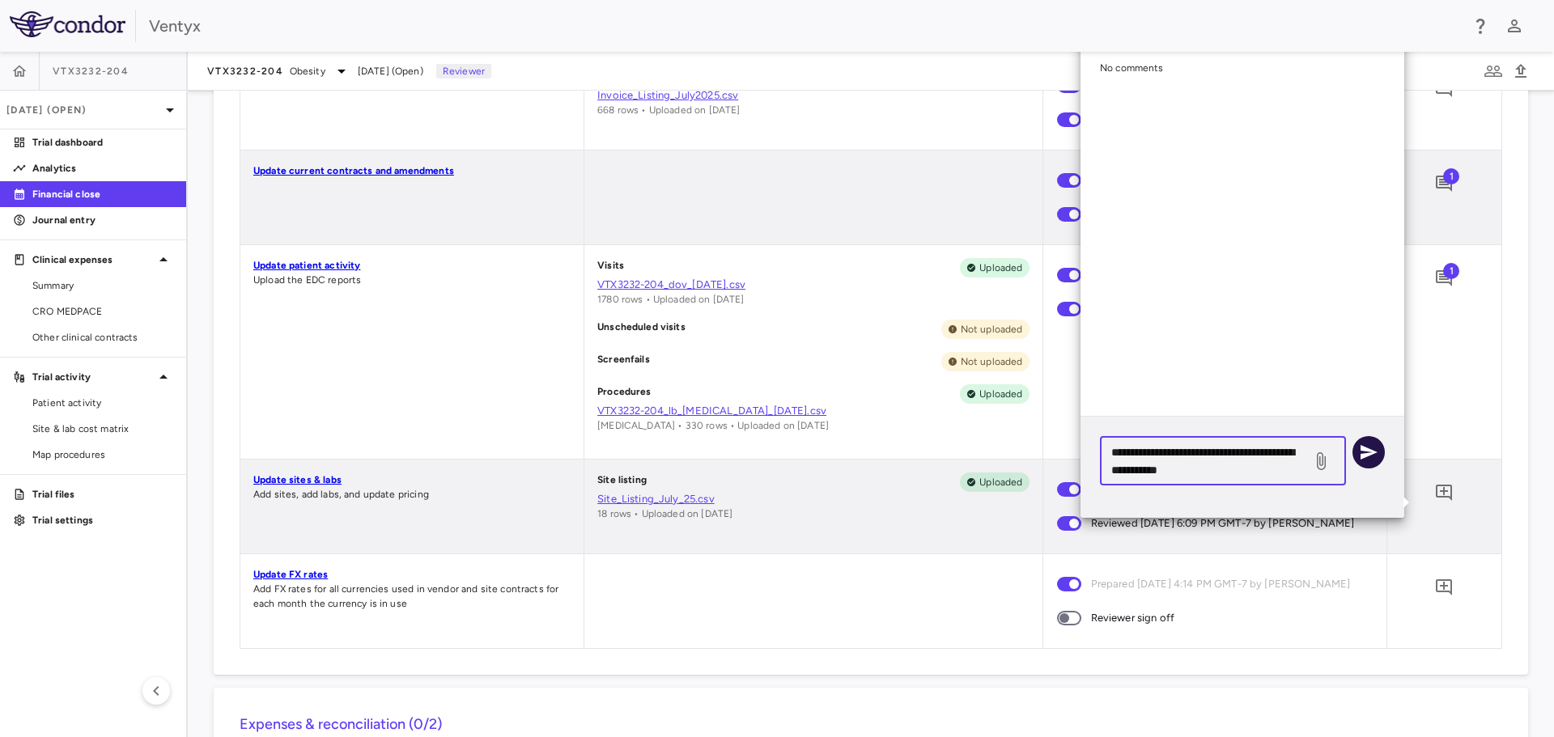
type textarea "**********"
click at [1366, 445] on icon "button" at bounding box center [1368, 452] width 19 height 19
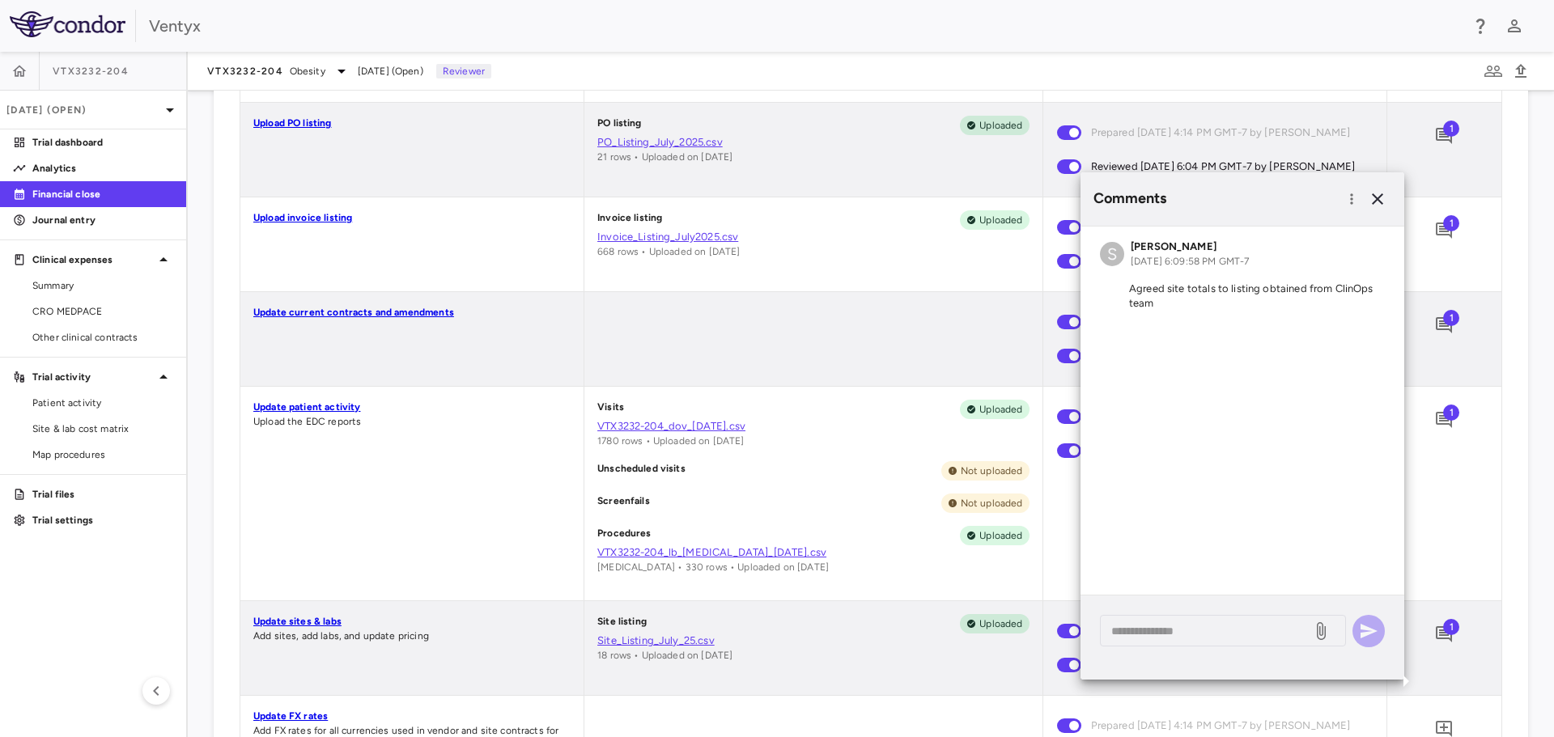
scroll to position [485, 0]
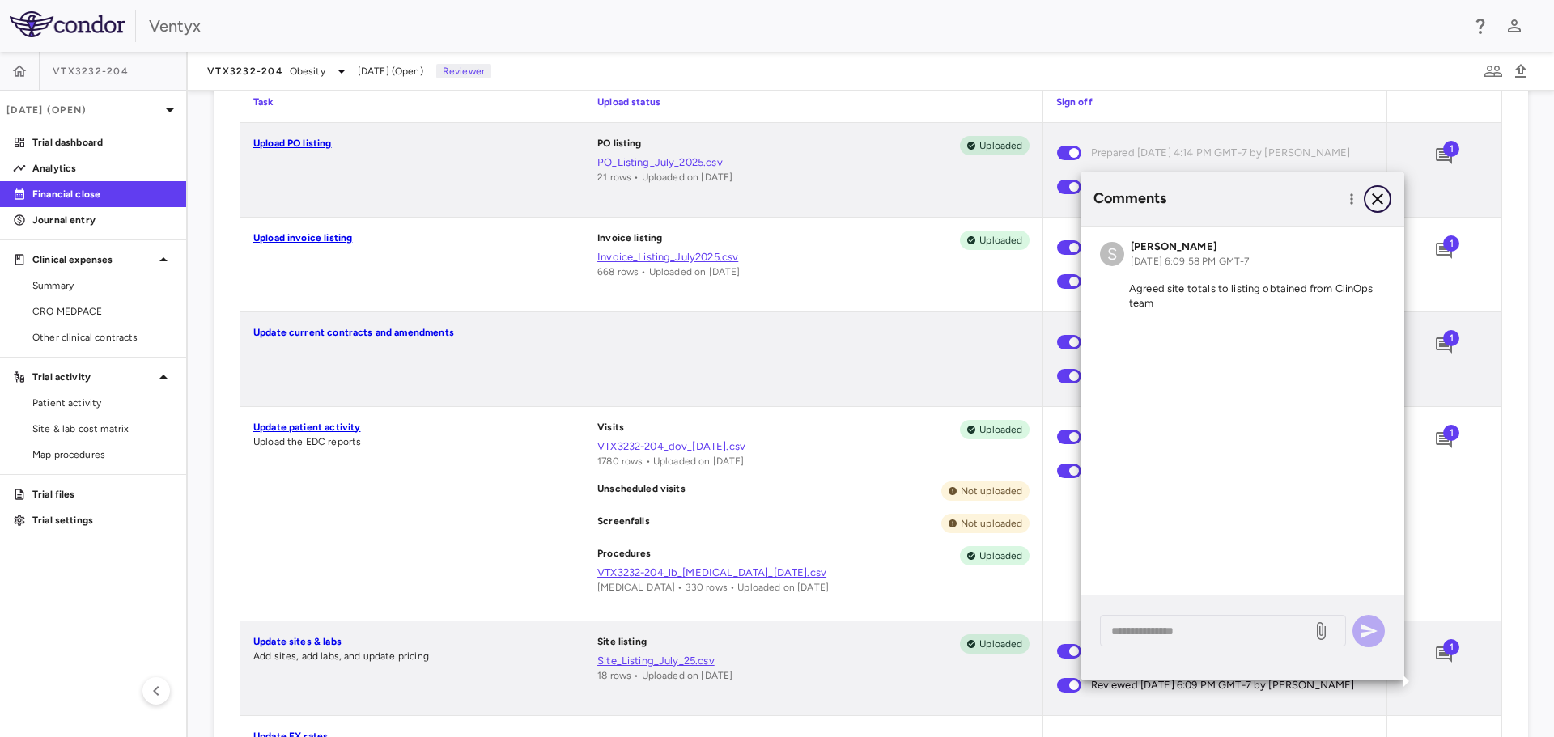
click at [1378, 196] on icon "button" at bounding box center [1376, 198] width 19 height 19
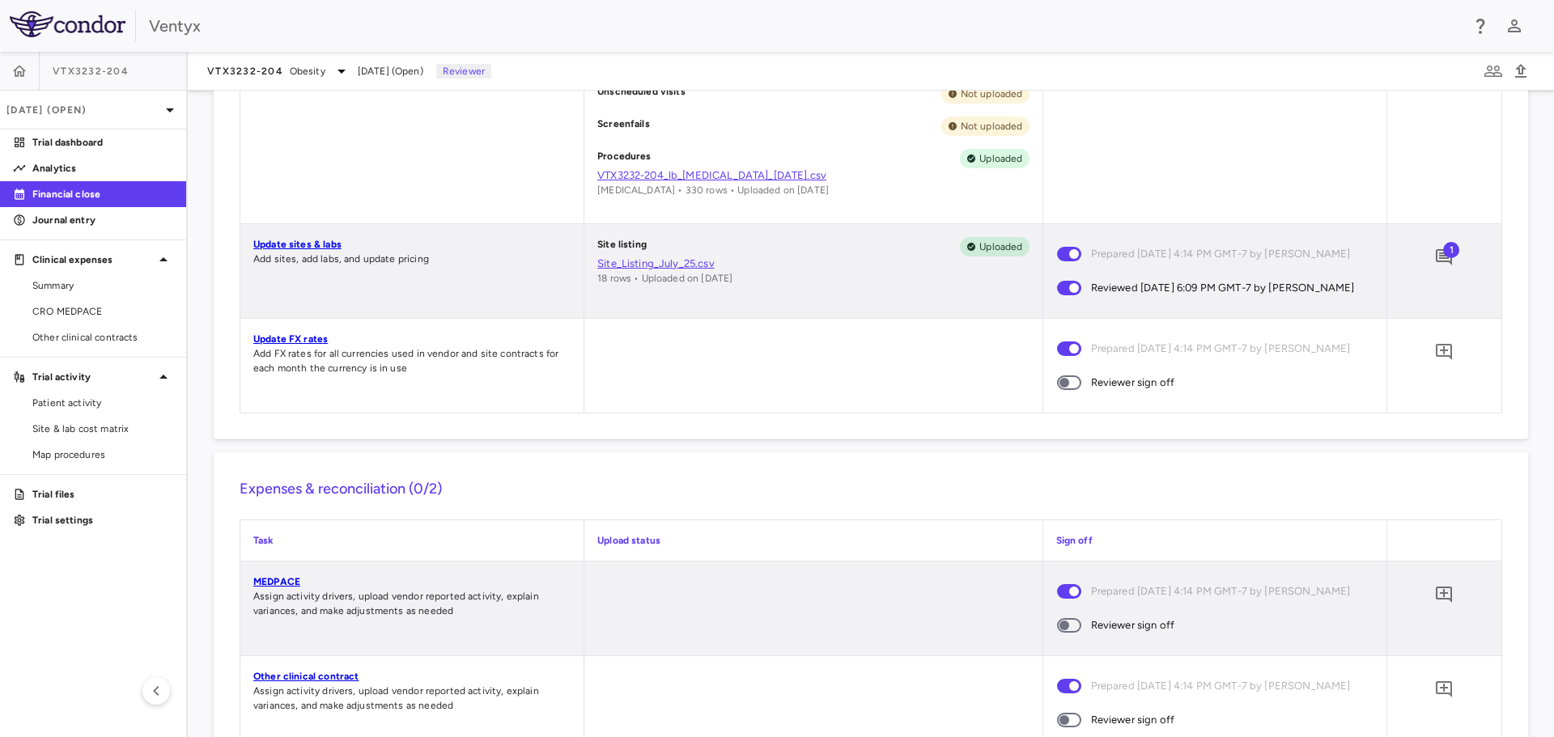
scroll to position [890, 0]
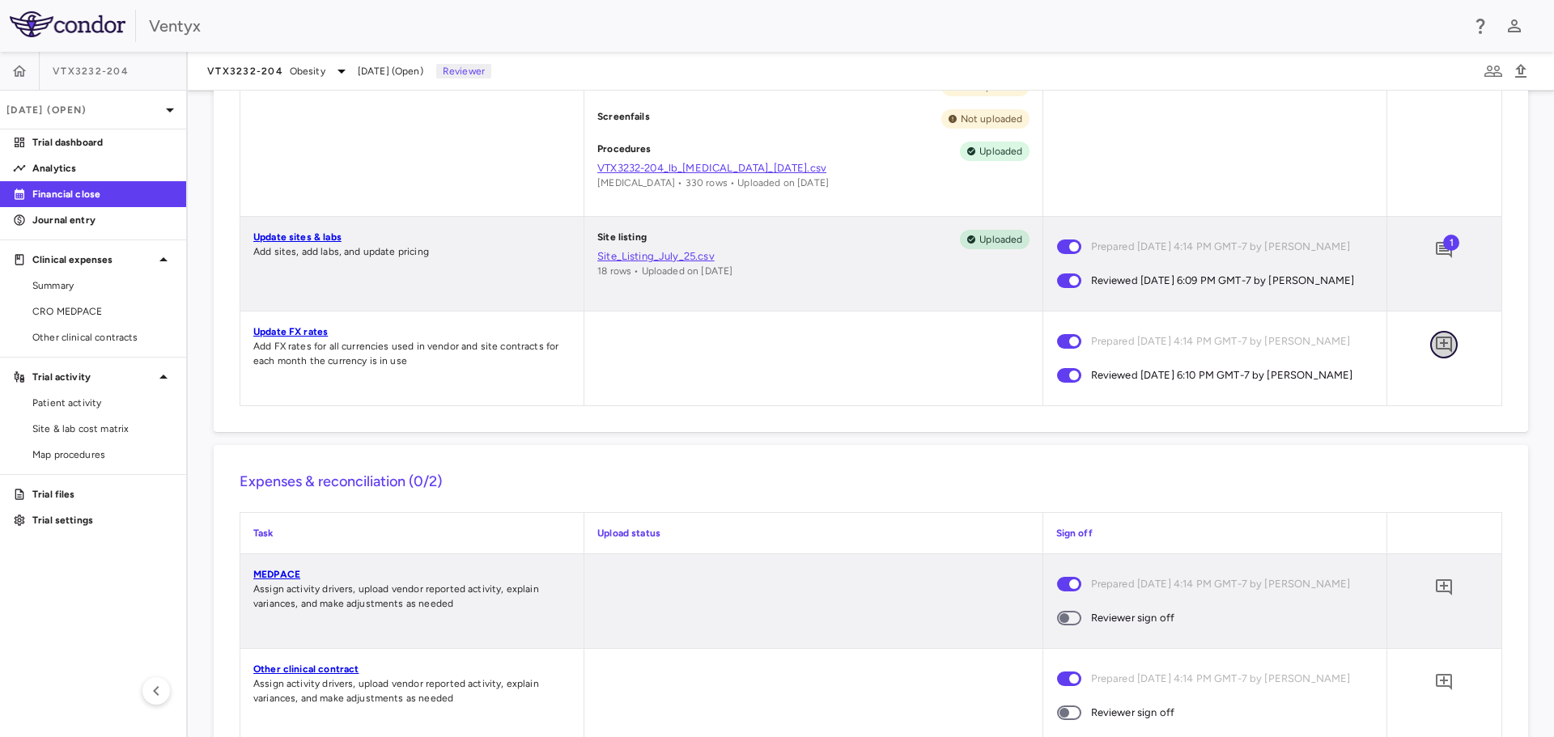
click at [1436, 354] on icon "Add comment" at bounding box center [1443, 344] width 19 height 19
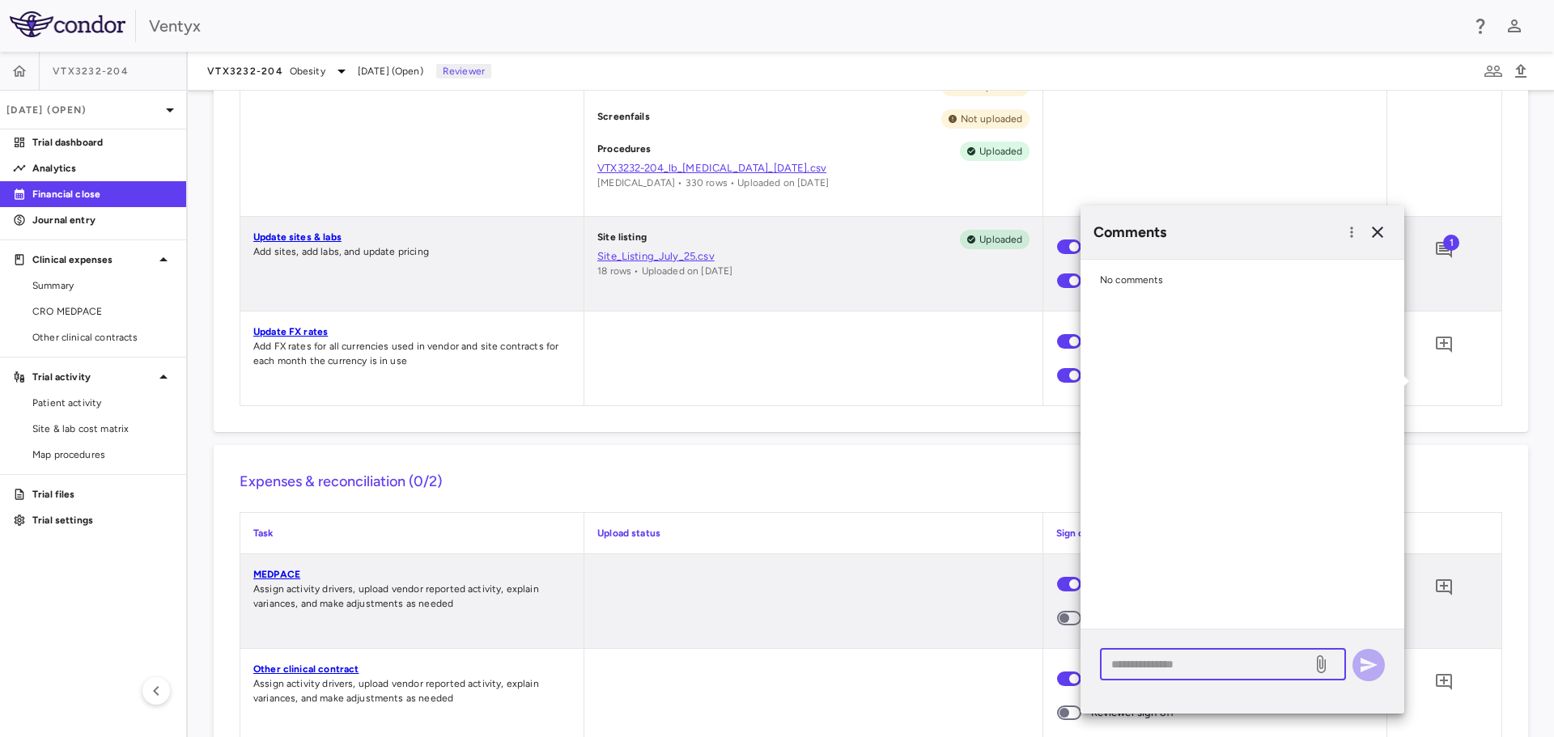
click at [1143, 670] on textarea at bounding box center [1205, 664] width 189 height 18
type textarea "**********"
click at [1367, 666] on icon "button" at bounding box center [1368, 665] width 17 height 15
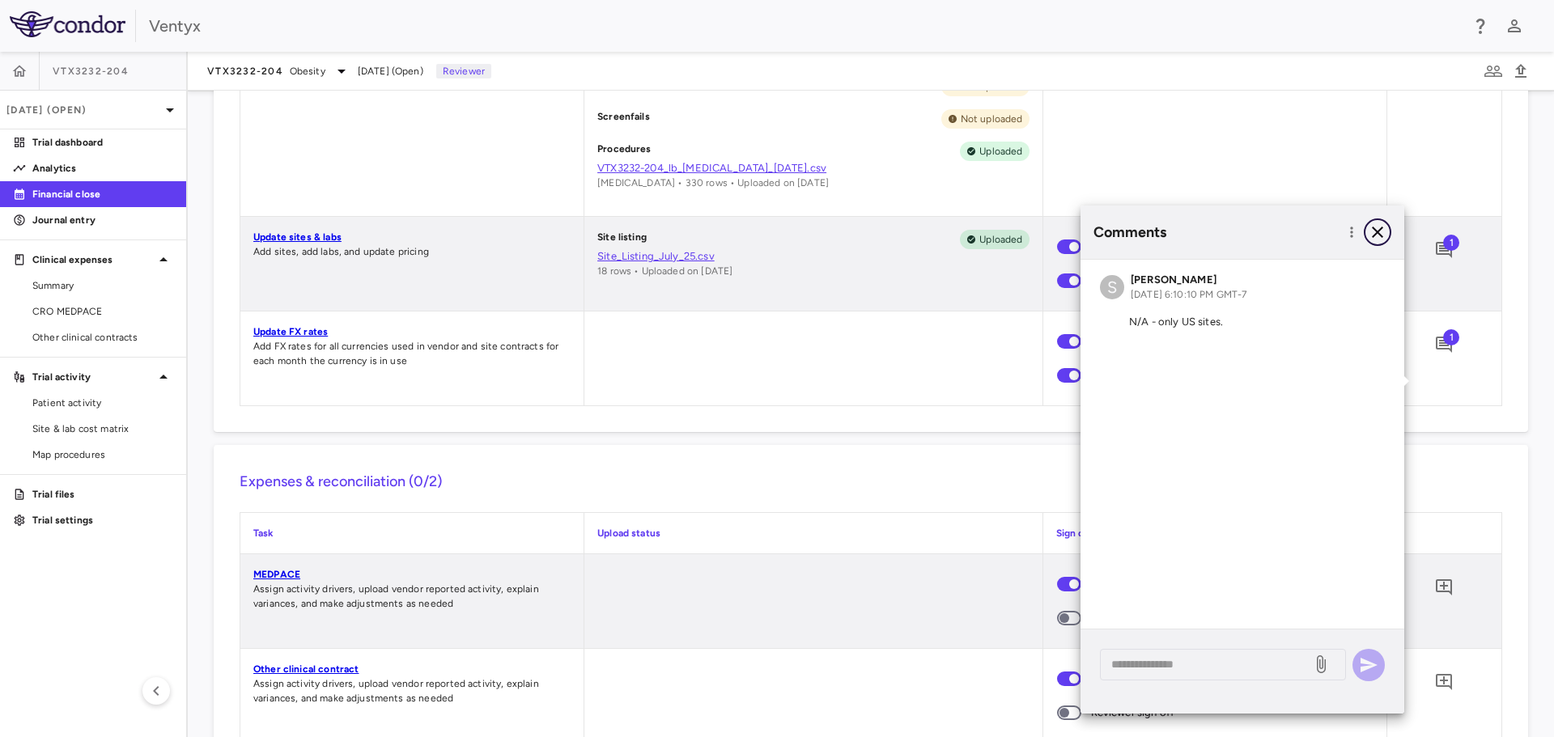
click at [1379, 228] on icon "button" at bounding box center [1376, 232] width 19 height 19
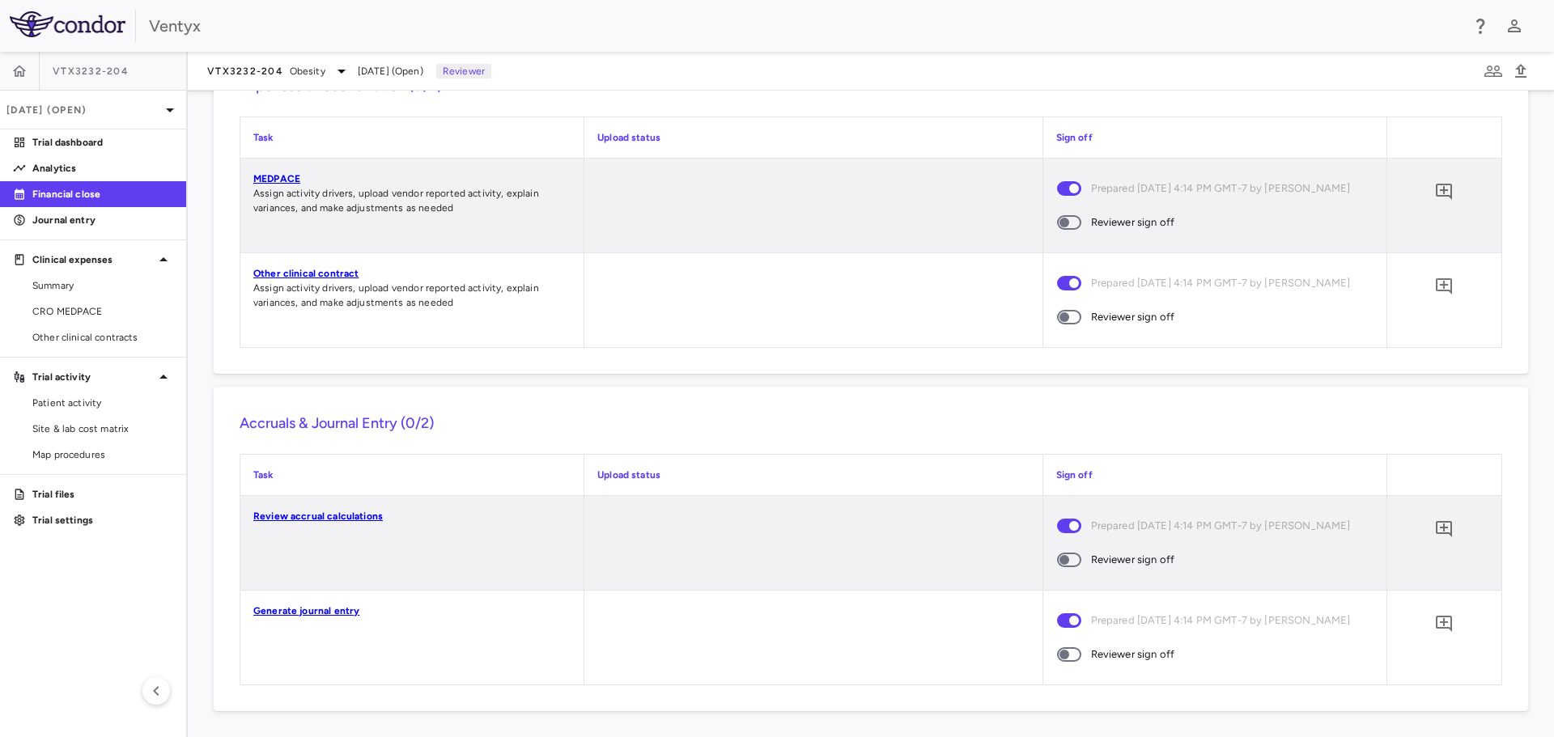
scroll to position [1253, 0]
